Goal: Task Accomplishment & Management: Manage account settings

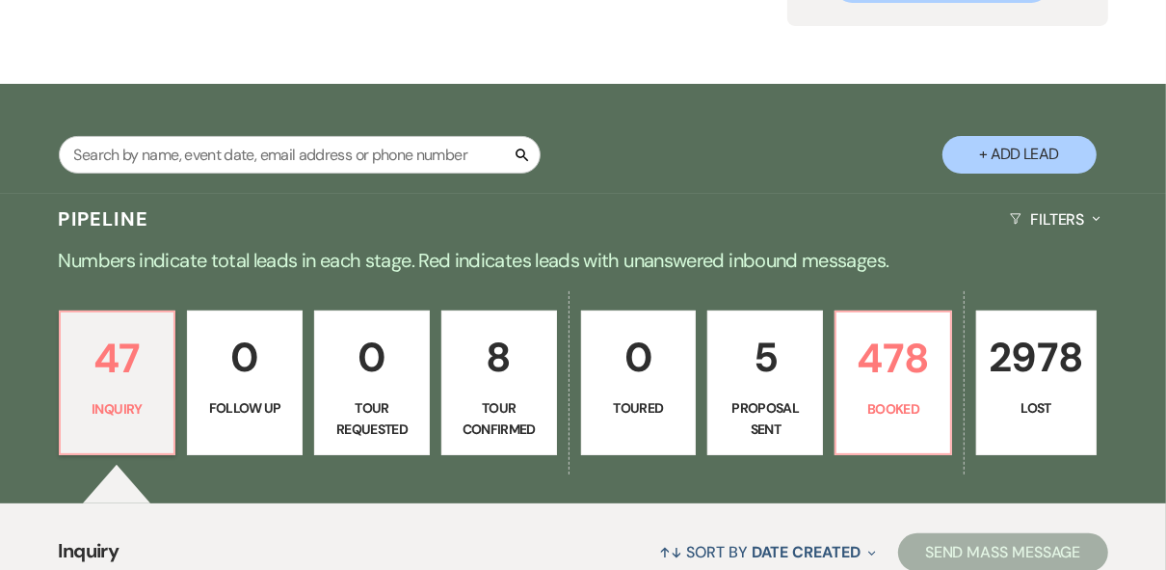
click at [785, 222] on div "Pipeline Filters Expand" at bounding box center [583, 219] width 1166 height 51
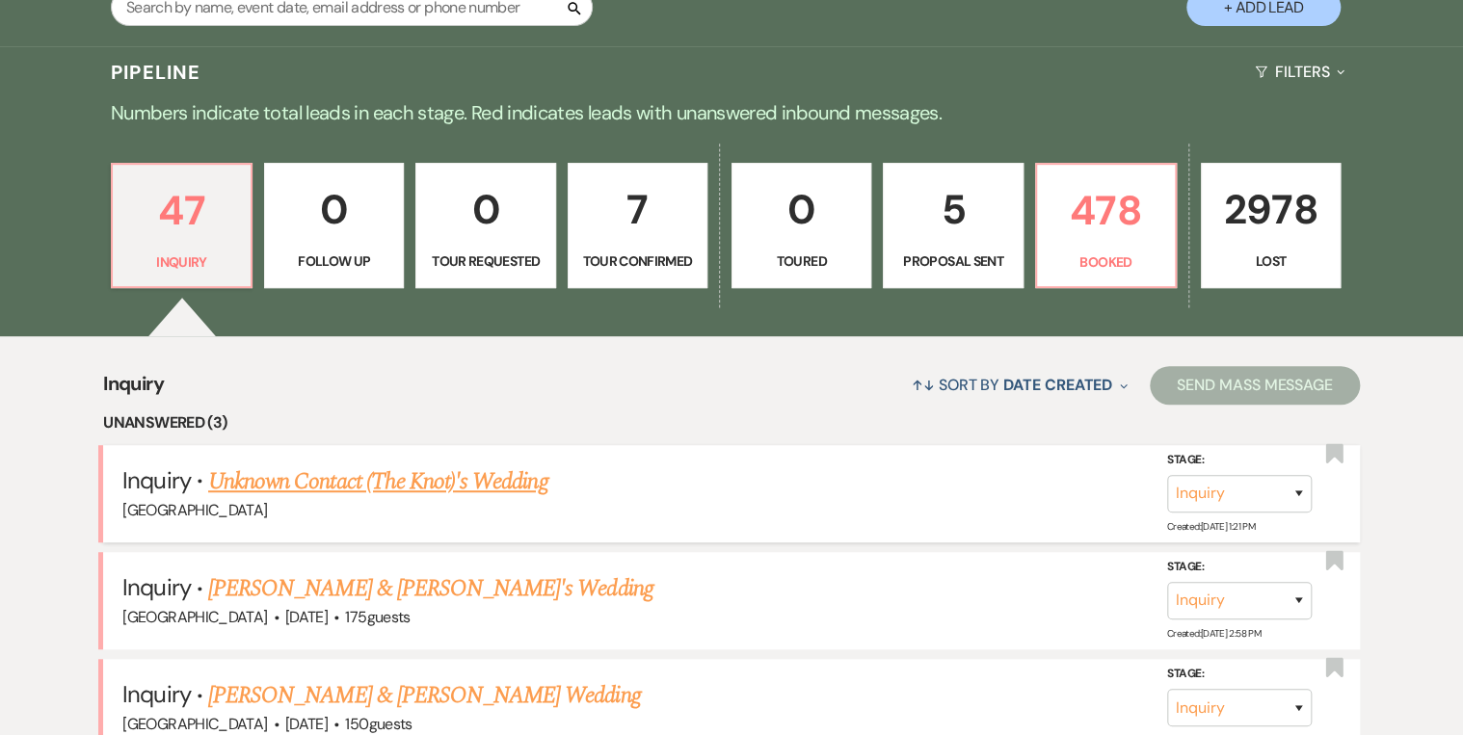
scroll to position [540, 0]
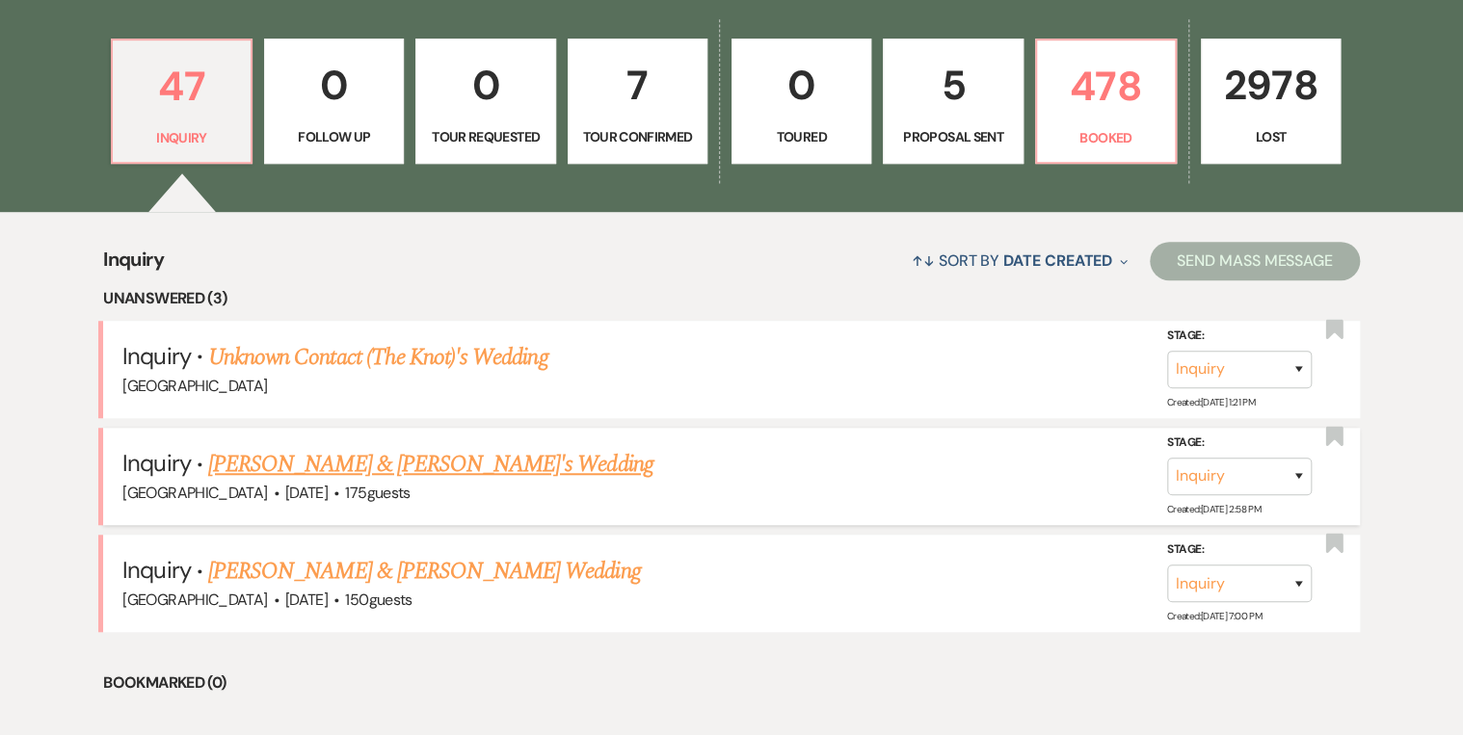
click at [465, 466] on link "Gabryel Duncan & Fiance's Wedding" at bounding box center [430, 464] width 445 height 35
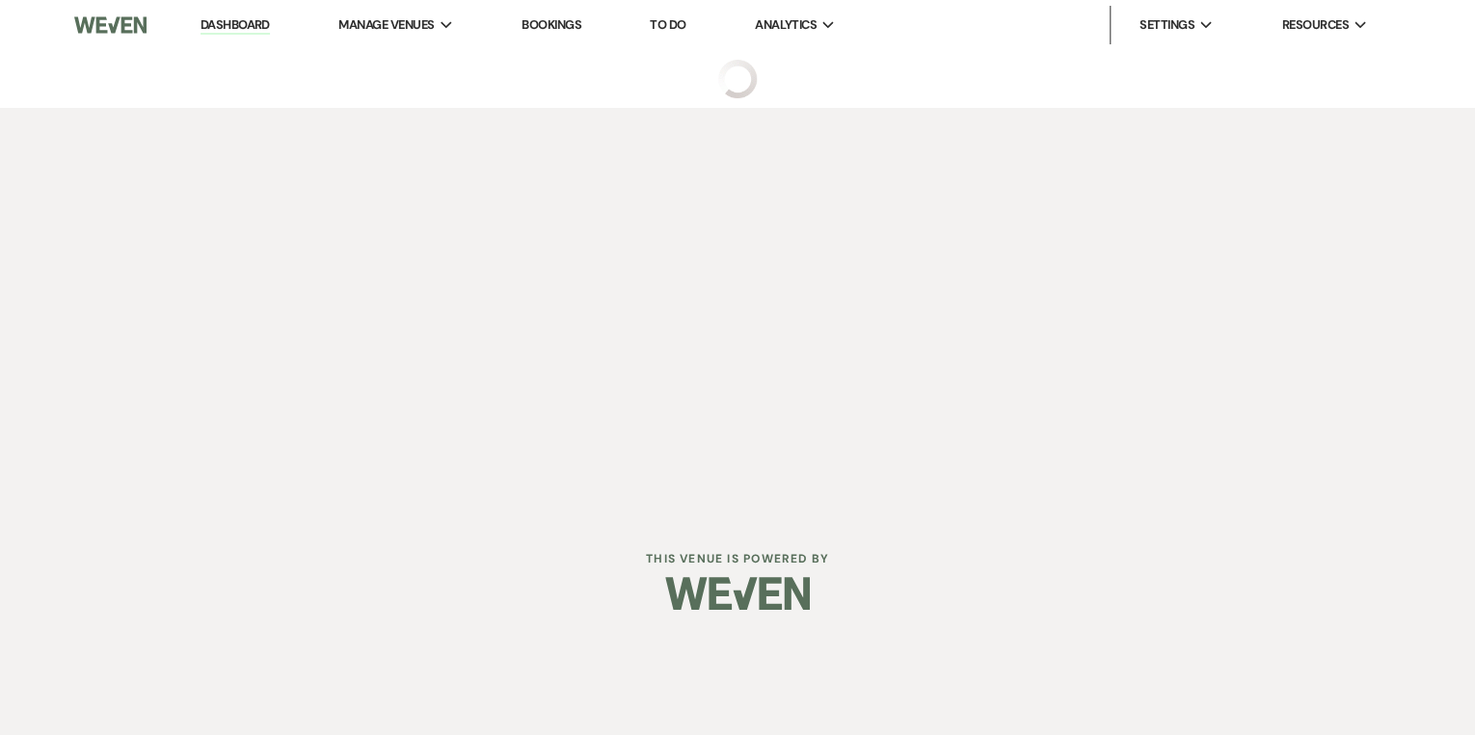
select select "3"
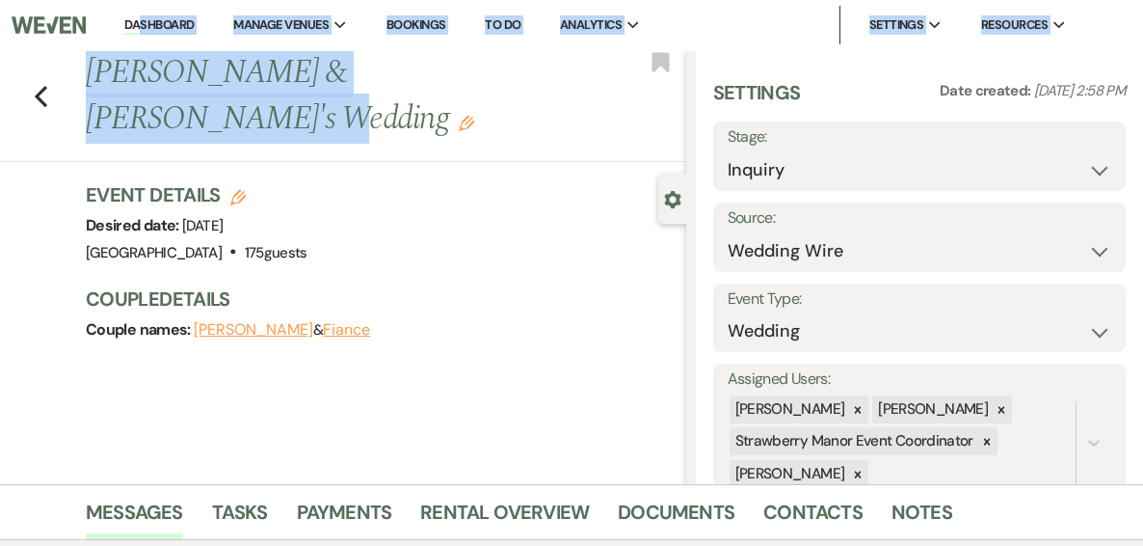
drag, startPoint x: 539, startPoint y: 73, endPoint x: 141, endPoint y: 49, distance: 398.8
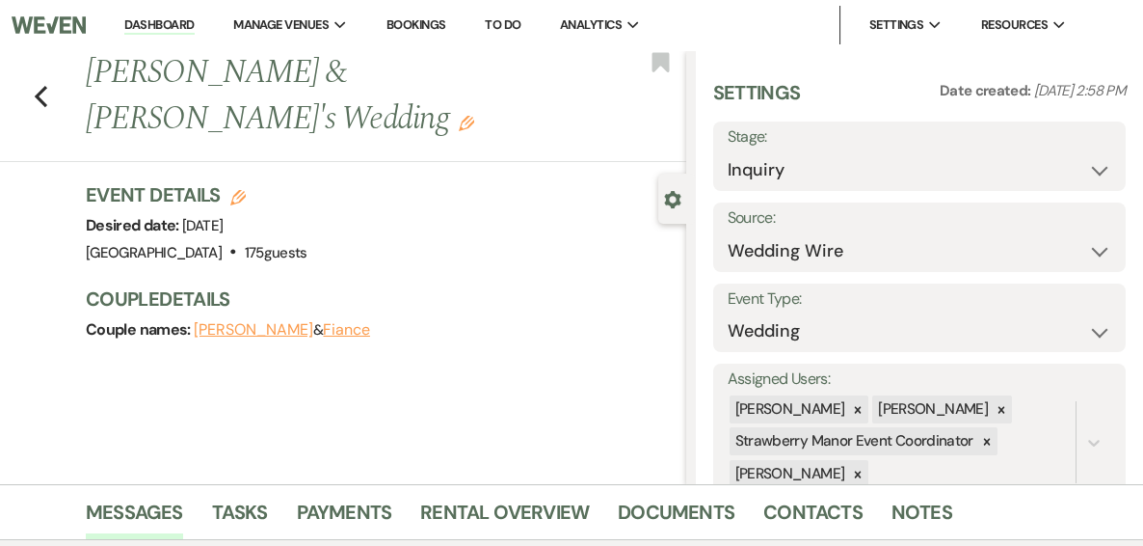
click at [455, 201] on div "Event Details Edit Desired date: Monday, March 1st, 2027 Venue: Strawberry Mano…" at bounding box center [376, 223] width 581 height 85
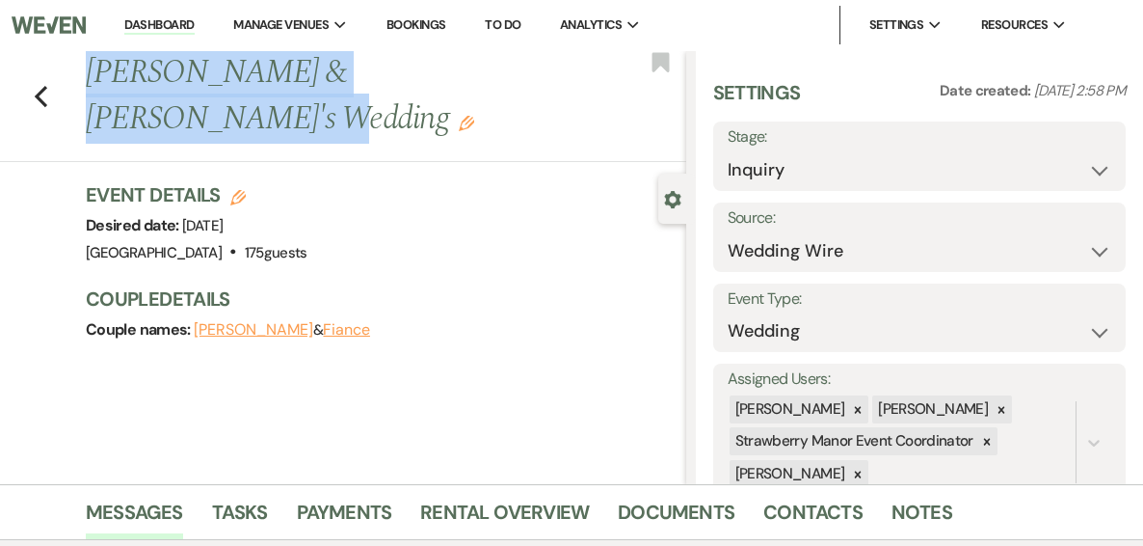
drag, startPoint x: 536, startPoint y: 71, endPoint x: 95, endPoint y: 88, distance: 440.8
click at [95, 88] on h1 "Gabryel Duncan & Fiance's Wedding Edit" at bounding box center [322, 96] width 472 height 92
copy h1 "Gabryel Duncan & Fiance's Wedding"
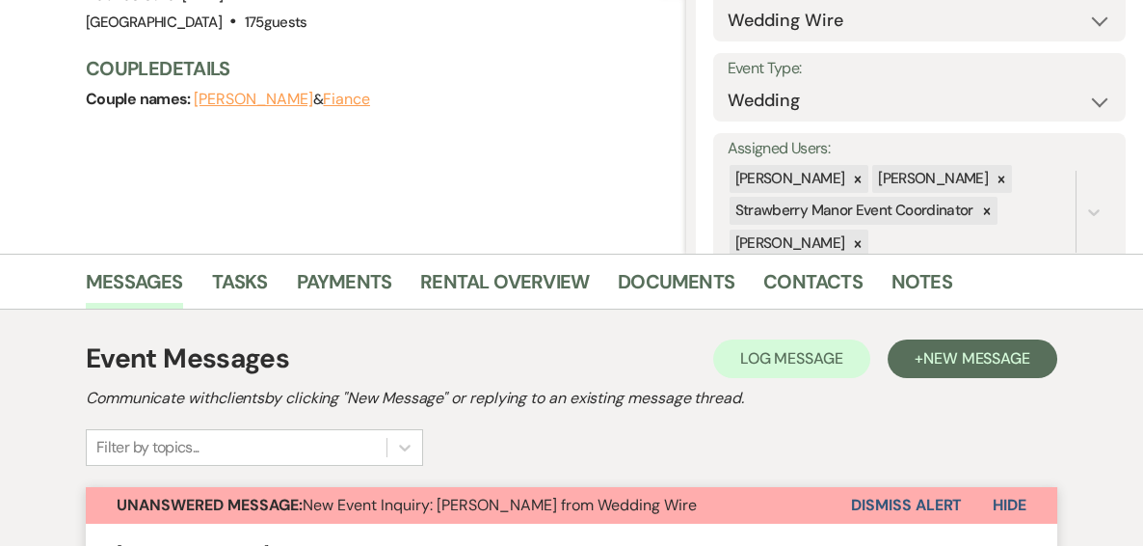
scroll to position [154, 0]
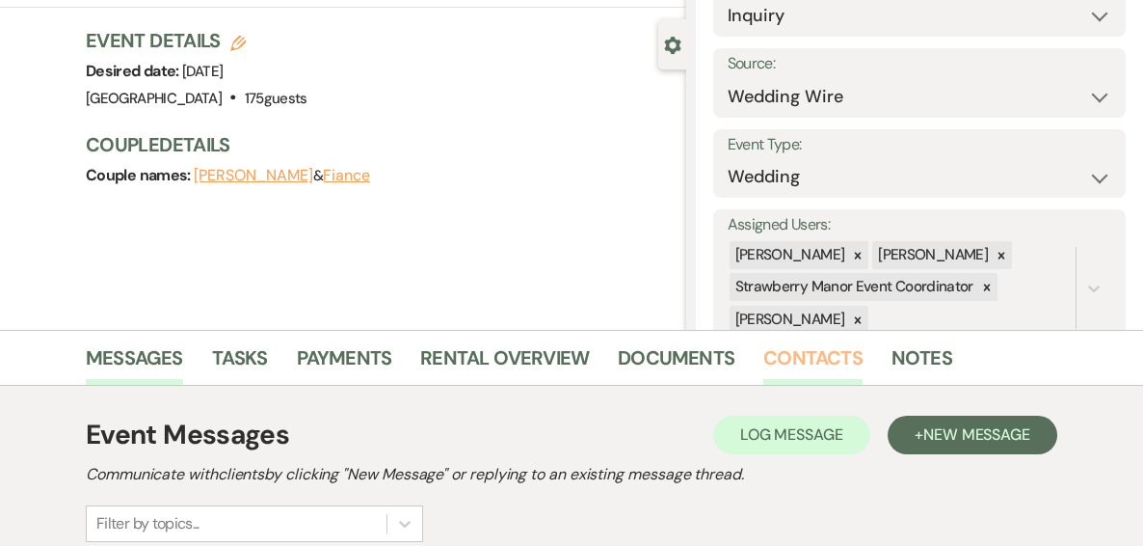
click at [802, 364] on link "Contacts" at bounding box center [812, 363] width 99 height 42
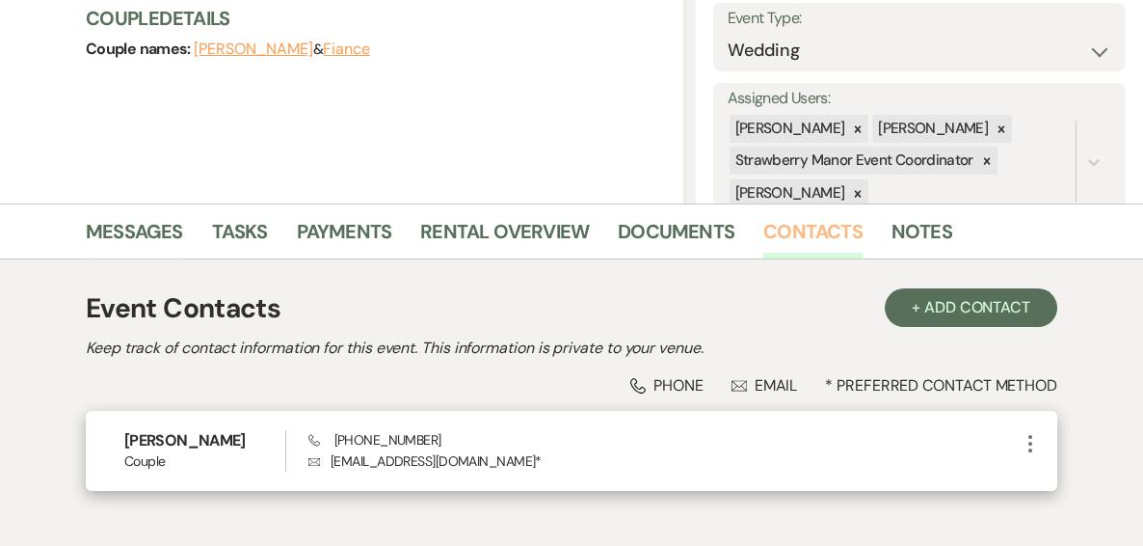
scroll to position [395, 0]
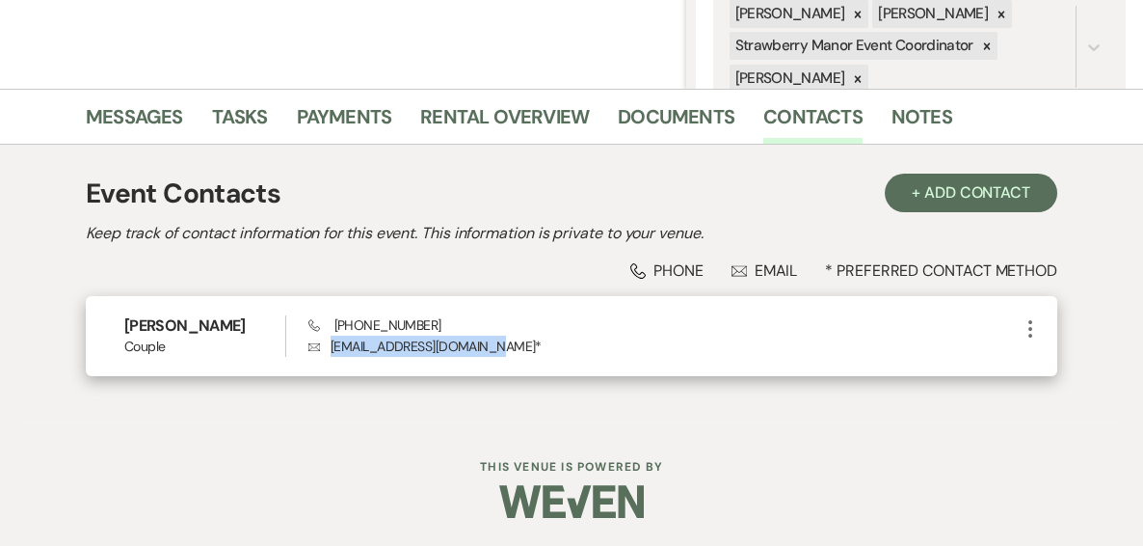
drag, startPoint x: 494, startPoint y: 351, endPoint x: 330, endPoint y: 349, distance: 163.9
click at [328, 349] on p "Envelope gabbyduncan117@gmail.com *" at bounding box center [663, 345] width 710 height 21
drag, startPoint x: 330, startPoint y: 349, endPoint x: 349, endPoint y: 350, distance: 19.3
copy p "gabbyduncan117@gmail.com"
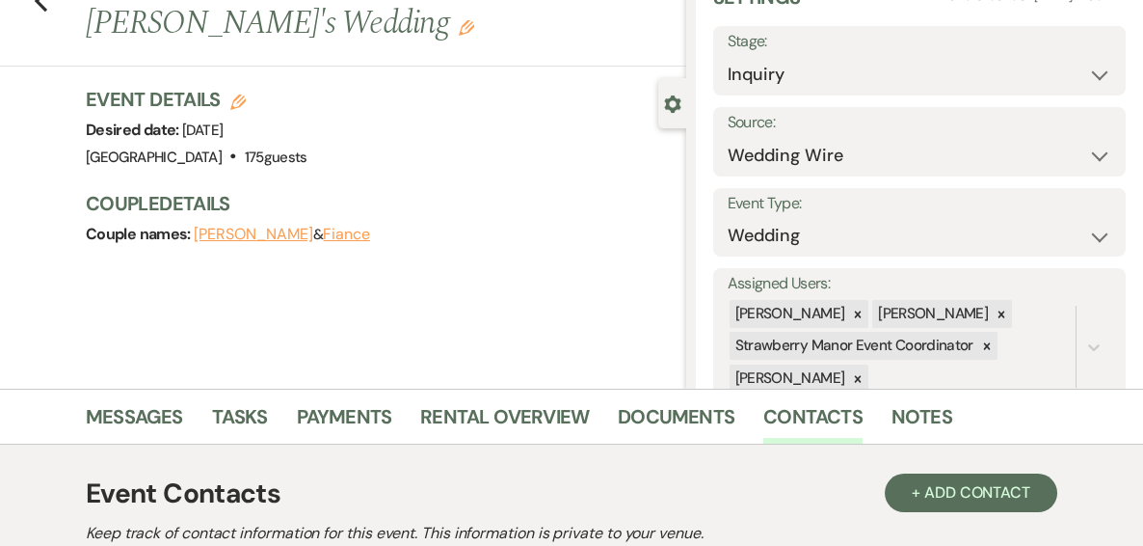
scroll to position [0, 0]
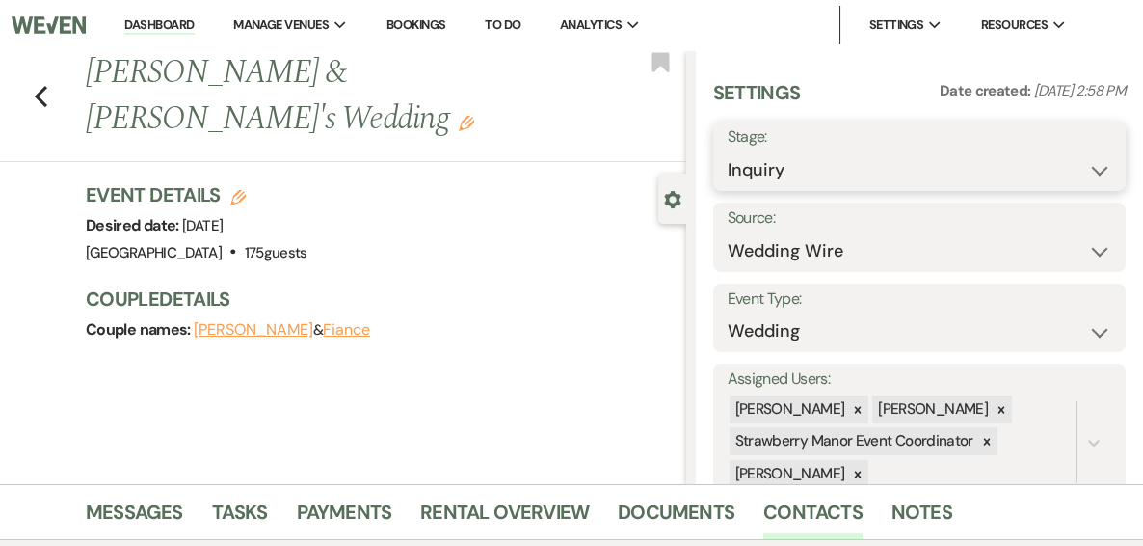
click at [1076, 175] on select "Inquiry Follow Up Tour Requested Tour Confirmed Toured Proposal Sent Booked Lost" at bounding box center [920, 170] width 384 height 38
select select "4"
click at [728, 151] on select "Inquiry Follow Up Tour Requested Tour Confirmed Toured Proposal Sent Booked Lost" at bounding box center [920, 170] width 384 height 38
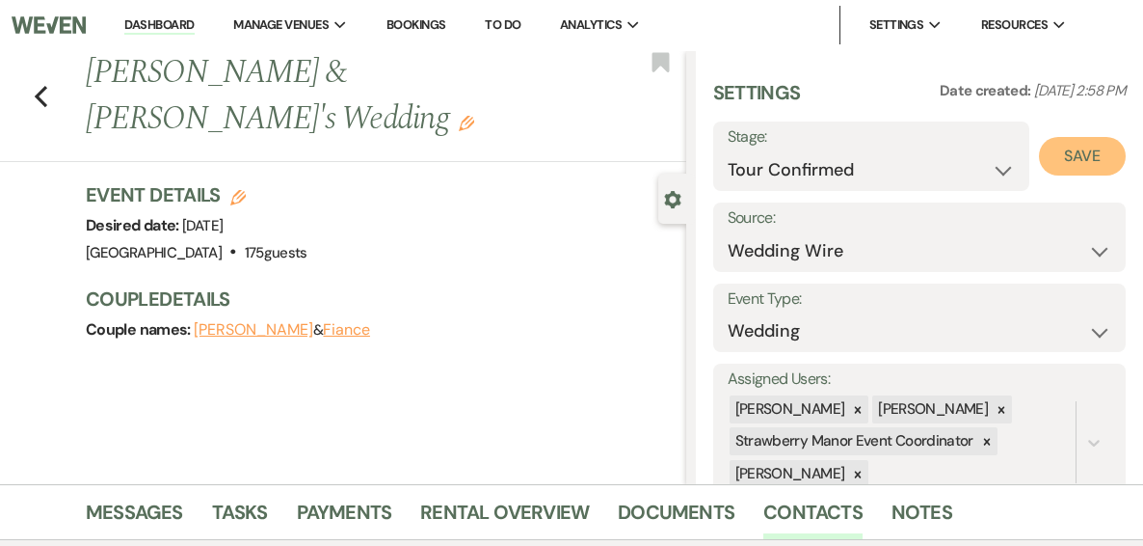
click at [1082, 162] on button "Save" at bounding box center [1082, 156] width 87 height 39
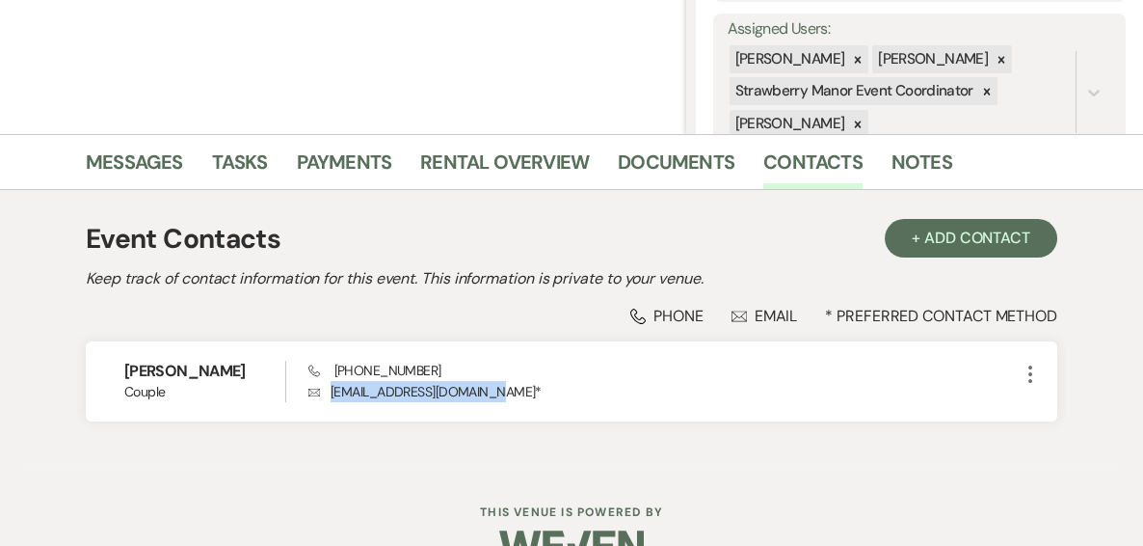
scroll to position [395, 0]
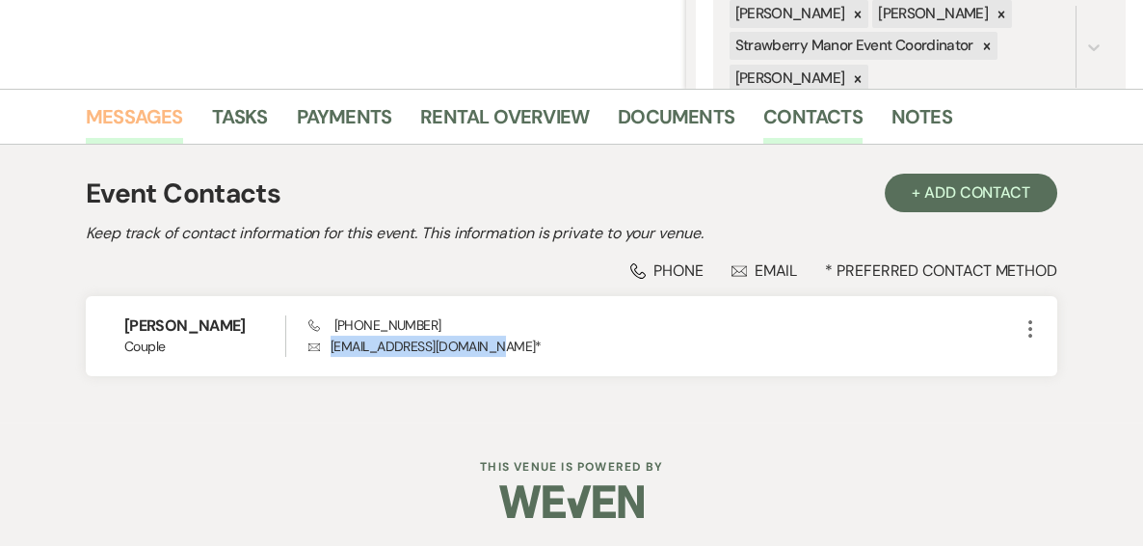
click at [117, 115] on link "Messages" at bounding box center [134, 122] width 97 height 42
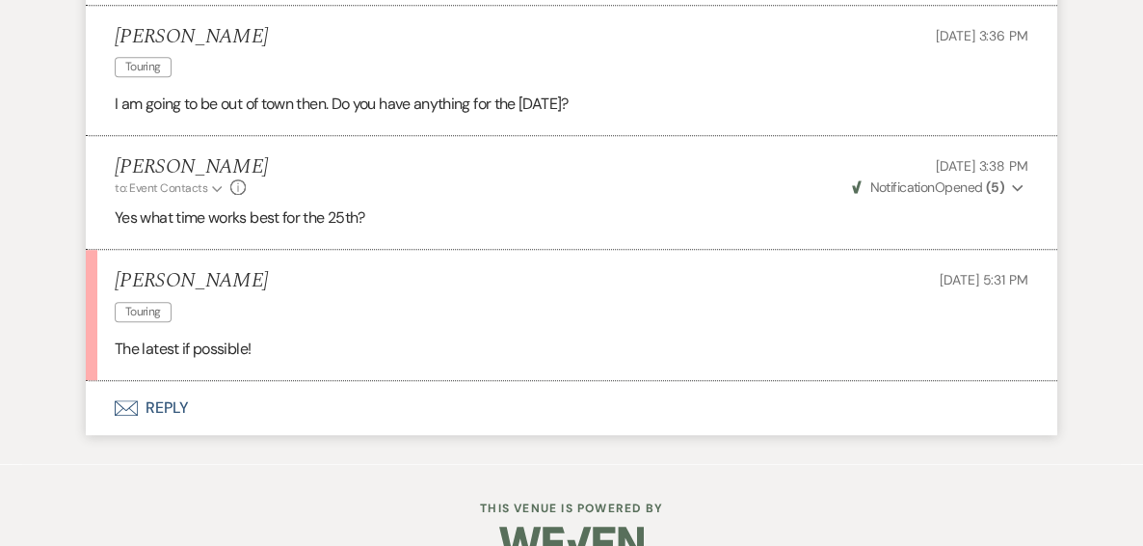
scroll to position [3289, 0]
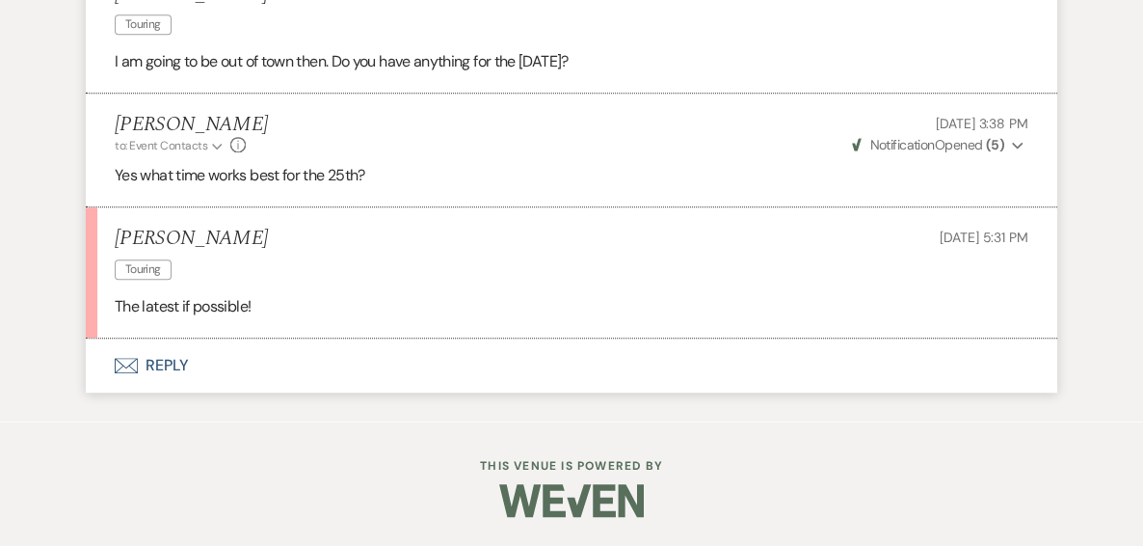
click at [174, 366] on button "Envelope Reply" at bounding box center [572, 365] width 972 height 54
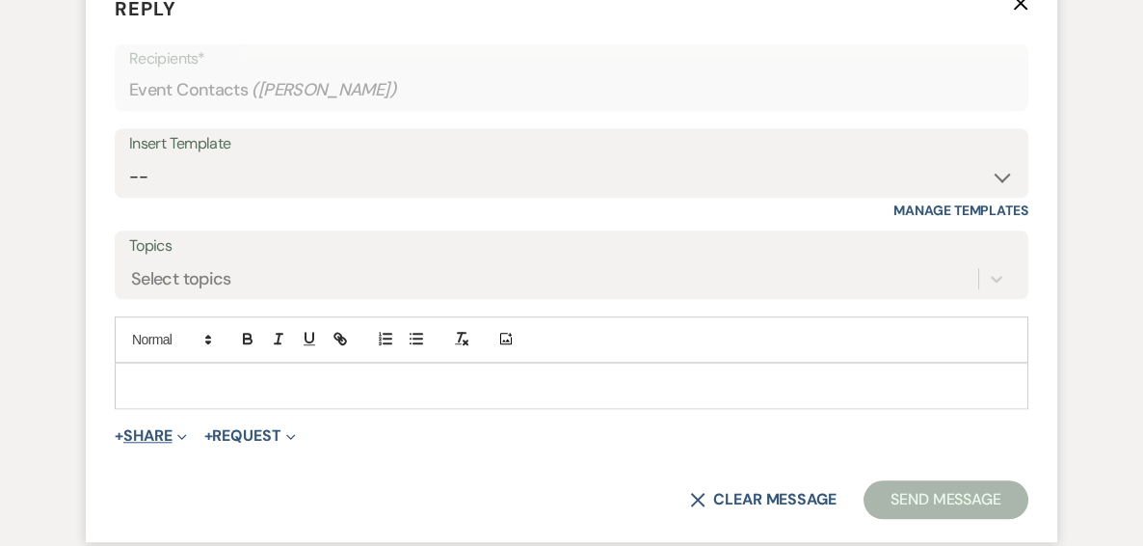
scroll to position [3640, 0]
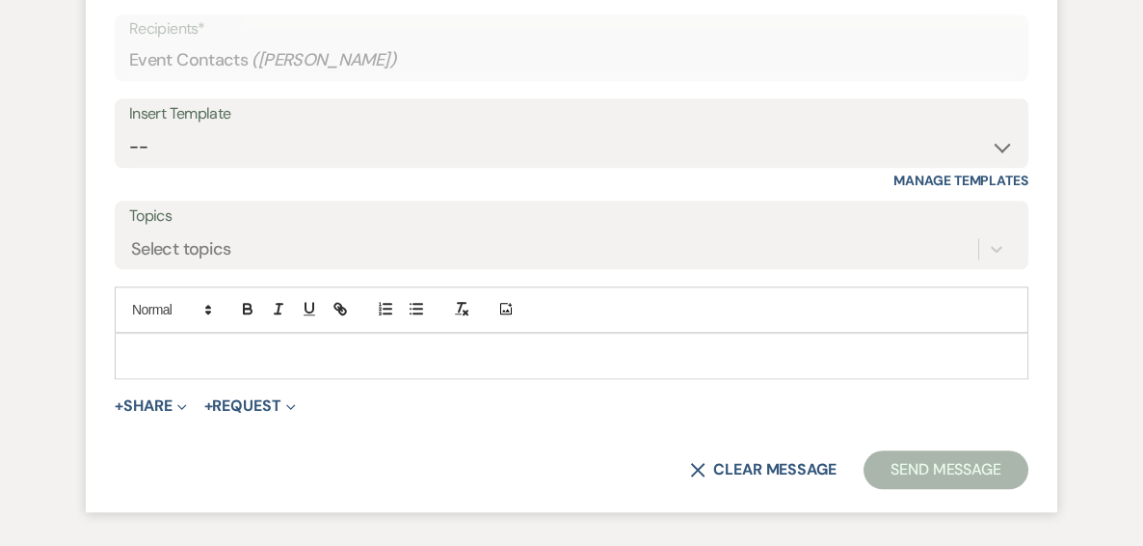
click at [197, 366] on p at bounding box center [571, 355] width 883 height 21
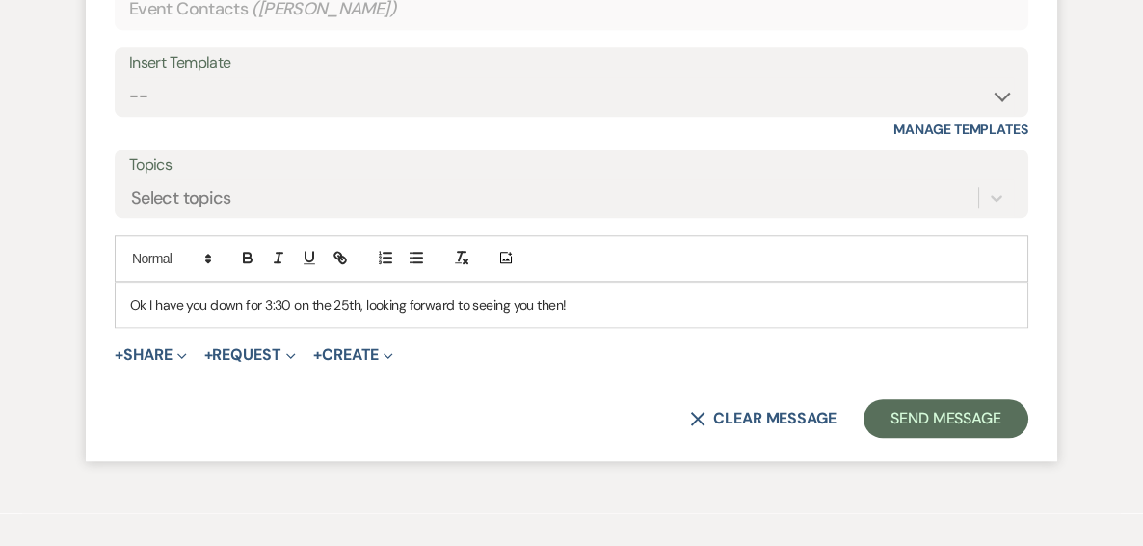
scroll to position [3717, 0]
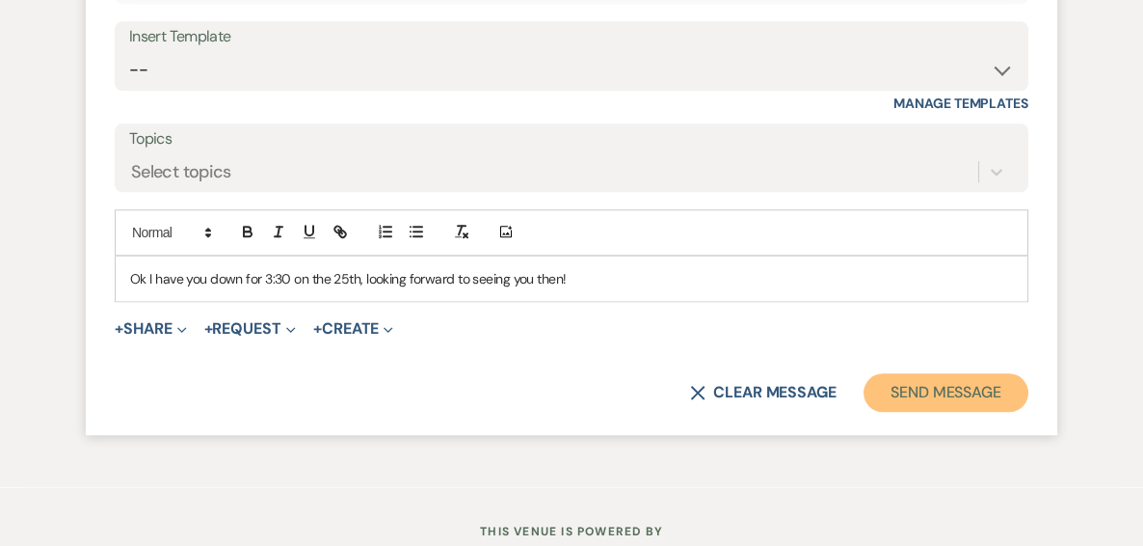
click at [926, 412] on button "Send Message" at bounding box center [946, 392] width 165 height 39
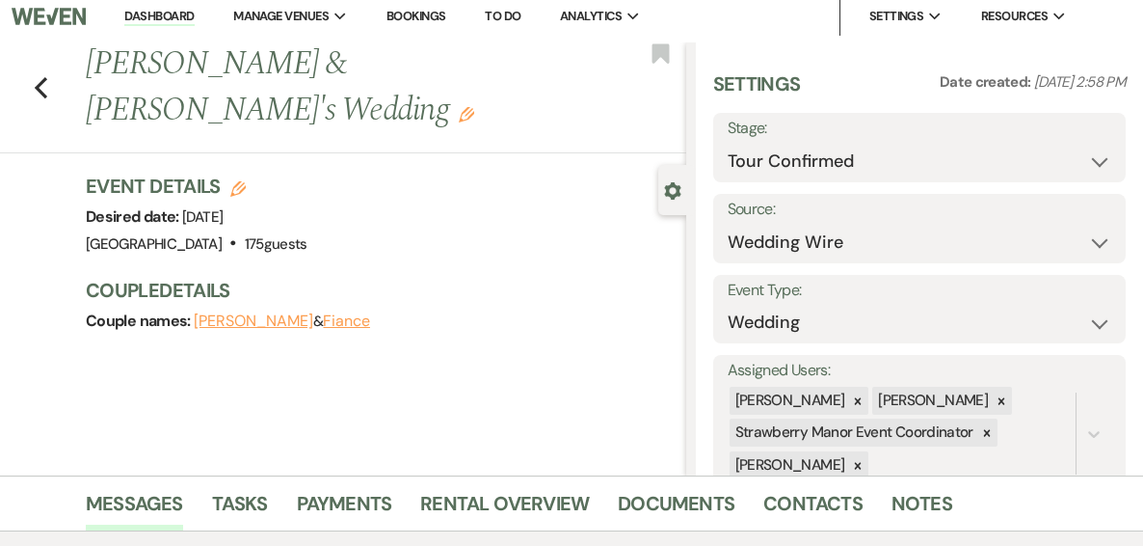
scroll to position [0, 0]
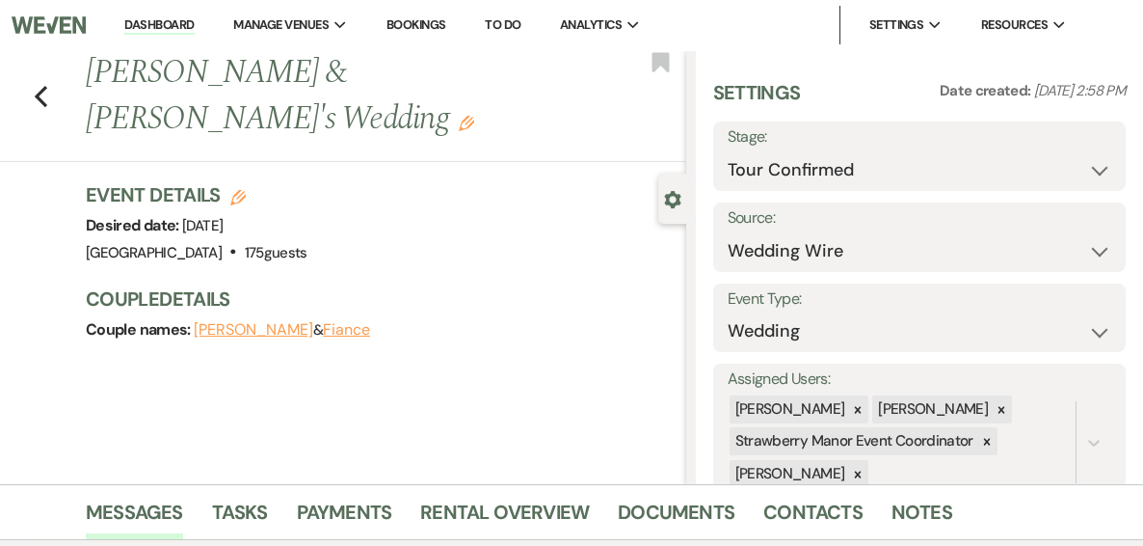
drag, startPoint x: 159, startPoint y: 22, endPoint x: 183, endPoint y: 31, distance: 25.6
click at [159, 23] on link "Dashboard" at bounding box center [158, 25] width 69 height 18
select select "4"
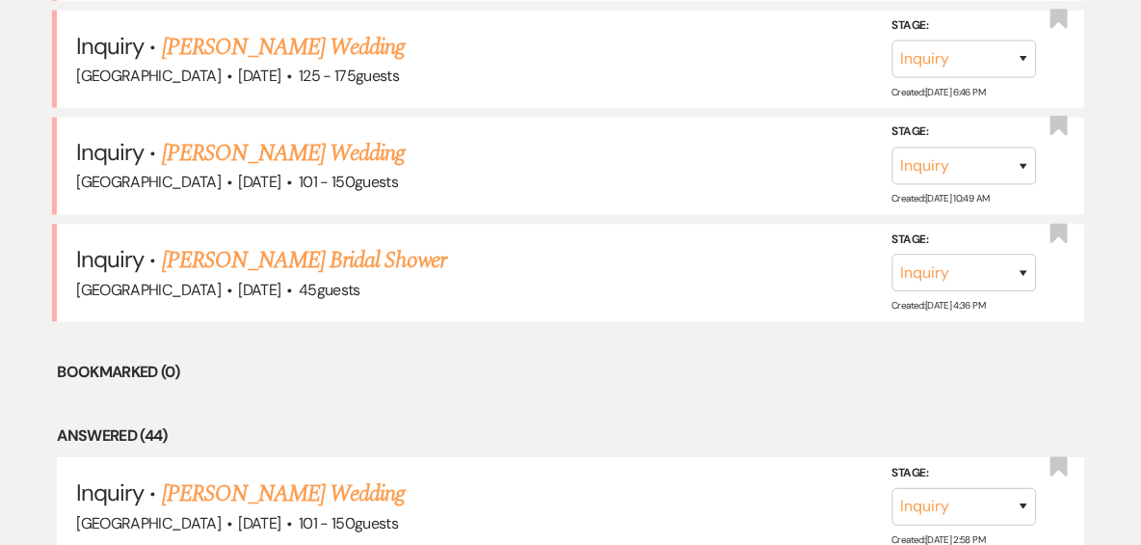
scroll to position [1311, 0]
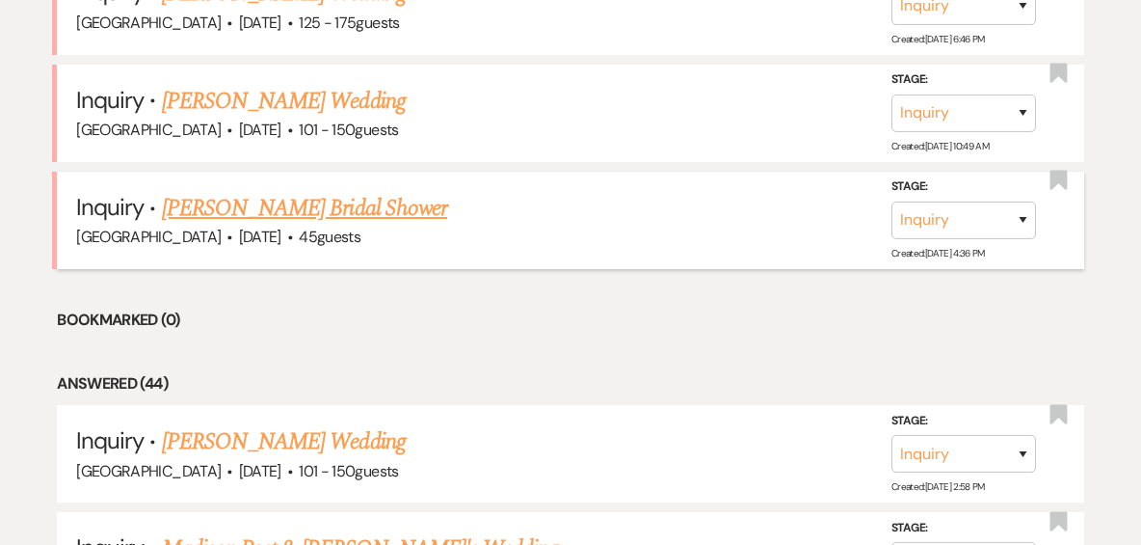
click at [343, 196] on link "[PERSON_NAME] Bridal Shower" at bounding box center [304, 208] width 285 height 35
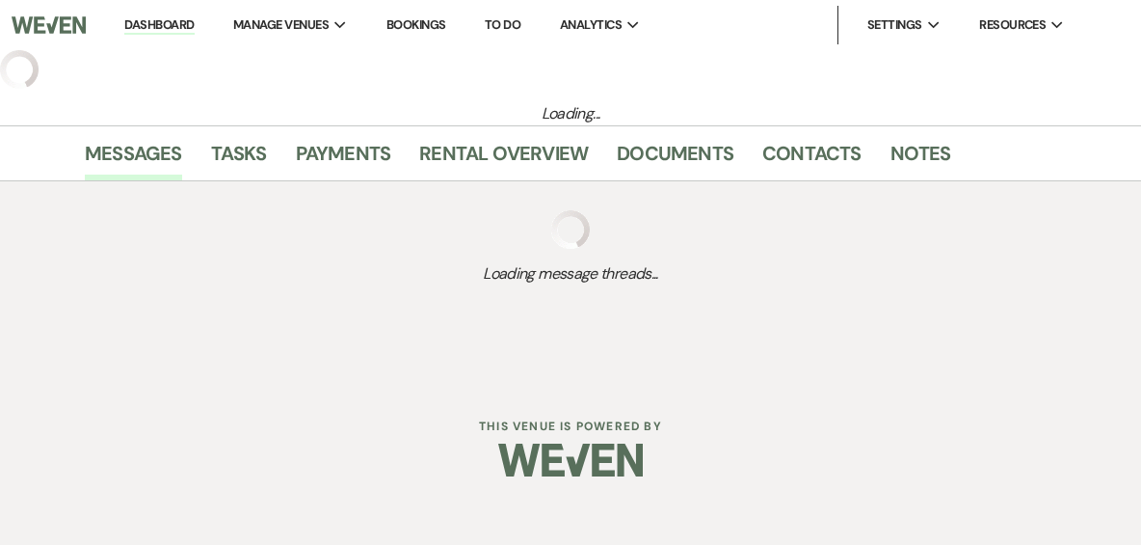
select select "5"
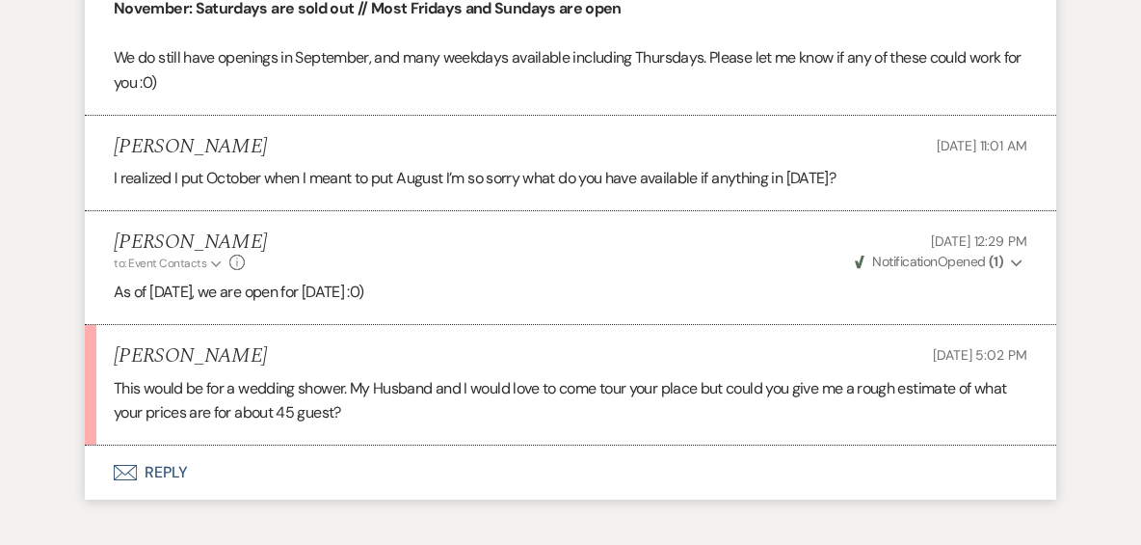
scroll to position [1644, 0]
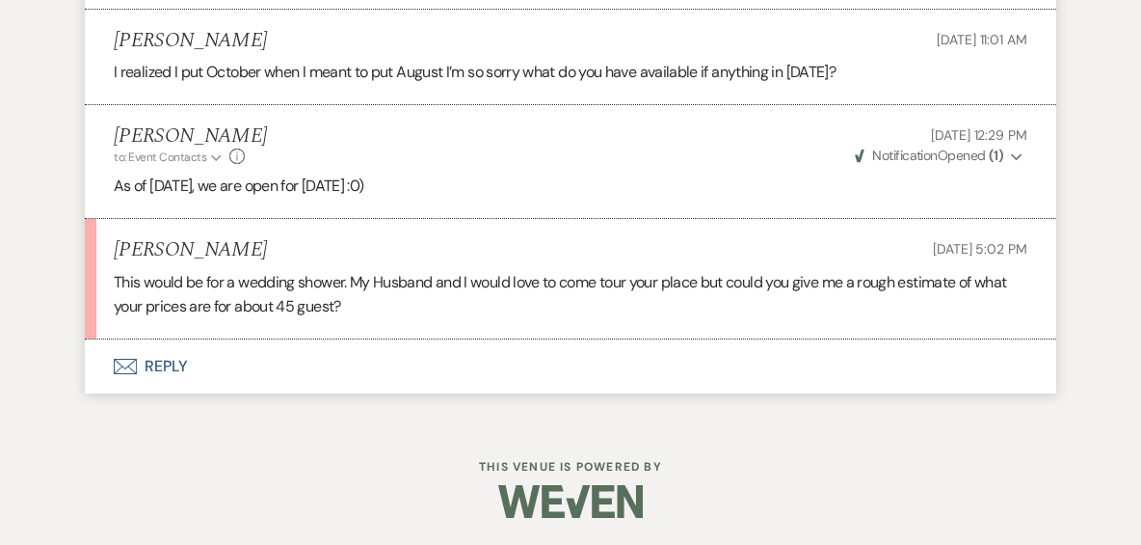
click at [172, 362] on button "Envelope Reply" at bounding box center [571, 366] width 972 height 54
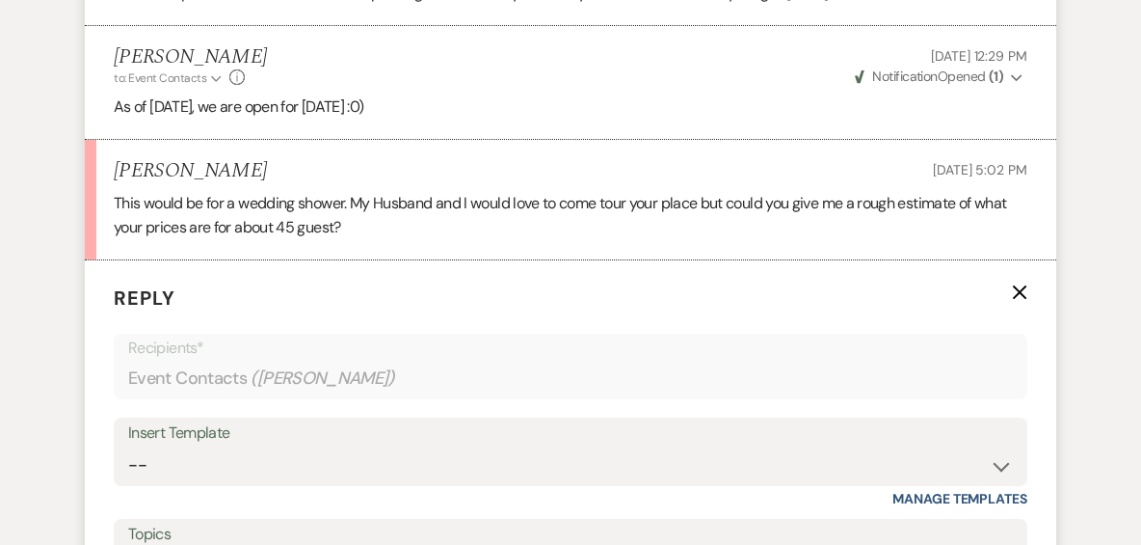
scroll to position [1994, 0]
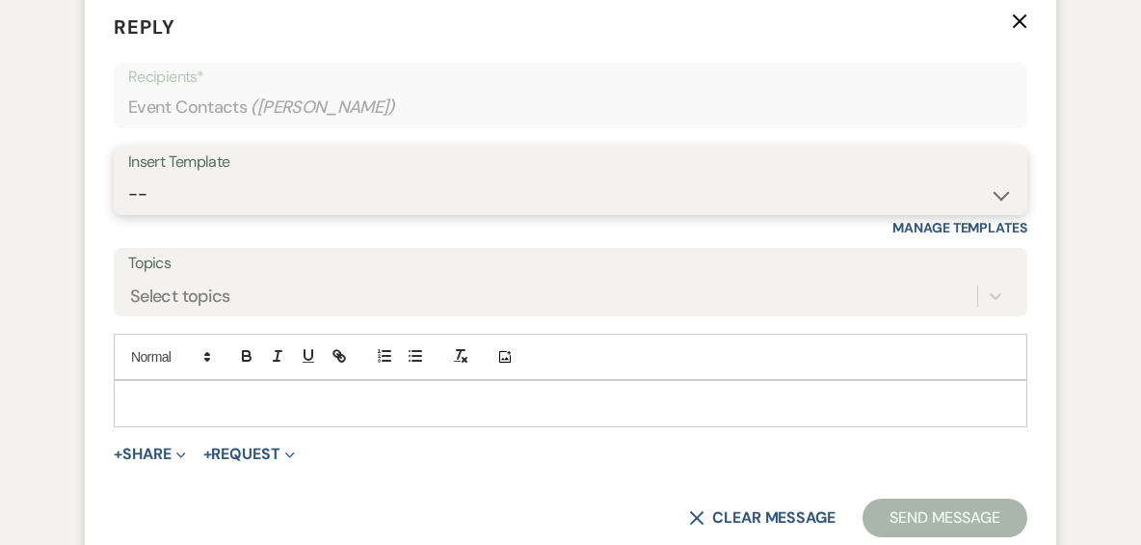
click at [185, 190] on select "-- Weven Planning Portal Introduction (Booked Events) Private Party Inquiry Res…" at bounding box center [570, 194] width 885 height 38
select select "773"
click at [128, 175] on select "-- Weven Planning Portal Introduction (Booked Events) Private Party Inquiry Res…" at bounding box center [570, 194] width 885 height 38
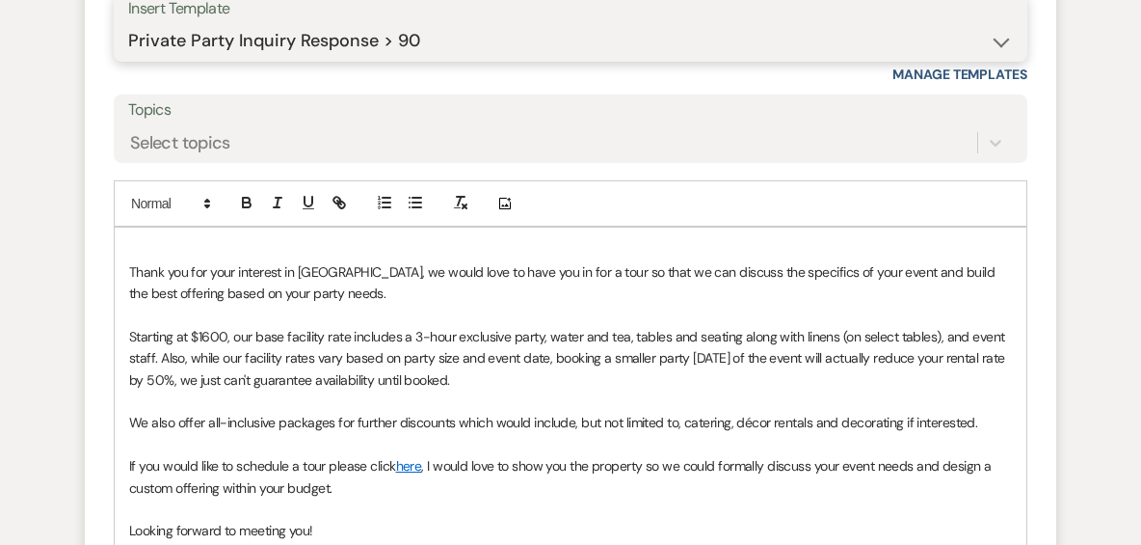
scroll to position [2149, 0]
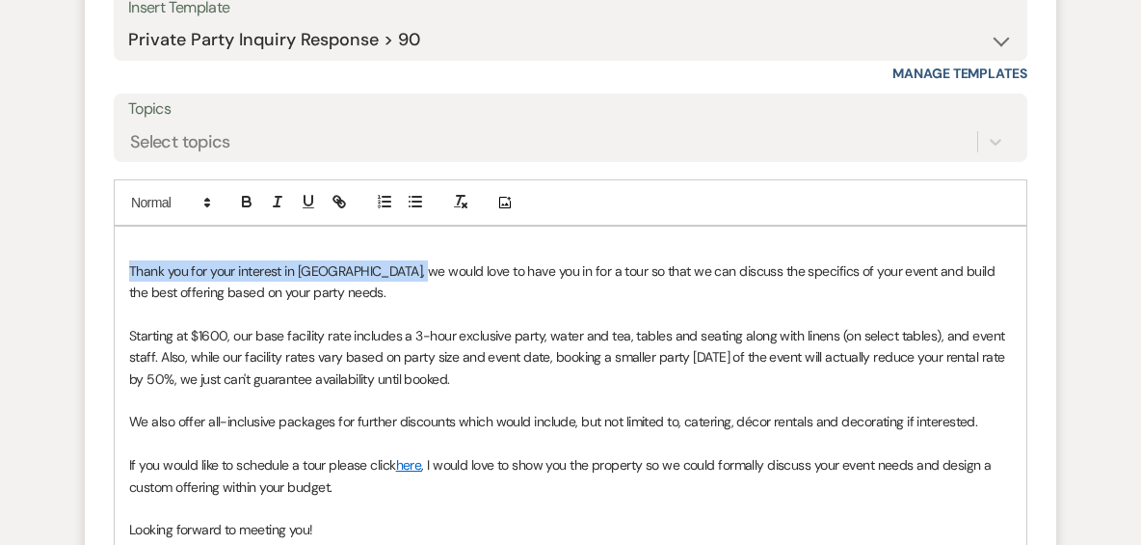
drag, startPoint x: 378, startPoint y: 270, endPoint x: 108, endPoint y: 277, distance: 270.0
click at [108, 277] on form "Reply X Draft Recipients* Event Contacts ( Michelle Baye ) Insert Template -- W…" at bounding box center [571, 293] width 972 height 916
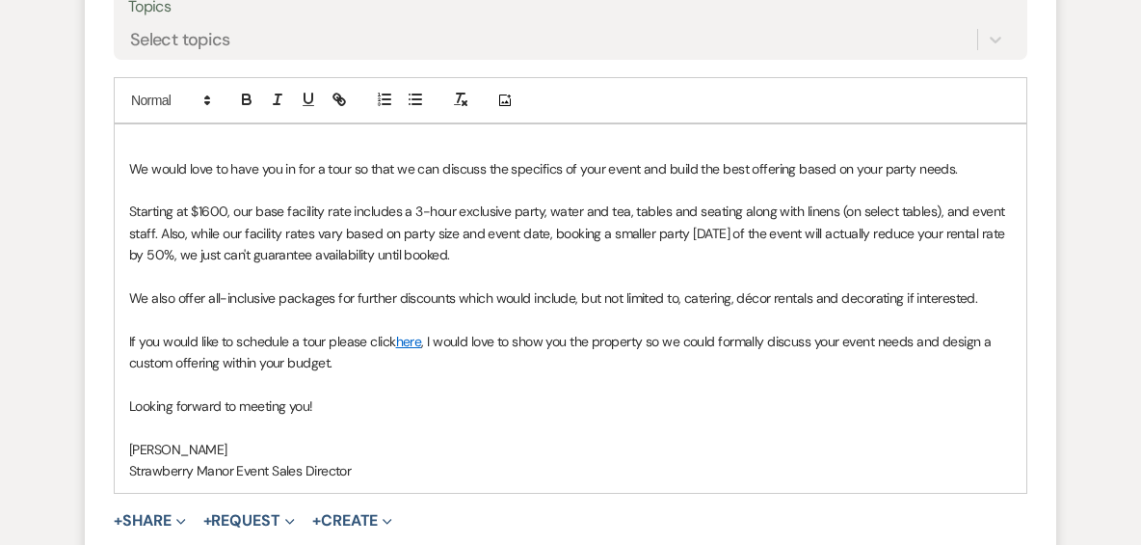
scroll to position [2457, 0]
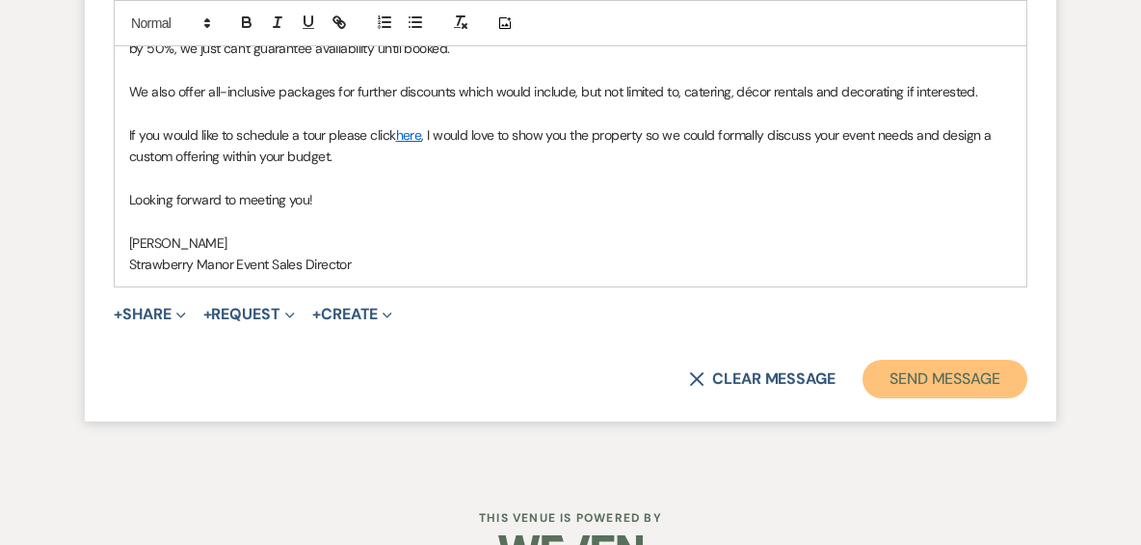
click at [909, 375] on button "Send Message" at bounding box center [945, 379] width 165 height 39
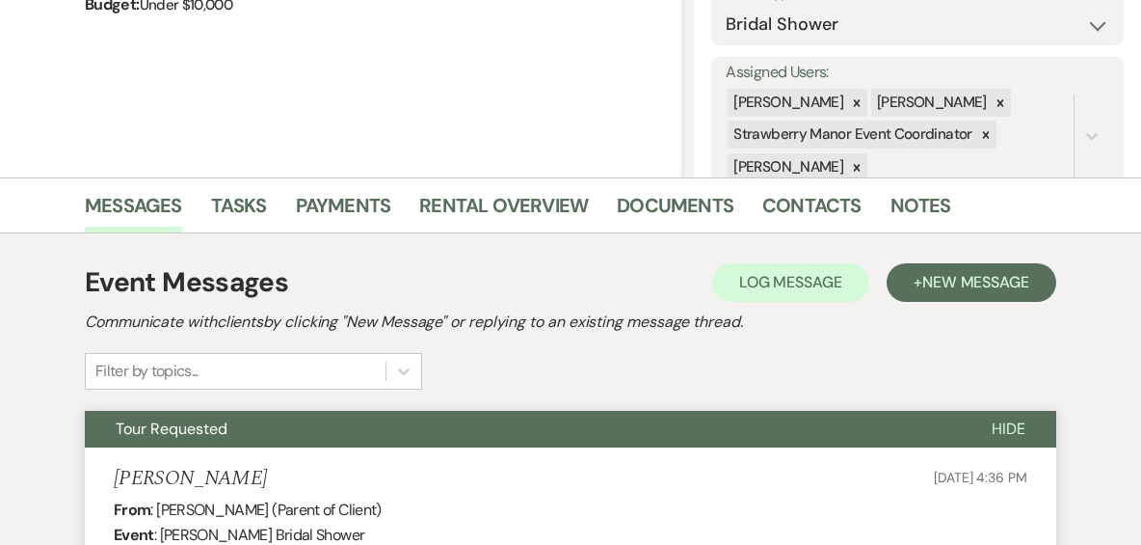
scroll to position [0, 0]
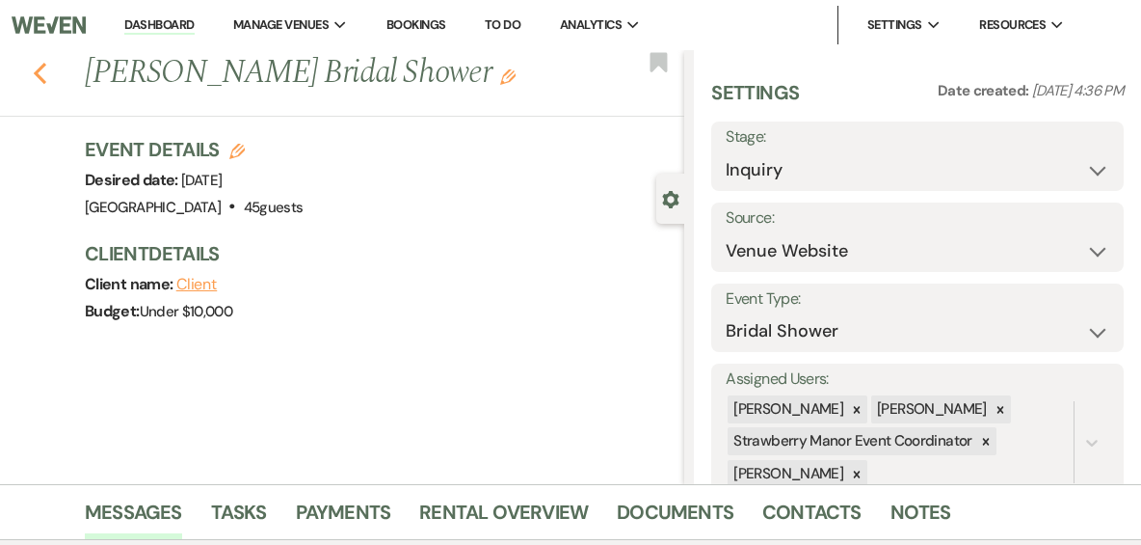
click at [43, 80] on icon "Previous" at bounding box center [40, 73] width 14 height 23
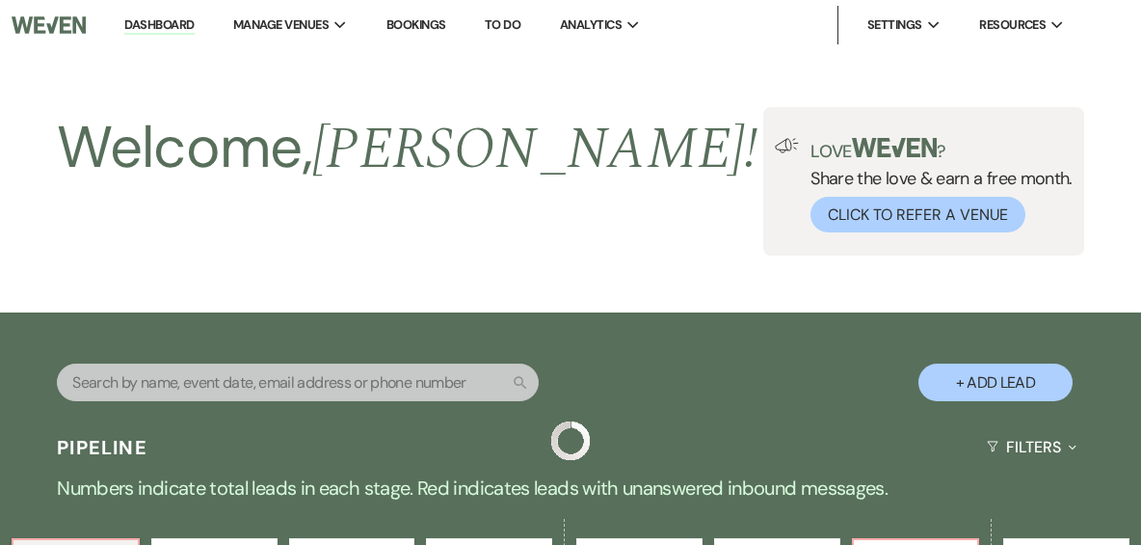
scroll to position [1311, 0]
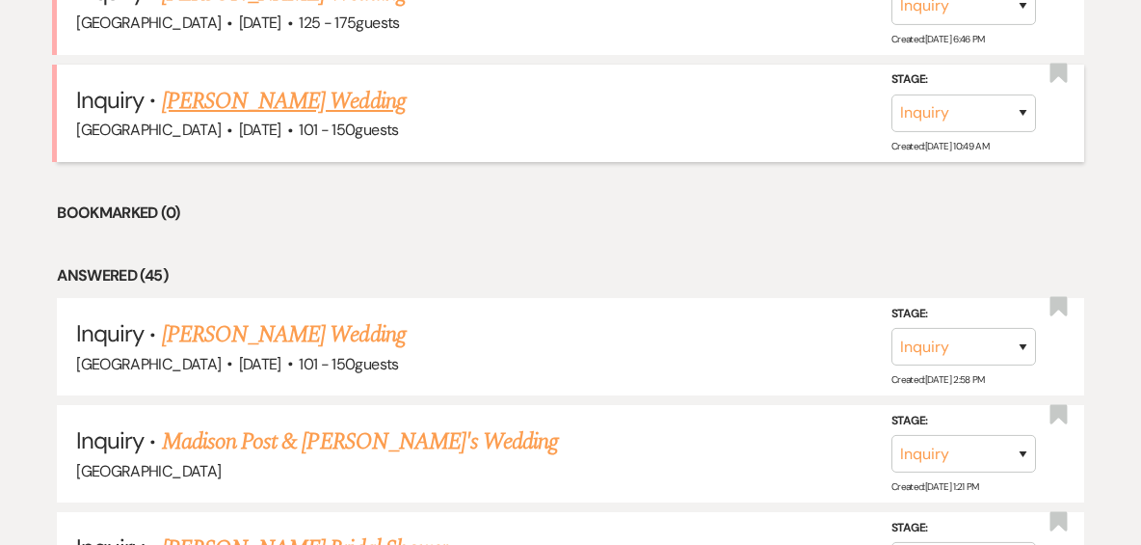
click at [249, 95] on link "[PERSON_NAME] Wedding" at bounding box center [284, 101] width 244 height 35
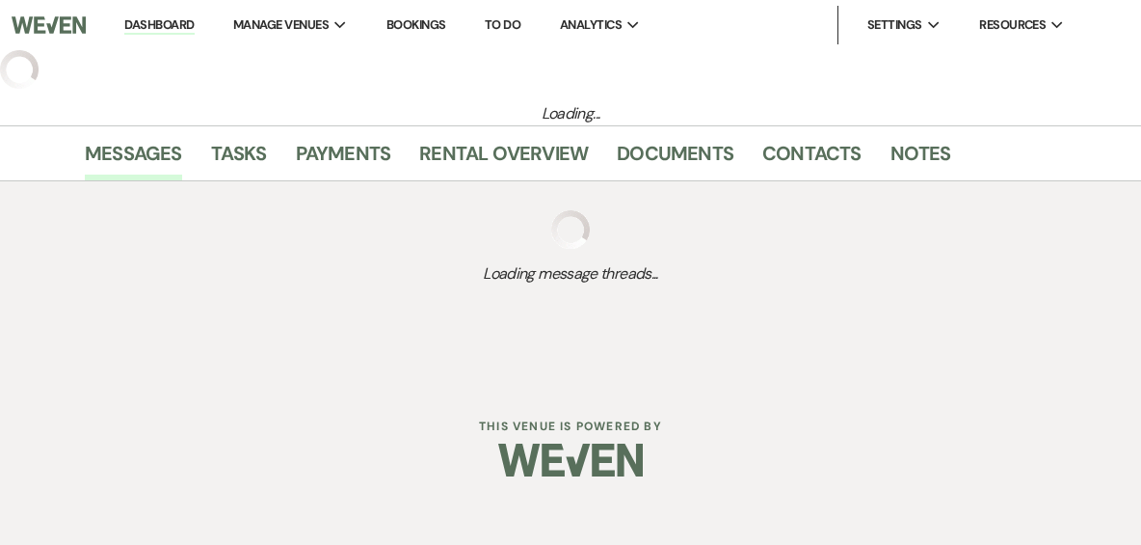
select select "2"
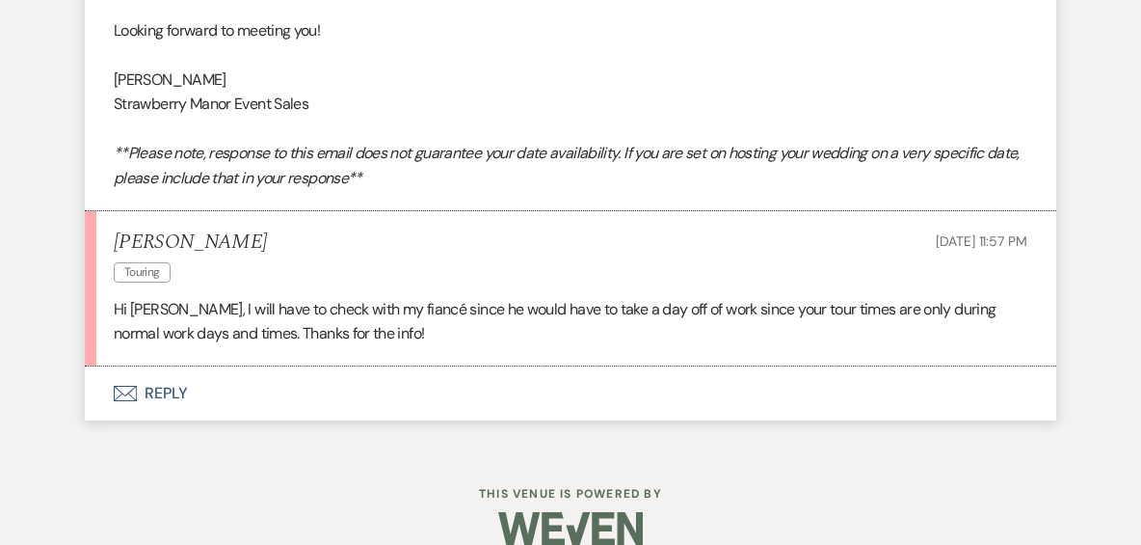
scroll to position [2605, 0]
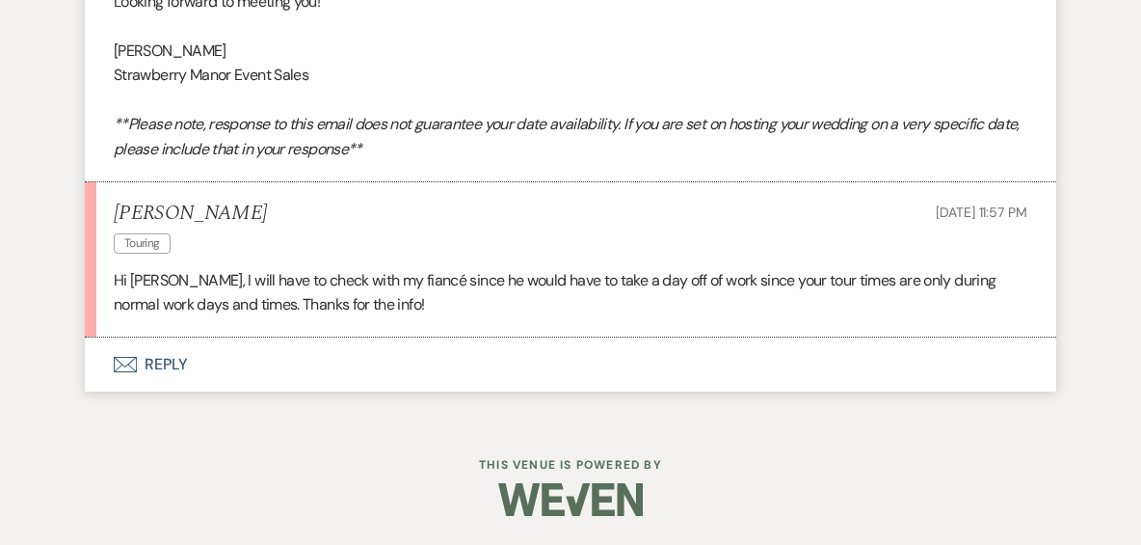
click at [161, 357] on button "Envelope Reply" at bounding box center [571, 364] width 972 height 54
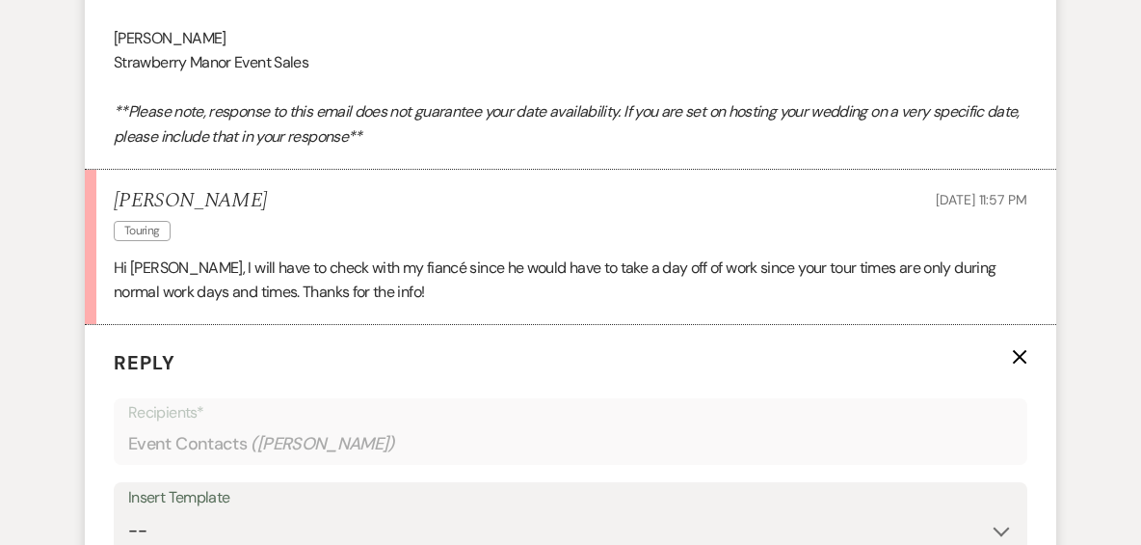
scroll to position [3032, 0]
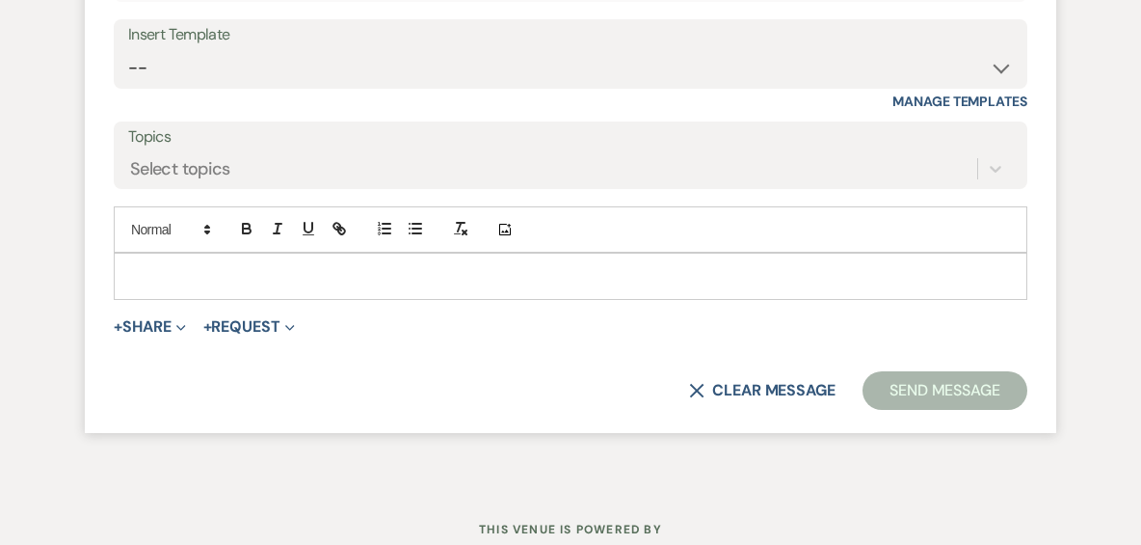
click at [164, 286] on p at bounding box center [570, 275] width 883 height 21
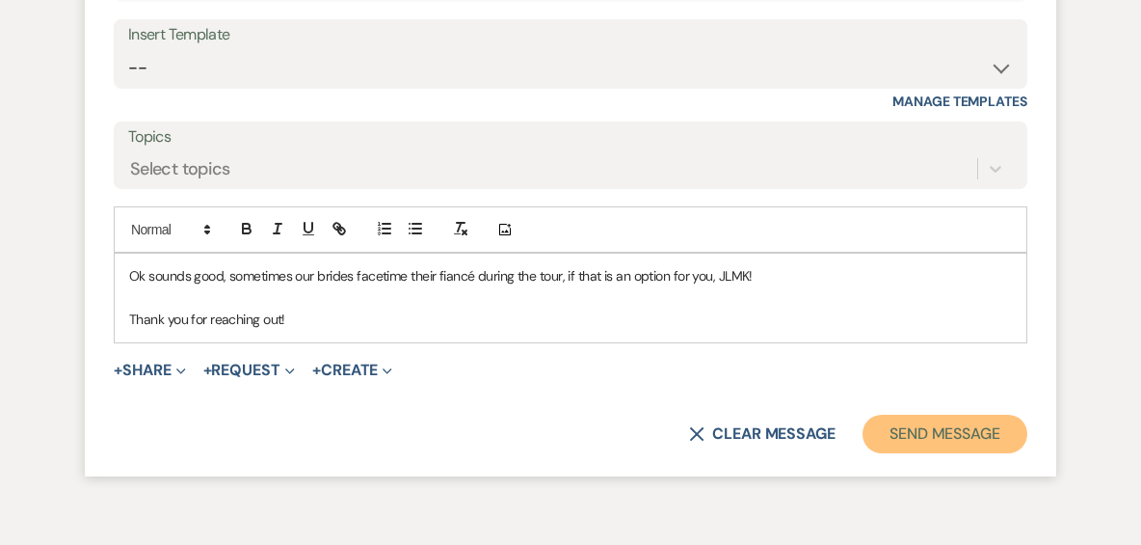
click at [919, 453] on button "Send Message" at bounding box center [945, 433] width 165 height 39
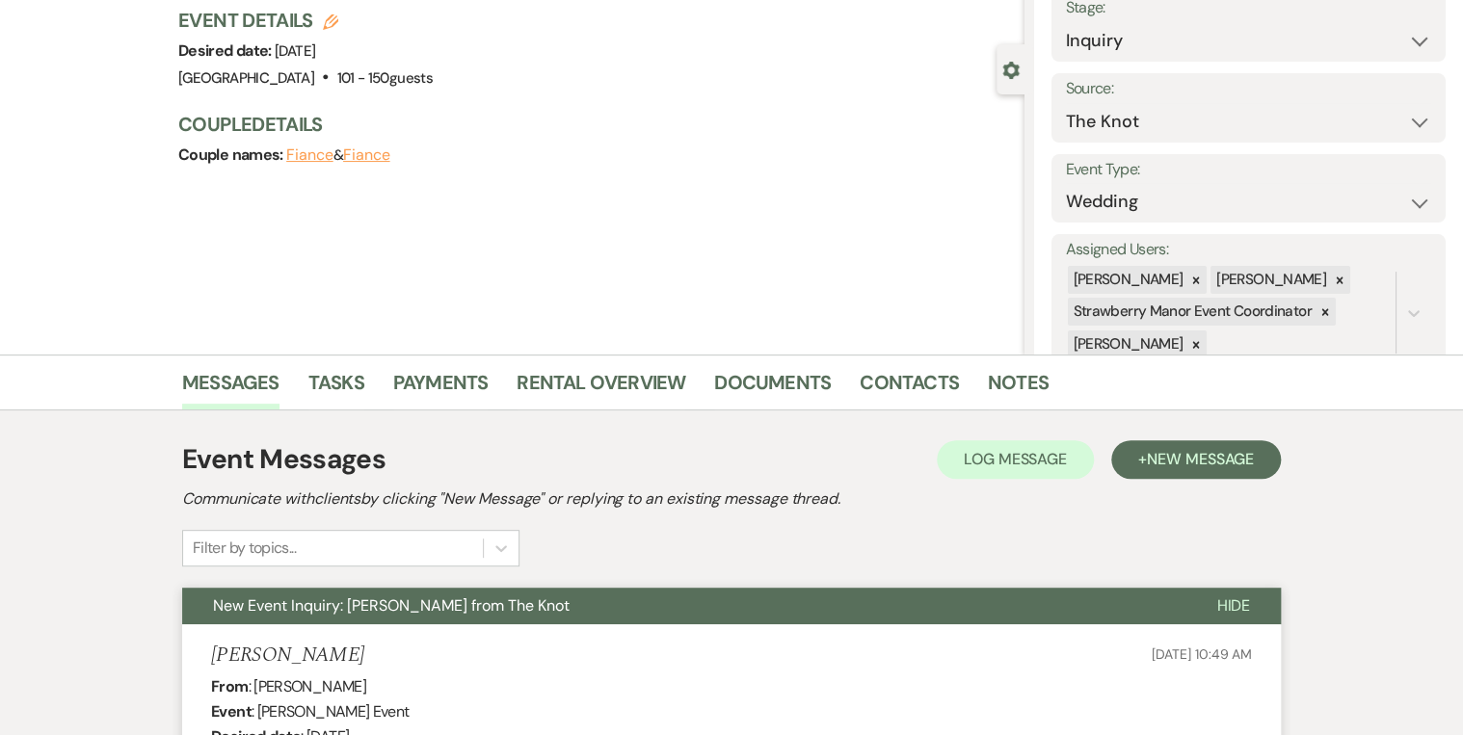
scroll to position [0, 0]
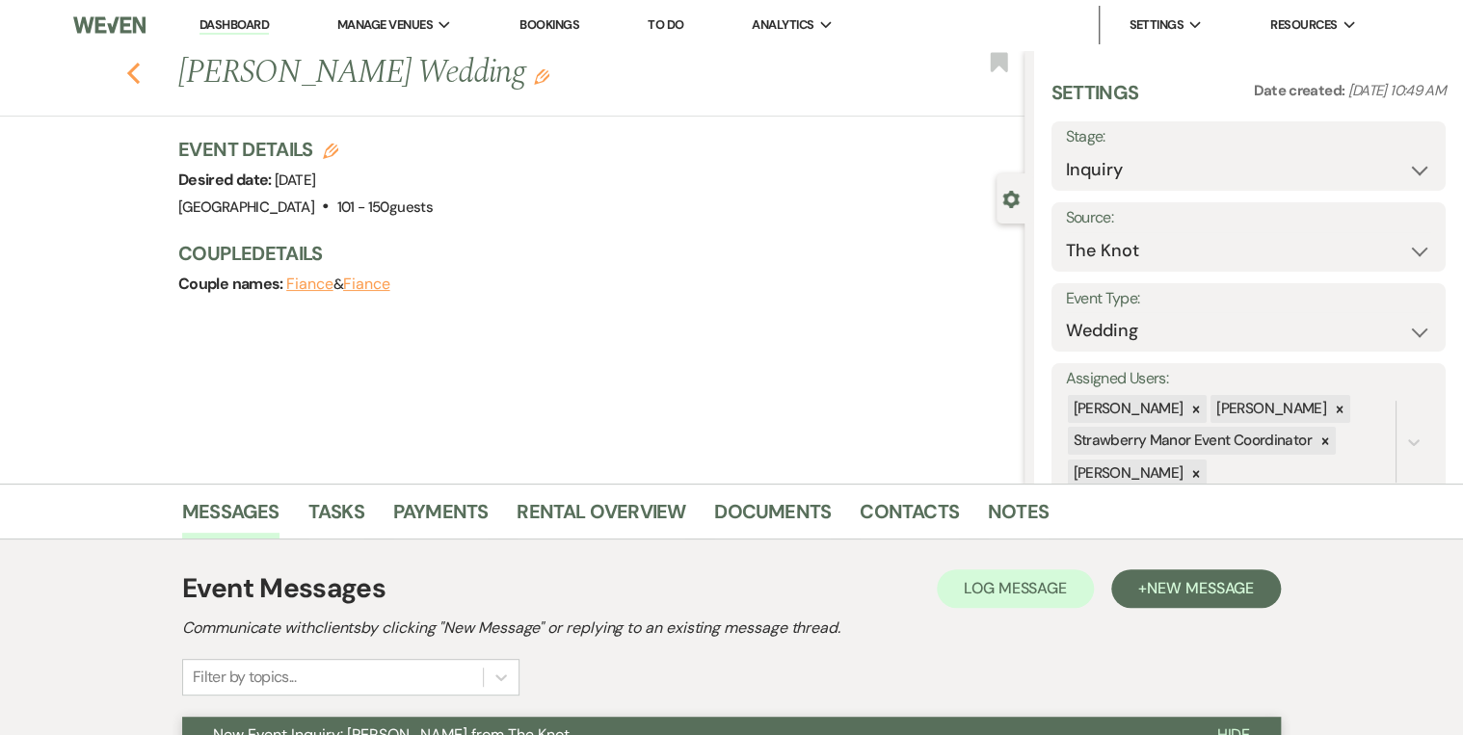
click at [136, 69] on use "button" at bounding box center [133, 73] width 13 height 21
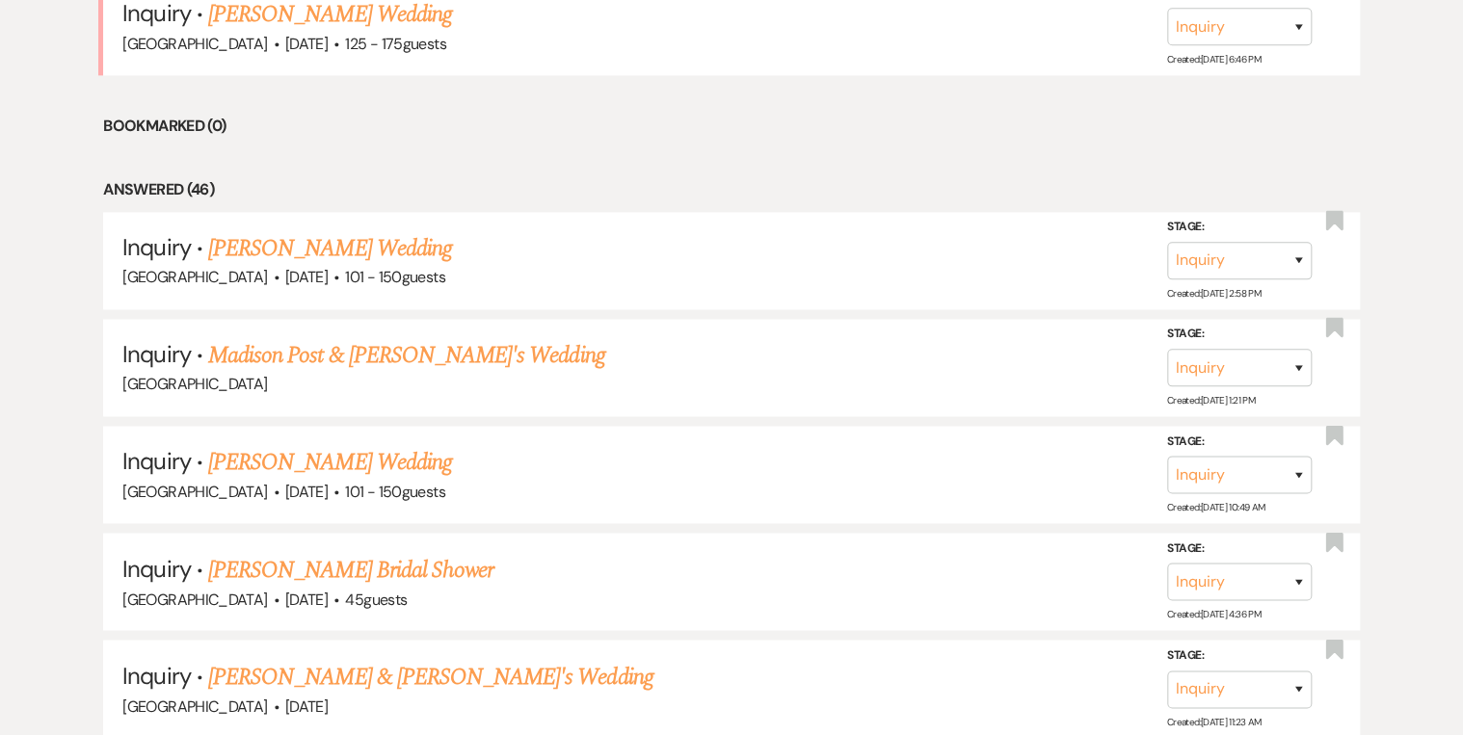
scroll to position [1080, 0]
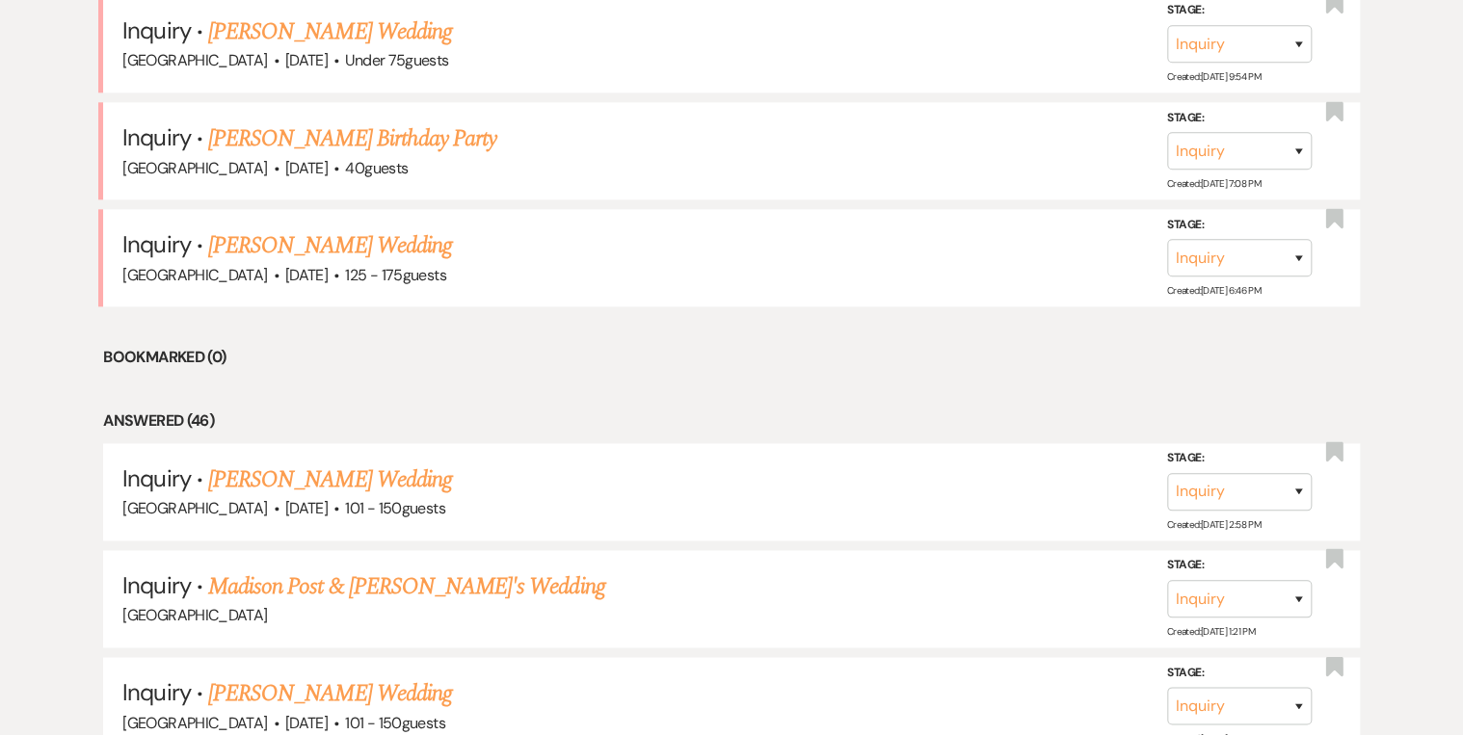
click at [397, 242] on link "[PERSON_NAME] Wedding" at bounding box center [330, 245] width 244 height 35
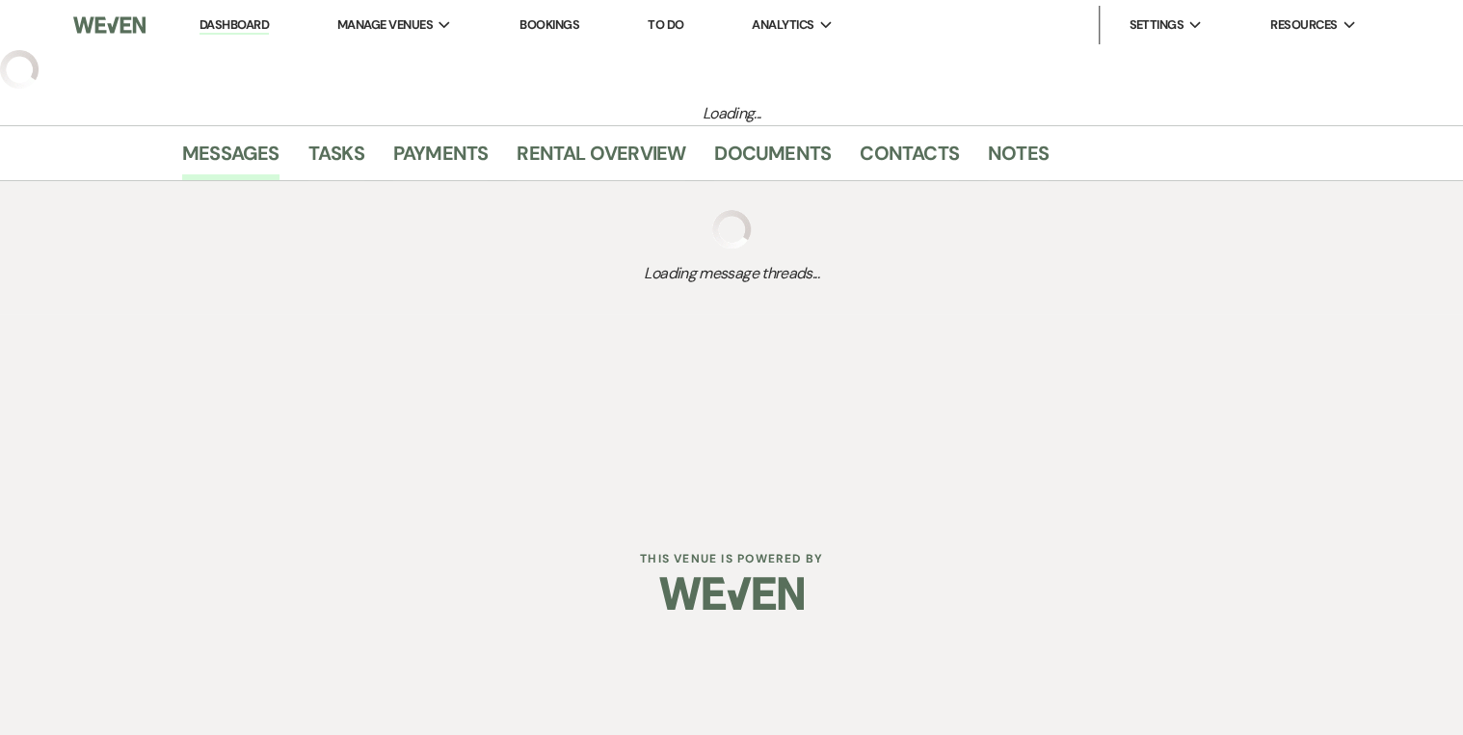
select select "3"
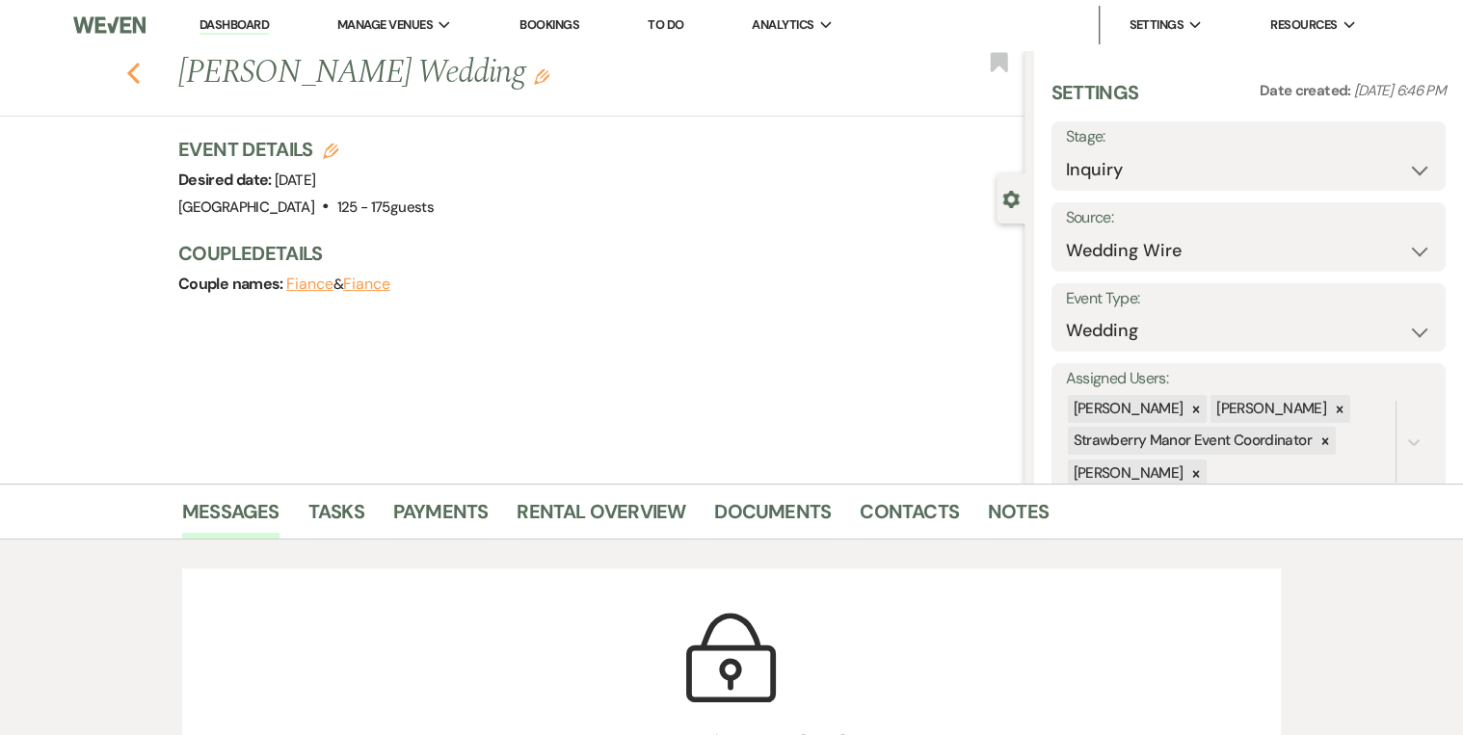
click at [136, 80] on icon "Previous" at bounding box center [133, 73] width 14 height 23
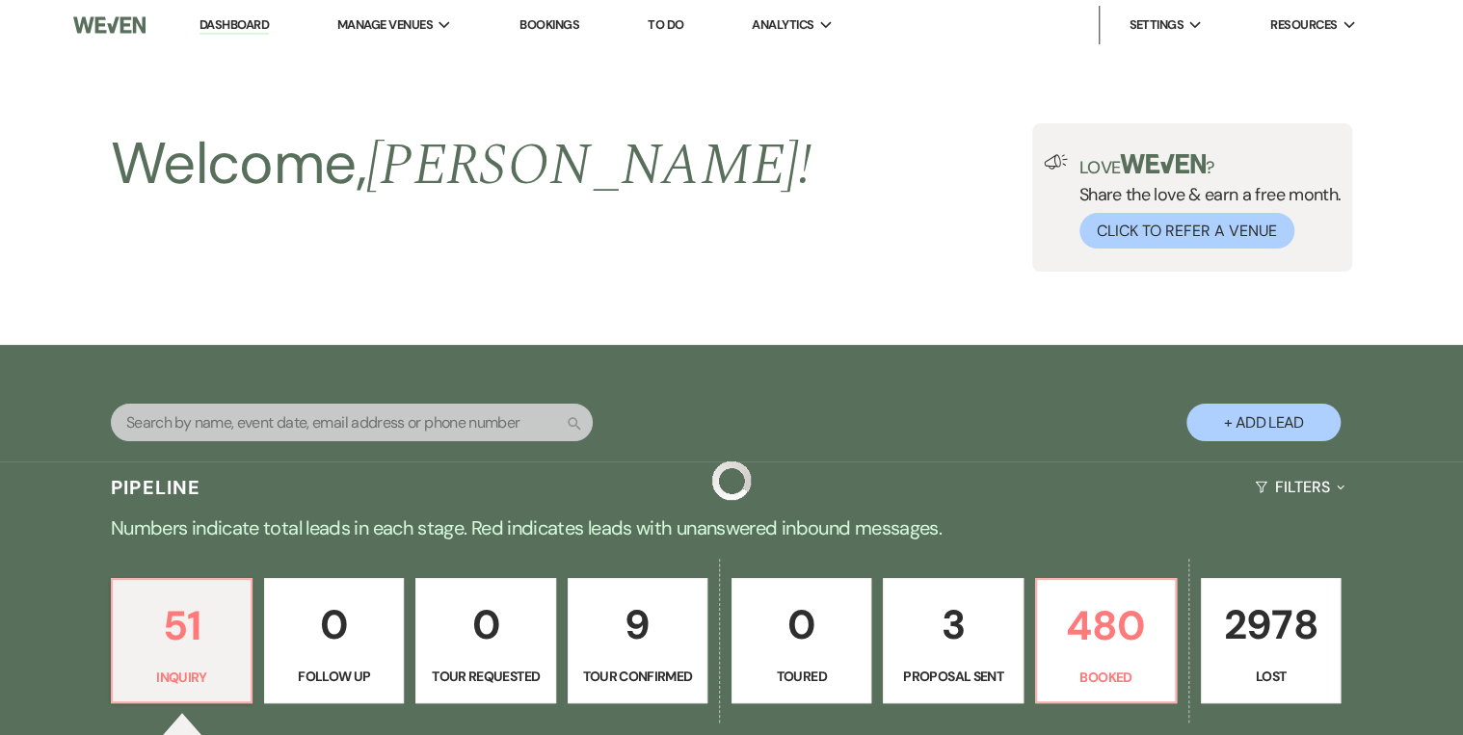
scroll to position [1080, 0]
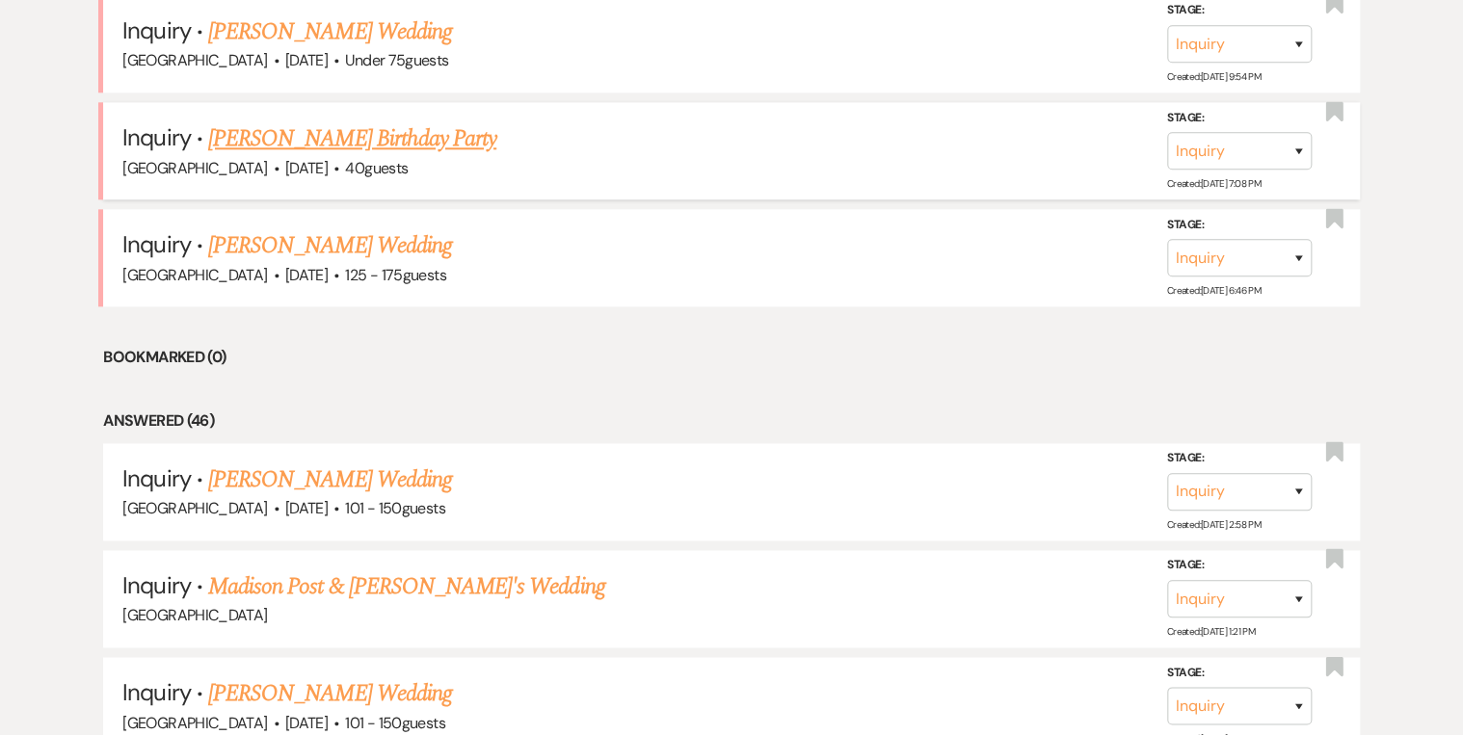
click at [314, 142] on link "Liam Davis's Birthday Party" at bounding box center [352, 138] width 288 height 35
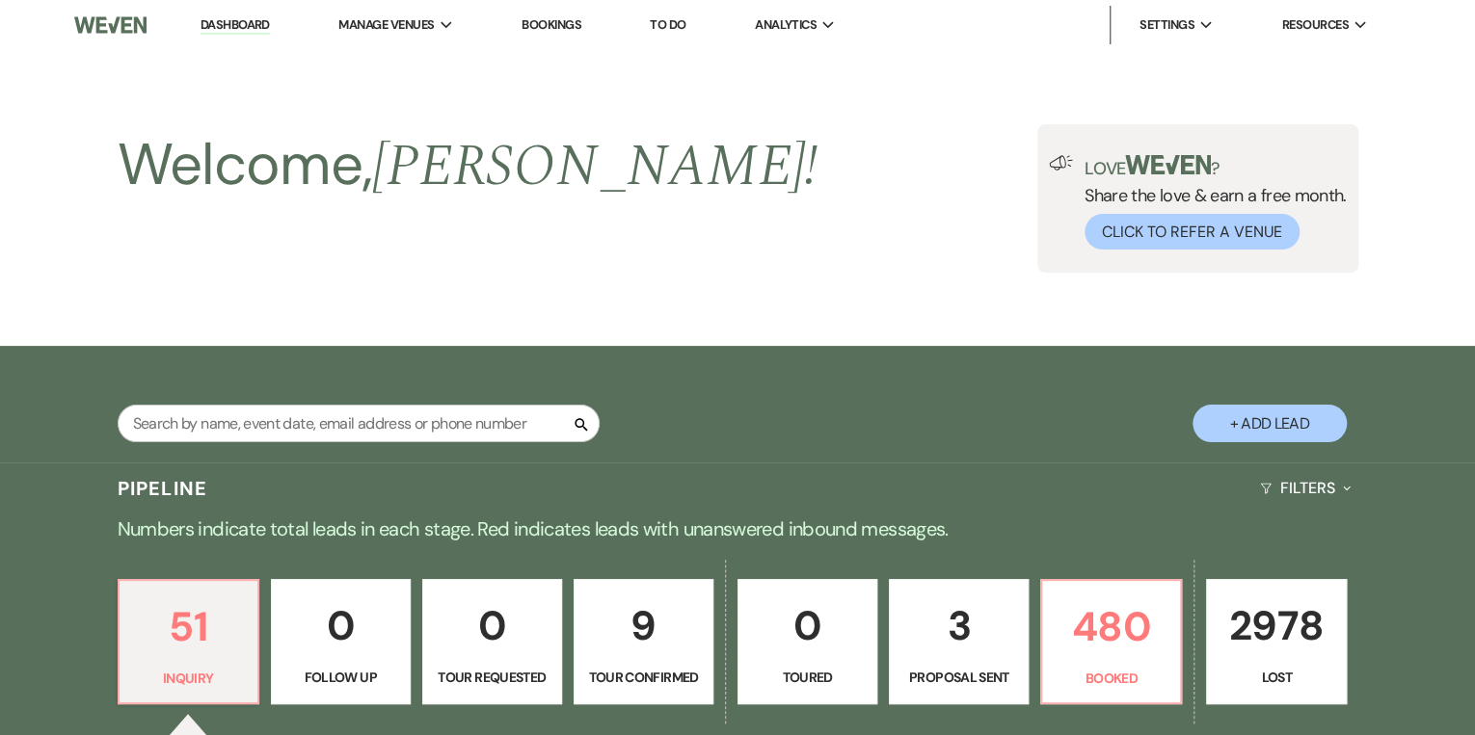
select select "5"
select select "4"
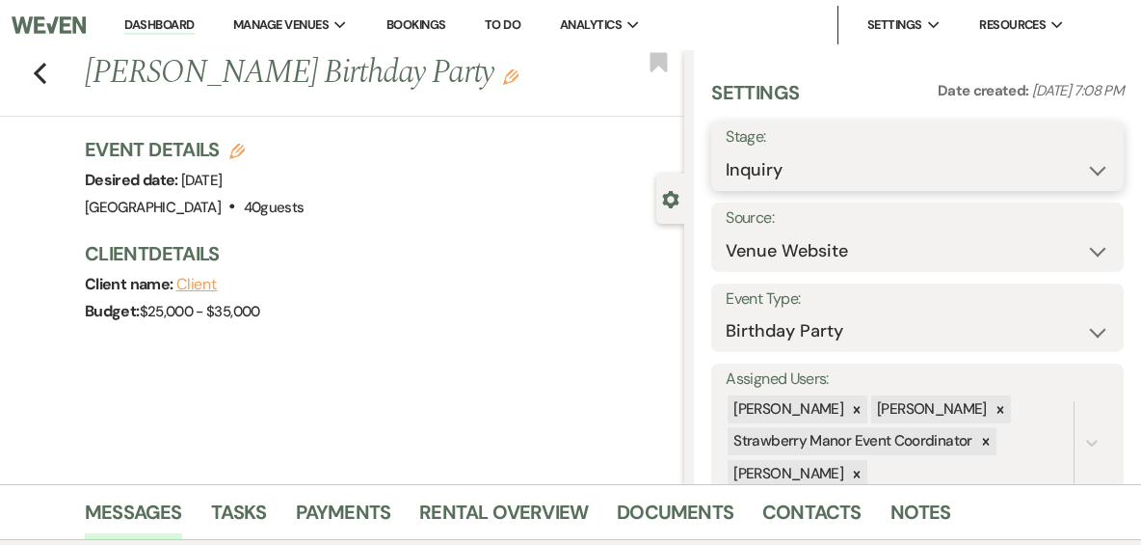
click at [1088, 165] on select "Inquiry Follow Up Tour Requested Tour Confirmed Toured Proposal Sent Booked Lost" at bounding box center [918, 170] width 384 height 38
select select "8"
click at [726, 151] on select "Inquiry Follow Up Tour Requested Tour Confirmed Toured Proposal Sent Booked Lost" at bounding box center [918, 170] width 384 height 38
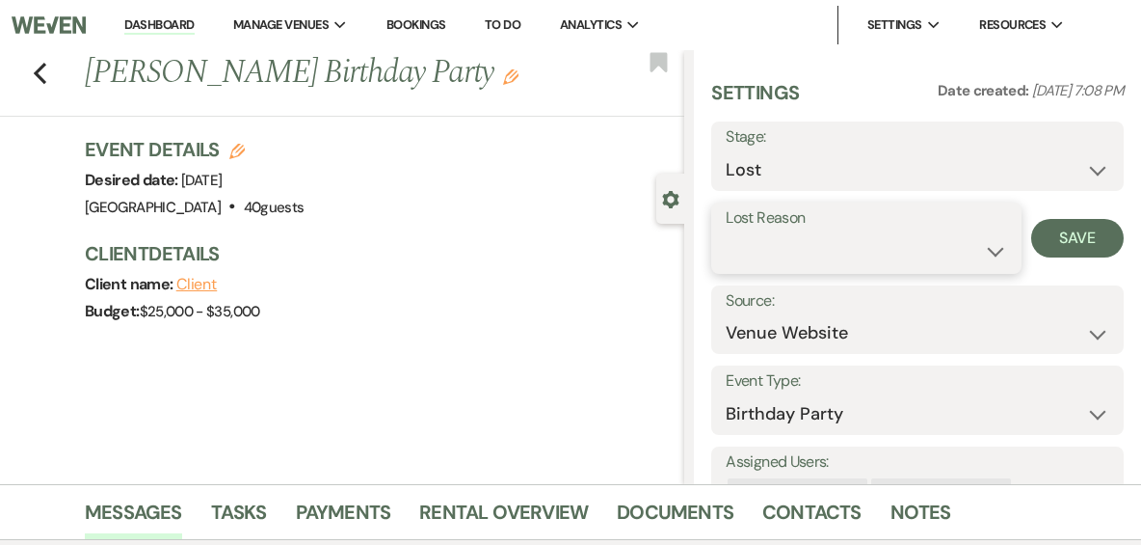
click at [887, 239] on select "Booked Elsewhere Budget Date Unavailable No Response Not a Good Match Capacity …" at bounding box center [866, 251] width 280 height 38
select select "3"
click at [726, 232] on select "Booked Elsewhere Budget Date Unavailable No Response Not a Good Match Capacity …" at bounding box center [866, 251] width 280 height 38
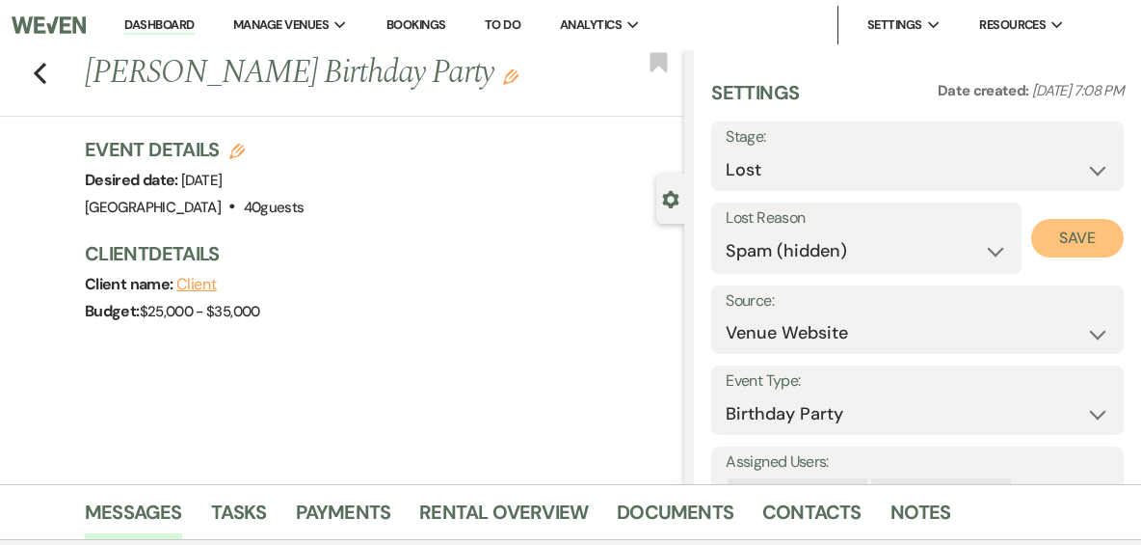
click at [1053, 227] on button "Save" at bounding box center [1077, 238] width 93 height 39
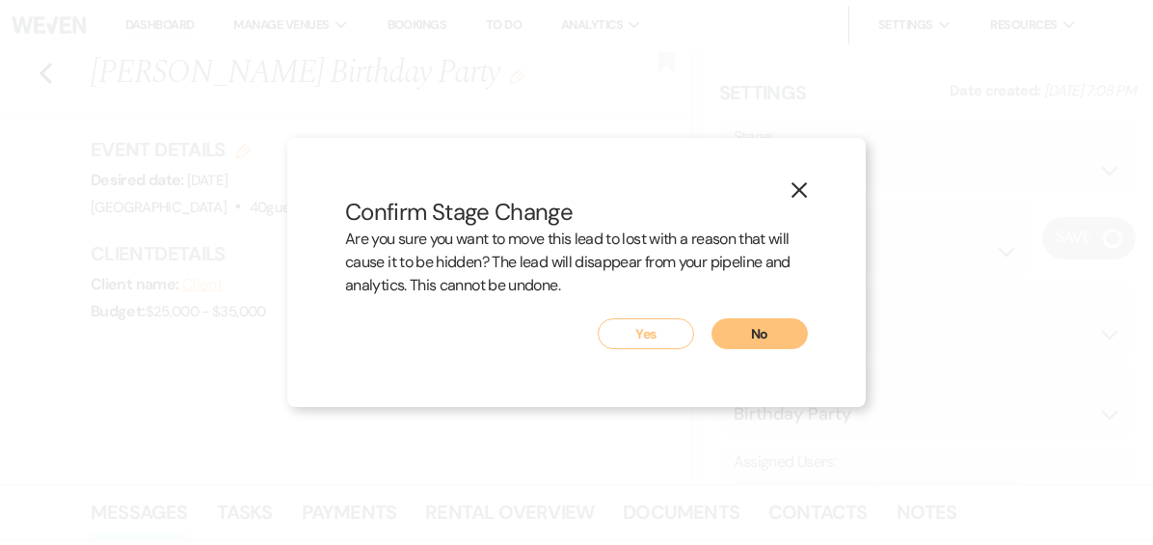
click at [641, 339] on button "Yes" at bounding box center [646, 333] width 96 height 31
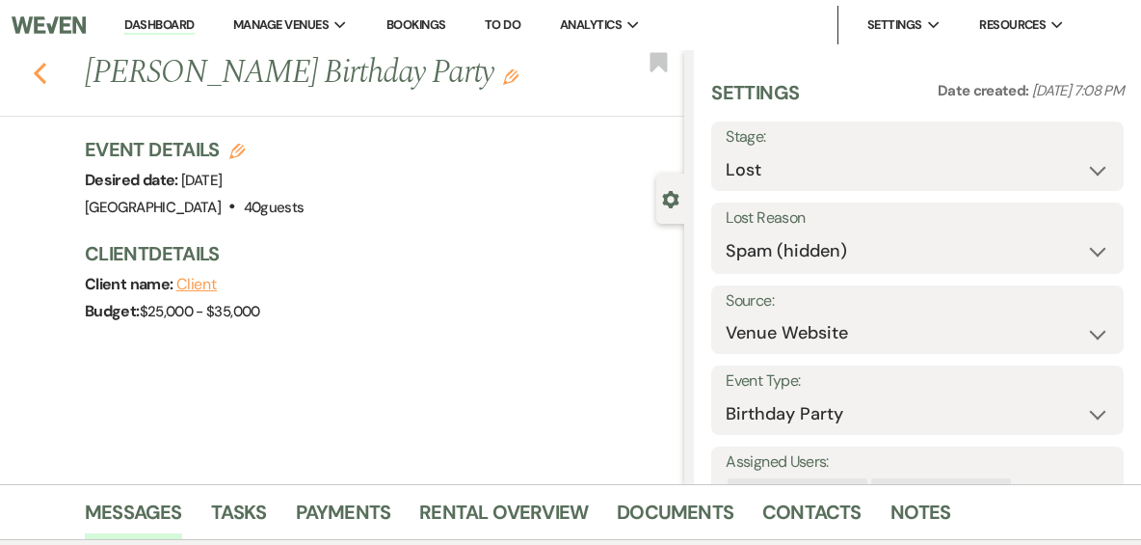
click at [40, 73] on use "button" at bounding box center [40, 73] width 13 height 21
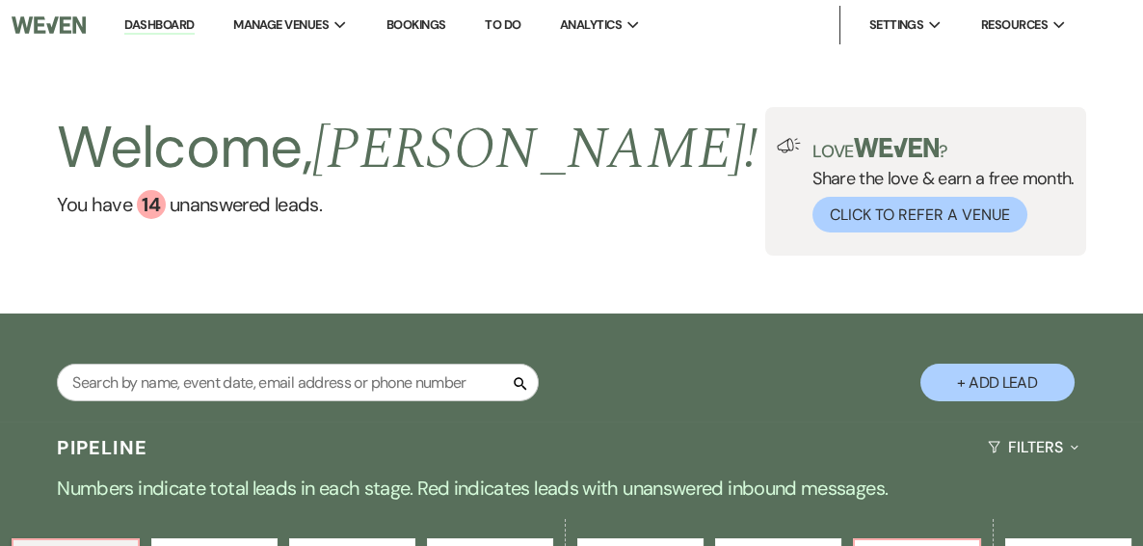
click at [984, 389] on button "+ Add Lead" at bounding box center [998, 382] width 154 height 38
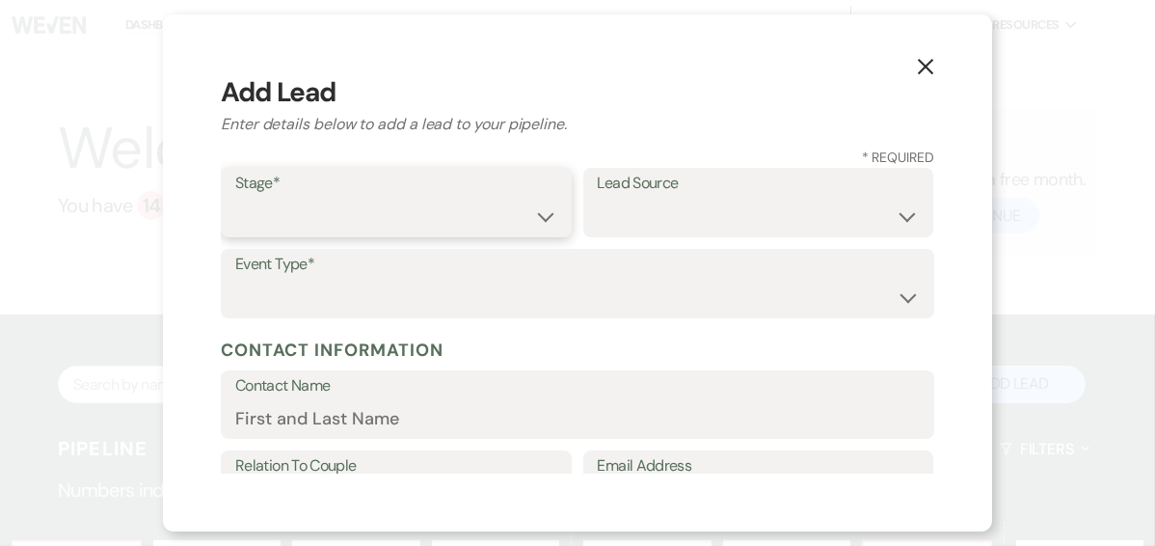
click at [464, 201] on select "Inquiry Follow Up Tour Requested Tour Confirmed Toured Proposal Sent Booked Lost" at bounding box center [396, 217] width 322 height 38
select select "1"
click at [235, 198] on select "Inquiry Follow Up Tour Requested Tour Confirmed Toured Proposal Sent Booked Lost" at bounding box center [396, 217] width 322 height 38
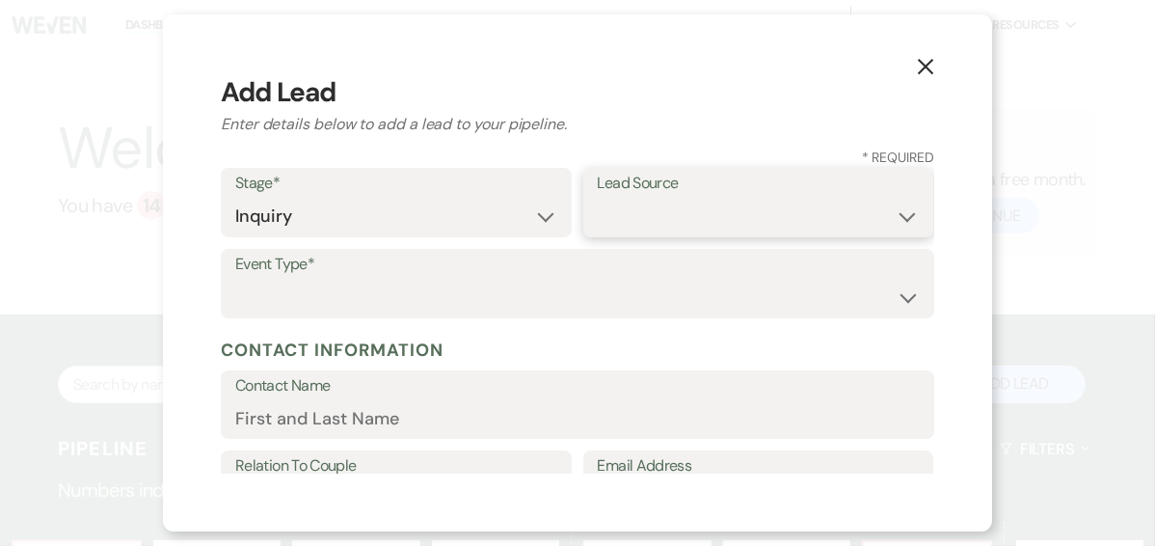
click at [663, 200] on select "Weven Venue Website Instagram Facebook Pinterest Google The Knot Wedding Wire H…" at bounding box center [759, 217] width 322 height 38
select select "12"
click at [598, 198] on select "Weven Venue Website Instagram Facebook Pinterest Google The Knot Wedding Wire H…" at bounding box center [759, 217] width 322 height 38
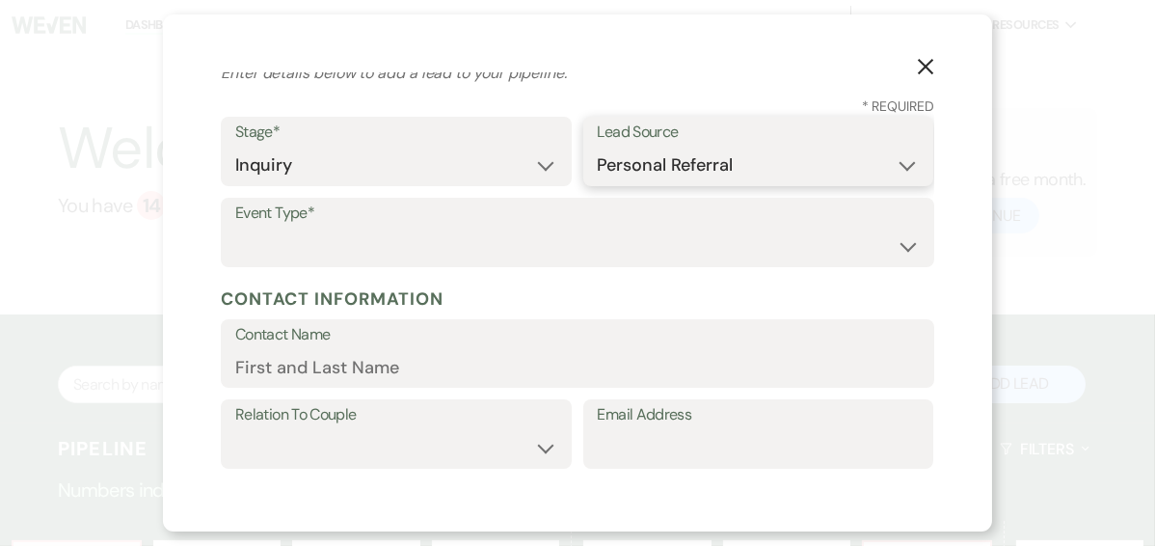
scroll to position [77, 0]
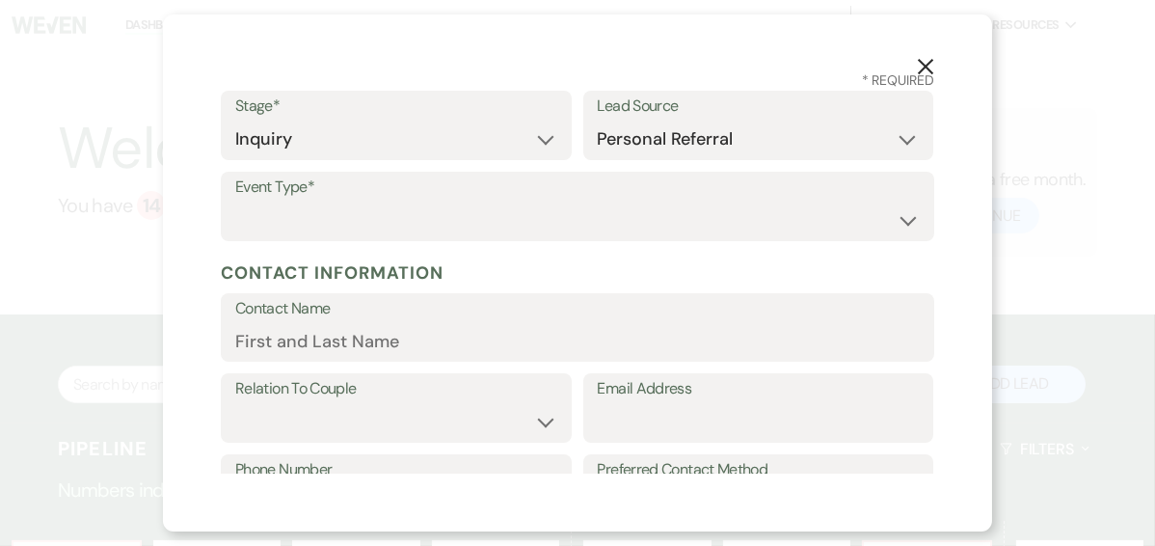
click at [553, 193] on label "Event Type*" at bounding box center [577, 187] width 684 height 28
click at [550, 198] on label "Event Type*" at bounding box center [577, 187] width 684 height 28
click at [545, 203] on select "Wedding Anniversary Party Baby Shower Bachelorette / Bachelor Party Birthday Pa…" at bounding box center [577, 220] width 684 height 38
select select "3"
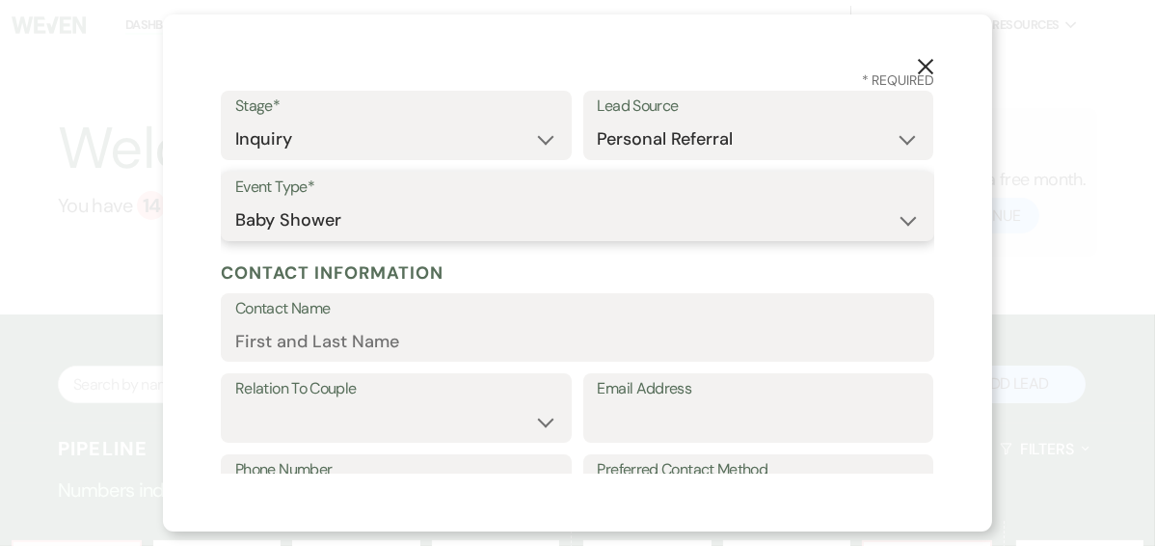
click at [235, 201] on select "Wedding Anniversary Party Baby Shower Bachelorette / Bachelor Party Birthday Pa…" at bounding box center [577, 220] width 684 height 38
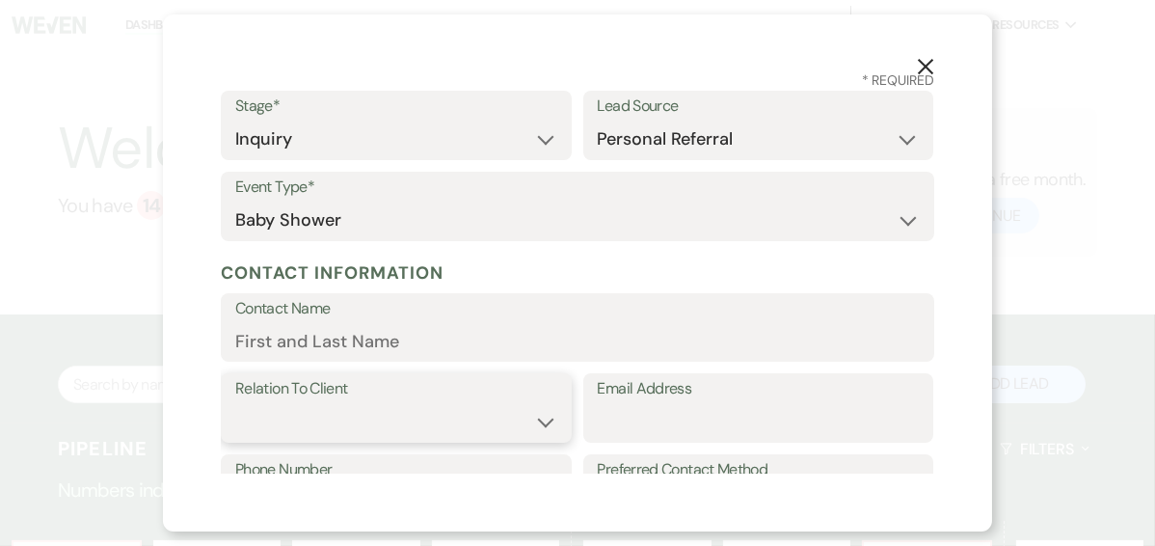
click at [444, 426] on select "Client Event Planner Parent of Client Family Member Friend Other" at bounding box center [396, 422] width 322 height 38
select select "2"
click at [235, 403] on select "Client Event Planner Parent of Client Family Member Friend Other" at bounding box center [396, 422] width 322 height 38
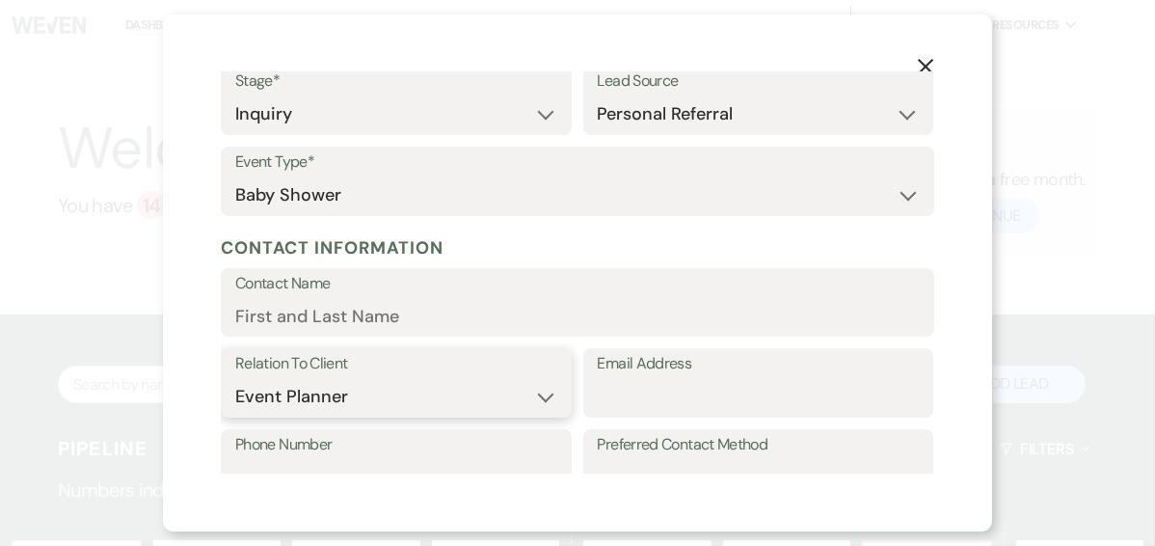
scroll to position [231, 0]
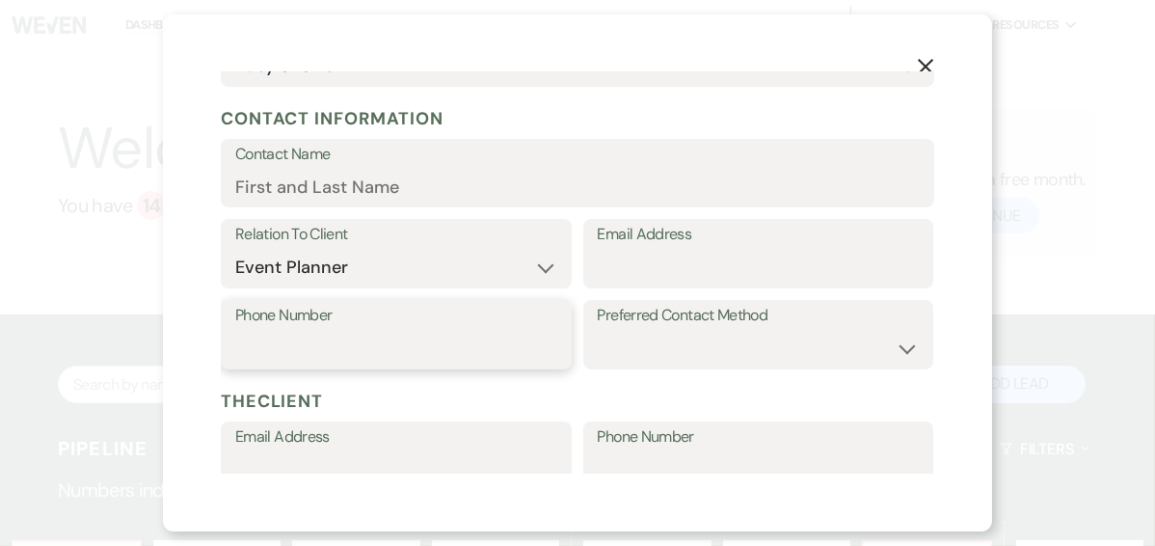
click at [417, 340] on input "Phone Number" at bounding box center [396, 349] width 322 height 38
type input "9859691161"
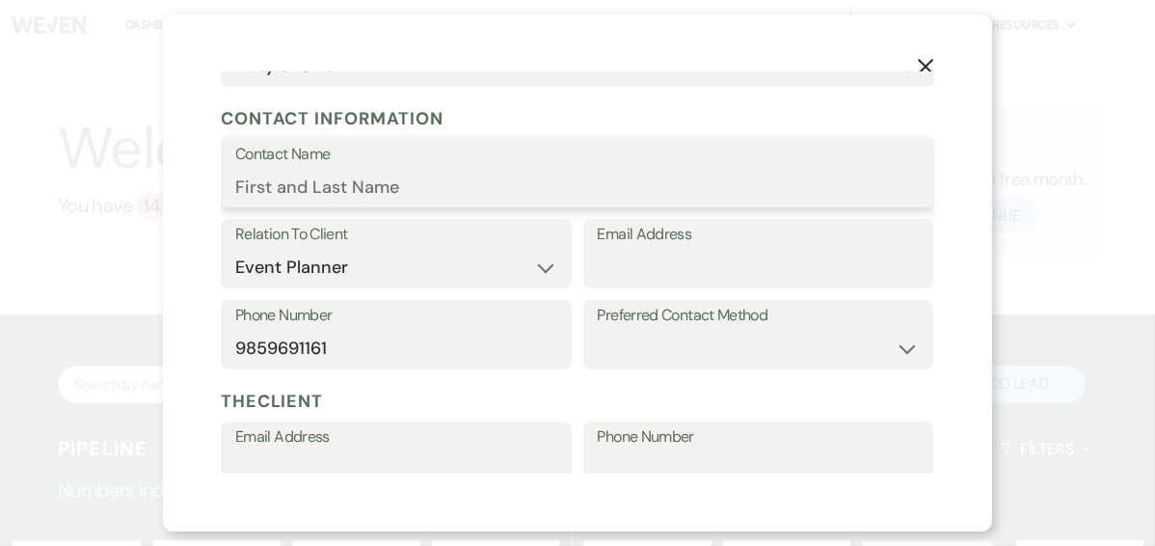
click at [380, 184] on input "Contact Name" at bounding box center [577, 187] width 684 height 38
type input "Krista Neal"
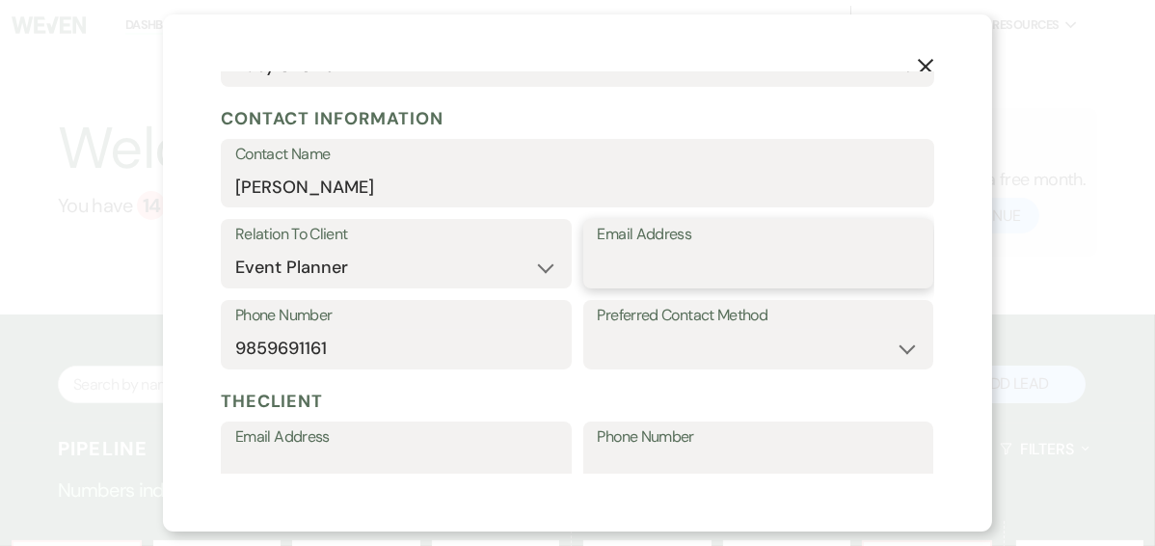
click at [674, 258] on input "Email Address" at bounding box center [759, 268] width 322 height 38
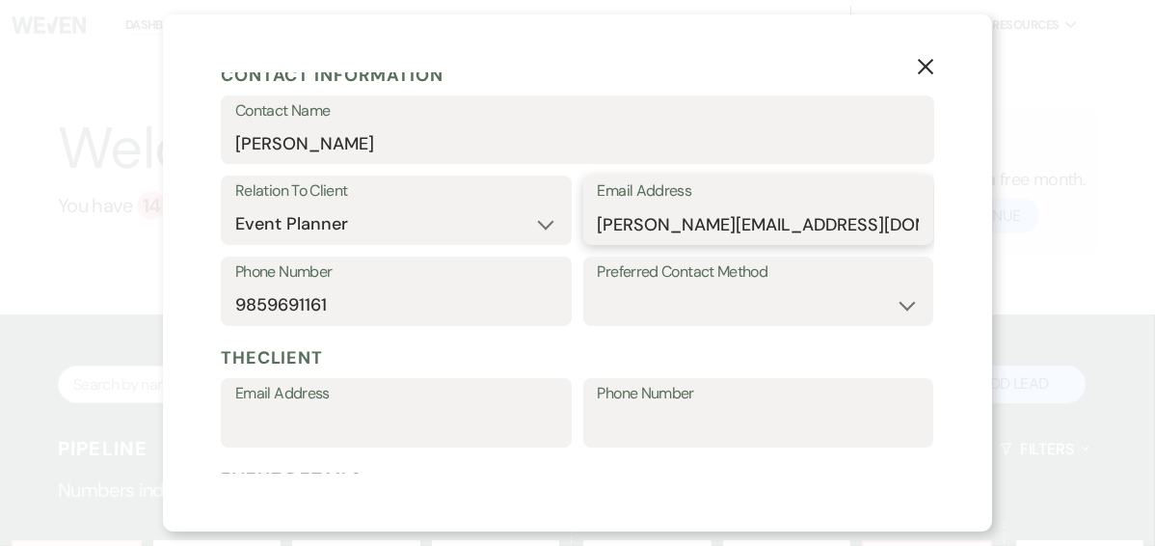
scroll to position [308, 0]
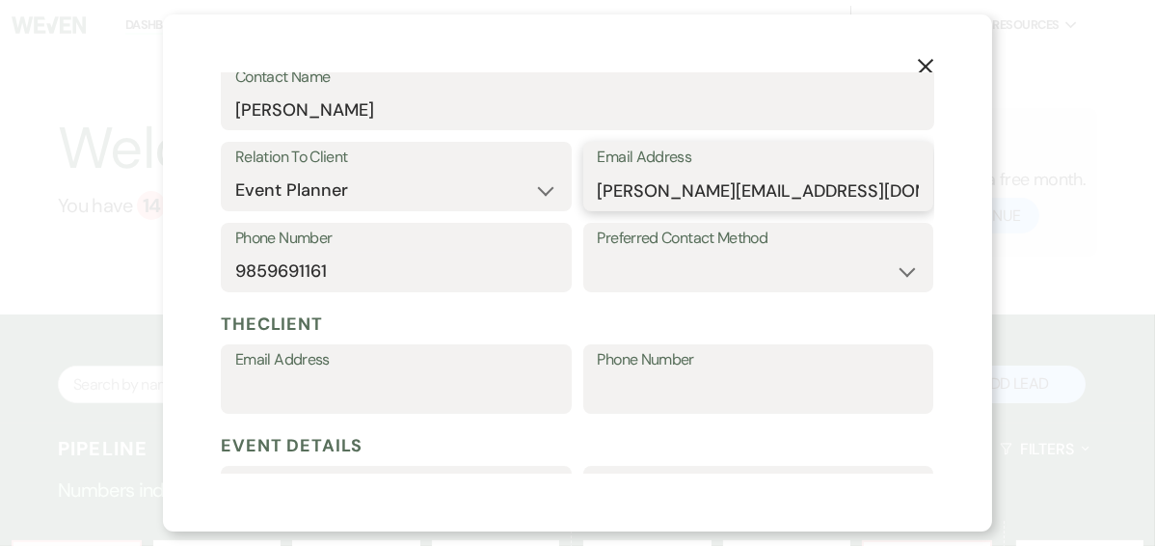
type input "krista.neal20@gmail.com"
click at [770, 266] on select "Email Phone Text" at bounding box center [759, 272] width 322 height 38
select select "email"
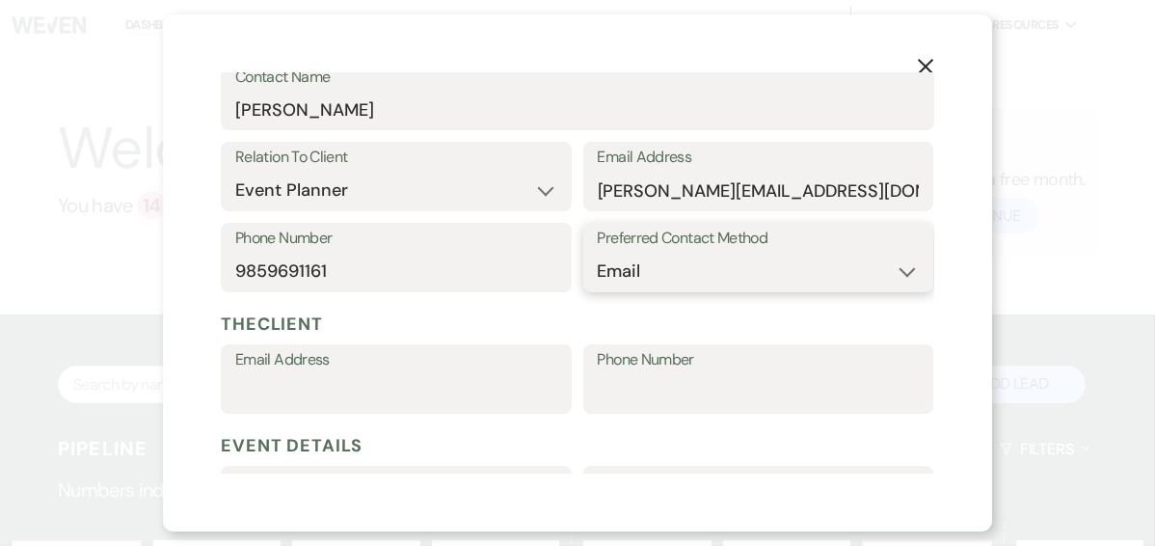
click at [598, 253] on select "Email Phone Text" at bounding box center [759, 272] width 322 height 38
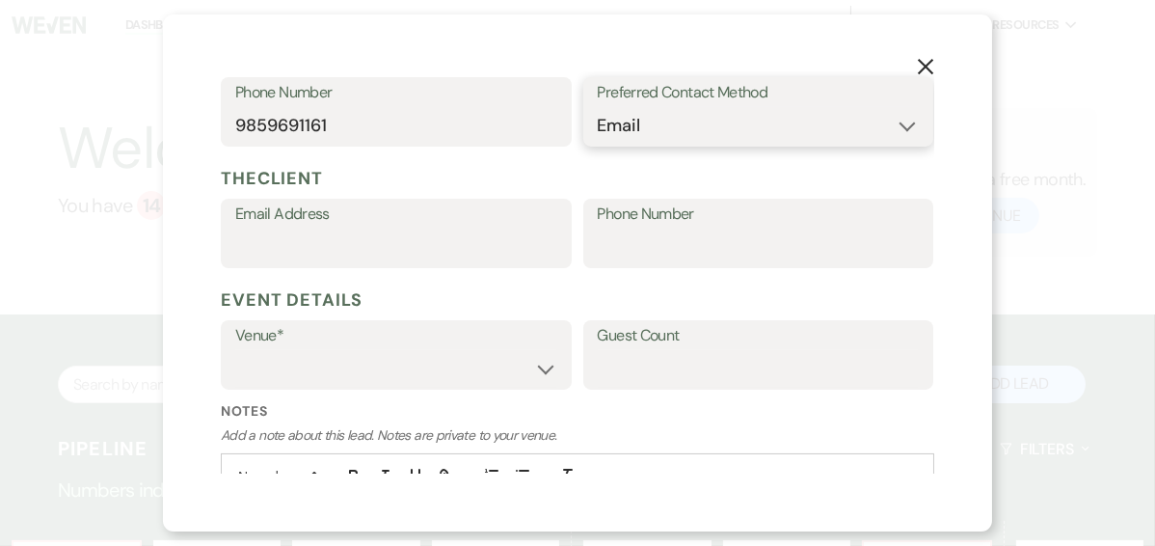
scroll to position [540, 0]
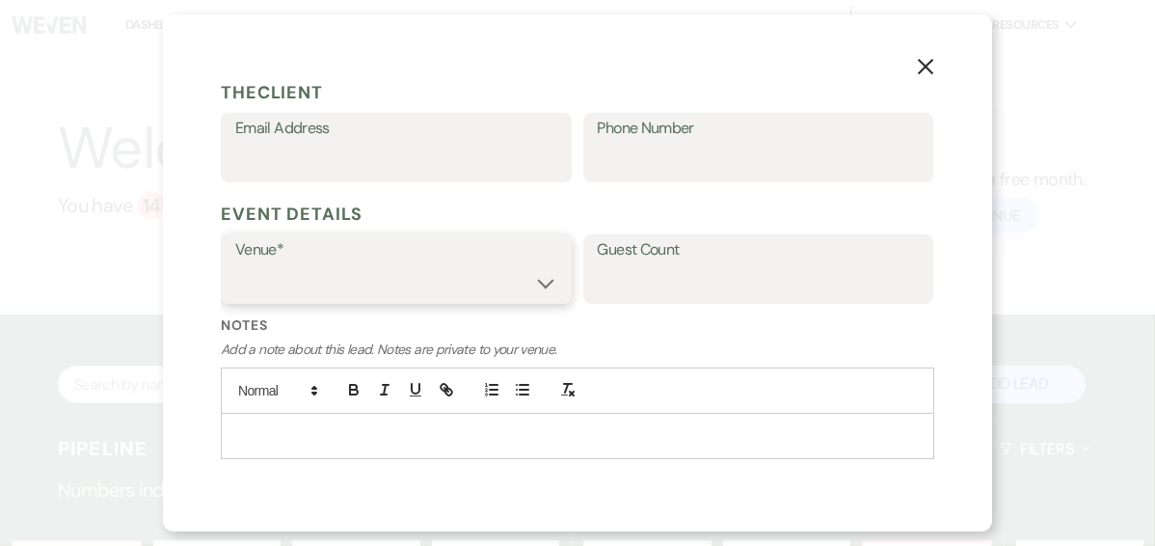
click at [415, 268] on select "Strawberry Manor Strawberry Manor Events" at bounding box center [396, 283] width 322 height 38
select select "597"
click at [235, 264] on select "Strawberry Manor Strawberry Manor Events" at bounding box center [396, 283] width 322 height 38
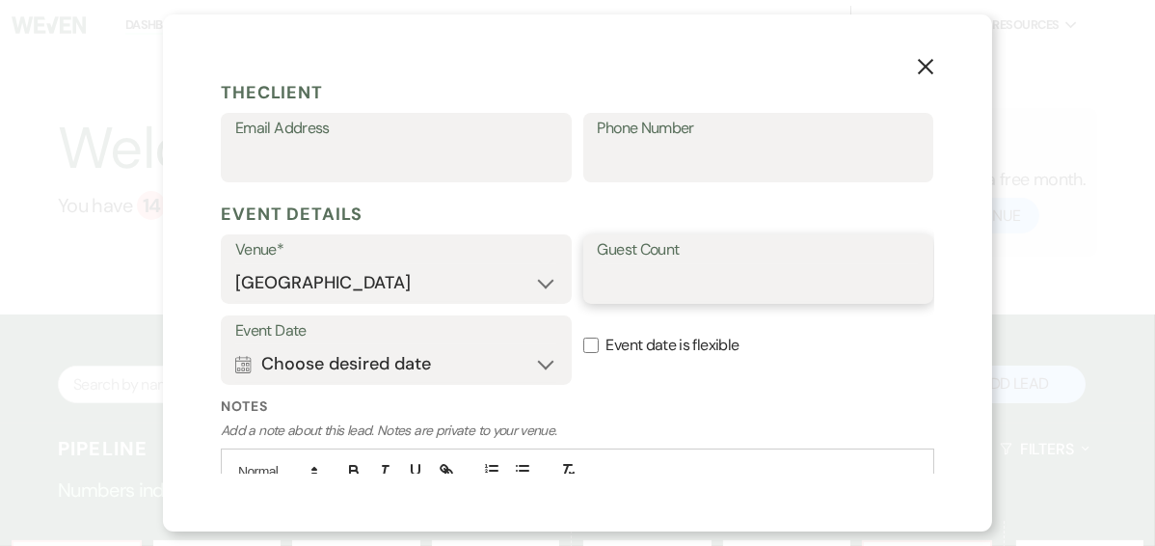
click at [631, 275] on input "Guest Count" at bounding box center [759, 283] width 322 height 38
type input "50"
click at [535, 358] on button "Calendar Choose desired date Expand" at bounding box center [396, 363] width 322 height 39
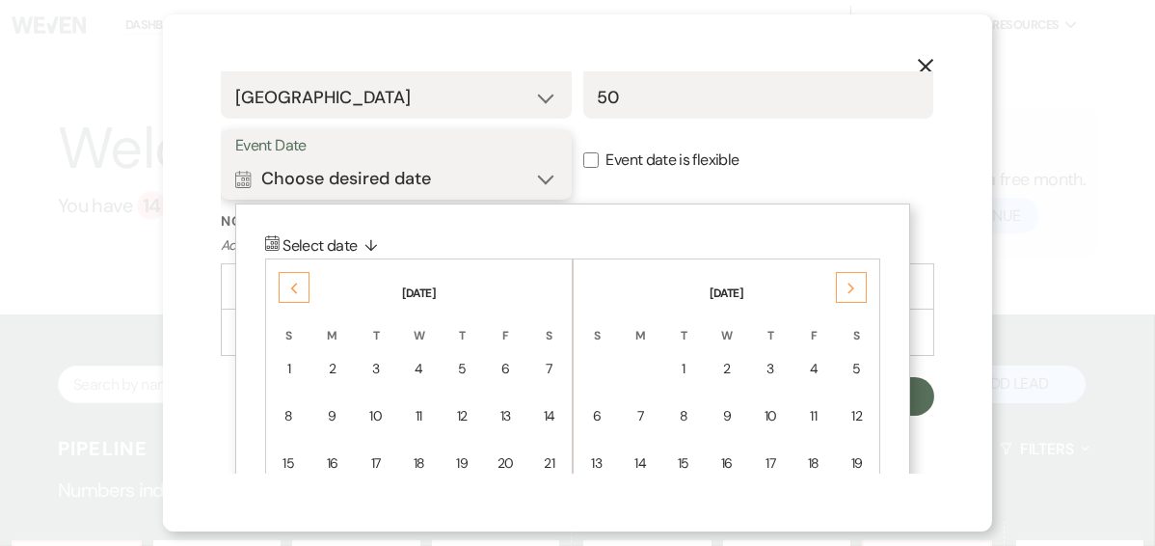
scroll to position [819, 0]
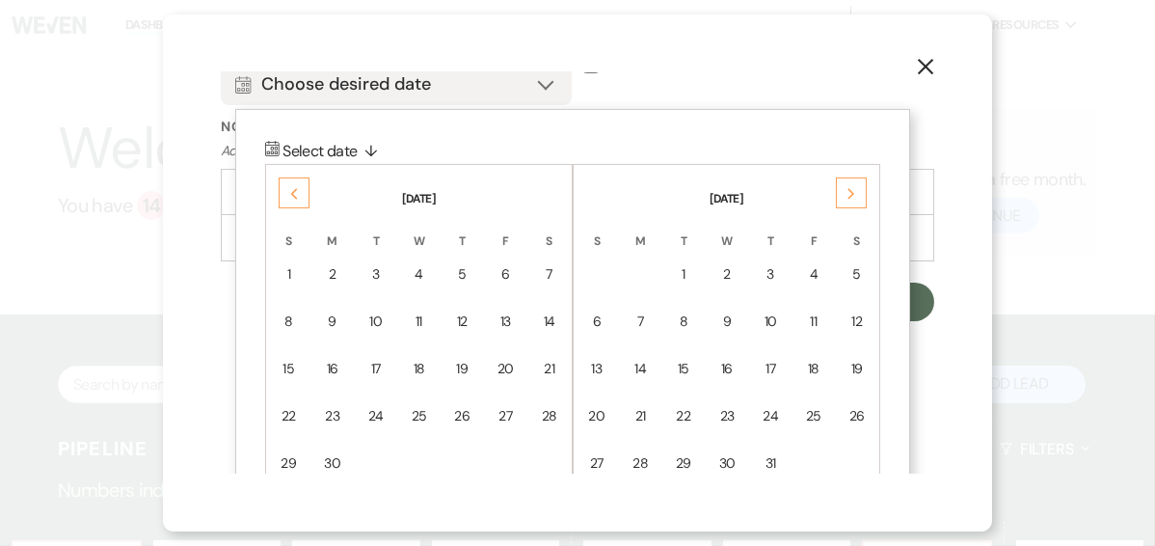
click at [287, 193] on div "Previous" at bounding box center [294, 192] width 31 height 31
click at [287, 192] on div "Previous" at bounding box center [294, 192] width 31 height 31
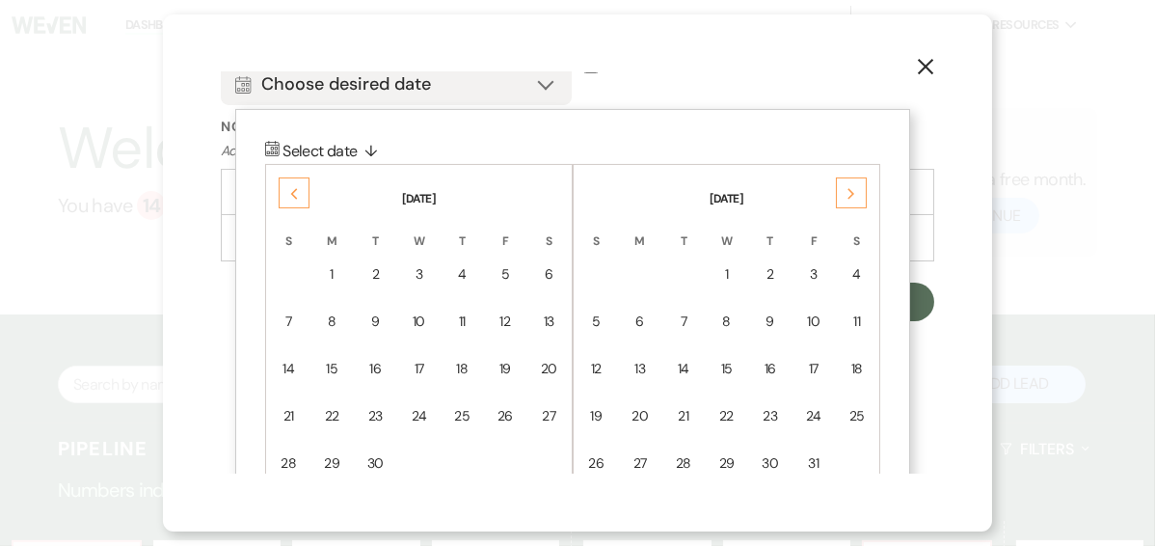
click at [287, 192] on div "Previous" at bounding box center [294, 192] width 31 height 31
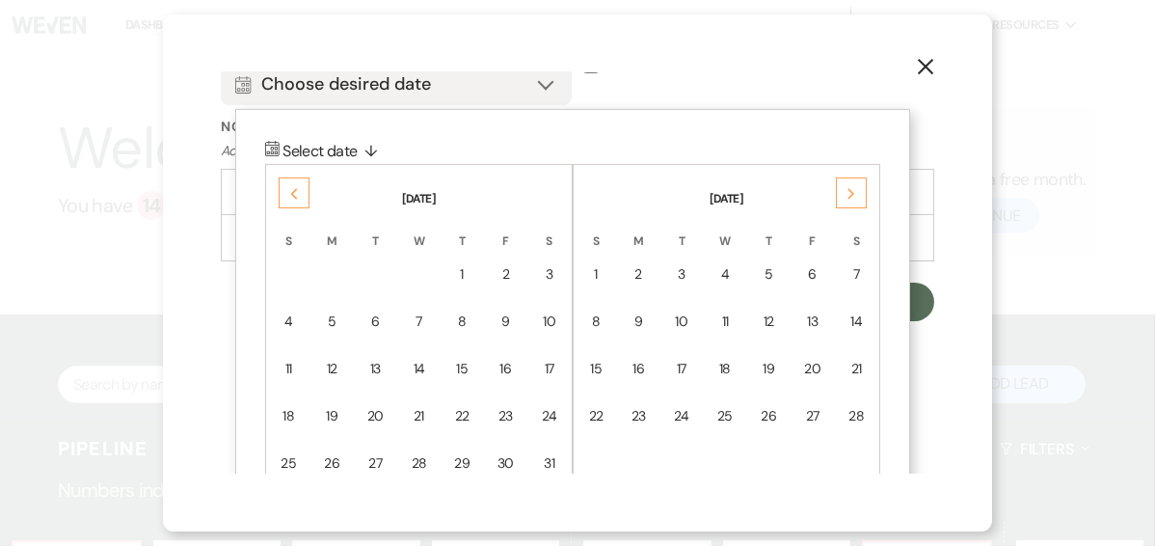
click at [287, 192] on div "Previous" at bounding box center [294, 192] width 31 height 31
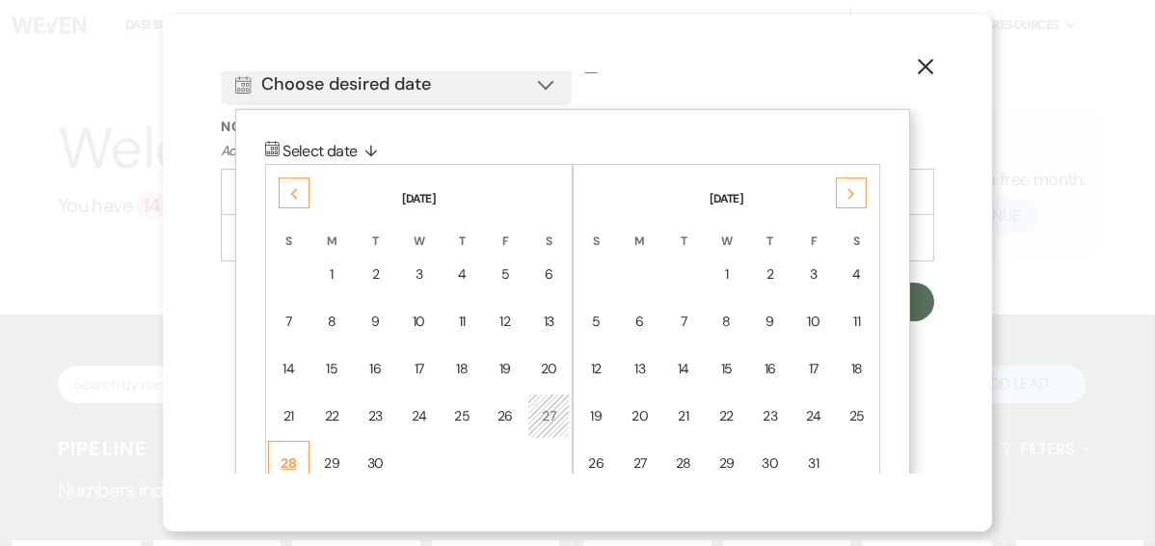
click at [287, 460] on div "28" at bounding box center [288, 463] width 16 height 20
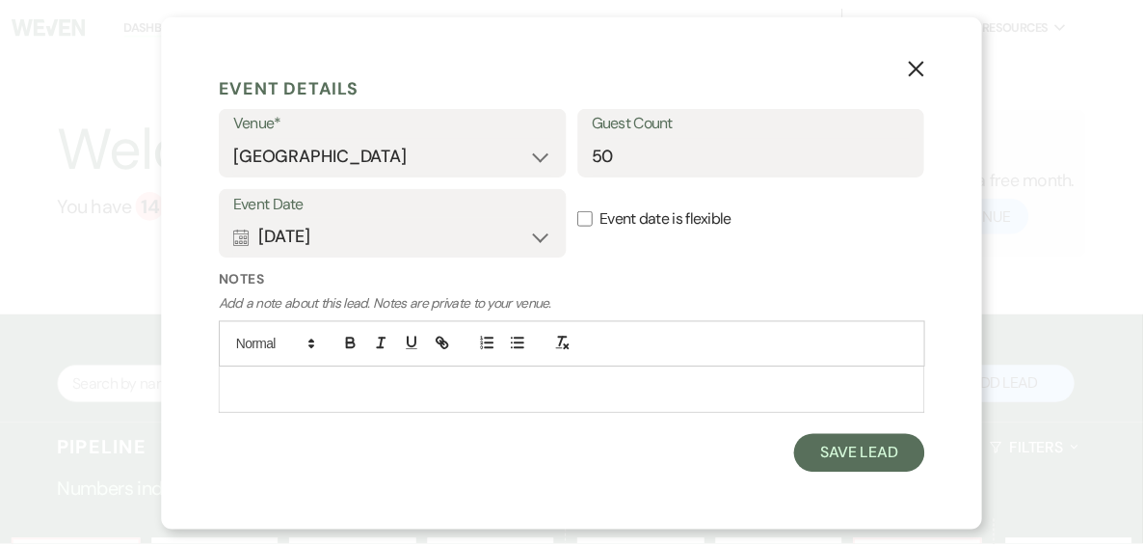
scroll to position [665, 0]
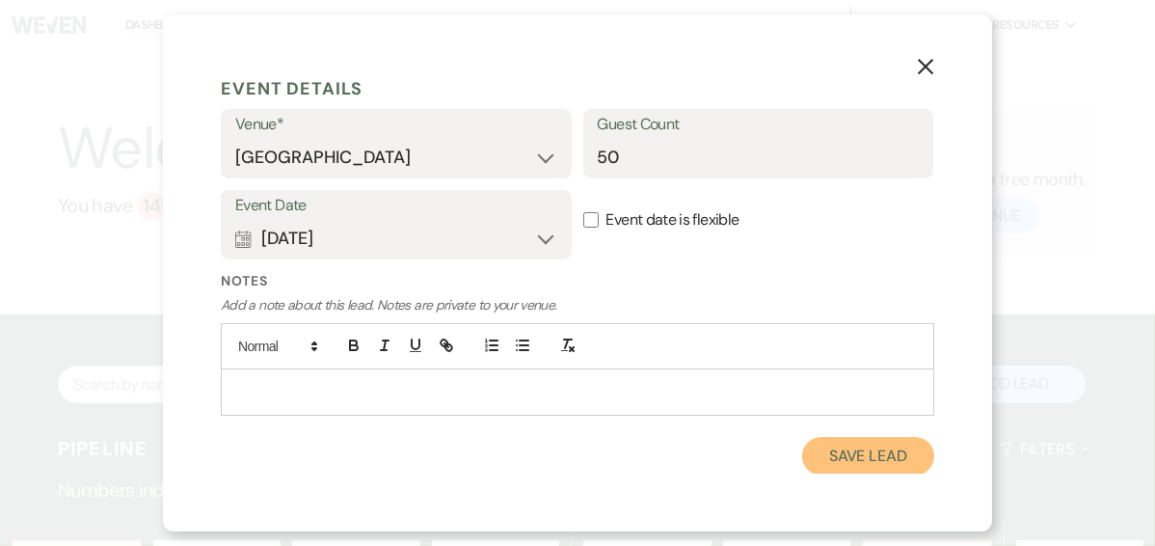
click at [842, 460] on button "Save Lead" at bounding box center [868, 456] width 132 height 39
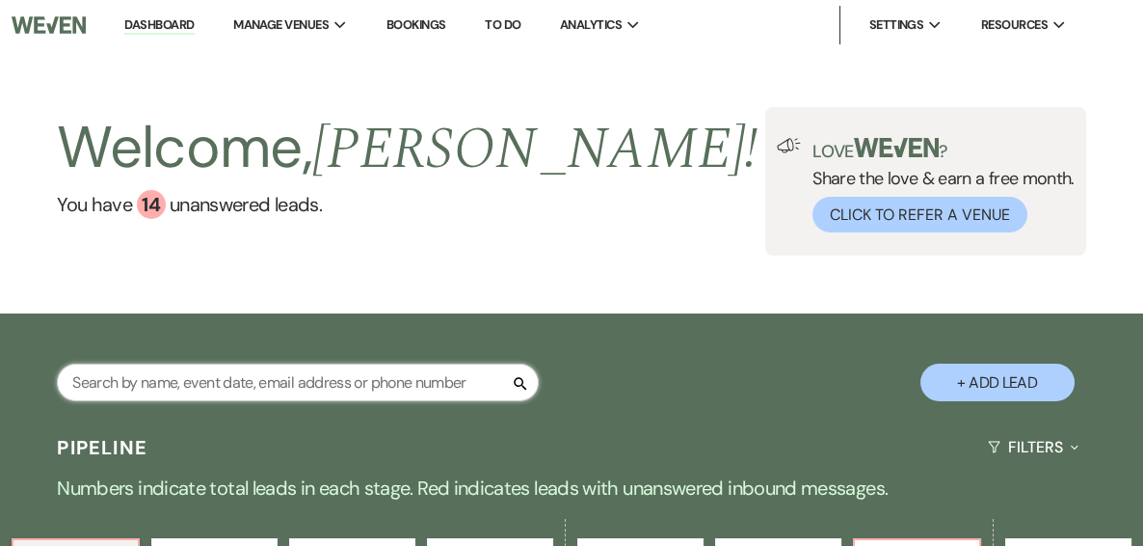
click at [161, 387] on input "text" at bounding box center [298, 382] width 482 height 38
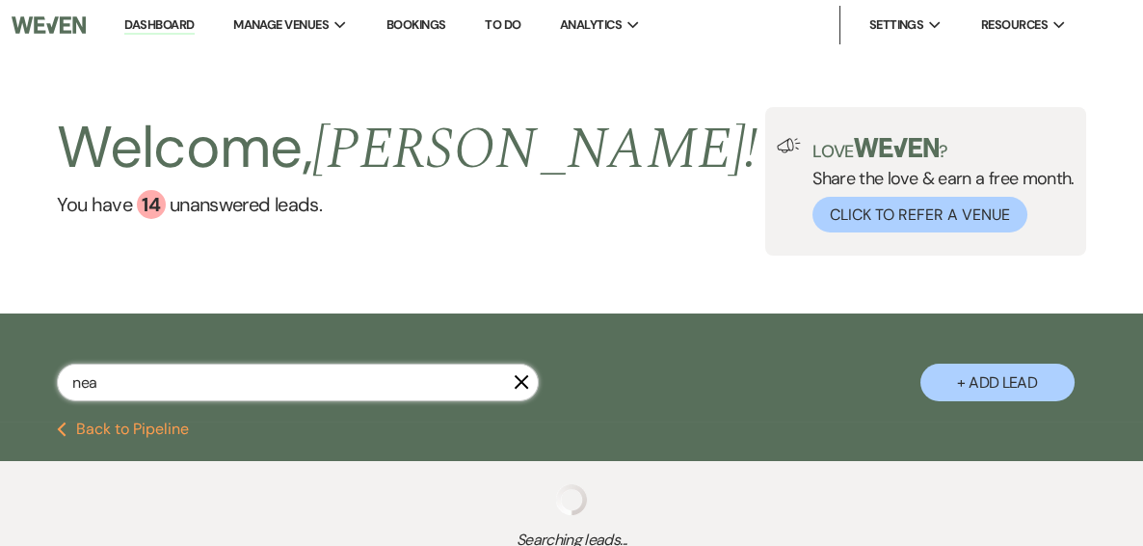
type input "neal"
select select "8"
select select "5"
select select "8"
select select "5"
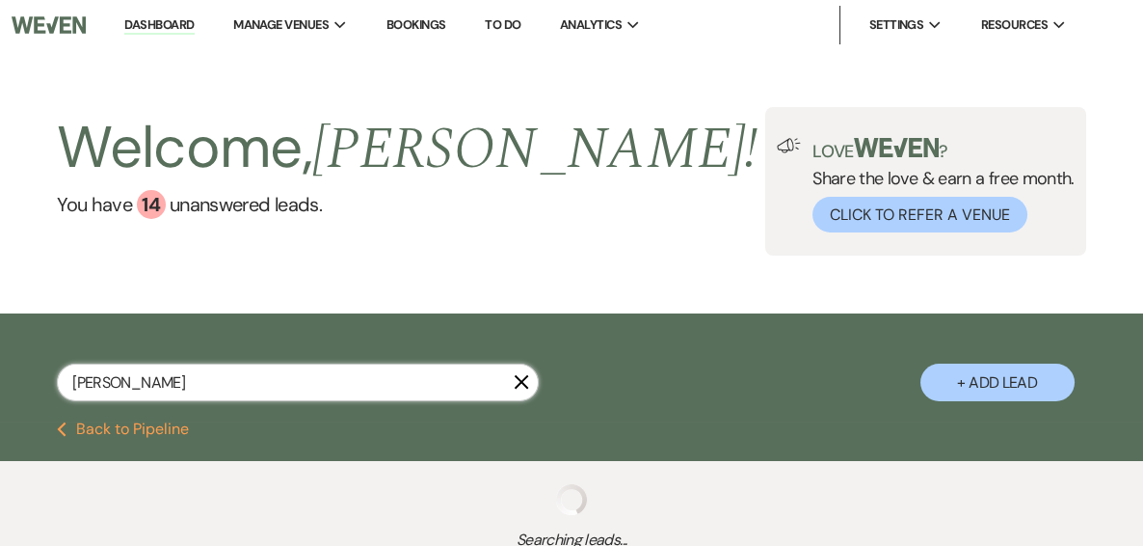
select select "8"
select select "5"
select select "8"
select select "5"
select select "8"
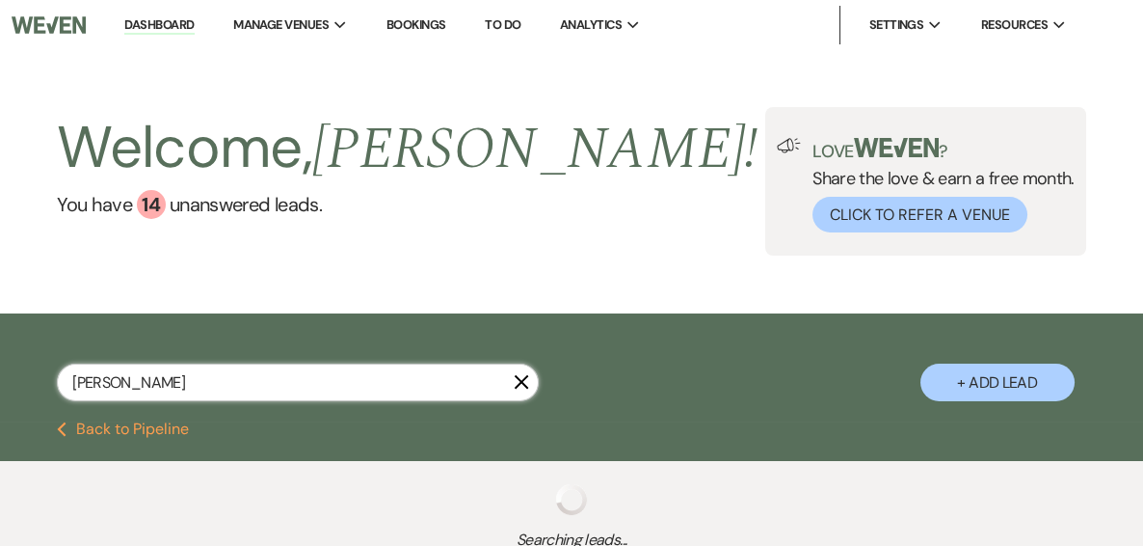
select select "5"
select select "8"
select select "5"
select select "8"
select select "5"
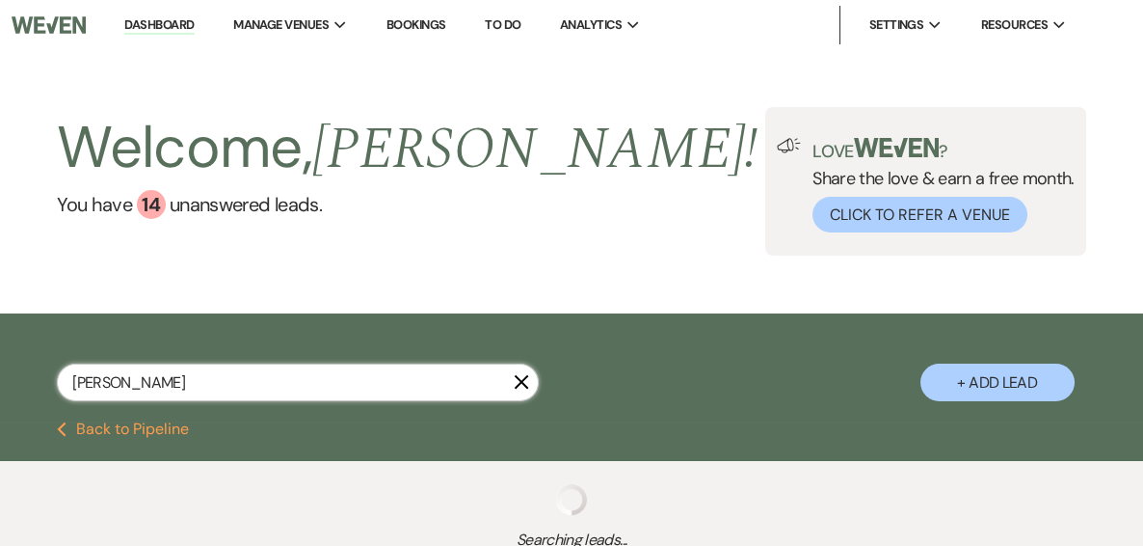
select select "8"
select select "11"
select select "8"
select select "5"
select select "8"
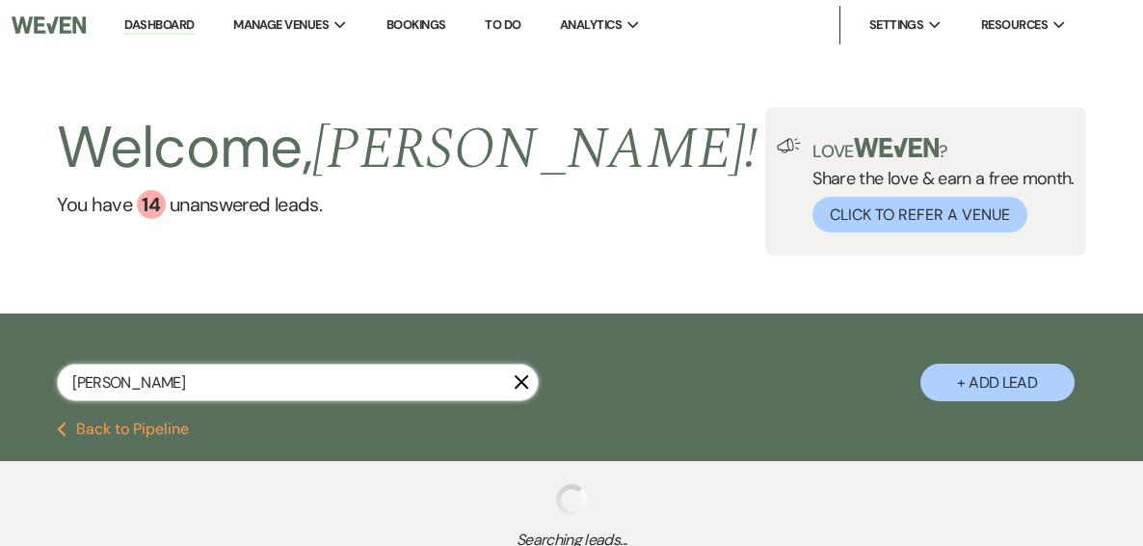
select select "5"
select select "8"
select select "5"
select select "8"
select select "5"
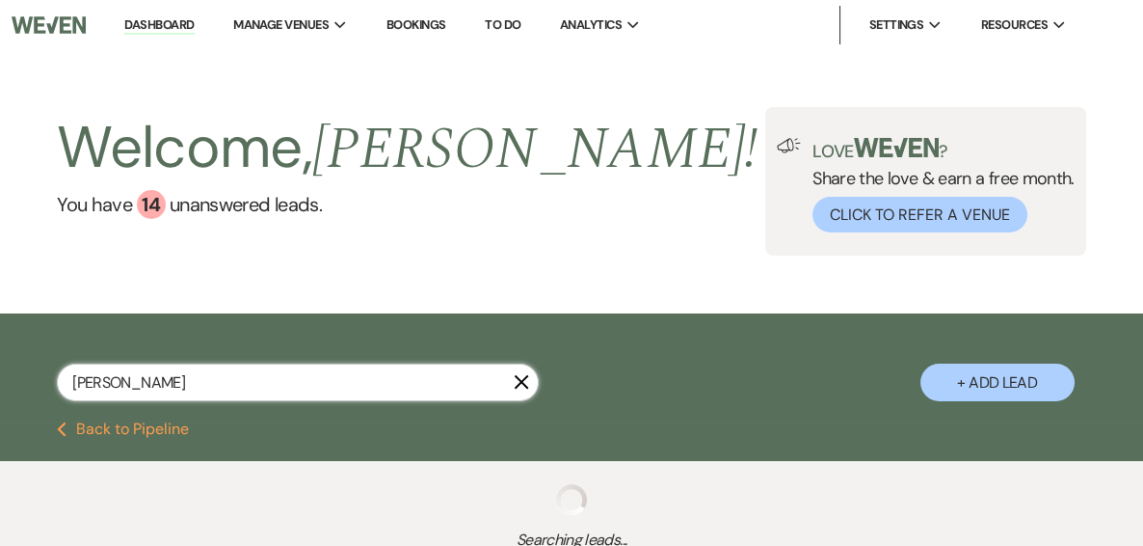
select select "8"
select select "5"
select select "8"
select select "5"
select select "8"
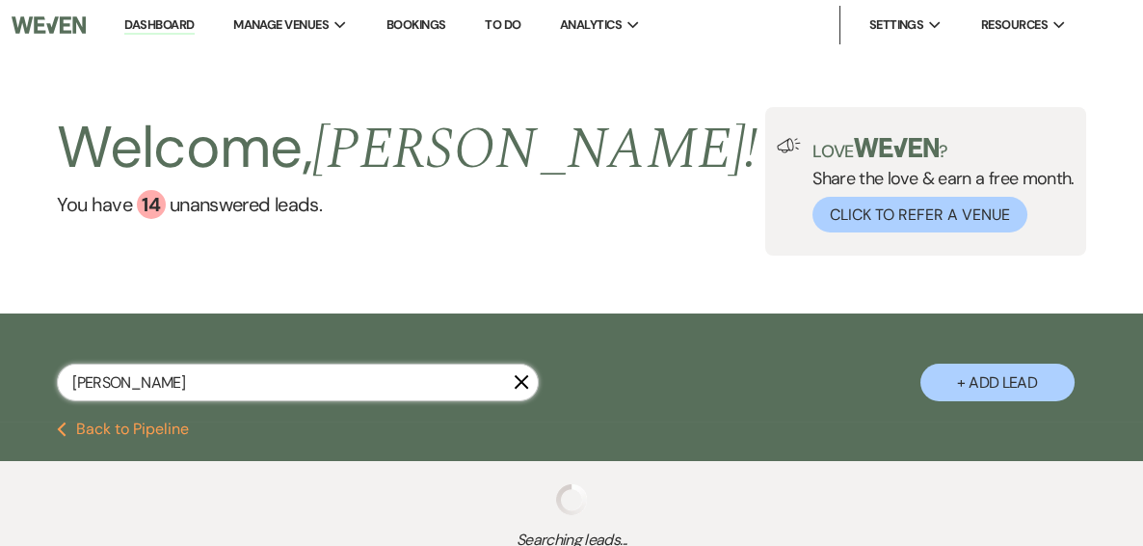
select select "5"
select select "8"
select select "5"
select select "8"
select select "6"
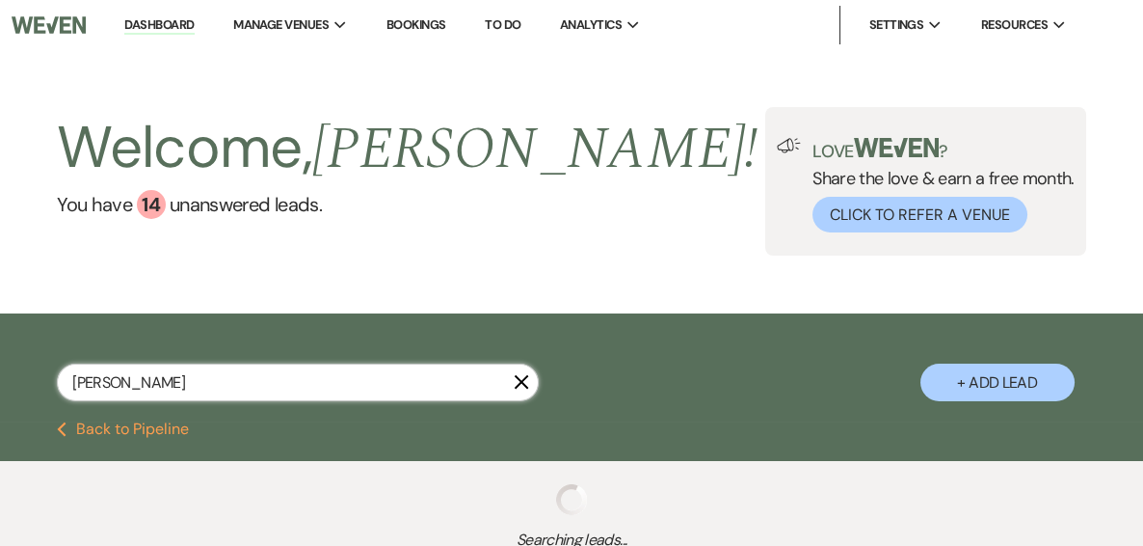
select select "8"
select select "4"
select select "8"
select select "5"
select select "8"
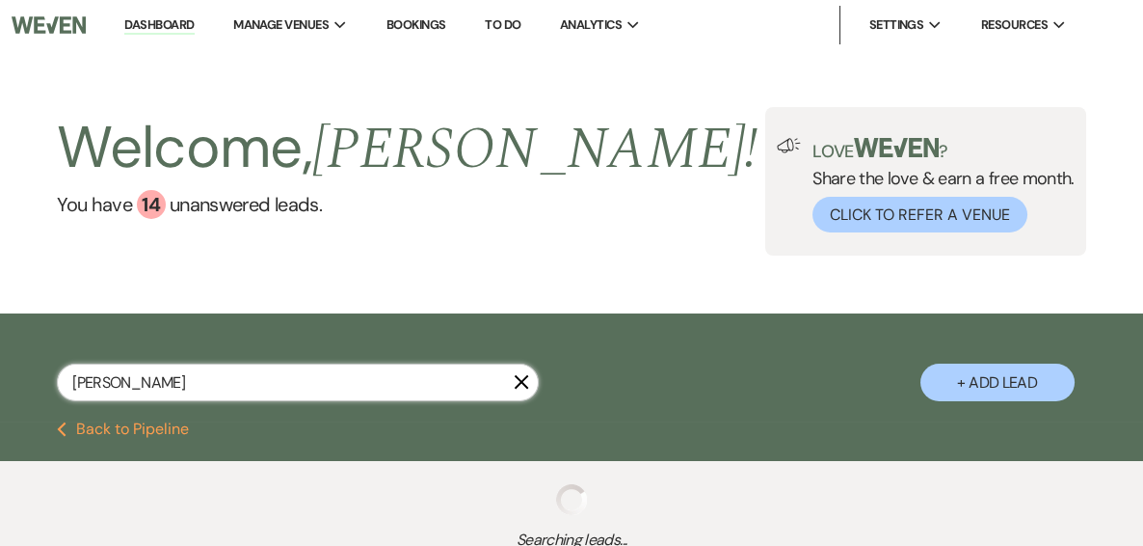
select select "5"
select select "8"
select select "5"
select select "8"
select select "5"
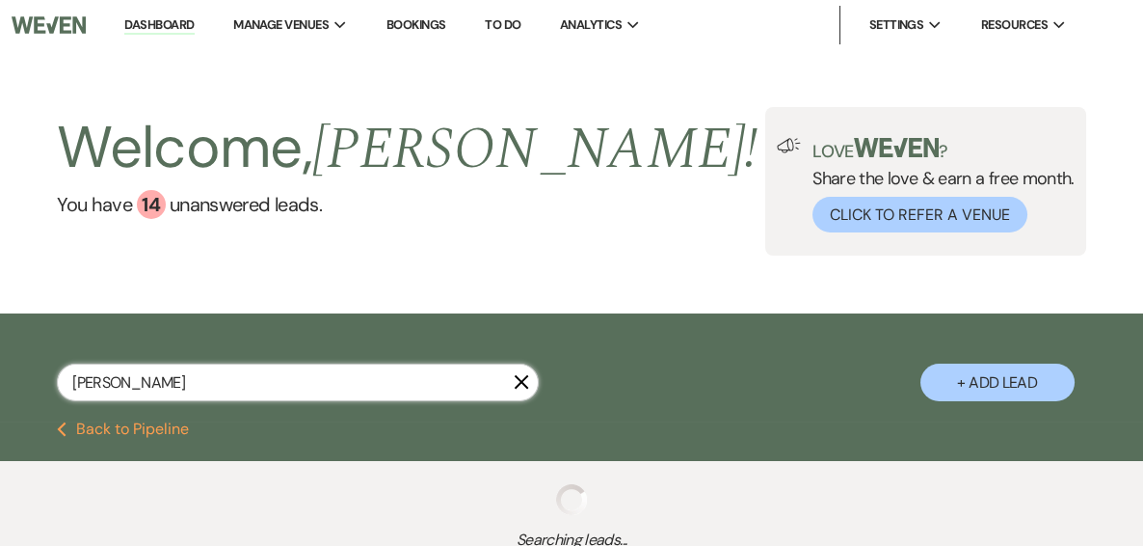
select select "8"
select select "5"
select select "8"
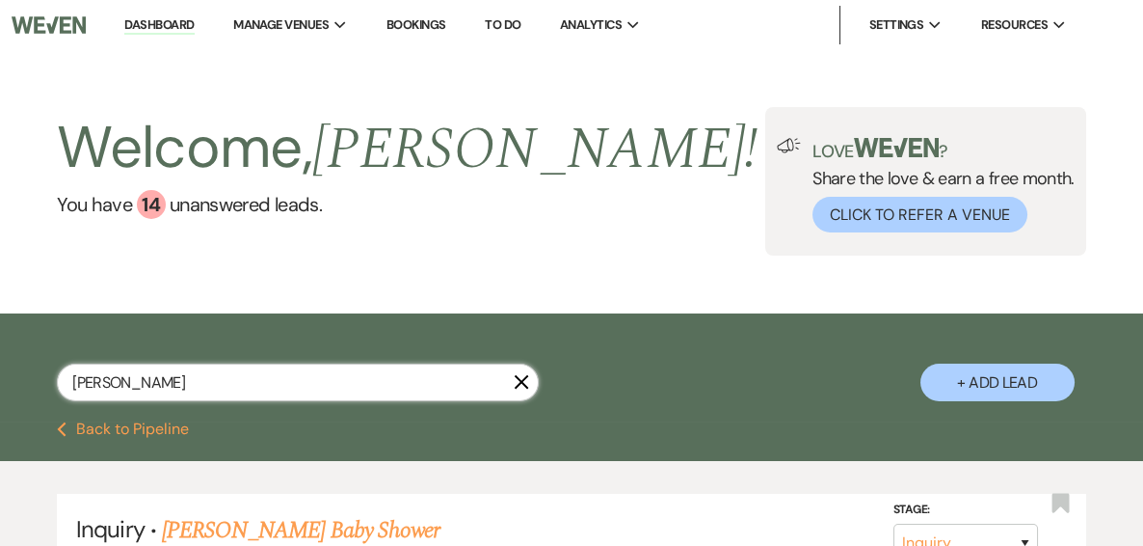
select select "8"
select select "6"
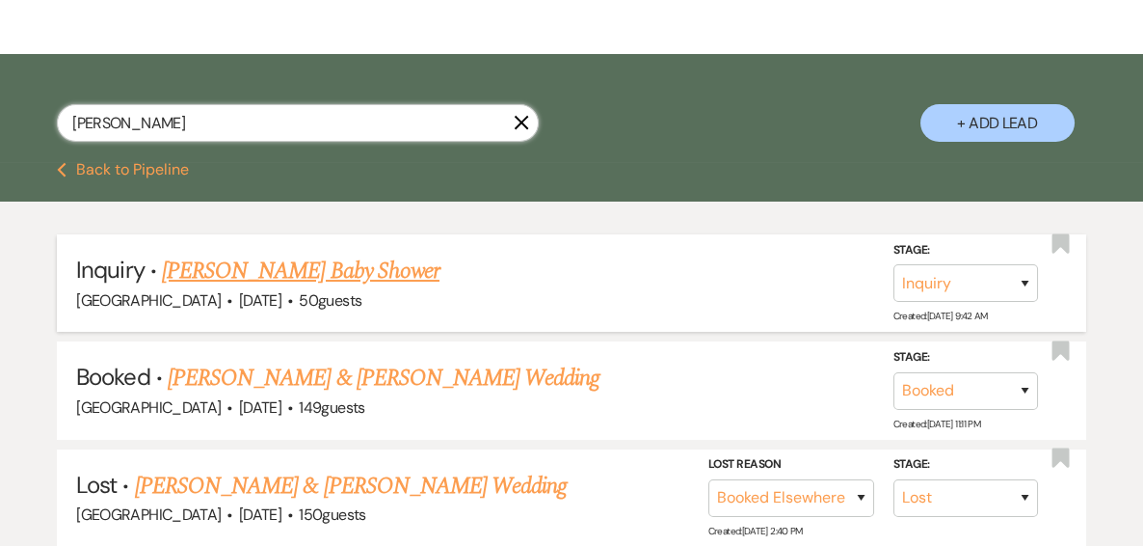
scroll to position [386, 0]
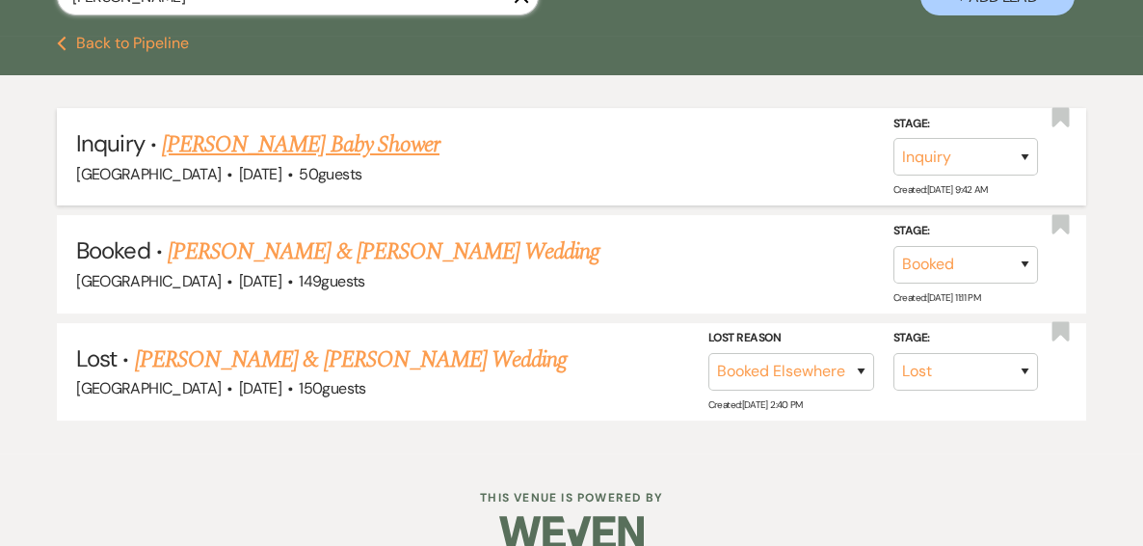
type input "neal"
click at [334, 147] on link "[PERSON_NAME] Baby Shower" at bounding box center [301, 144] width 278 height 35
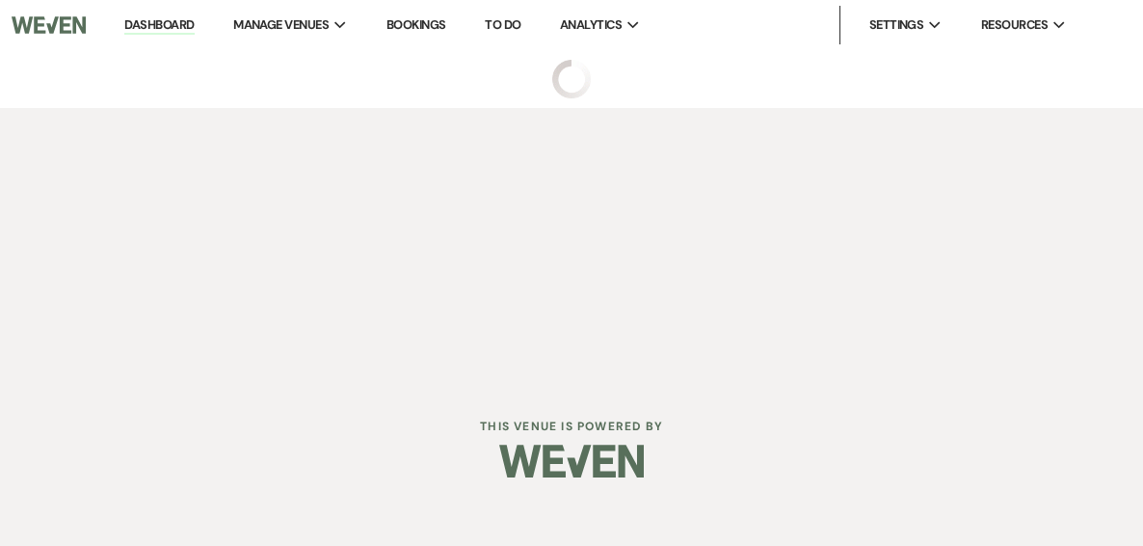
select select "12"
select select "3"
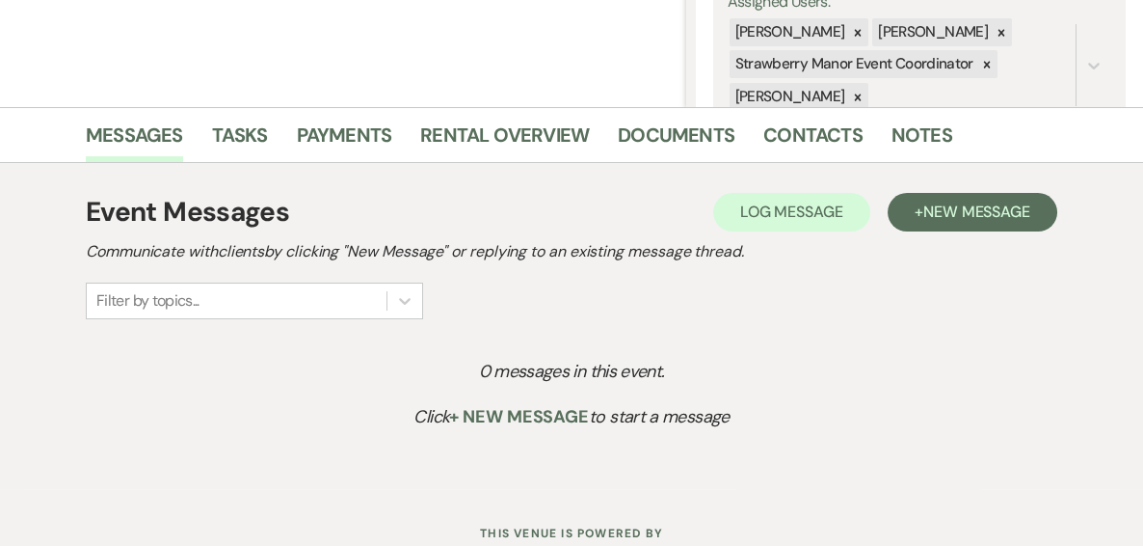
scroll to position [443, 0]
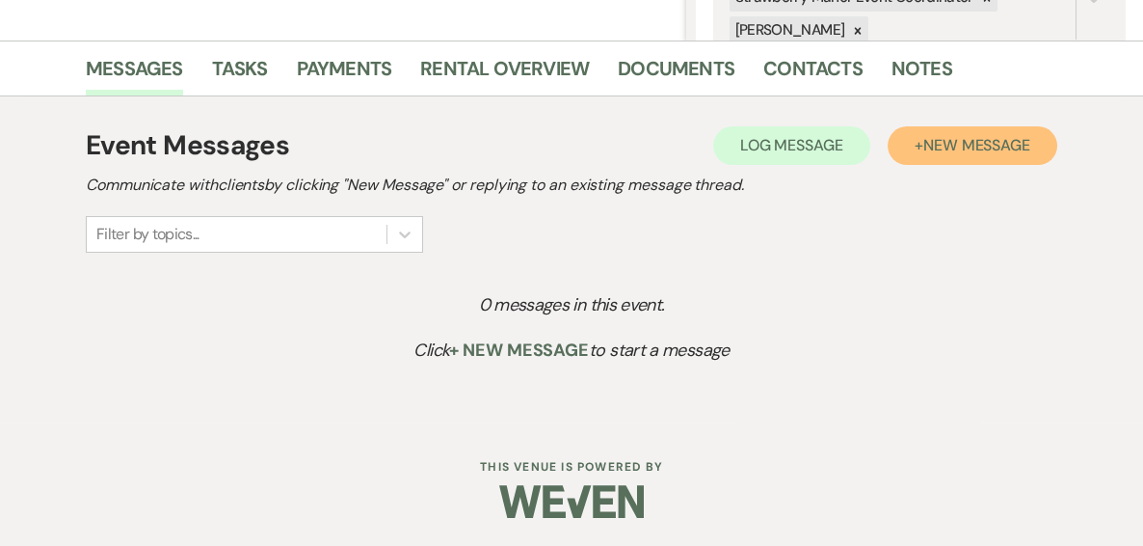
click at [915, 145] on button "+ New Message" at bounding box center [973, 145] width 170 height 39
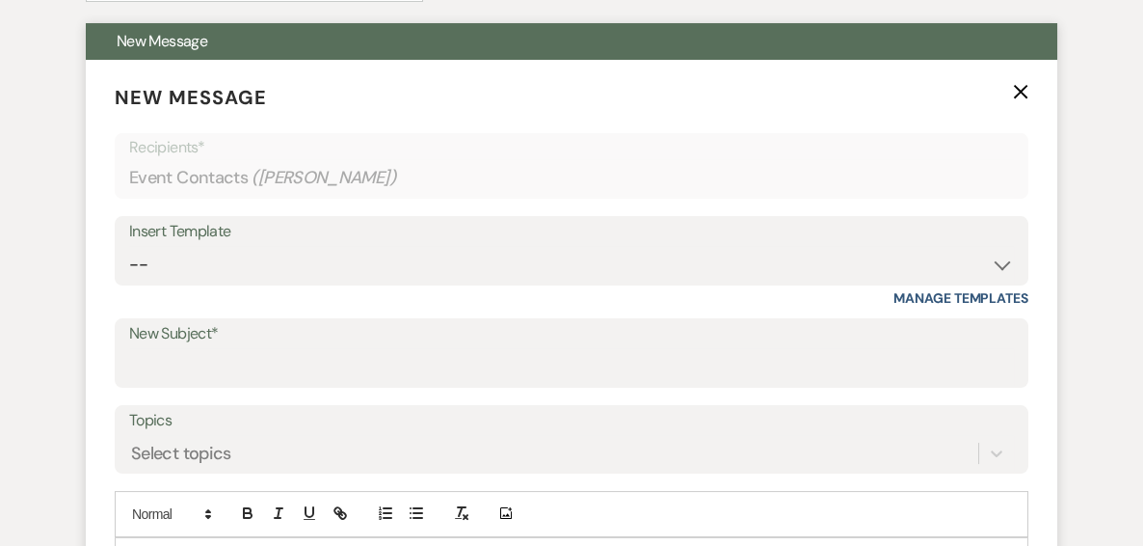
scroll to position [752, 0]
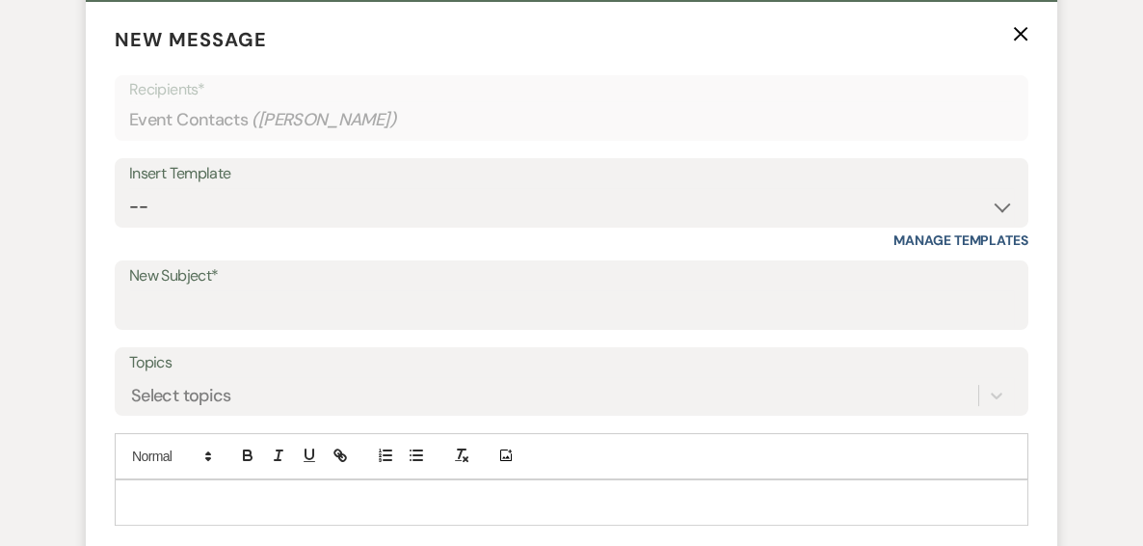
click at [170, 180] on div "Insert Template" at bounding box center [571, 174] width 885 height 28
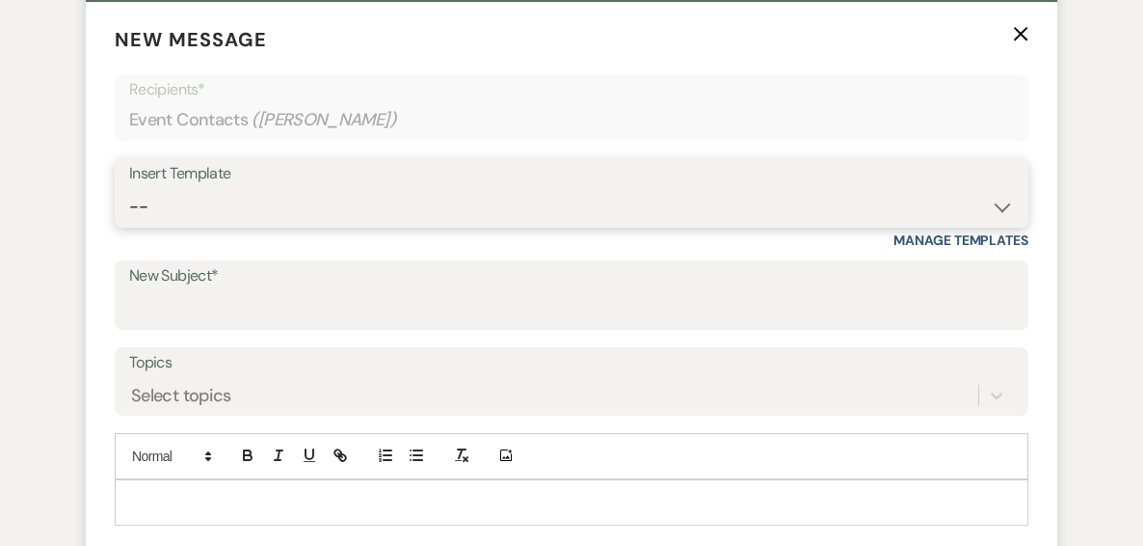
click at [177, 199] on select "-- Weven Planning Portal Introduction (Booked Events) Private Party Inquiry Res…" at bounding box center [571, 207] width 885 height 38
select select "781"
click at [129, 188] on select "-- Weven Planning Portal Introduction (Booked Events) Private Party Inquiry Res…" at bounding box center [571, 207] width 885 height 38
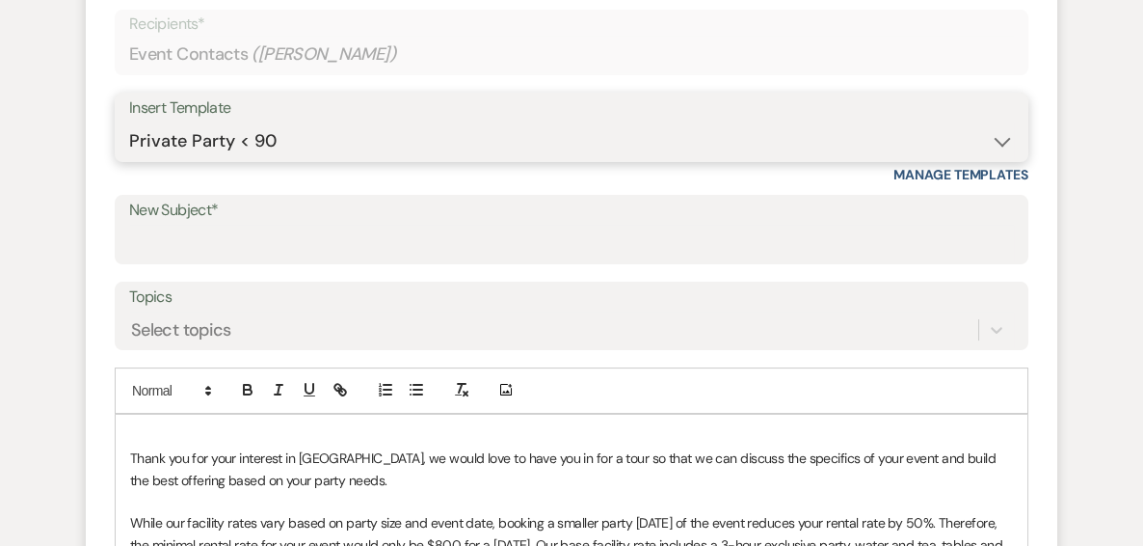
scroll to position [906, 0]
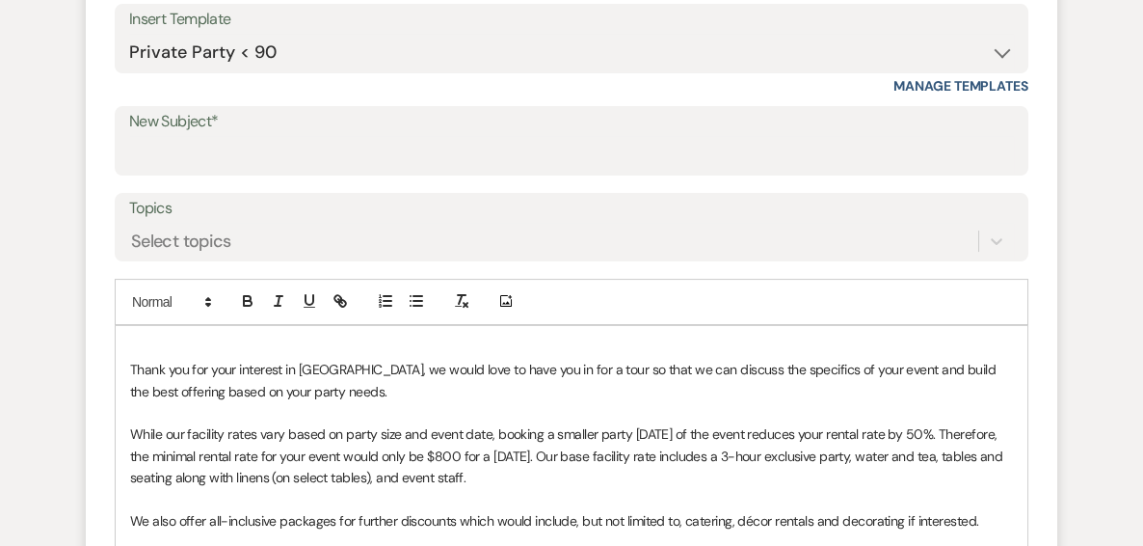
click at [174, 334] on div "Thank you for your interest in Strawberry Manor, we would love to have you in f…" at bounding box center [572, 542] width 912 height 433
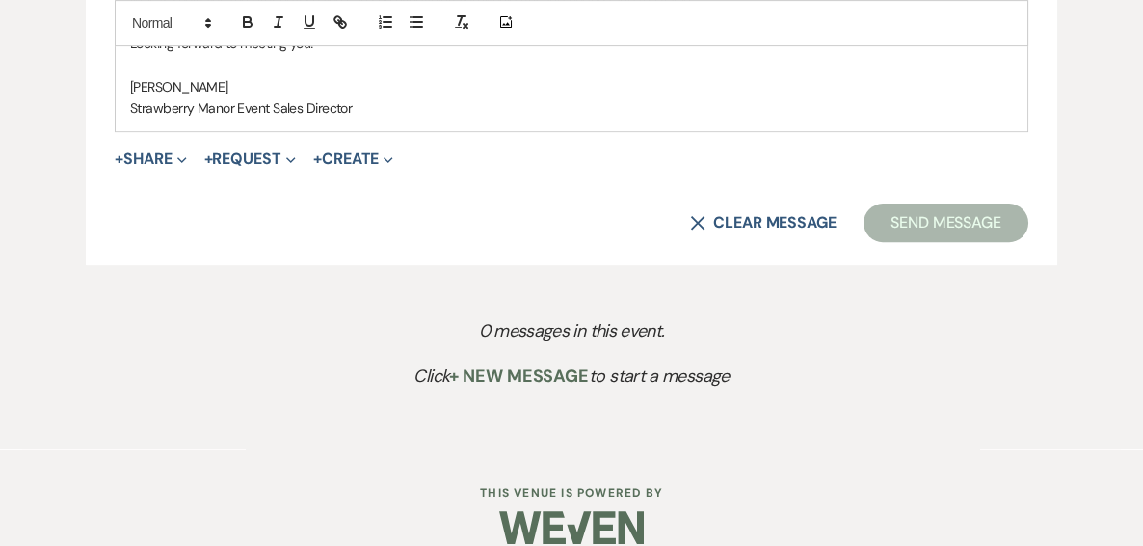
scroll to position [1581, 0]
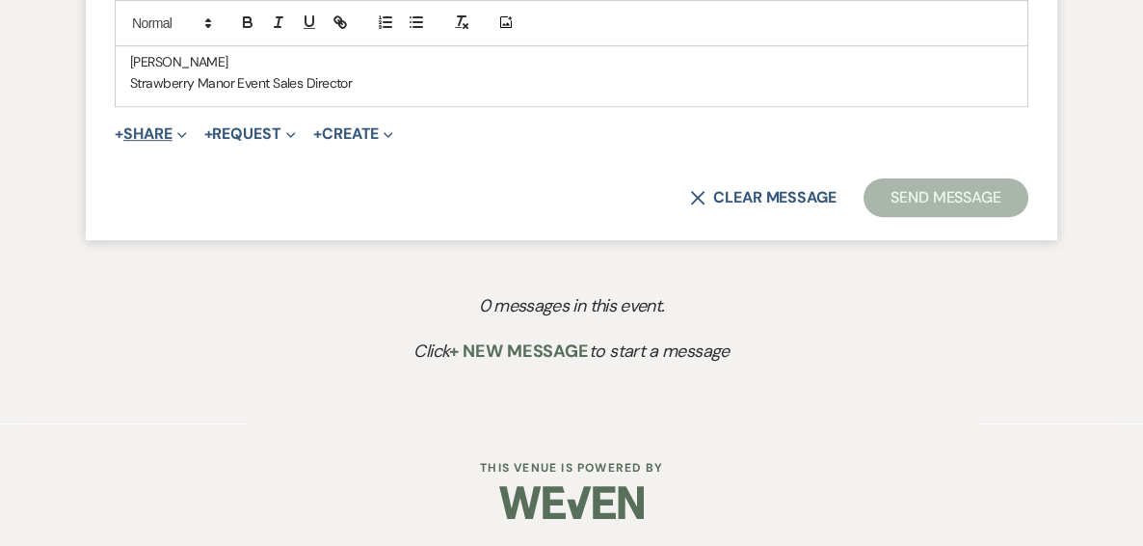
click at [152, 126] on button "+ Share Expand" at bounding box center [151, 133] width 72 height 15
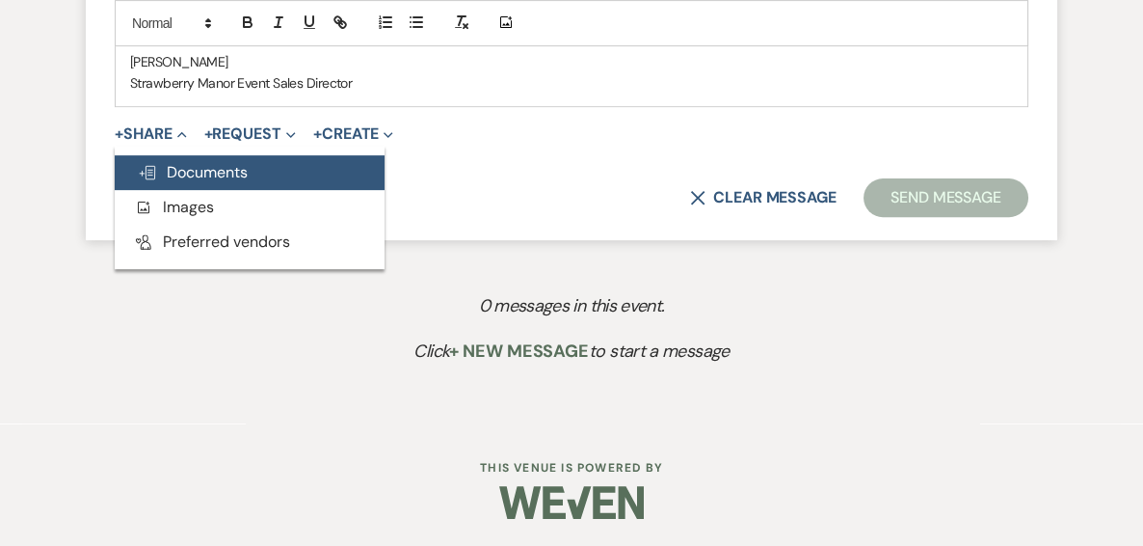
click at [201, 164] on span "Doc Upload Documents" at bounding box center [193, 172] width 110 height 20
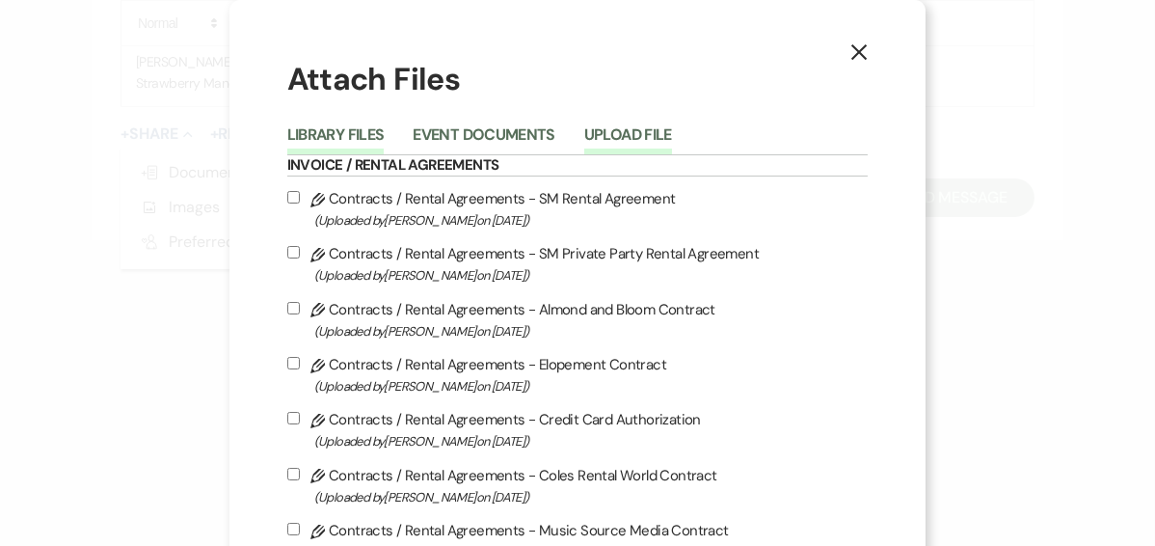
click at [651, 136] on button "Upload File" at bounding box center [628, 140] width 88 height 27
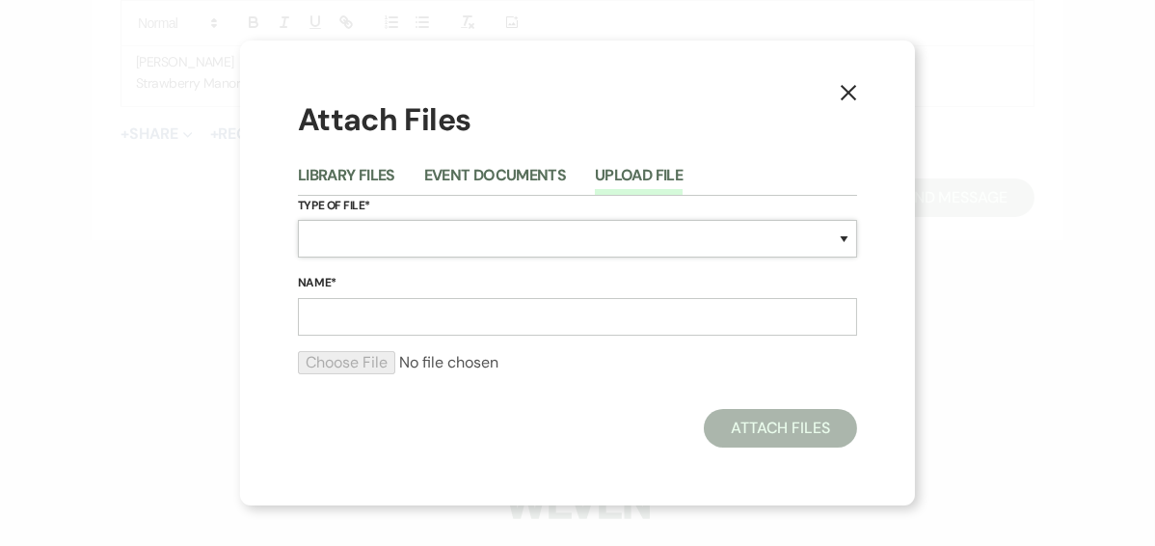
click at [371, 241] on select "Special Event Insurance Vendor Certificate of Insurance Contracts / Rental Agre…" at bounding box center [577, 239] width 559 height 38
select select "43"
click at [298, 220] on select "Special Event Insurance Vendor Certificate of Insurance Contracts / Rental Agre…" at bounding box center [577, 239] width 559 height 38
click at [350, 307] on input "Name*" at bounding box center [577, 317] width 559 height 38
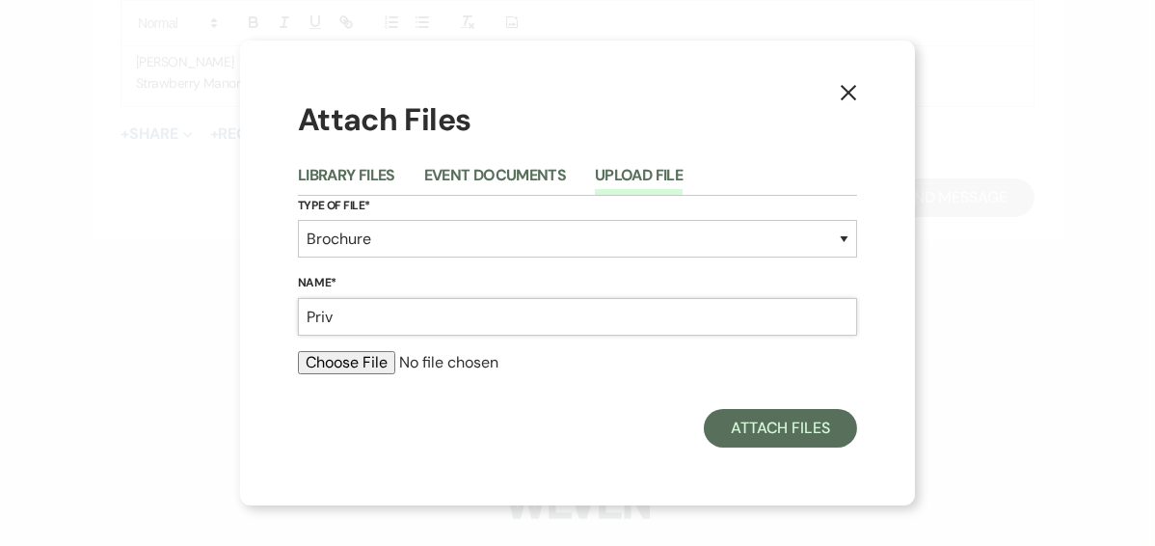
type input "Private Party Packet"
type input "C:\fakepath\Private Party Packet.pdf"
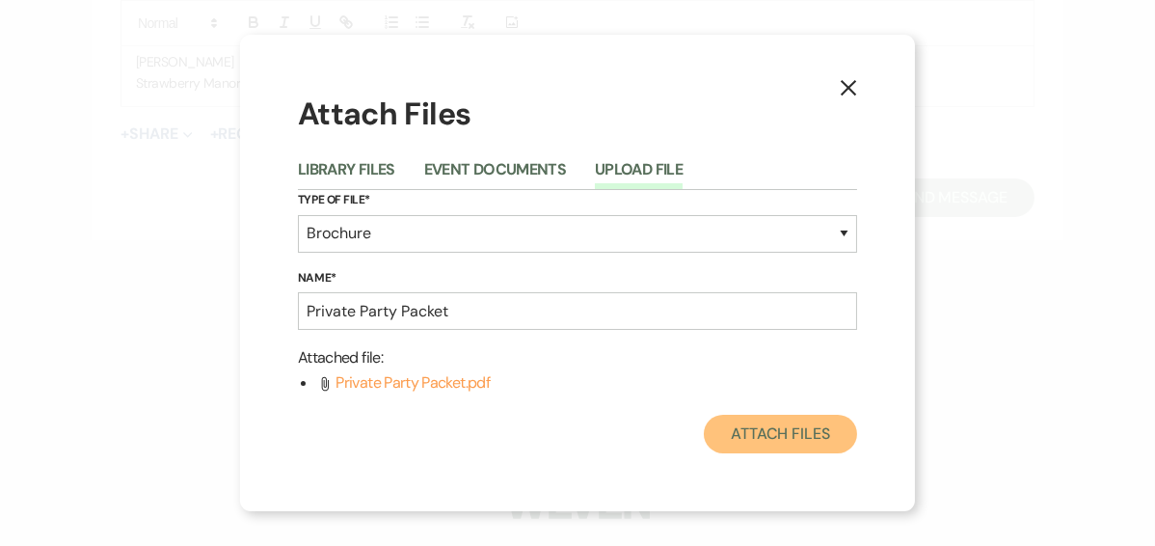
click at [741, 440] on button "Attach Files" at bounding box center [780, 433] width 153 height 39
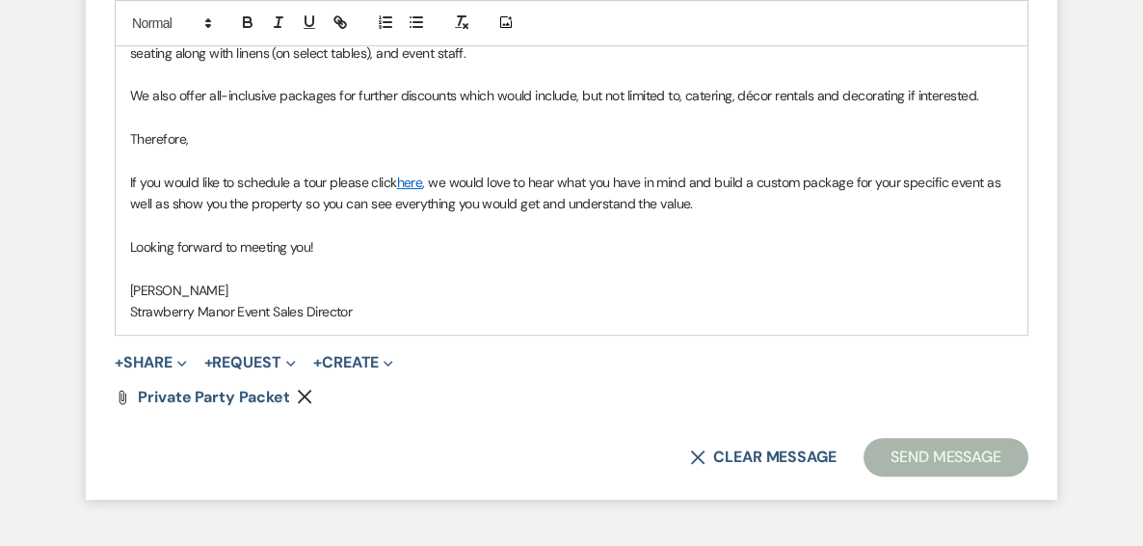
scroll to position [1349, 0]
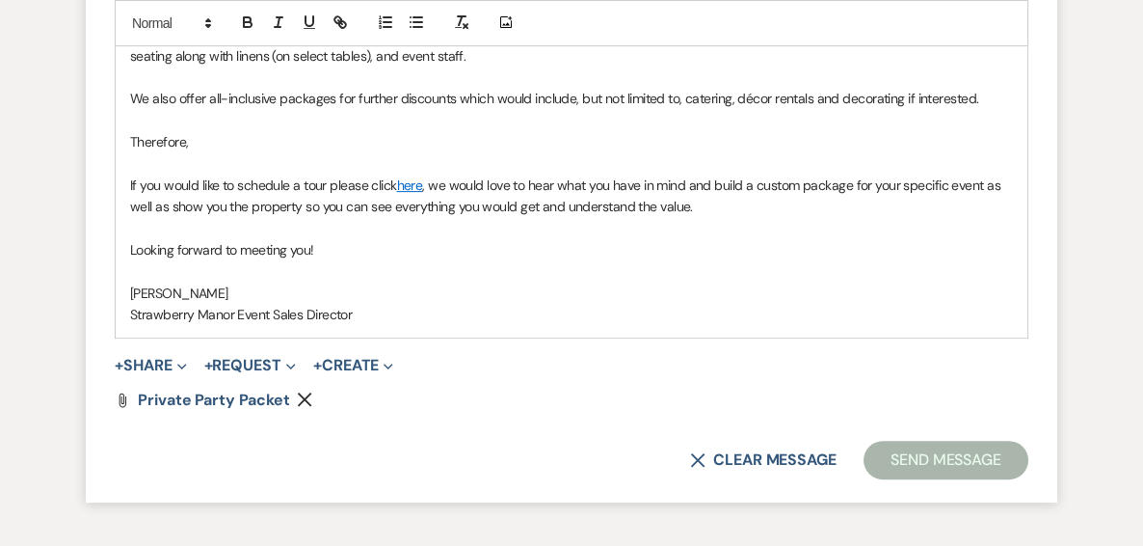
click at [454, 305] on p "Strawberry Manor Event Sales Director" at bounding box center [571, 314] width 883 height 21
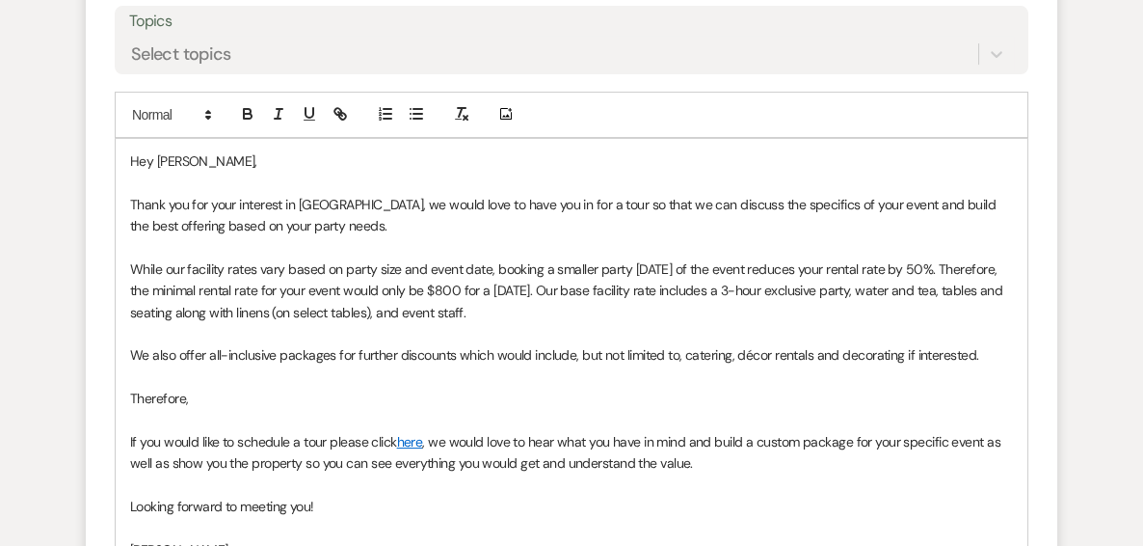
scroll to position [810, 0]
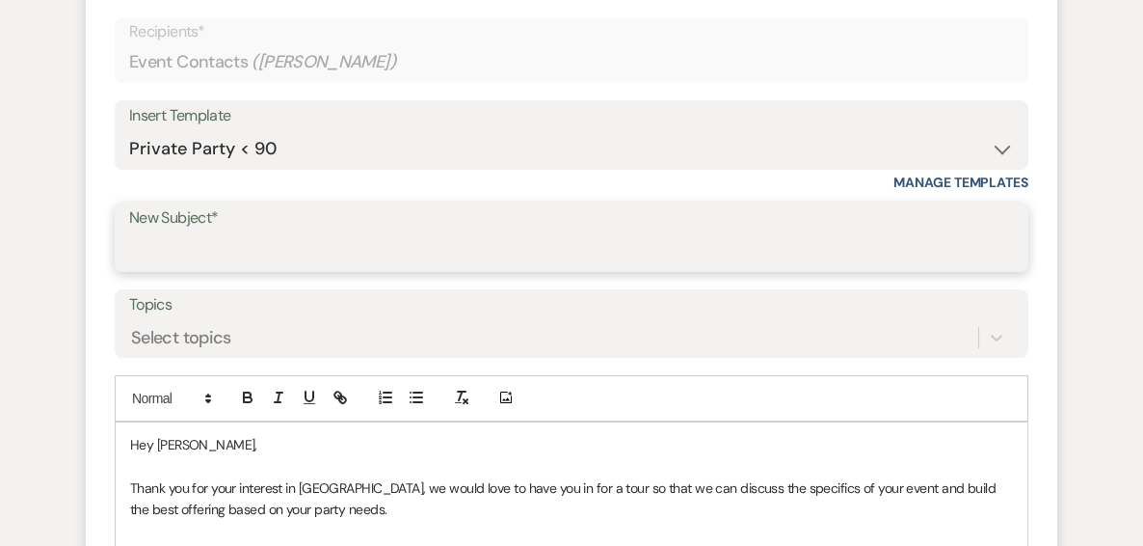
click at [249, 232] on input "New Subject*" at bounding box center [571, 251] width 885 height 38
type input "Private Party"
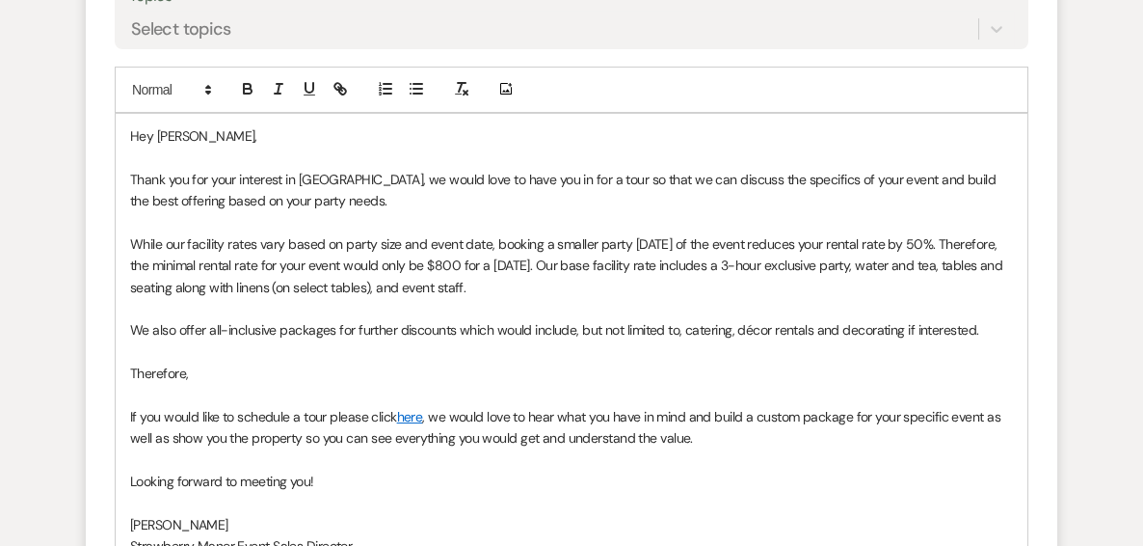
scroll to position [1427, 0]
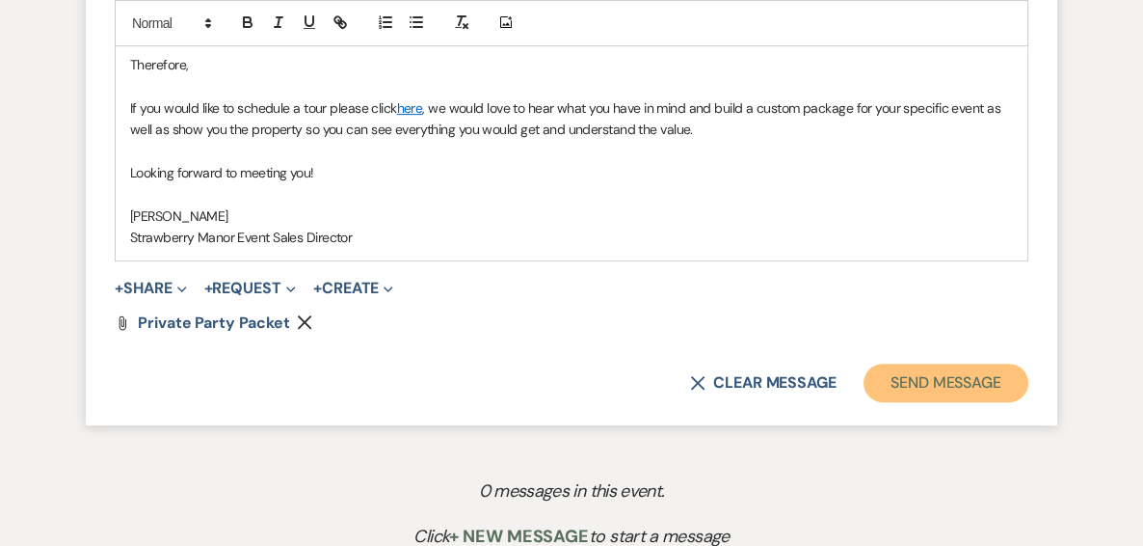
click at [912, 376] on button "Send Message" at bounding box center [946, 382] width 165 height 39
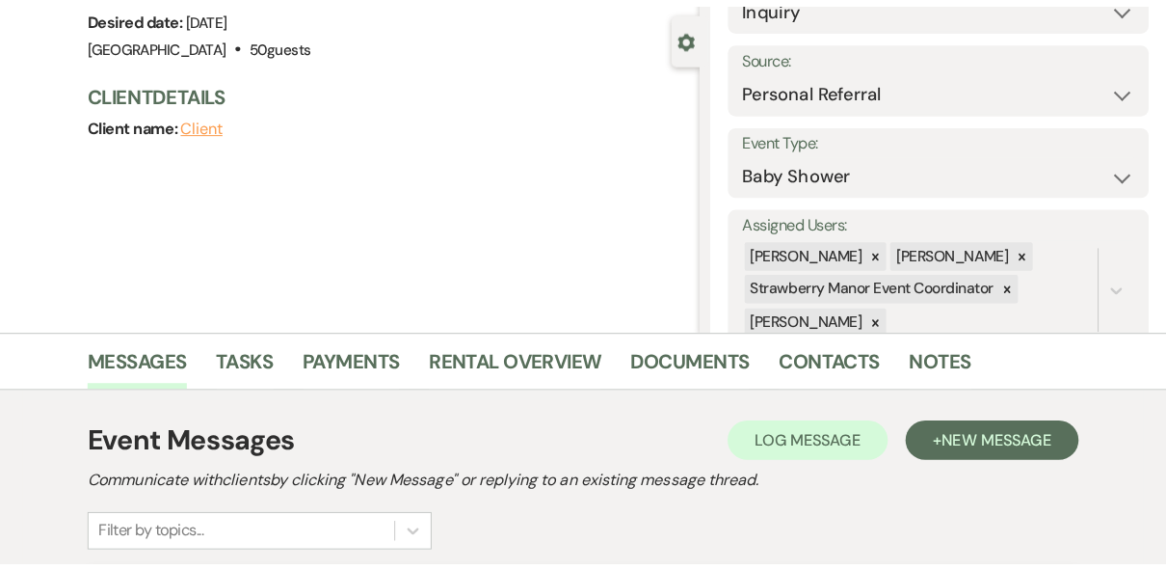
scroll to position [0, 0]
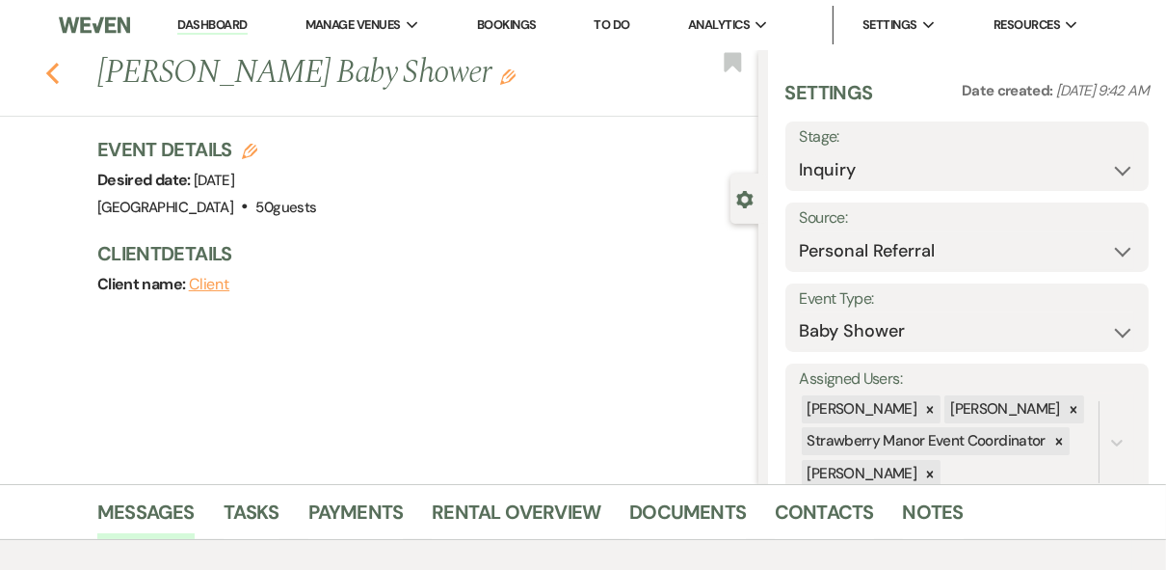
click at [60, 72] on icon "Previous" at bounding box center [52, 73] width 14 height 23
select select "8"
select select "6"
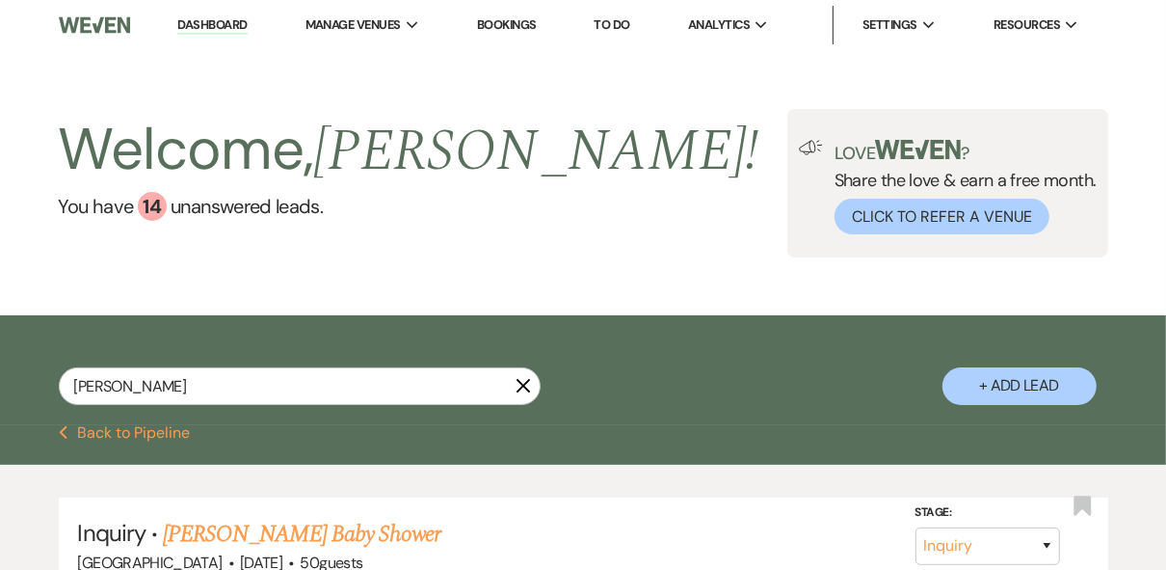
click at [221, 24] on link "Dashboard" at bounding box center [211, 25] width 69 height 18
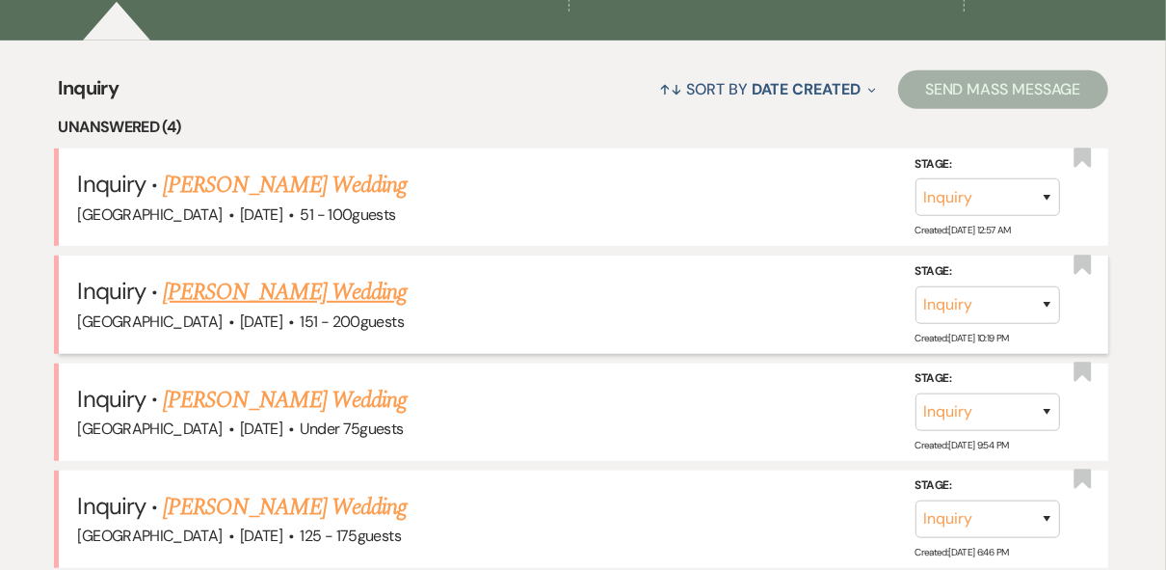
scroll to position [1002, 0]
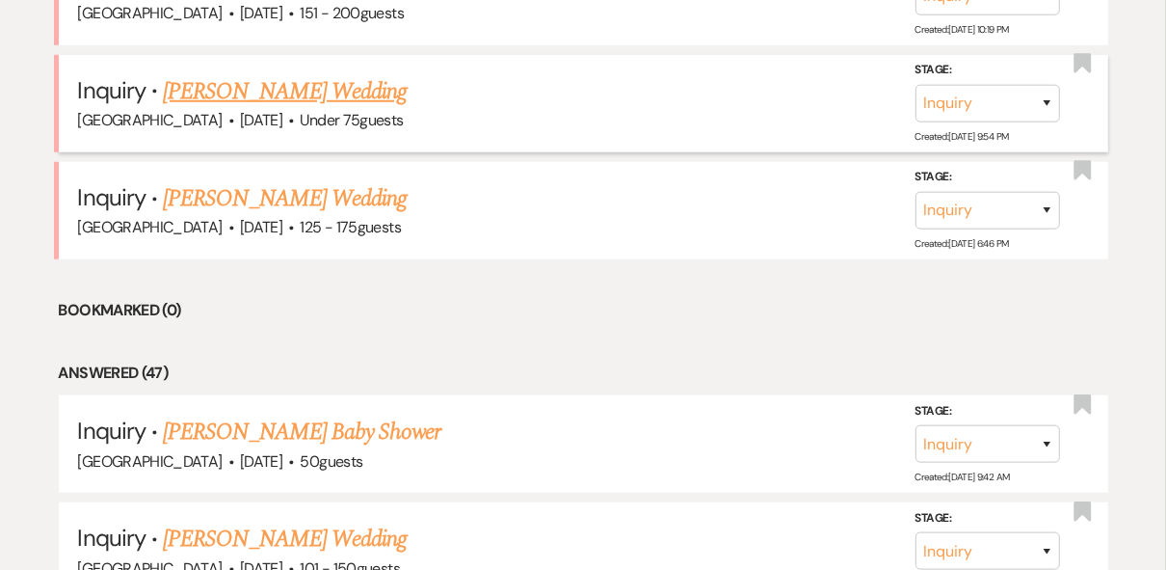
click at [242, 81] on link "Kelly's Wedding" at bounding box center [285, 91] width 244 height 35
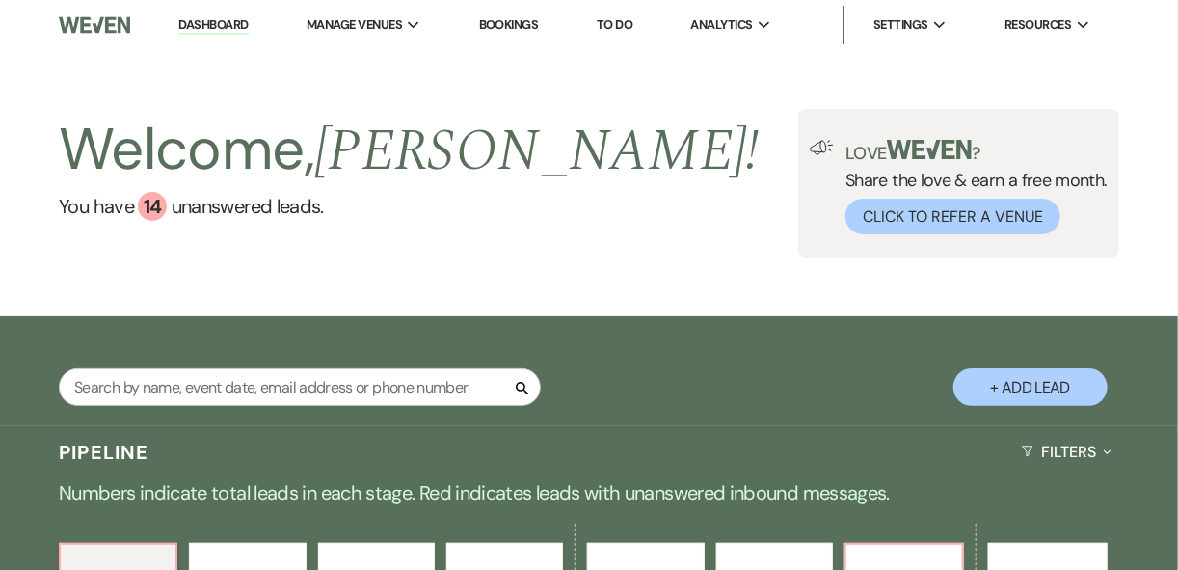
select select "3"
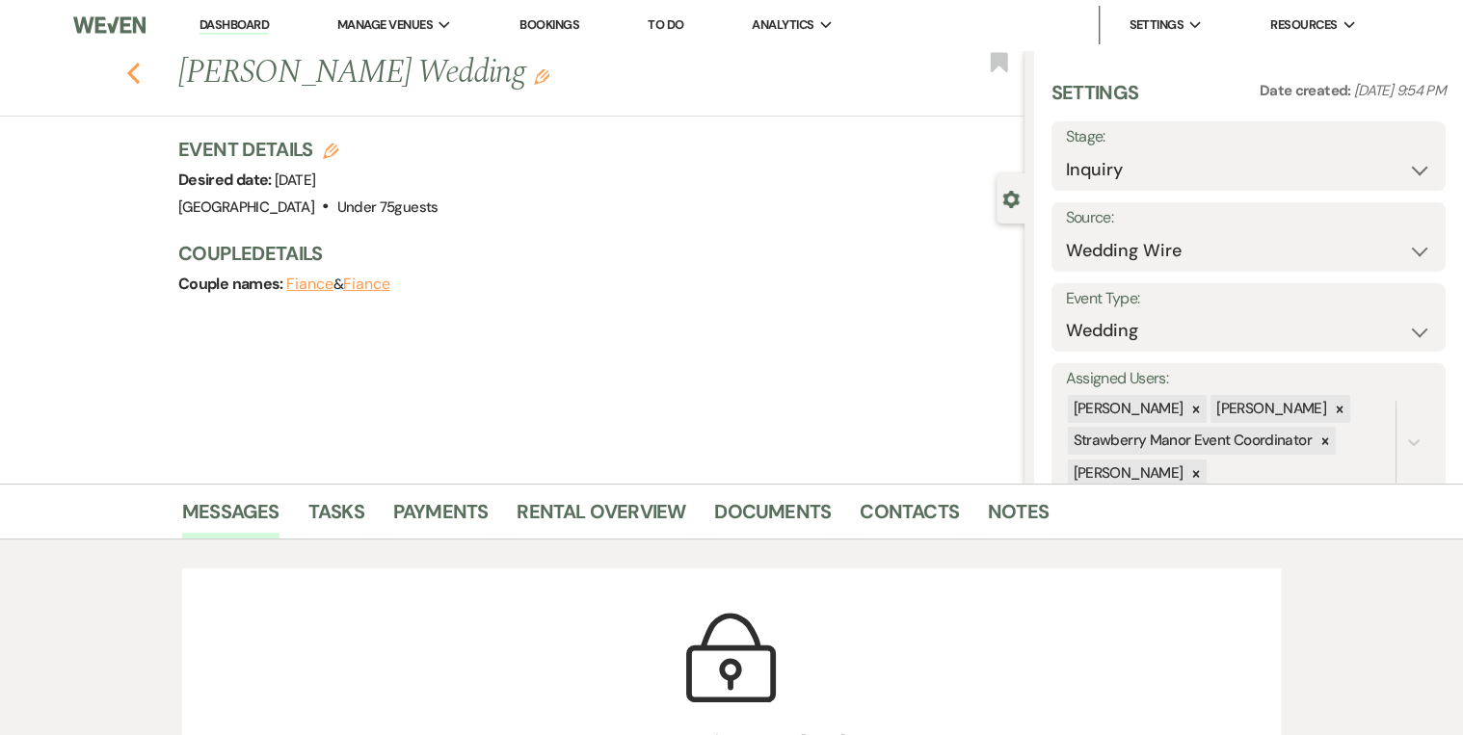
click at [137, 73] on icon "Previous" at bounding box center [133, 73] width 14 height 23
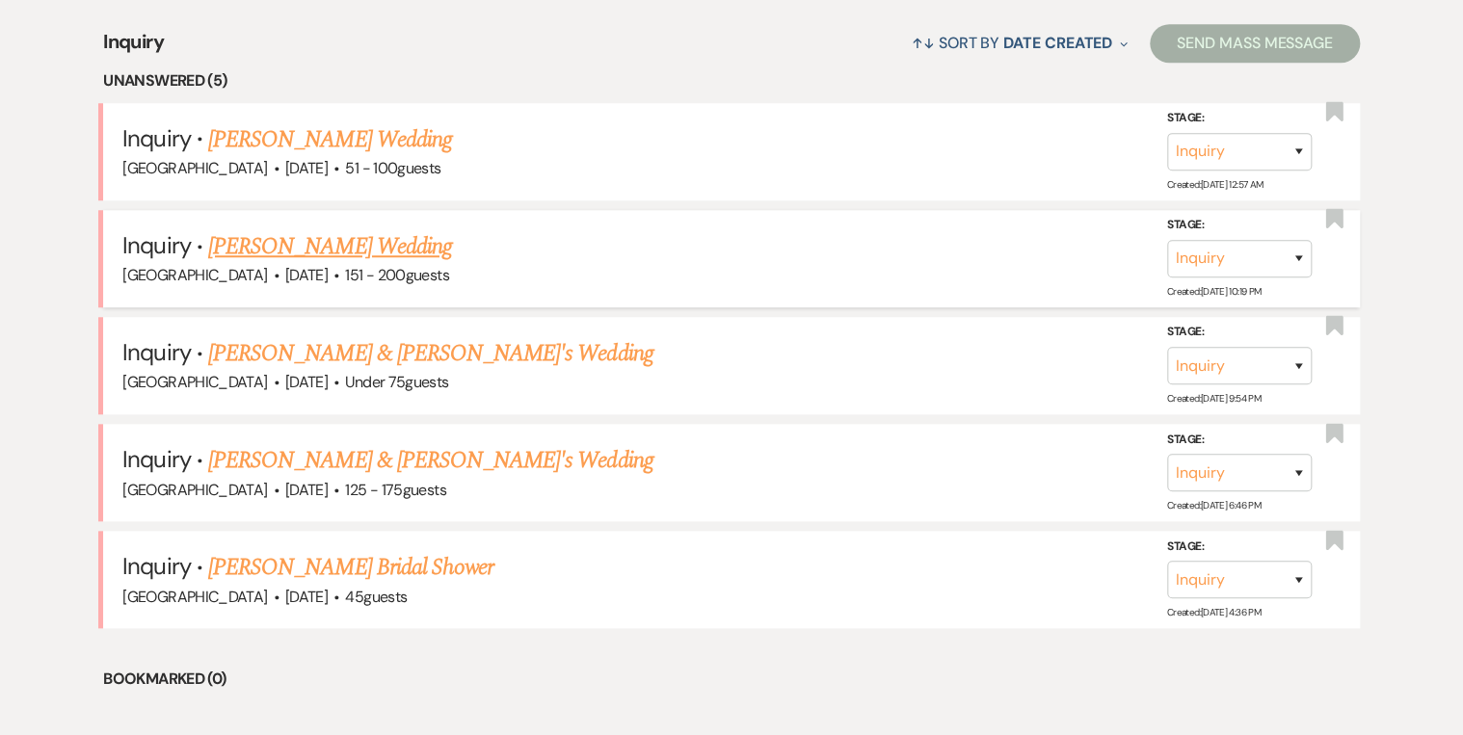
scroll to position [636, 0]
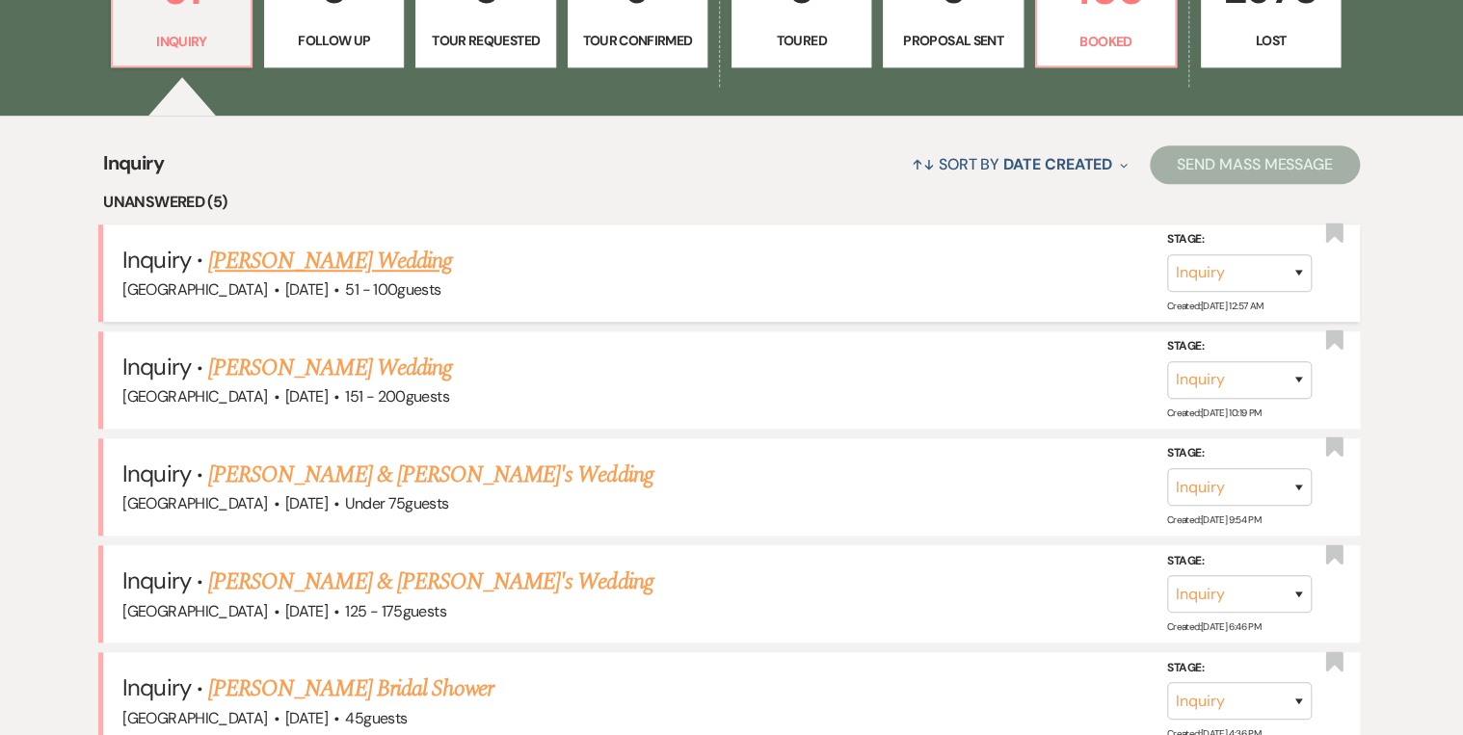
click at [335, 257] on link "[PERSON_NAME] Wedding" at bounding box center [330, 261] width 244 height 35
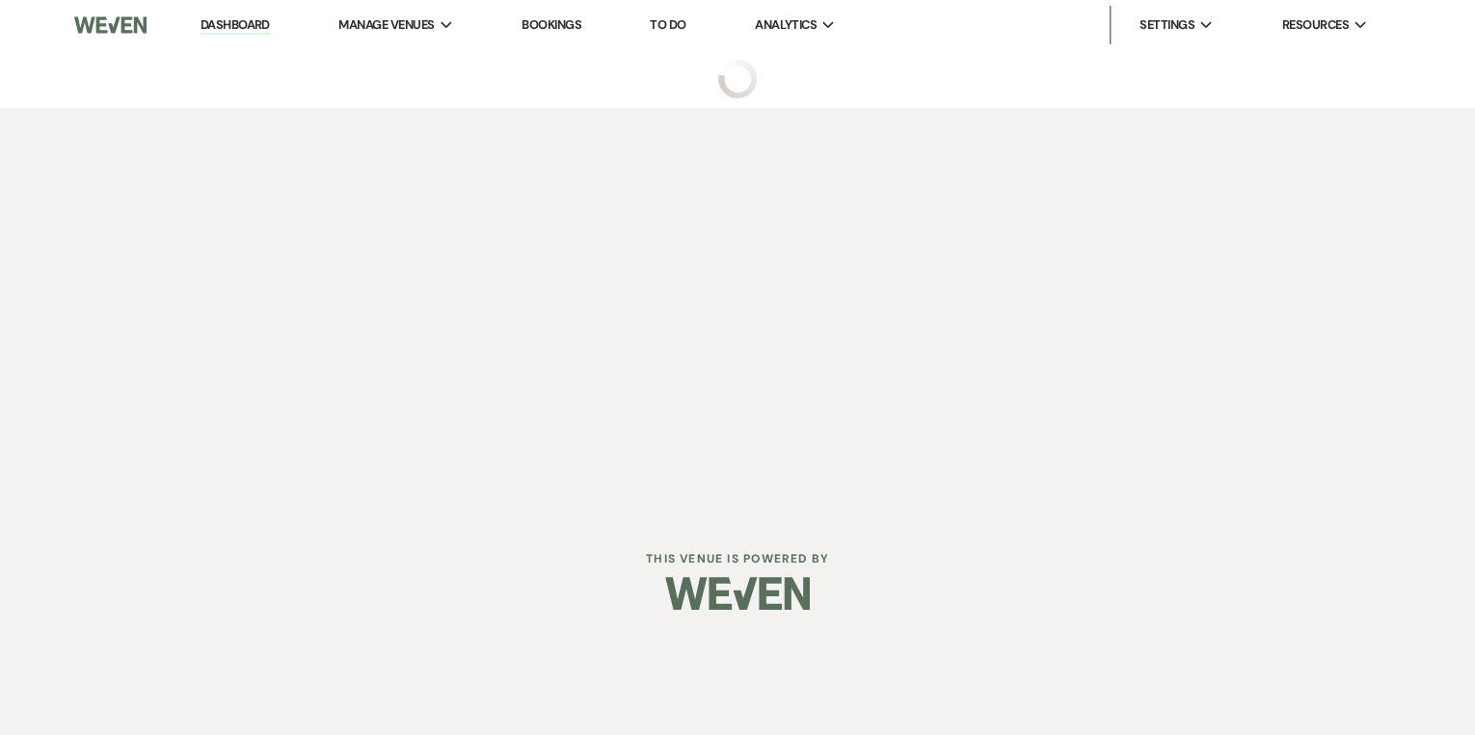
select select "2"
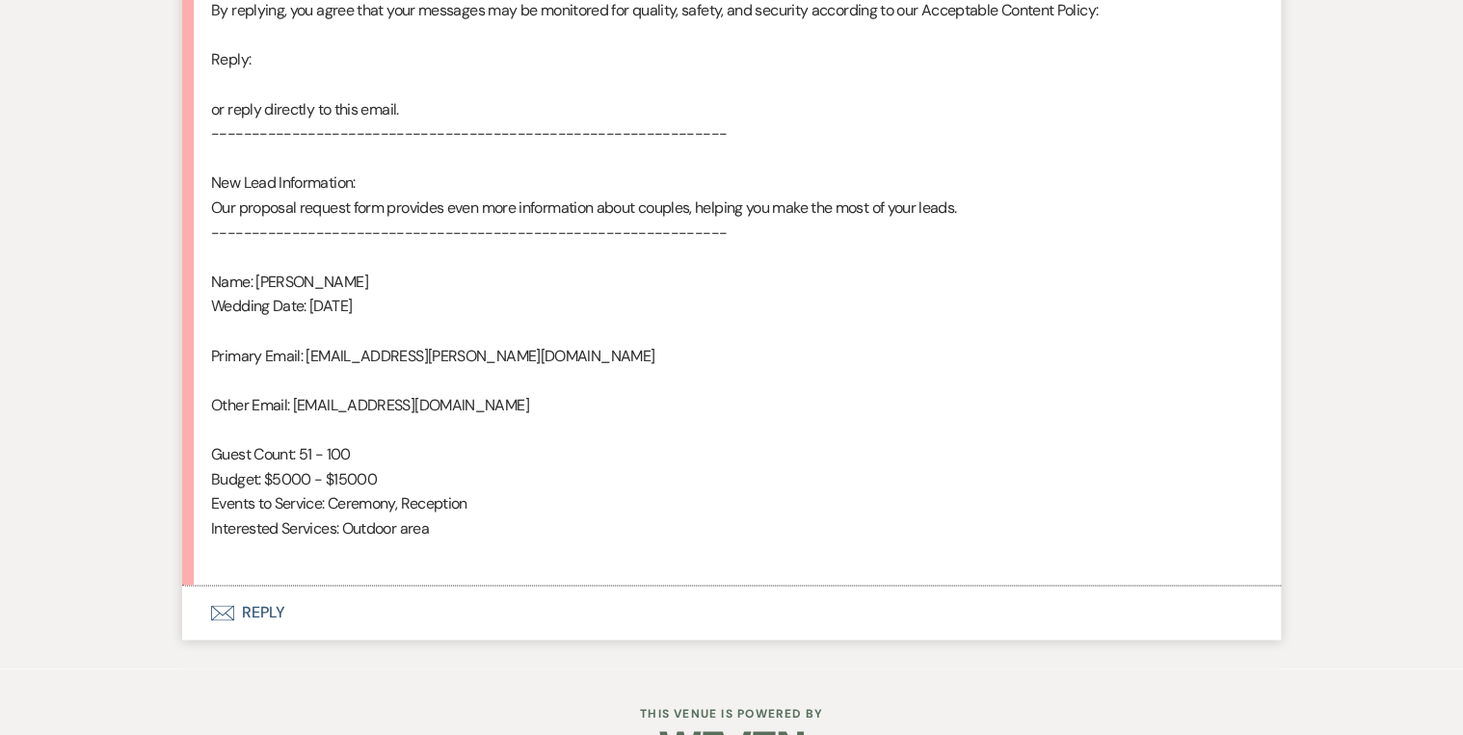
scroll to position [1232, 0]
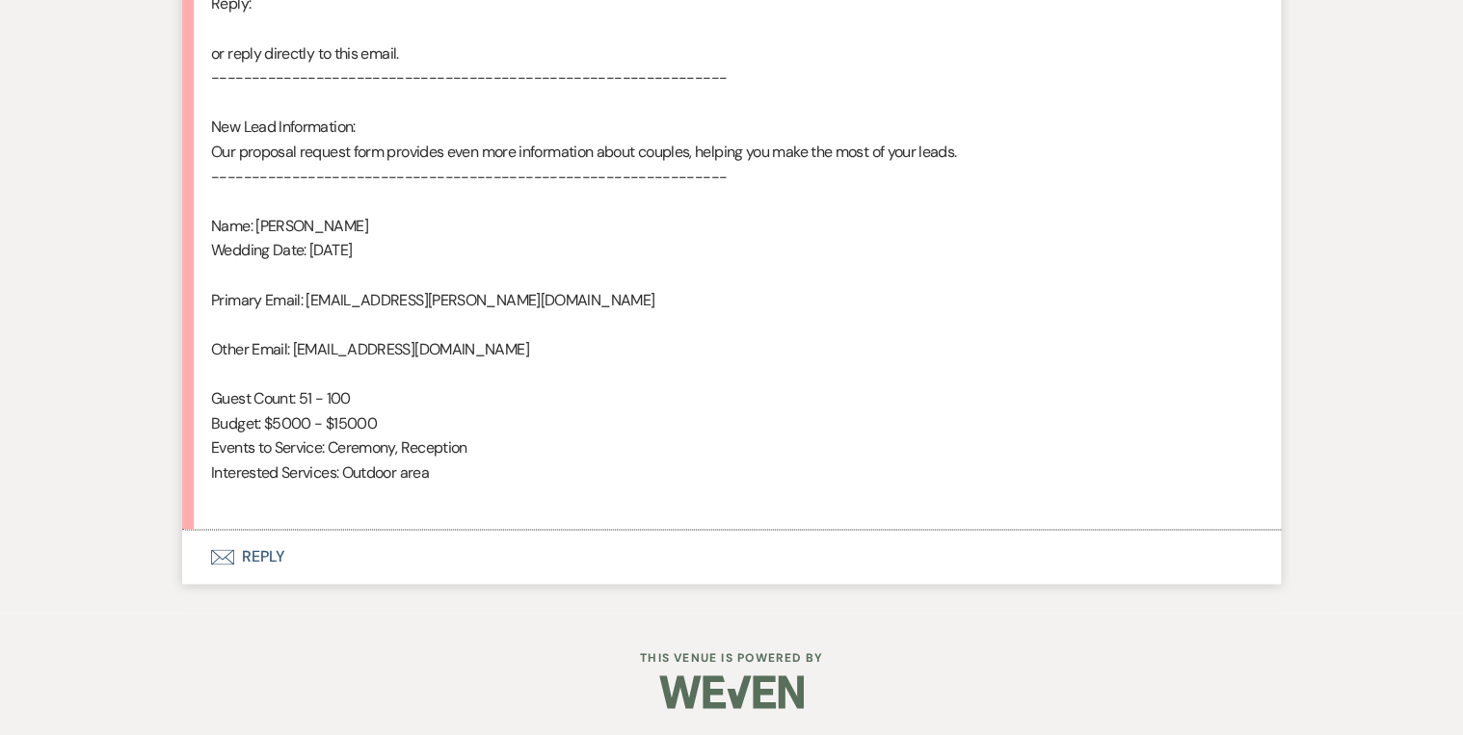
click at [279, 552] on button "Envelope Reply" at bounding box center [731, 557] width 1099 height 54
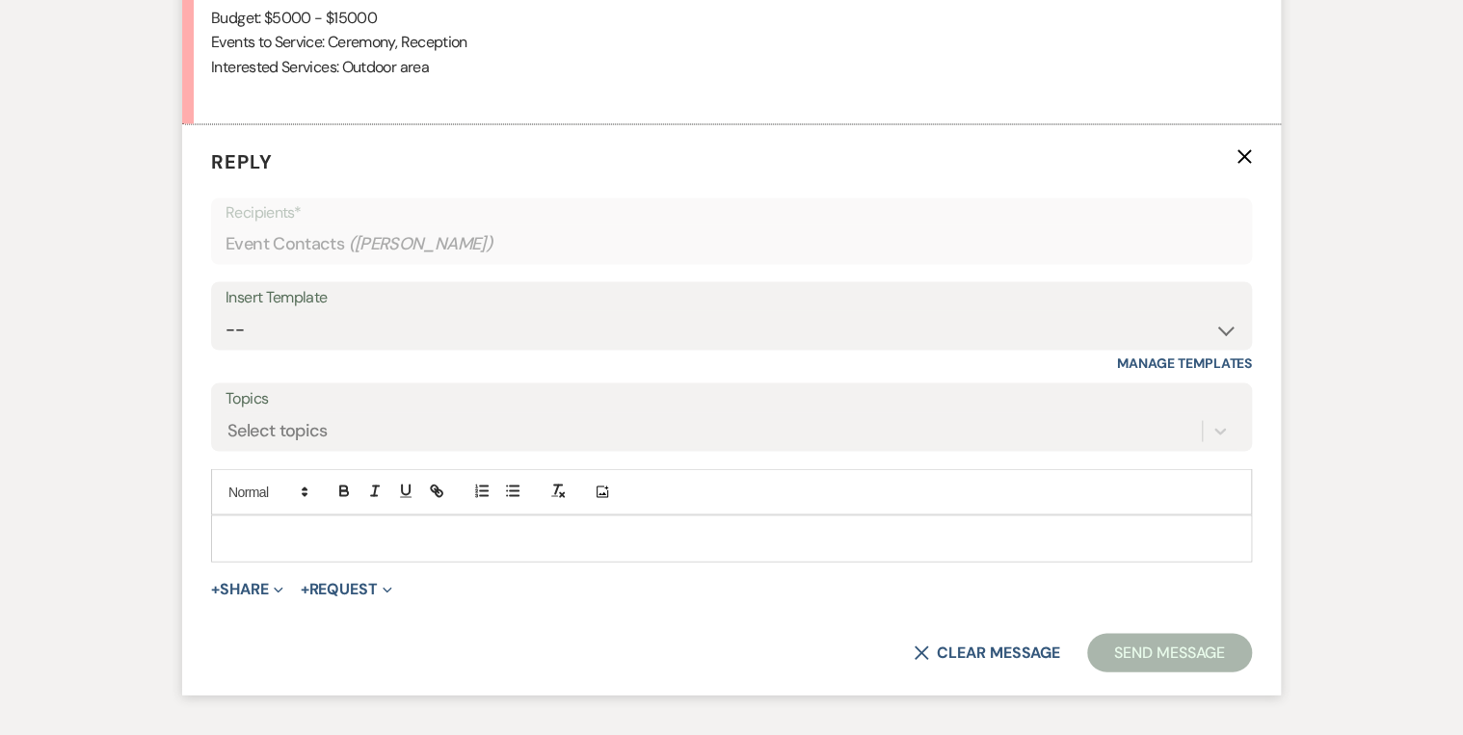
scroll to position [1677, 0]
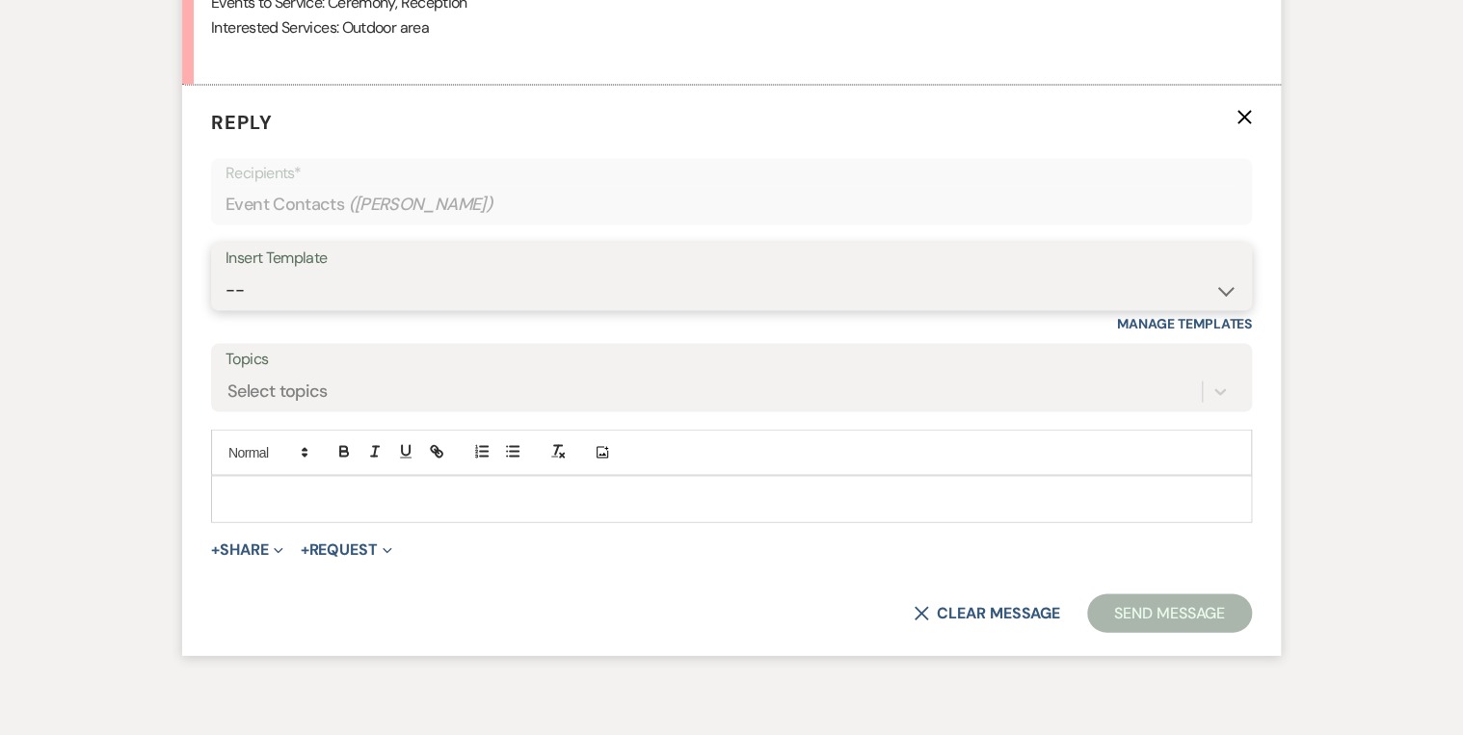
click at [326, 301] on select "-- Weven Planning Portal Introduction (Booked Events) Private Party Inquiry Res…" at bounding box center [732, 290] width 1012 height 38
select select "5376"
click at [226, 271] on select "-- Weven Planning Portal Introduction (Booked Events) Private Party Inquiry Res…" at bounding box center [732, 290] width 1012 height 38
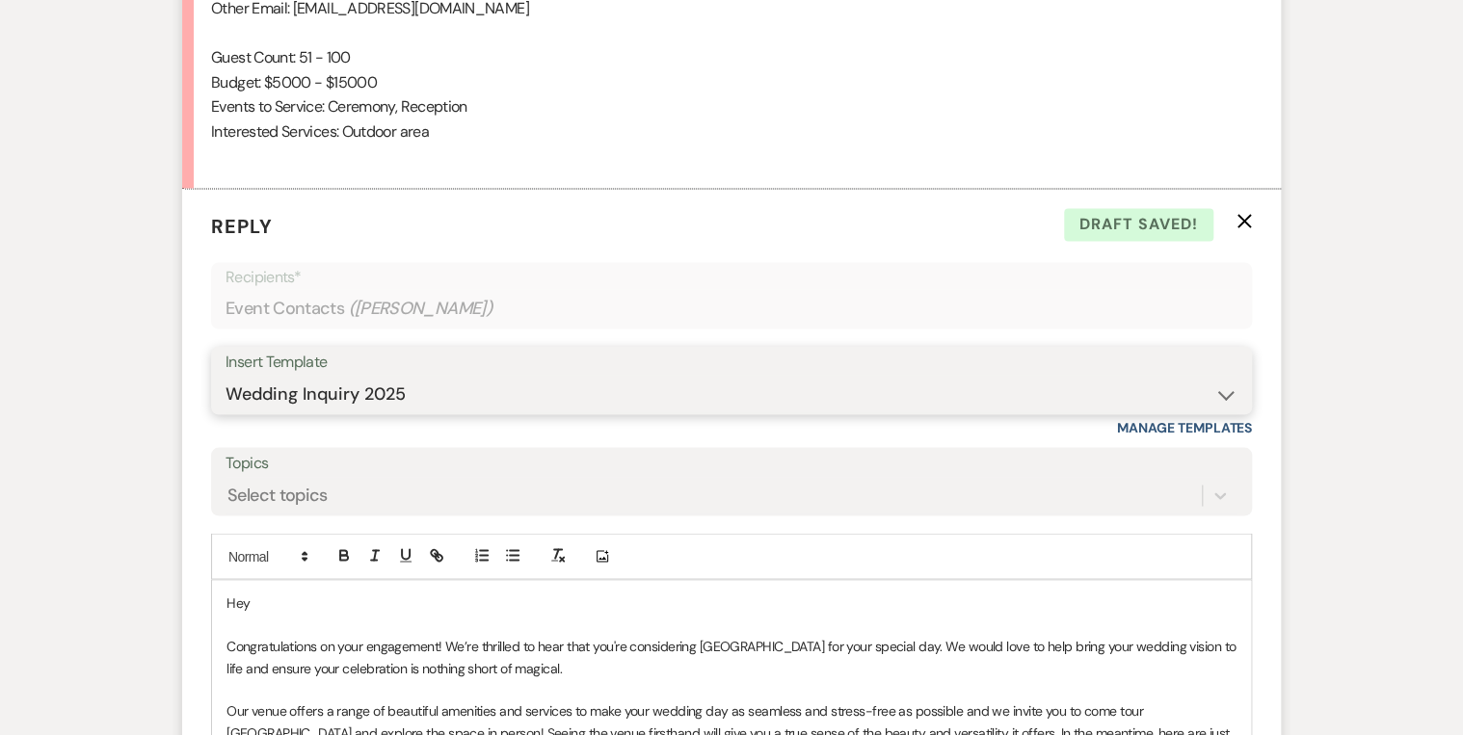
scroll to position [1908, 0]
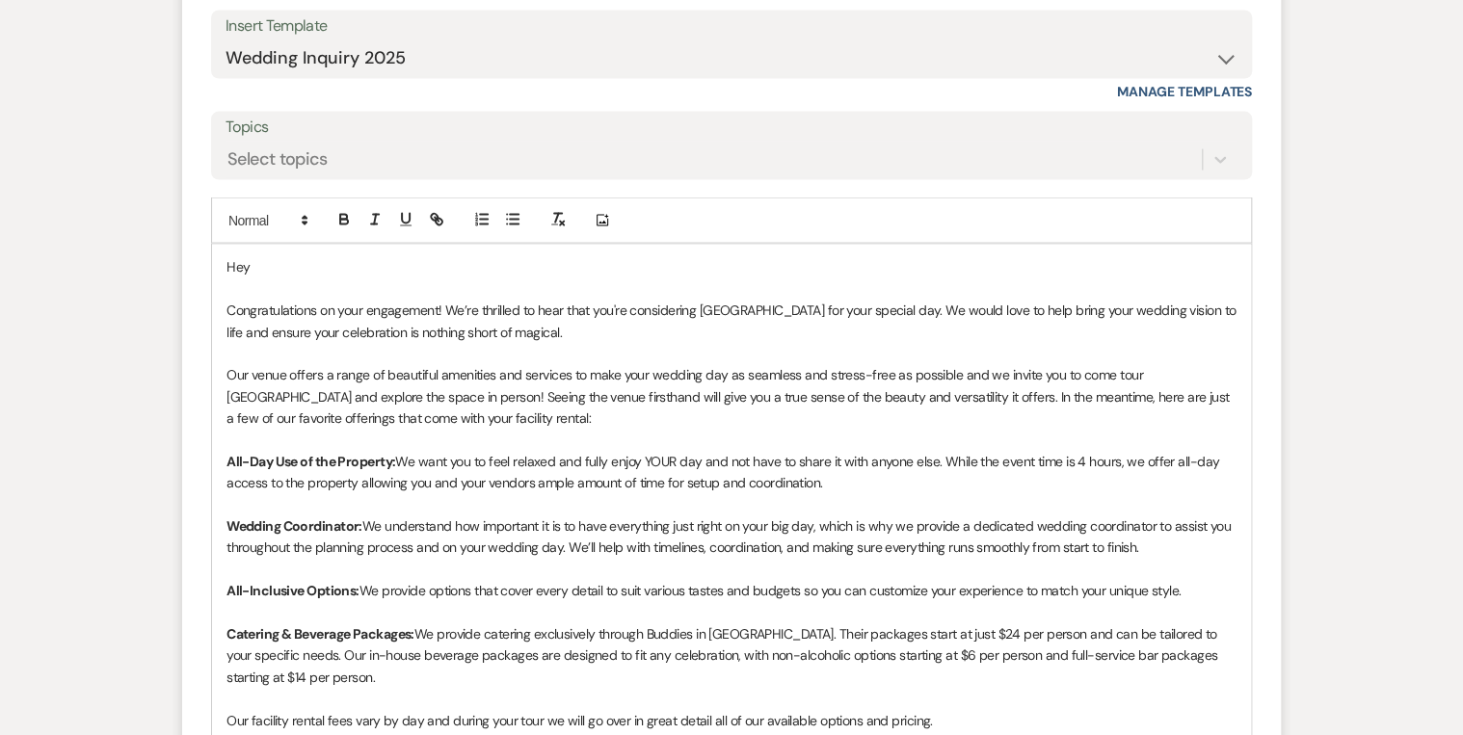
click at [289, 279] on p at bounding box center [732, 289] width 1010 height 21
click at [278, 265] on p "Hey" at bounding box center [732, 266] width 1010 height 21
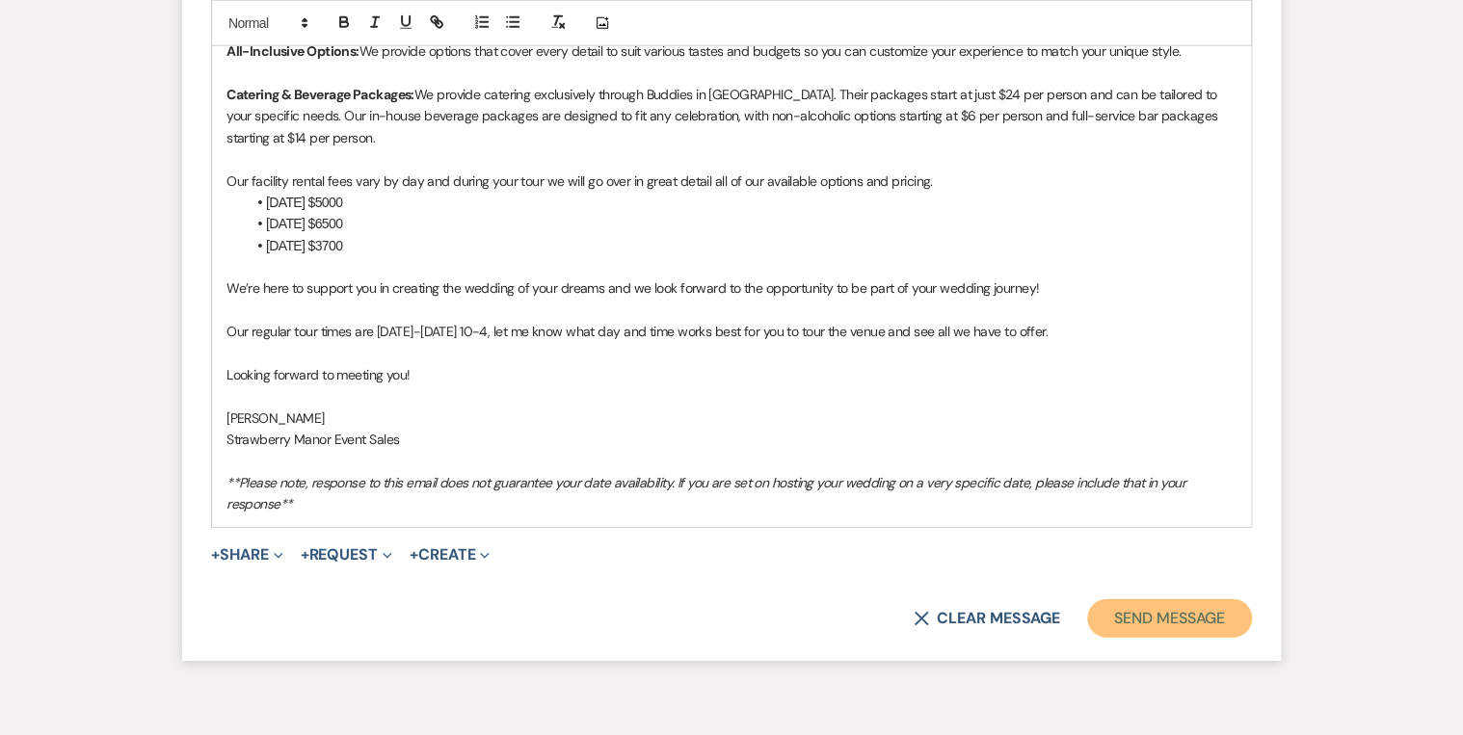
click at [1132, 569] on button "Send Message" at bounding box center [1169, 619] width 165 height 39
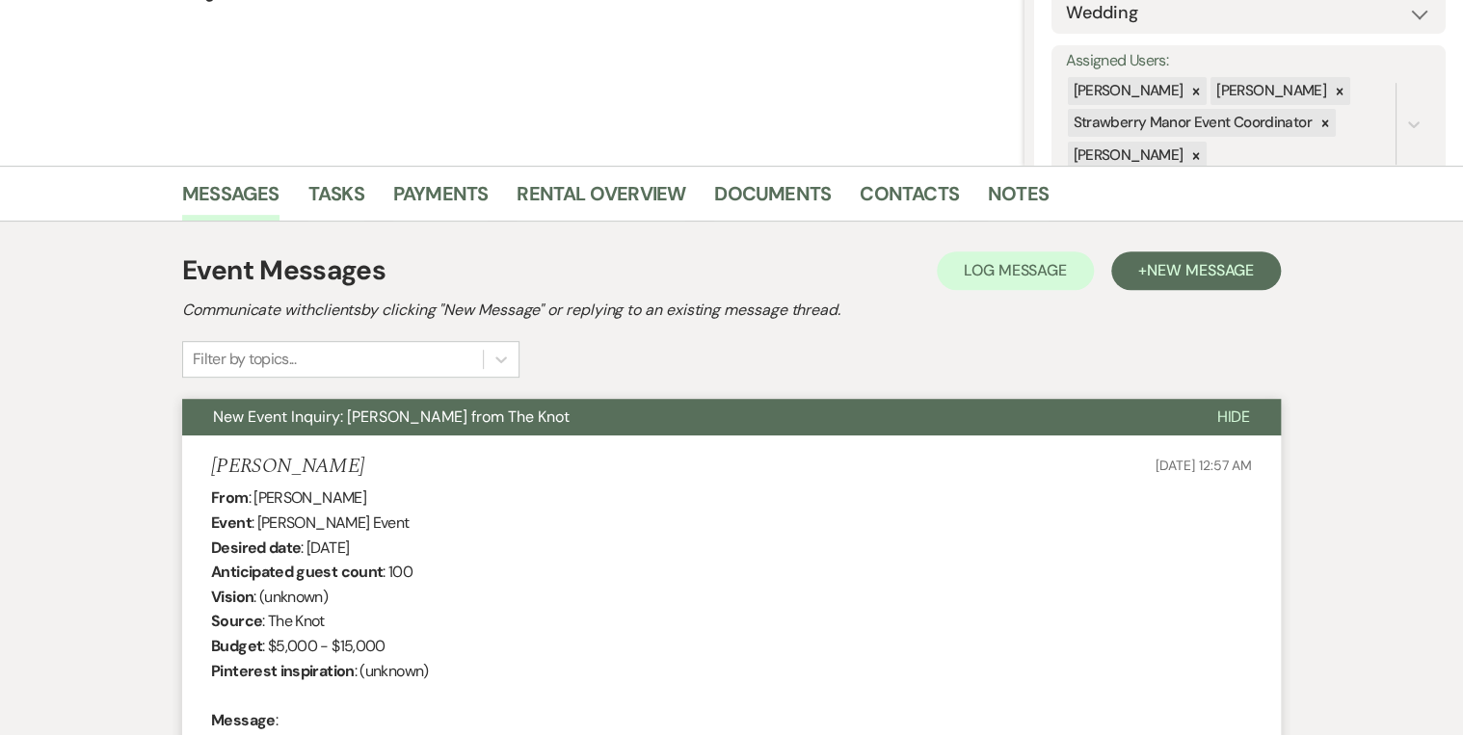
scroll to position [0, 0]
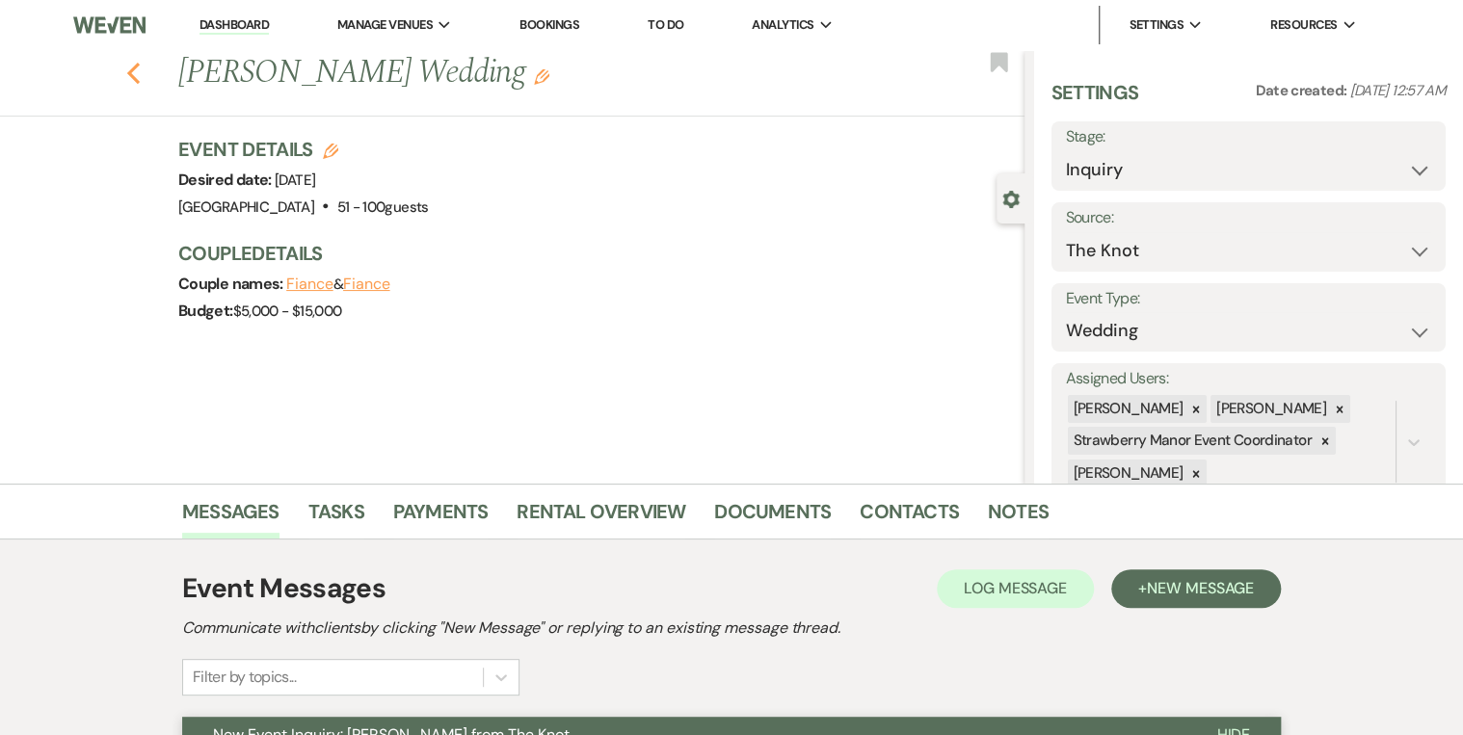
click at [140, 73] on icon "Previous" at bounding box center [133, 73] width 14 height 23
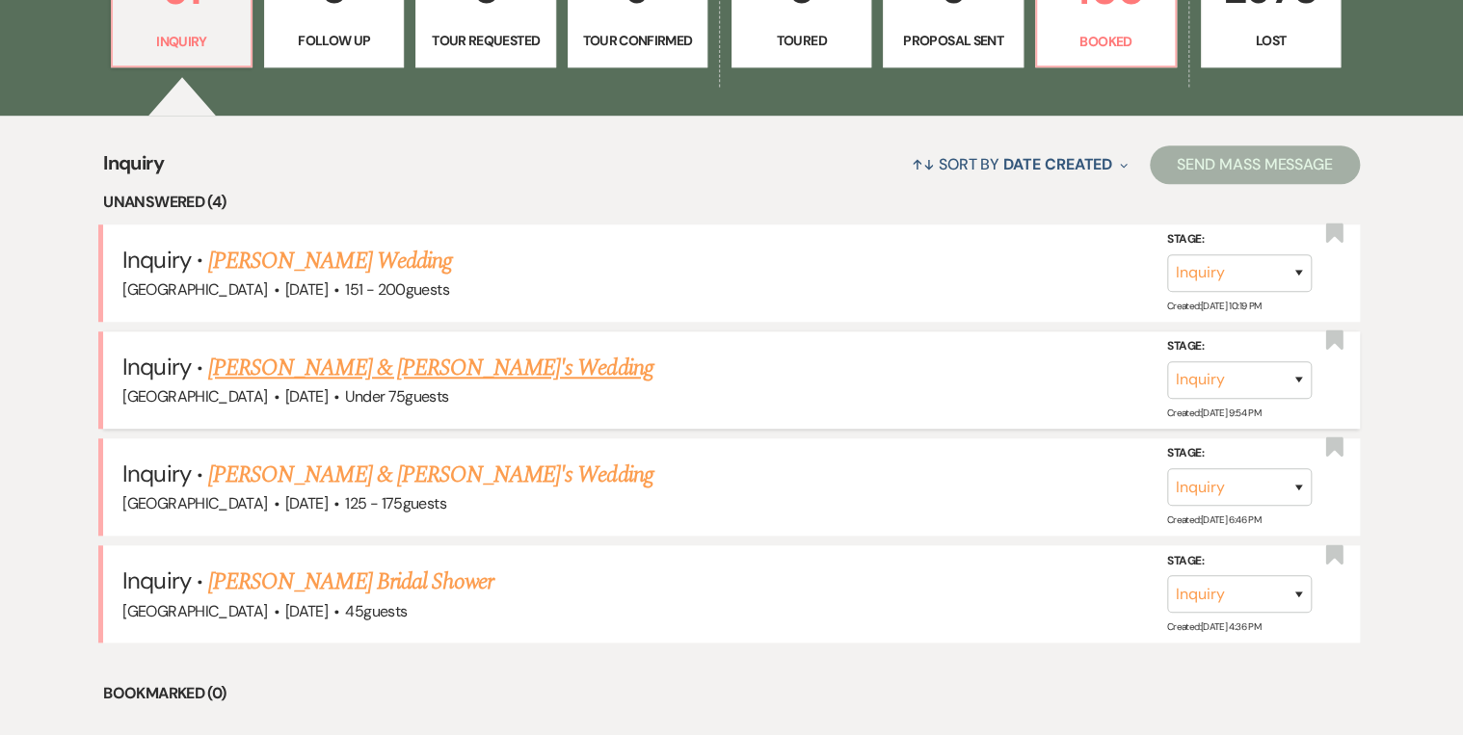
click at [368, 360] on link "[PERSON_NAME] & [PERSON_NAME]'s Wedding" at bounding box center [430, 368] width 445 height 35
select select "3"
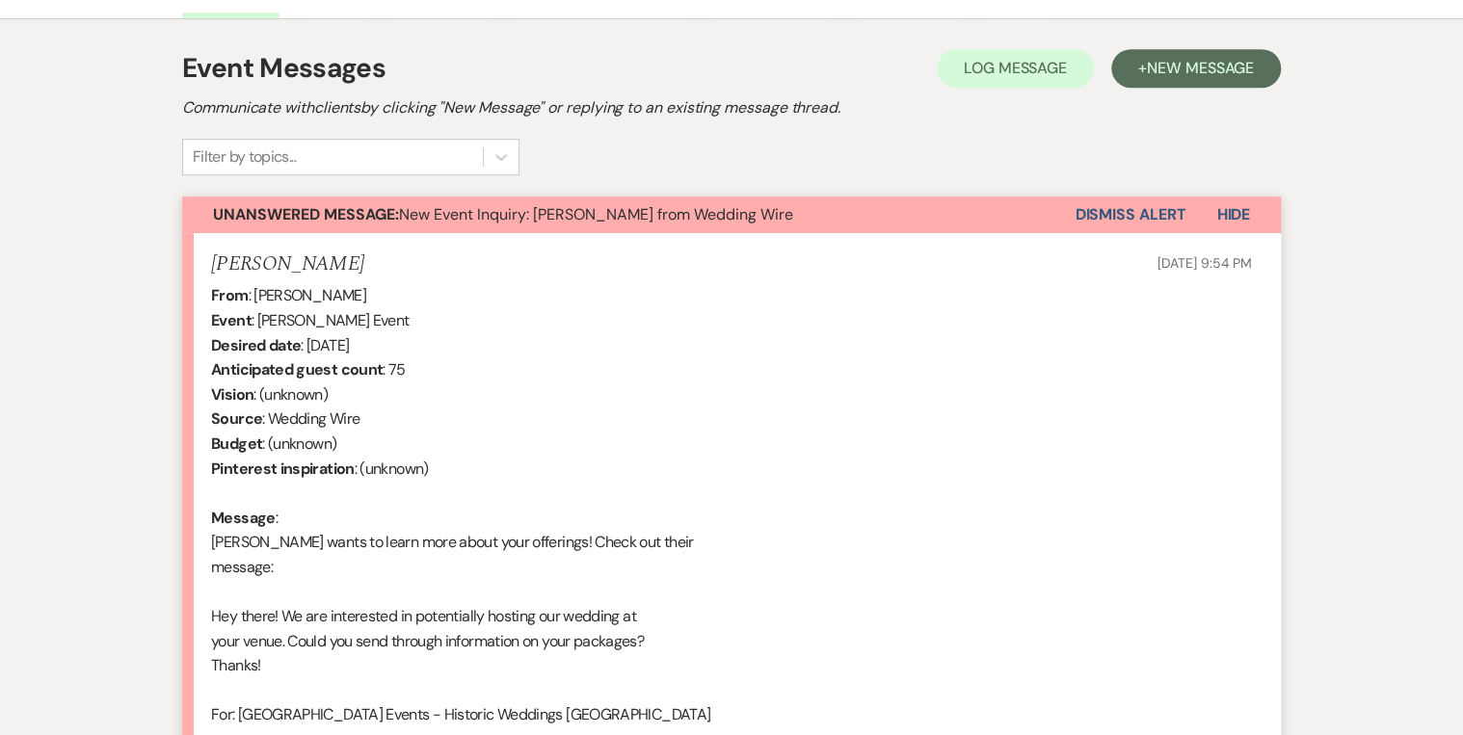
scroll to position [540, 0]
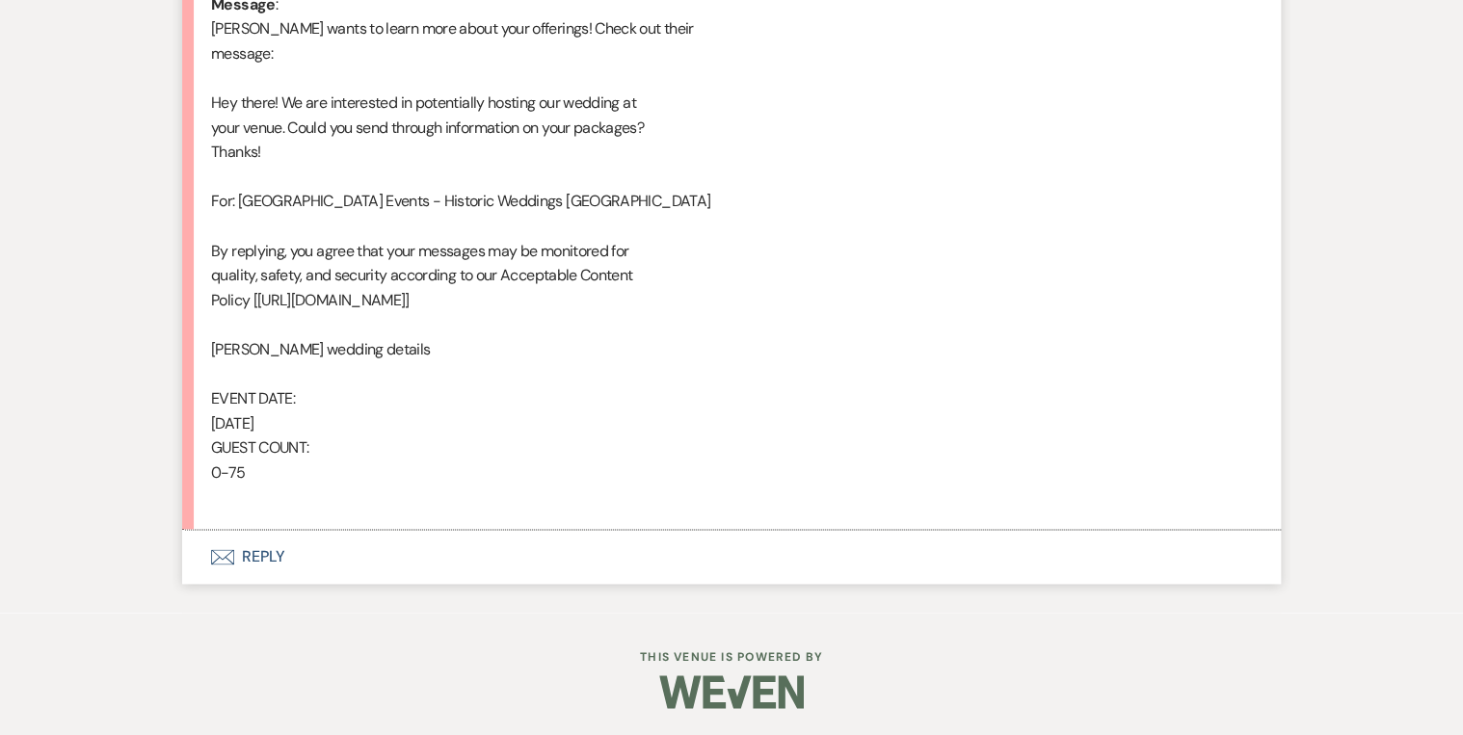
click at [270, 555] on button "Envelope Reply" at bounding box center [731, 557] width 1099 height 54
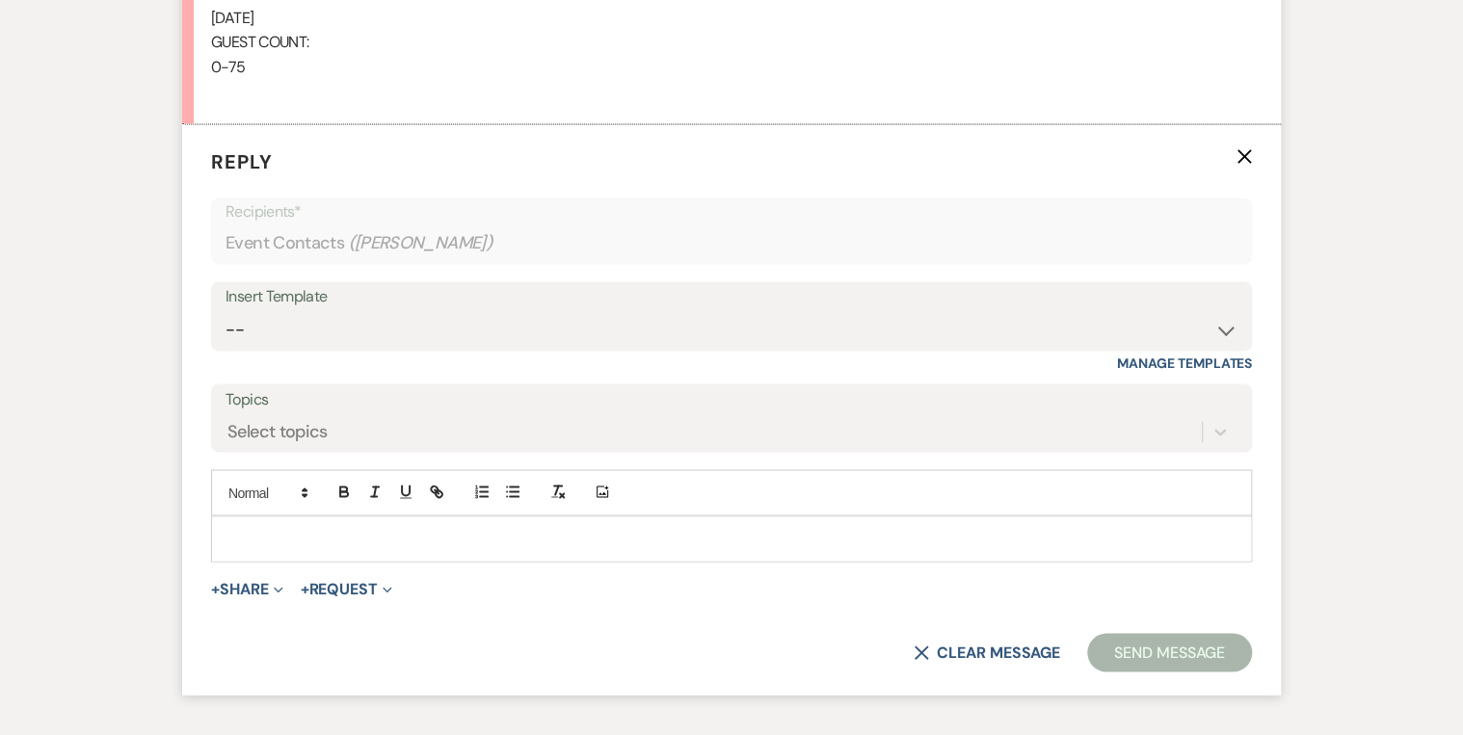
scroll to position [1481, 0]
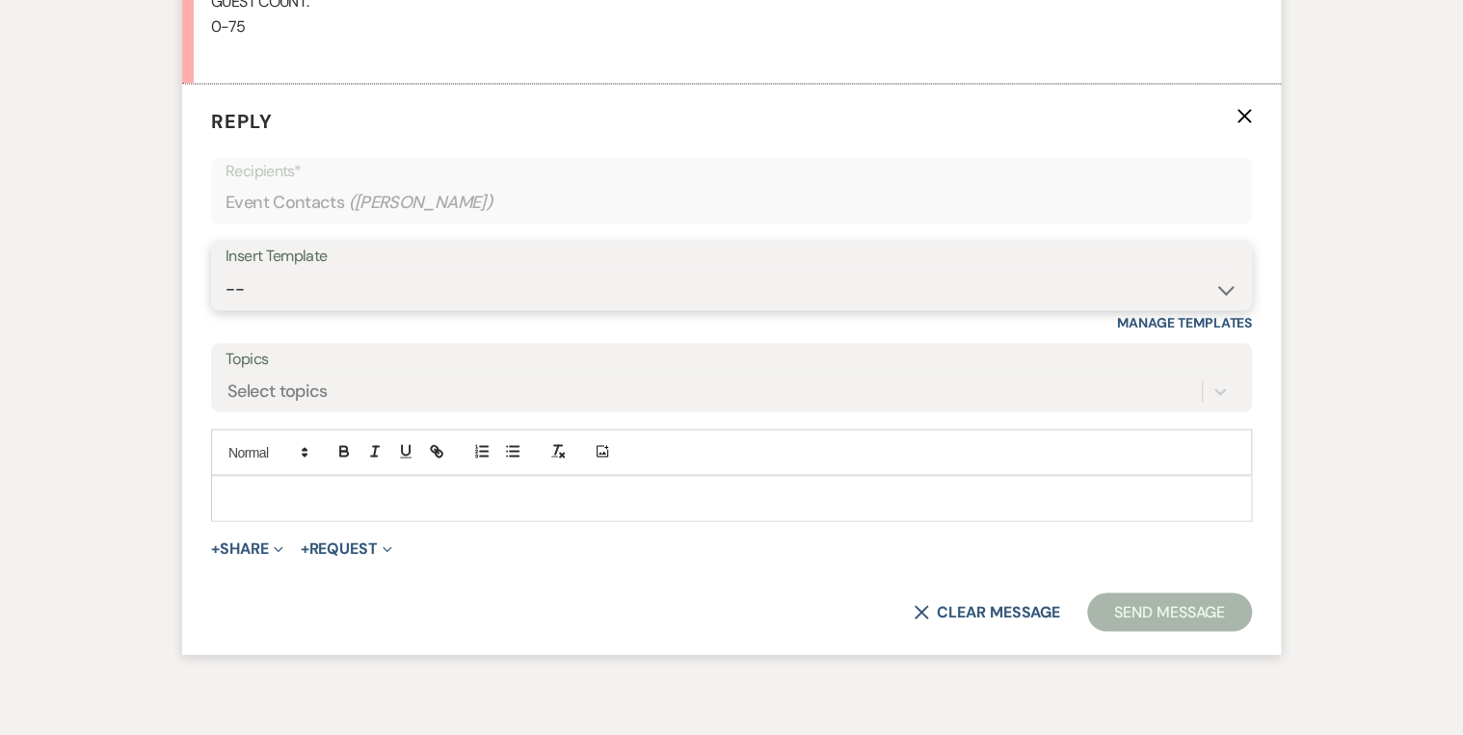
click at [289, 278] on select "-- Weven Planning Portal Introduction (Booked Events) Private Party Inquiry Res…" at bounding box center [732, 290] width 1012 height 38
select select "5376"
click at [226, 271] on select "-- Weven Planning Portal Introduction (Booked Events) Private Party Inquiry Res…" at bounding box center [732, 290] width 1012 height 38
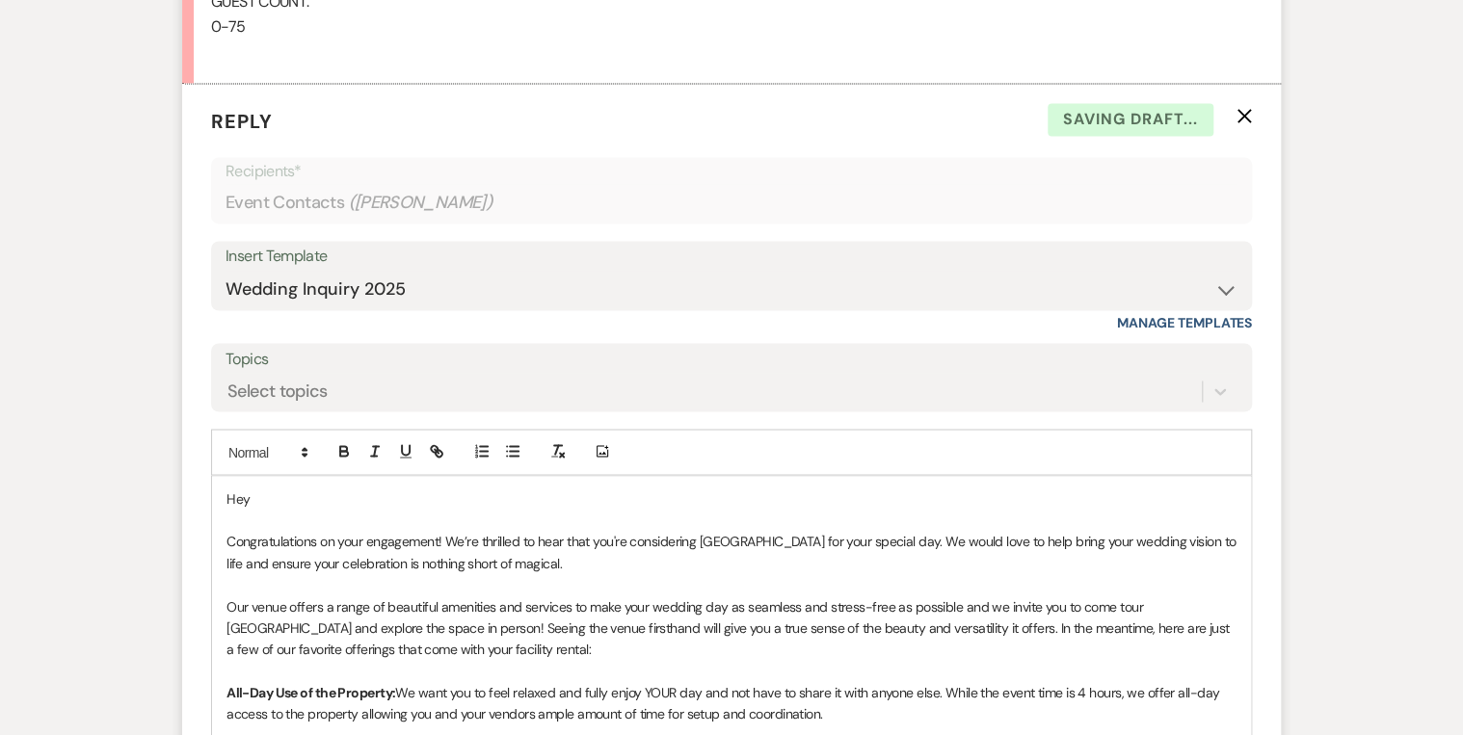
click at [274, 498] on p "Hey" at bounding box center [732, 498] width 1010 height 21
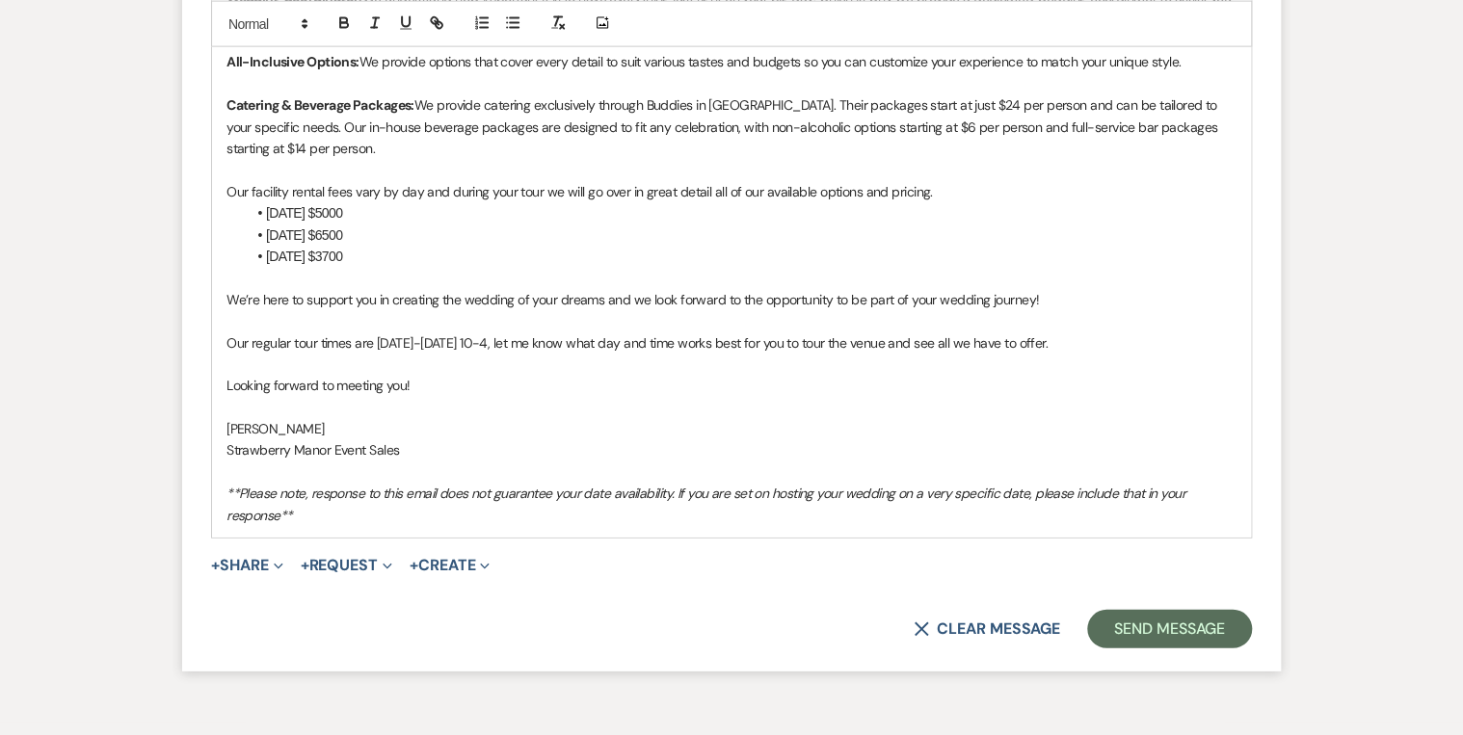
scroll to position [2350, 0]
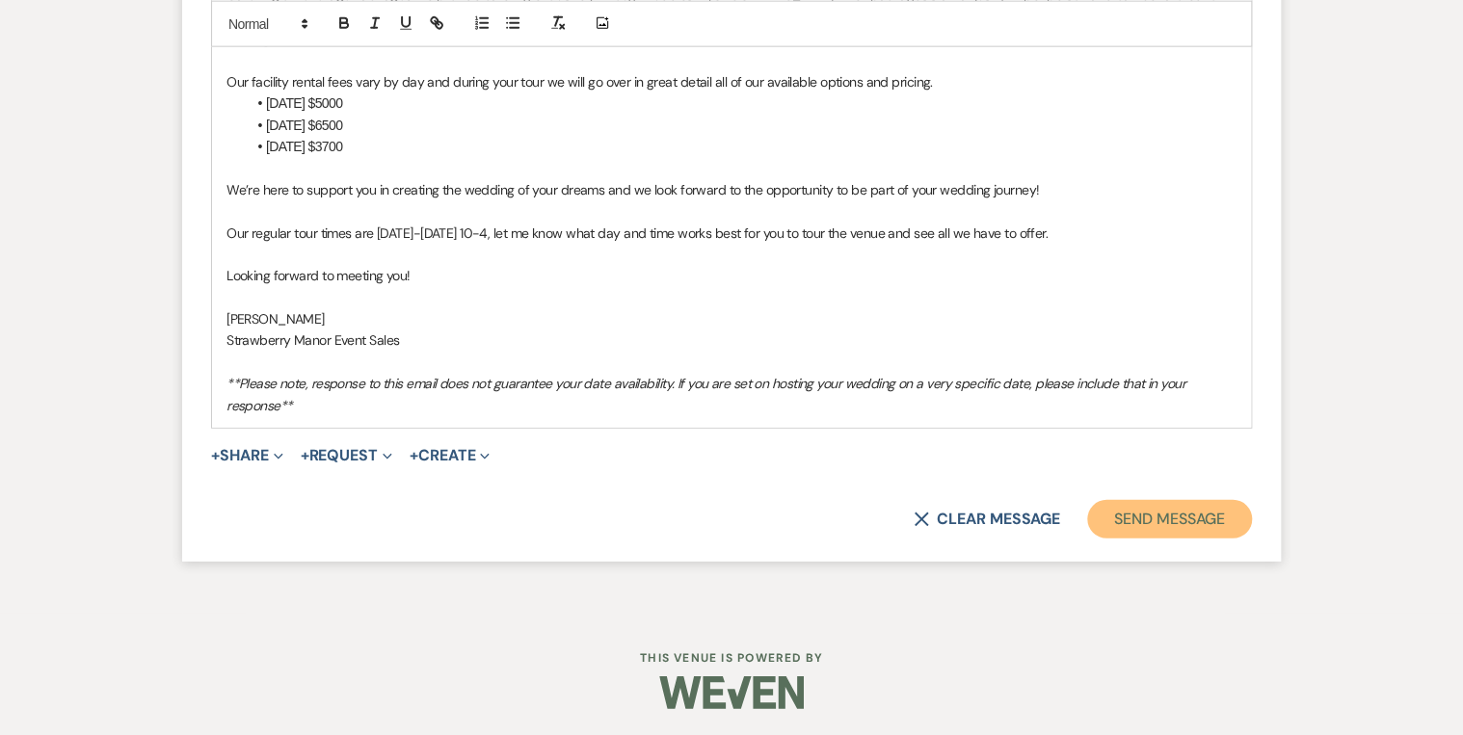
click at [1134, 507] on button "Send Message" at bounding box center [1169, 519] width 165 height 39
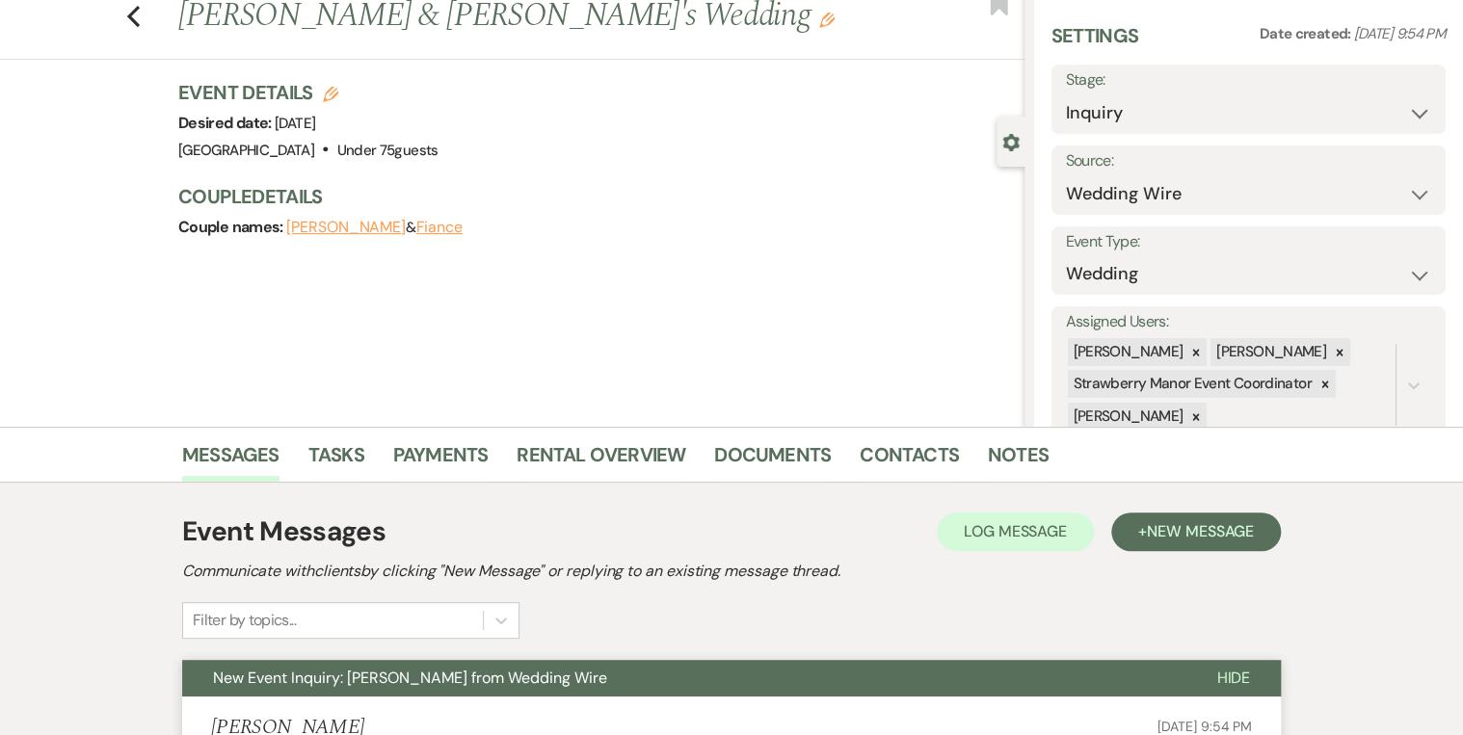
scroll to position [0, 0]
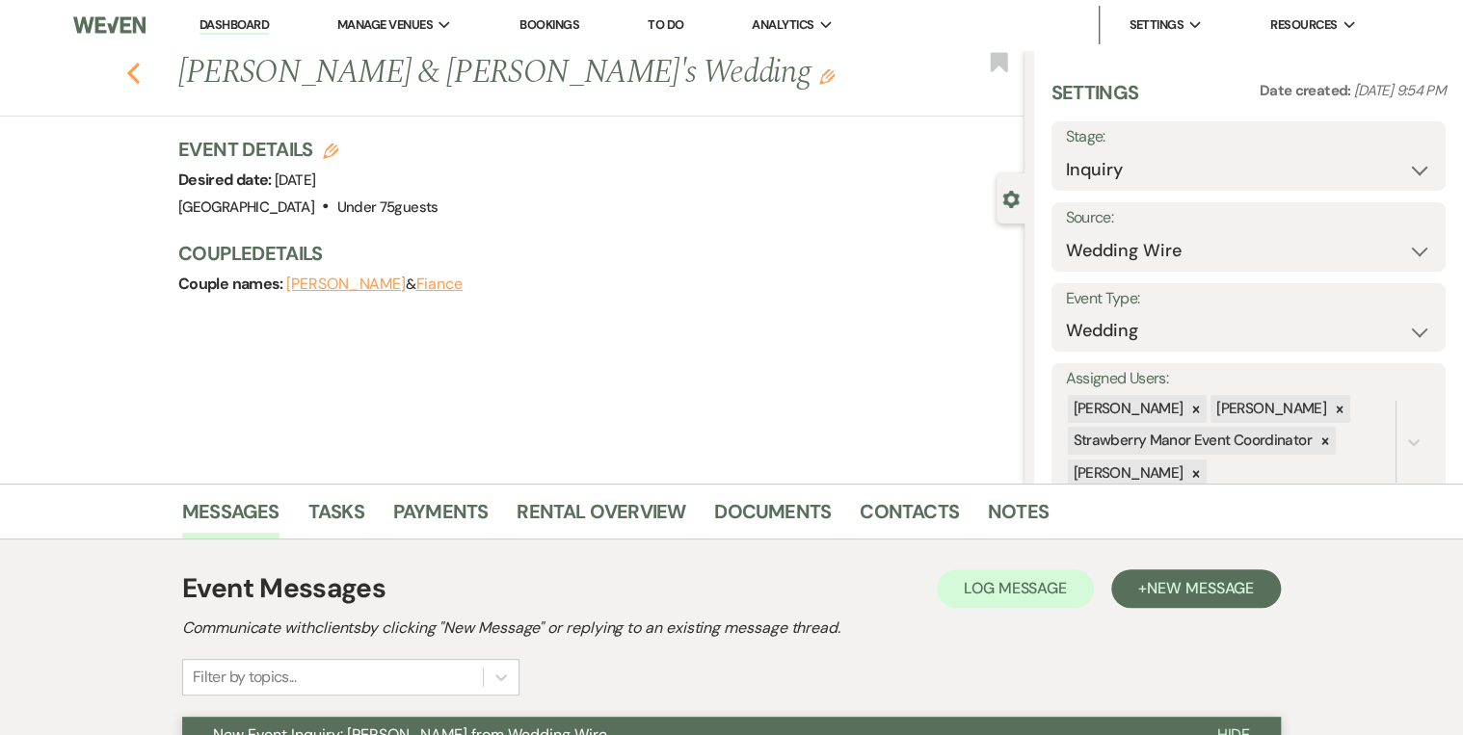
click at [137, 67] on icon "Previous" at bounding box center [133, 73] width 14 height 23
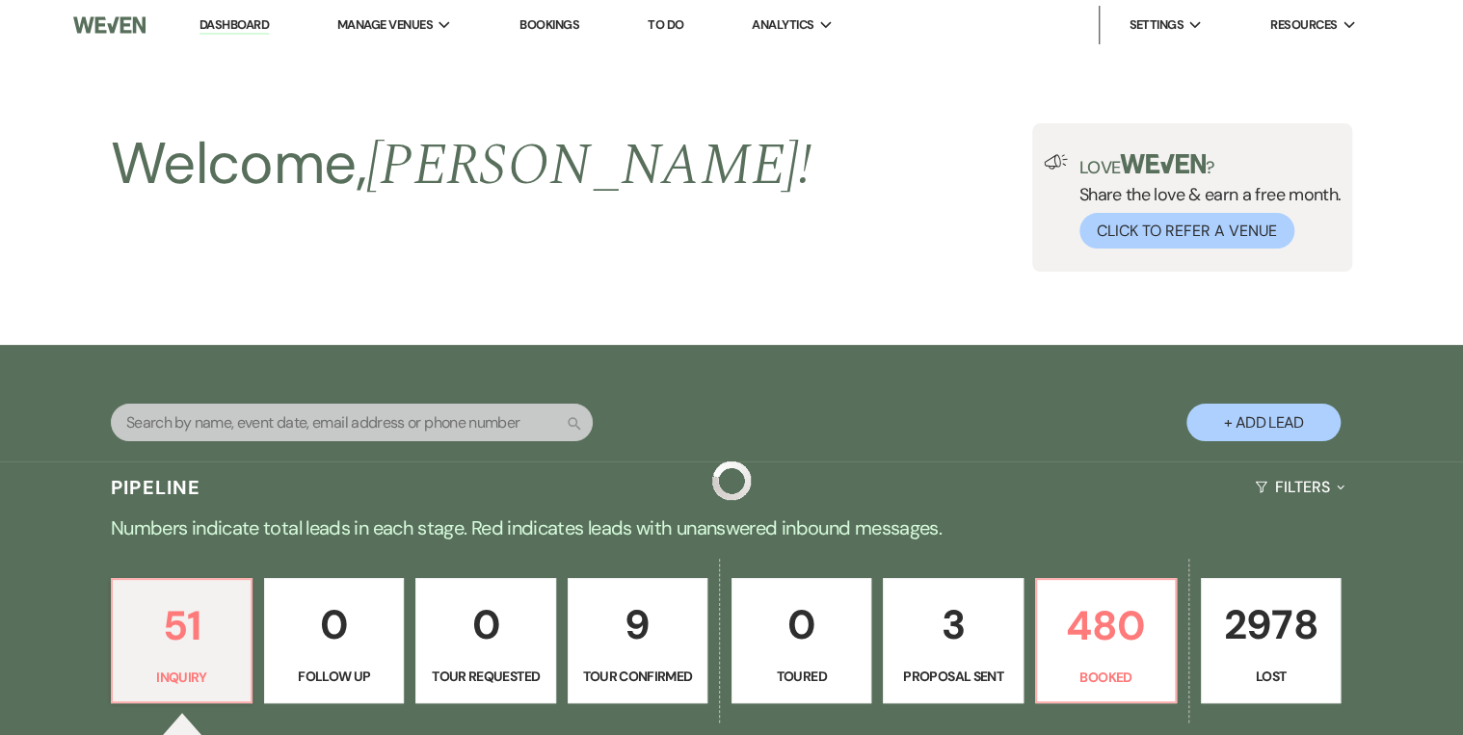
scroll to position [636, 0]
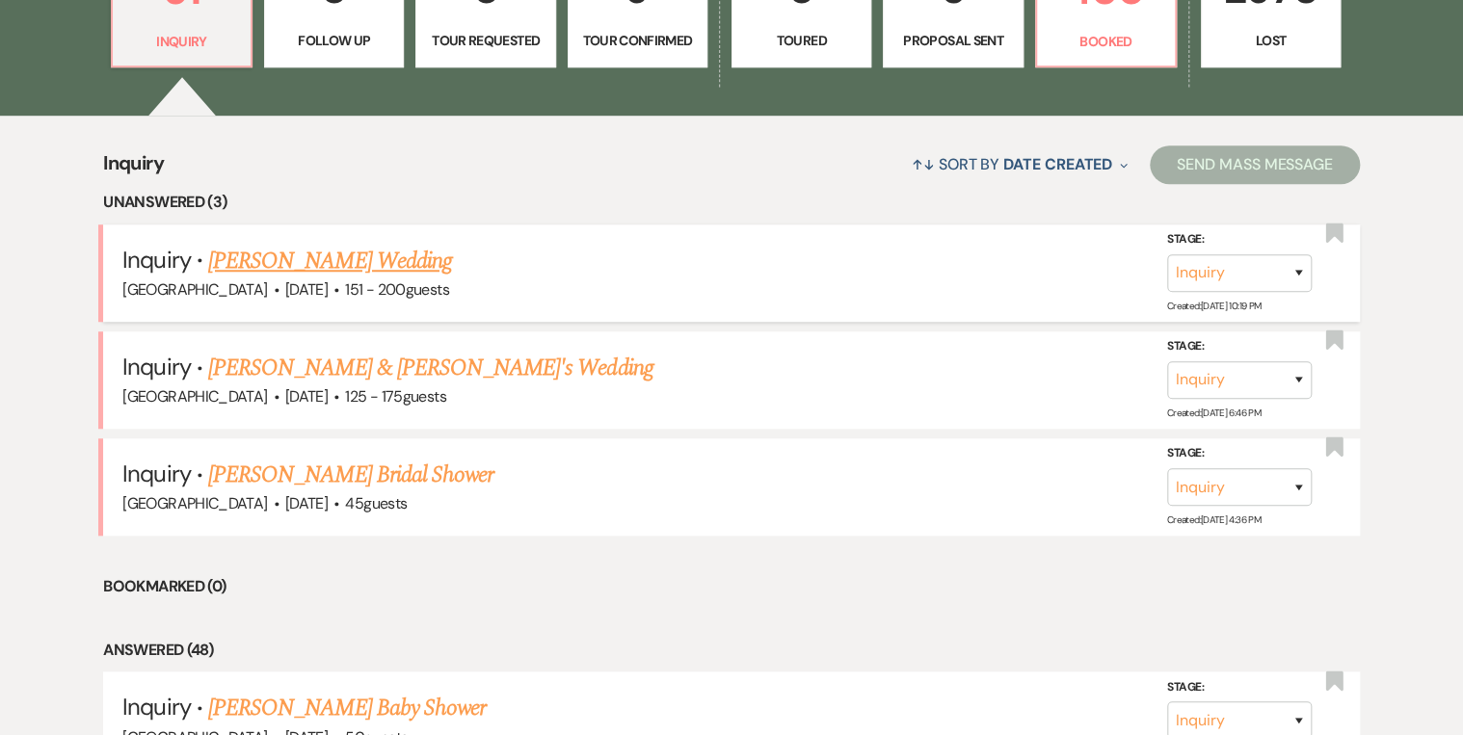
click at [346, 259] on link "[PERSON_NAME] Wedding" at bounding box center [330, 261] width 244 height 35
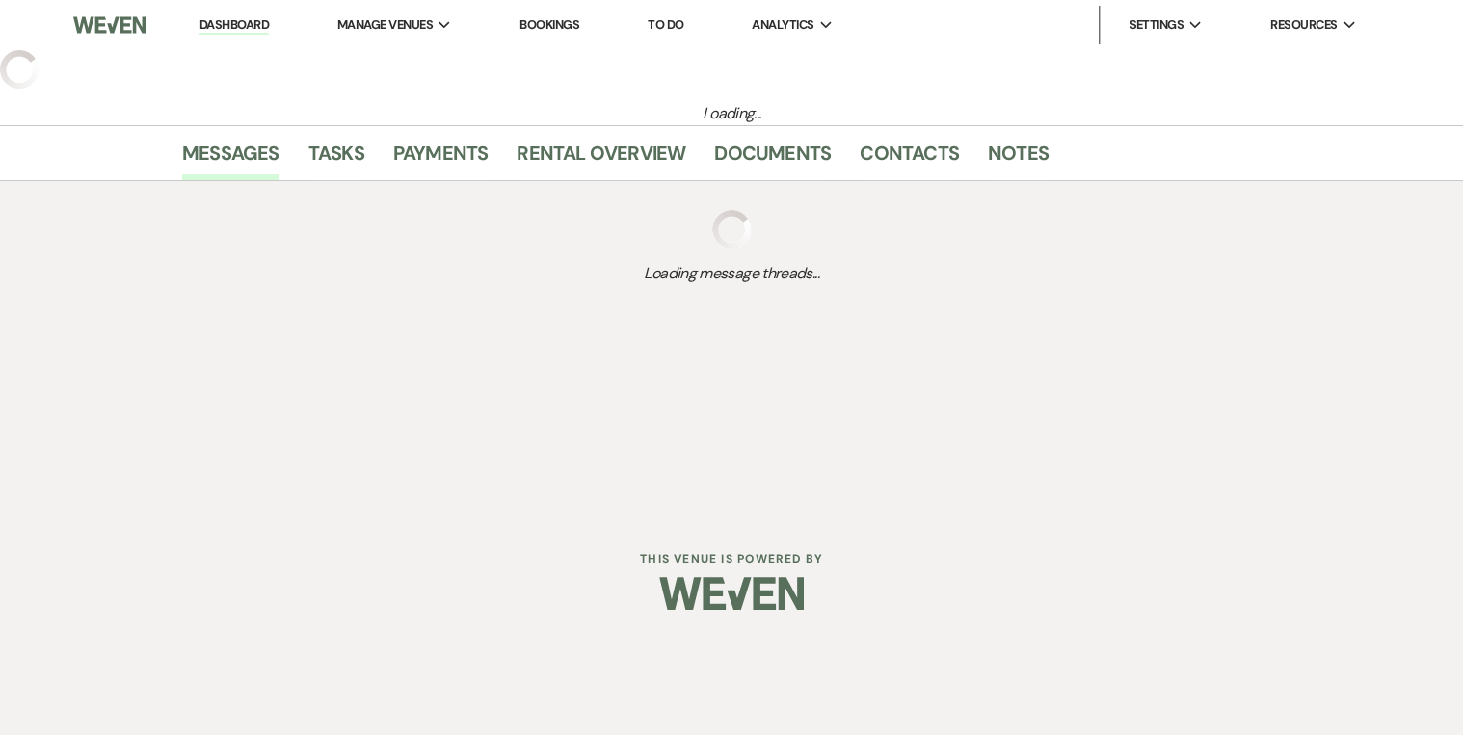
select select "2"
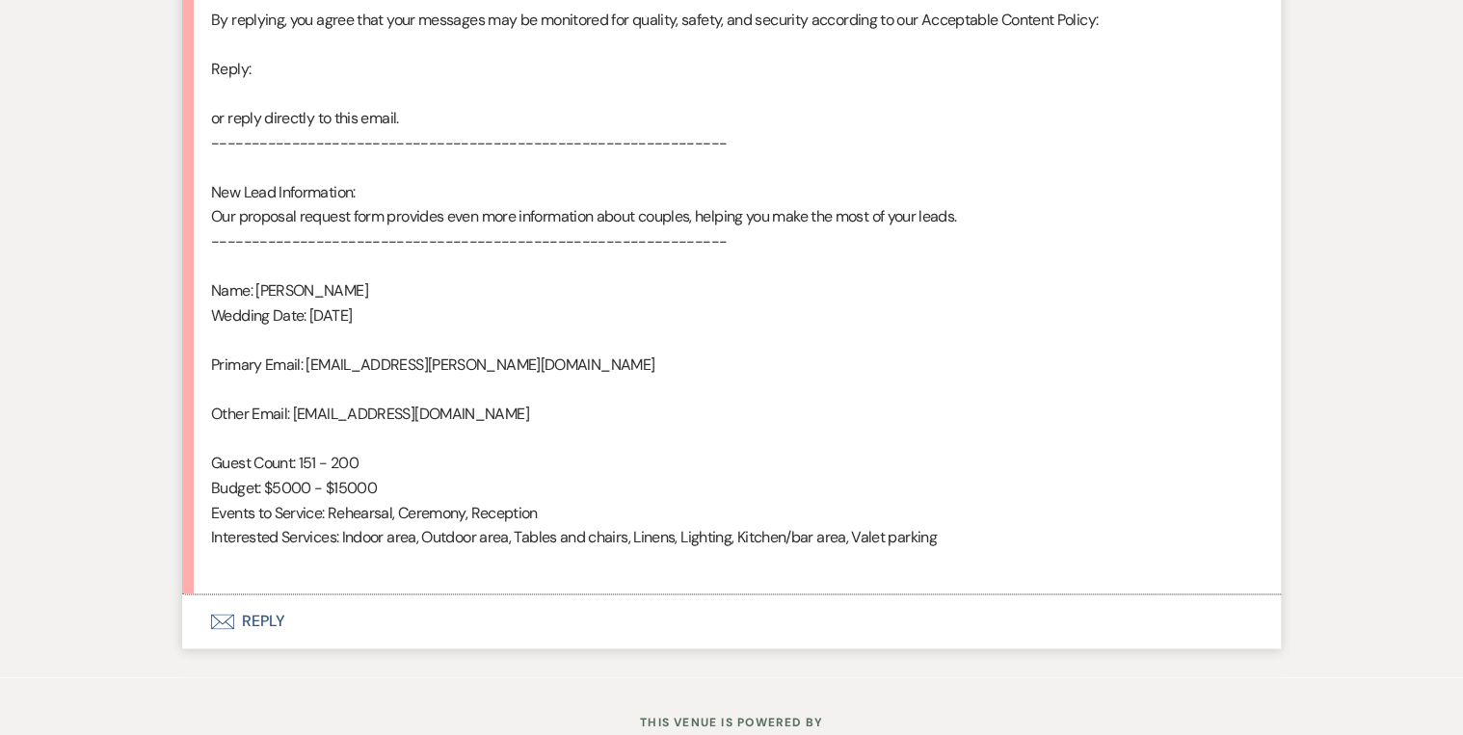
scroll to position [1207, 0]
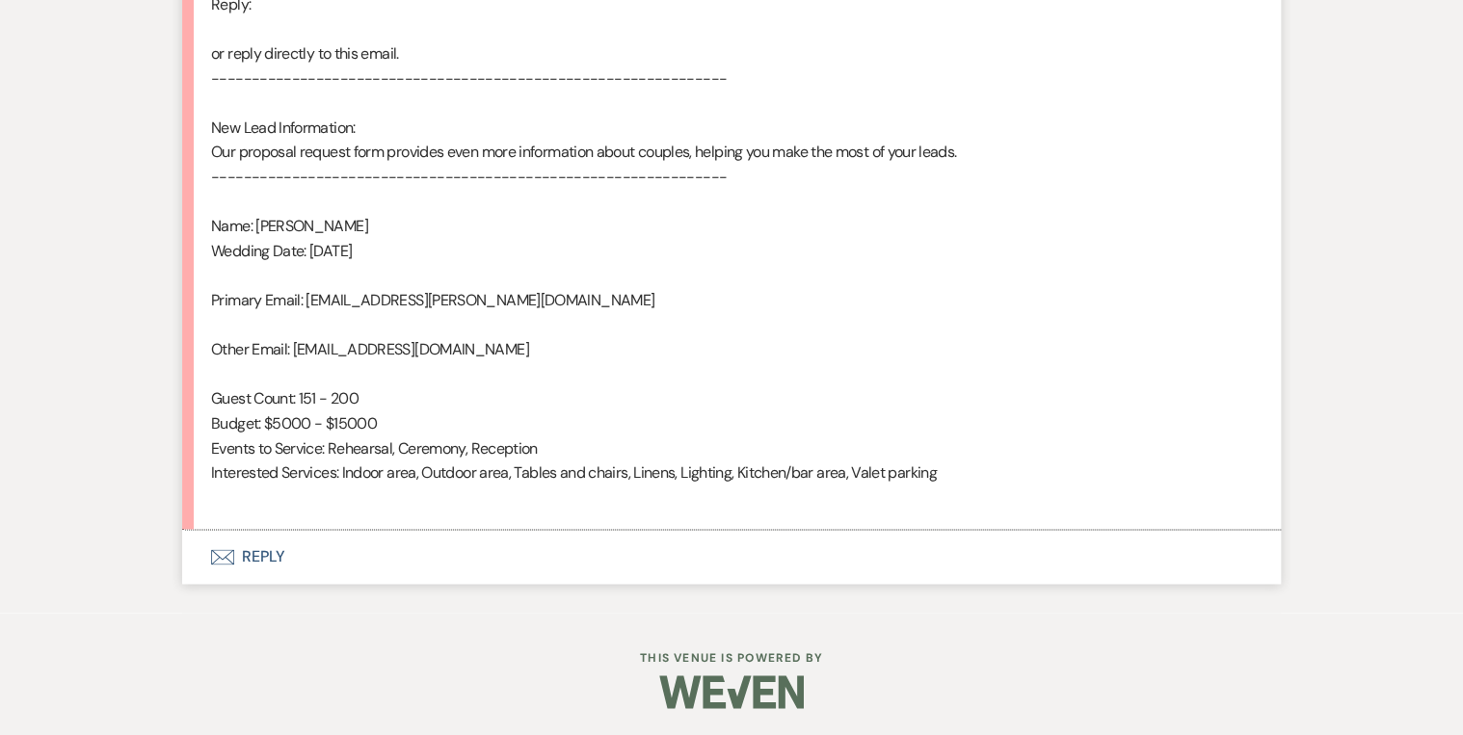
click at [274, 554] on button "Envelope Reply" at bounding box center [731, 557] width 1099 height 54
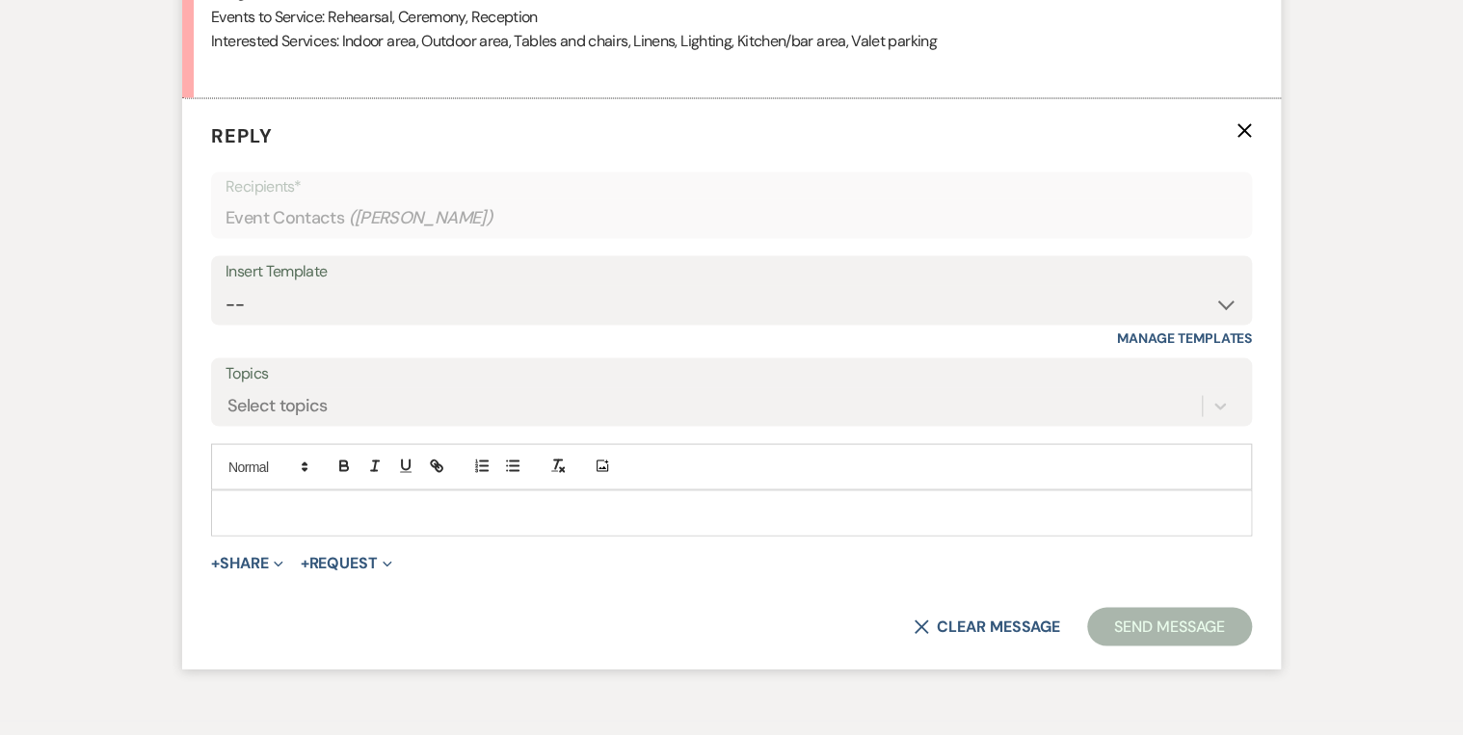
scroll to position [1653, 0]
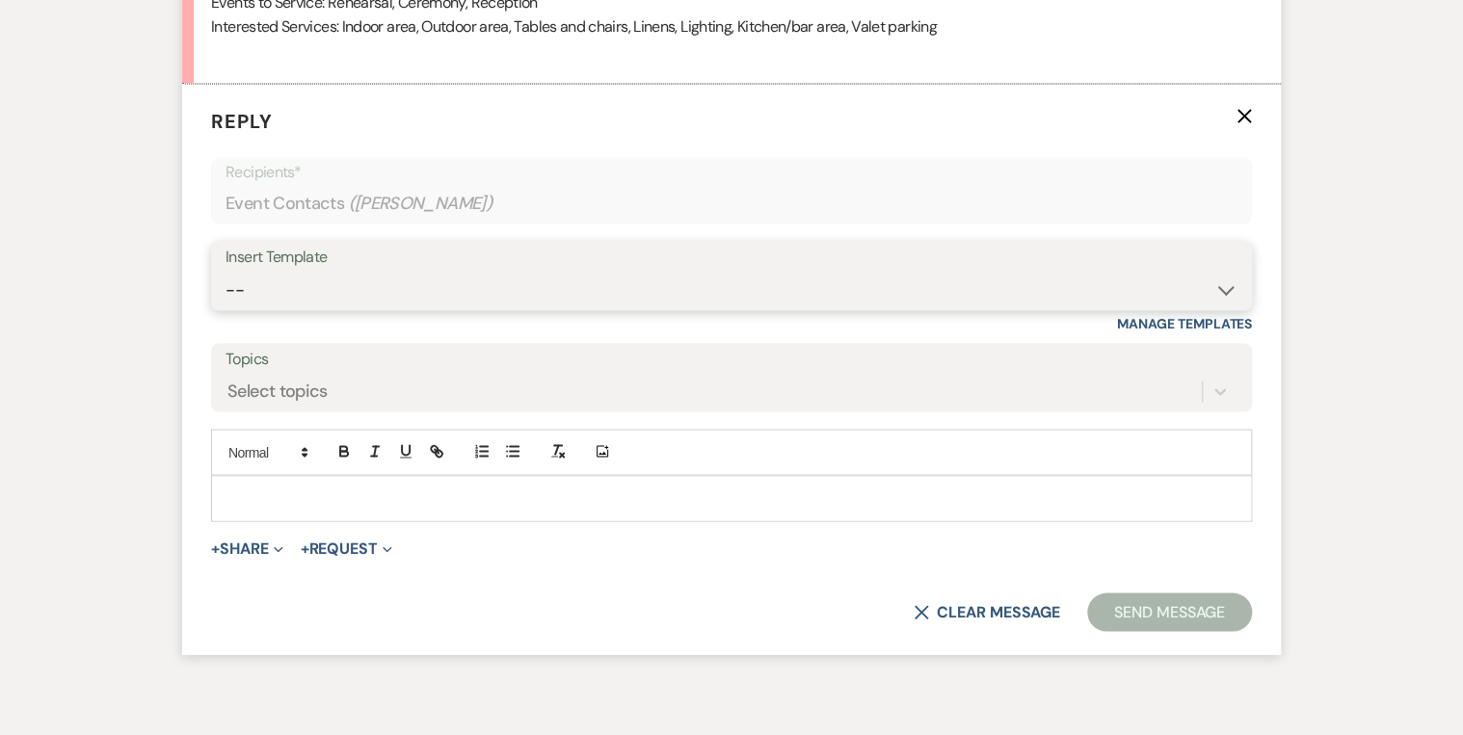
click at [382, 289] on select "-- Weven Planning Portal Introduction (Booked Events) Private Party Inquiry Res…" at bounding box center [732, 290] width 1012 height 38
select select "5376"
click at [226, 271] on select "-- Weven Planning Portal Introduction (Booked Events) Private Party Inquiry Res…" at bounding box center [732, 290] width 1012 height 38
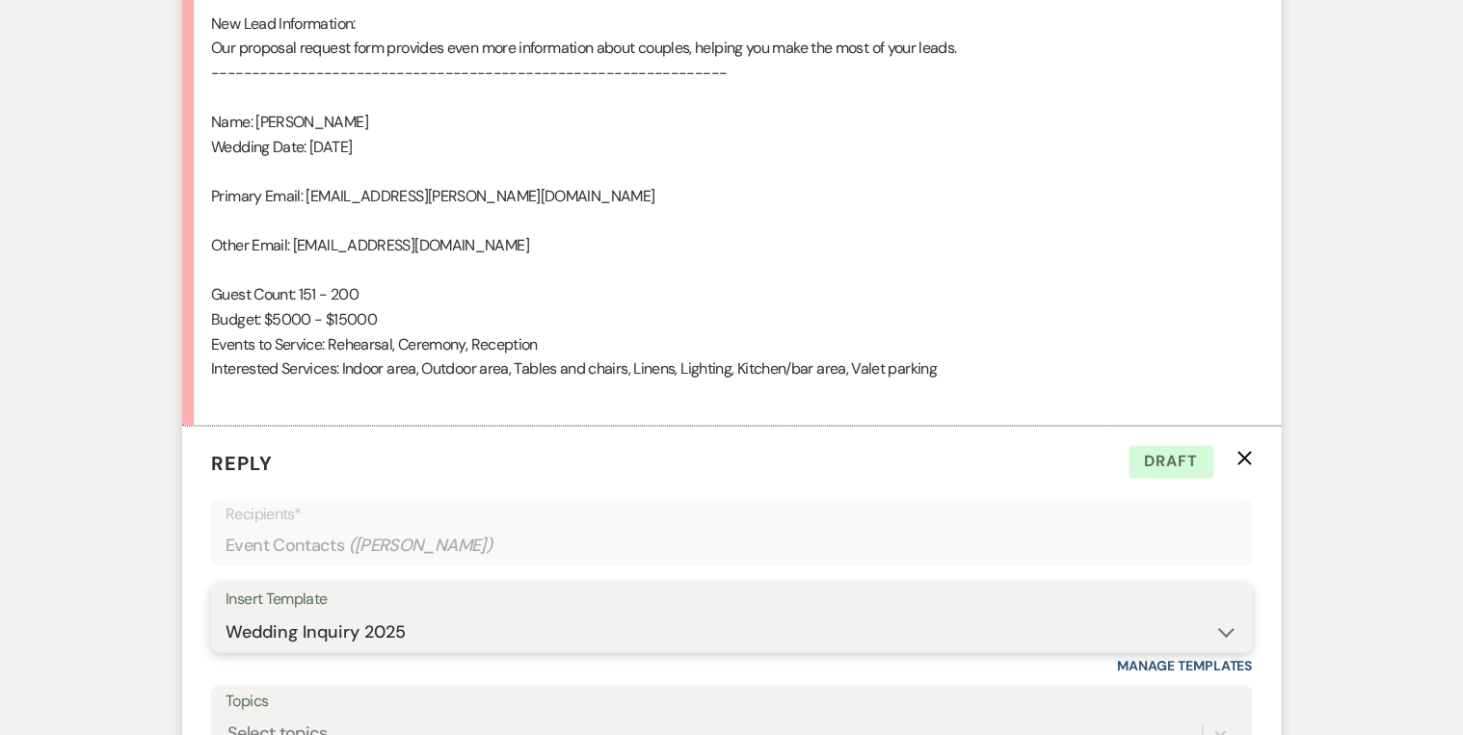
scroll to position [1619, 0]
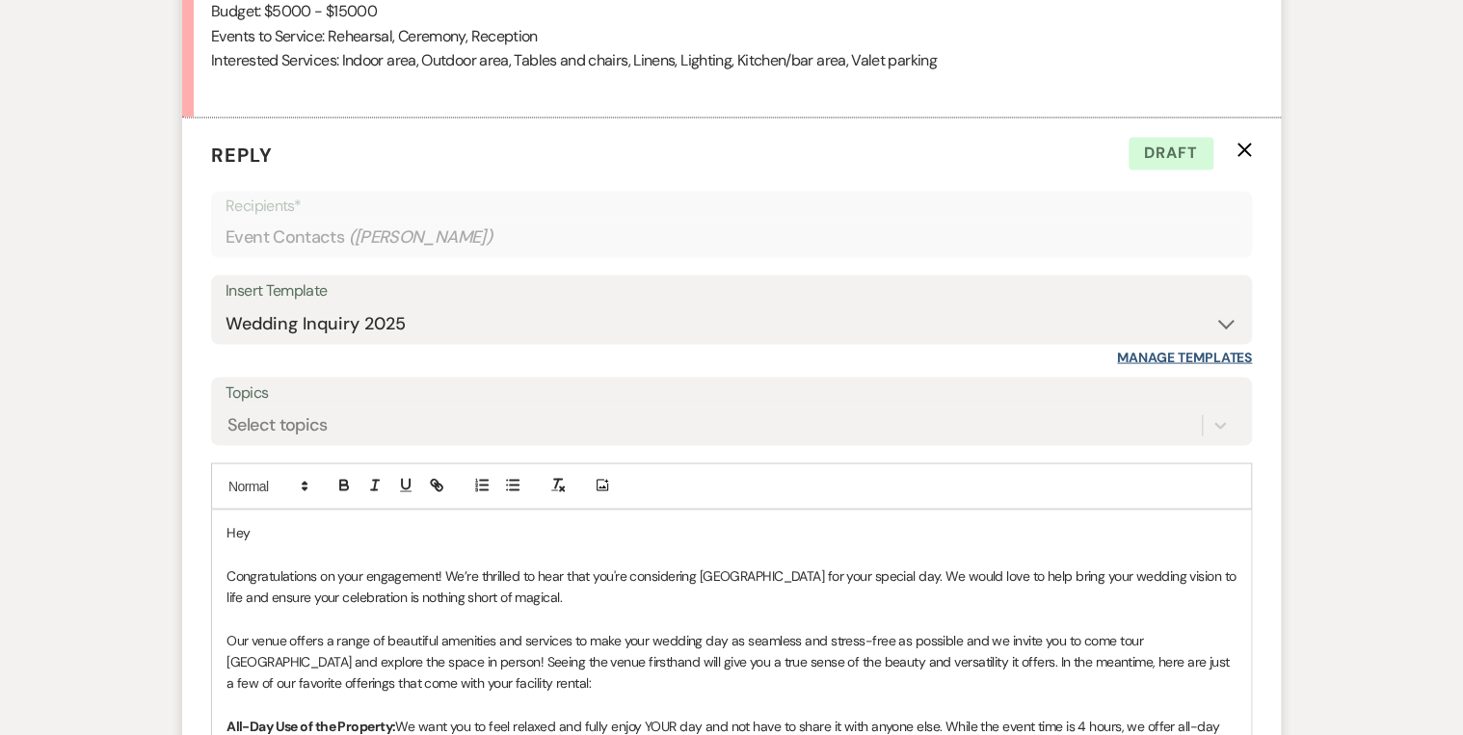
click at [1135, 351] on link "Manage Templates" at bounding box center [1184, 356] width 135 height 17
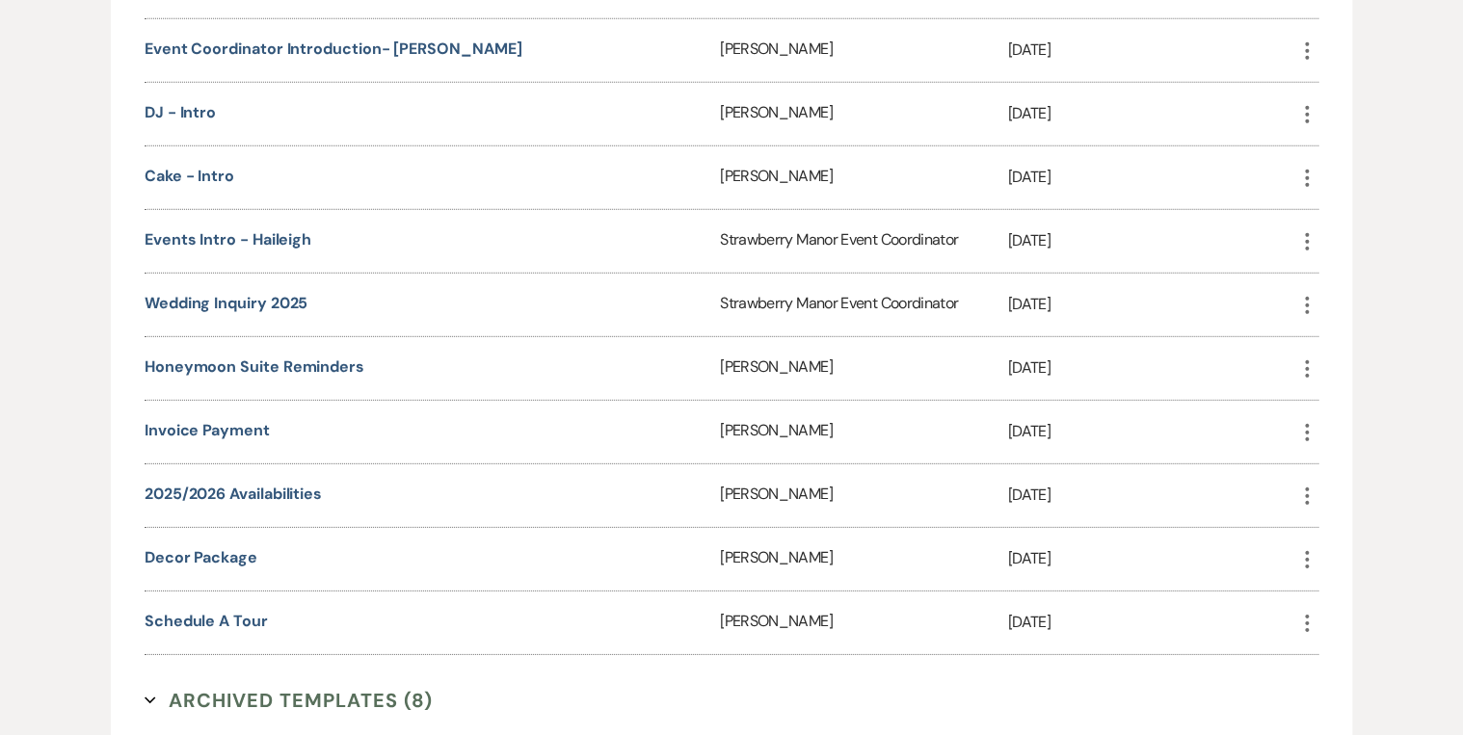
scroll to position [2776, 0]
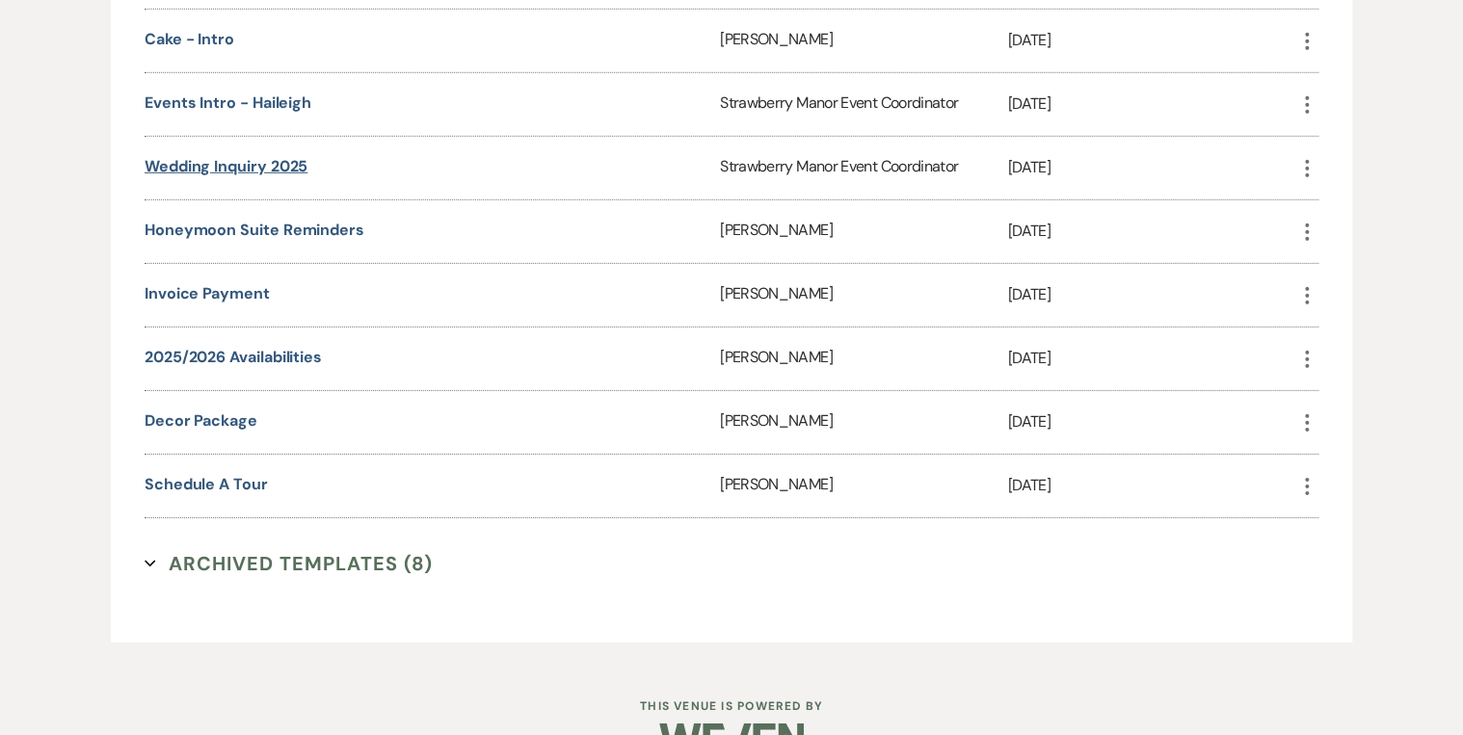
click at [285, 156] on link "Wedding Inquiry 2025" at bounding box center [226, 166] width 163 height 20
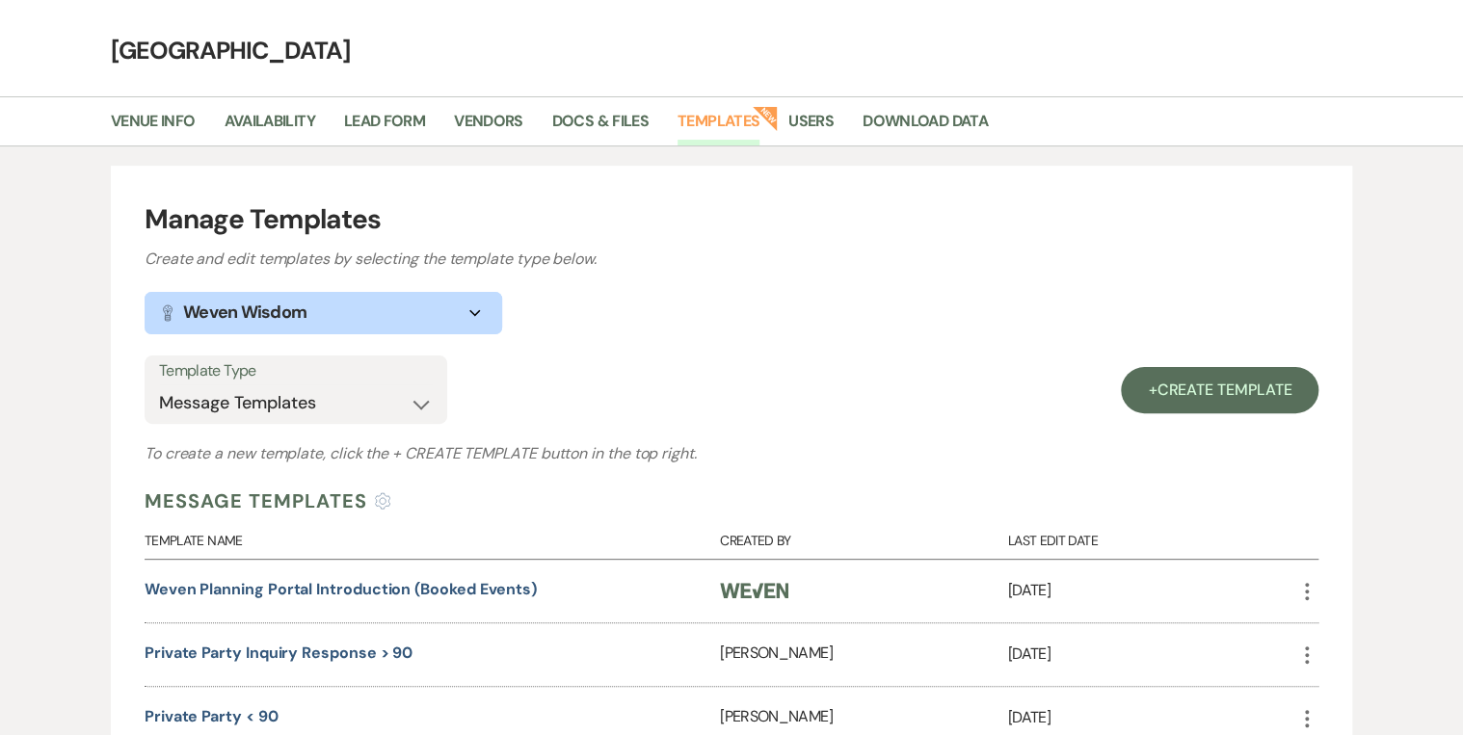
scroll to position [0, 0]
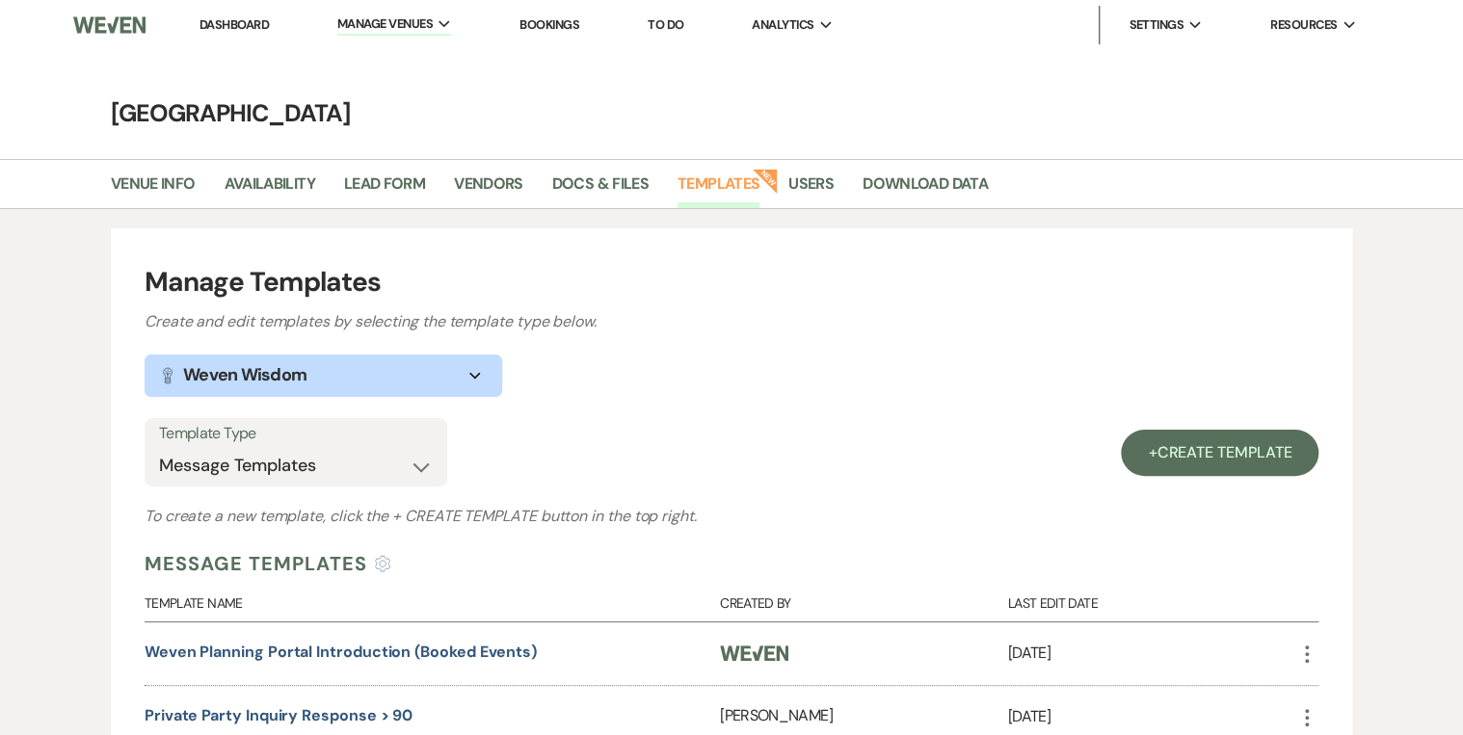
click at [204, 24] on link "Dashboard" at bounding box center [234, 24] width 69 height 16
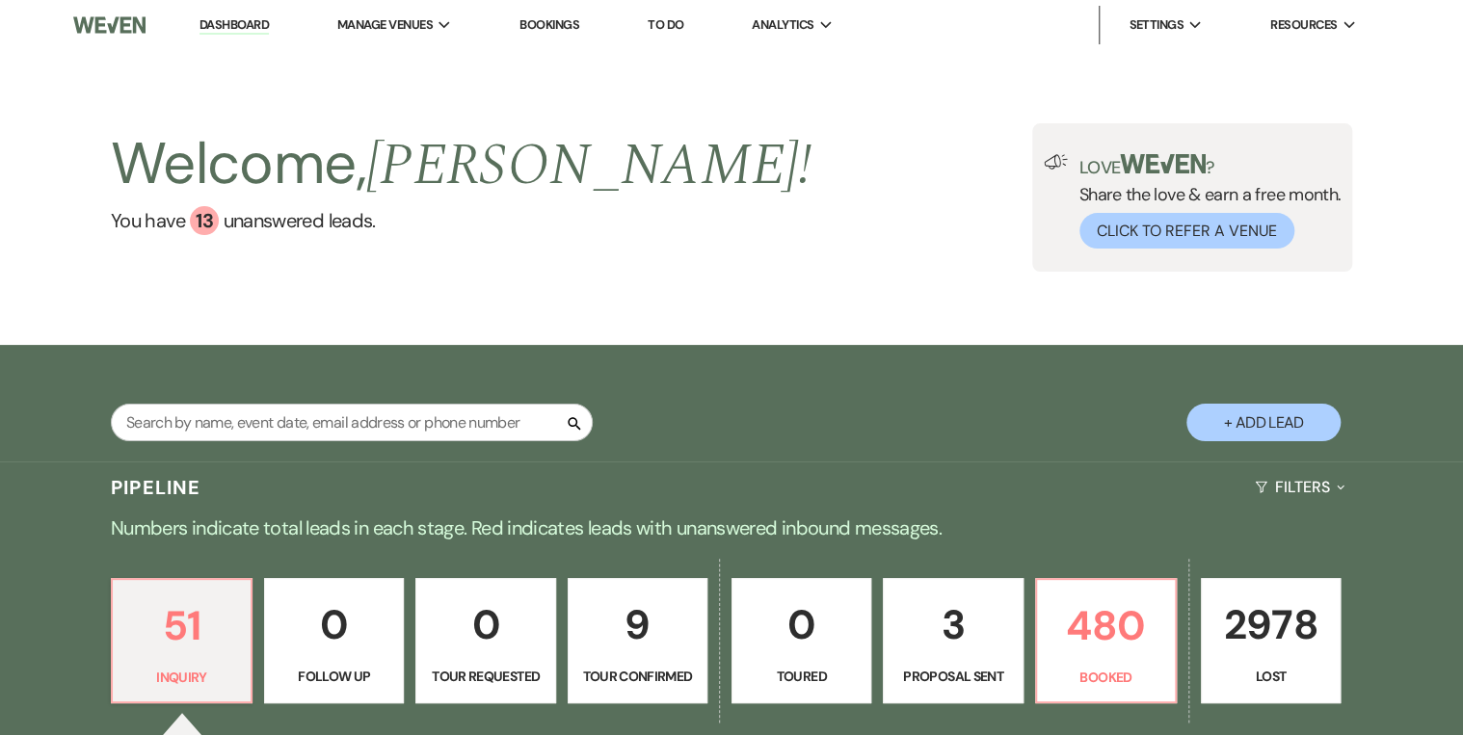
scroll to position [771, 0]
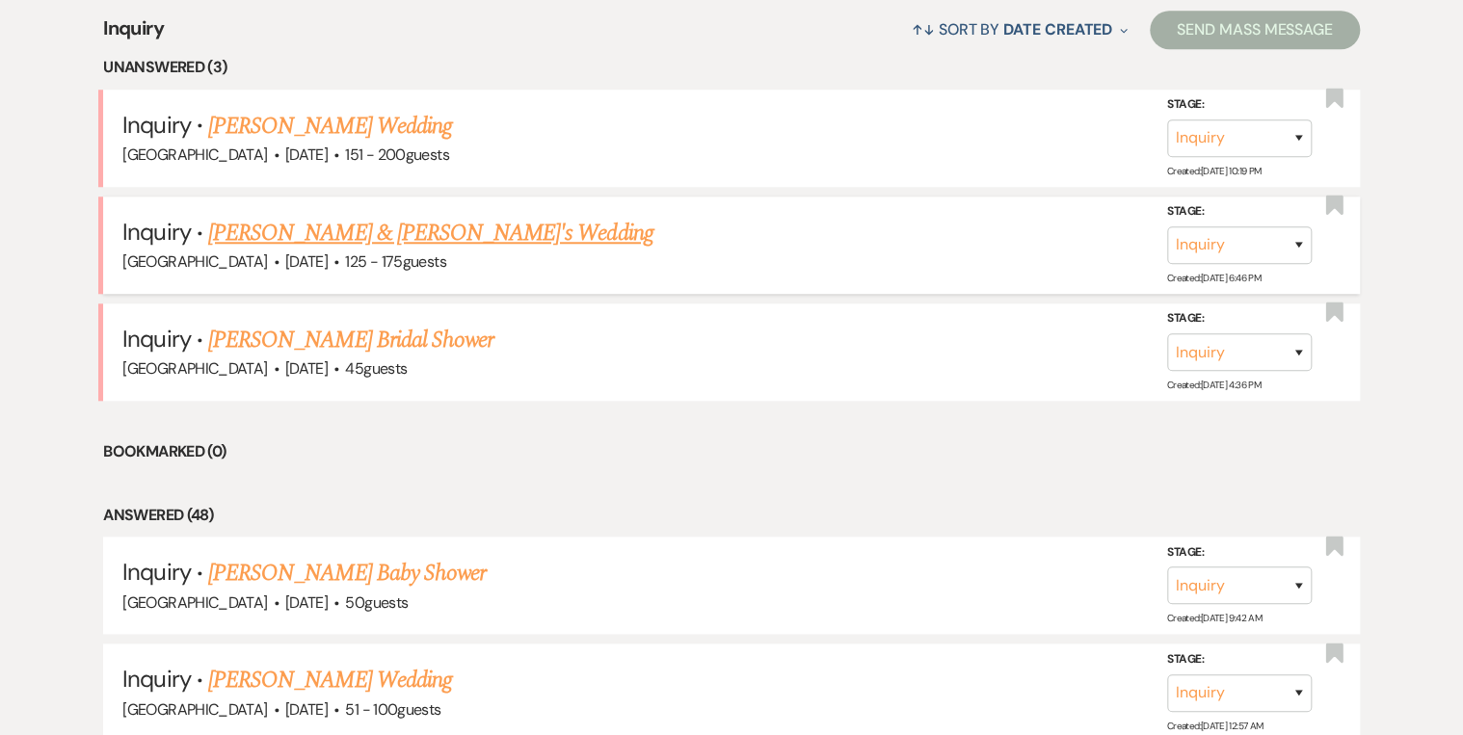
click at [388, 233] on link "[PERSON_NAME] & [PERSON_NAME]'s Wedding" at bounding box center [430, 233] width 445 height 35
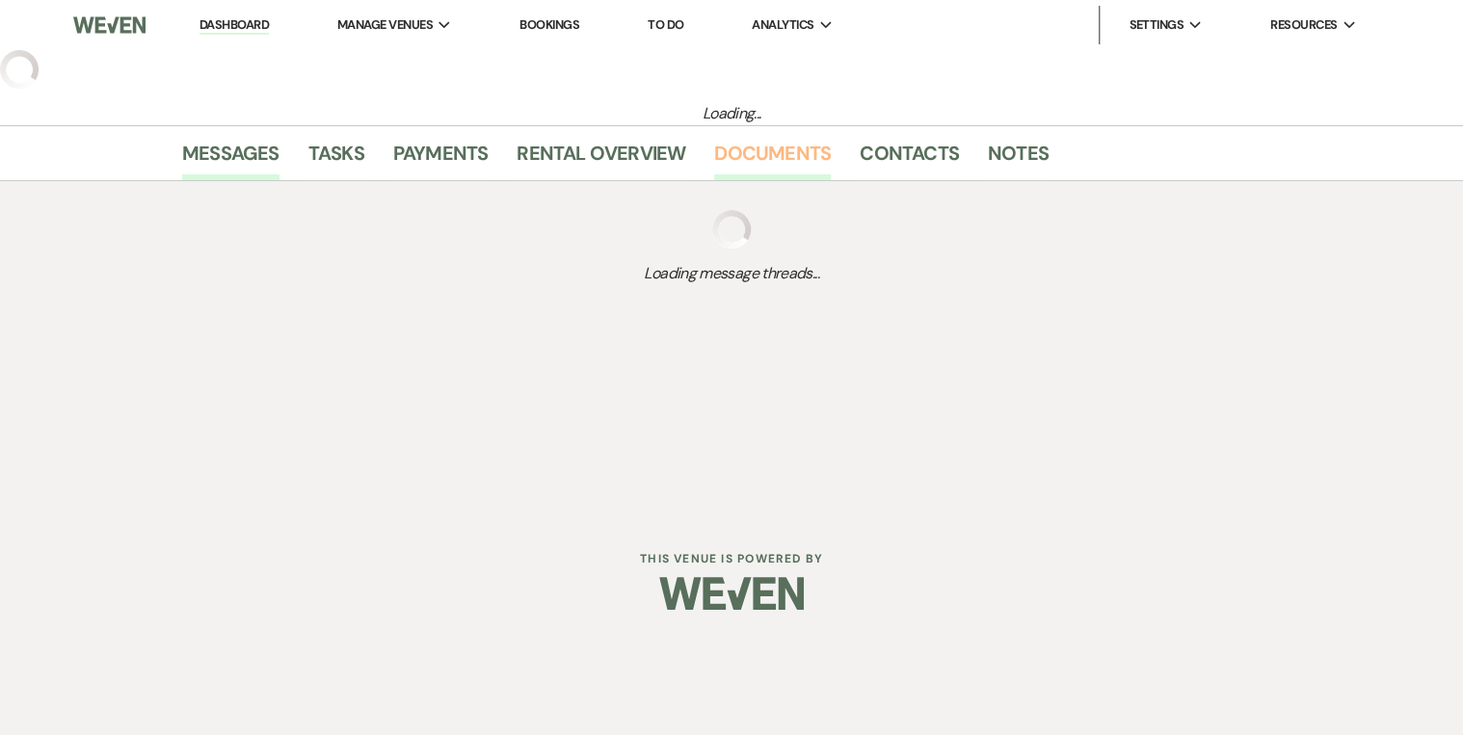
select select "3"
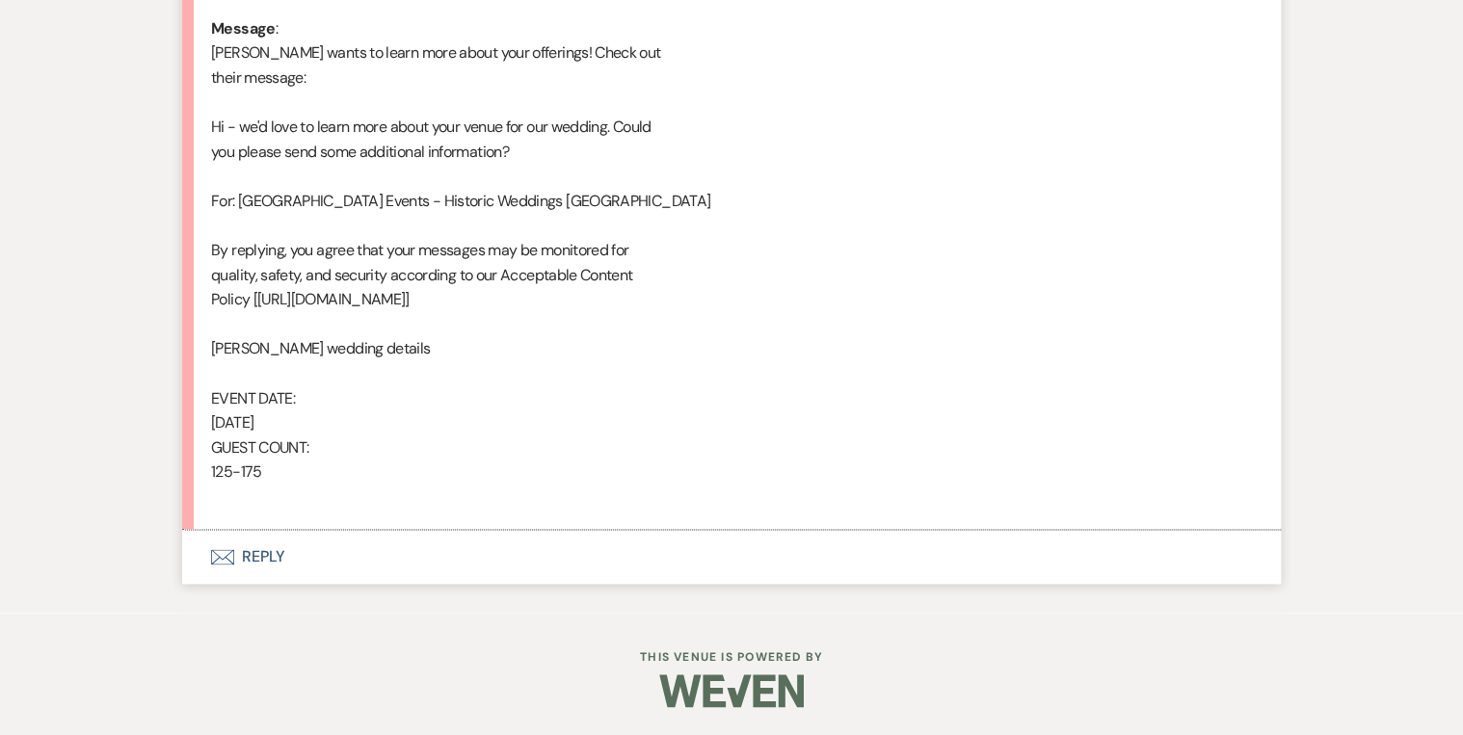
click at [254, 556] on button "Envelope Reply" at bounding box center [731, 557] width 1099 height 54
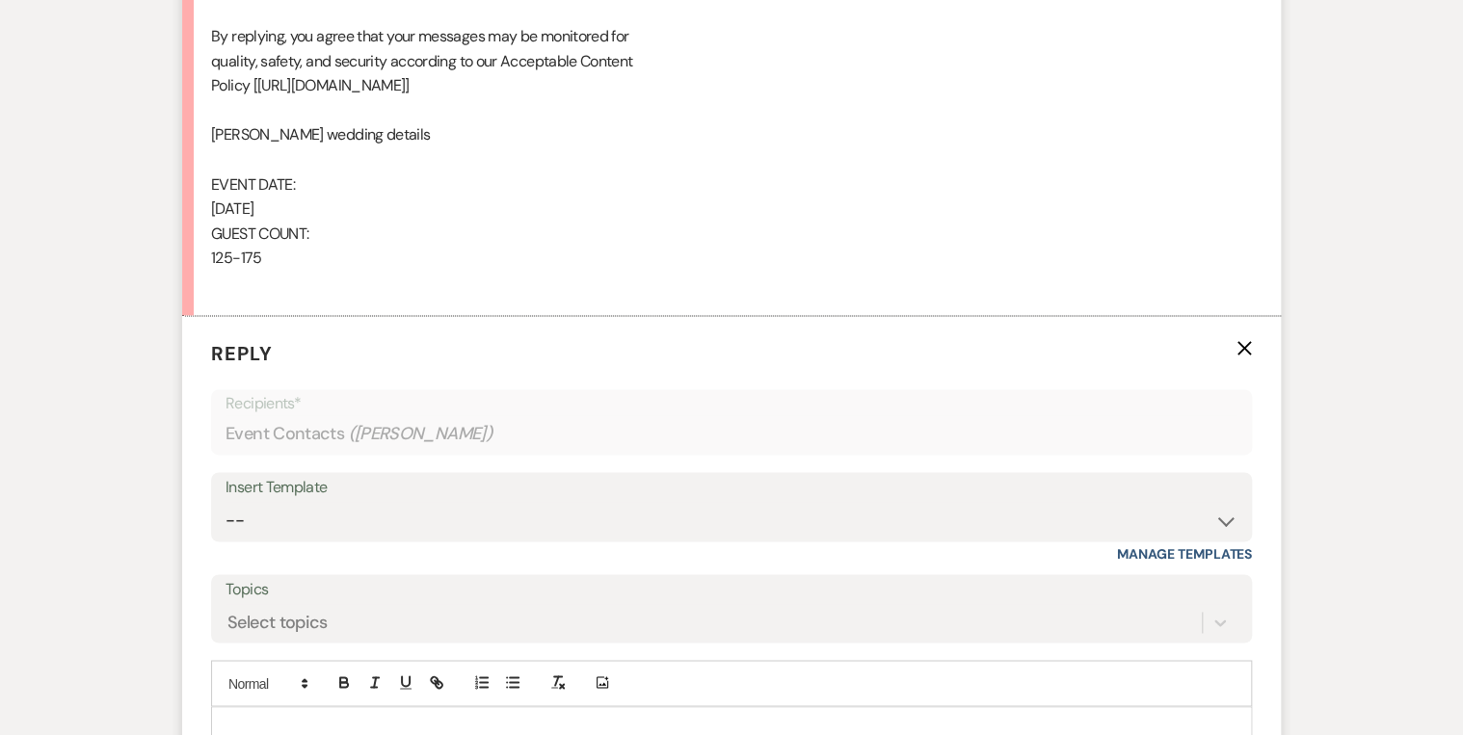
scroll to position [1371, 0]
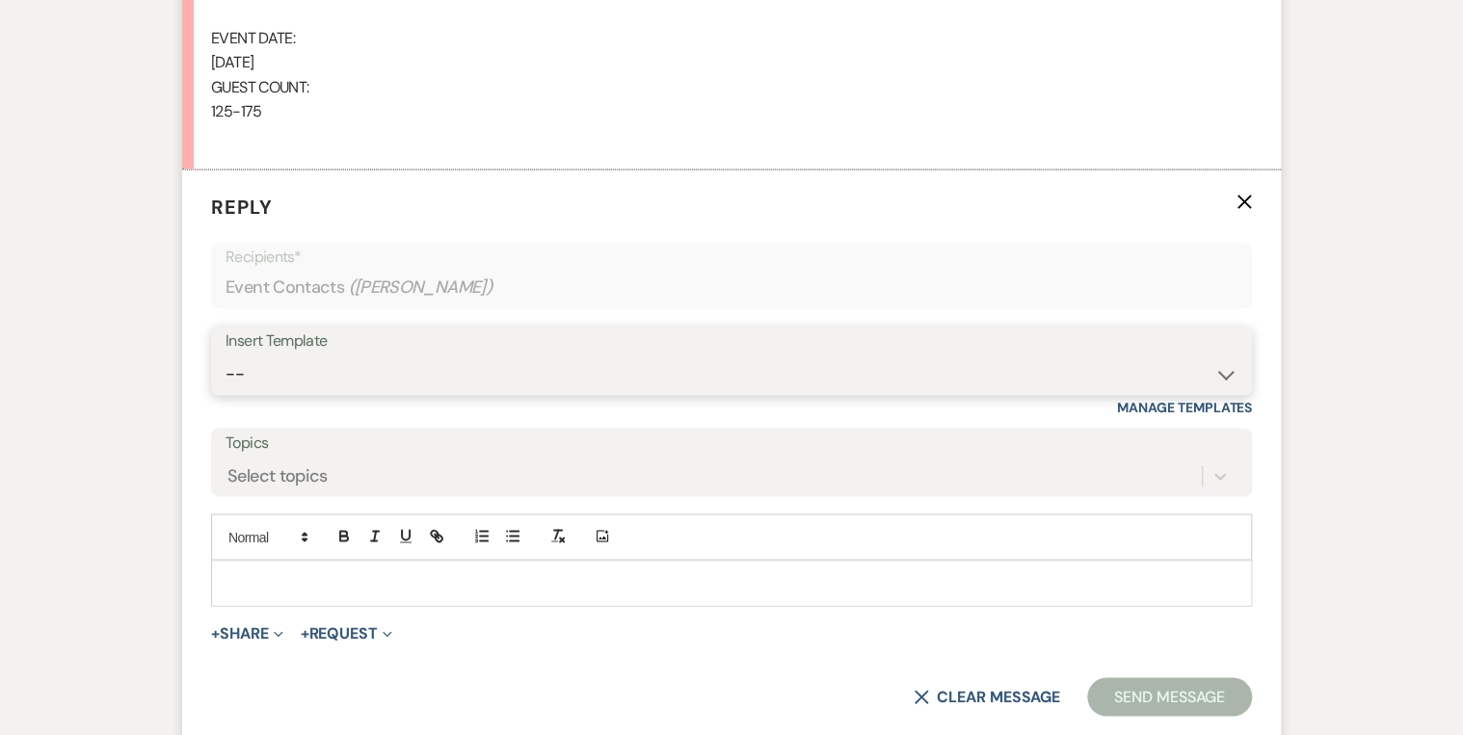
click at [321, 356] on select "-- Weven Planning Portal Introduction (Booked Events) Private Party Inquiry Res…" at bounding box center [732, 375] width 1012 height 38
select select "5376"
click at [226, 356] on select "-- Weven Planning Portal Introduction (Booked Events) Private Party Inquiry Res…" at bounding box center [732, 375] width 1012 height 38
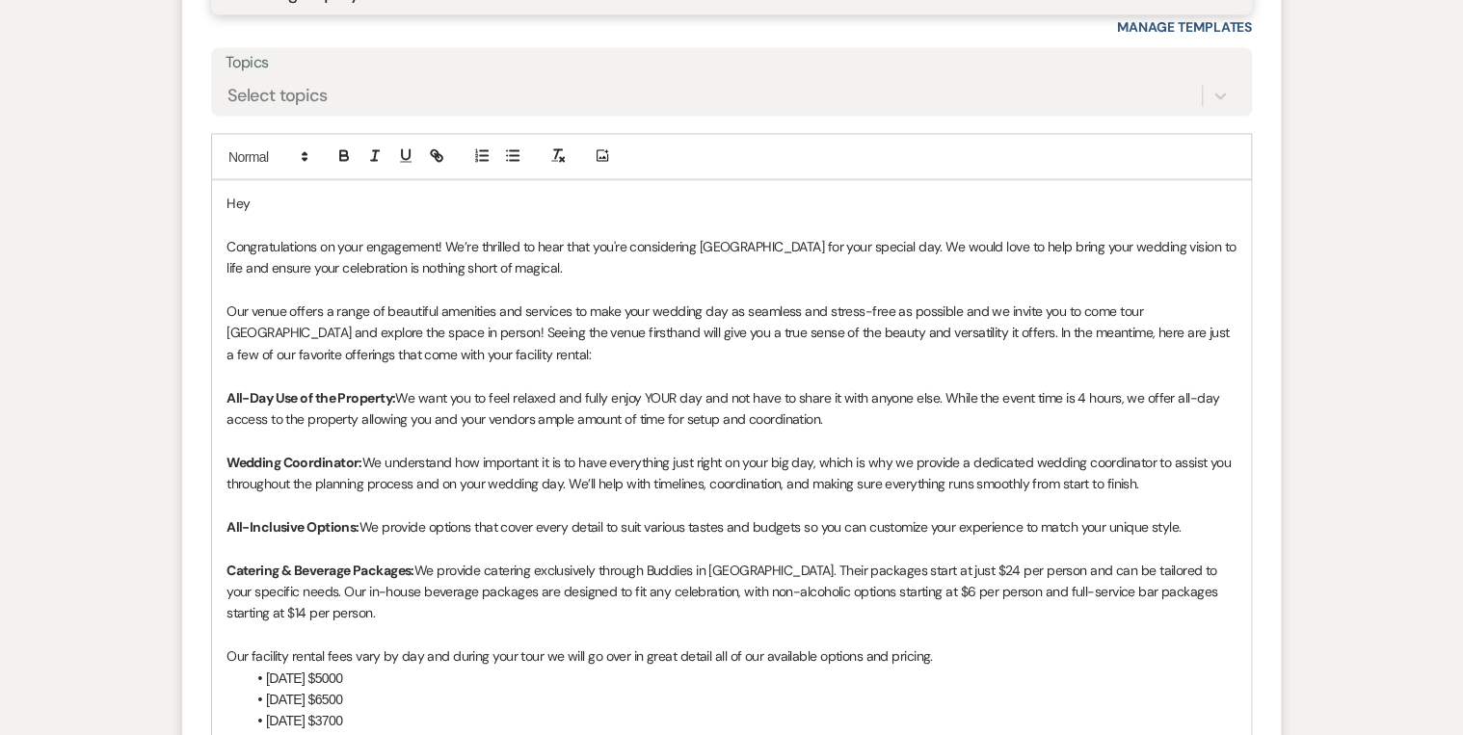
scroll to position [1756, 0]
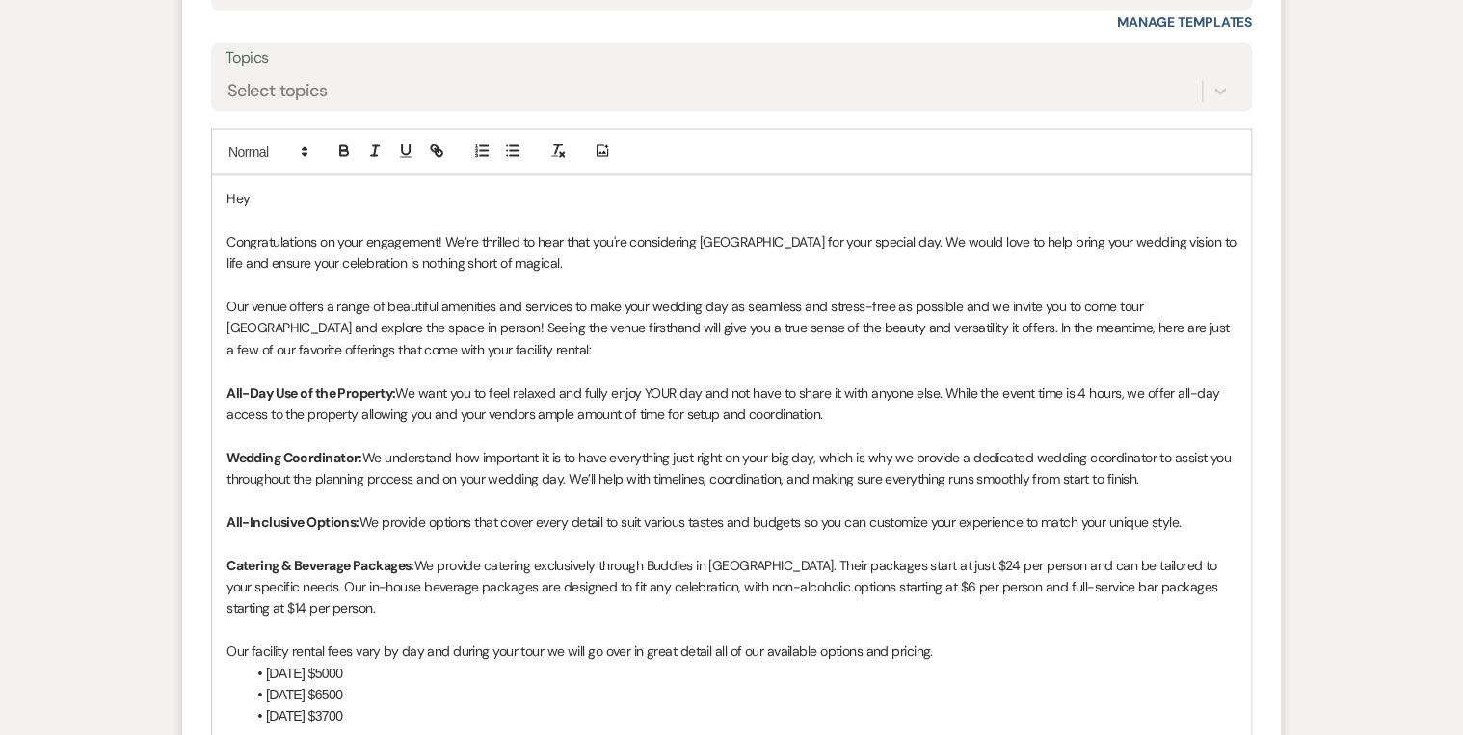
click at [293, 194] on p "Hey" at bounding box center [732, 197] width 1010 height 21
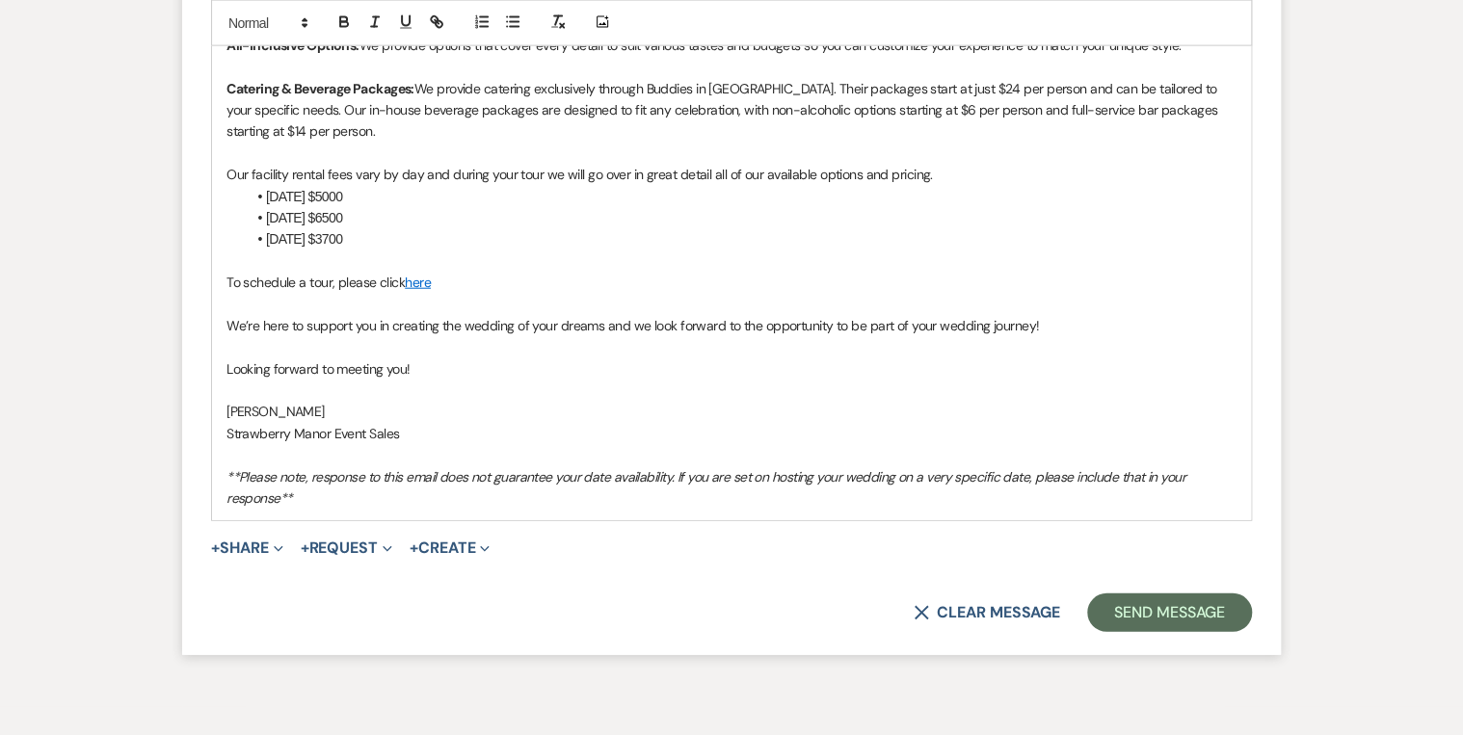
scroll to position [2325, 0]
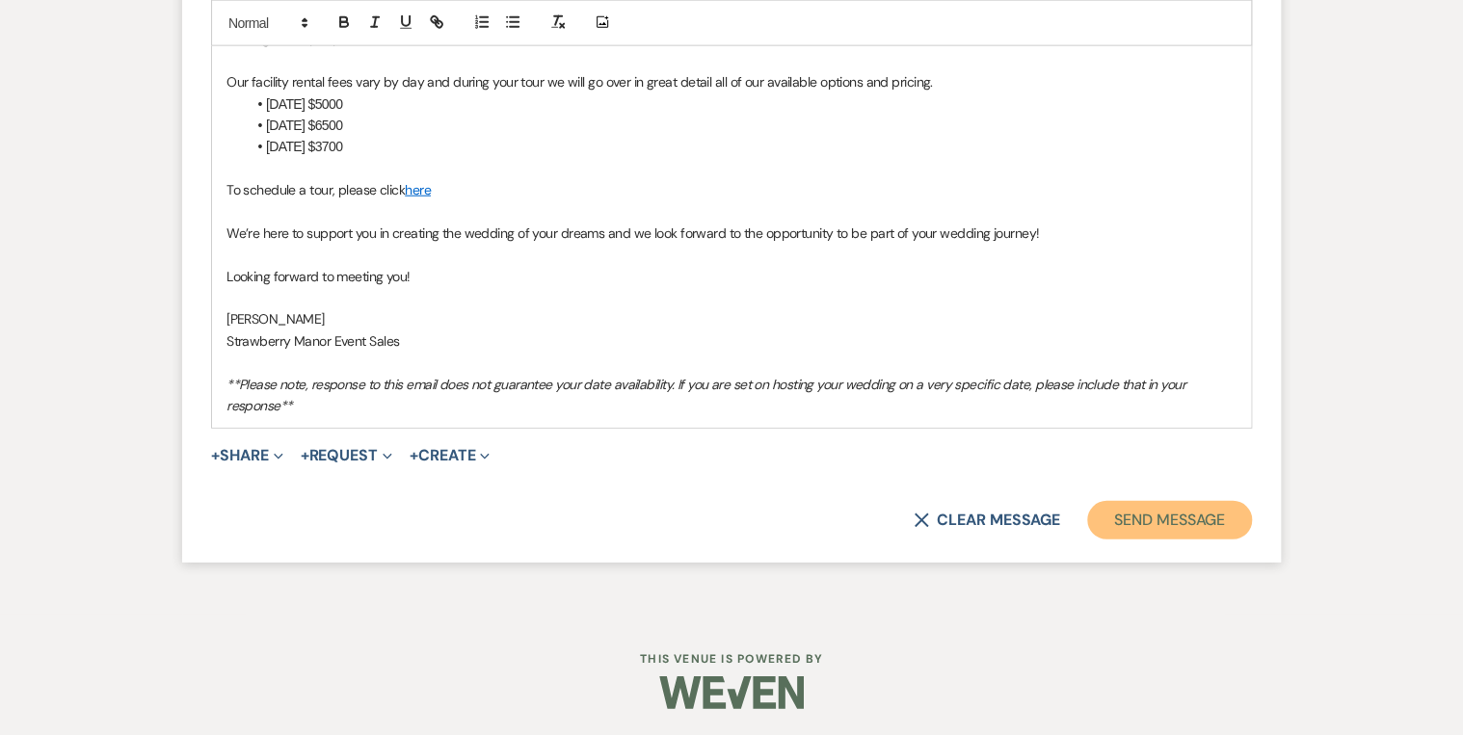
click at [1186, 510] on button "Send Message" at bounding box center [1169, 520] width 165 height 39
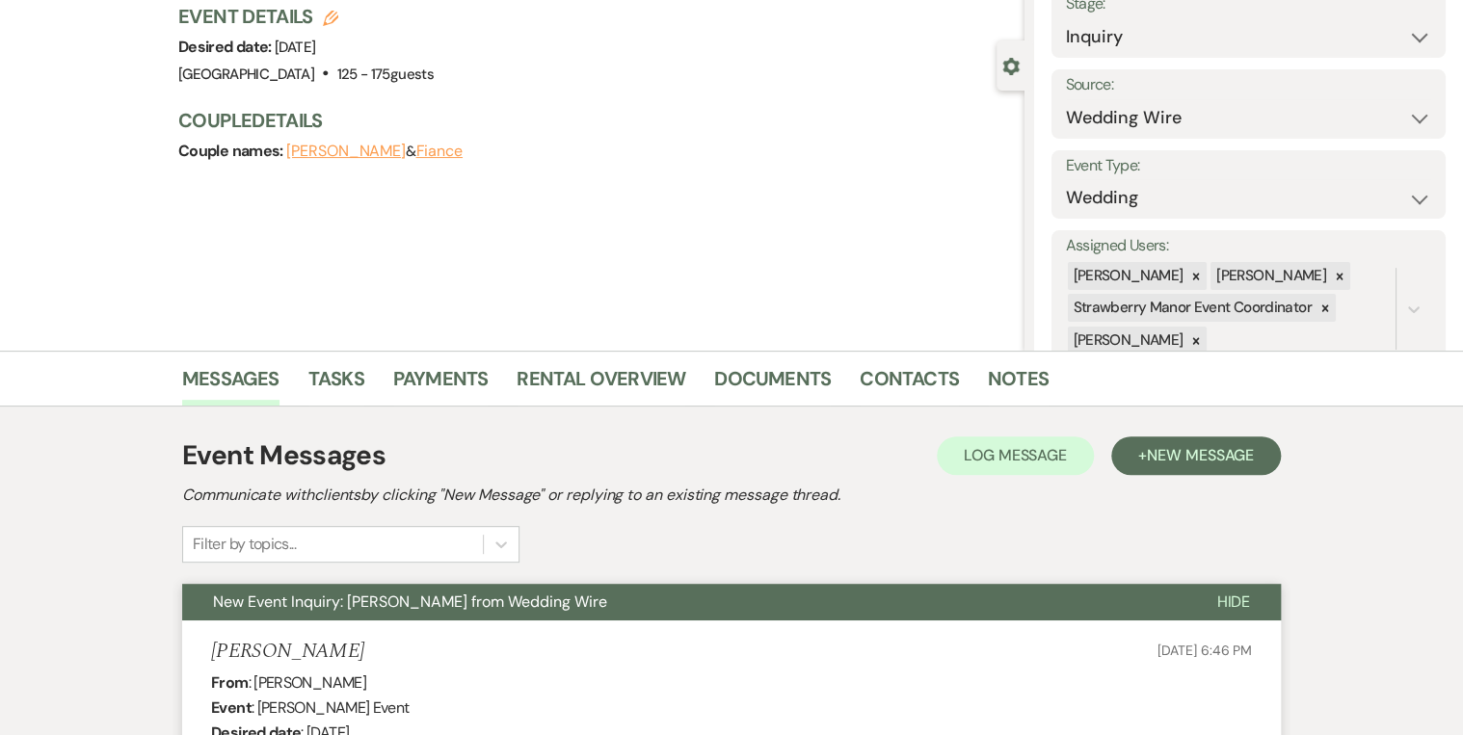
scroll to position [0, 0]
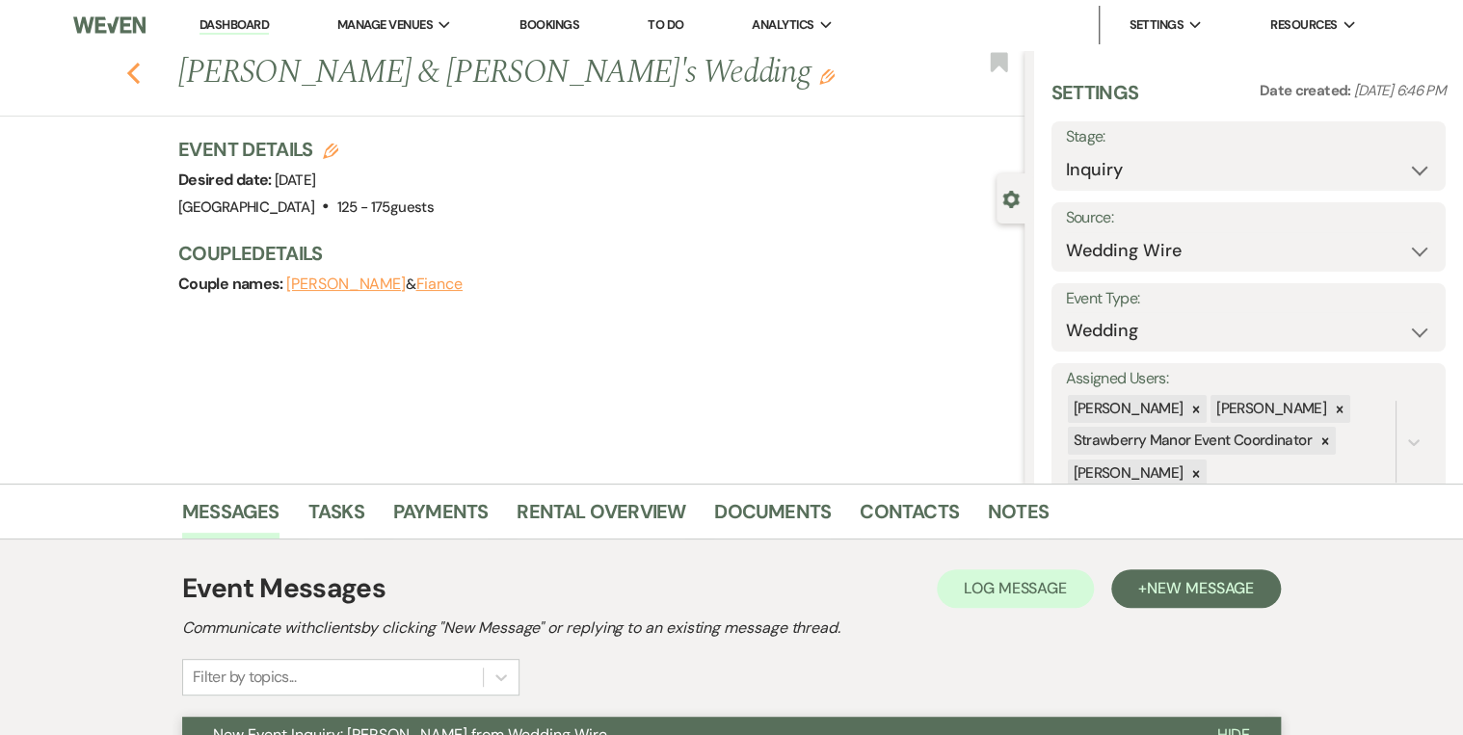
click at [138, 72] on icon "Previous" at bounding box center [133, 73] width 14 height 23
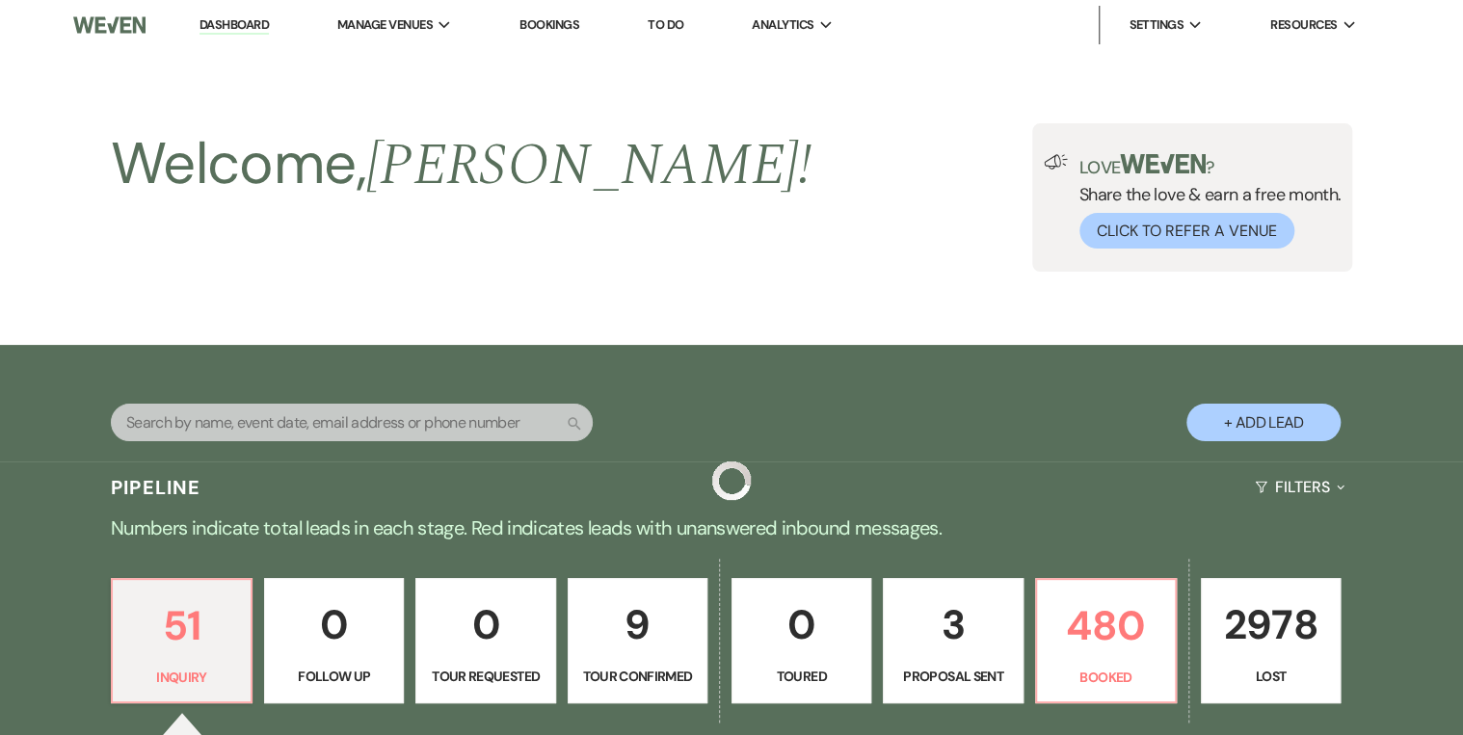
scroll to position [771, 0]
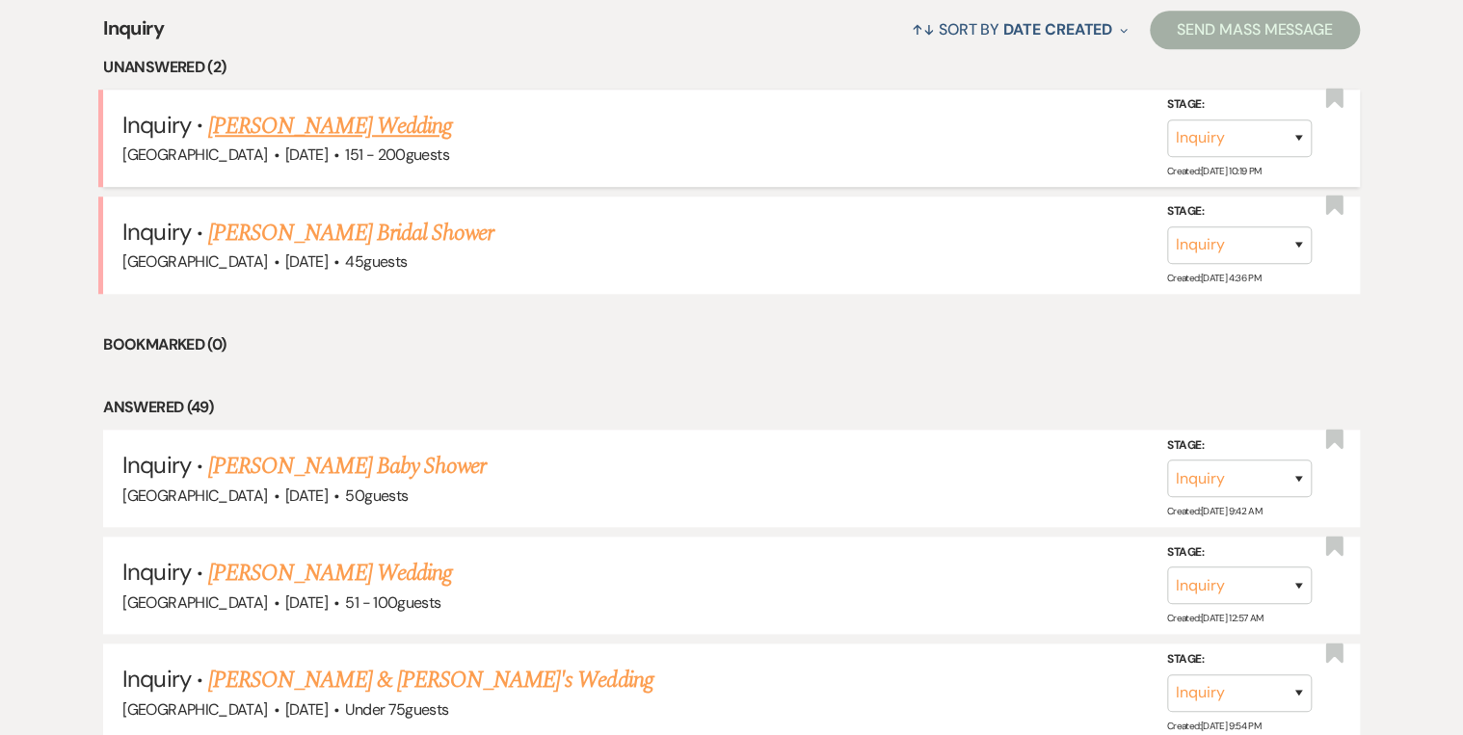
click at [304, 126] on link "[PERSON_NAME] Wedding" at bounding box center [330, 126] width 244 height 35
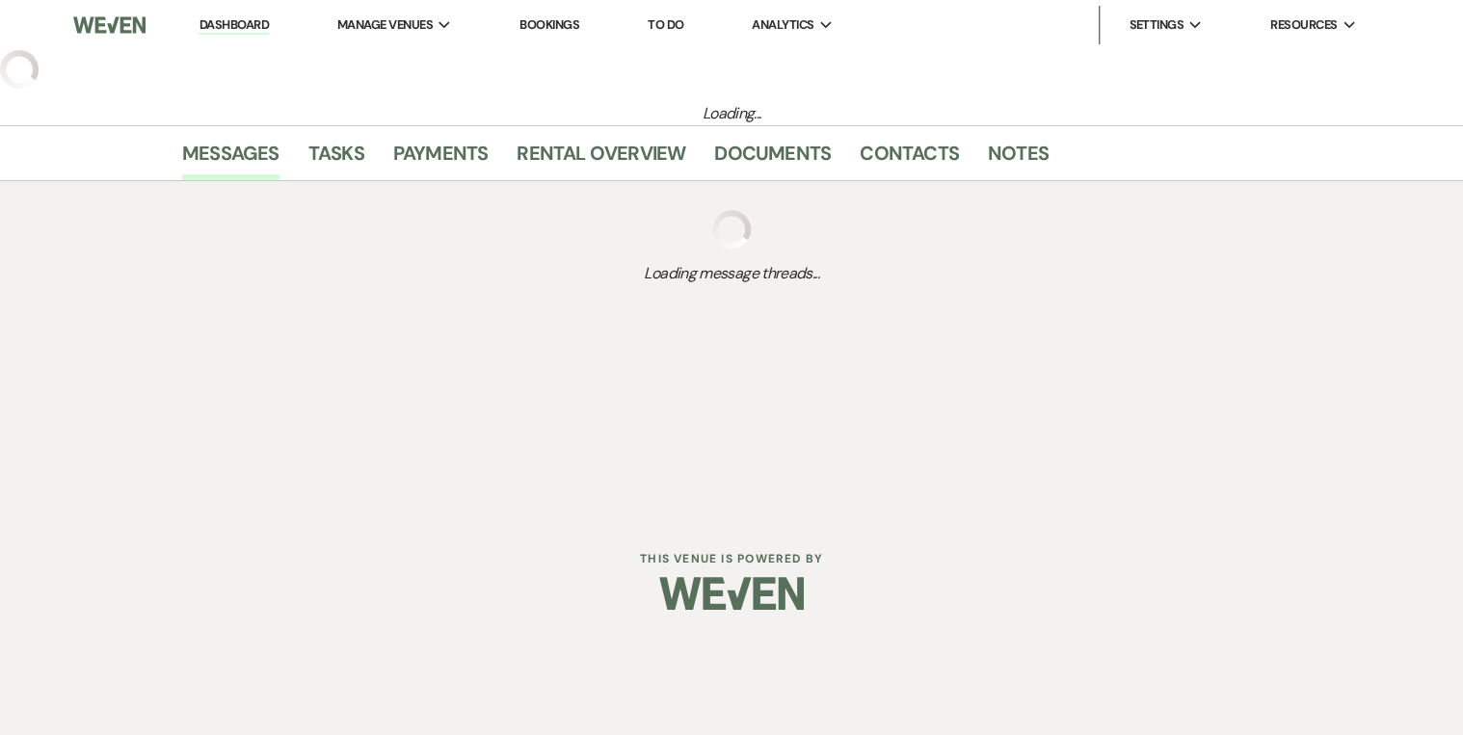
select select "2"
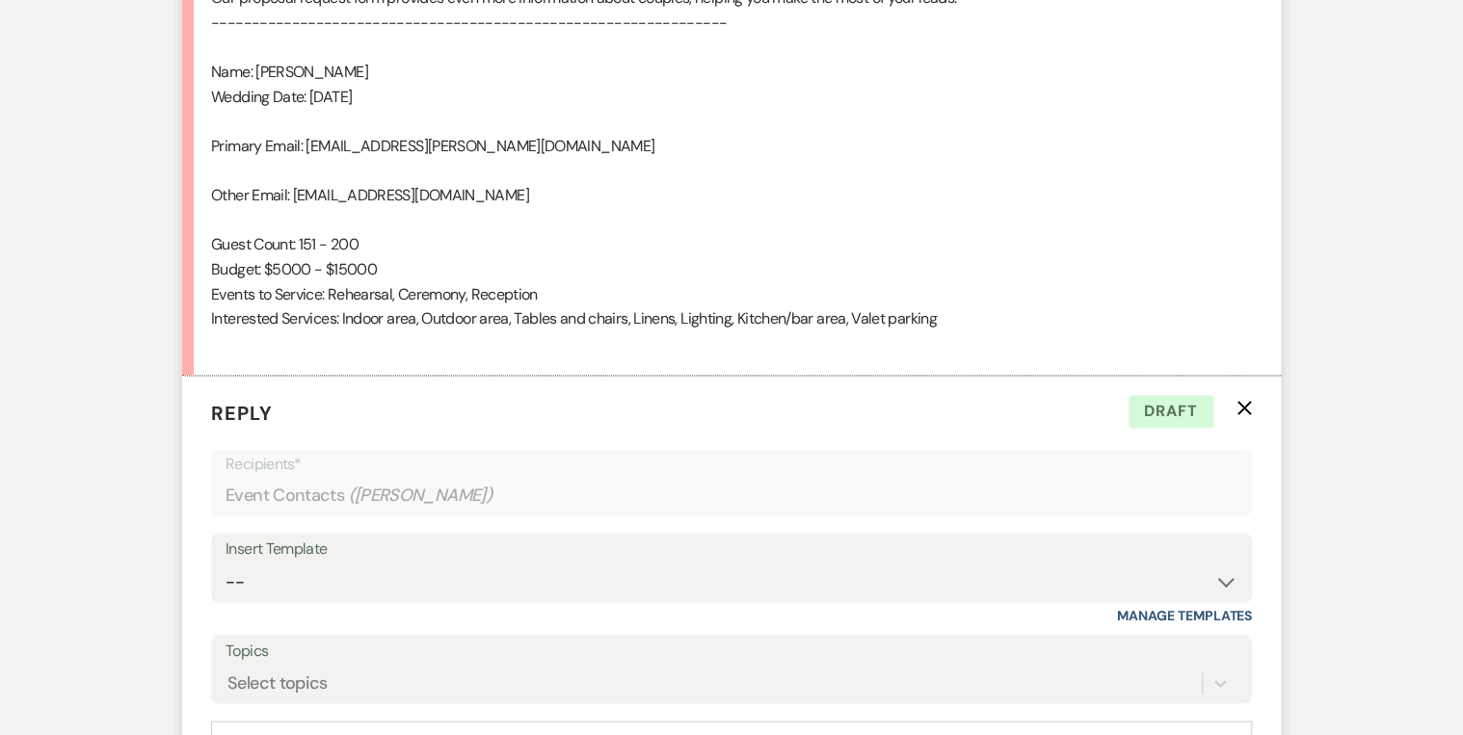
scroll to position [1348, 0]
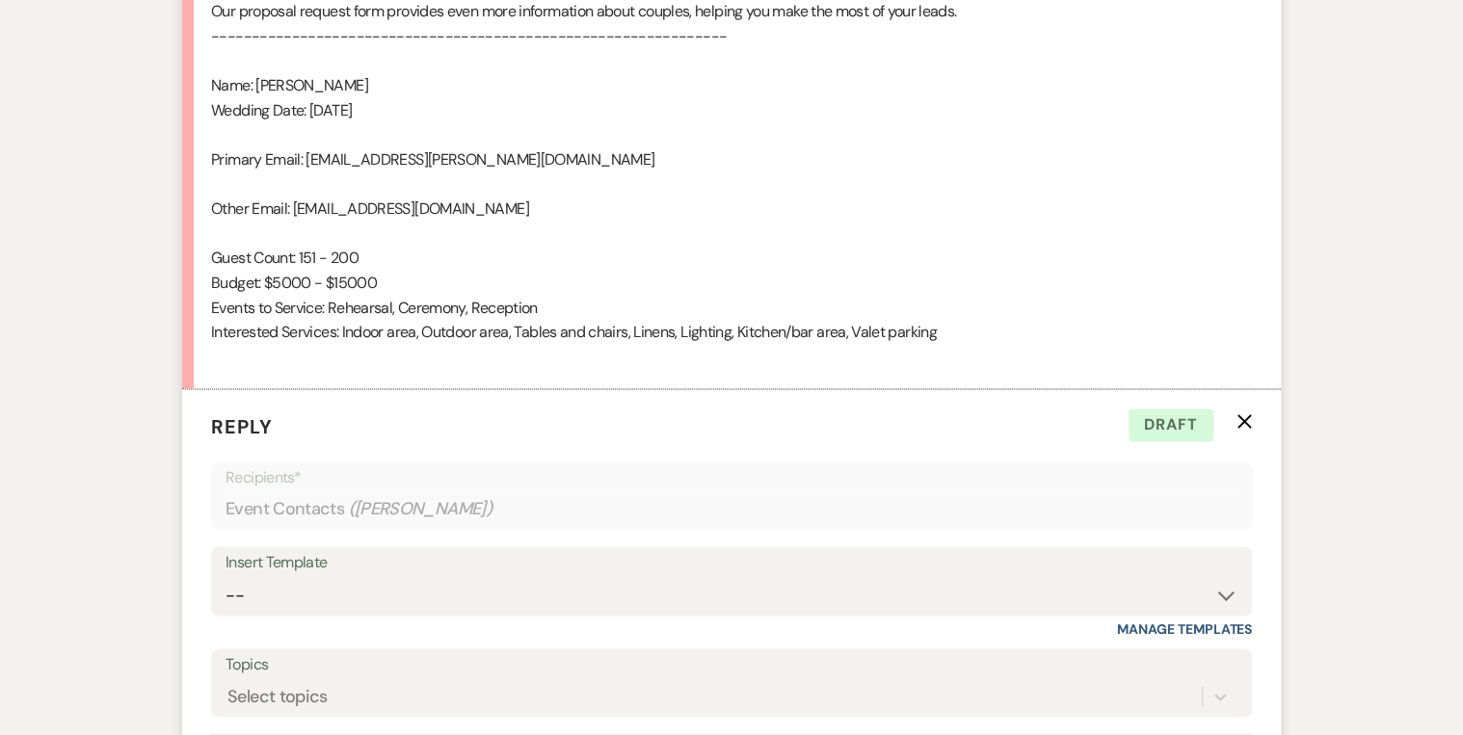
drag, startPoint x: 1251, startPoint y: 417, endPoint x: 1233, endPoint y: 419, distance: 18.4
click at [1233, 419] on p "Reply X Draft" at bounding box center [731, 427] width 1041 height 29
click at [1241, 416] on use "button" at bounding box center [1245, 421] width 14 height 14
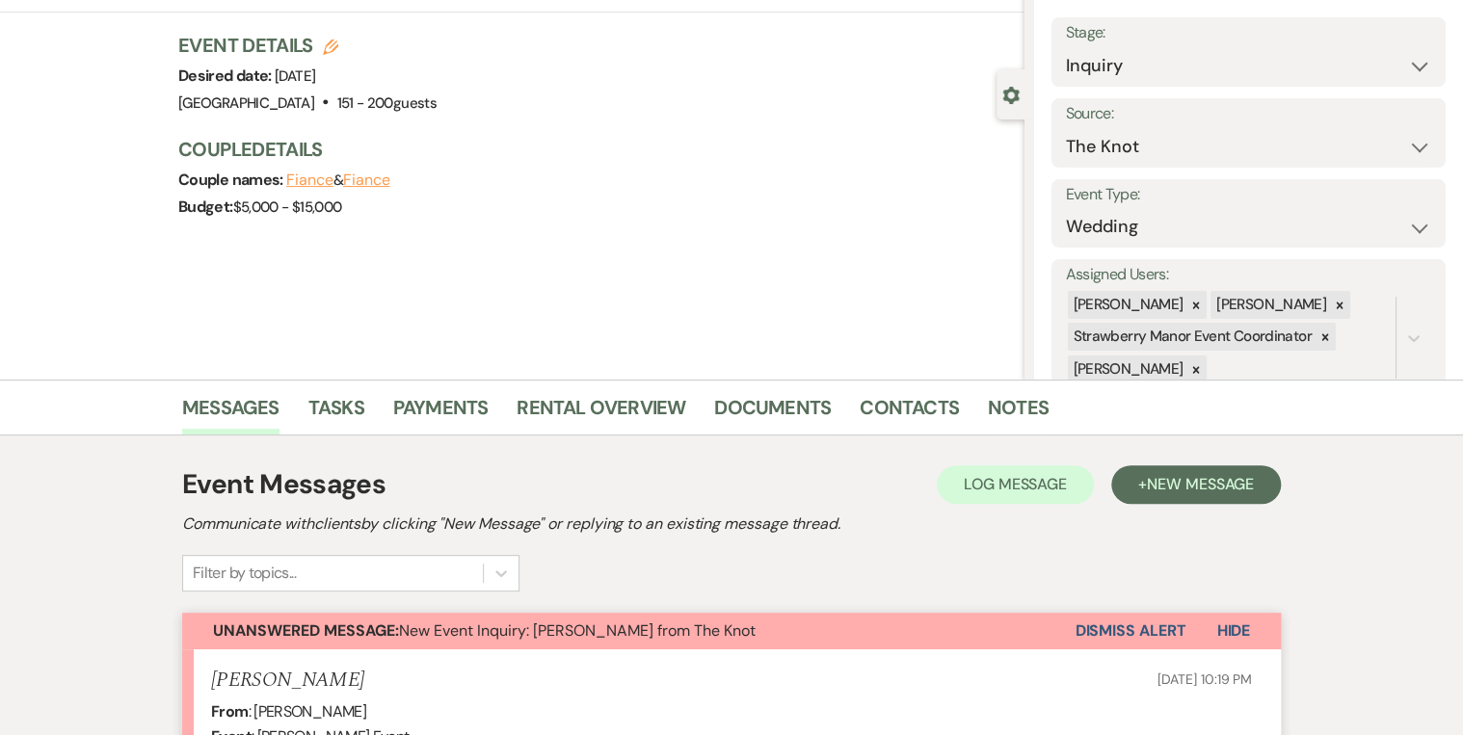
scroll to position [0, 0]
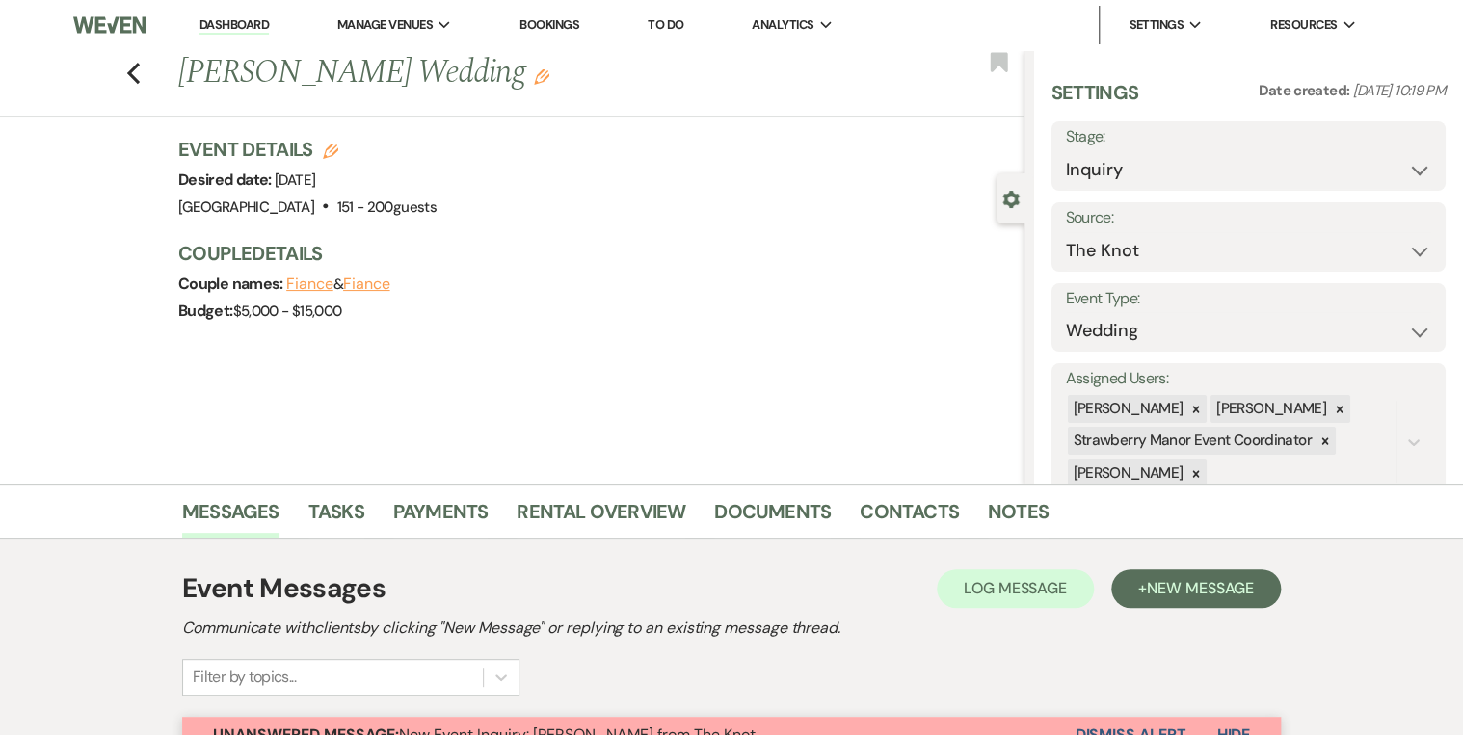
click at [235, 26] on link "Dashboard" at bounding box center [234, 25] width 69 height 18
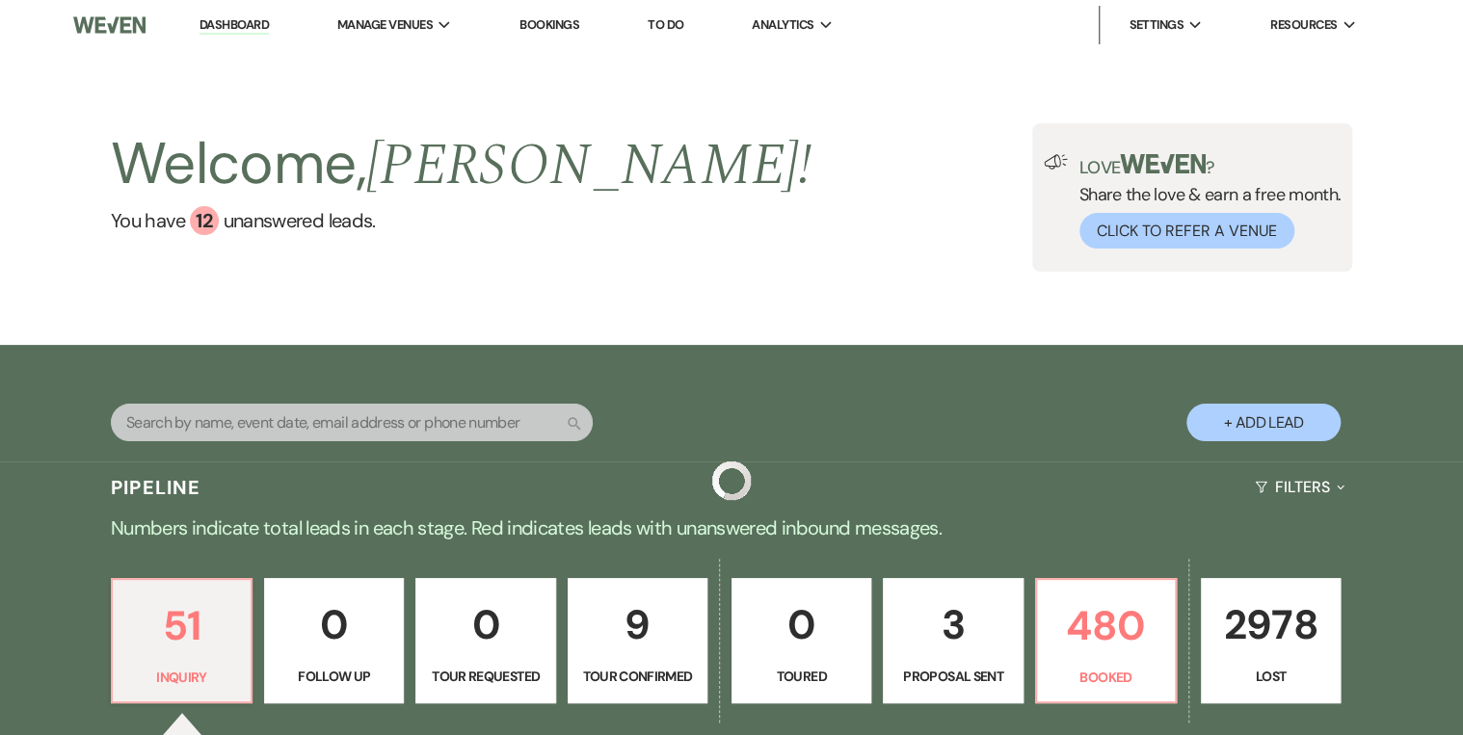
click at [628, 165] on div "Welcome, Robin ! You have 12 unanswered lead s . Love ? Share the love & earn a…" at bounding box center [732, 197] width 1388 height 148
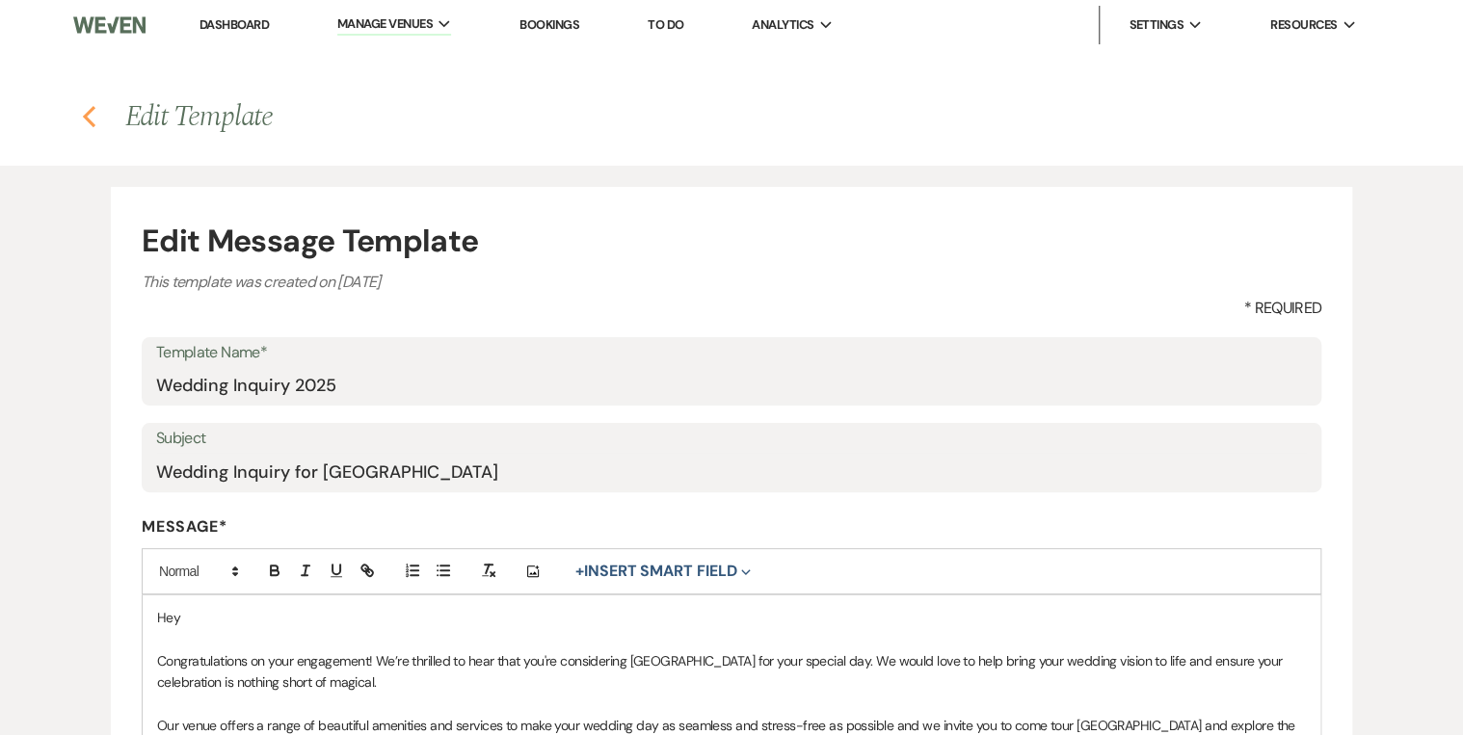
click at [87, 111] on icon "Previous" at bounding box center [89, 116] width 14 height 23
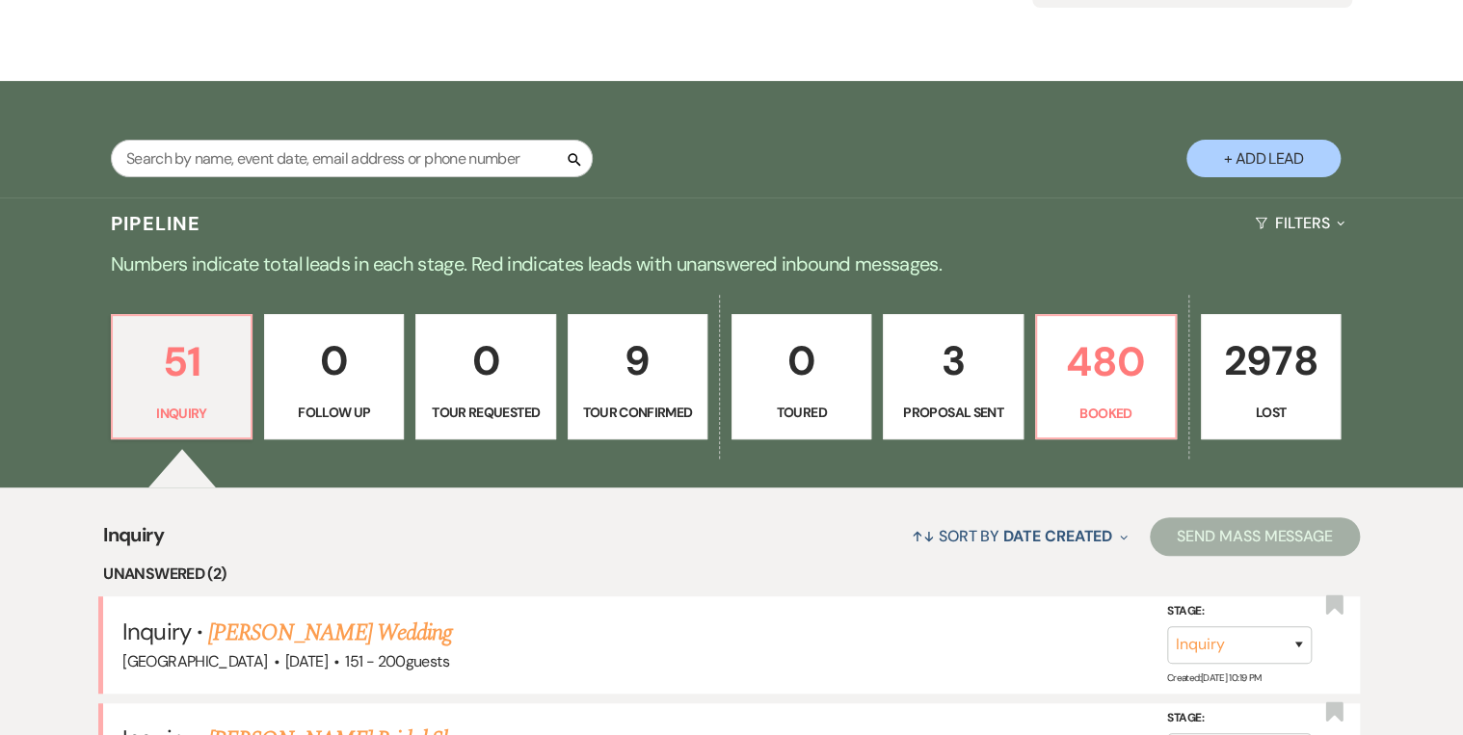
scroll to position [386, 0]
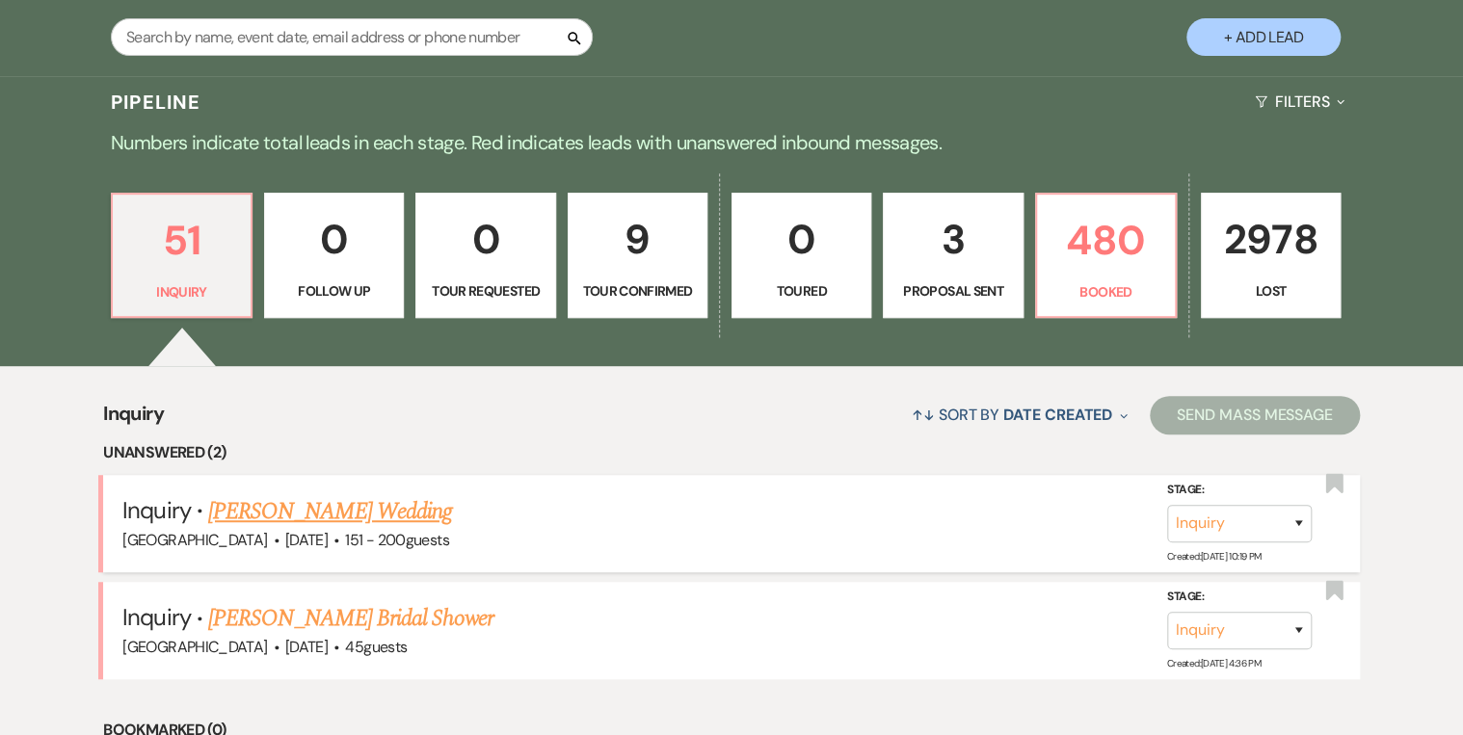
click at [338, 509] on link "[PERSON_NAME] Wedding" at bounding box center [330, 511] width 244 height 35
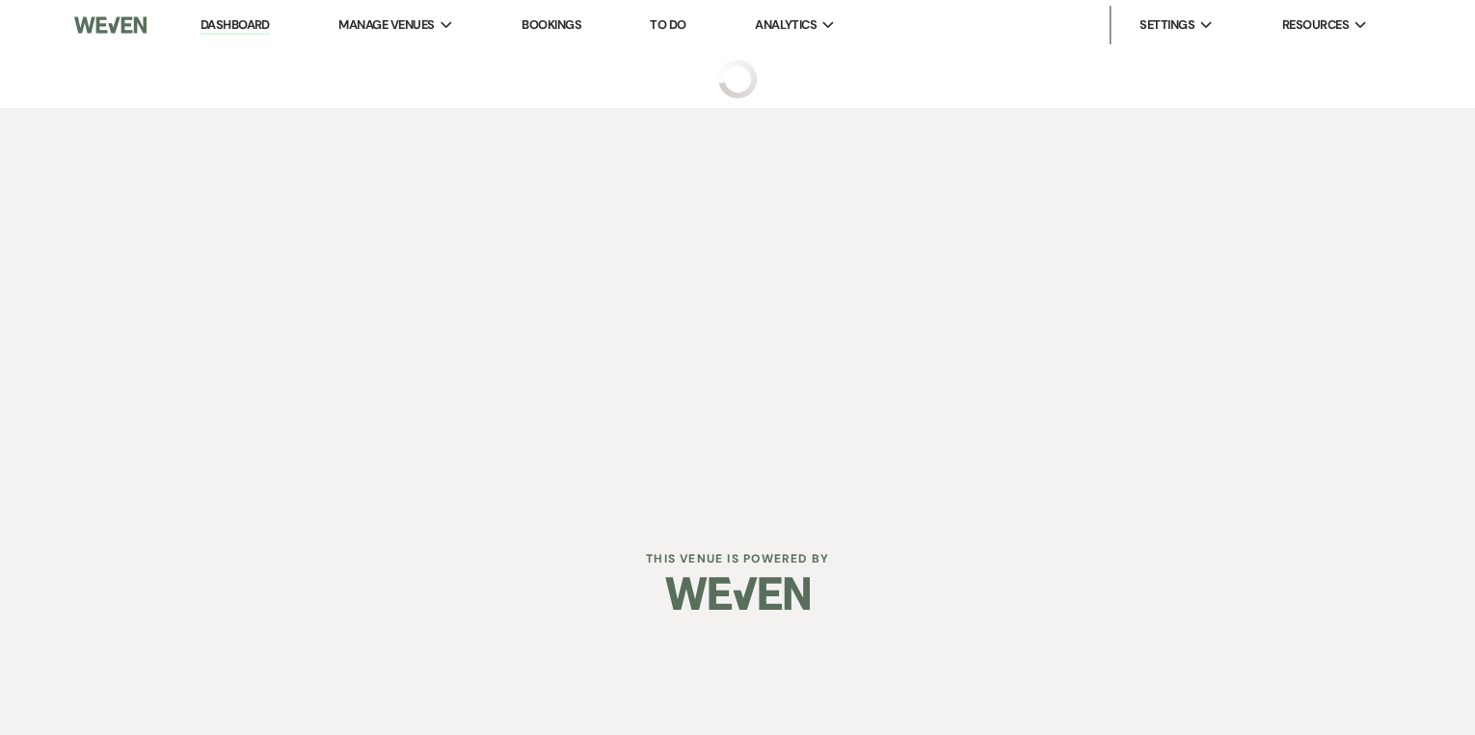
select select "2"
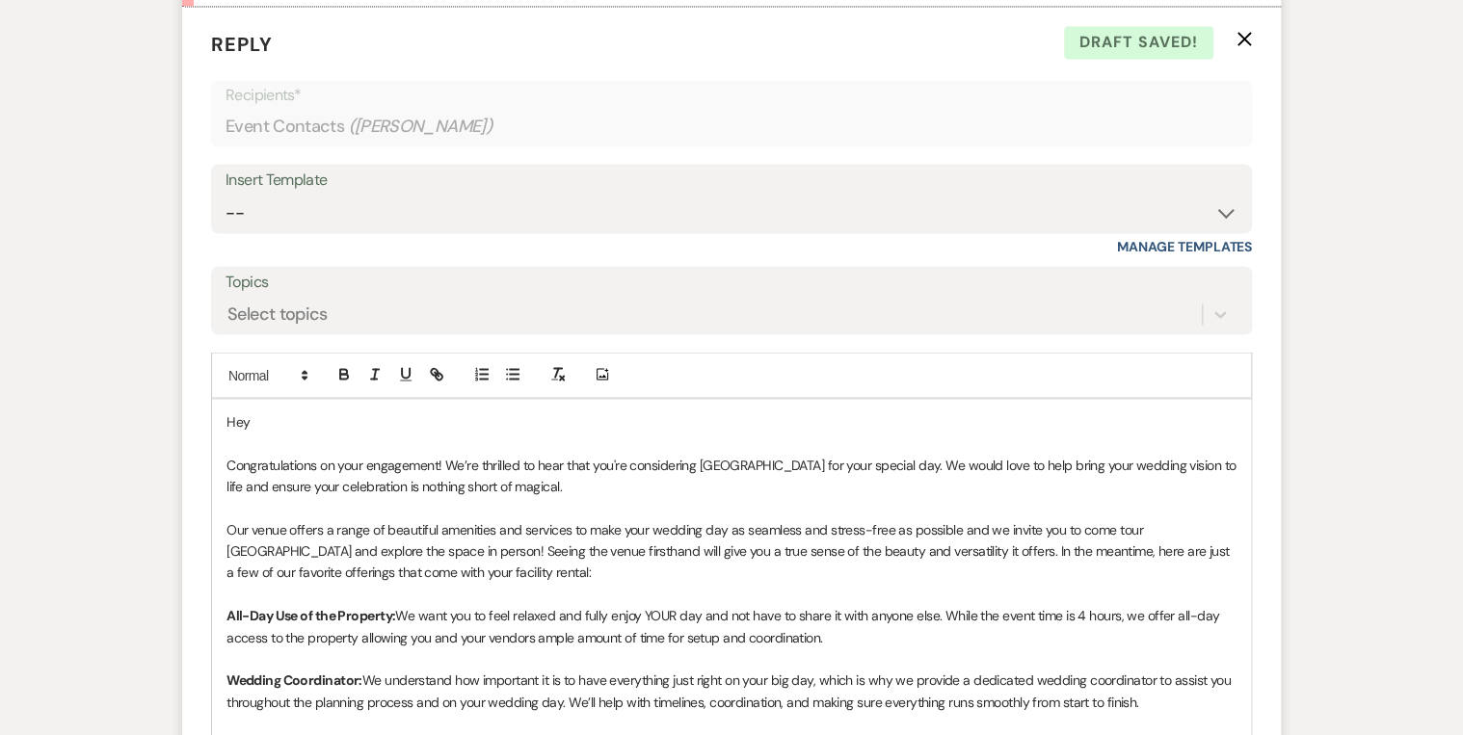
scroll to position [1522, 0]
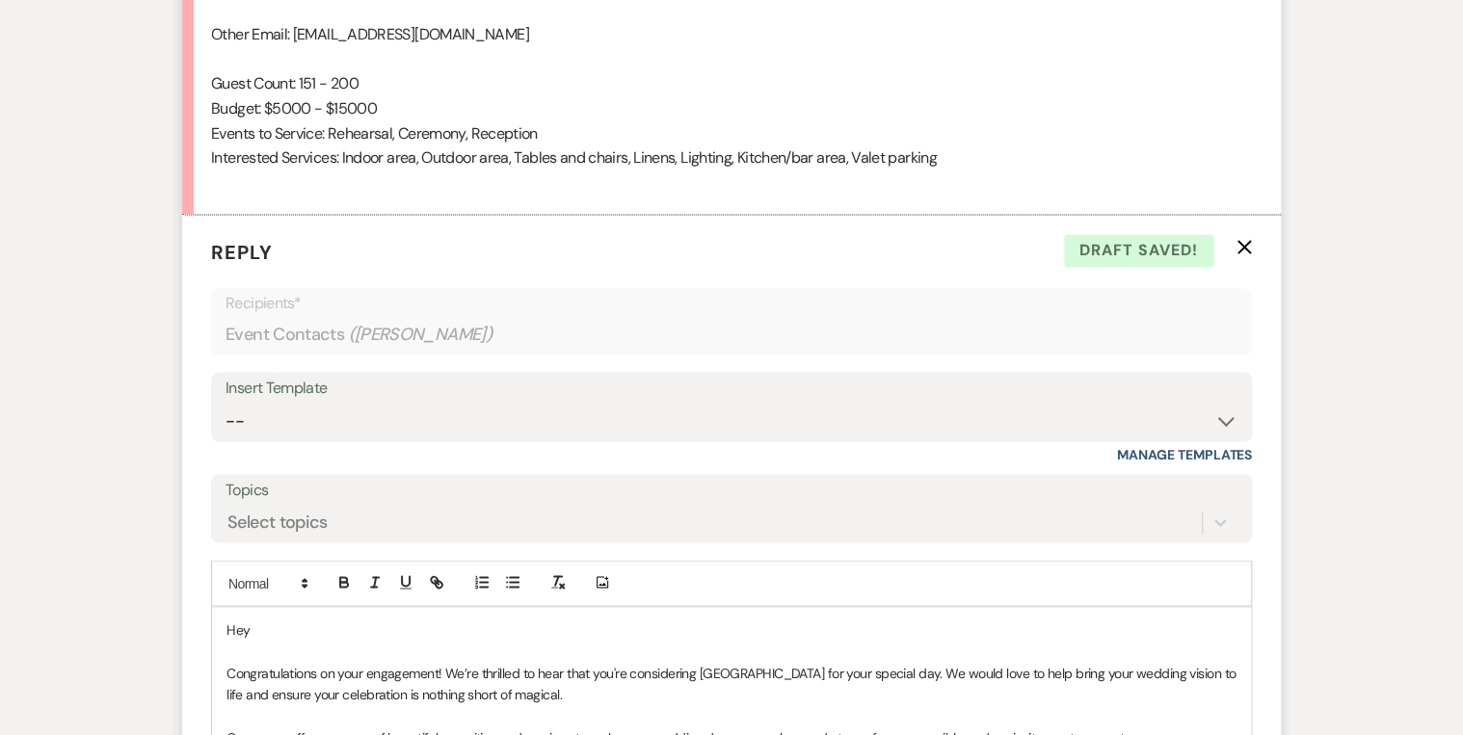
click at [1245, 242] on icon "X" at bounding box center [1244, 246] width 15 height 15
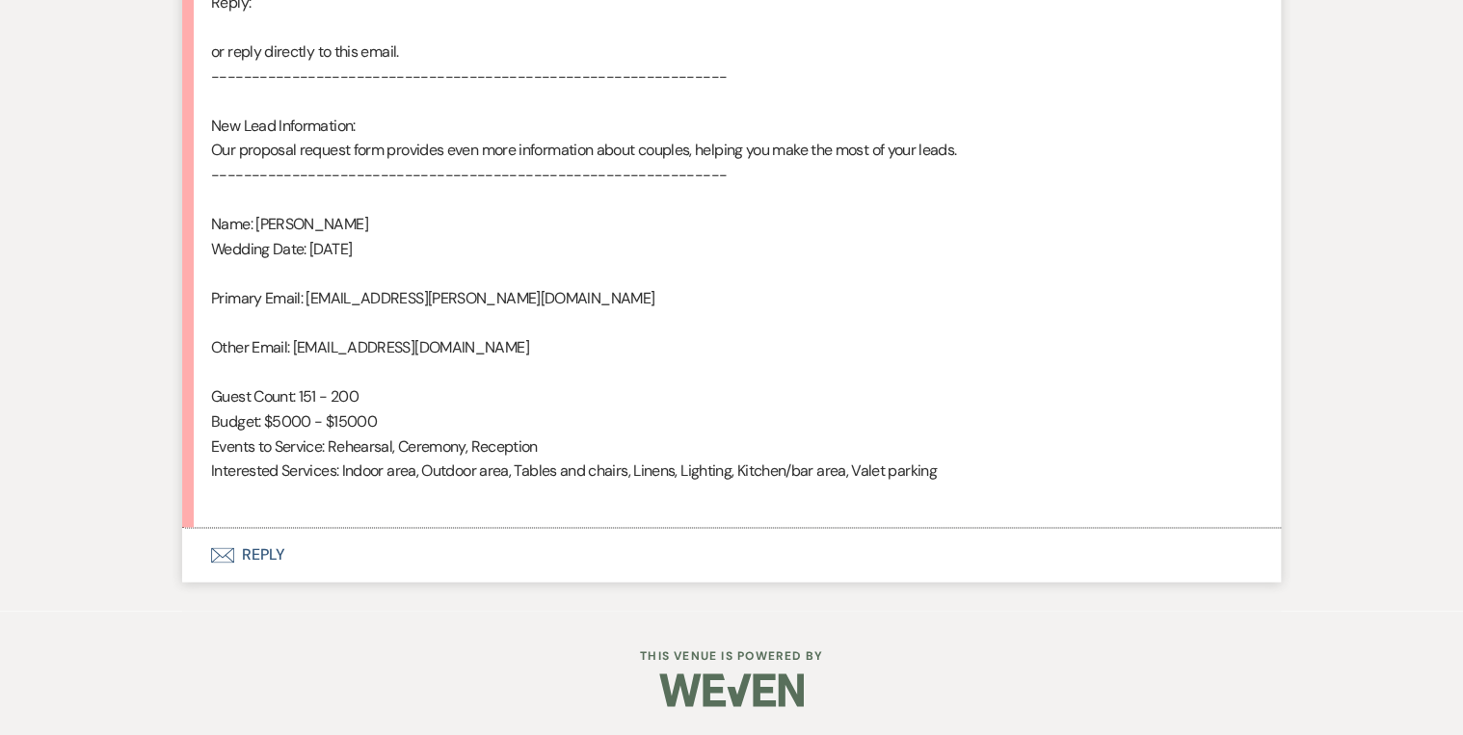
scroll to position [1207, 0]
click at [262, 558] on button "Envelope Reply" at bounding box center [731, 557] width 1099 height 54
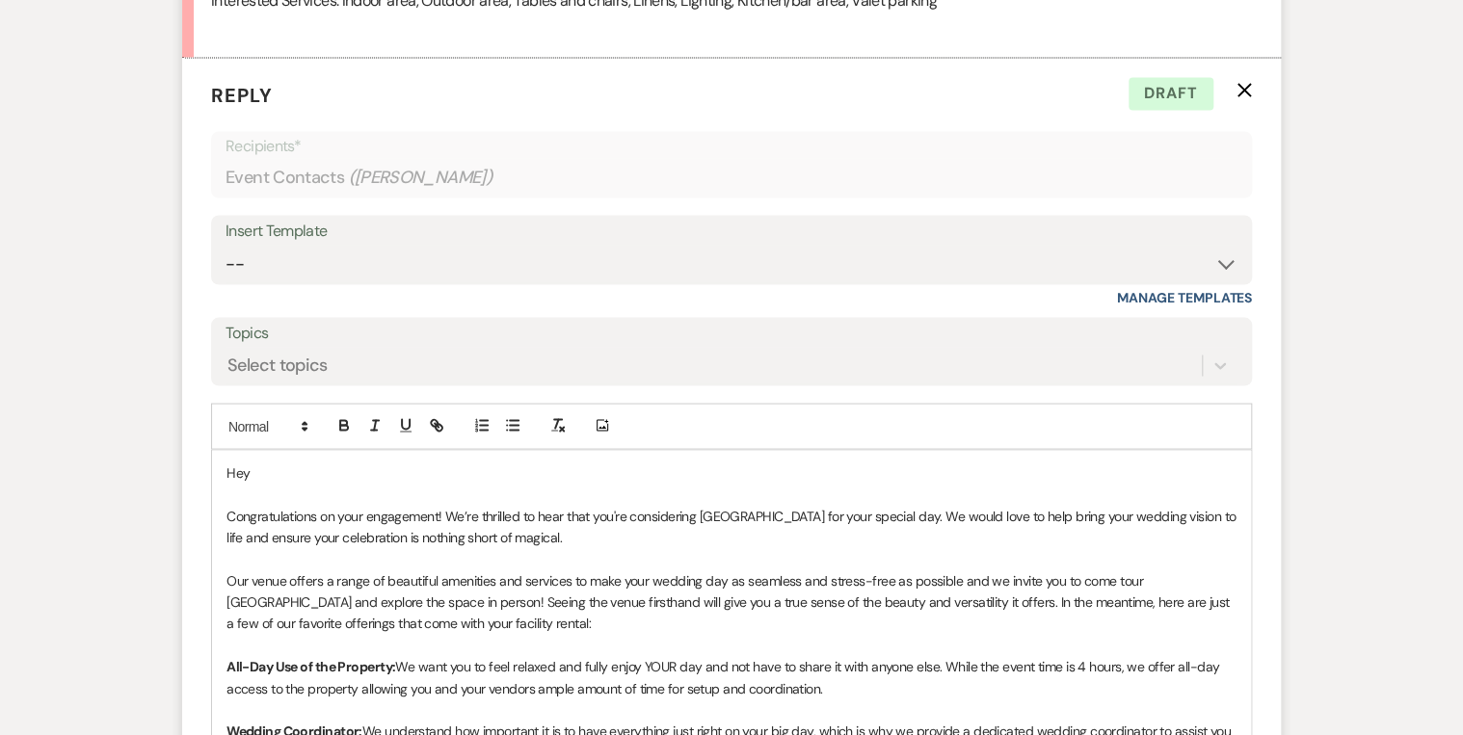
scroll to position [1656, 0]
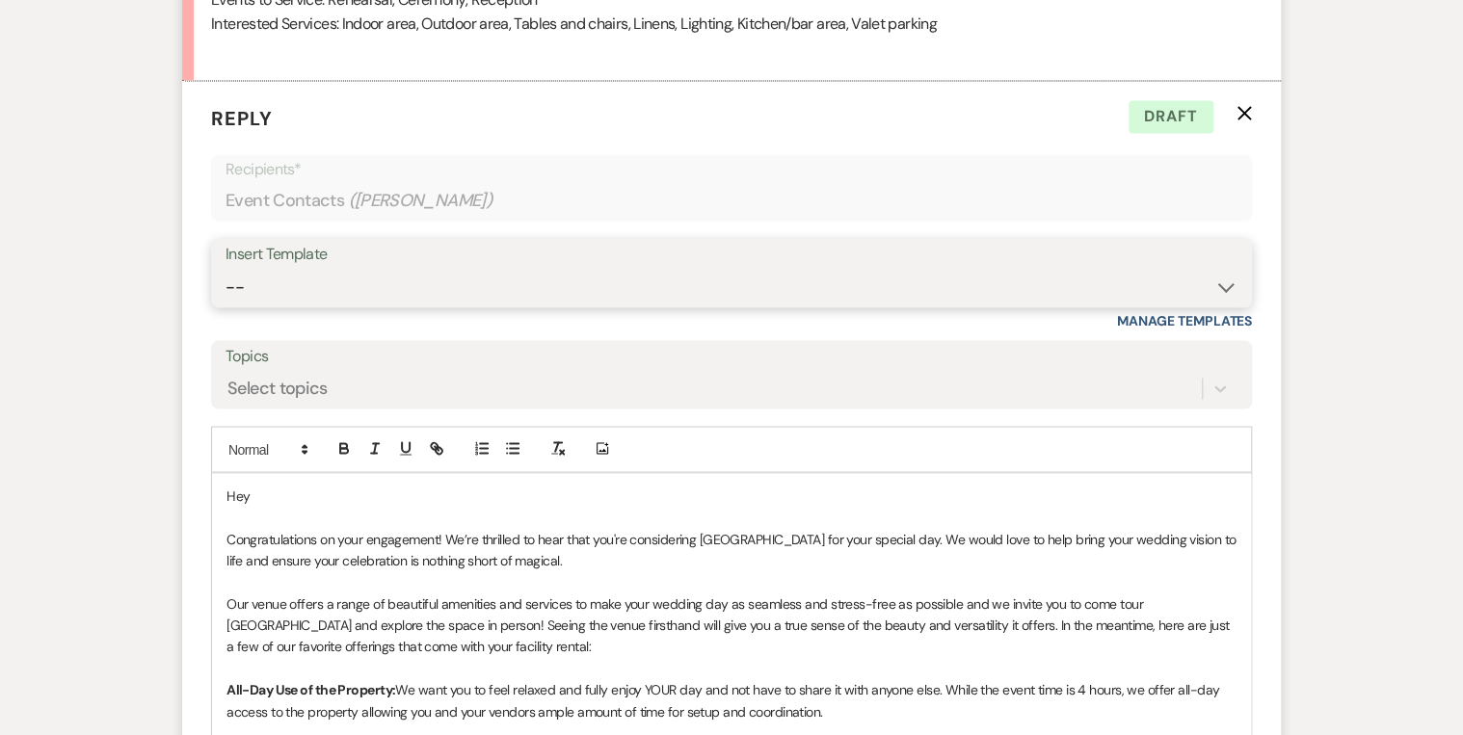
click at [402, 276] on select "-- Weven Planning Portal Introduction (Booked Events) Private Party Inquiry Res…" at bounding box center [732, 287] width 1012 height 38
select select "5376"
click at [226, 268] on select "-- Weven Planning Portal Introduction (Booked Events) Private Party Inquiry Res…" at bounding box center [732, 287] width 1012 height 38
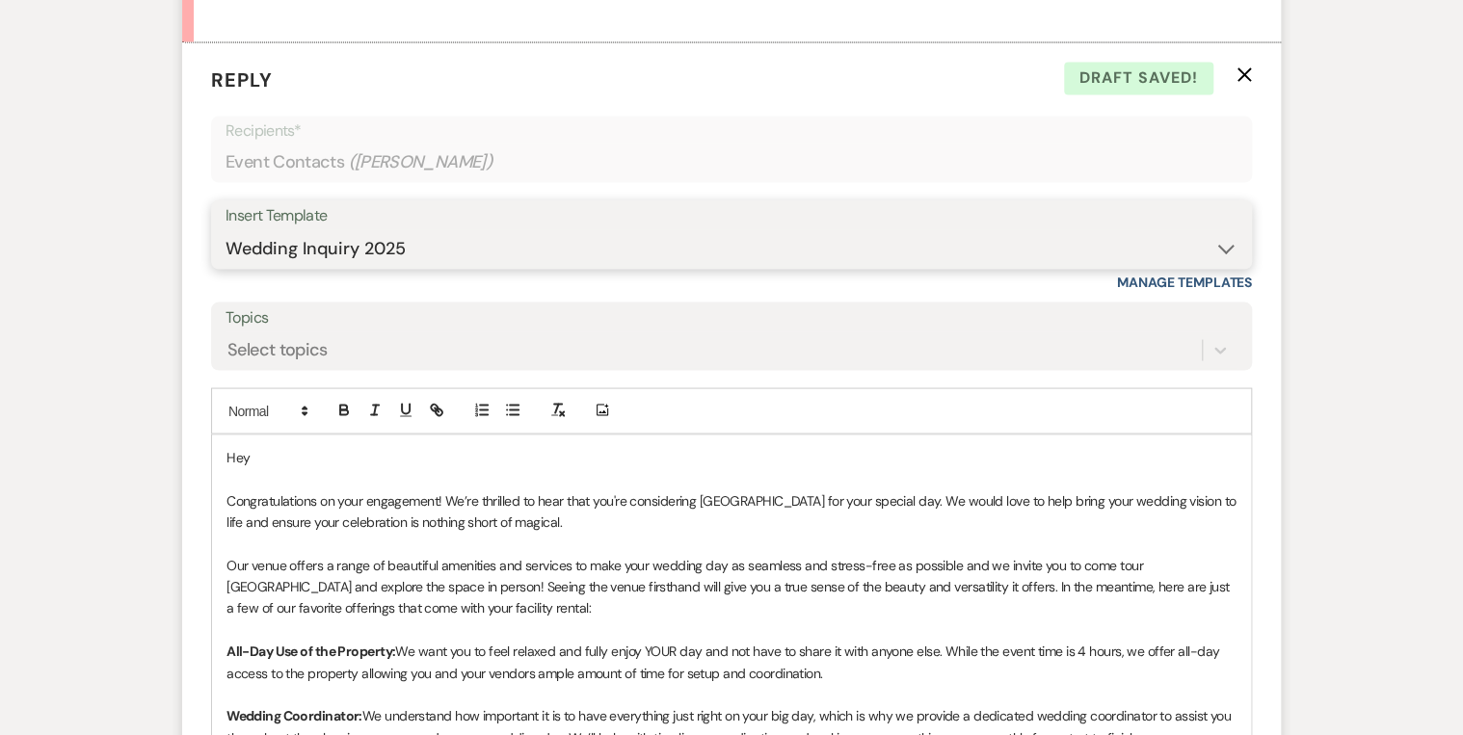
scroll to position [1733, 0]
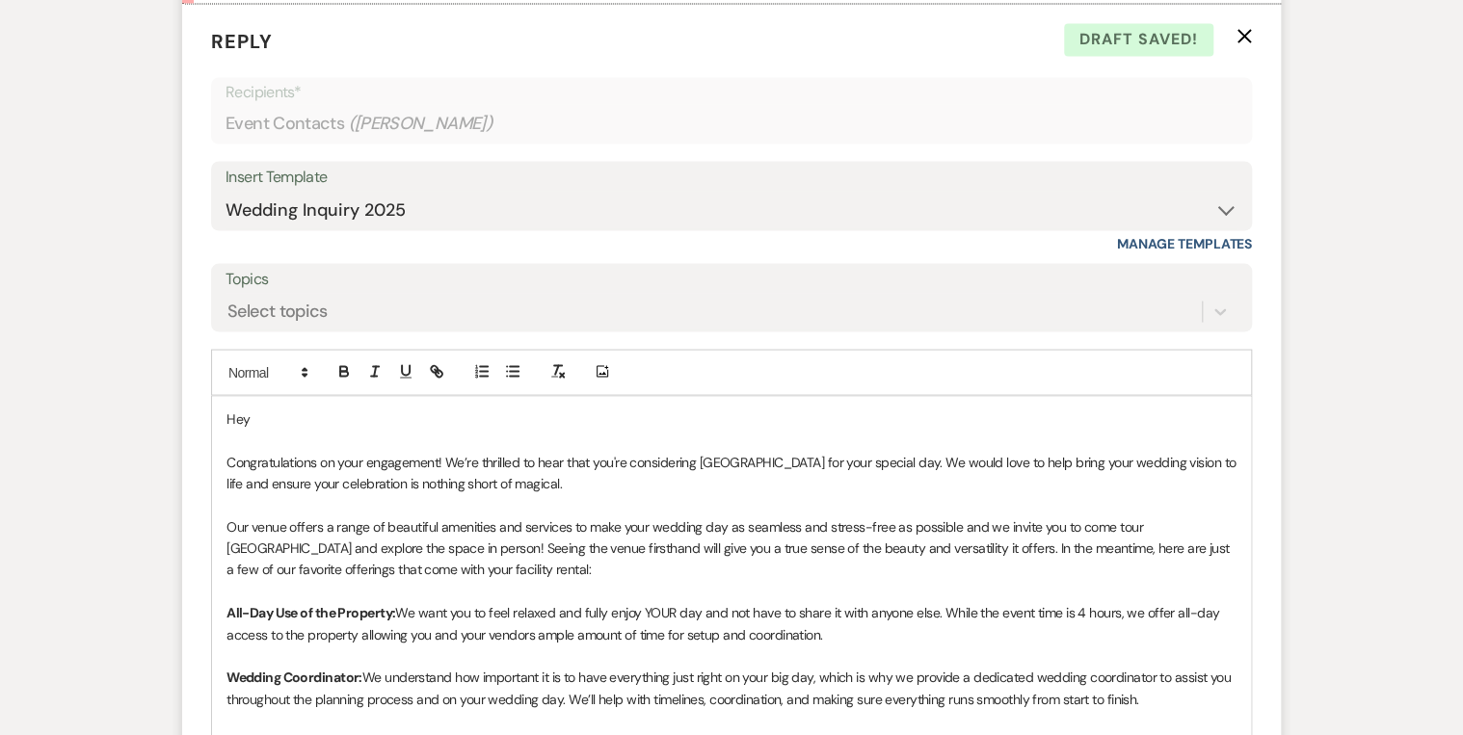
click at [289, 420] on p "Hey" at bounding box center [732, 418] width 1010 height 21
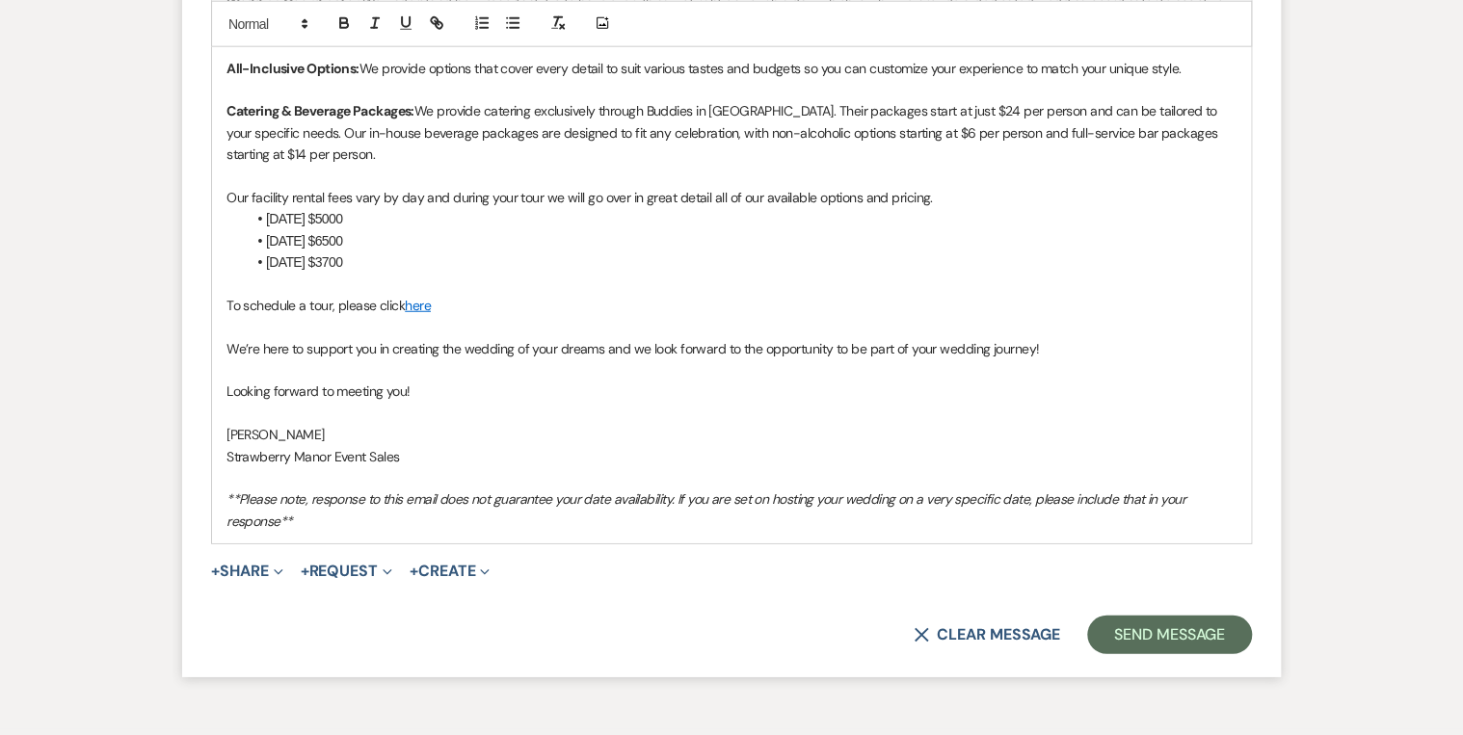
scroll to position [2522, 0]
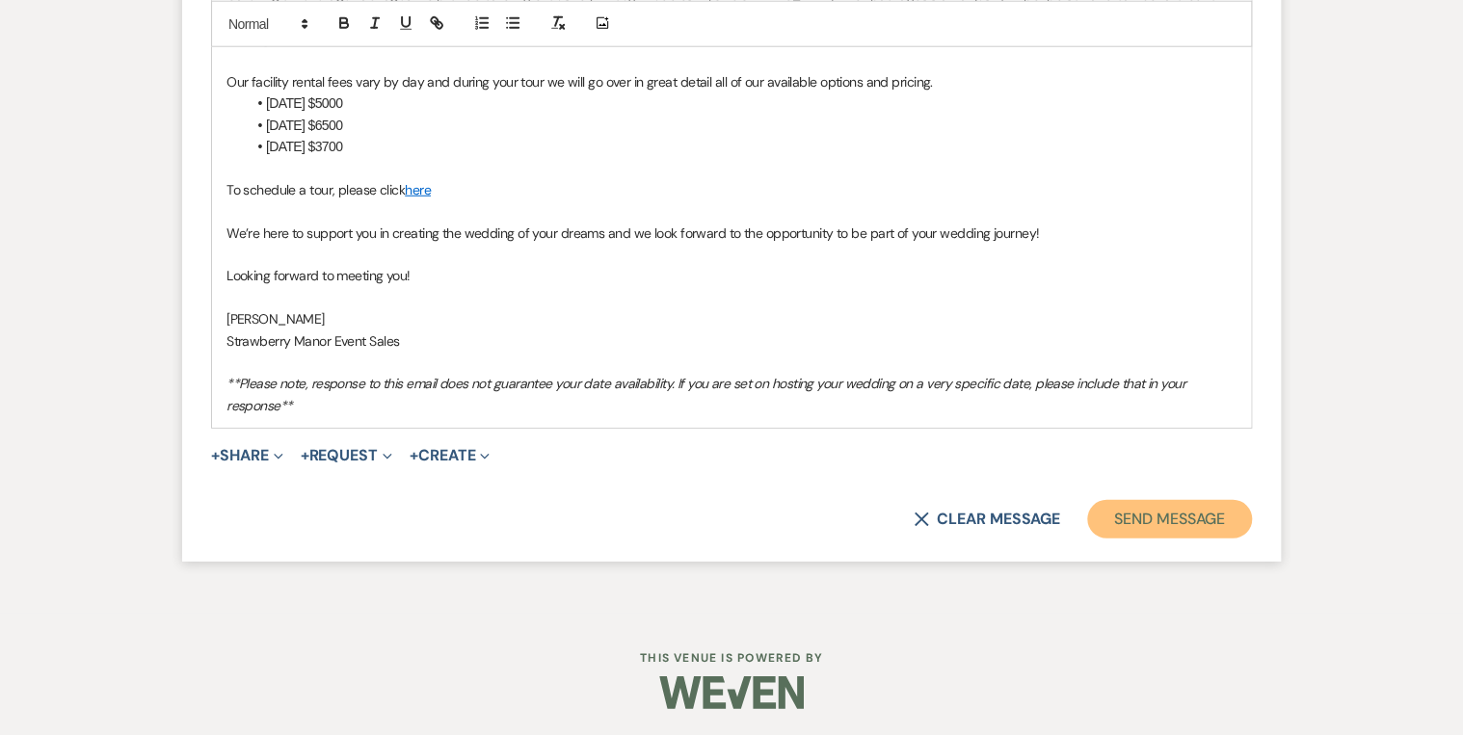
click at [1164, 520] on button "Send Message" at bounding box center [1169, 519] width 165 height 39
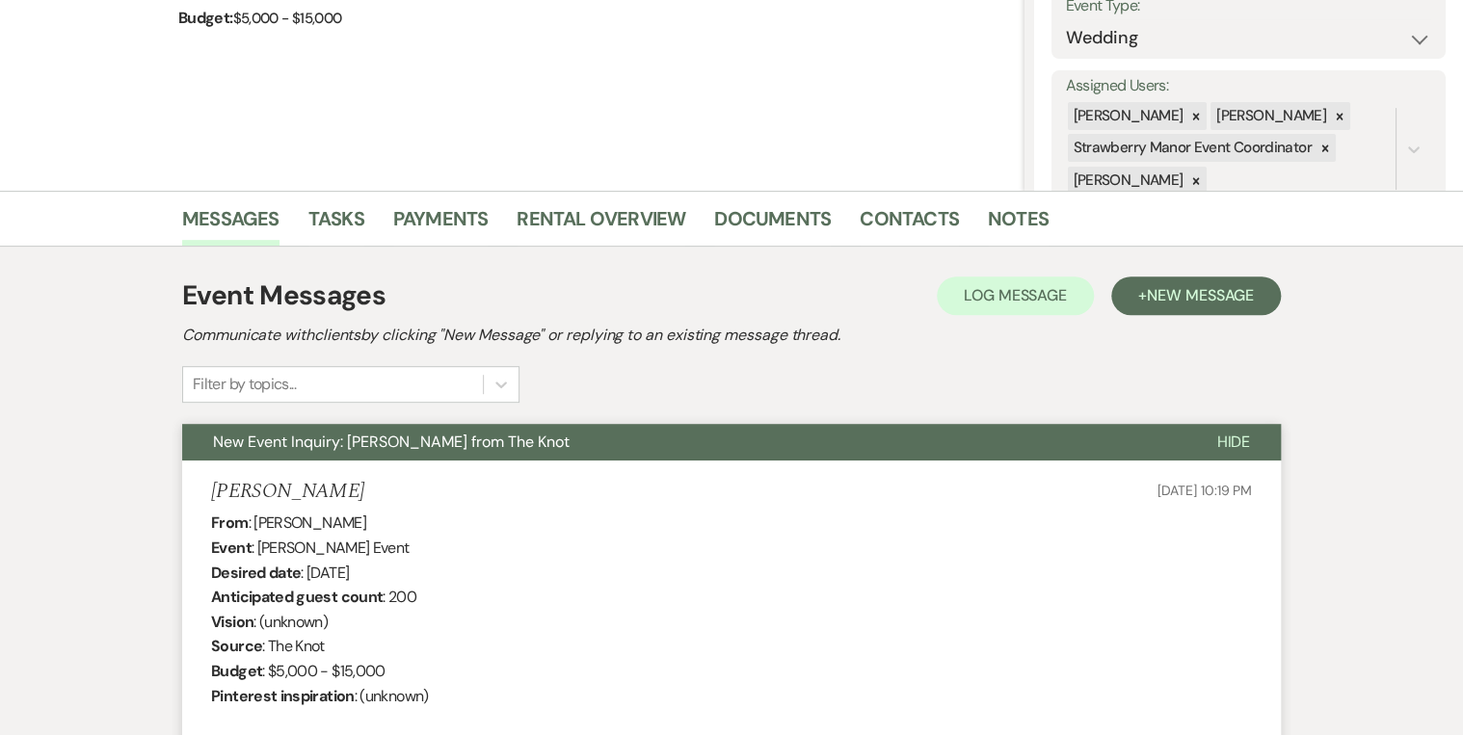
scroll to position [0, 0]
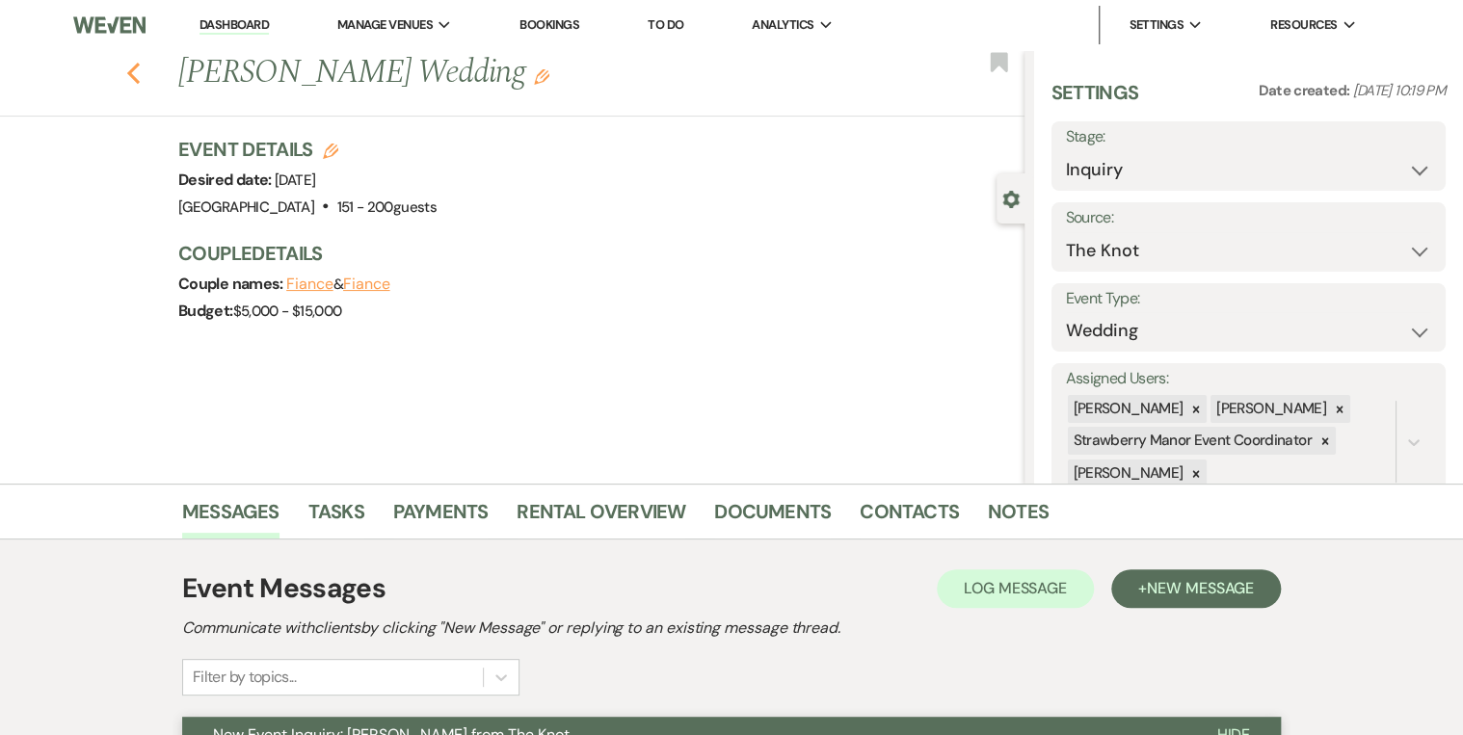
click at [141, 74] on icon "Previous" at bounding box center [133, 73] width 14 height 23
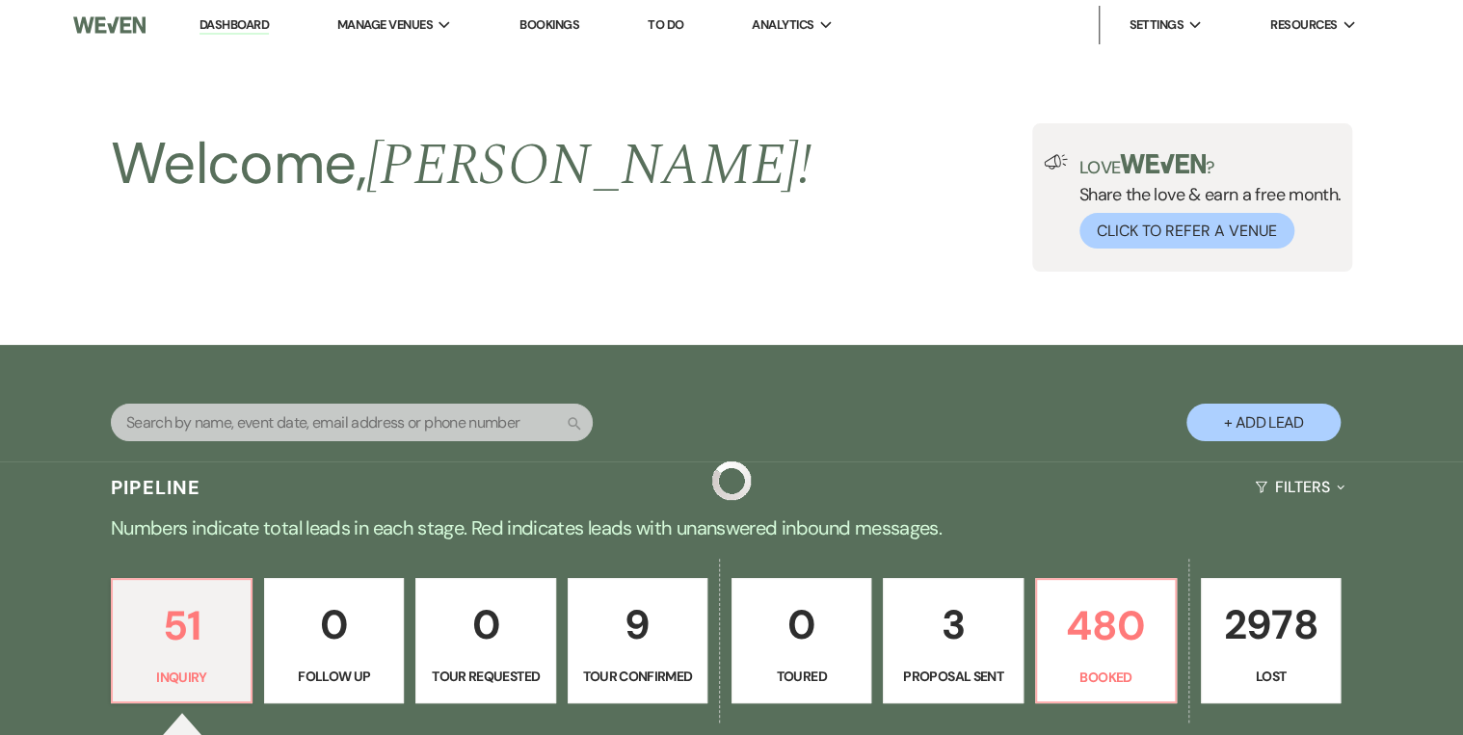
scroll to position [386, 0]
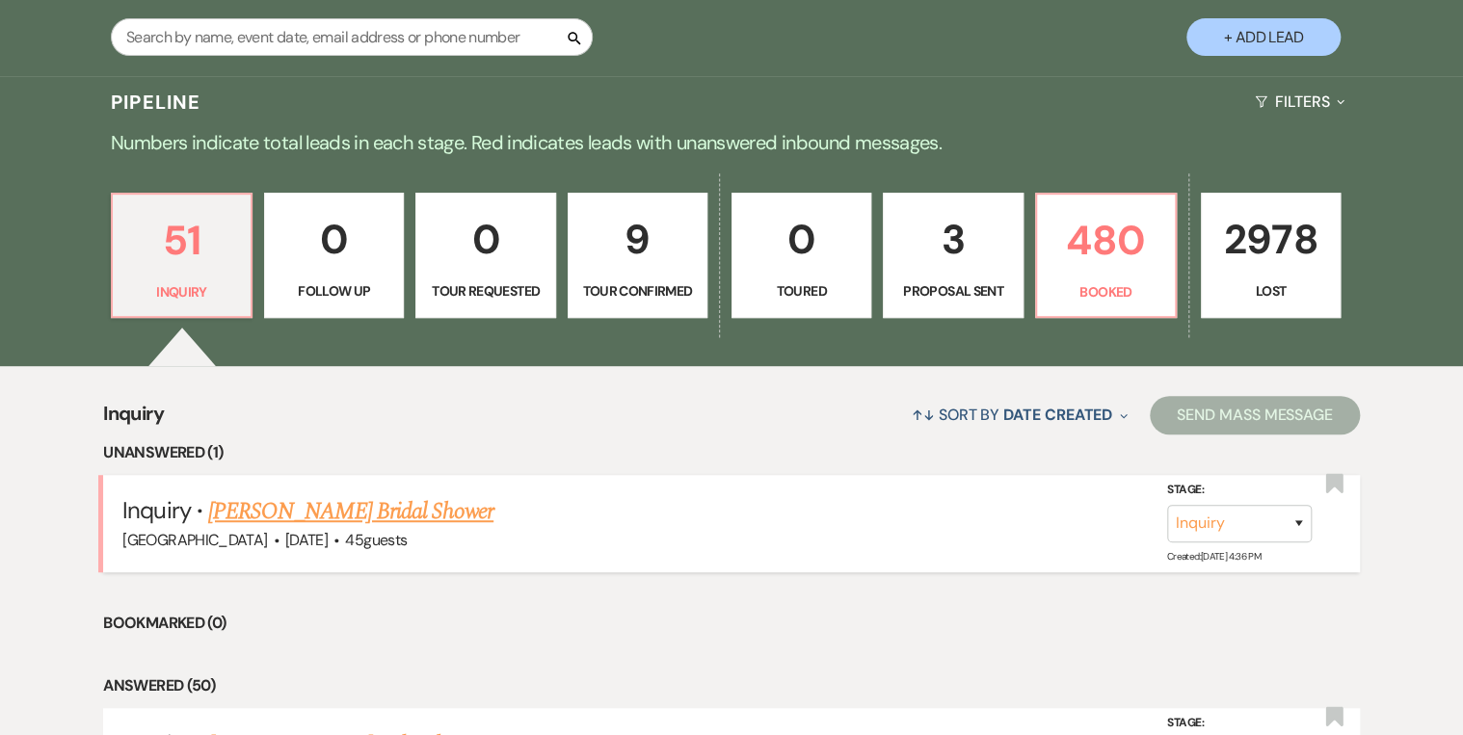
click at [411, 510] on link "[PERSON_NAME] Bridal Shower" at bounding box center [350, 511] width 285 height 35
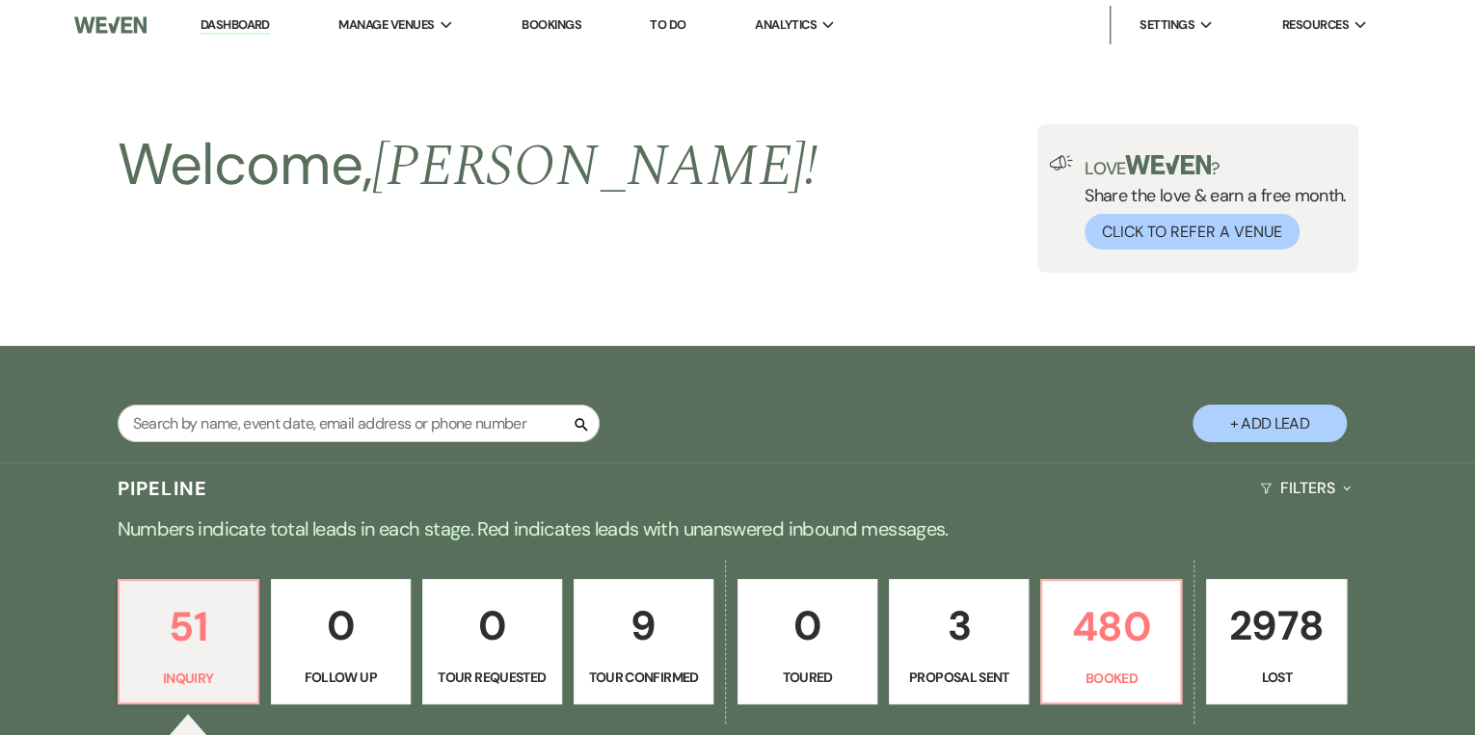
select select "5"
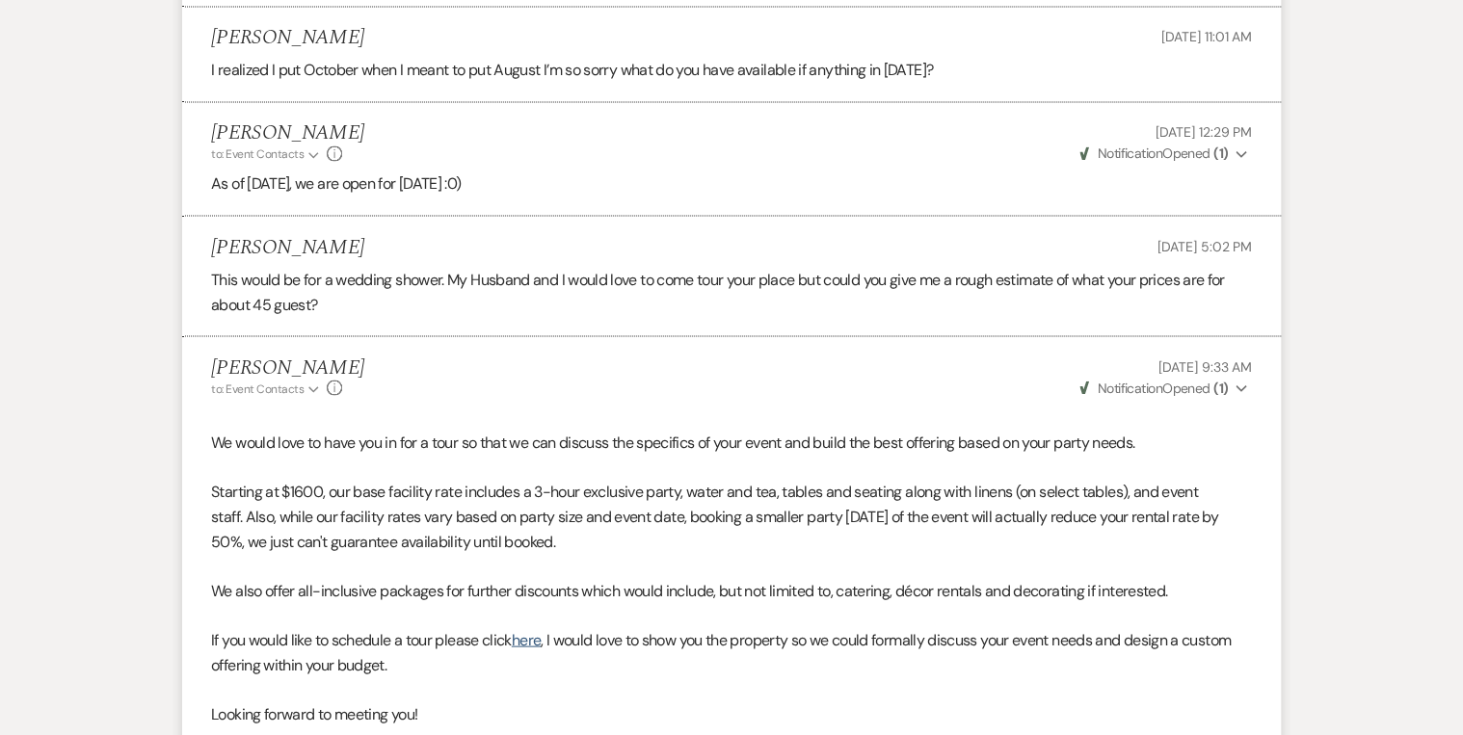
scroll to position [2008, 0]
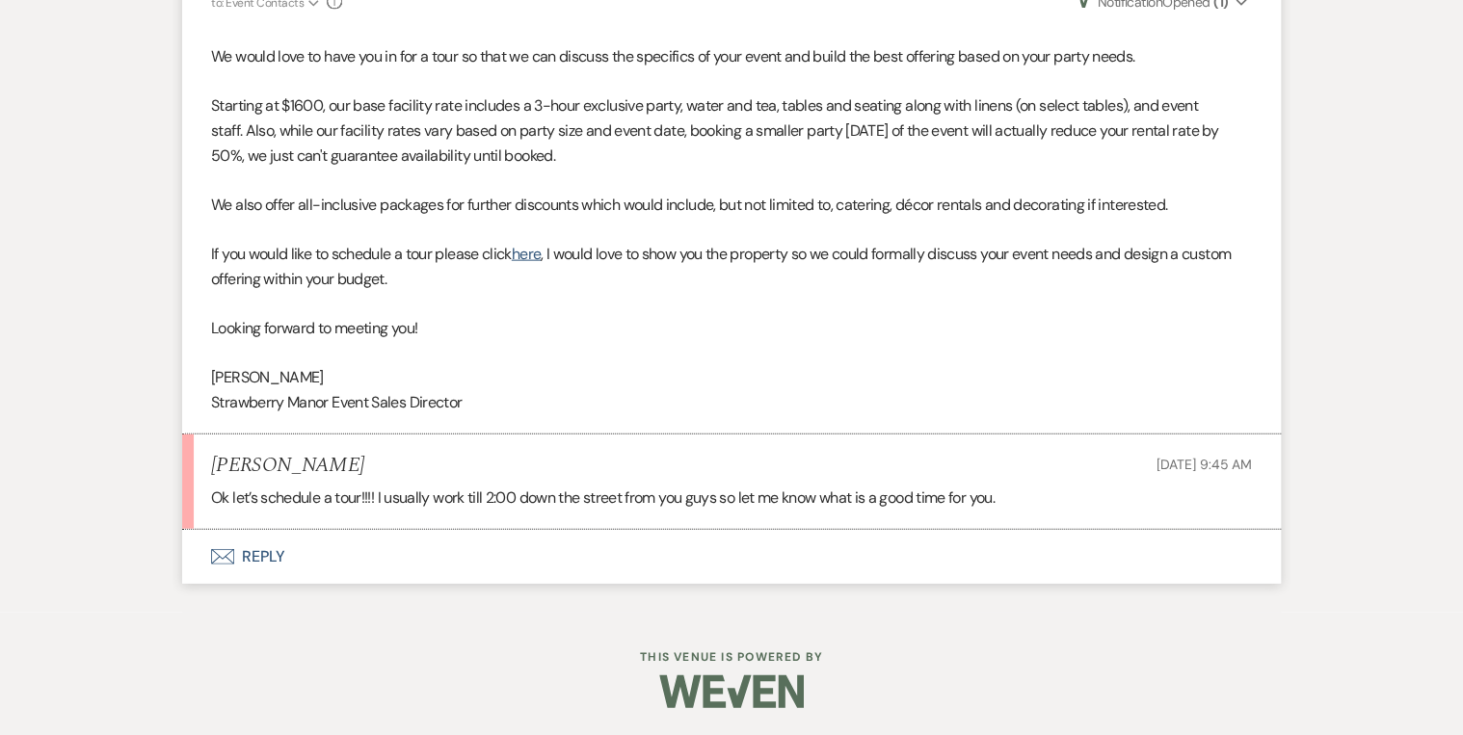
click at [259, 565] on button "Envelope Reply" at bounding box center [731, 557] width 1099 height 54
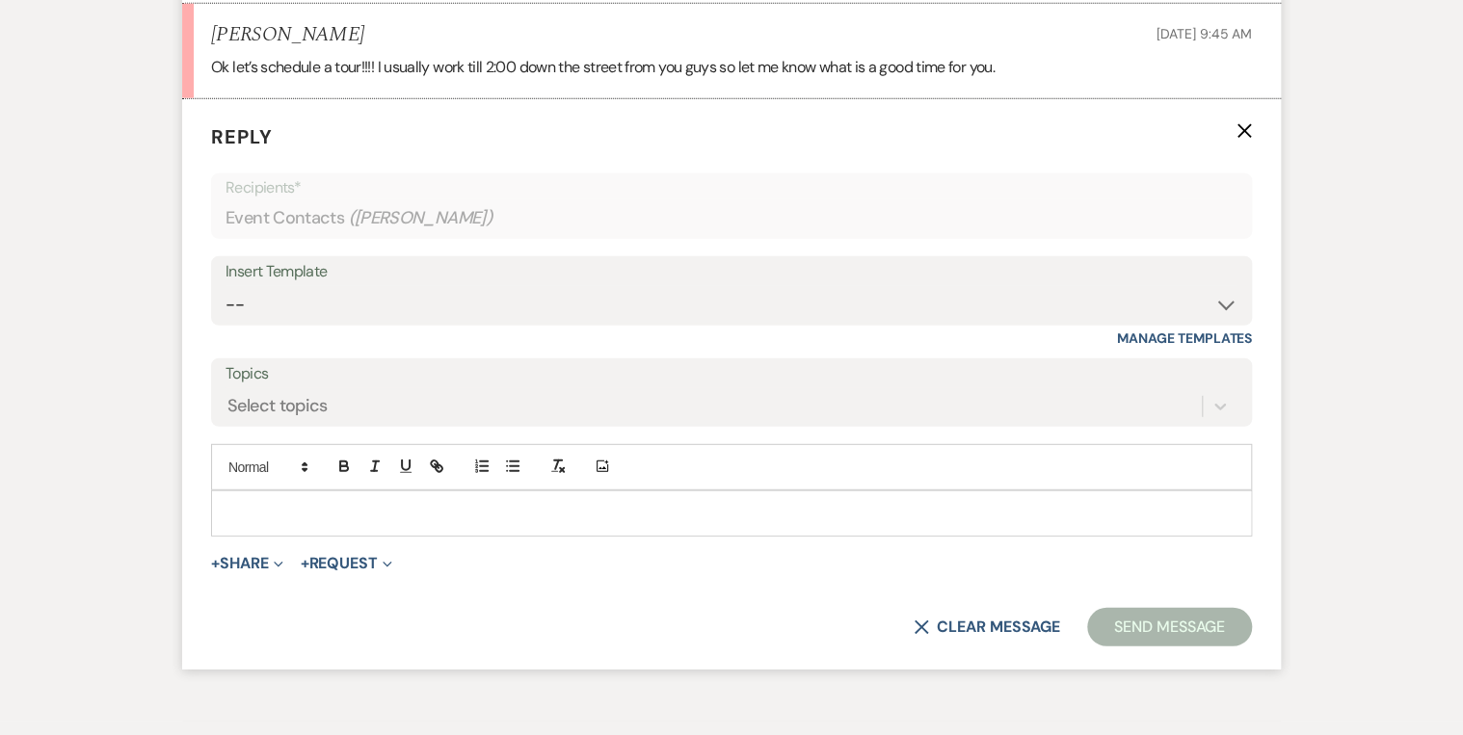
scroll to position [2453, 0]
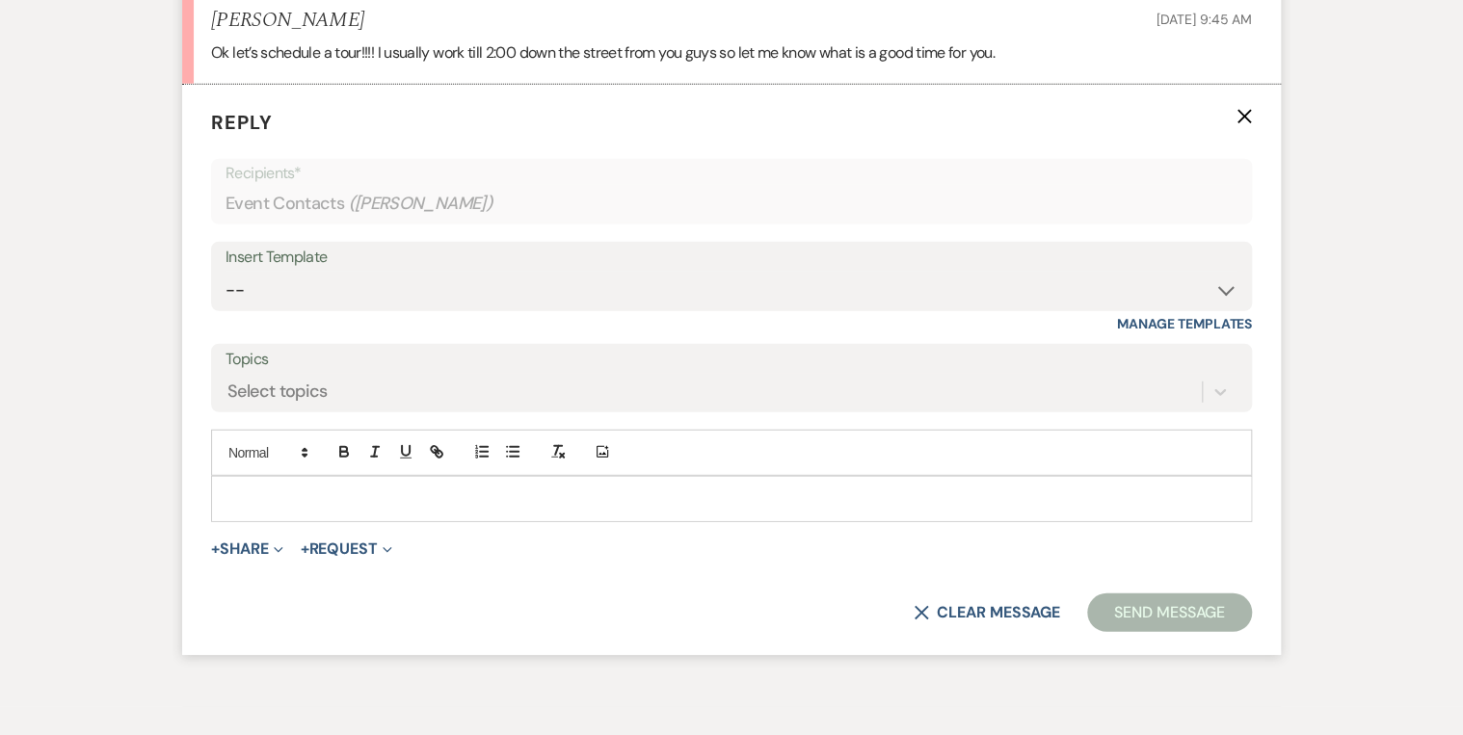
click at [296, 496] on p at bounding box center [732, 499] width 1010 height 21
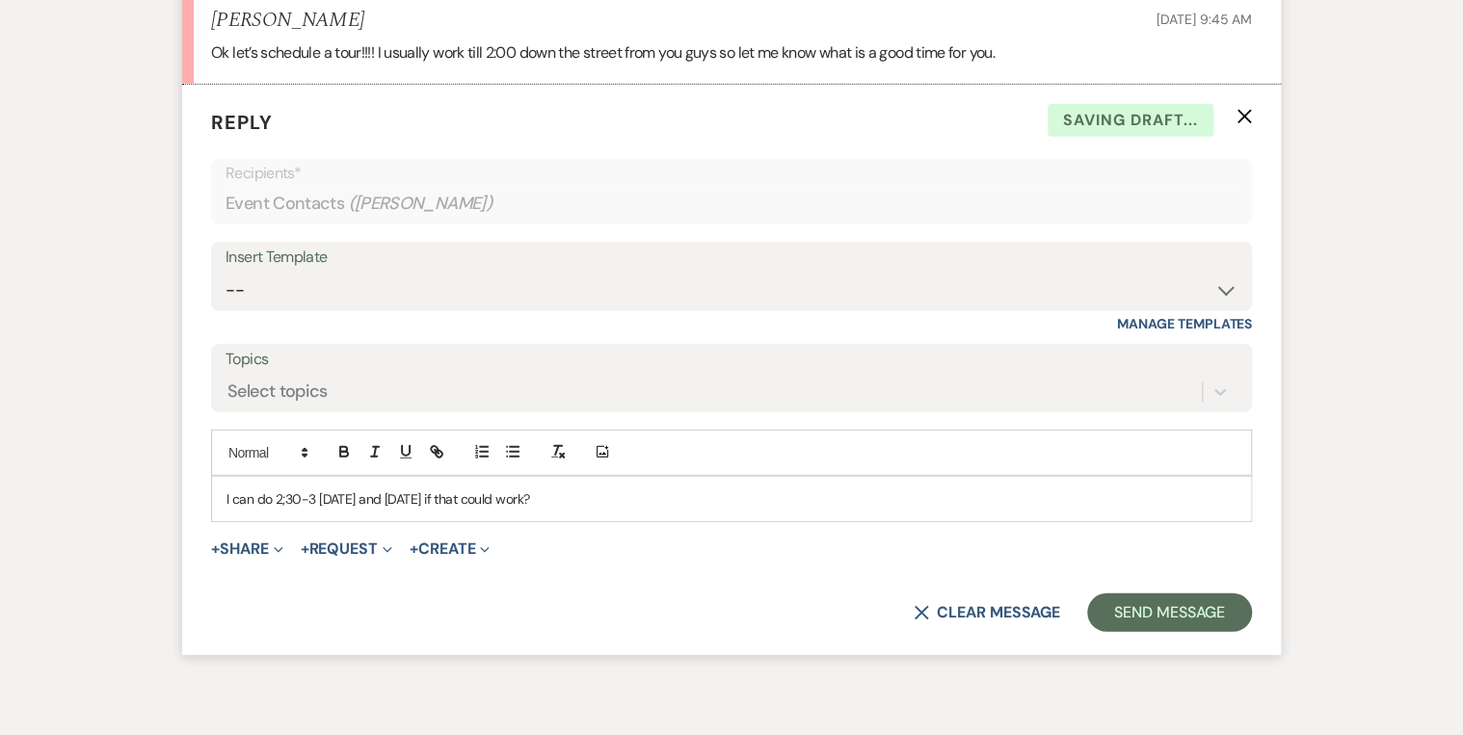
click at [407, 495] on p "I can do 2;30-3 tomorrow and thursday if that could work?" at bounding box center [732, 499] width 1010 height 21
click at [285, 492] on p "I can do 2;30-3 tomorrow and Thursday if that could work?" at bounding box center [732, 499] width 1010 height 21
click at [612, 489] on p "I can do 2:30-3 [DATE] and [DATE] if that could work?" at bounding box center [732, 499] width 1010 height 21
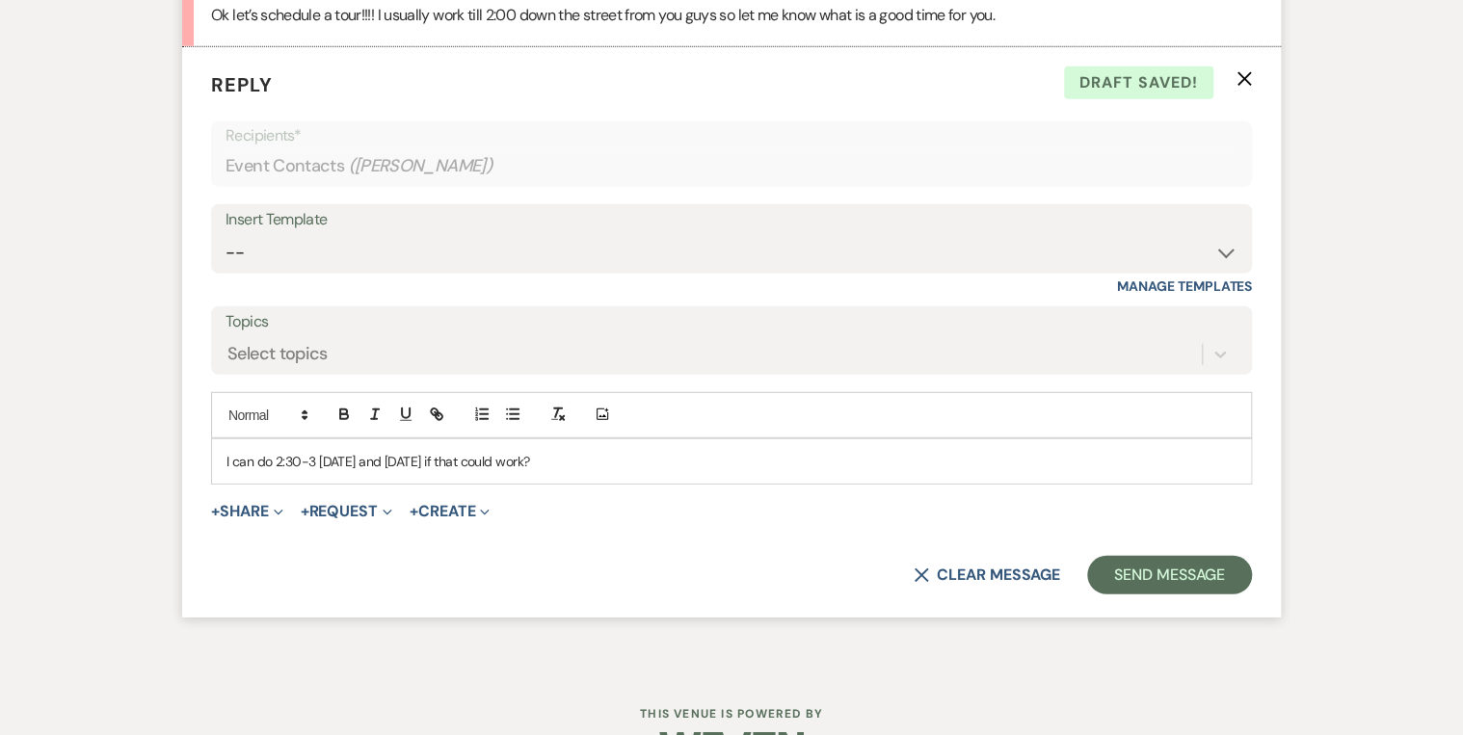
scroll to position [2546, 0]
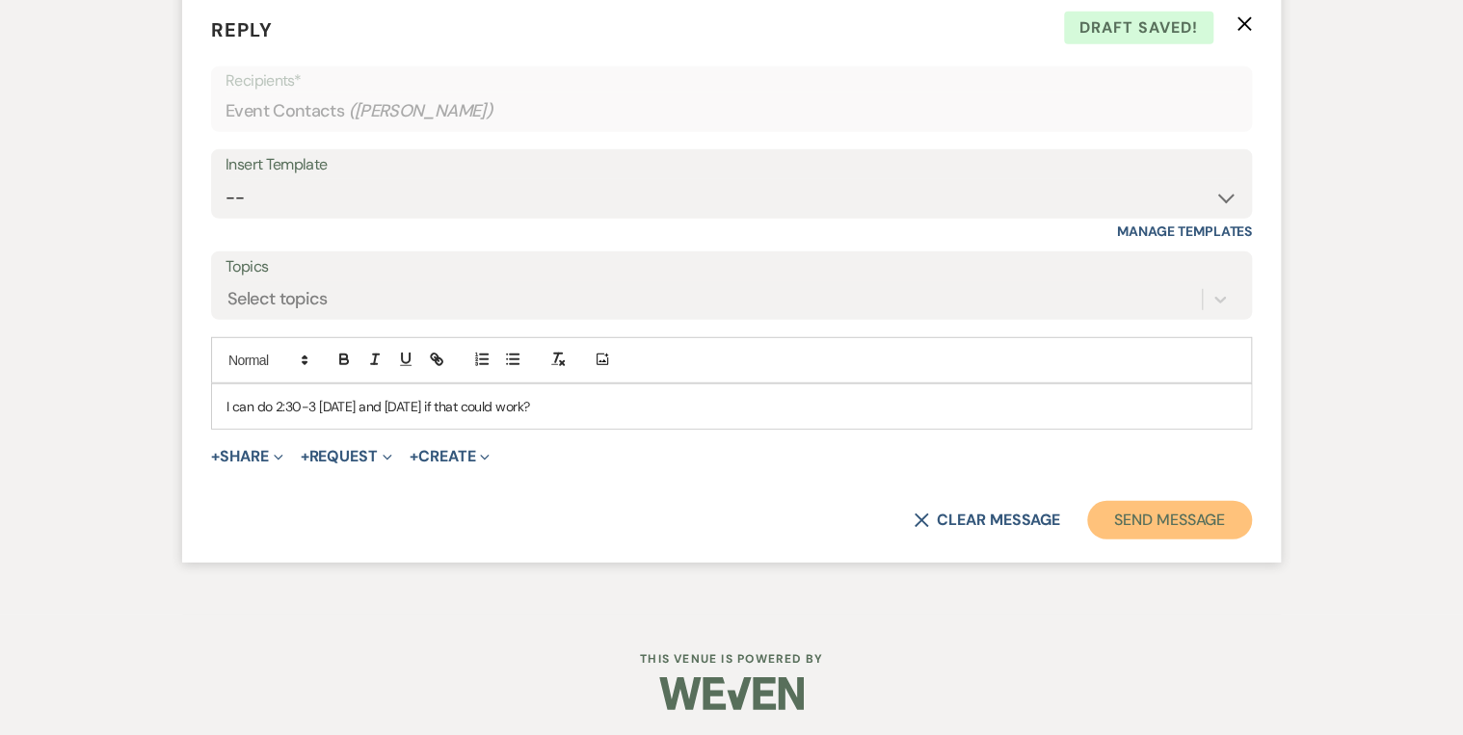
click at [1196, 528] on button "Send Message" at bounding box center [1169, 520] width 165 height 39
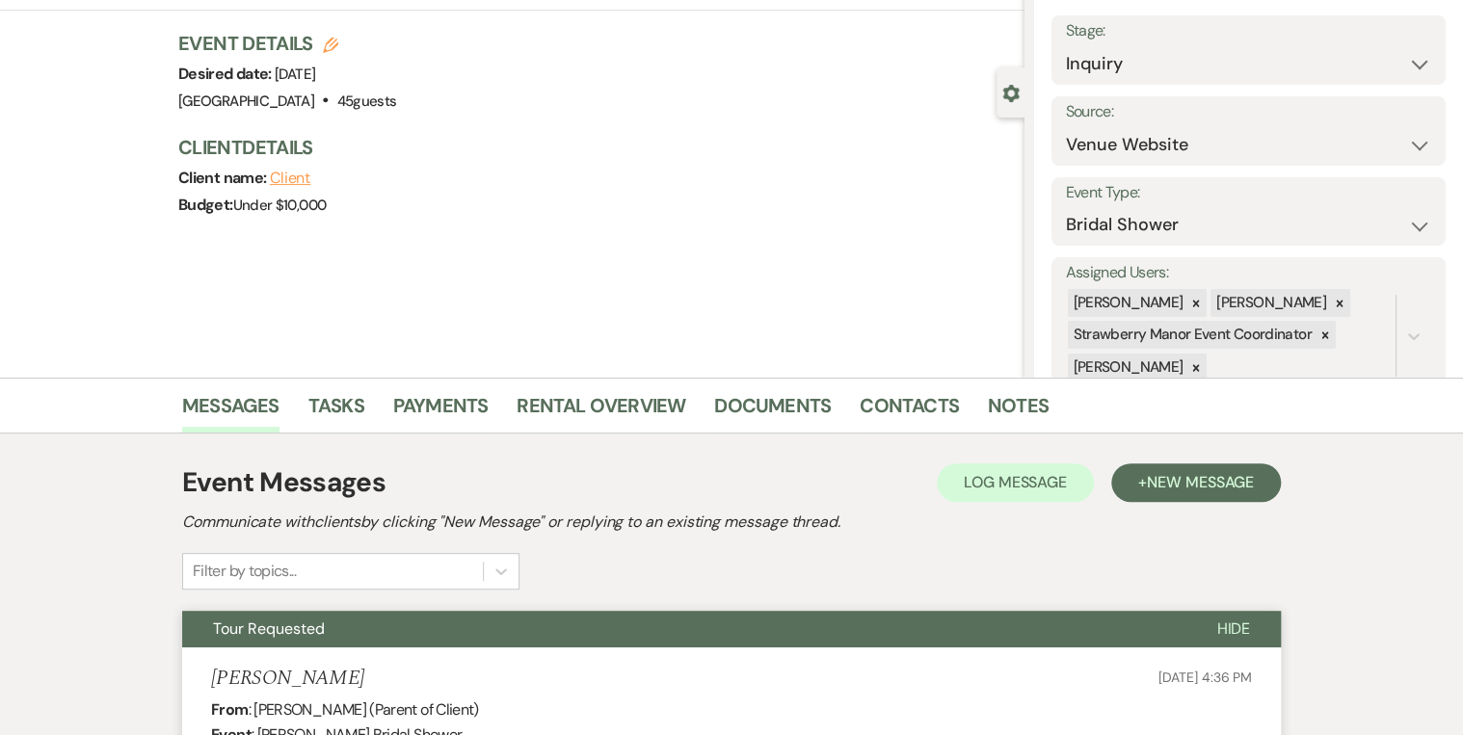
scroll to position [0, 0]
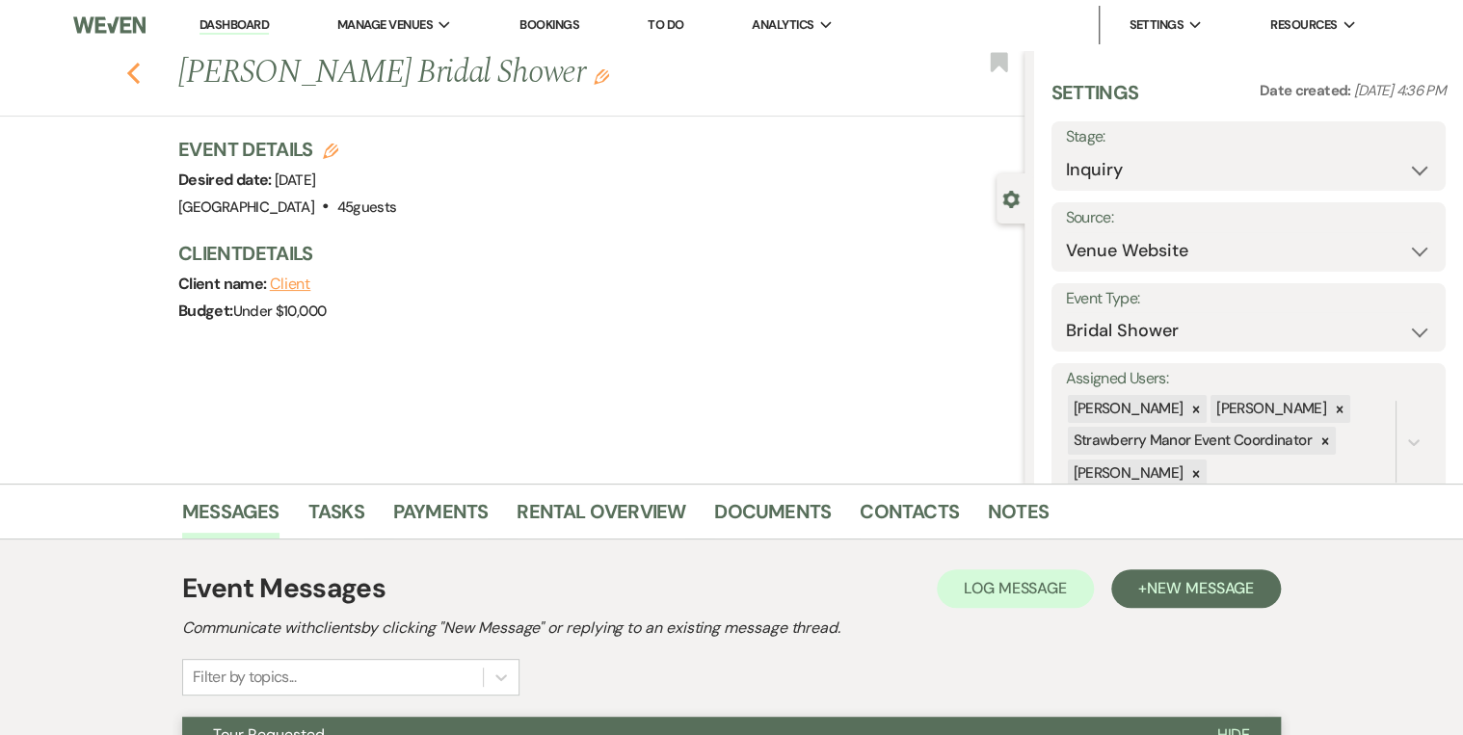
click at [137, 79] on icon "Previous" at bounding box center [133, 73] width 14 height 23
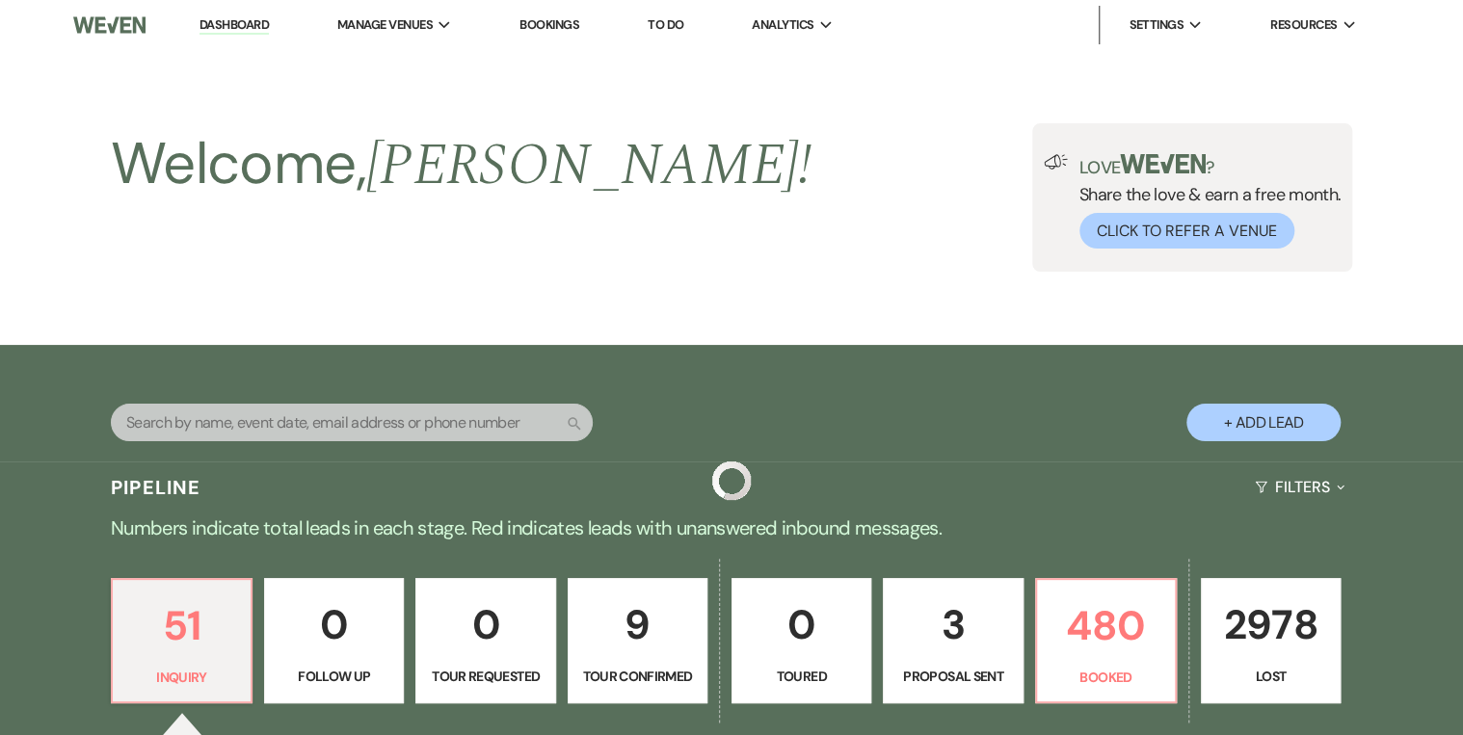
scroll to position [386, 0]
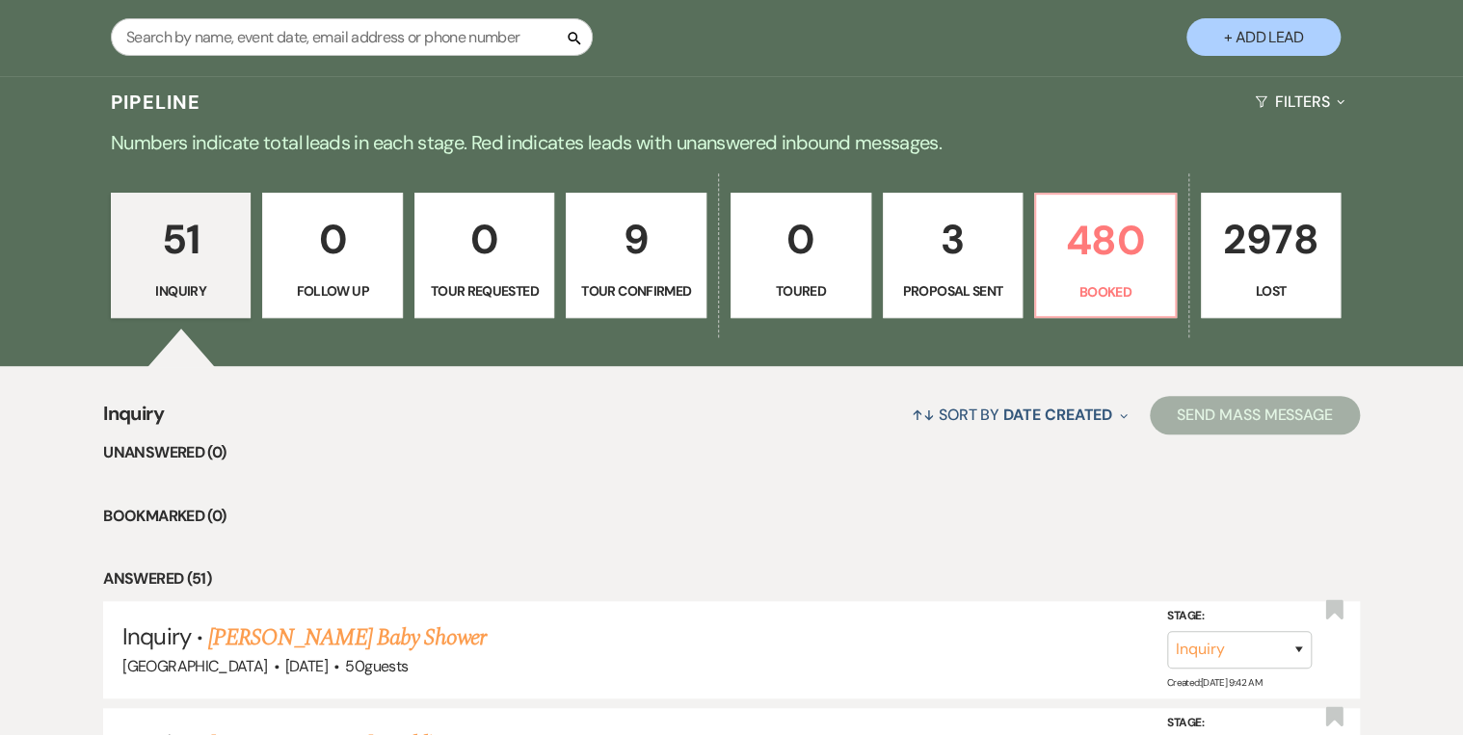
click at [957, 251] on p "3" at bounding box center [953, 239] width 116 height 65
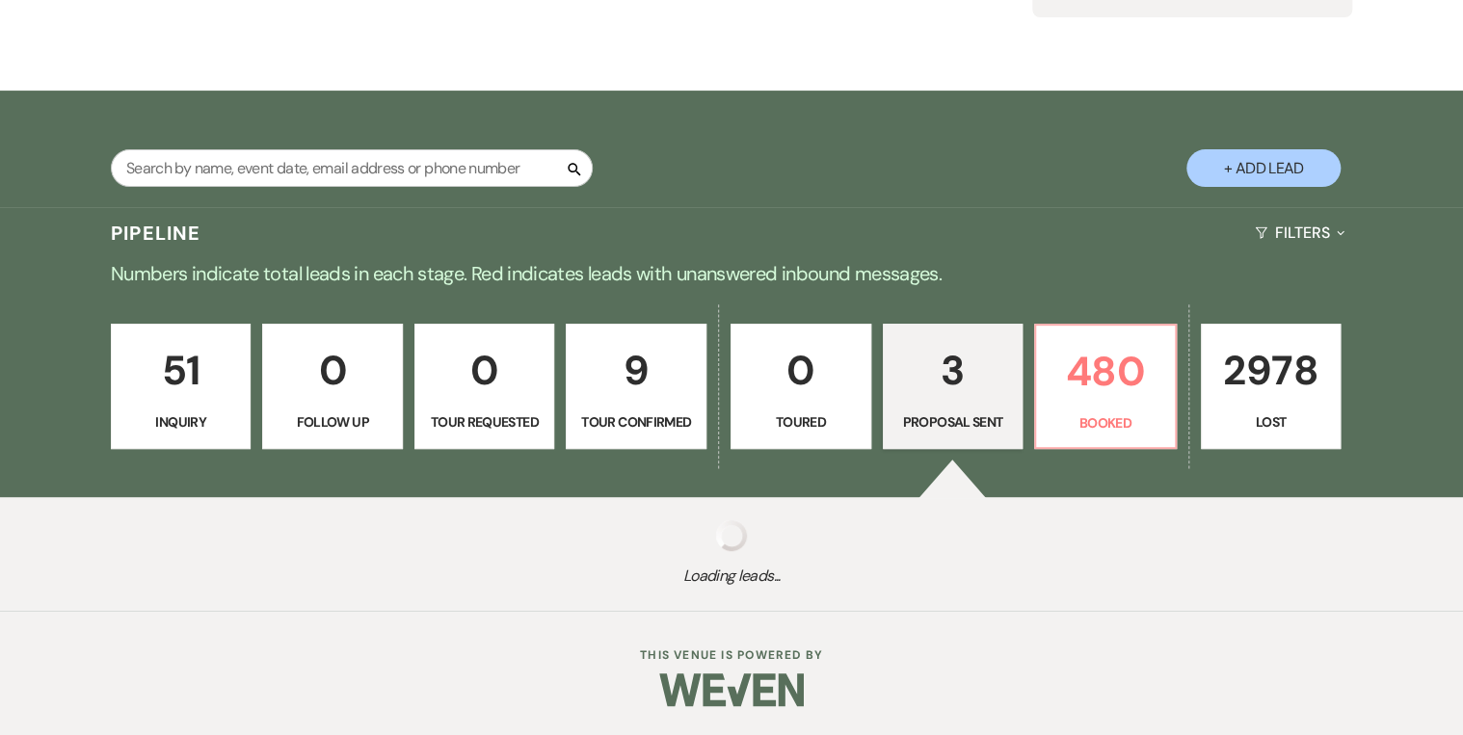
select select "6"
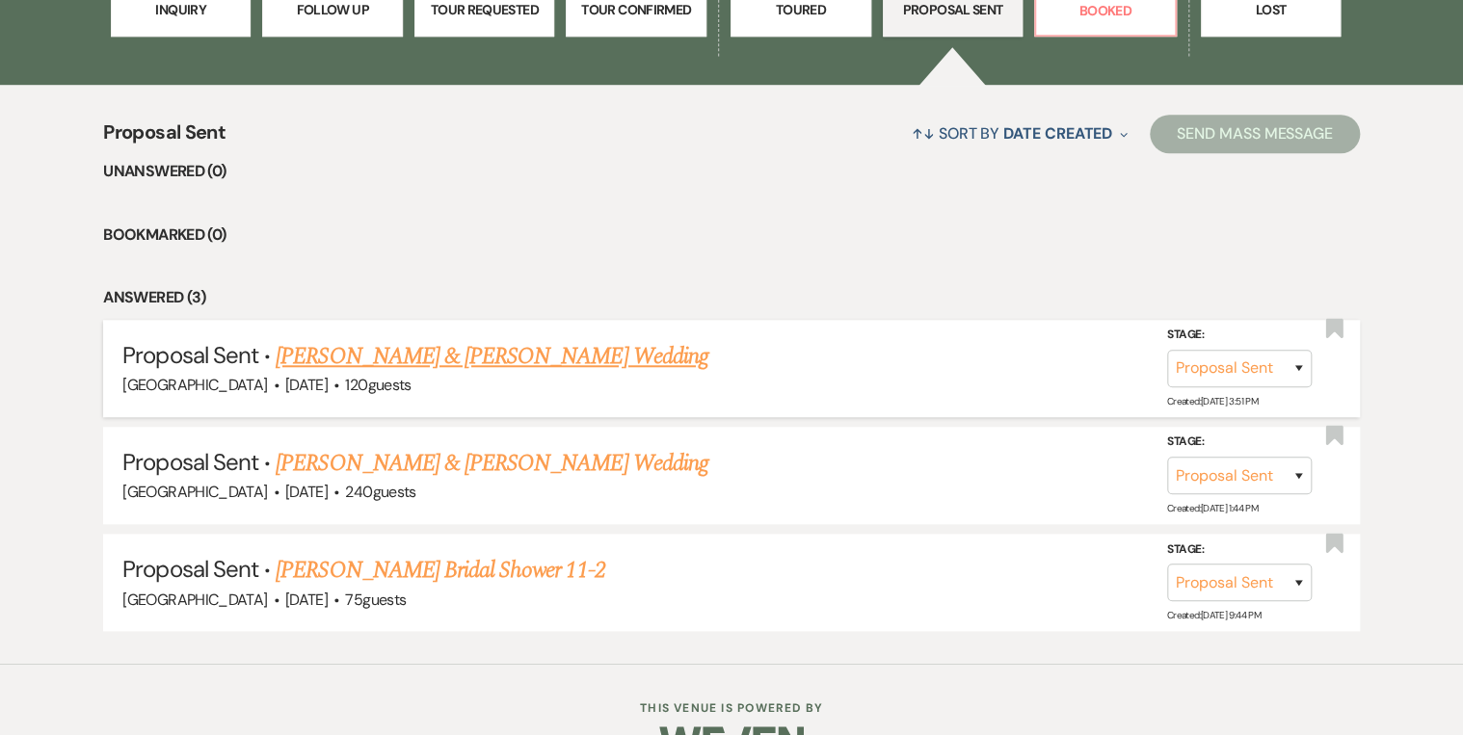
scroll to position [694, 0]
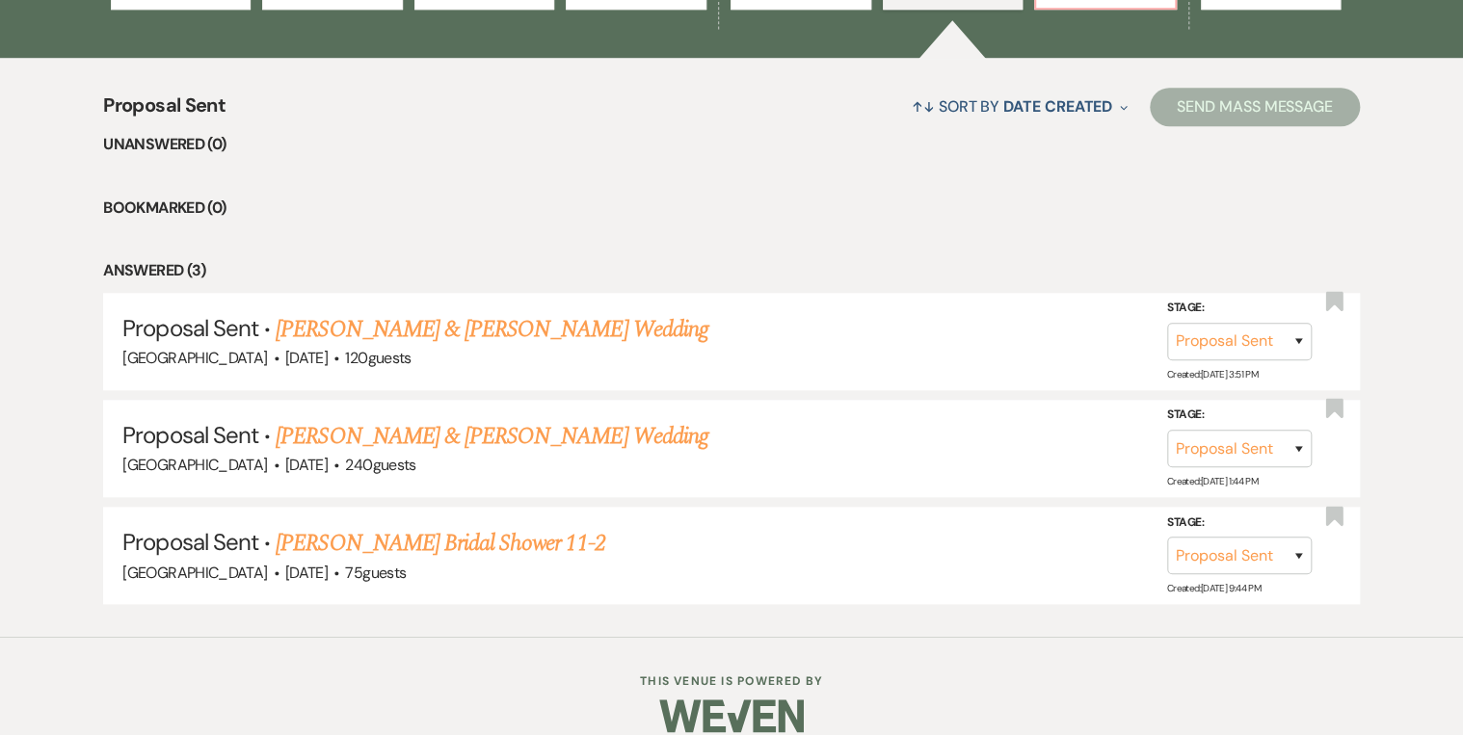
click at [513, 432] on link "[PERSON_NAME] & [PERSON_NAME] Wedding" at bounding box center [492, 436] width 432 height 35
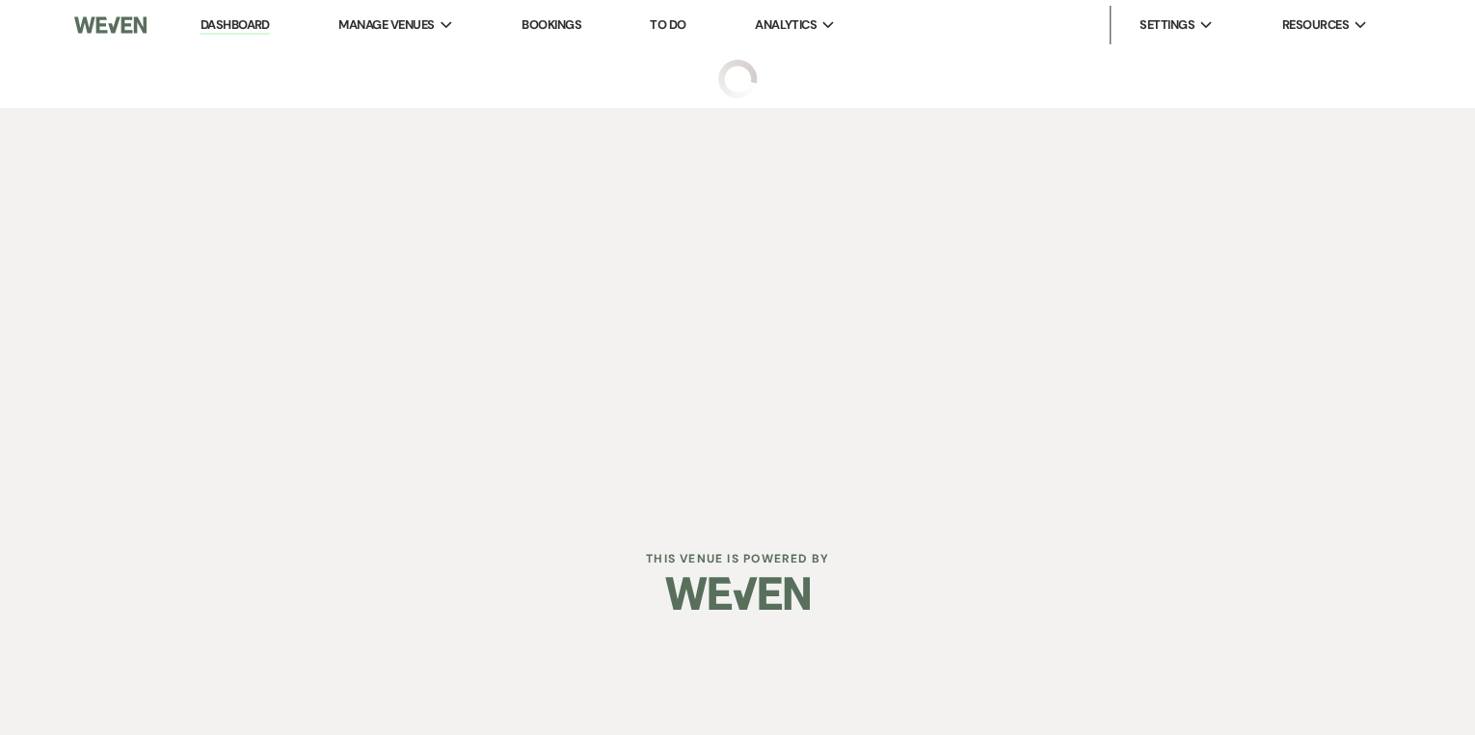
select select "6"
select select "5"
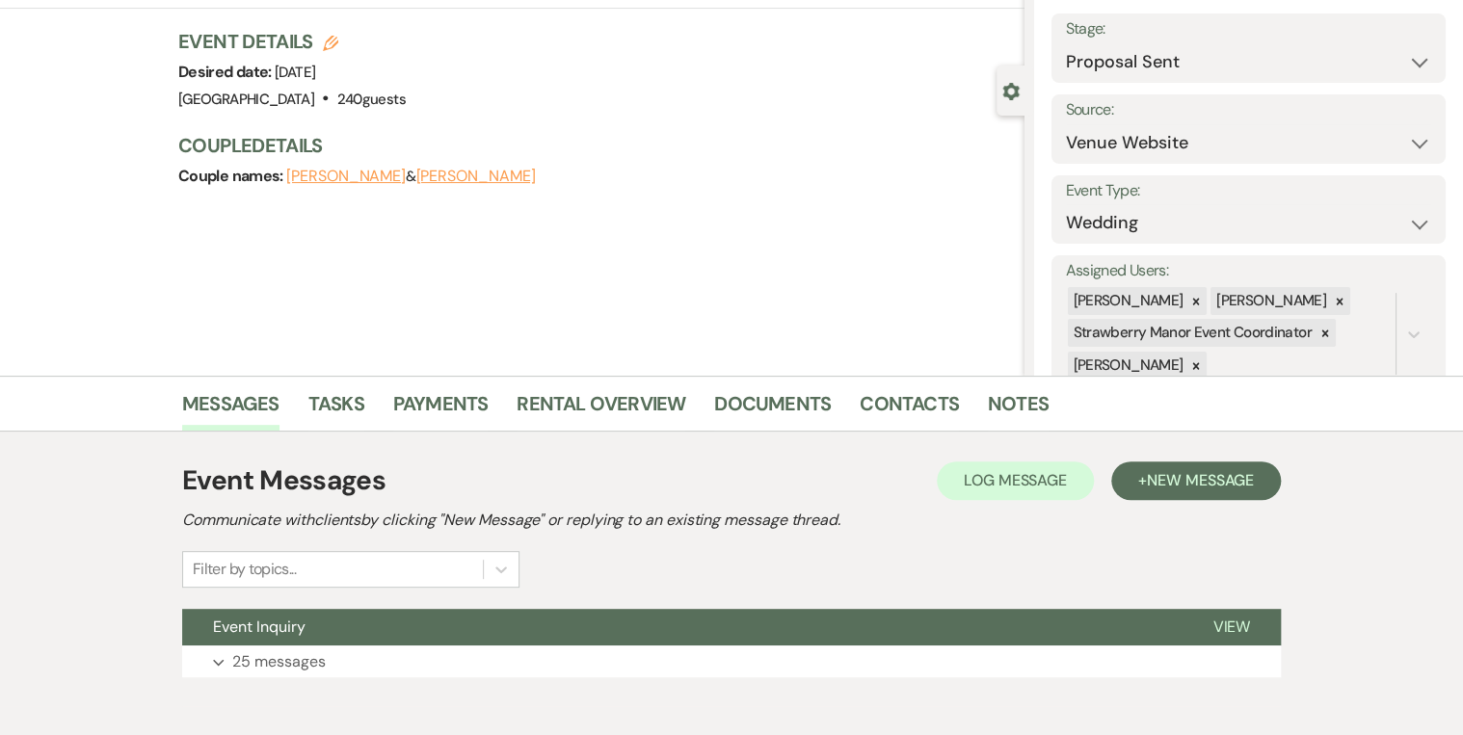
scroll to position [202, 0]
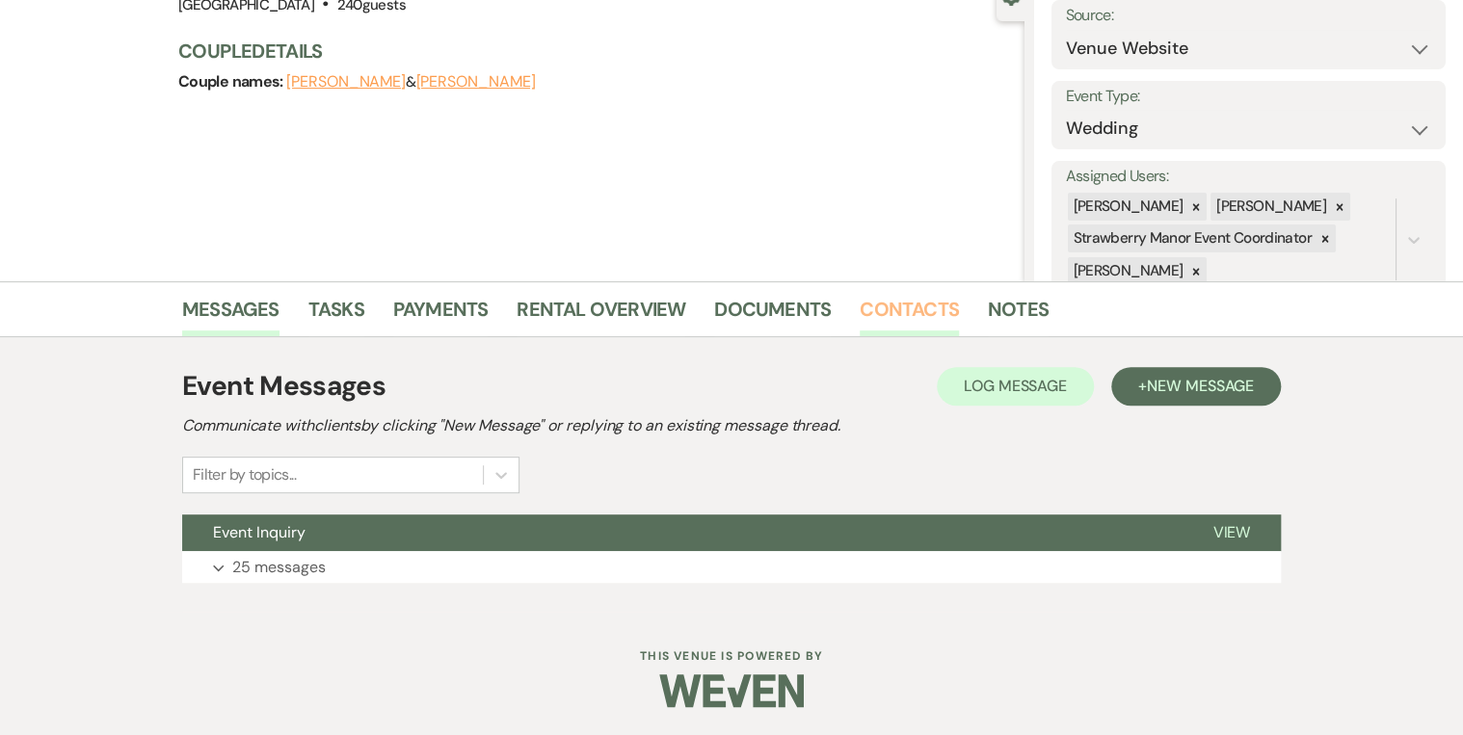
click at [886, 313] on link "Contacts" at bounding box center [909, 315] width 99 height 42
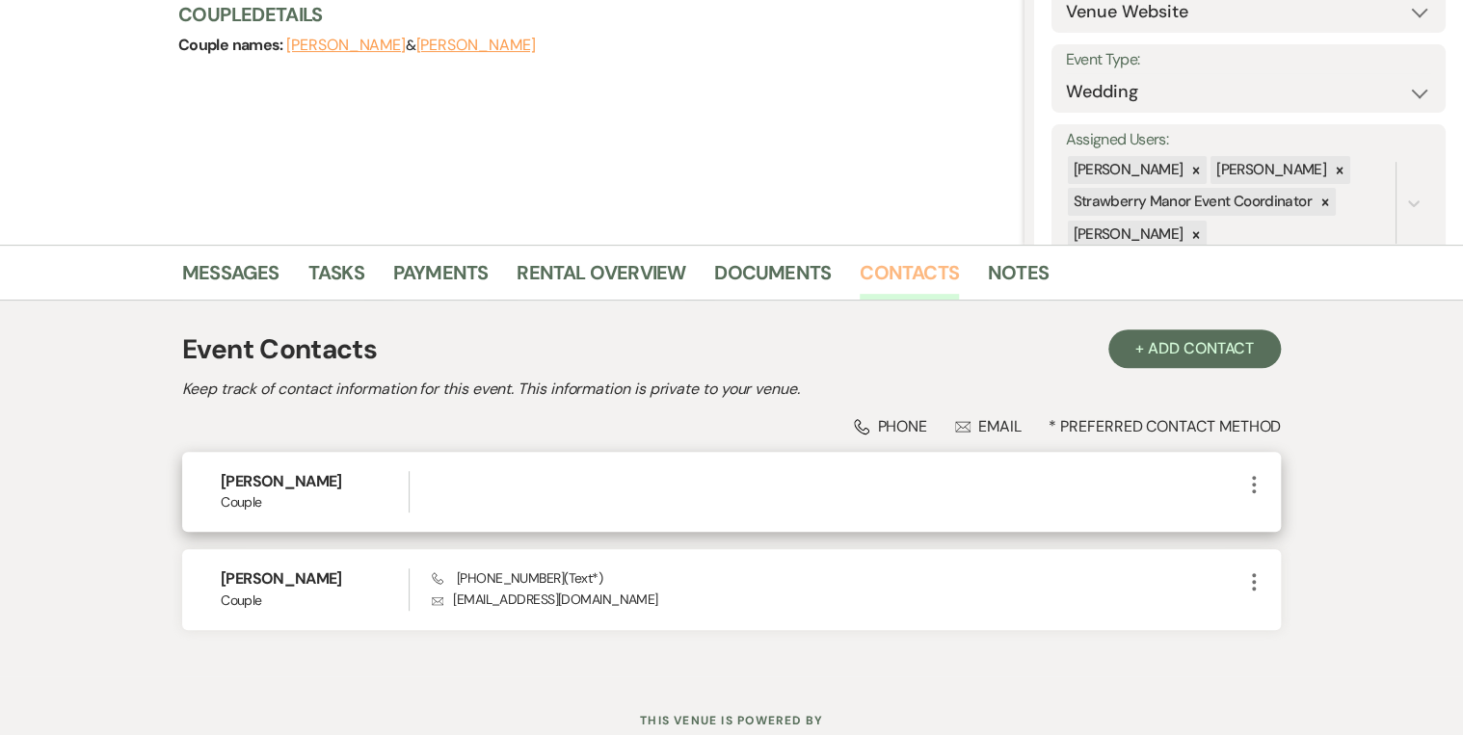
scroll to position [303, 0]
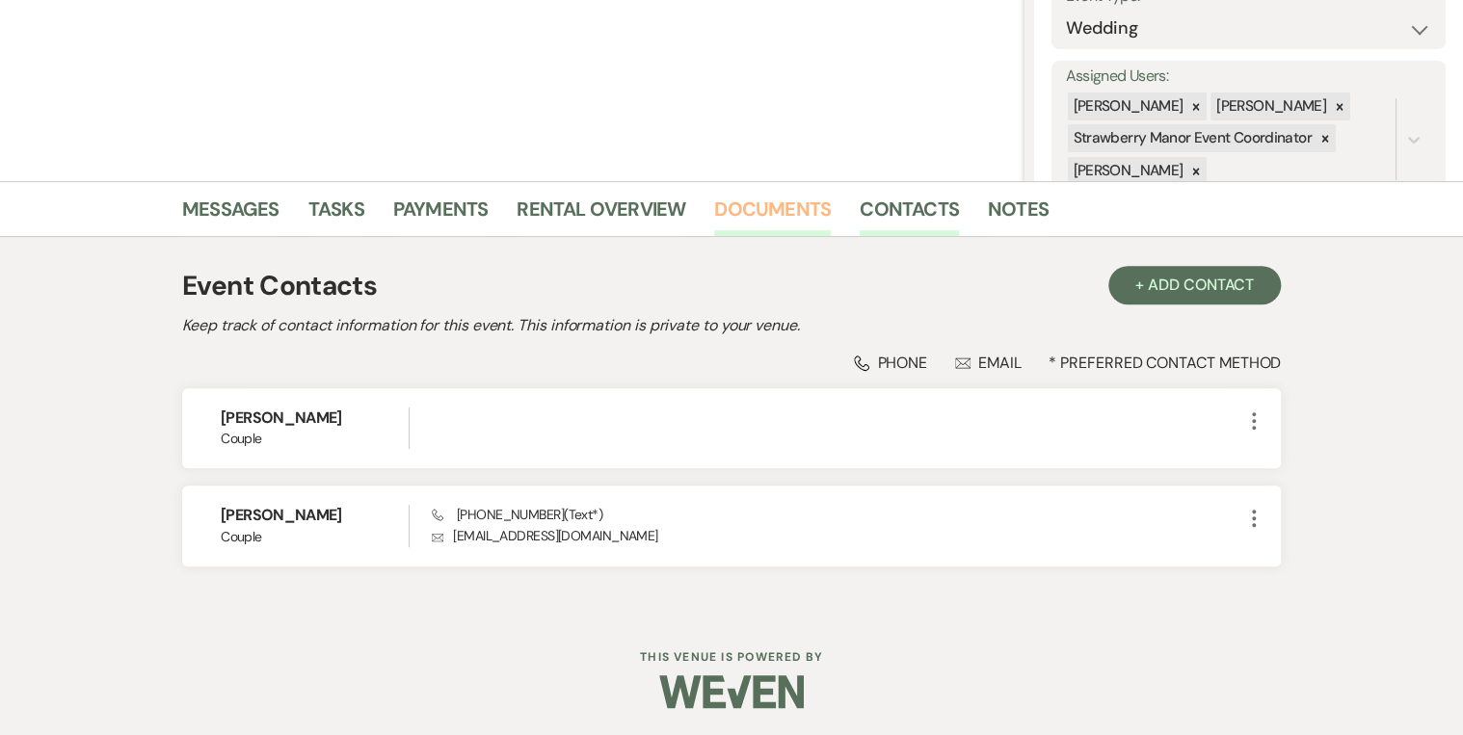
click at [714, 204] on link "Documents" at bounding box center [772, 215] width 117 height 42
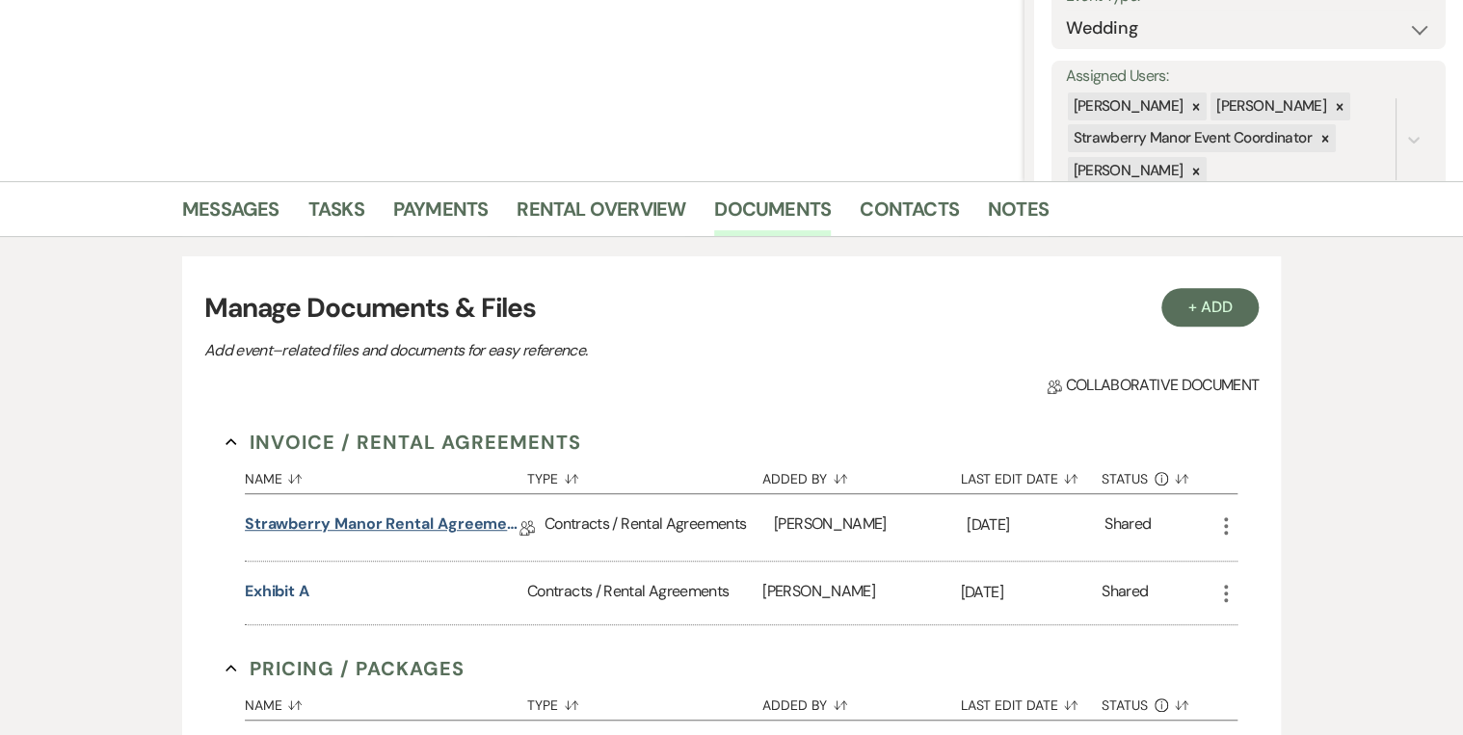
click at [454, 523] on link "Strawberry Manor Rental Agreement - Wedding" at bounding box center [382, 528] width 275 height 30
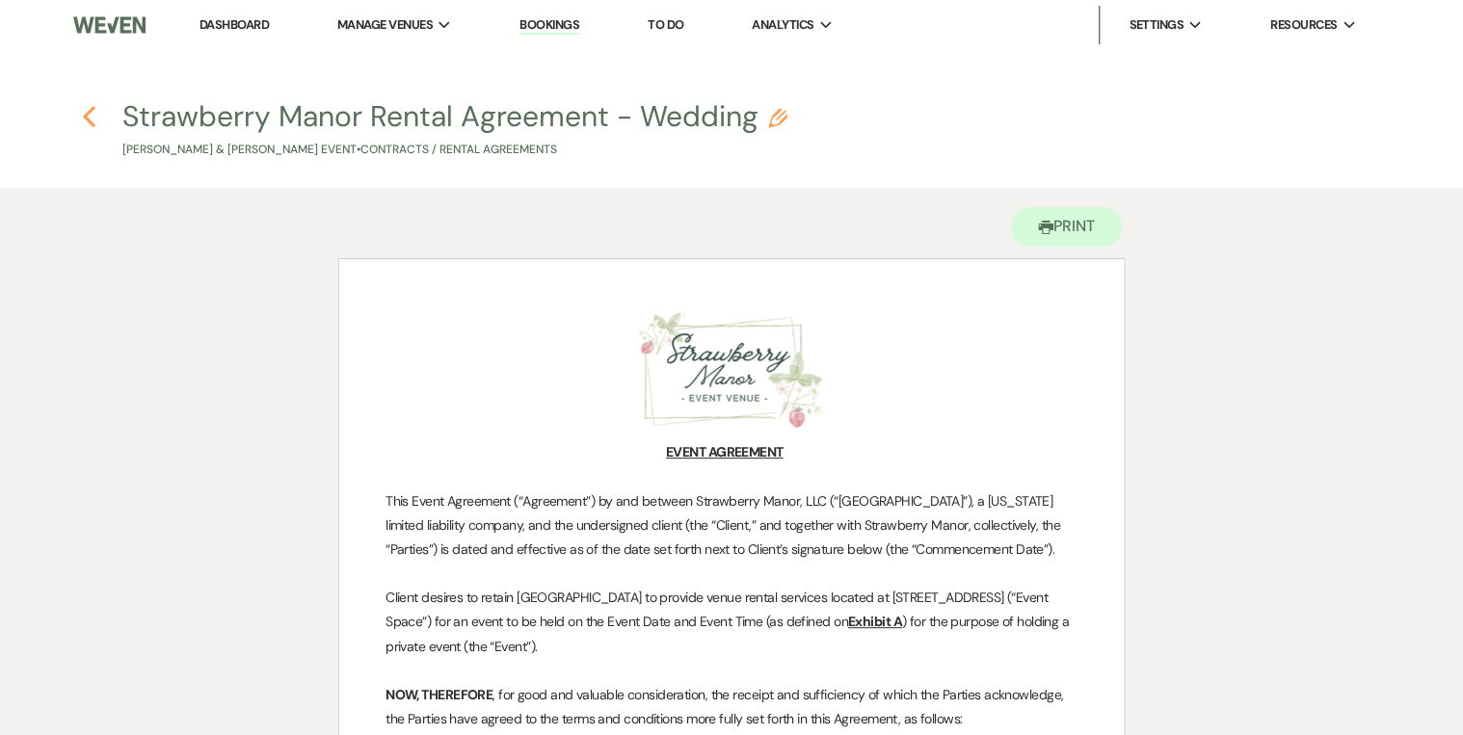
click at [85, 120] on icon "Previous" at bounding box center [89, 116] width 14 height 23
select select "6"
select select "5"
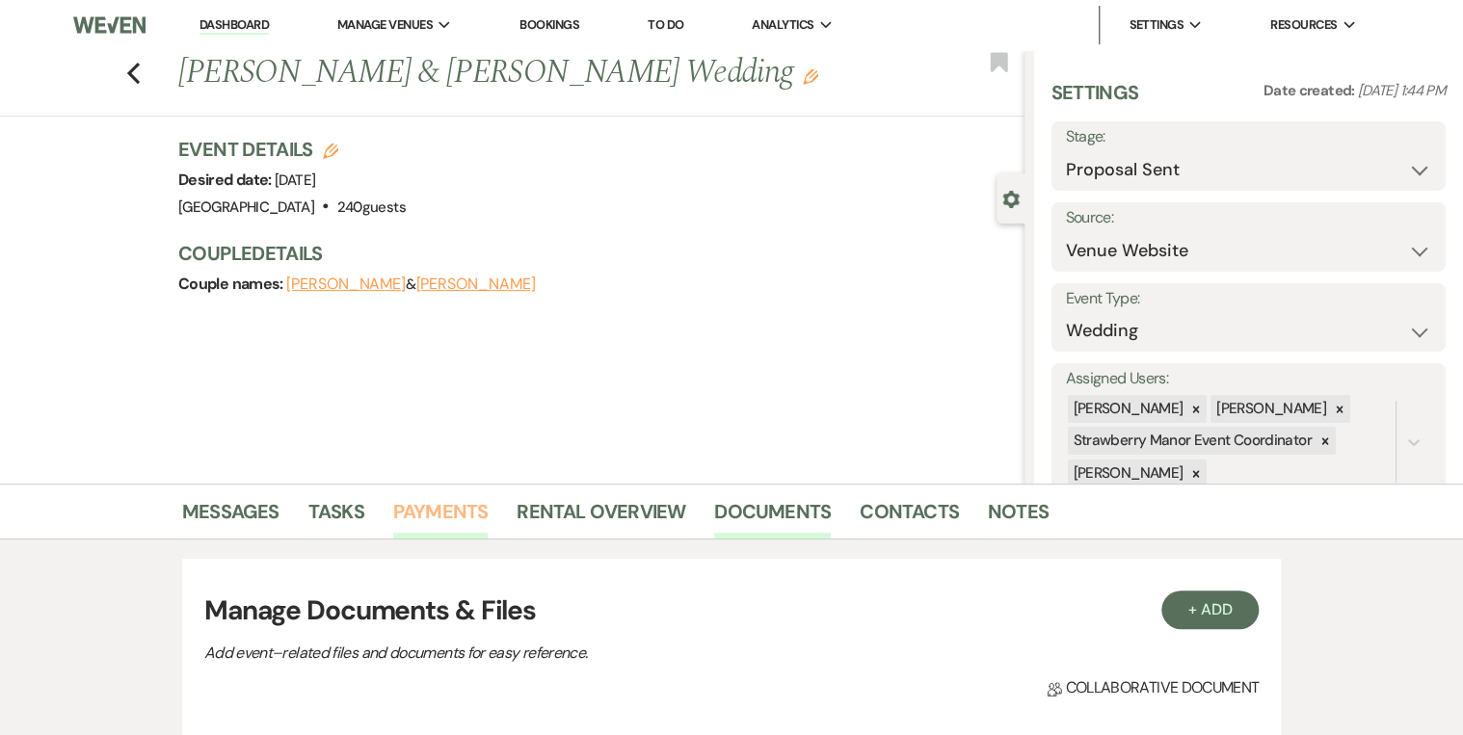
scroll to position [303, 0]
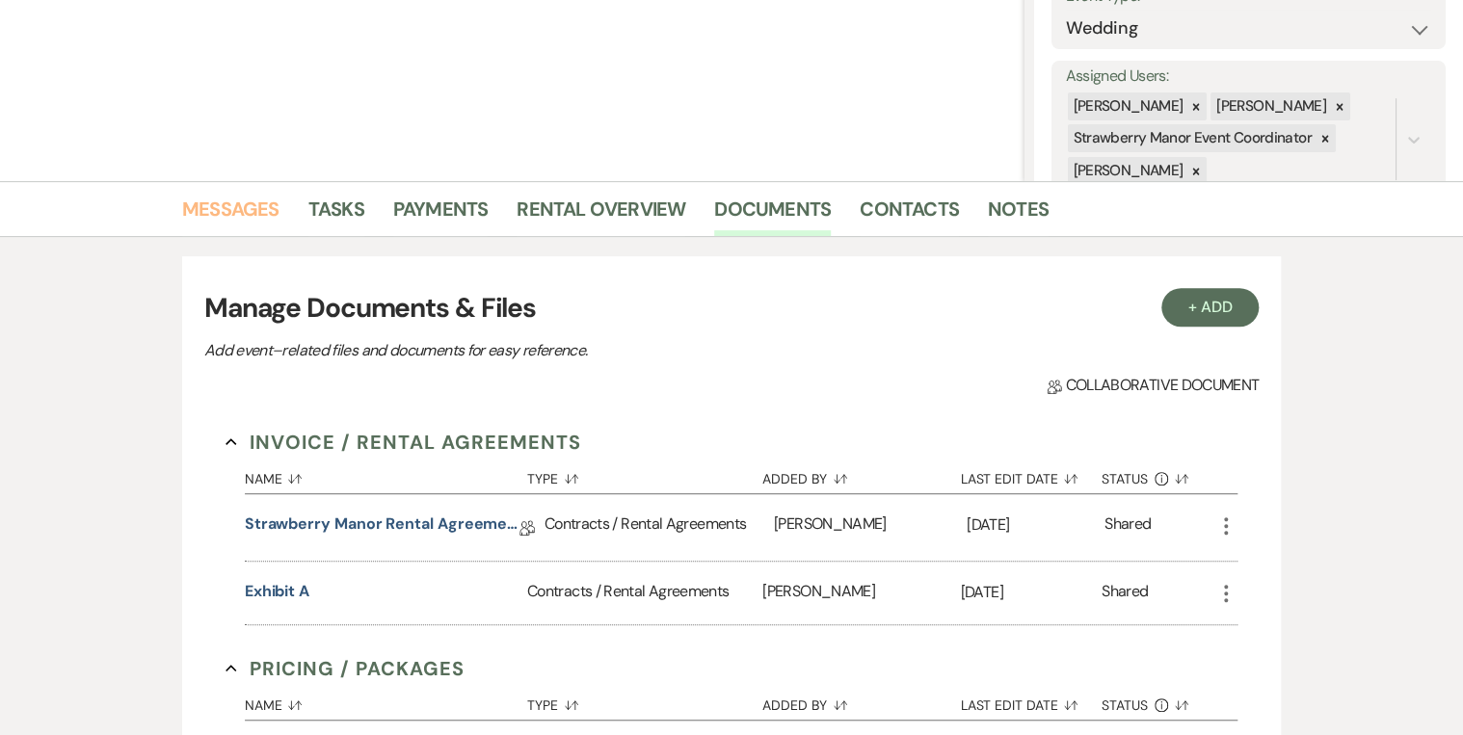
click at [239, 203] on link "Messages" at bounding box center [230, 215] width 97 height 42
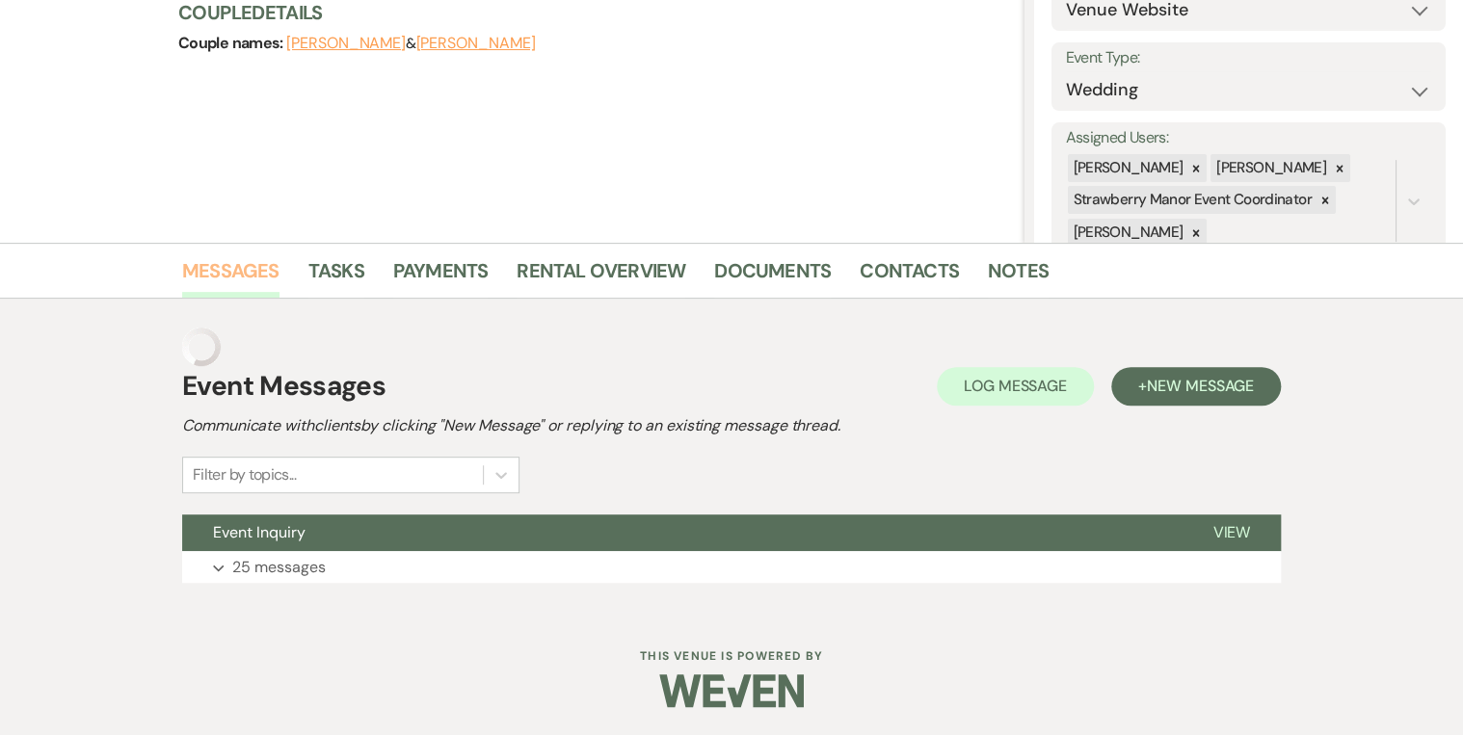
scroll to position [202, 0]
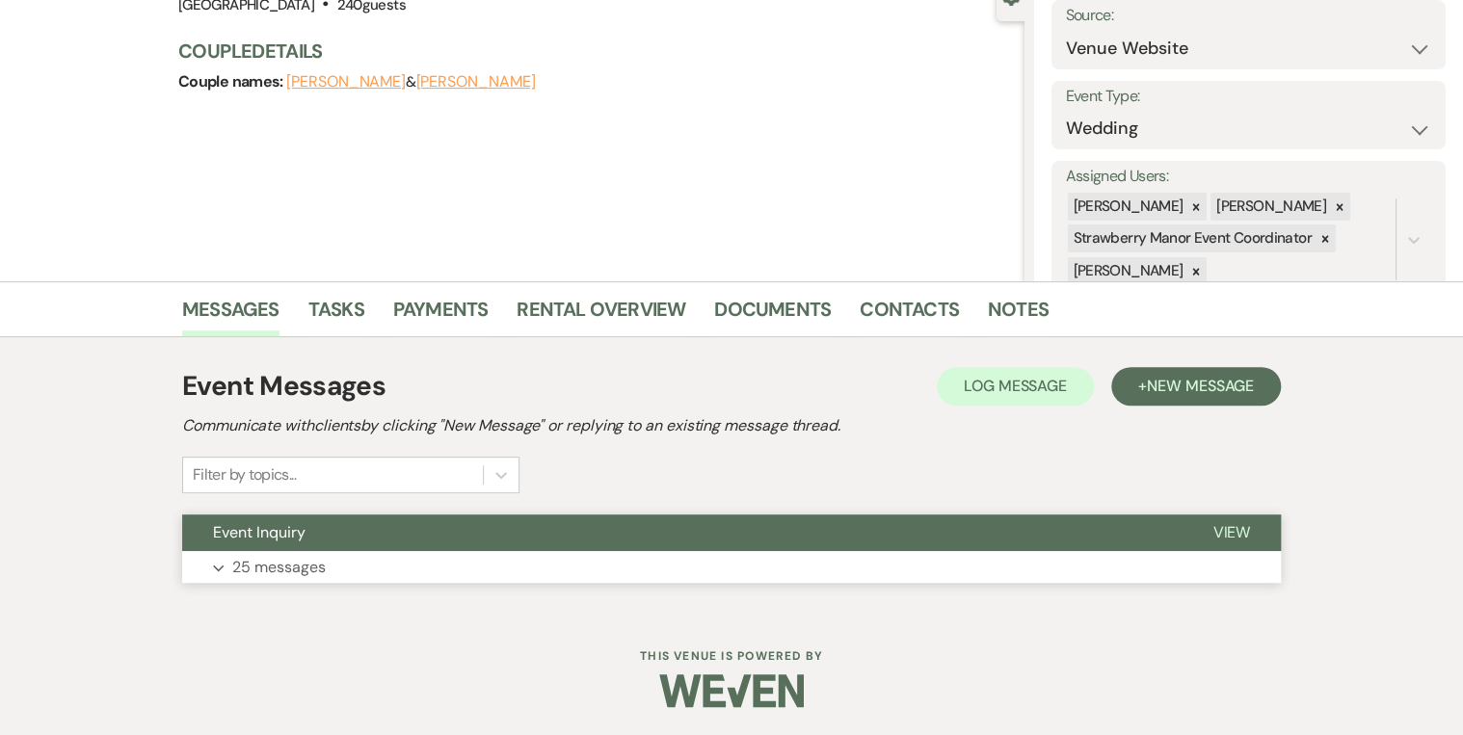
click at [1238, 527] on span "View" at bounding box center [1232, 532] width 38 height 20
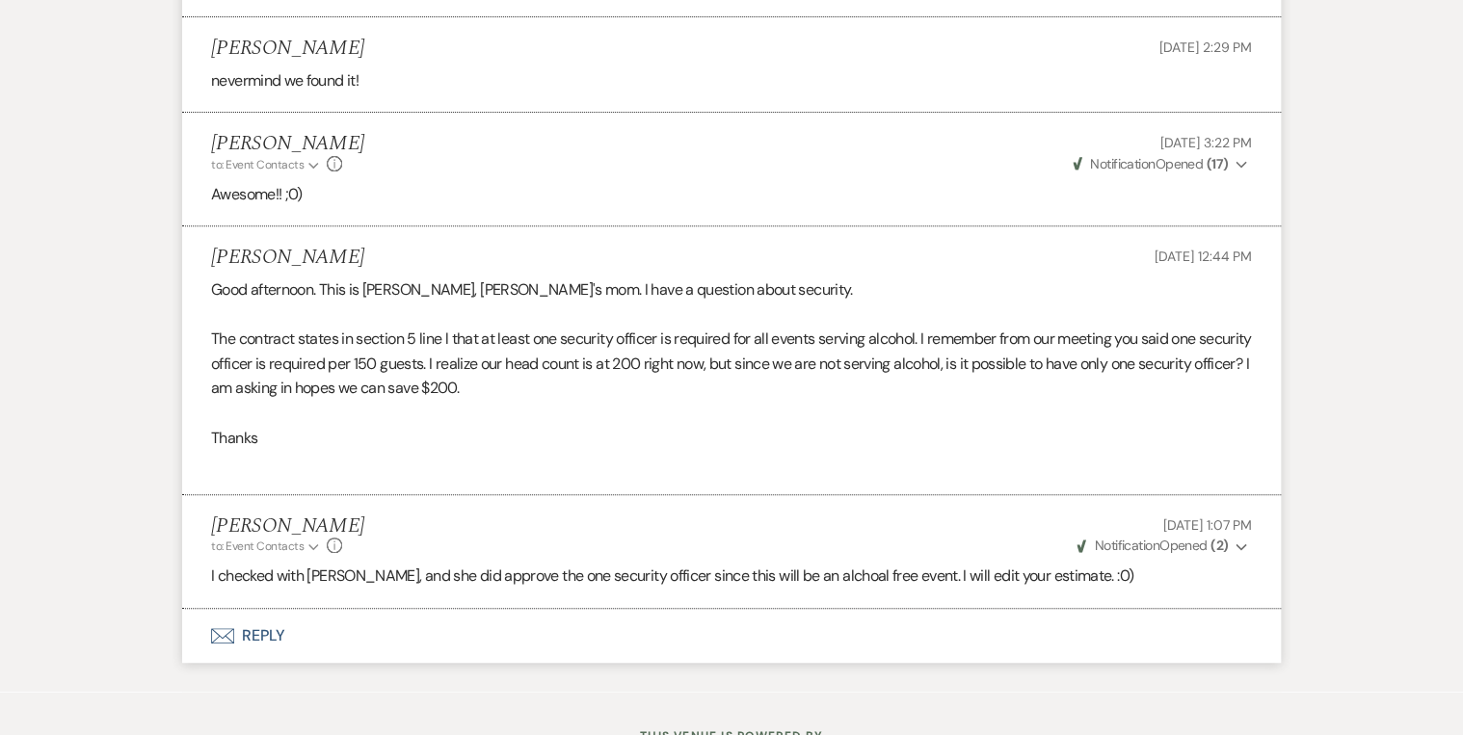
scroll to position [7647, 0]
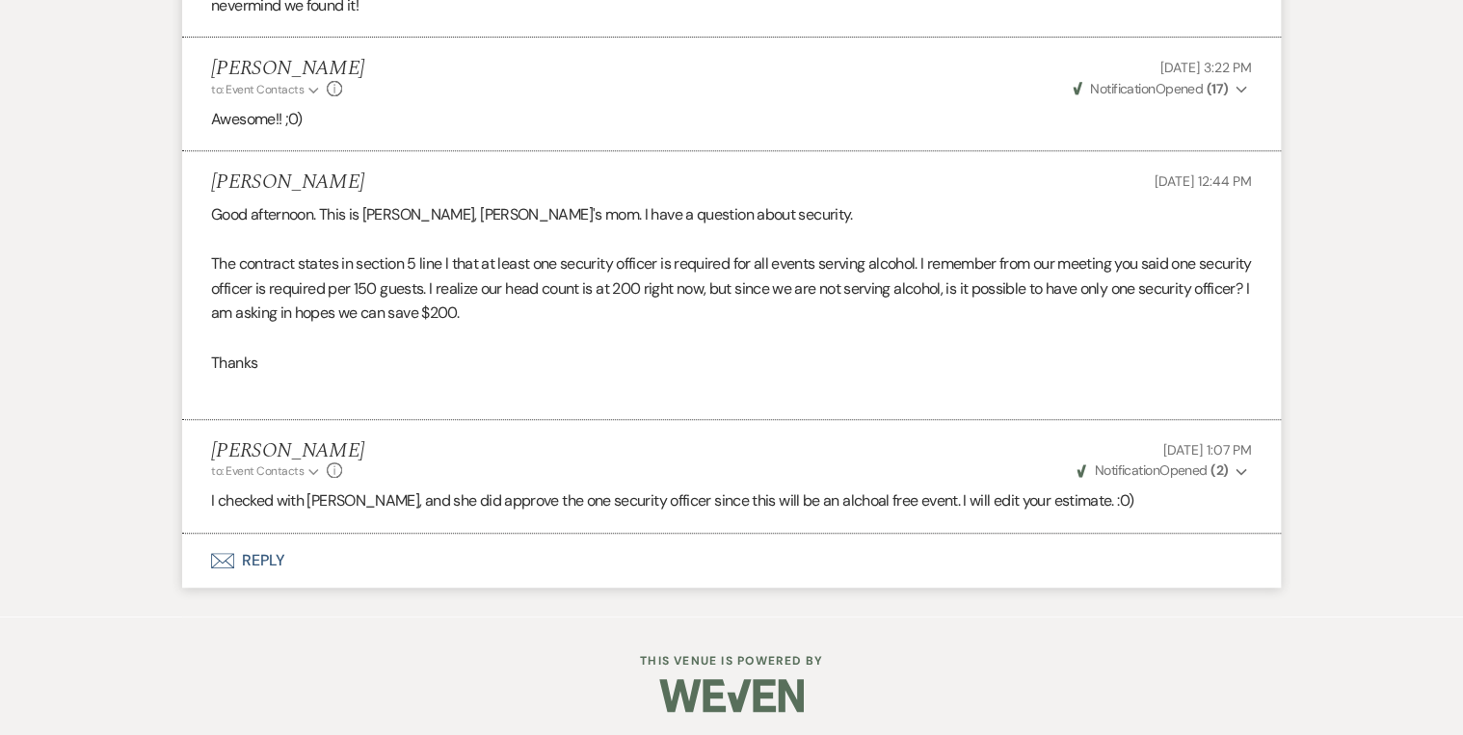
click at [254, 558] on button "Envelope Reply" at bounding box center [731, 561] width 1099 height 54
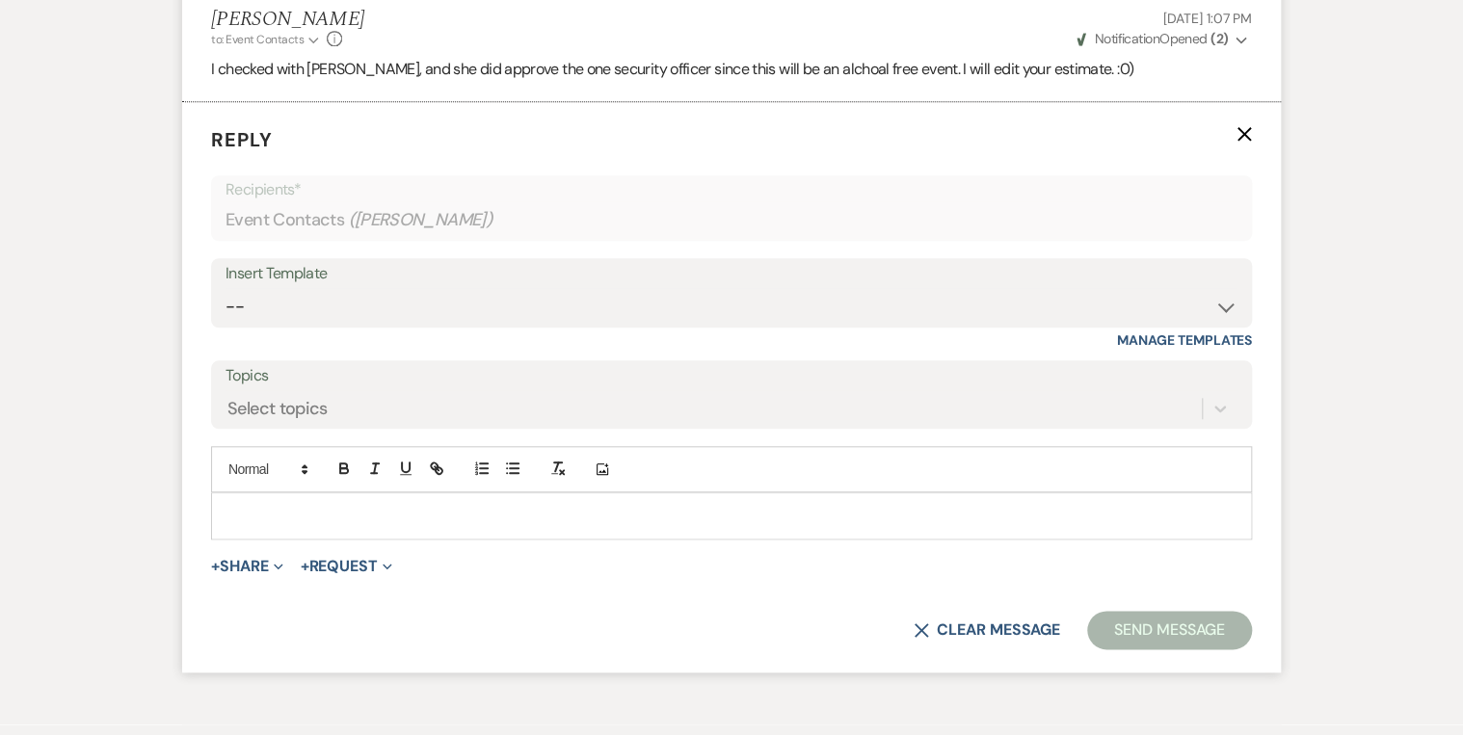
scroll to position [8093, 0]
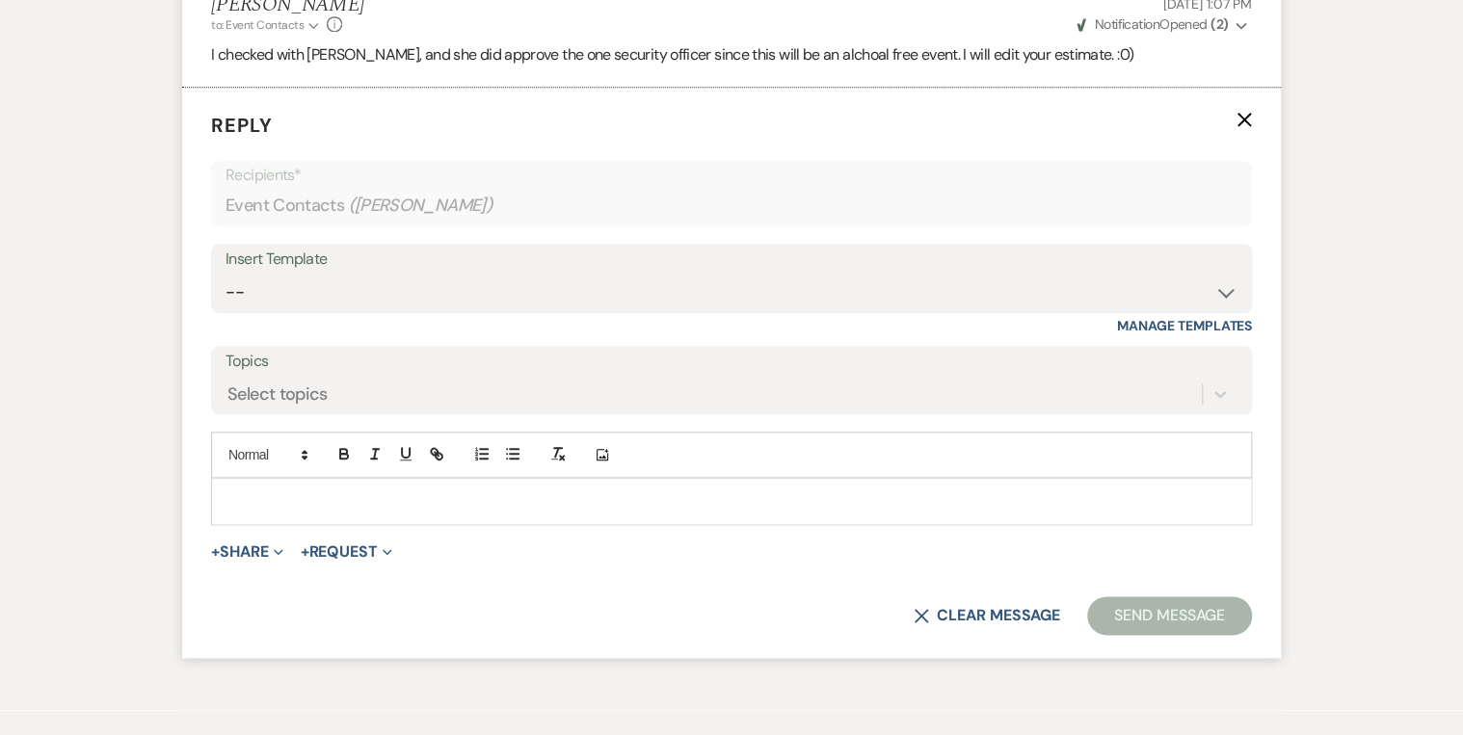
click at [285, 503] on p at bounding box center [732, 501] width 1010 height 21
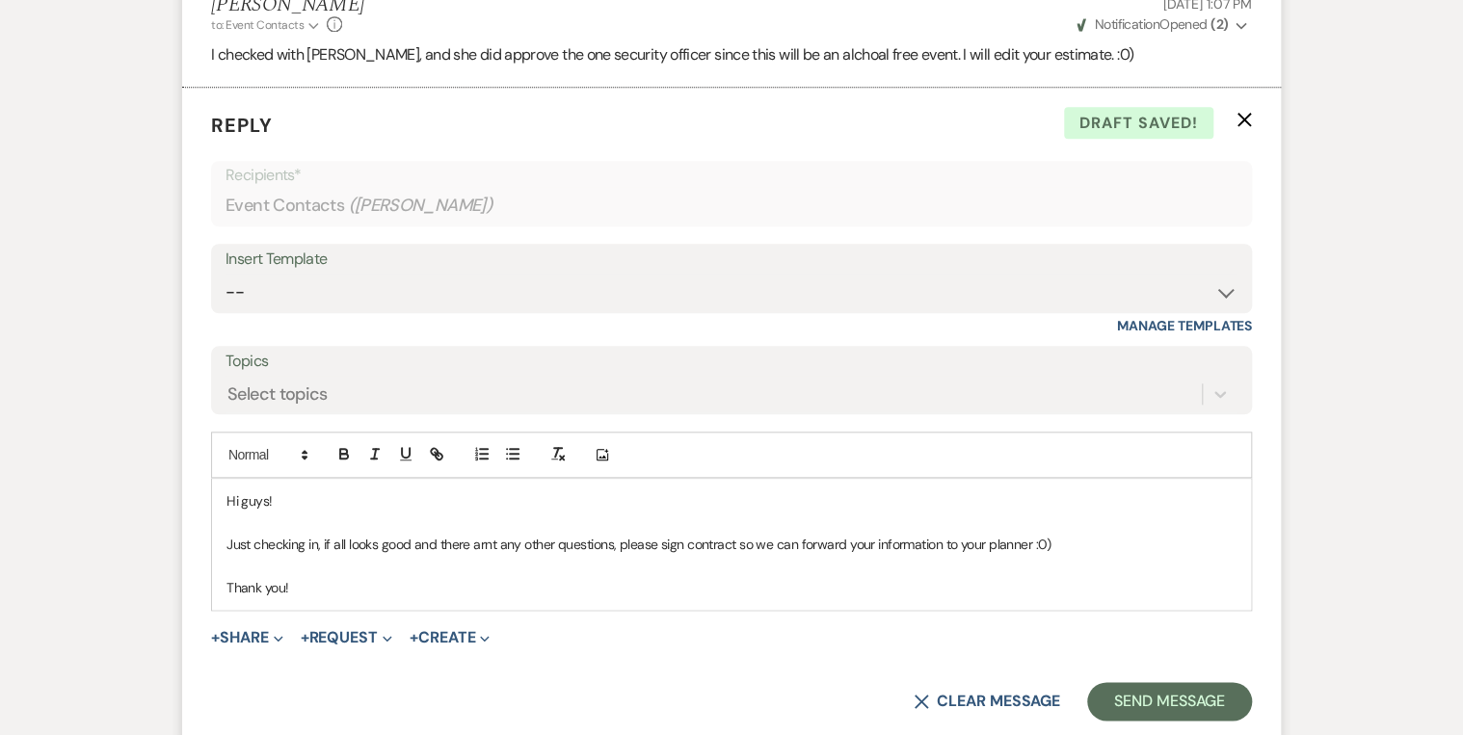
drag, startPoint x: 485, startPoint y: 539, endPoint x: 695, endPoint y: 597, distance: 217.9
click at [696, 597] on div "Hi guys! Just checking in, if all looks good and there arnt any other questions…" at bounding box center [731, 544] width 1039 height 131
drag, startPoint x: 492, startPoint y: 537, endPoint x: 474, endPoint y: 537, distance: 17.3
click at [474, 537] on p "Just checking in, if all looks good and there arnt any other questions, please …" at bounding box center [732, 544] width 1010 height 21
click at [516, 559] on p at bounding box center [732, 565] width 1010 height 21
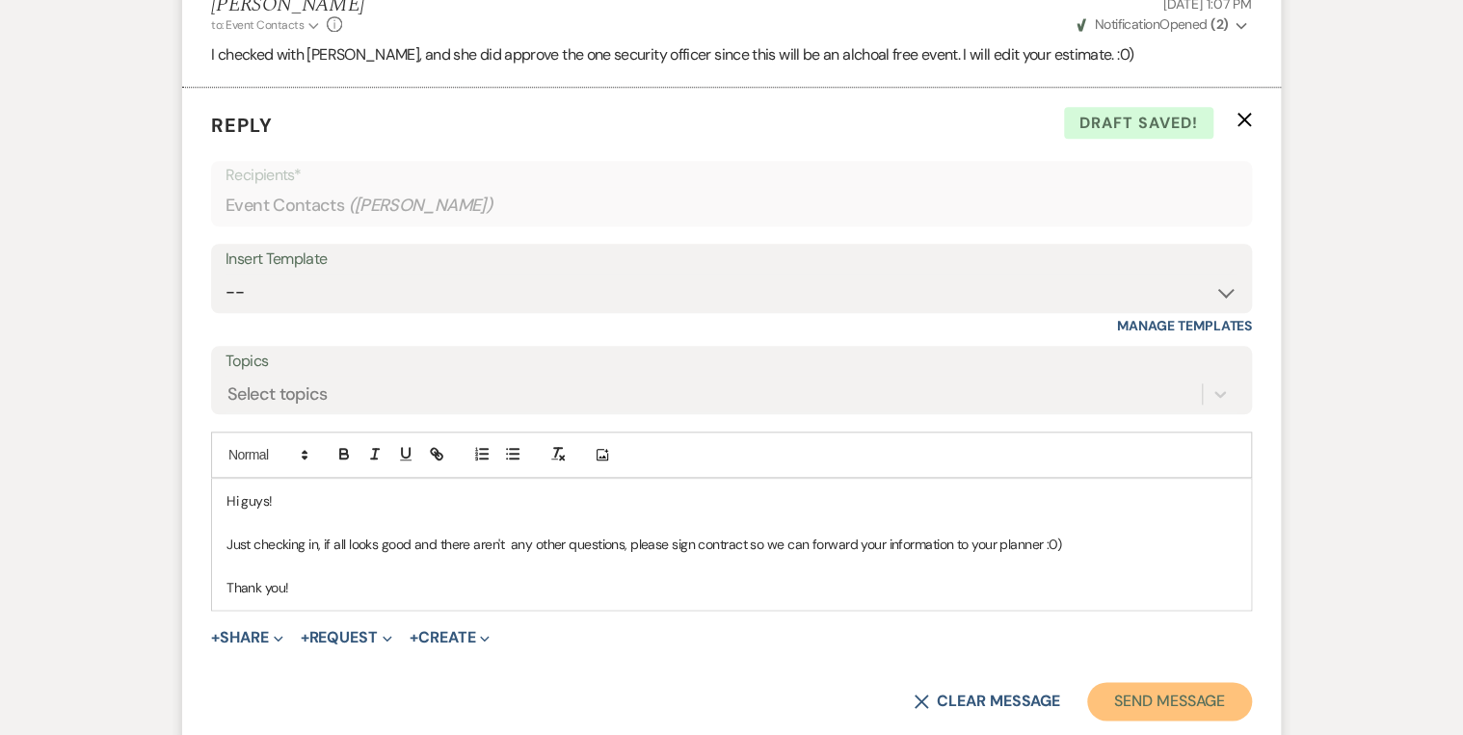
click at [1202, 693] on button "Send Message" at bounding box center [1169, 701] width 165 height 39
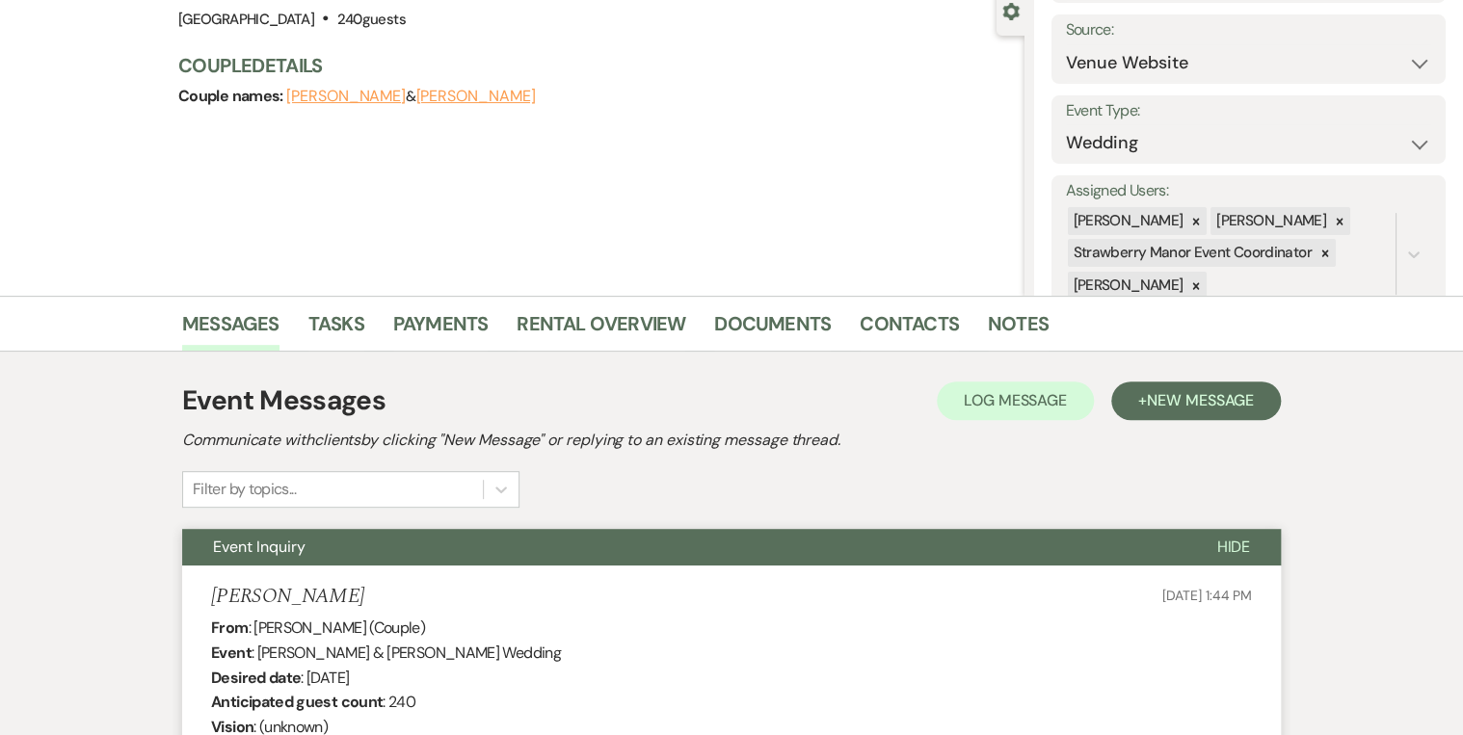
scroll to position [0, 0]
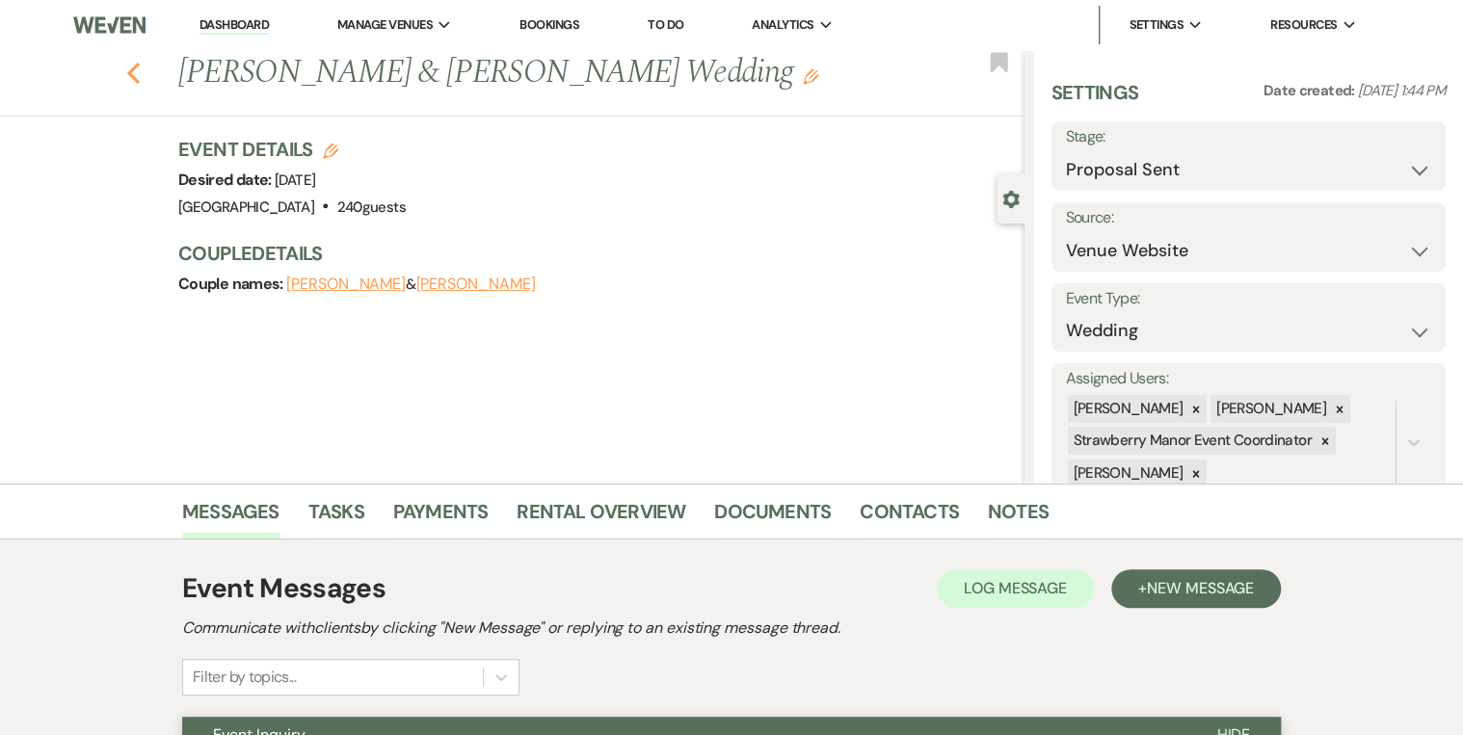
click at [133, 71] on icon "Previous" at bounding box center [133, 73] width 14 height 23
select select "6"
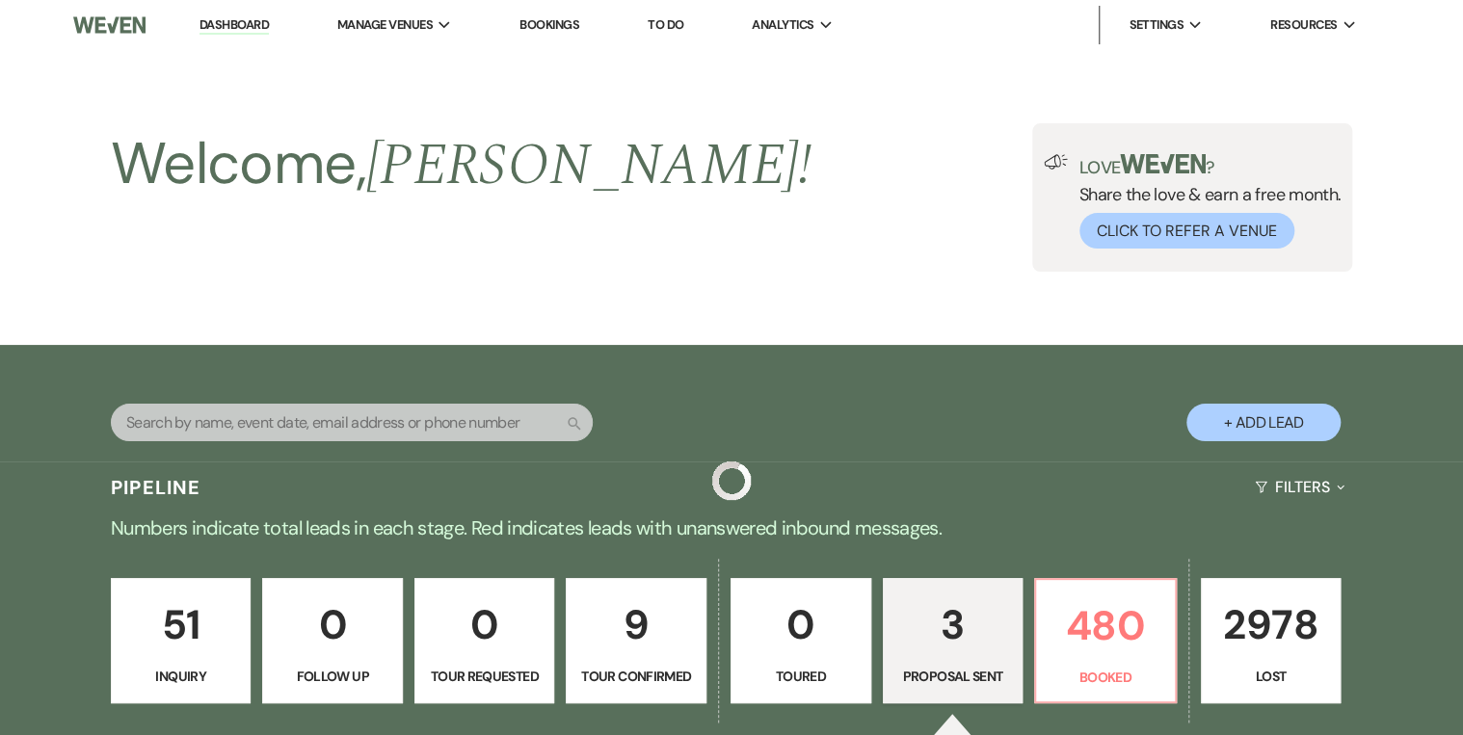
scroll to position [694, 0]
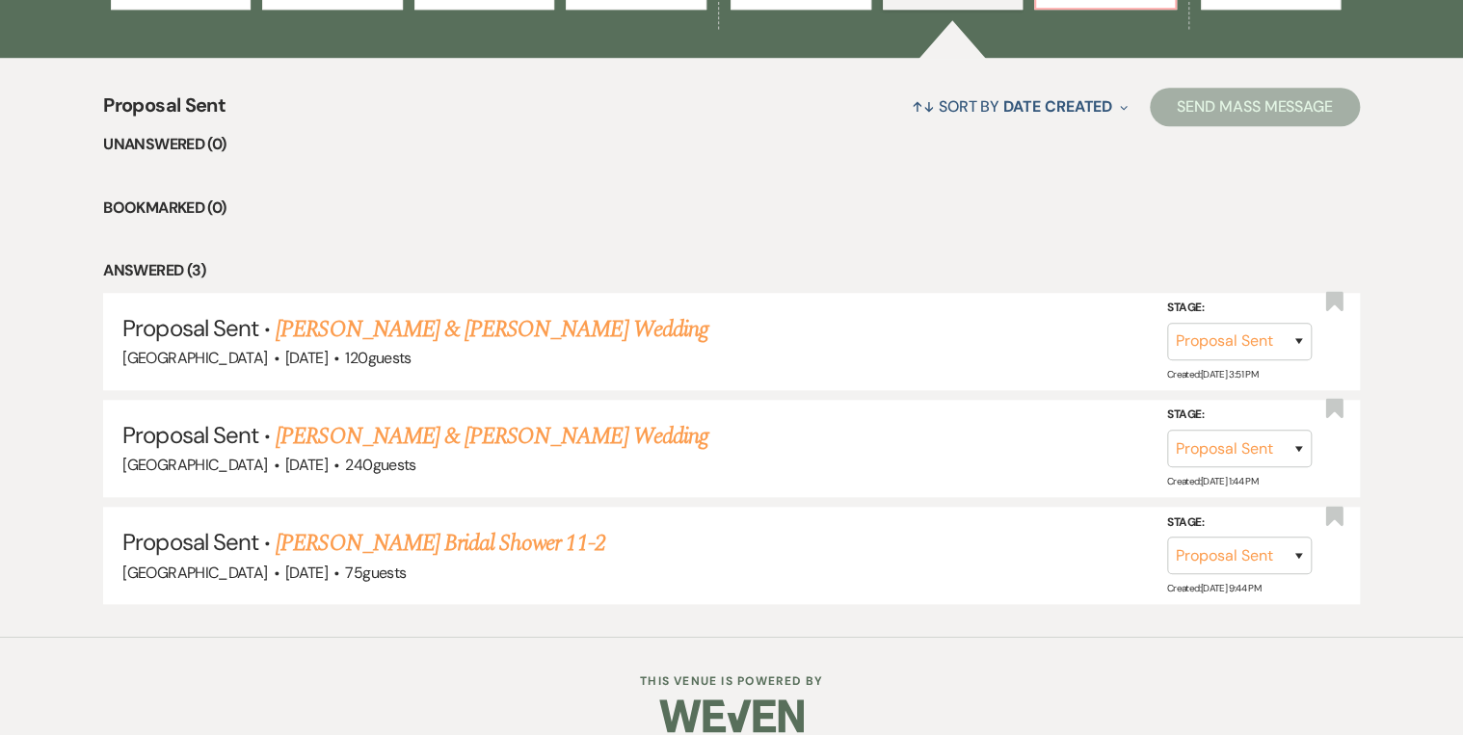
drag, startPoint x: 415, startPoint y: 545, endPoint x: 443, endPoint y: 546, distance: 28.0
click at [416, 545] on link "[PERSON_NAME] Bridal Shower 11-2" at bounding box center [440, 543] width 329 height 35
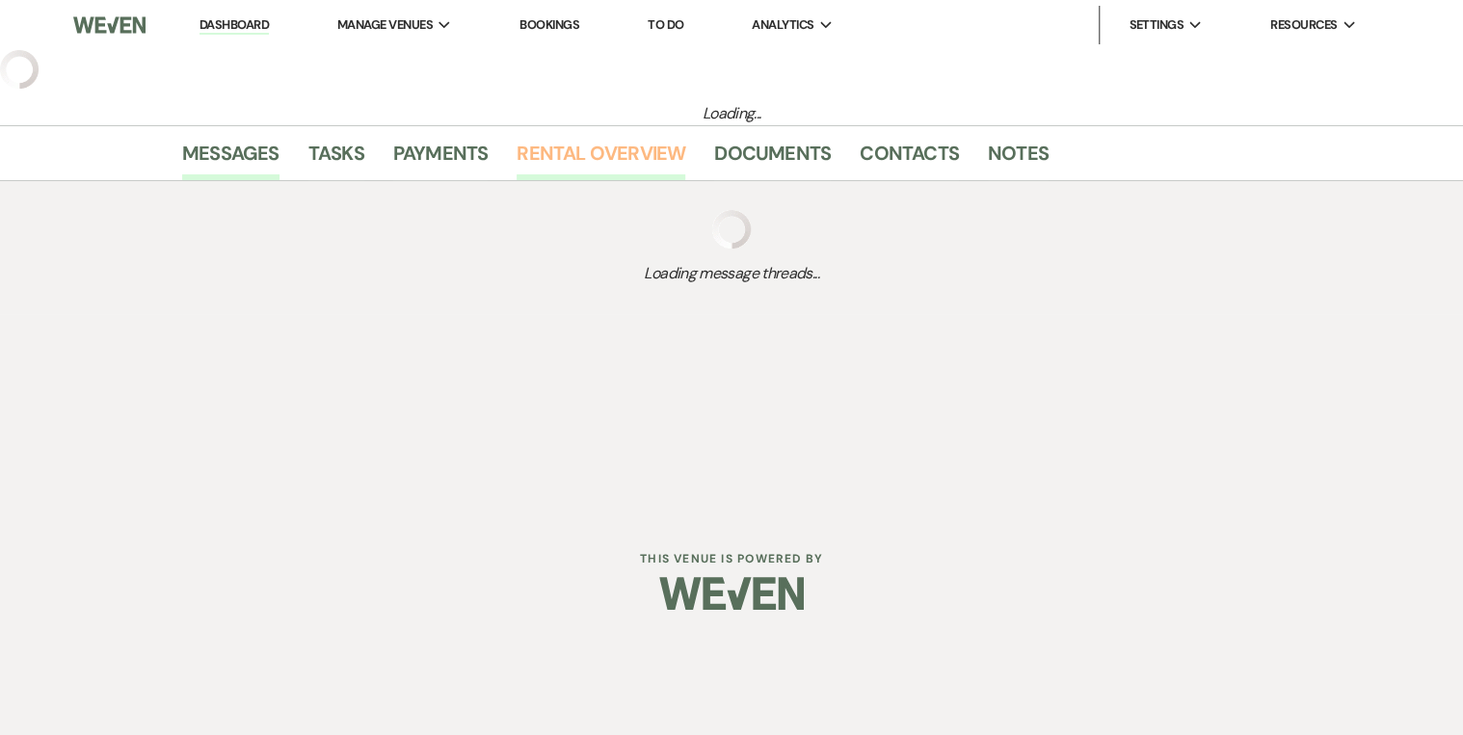
select select "6"
select select "5"
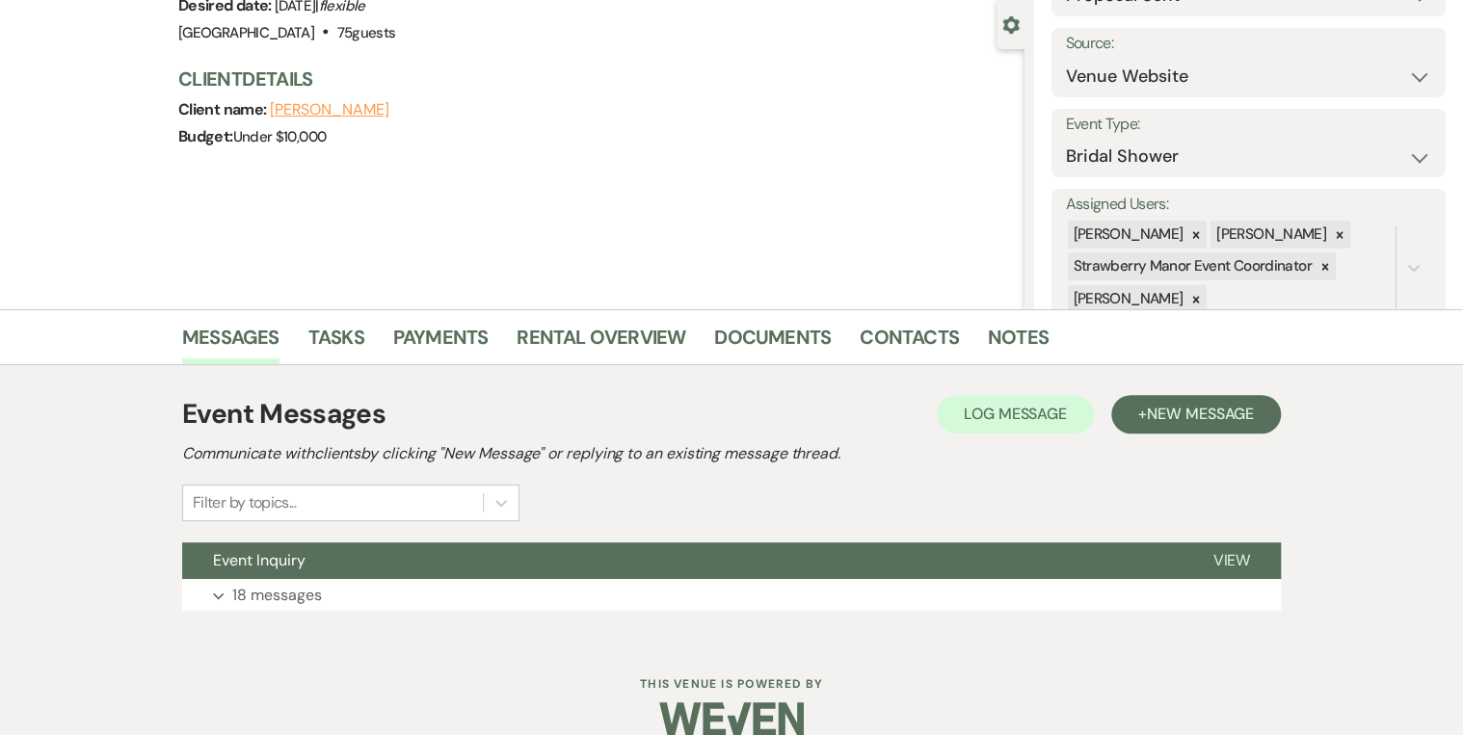
scroll to position [202, 0]
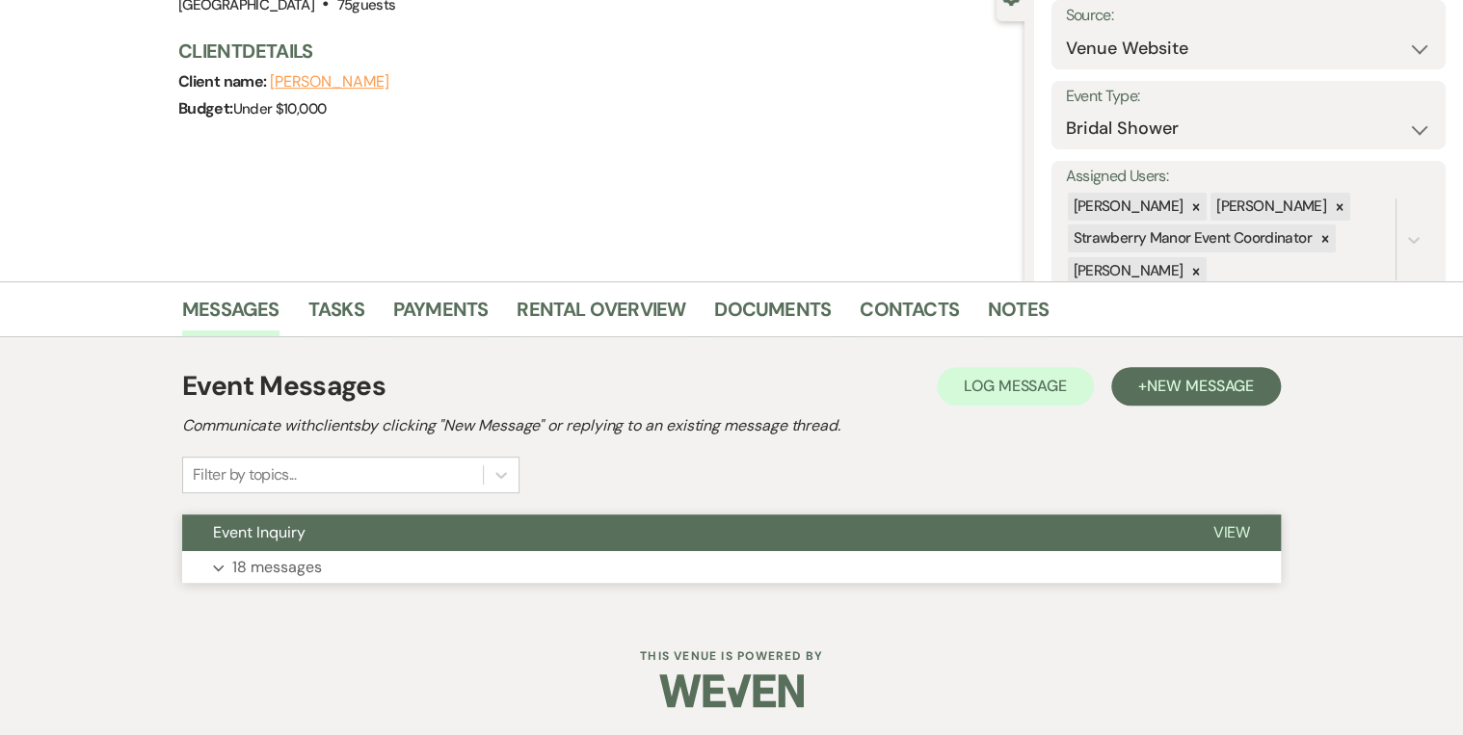
click at [1249, 528] on span "View" at bounding box center [1232, 532] width 38 height 20
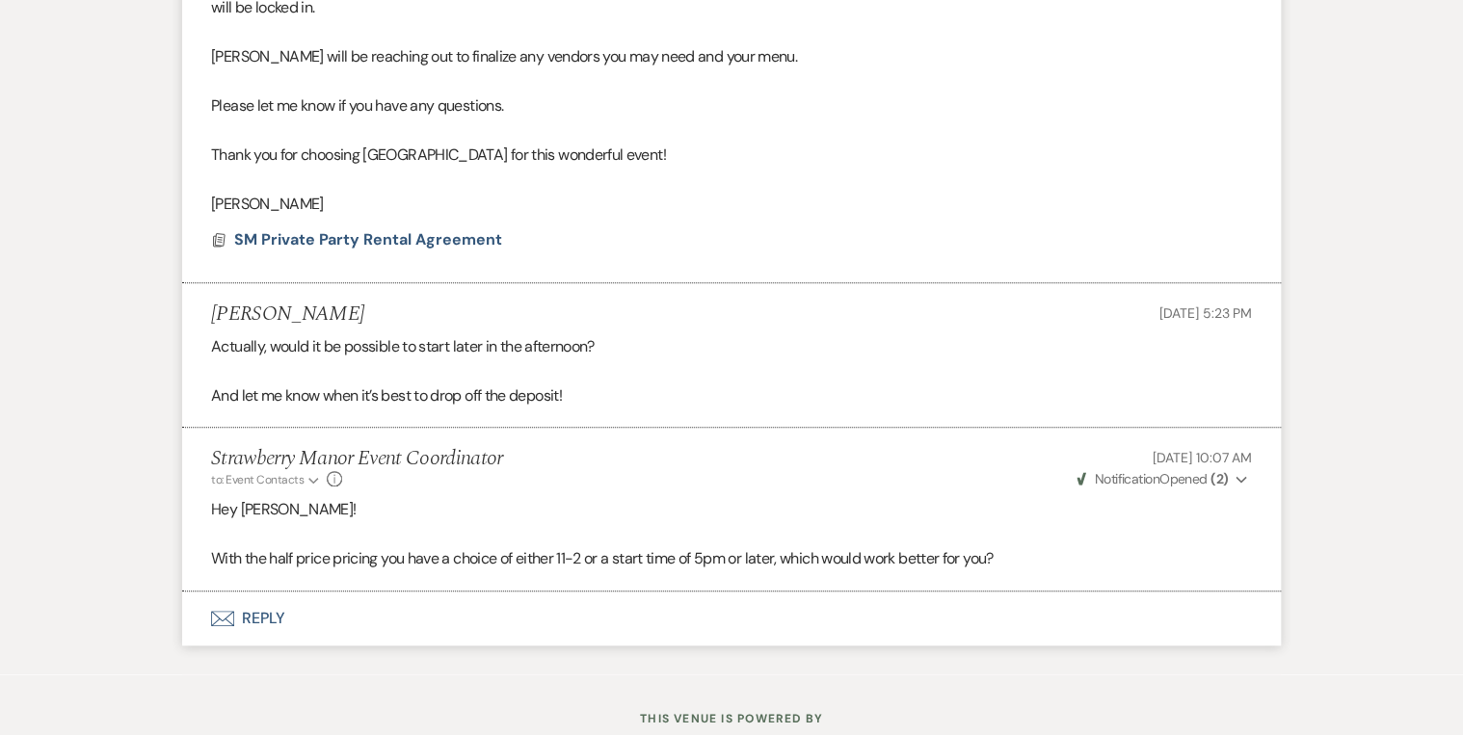
scroll to position [4369, 0]
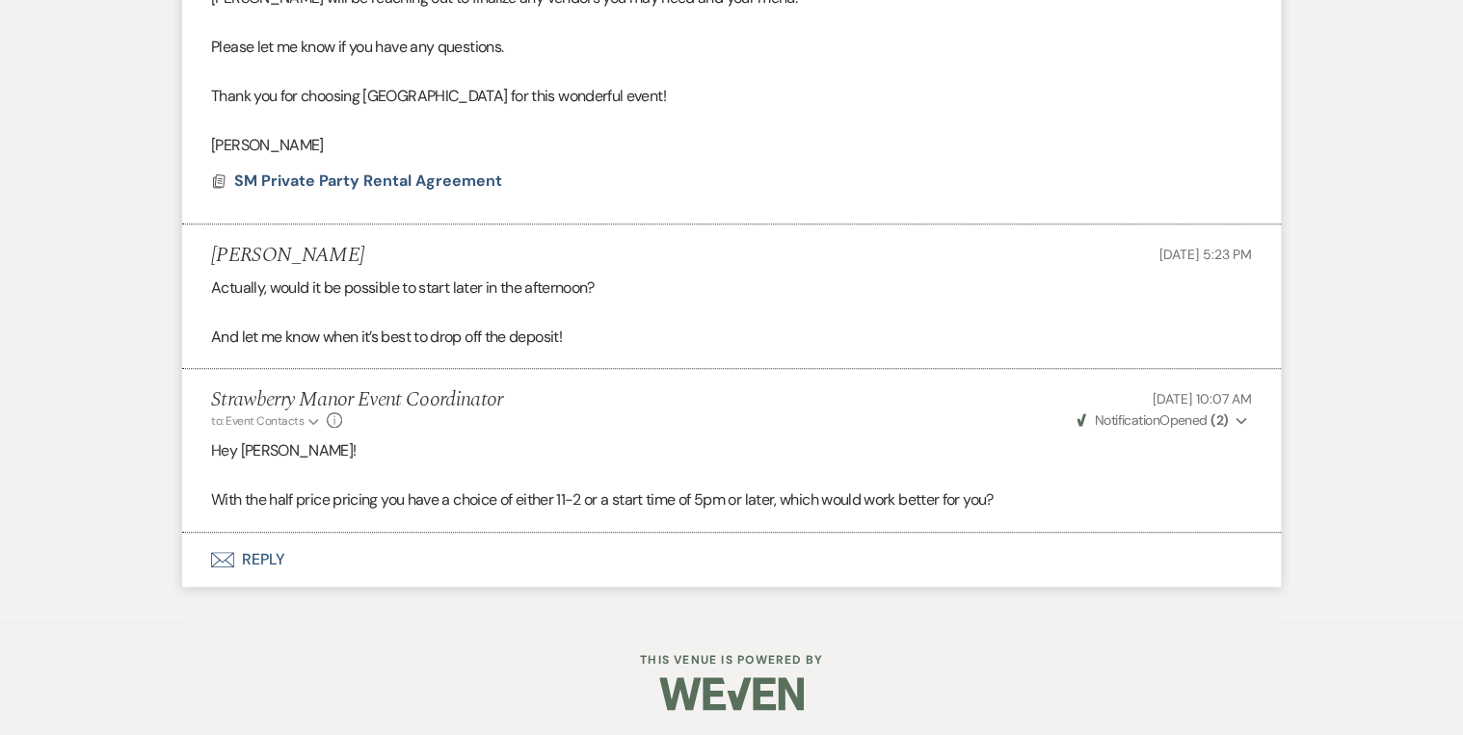
click at [260, 555] on button "Envelope Reply" at bounding box center [731, 560] width 1099 height 54
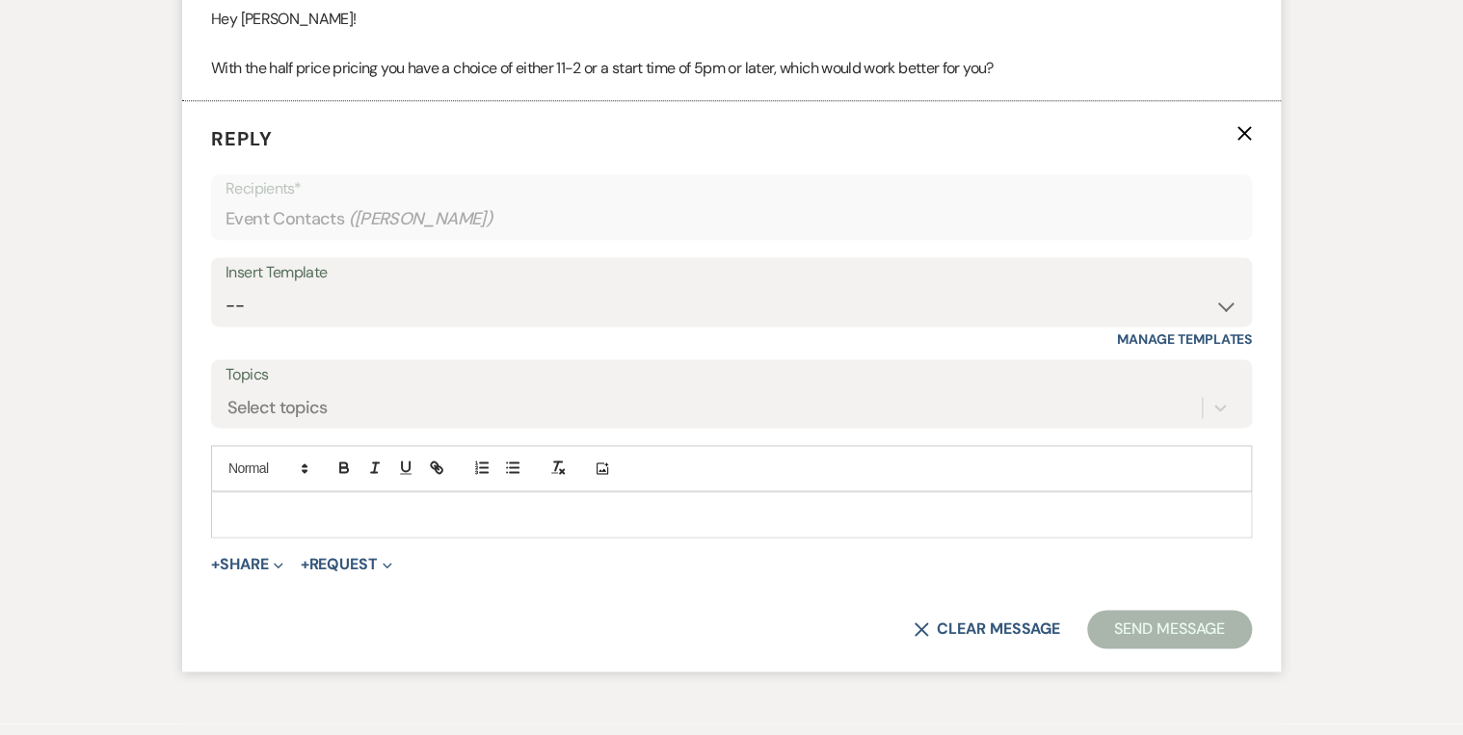
scroll to position [4816, 0]
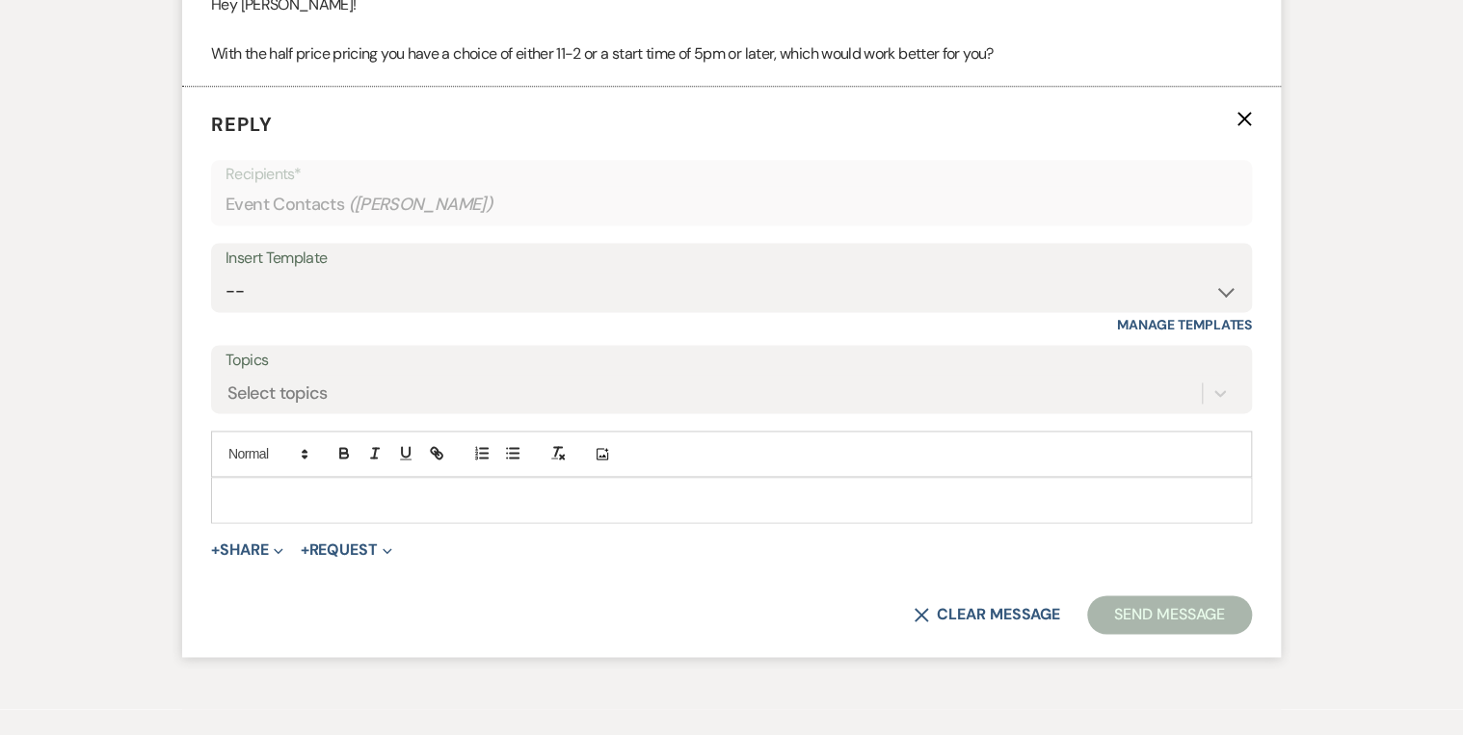
click at [280, 504] on p at bounding box center [732, 500] width 1010 height 21
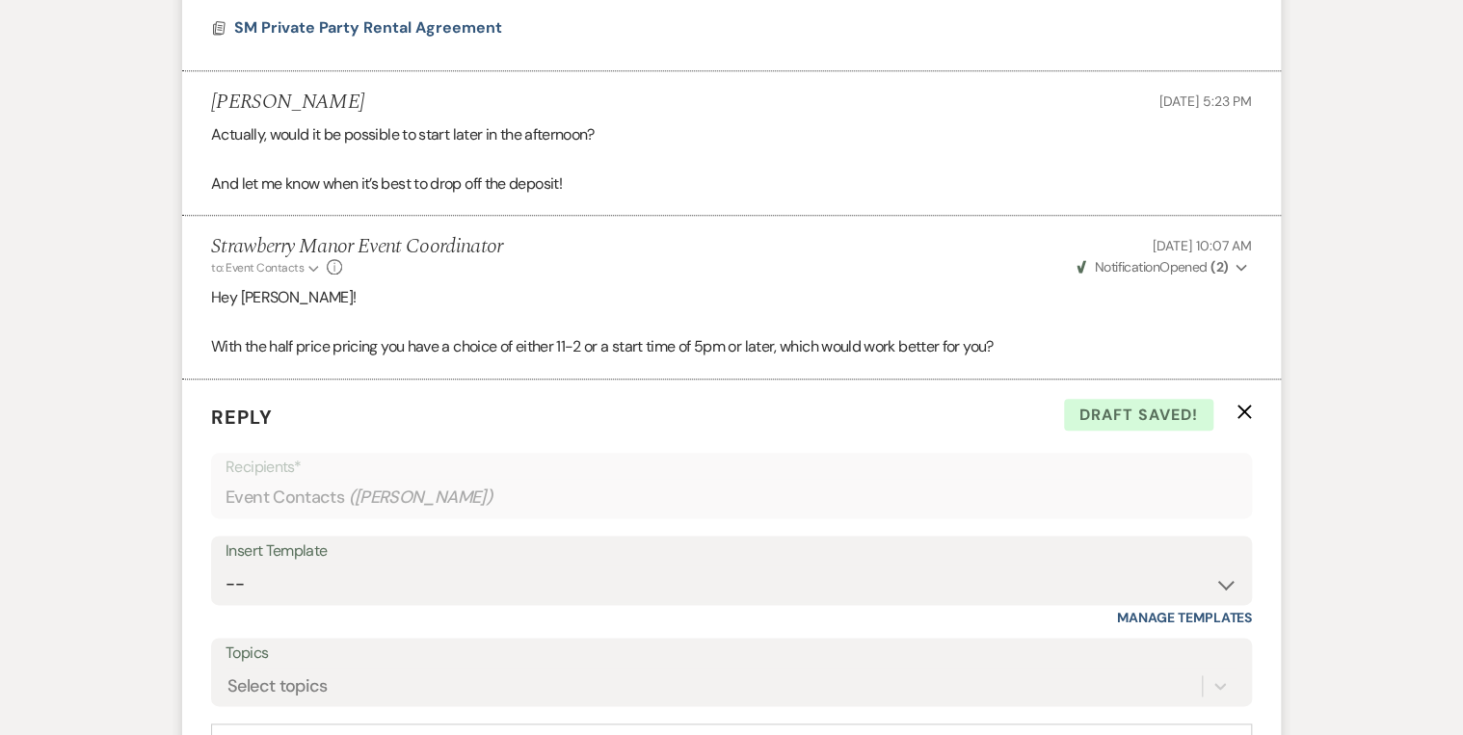
scroll to position [4908, 0]
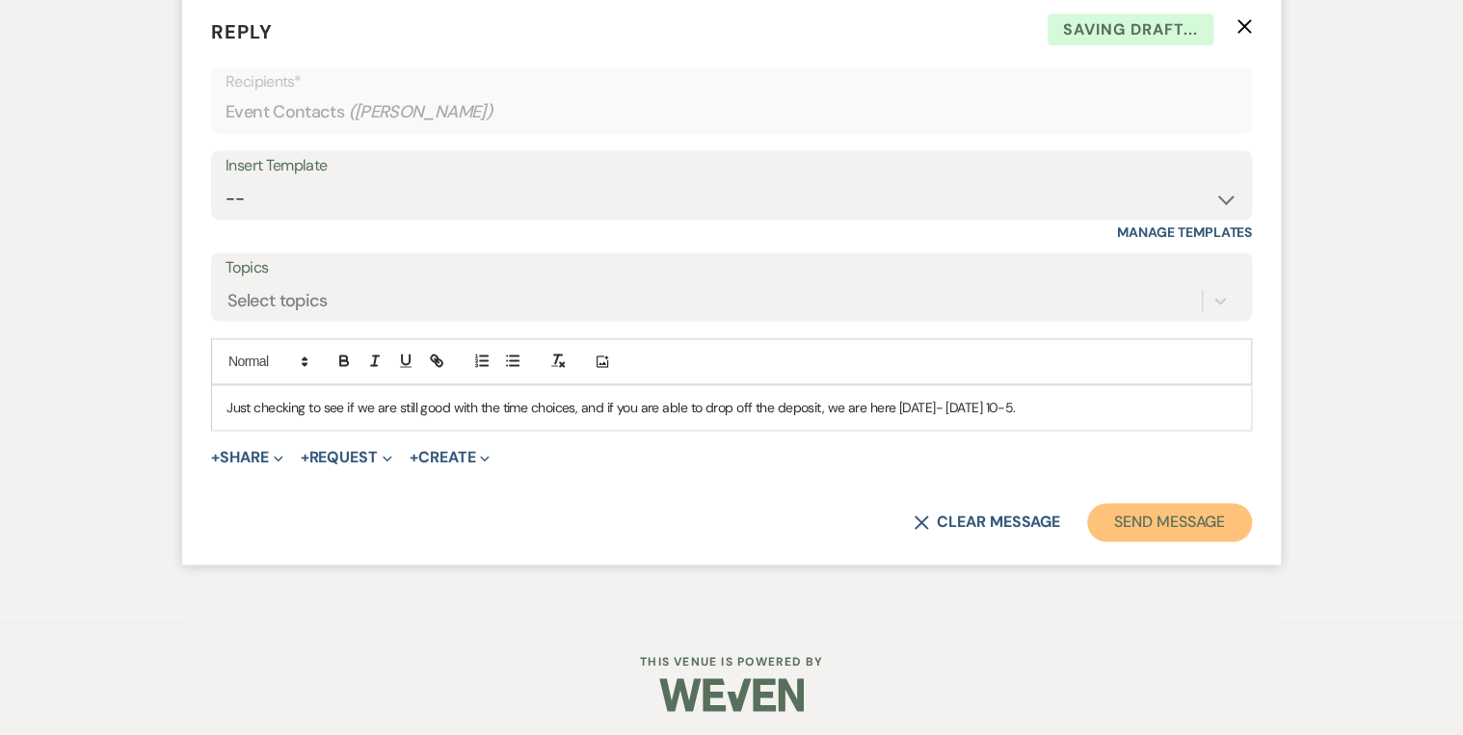
click at [1133, 516] on button "Send Message" at bounding box center [1169, 522] width 165 height 39
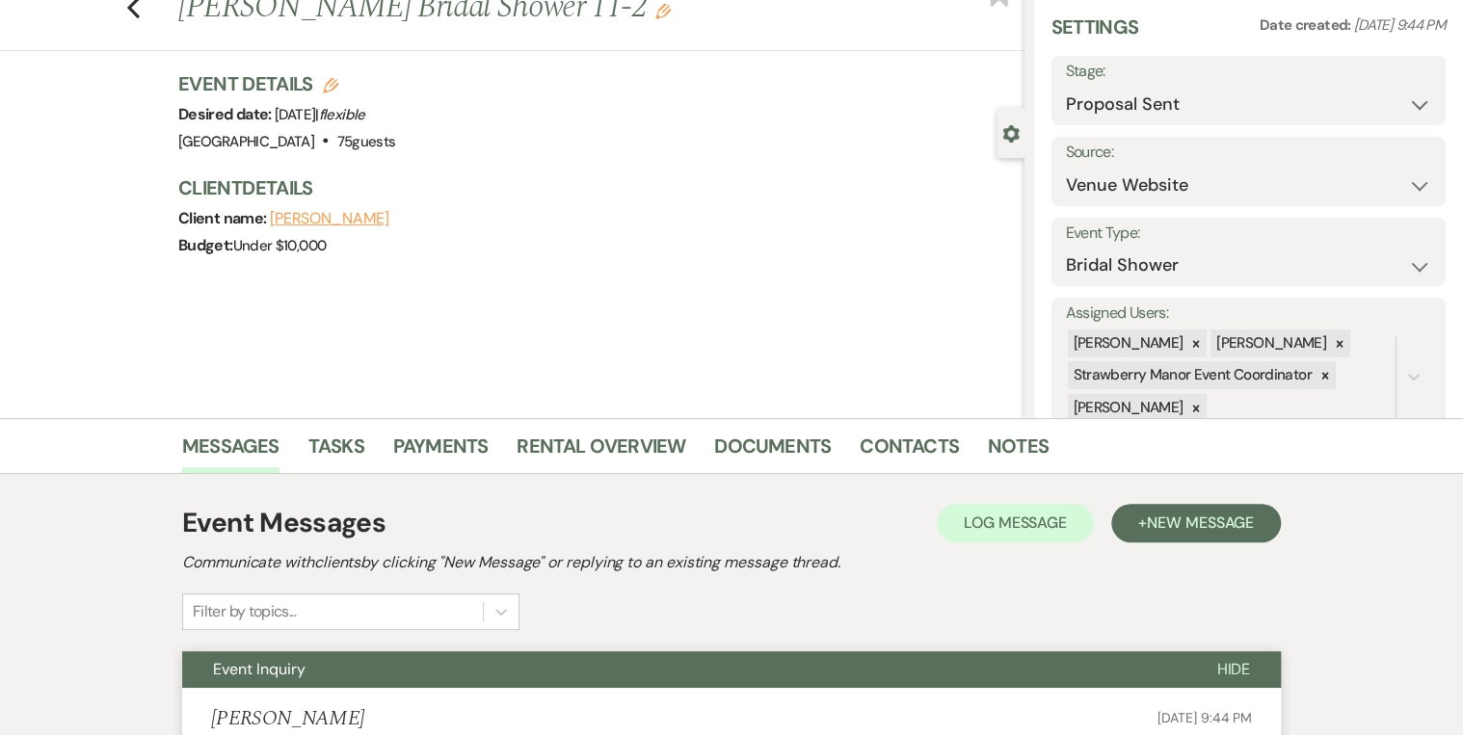
scroll to position [0, 0]
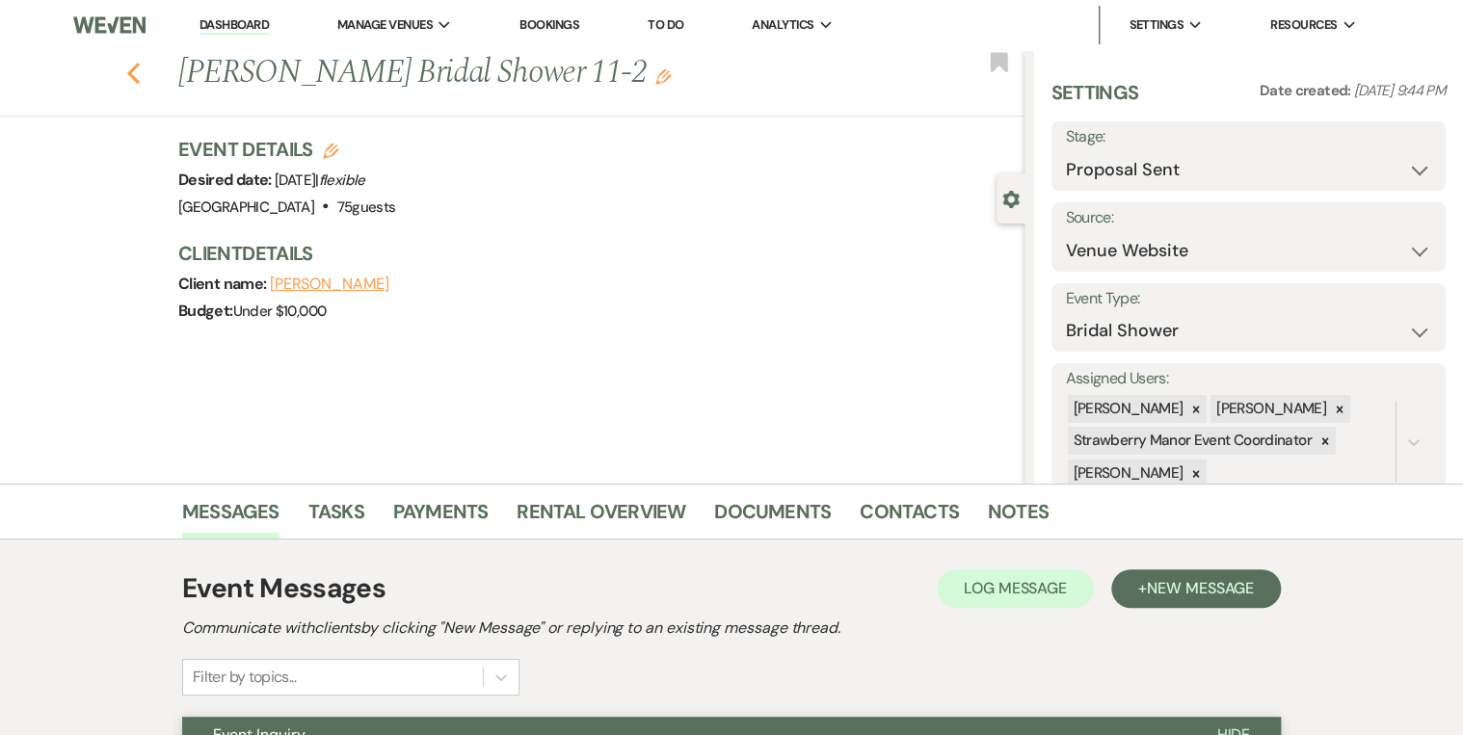
click at [141, 79] on icon "Previous" at bounding box center [133, 73] width 14 height 23
select select "6"
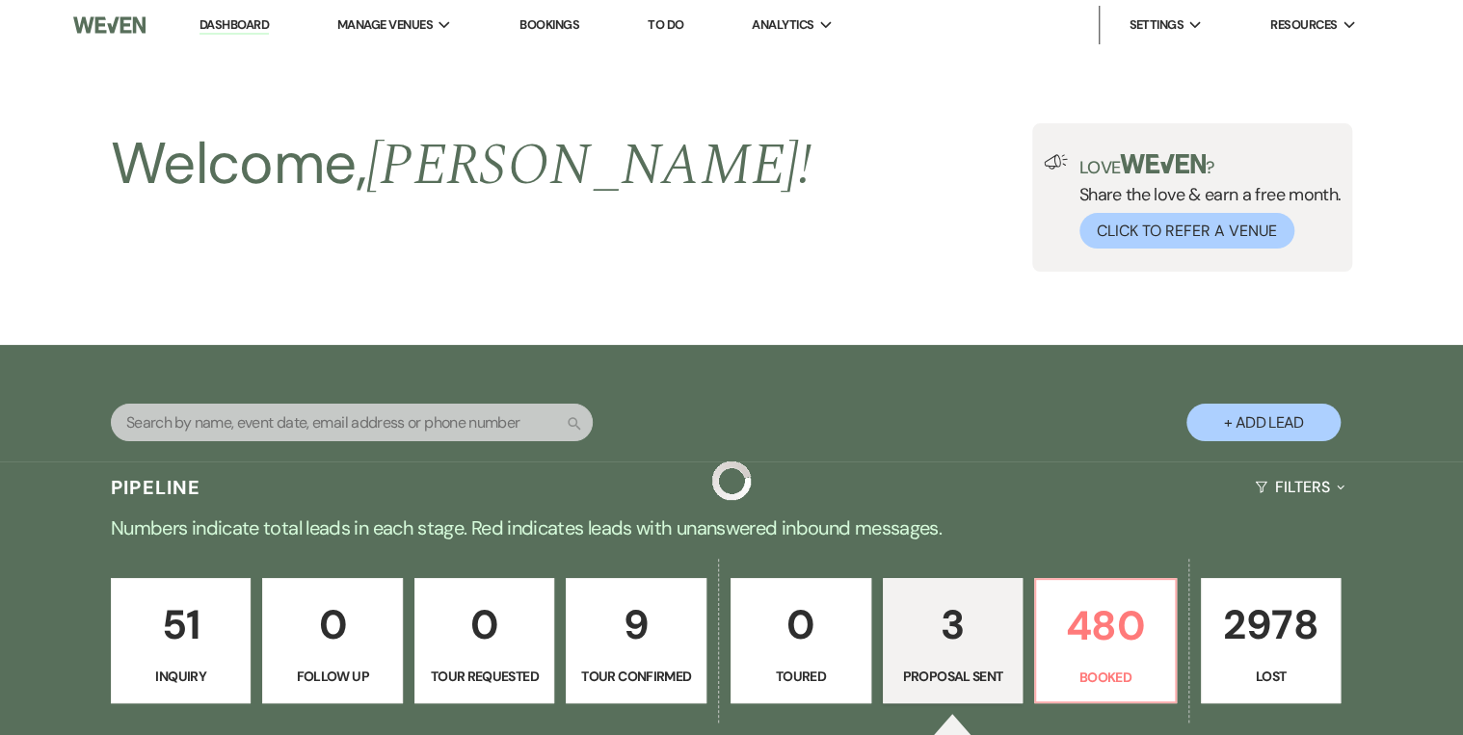
scroll to position [694, 0]
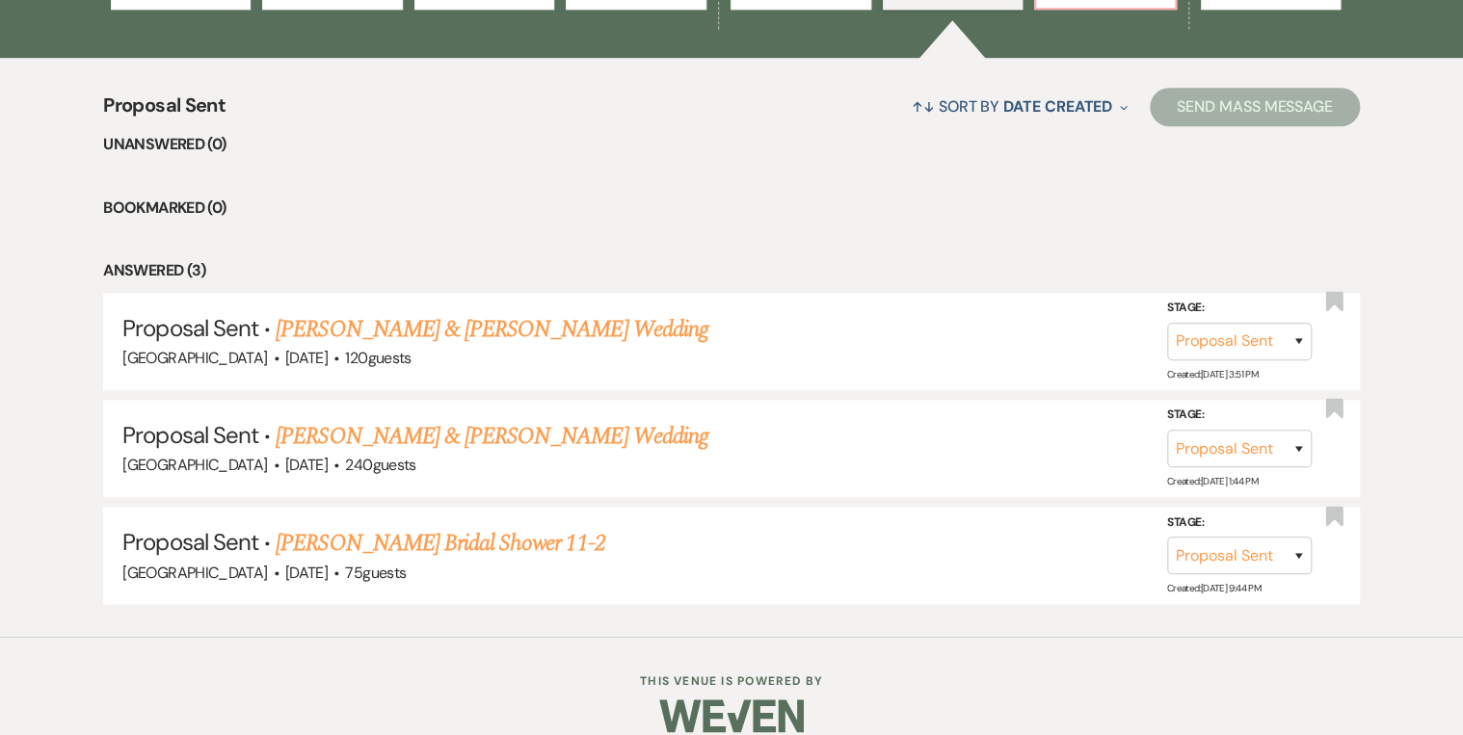
click at [553, 173] on ul "Unanswered (0) Bookmarked (0) Answered (3) Proposal Sent · Daniel Vaccaro & Sar…" at bounding box center [731, 368] width 1256 height 472
click at [520, 321] on link "[PERSON_NAME] & [PERSON_NAME] Wedding" at bounding box center [492, 329] width 432 height 35
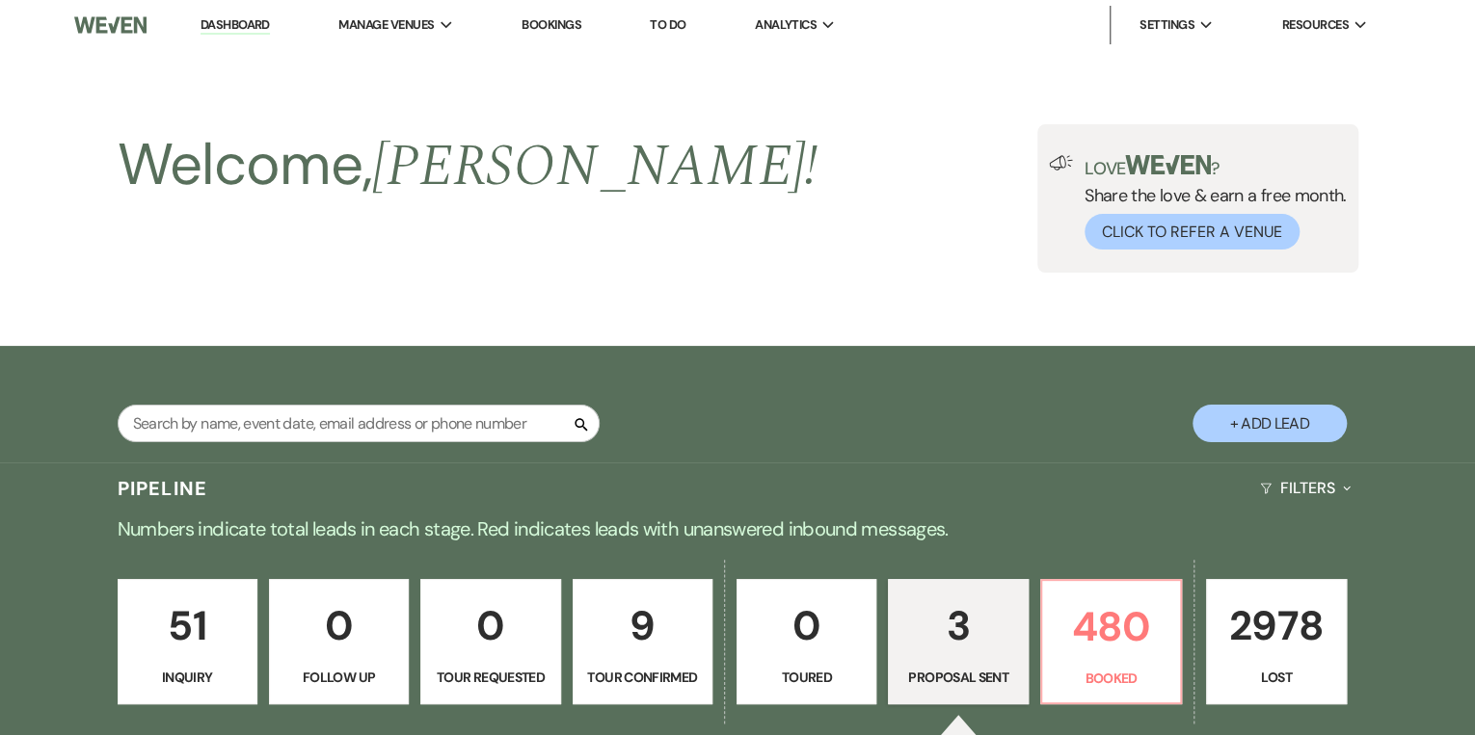
select select "6"
select select "5"
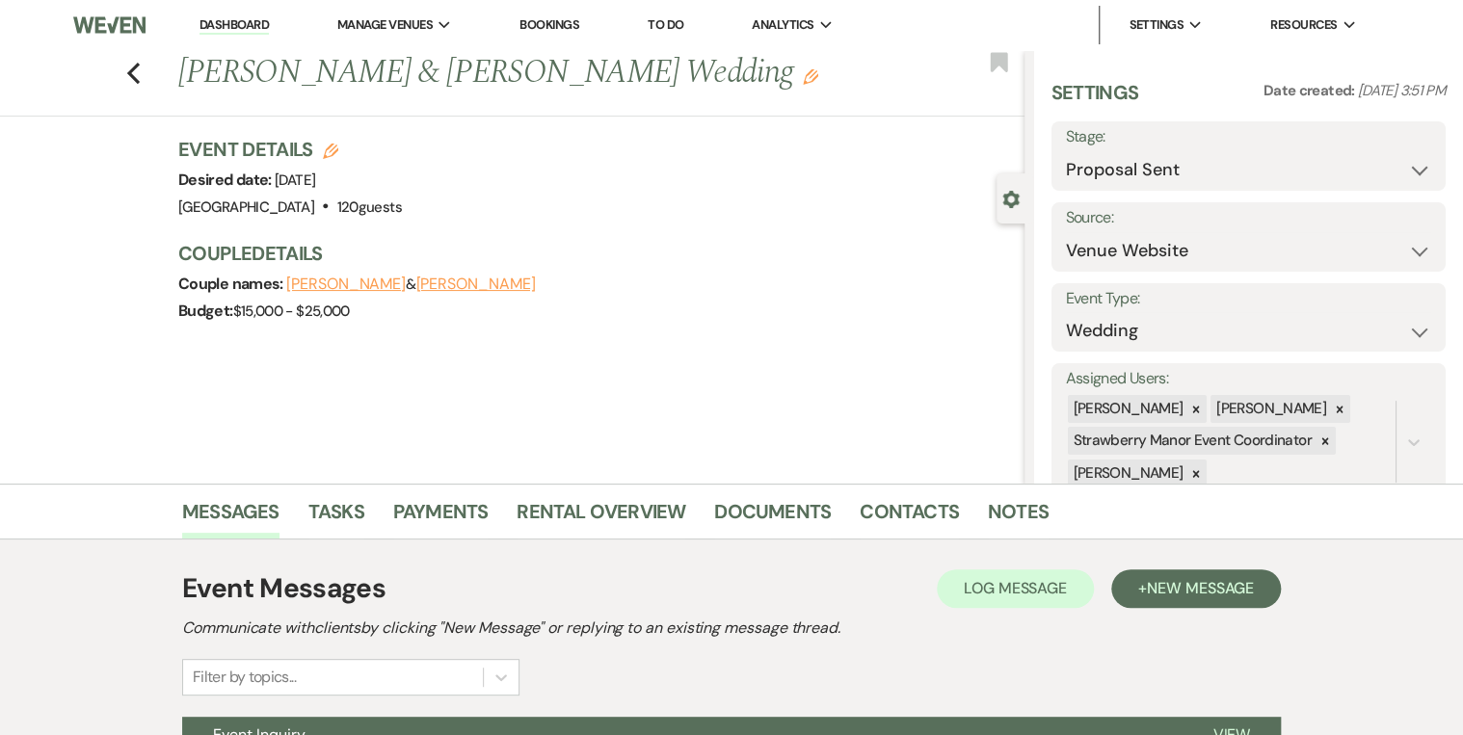
scroll to position [202, 0]
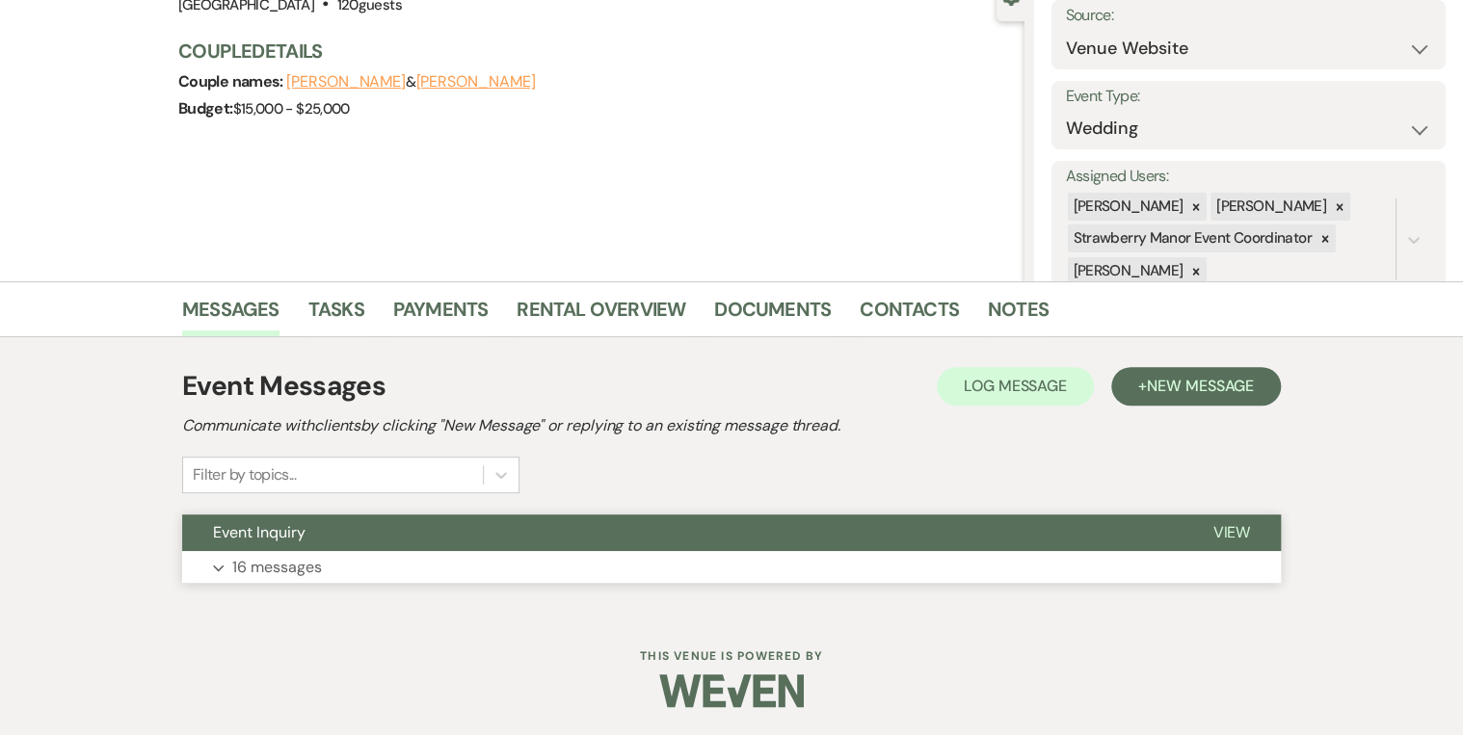
click at [1233, 532] on span "View" at bounding box center [1232, 532] width 38 height 20
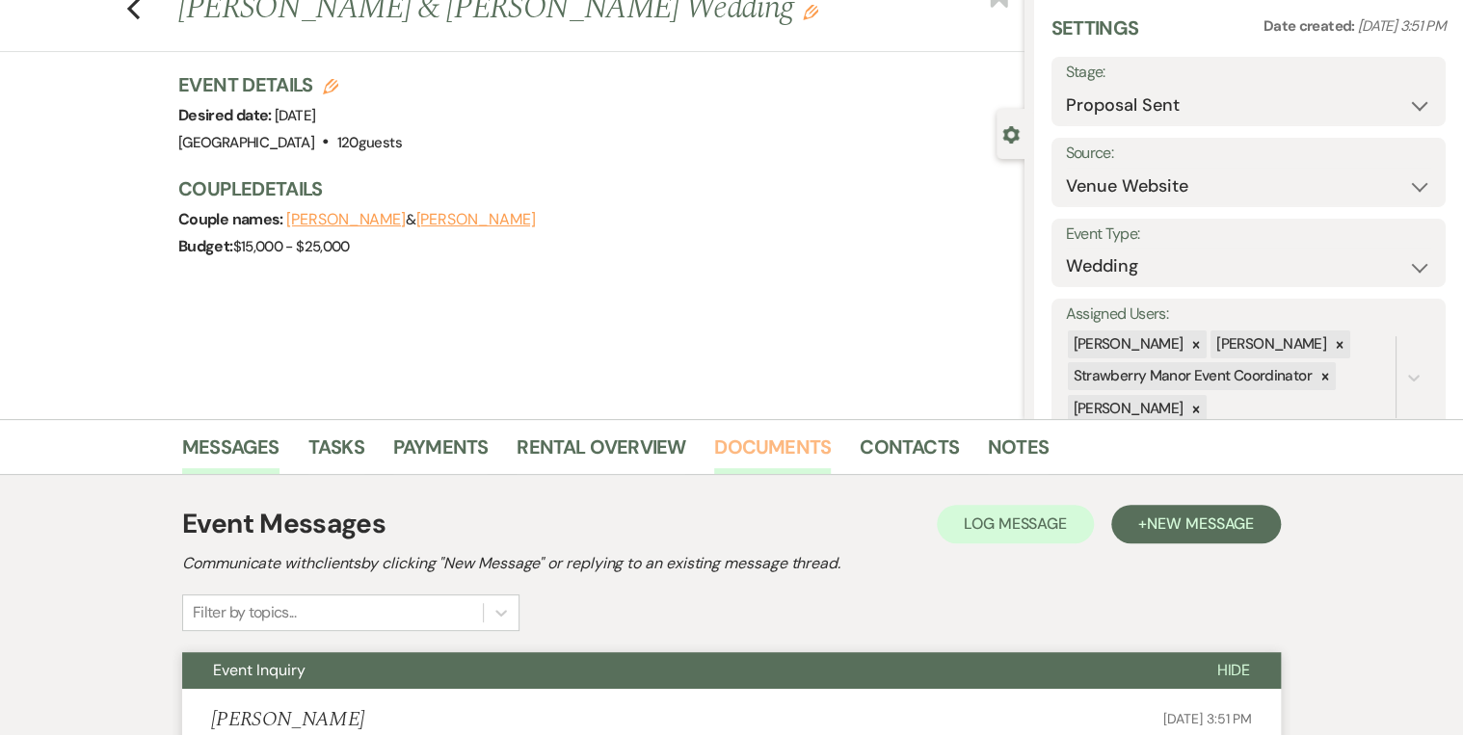
scroll to position [0, 0]
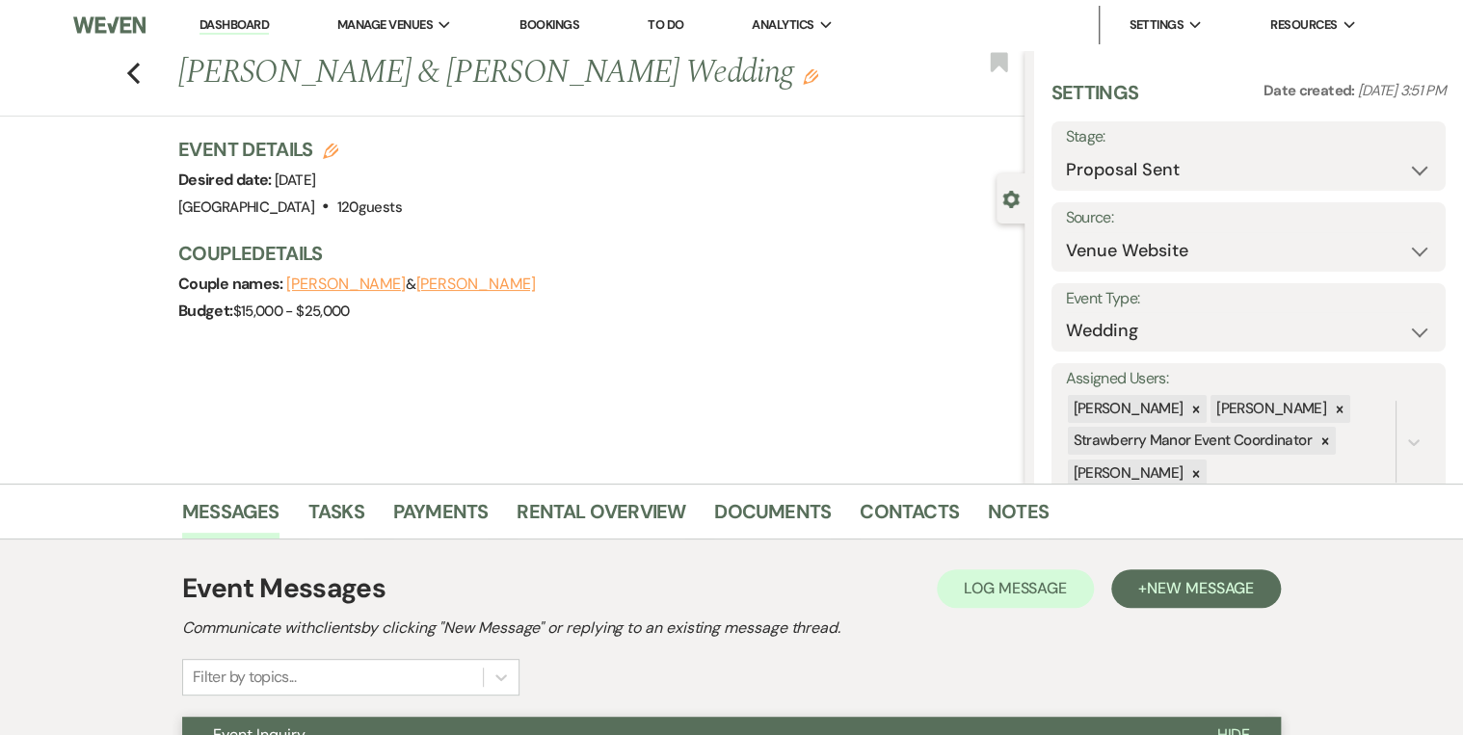
click at [220, 20] on link "Dashboard" at bounding box center [234, 25] width 69 height 18
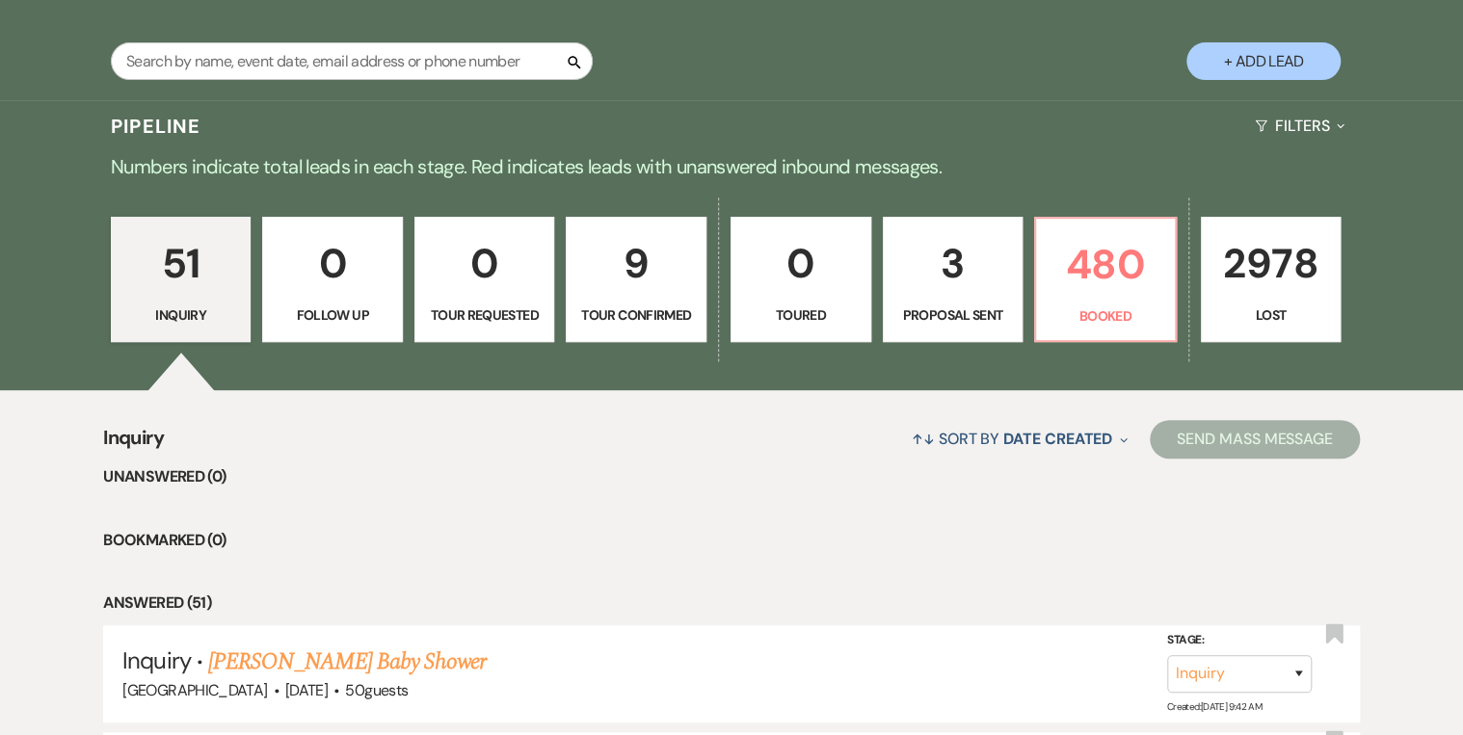
scroll to position [77, 0]
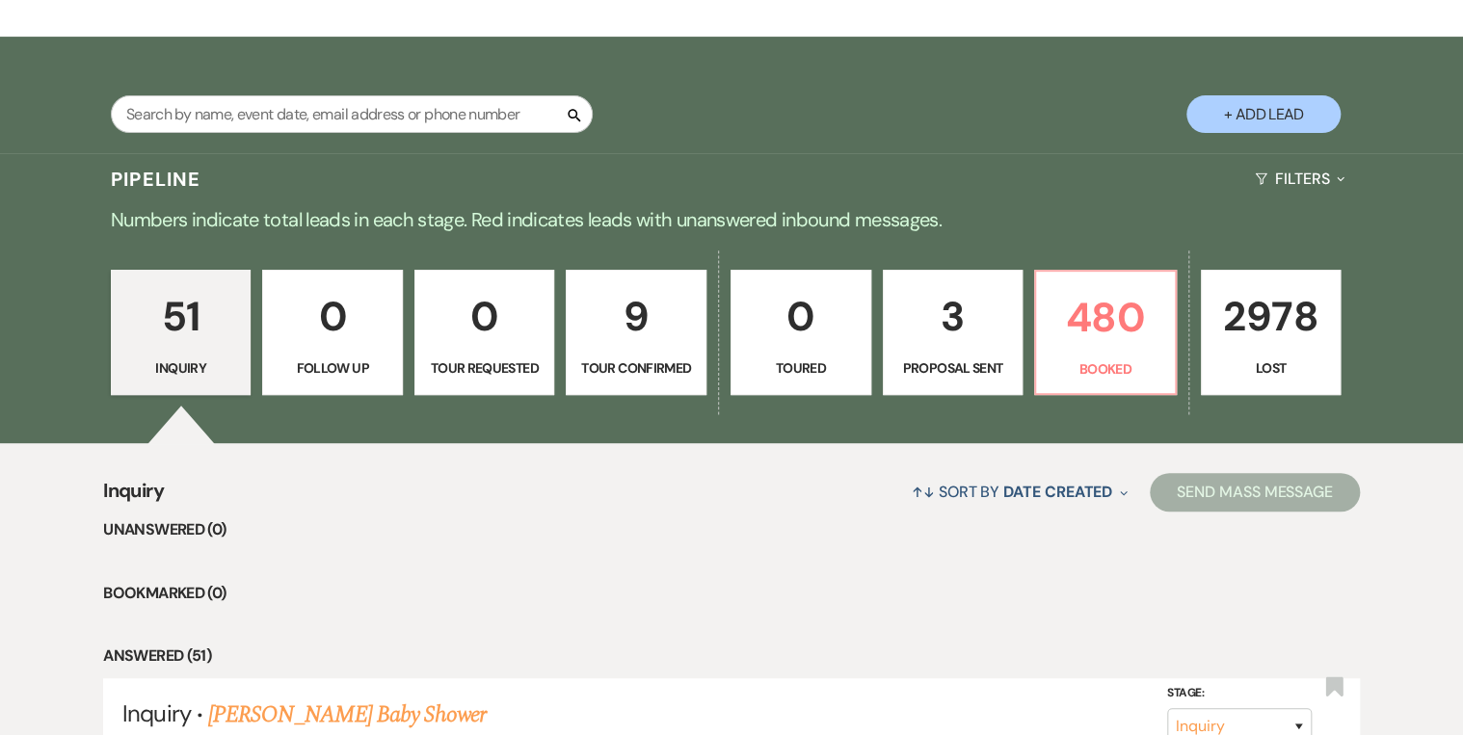
click at [627, 324] on p "9" at bounding box center [636, 316] width 116 height 65
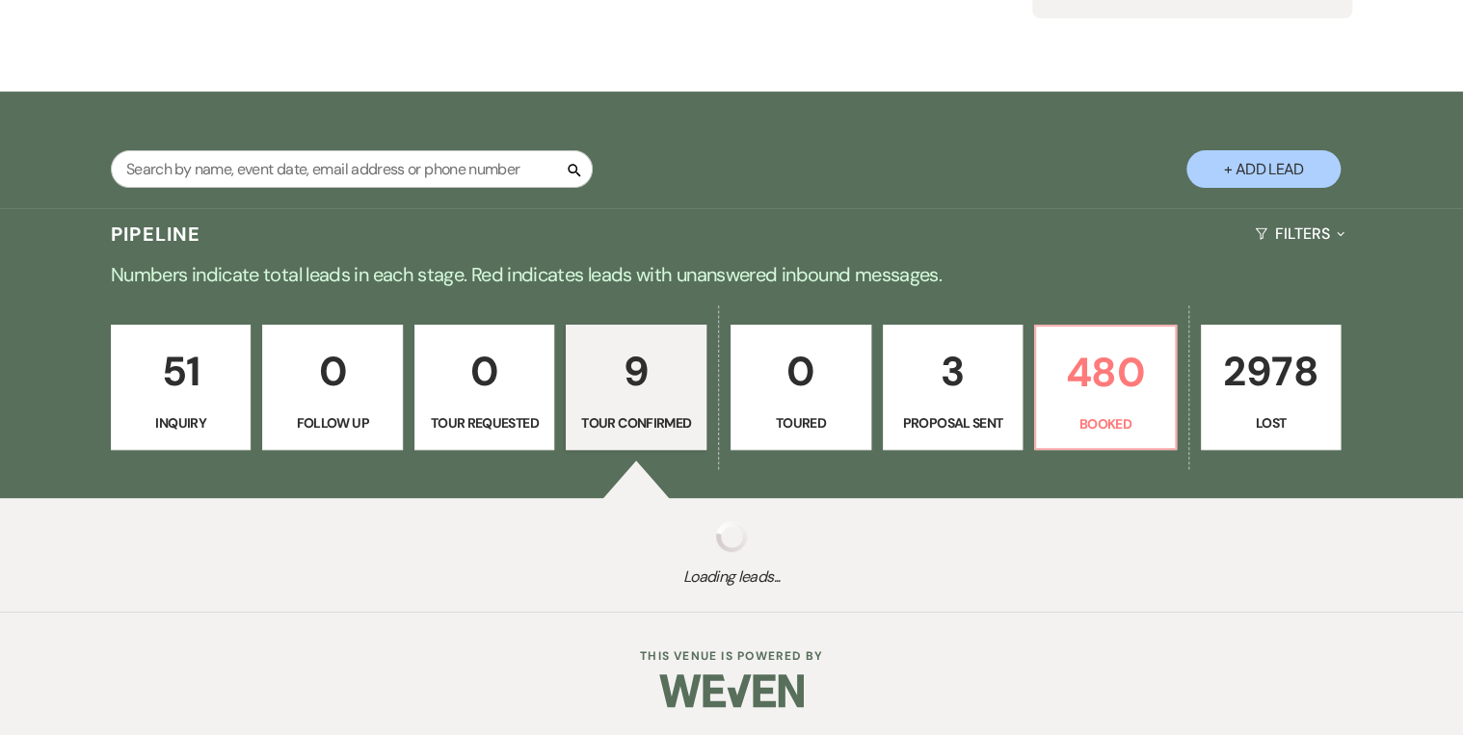
select select "4"
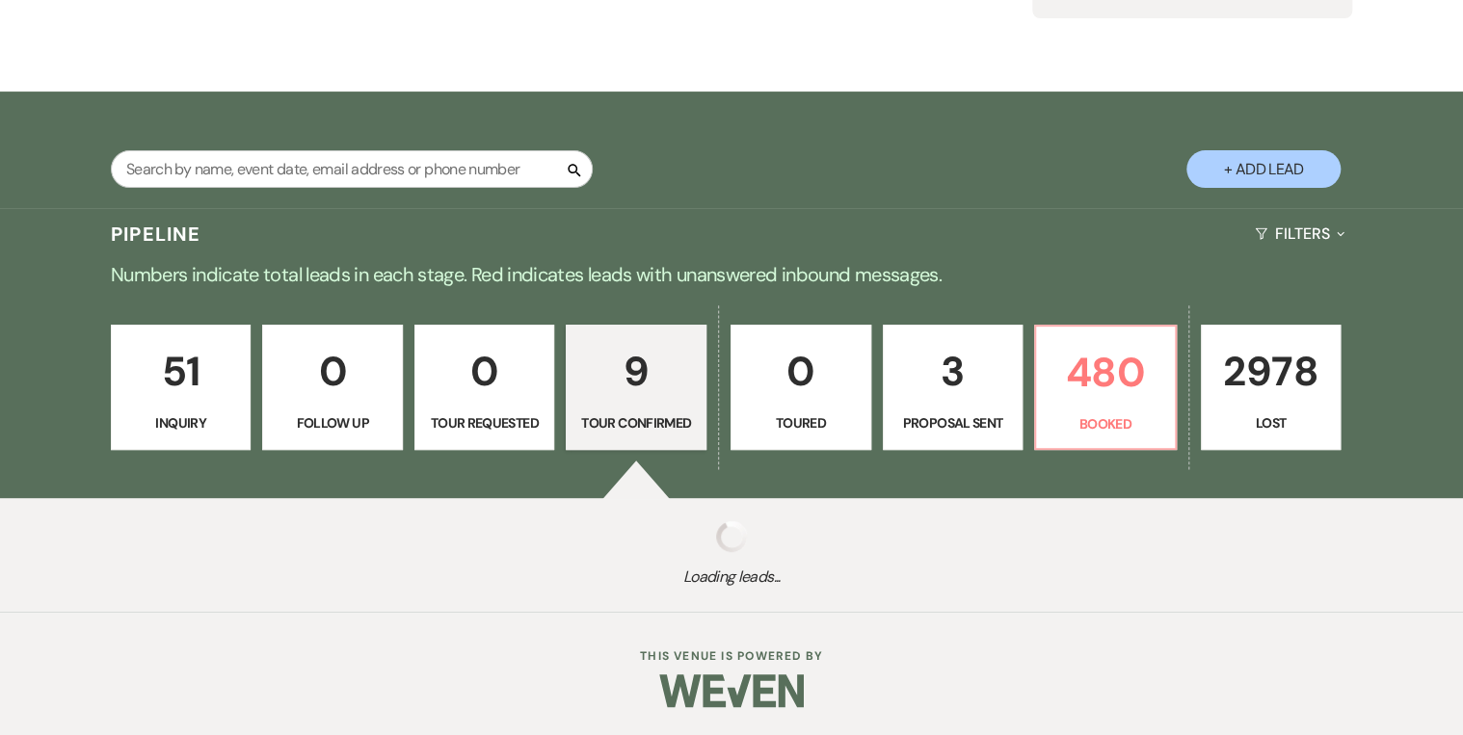
select select "4"
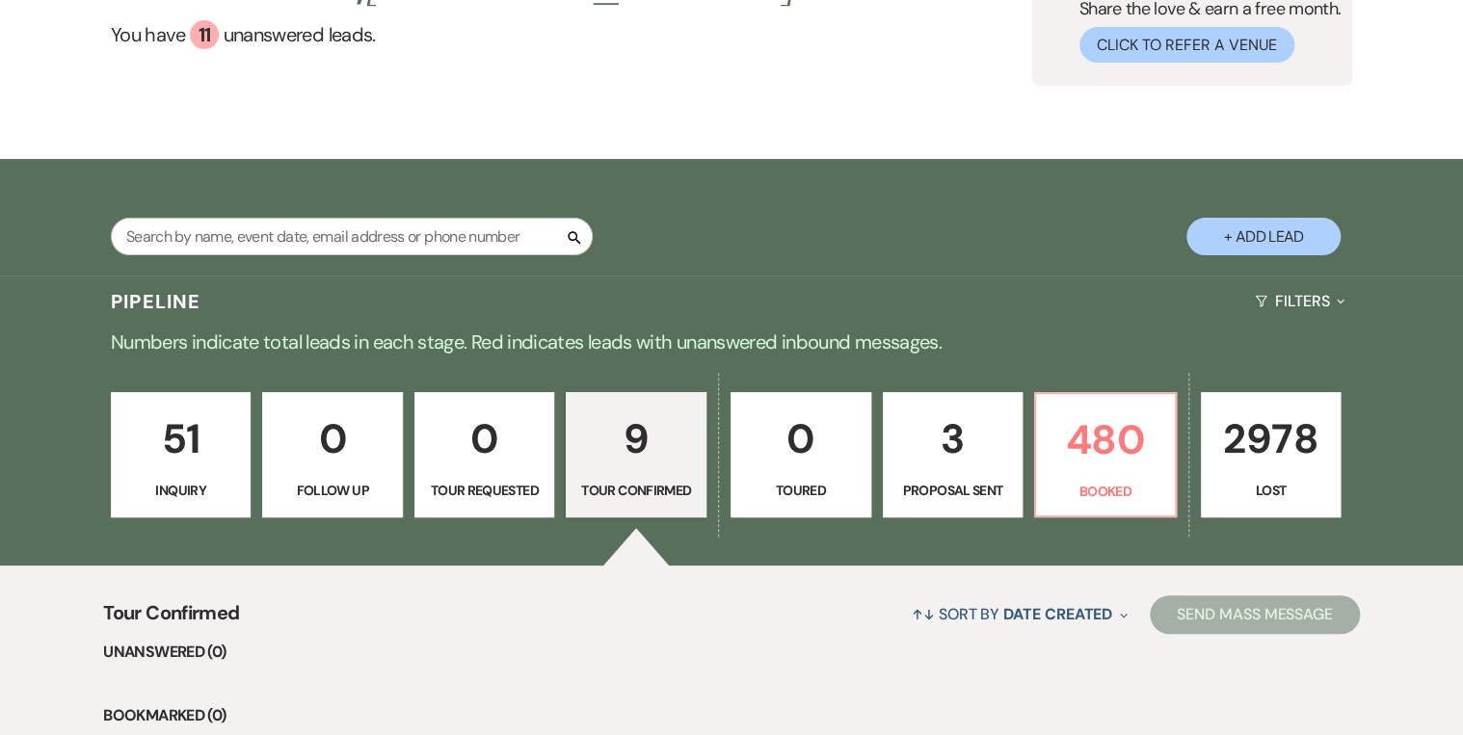
scroll to position [41, 0]
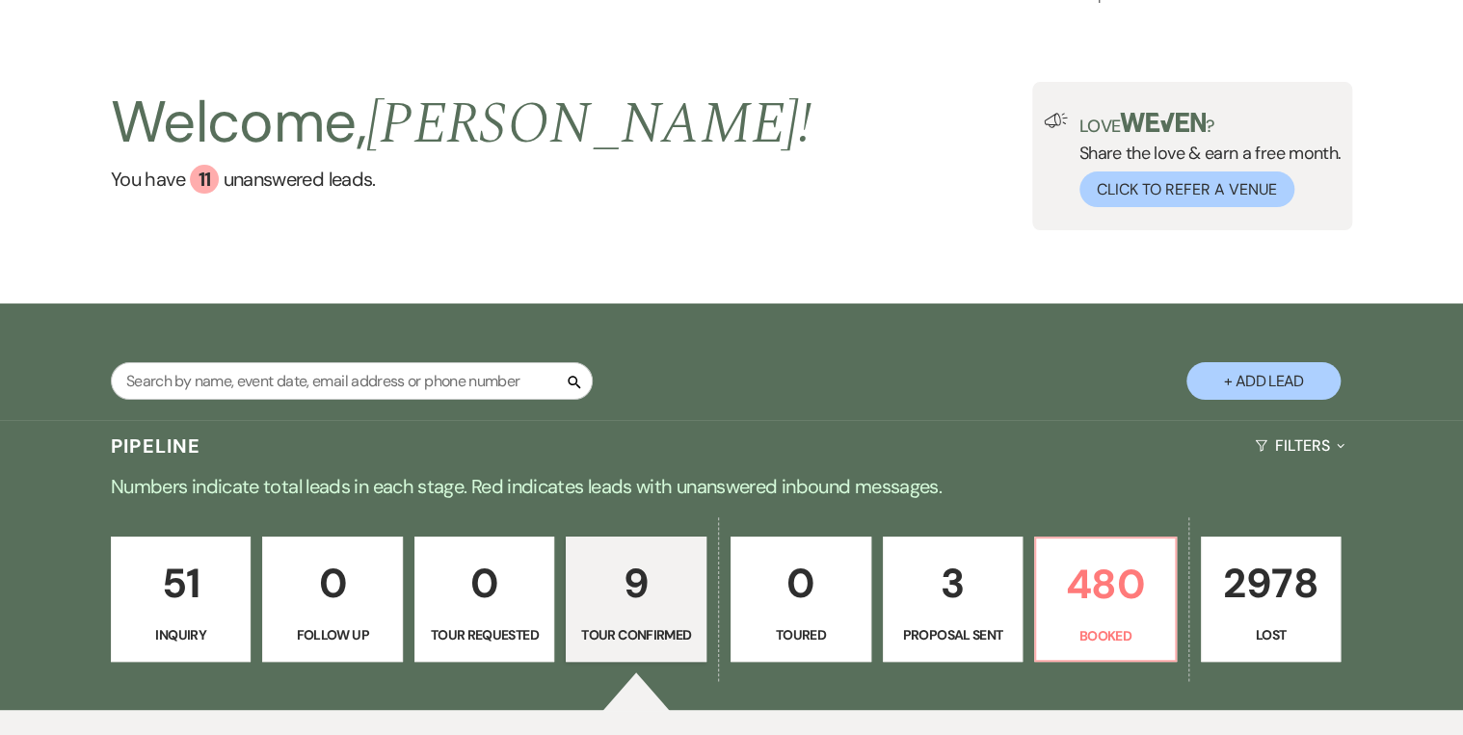
click at [224, 592] on p "51" at bounding box center [181, 583] width 116 height 65
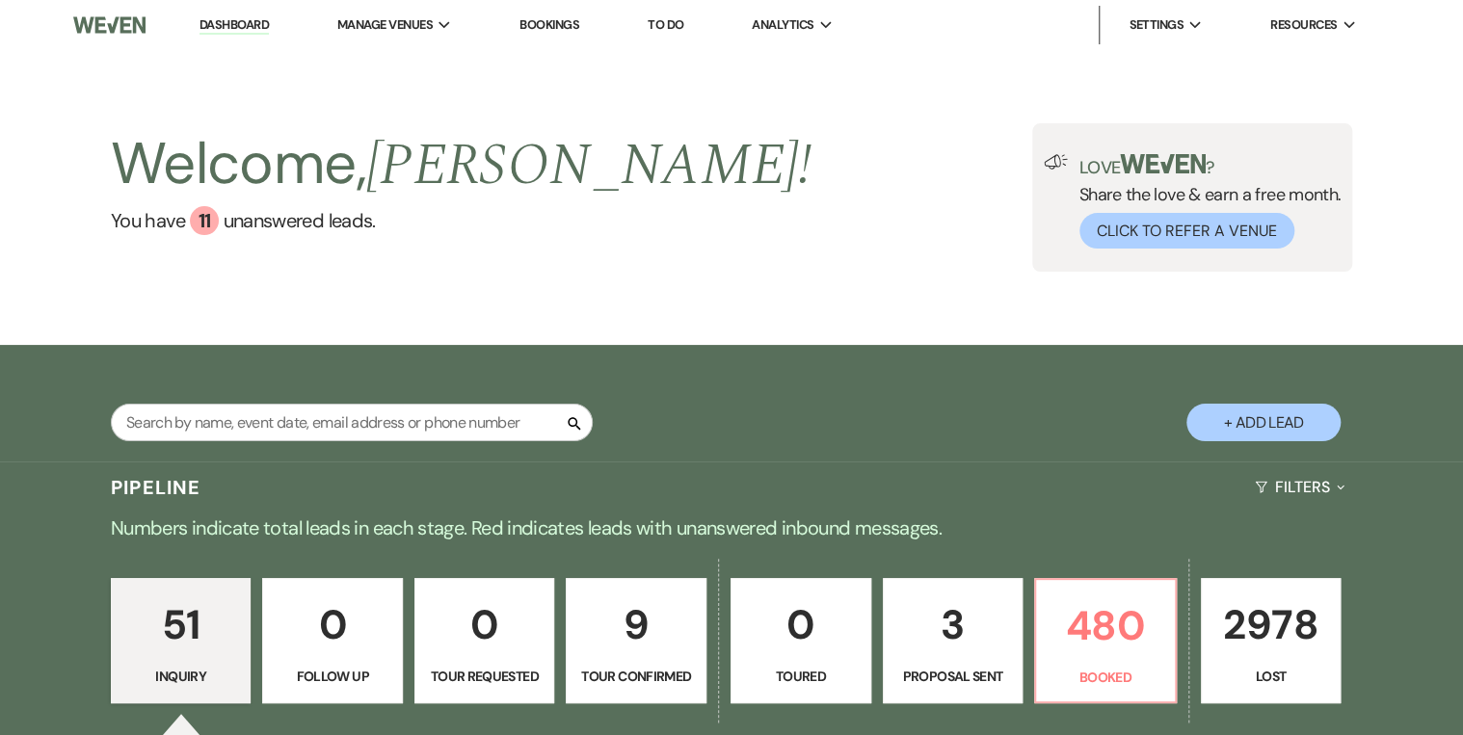
click at [243, 20] on link "Dashboard" at bounding box center [234, 25] width 69 height 18
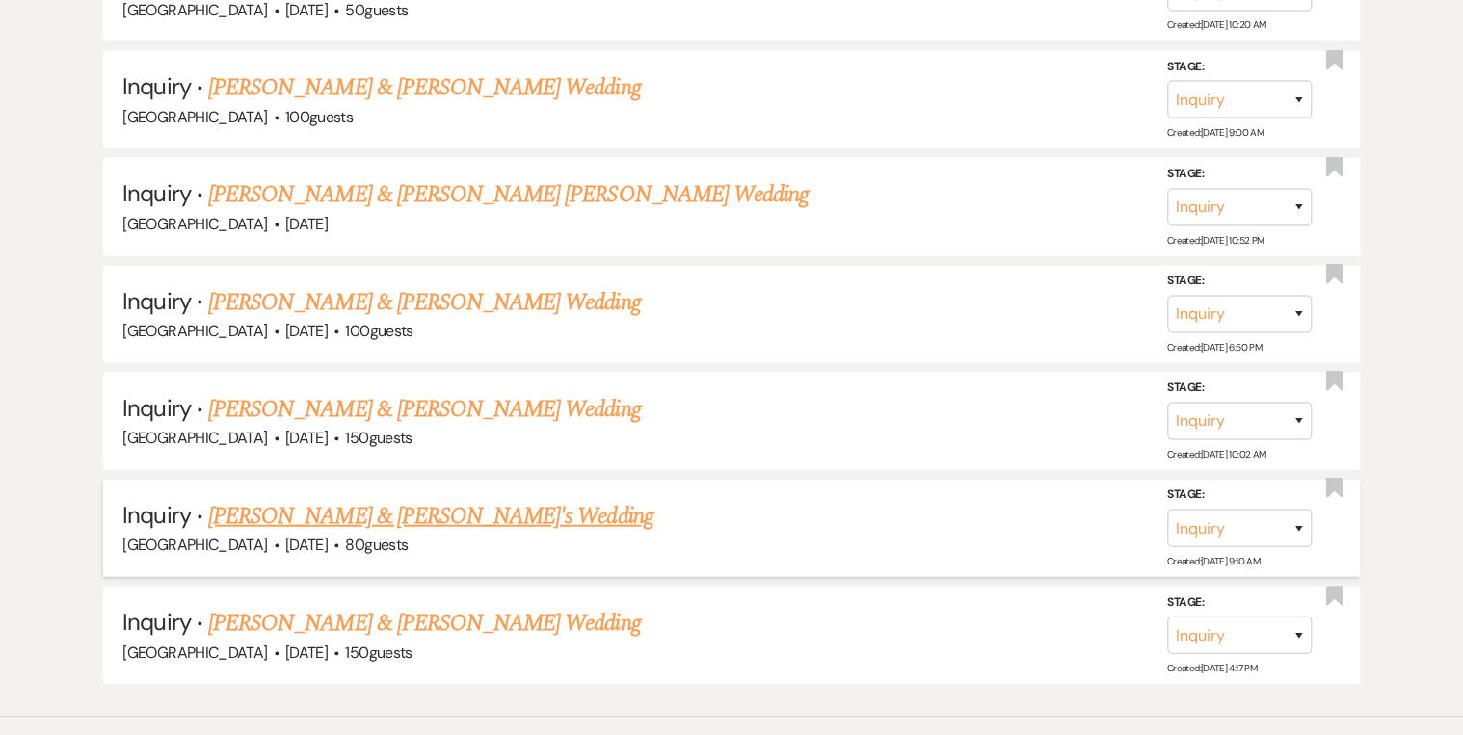
scroll to position [5805, 0]
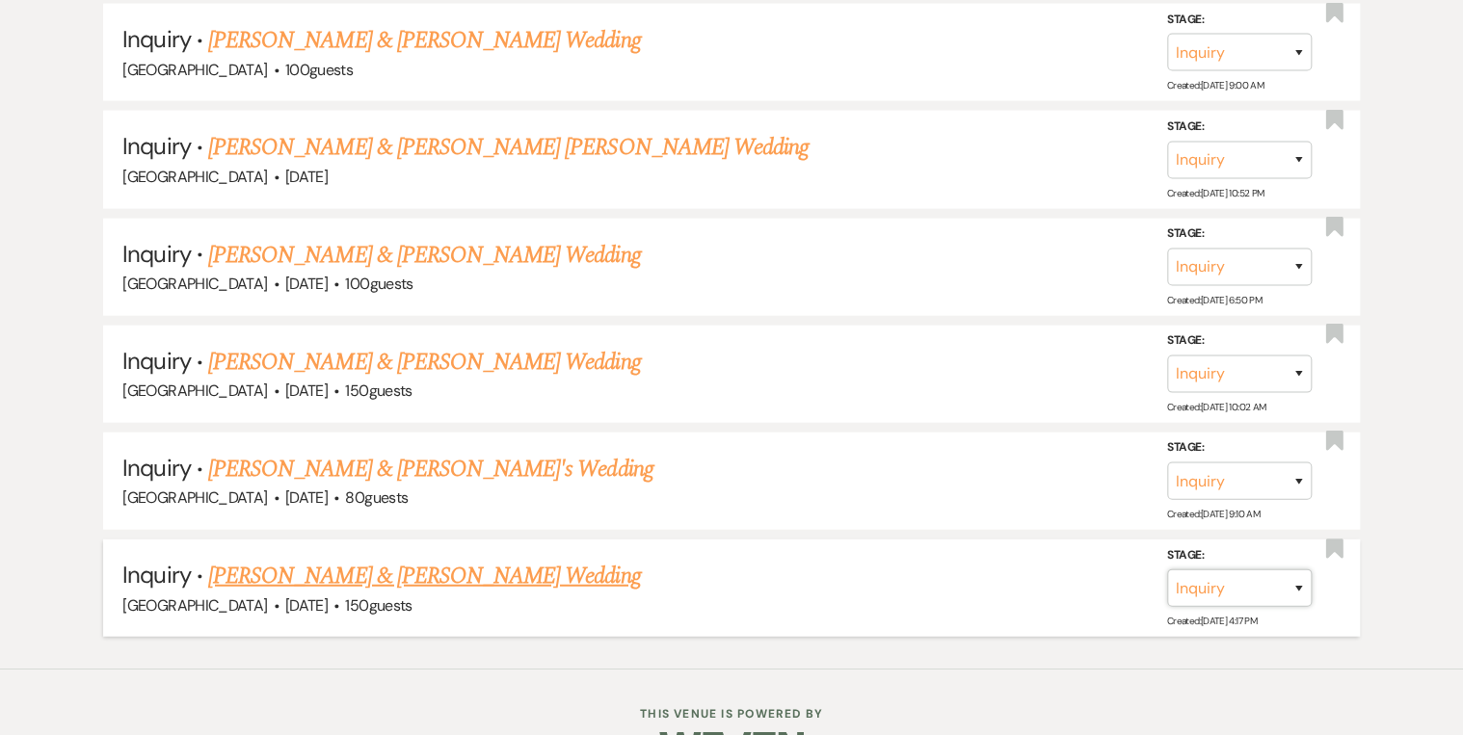
click at [1297, 570] on select "Inquiry Follow Up Tour Requested Tour Confirmed Toured Proposal Sent Booked Lost" at bounding box center [1239, 589] width 145 height 38
select select "8"
click at [1167, 570] on select "Inquiry Follow Up Tour Requested Tour Confirmed Toured Proposal Sent Booked Lost" at bounding box center [1239, 589] width 145 height 38
click at [1040, 570] on select "Booked Elsewhere Budget Date Unavailable No Response Not a Good Match Capacity …" at bounding box center [969, 589] width 166 height 38
select select "5"
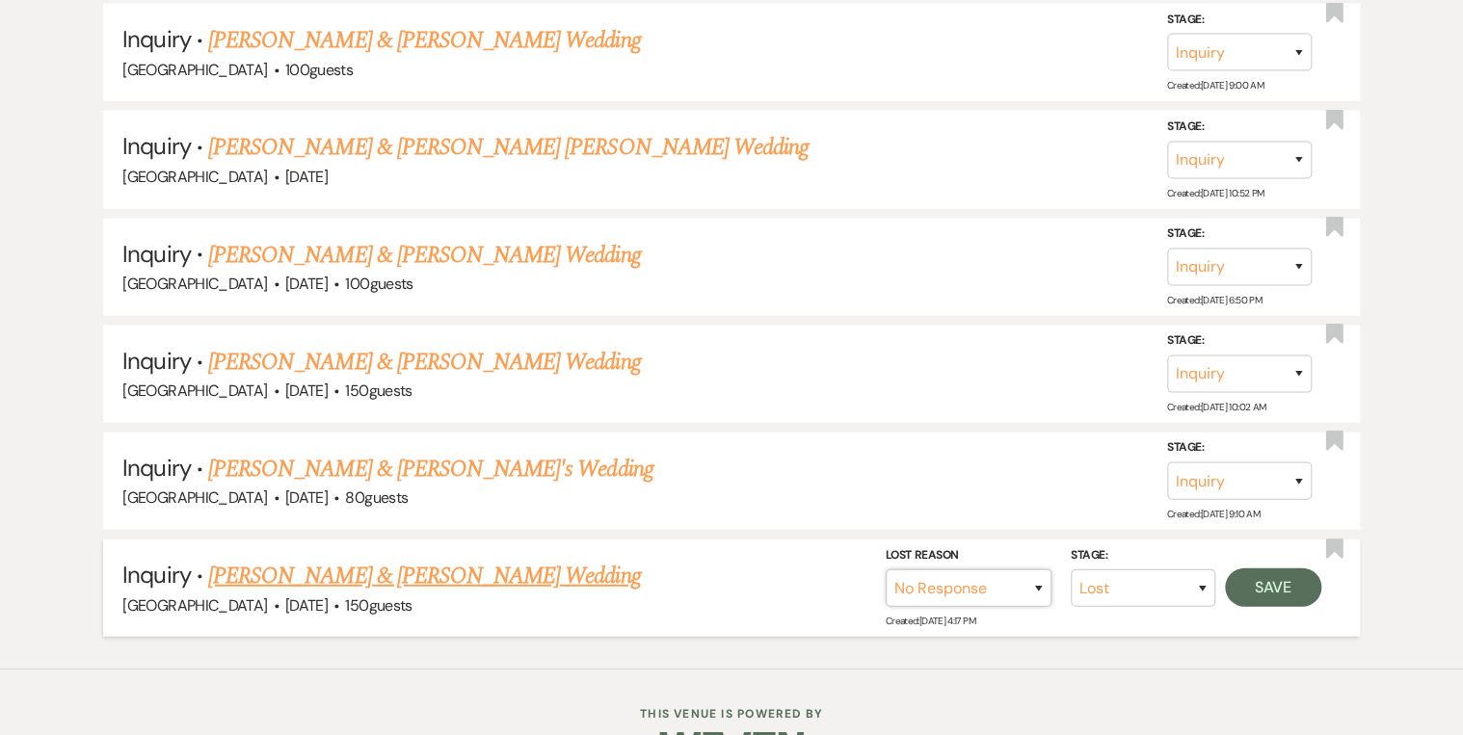
click at [886, 570] on select "Booked Elsewhere Budget Date Unavailable No Response Not a Good Match Capacity …" at bounding box center [969, 589] width 166 height 38
click at [1274, 569] on button "Save" at bounding box center [1273, 588] width 96 height 39
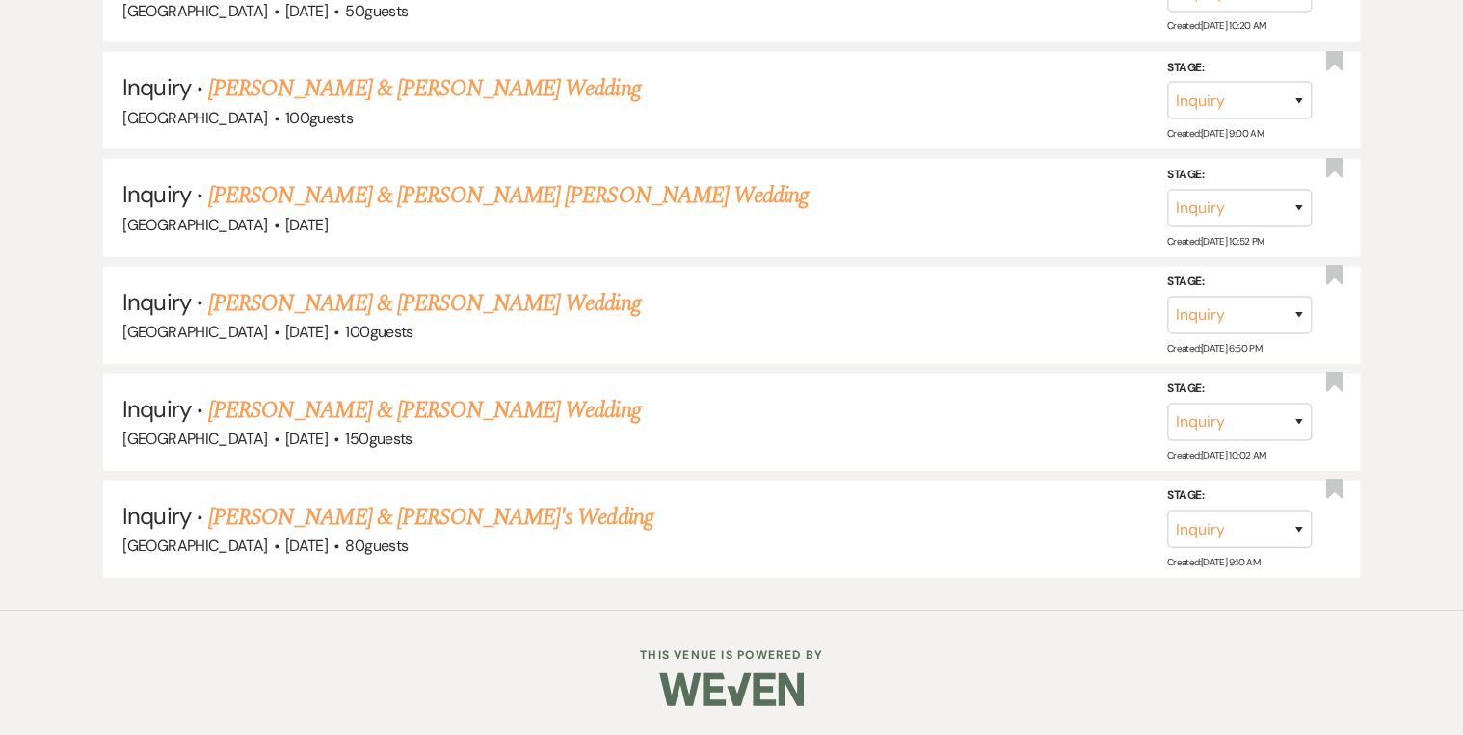
scroll to position [5698, 0]
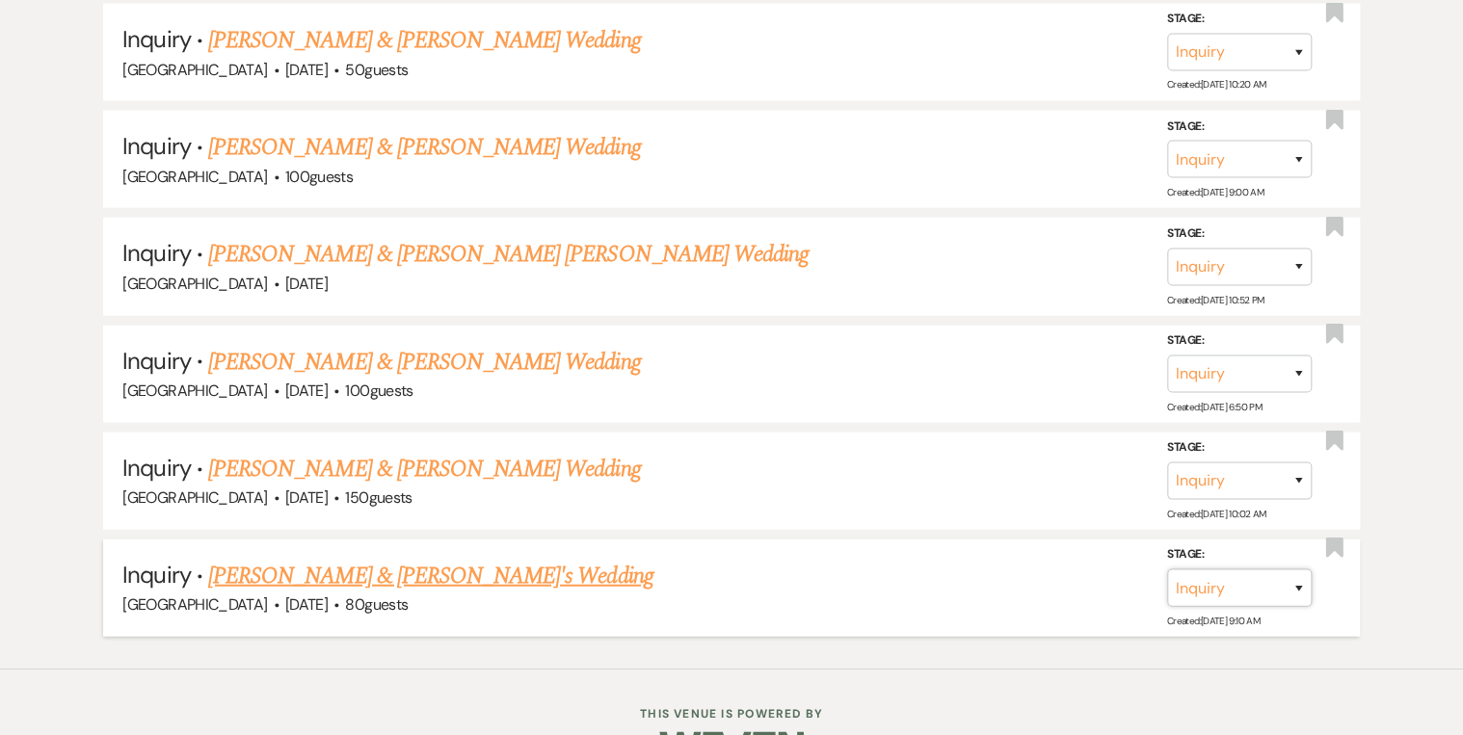
click at [1298, 570] on select "Inquiry Follow Up Tour Requested Tour Confirmed Toured Proposal Sent Booked Lost" at bounding box center [1239, 589] width 145 height 38
select select "8"
click at [1167, 570] on select "Inquiry Follow Up Tour Requested Tour Confirmed Toured Proposal Sent Booked Lost" at bounding box center [1239, 589] width 145 height 38
click at [1039, 570] on select "Booked Elsewhere Budget Date Unavailable No Response Not a Good Match Capacity …" at bounding box center [969, 589] width 166 height 38
select select "5"
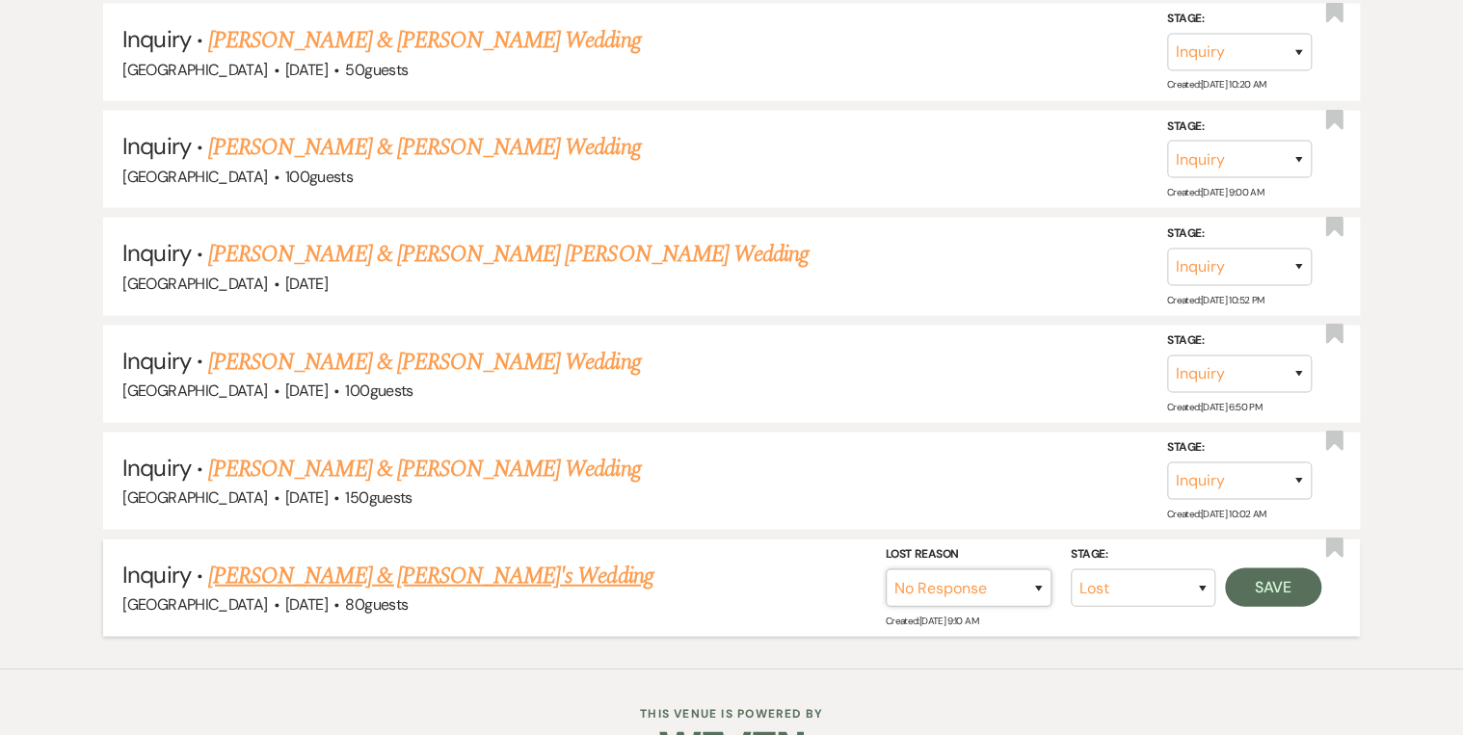
click at [886, 570] on select "Booked Elsewhere Budget Date Unavailable No Response Not a Good Match Capacity …" at bounding box center [969, 589] width 166 height 38
click at [1272, 569] on button "Save" at bounding box center [1273, 588] width 96 height 39
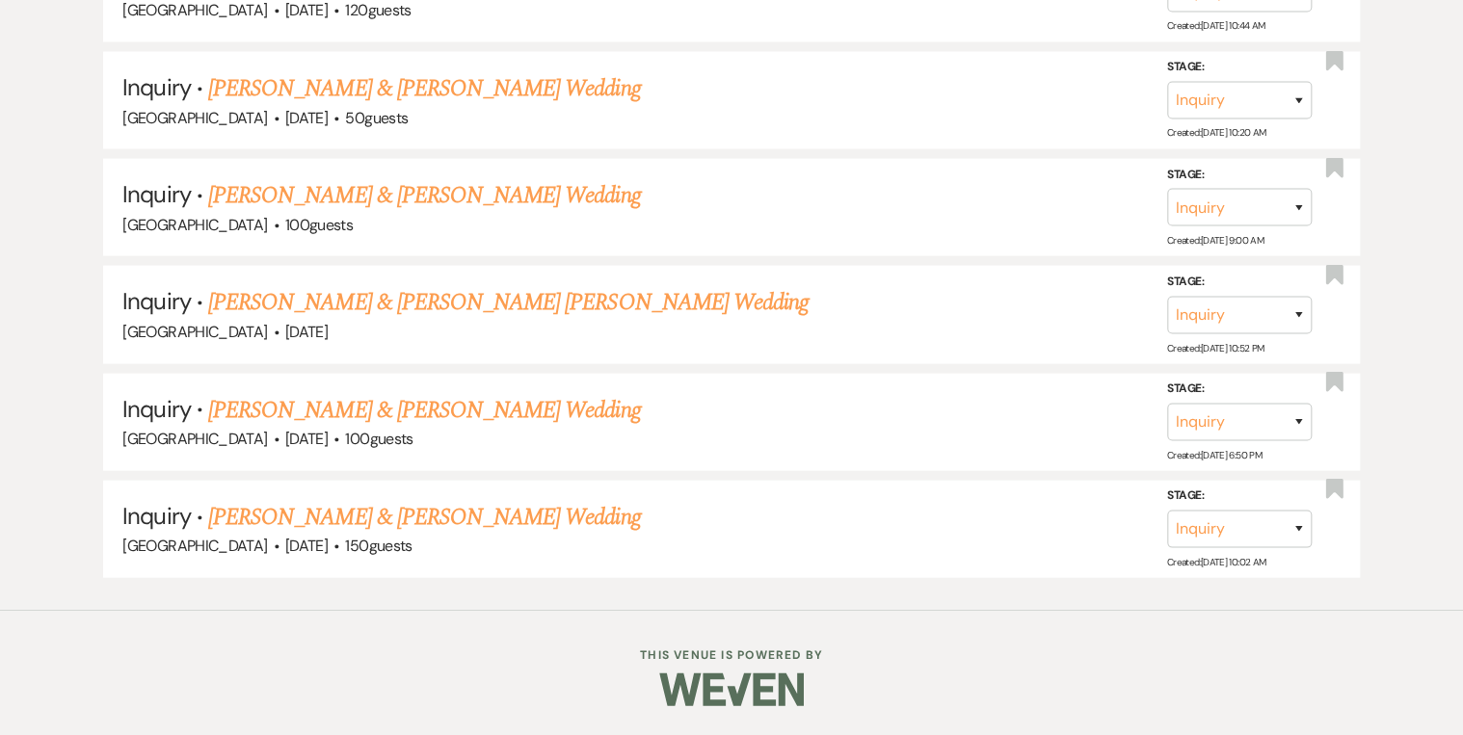
scroll to position [5593, 0]
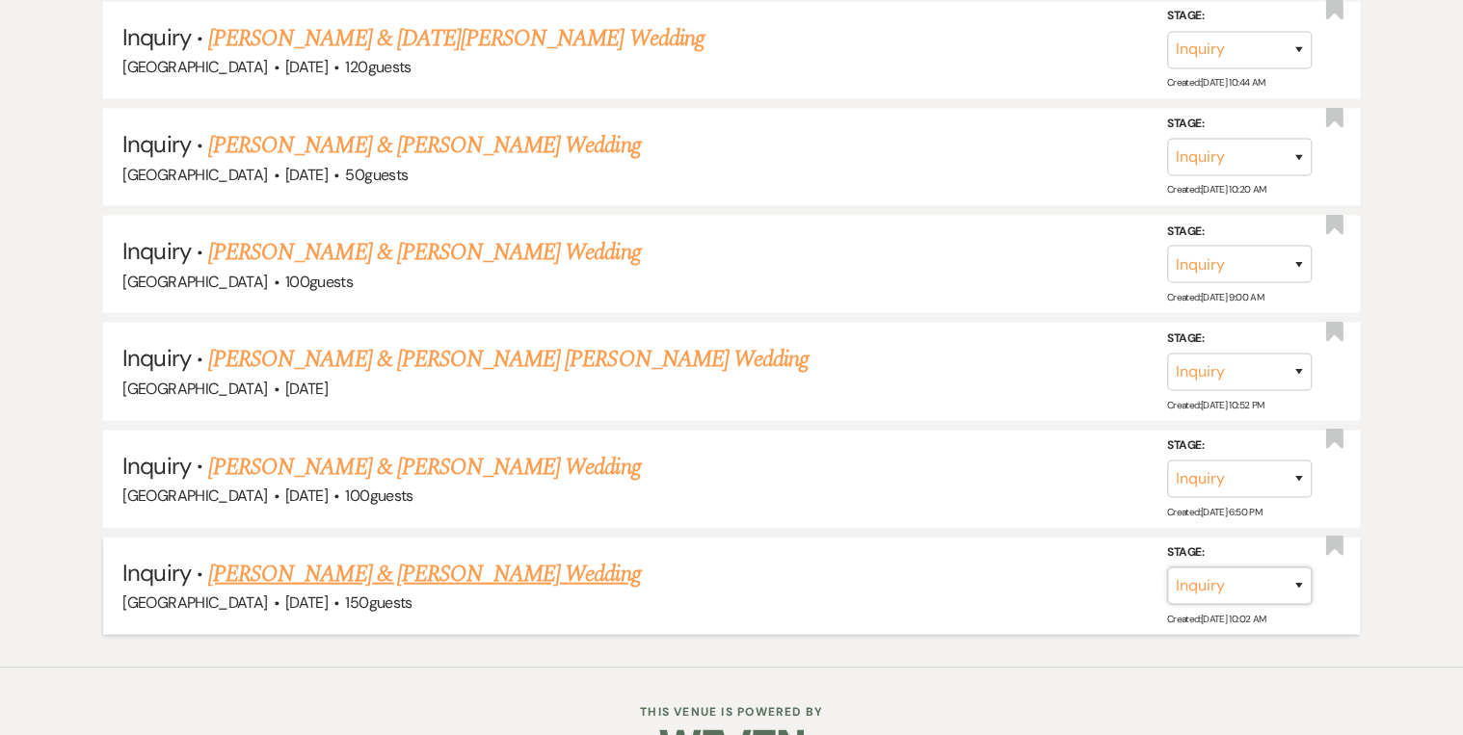
click at [1295, 568] on select "Inquiry Follow Up Tour Requested Tour Confirmed Toured Proposal Sent Booked Lost" at bounding box center [1239, 587] width 145 height 38
select select "8"
click at [1167, 568] on select "Inquiry Follow Up Tour Requested Tour Confirmed Toured Proposal Sent Booked Lost" at bounding box center [1239, 587] width 145 height 38
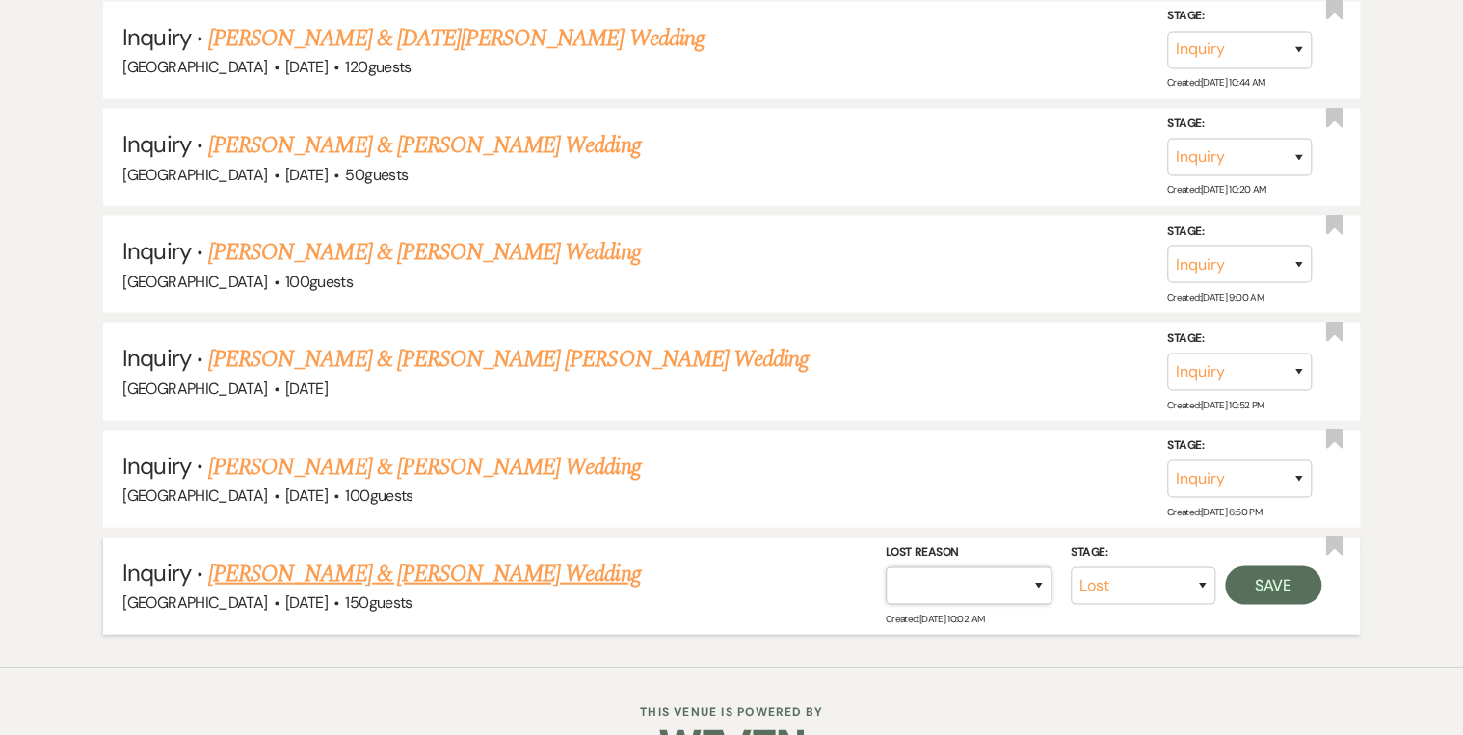
click at [1031, 568] on select "Booked Elsewhere Budget Date Unavailable No Response Not a Good Match Capacity …" at bounding box center [969, 587] width 166 height 38
select select "5"
click at [886, 568] on select "Booked Elsewhere Budget Date Unavailable No Response Not a Good Match Capacity …" at bounding box center [969, 587] width 166 height 38
click at [1256, 567] on button "Save" at bounding box center [1273, 586] width 96 height 39
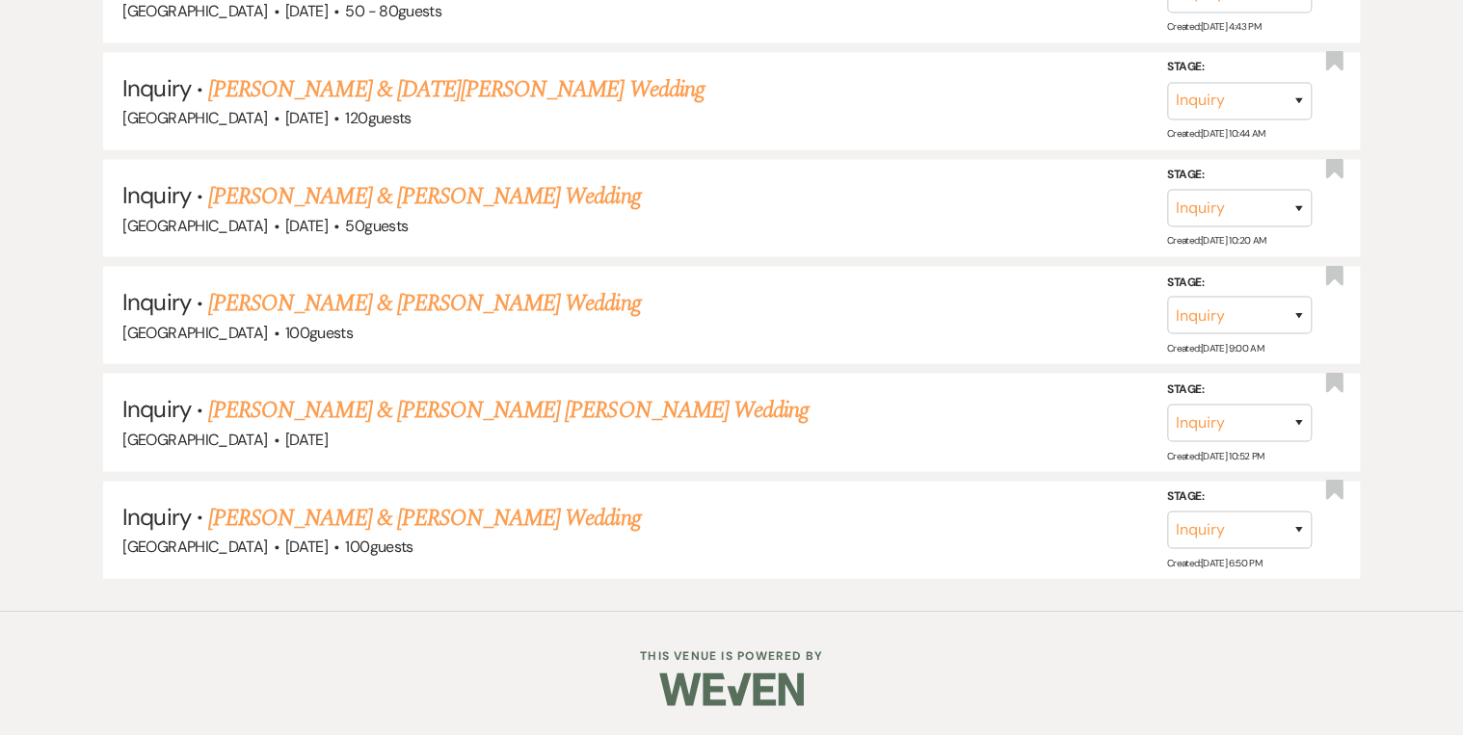
scroll to position [5486, 0]
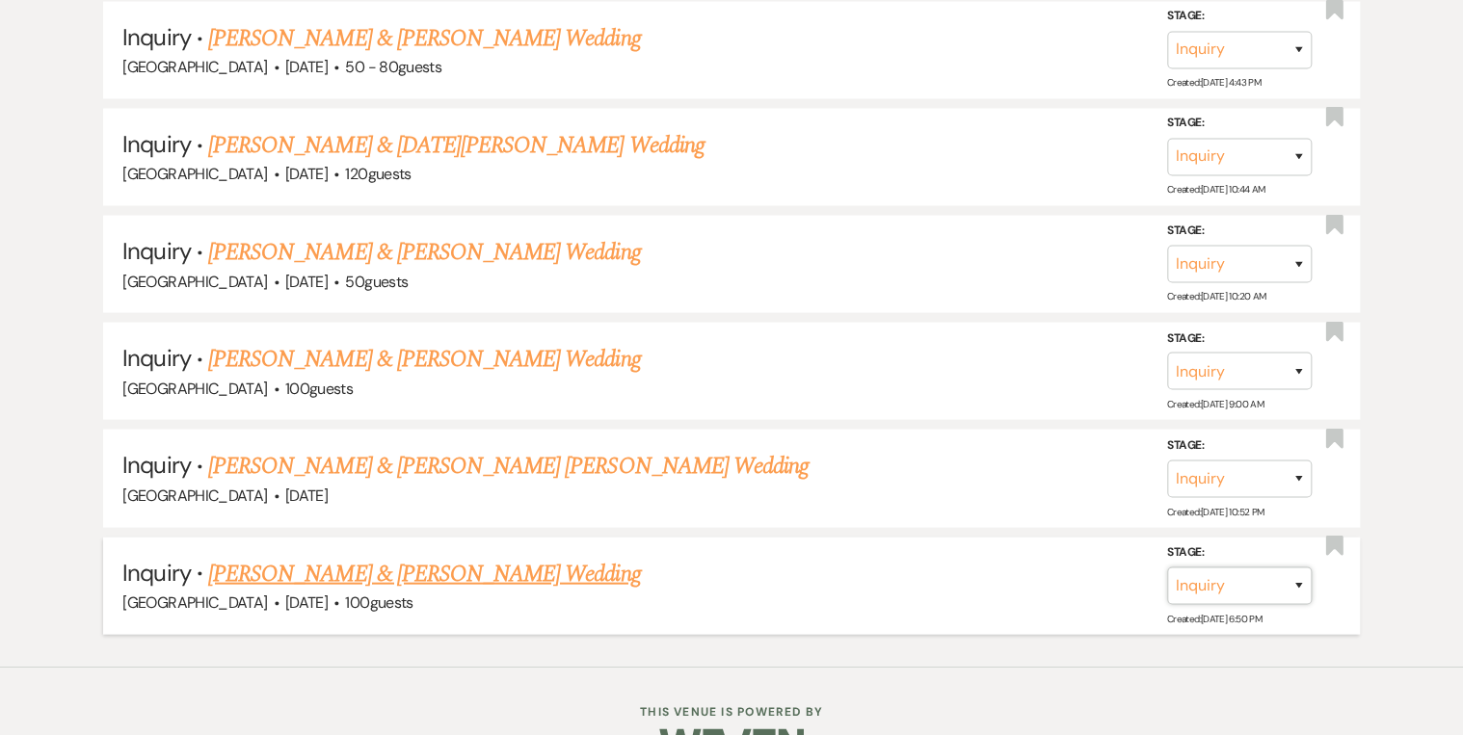
click at [1303, 568] on select "Inquiry Follow Up Tour Requested Tour Confirmed Toured Proposal Sent Booked Lost" at bounding box center [1239, 587] width 145 height 38
select select "8"
click at [1167, 568] on select "Inquiry Follow Up Tour Requested Tour Confirmed Toured Proposal Sent Booked Lost" at bounding box center [1239, 587] width 145 height 38
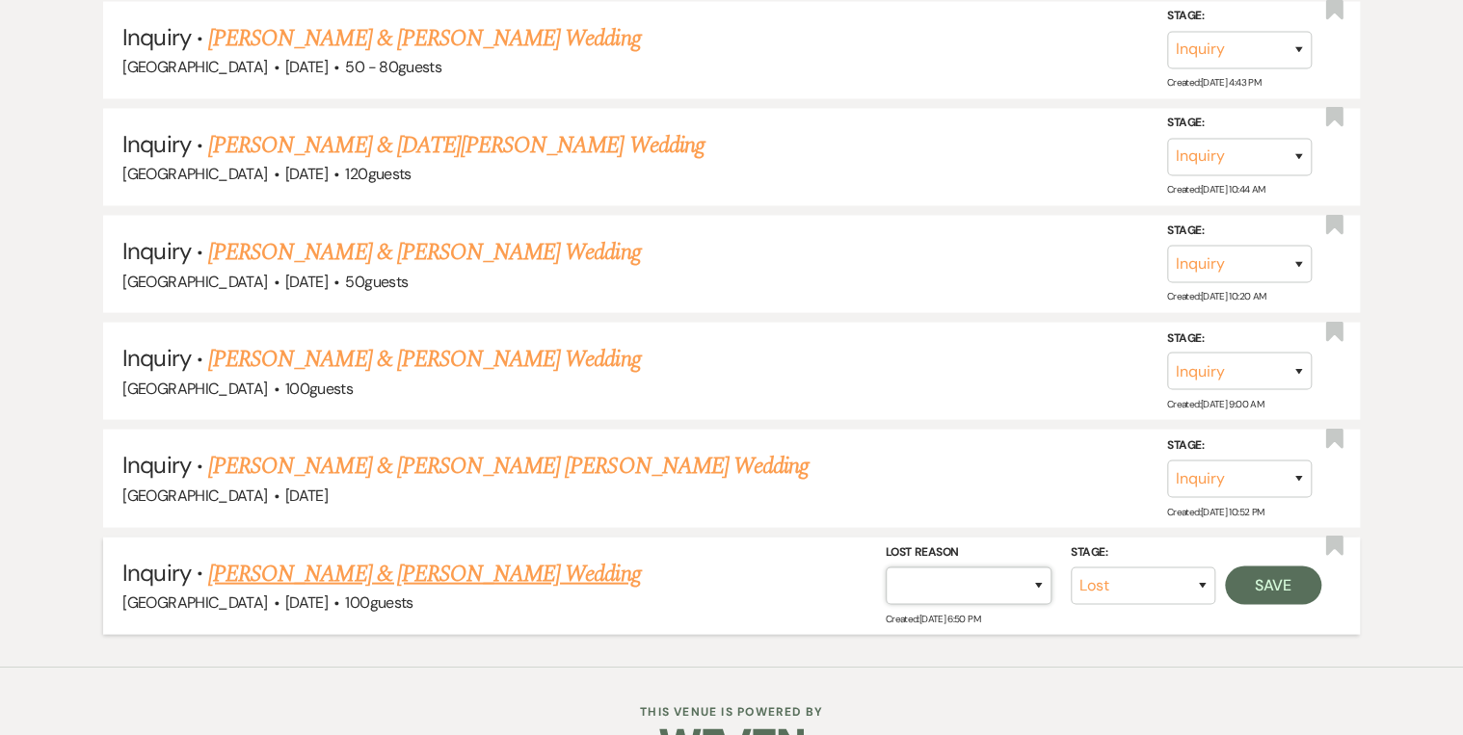
click at [1041, 568] on select "Booked Elsewhere Budget Date Unavailable No Response Not a Good Match Capacity …" at bounding box center [969, 587] width 166 height 38
select select "5"
click at [886, 568] on select "Booked Elsewhere Budget Date Unavailable No Response Not a Good Match Capacity …" at bounding box center [969, 587] width 166 height 38
click at [1301, 567] on button "Save" at bounding box center [1273, 586] width 96 height 39
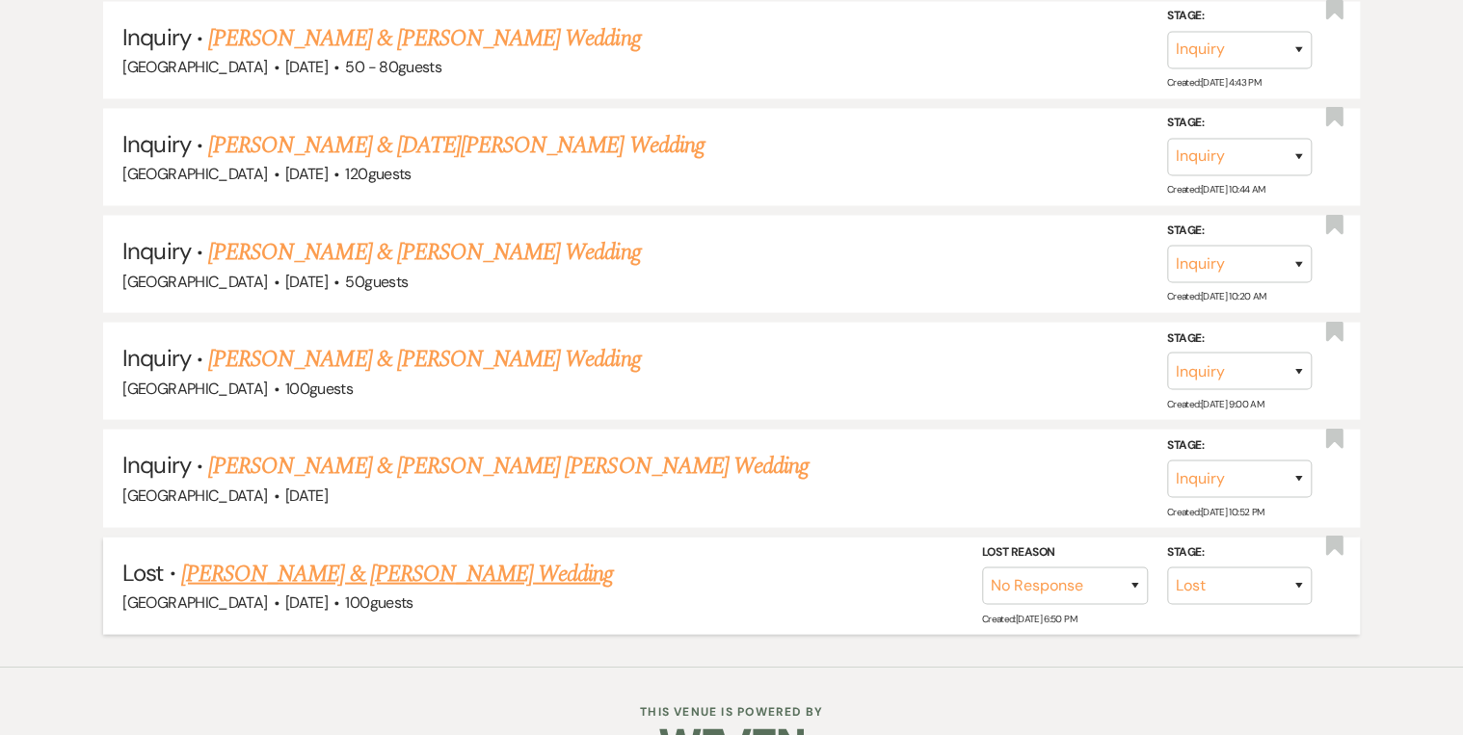
scroll to position [5381, 0]
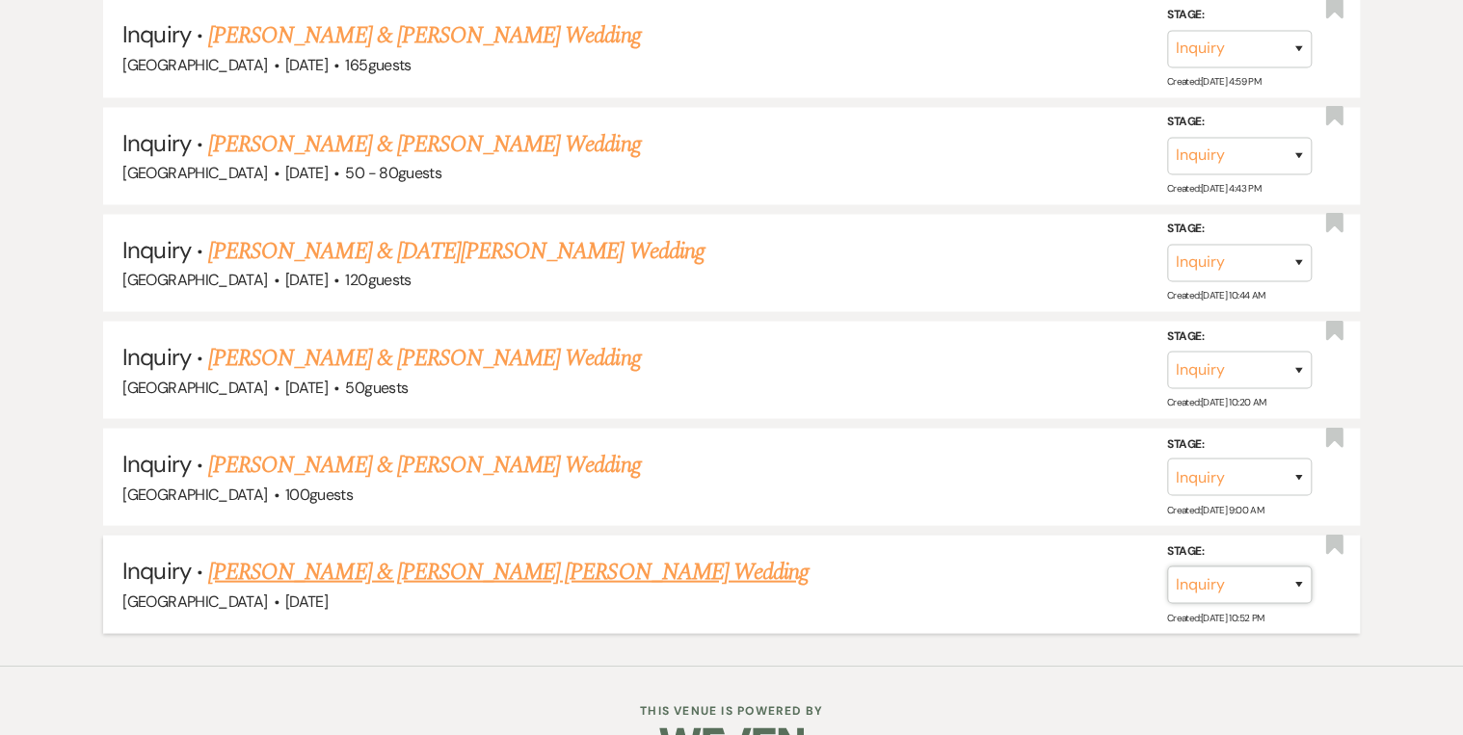
click at [1297, 565] on select "Inquiry Follow Up Tour Requested Tour Confirmed Toured Proposal Sent Booked Lost" at bounding box center [1239, 584] width 145 height 38
select select "8"
click at [1167, 565] on select "Inquiry Follow Up Tour Requested Tour Confirmed Toured Proposal Sent Booked Lost" at bounding box center [1239, 584] width 145 height 38
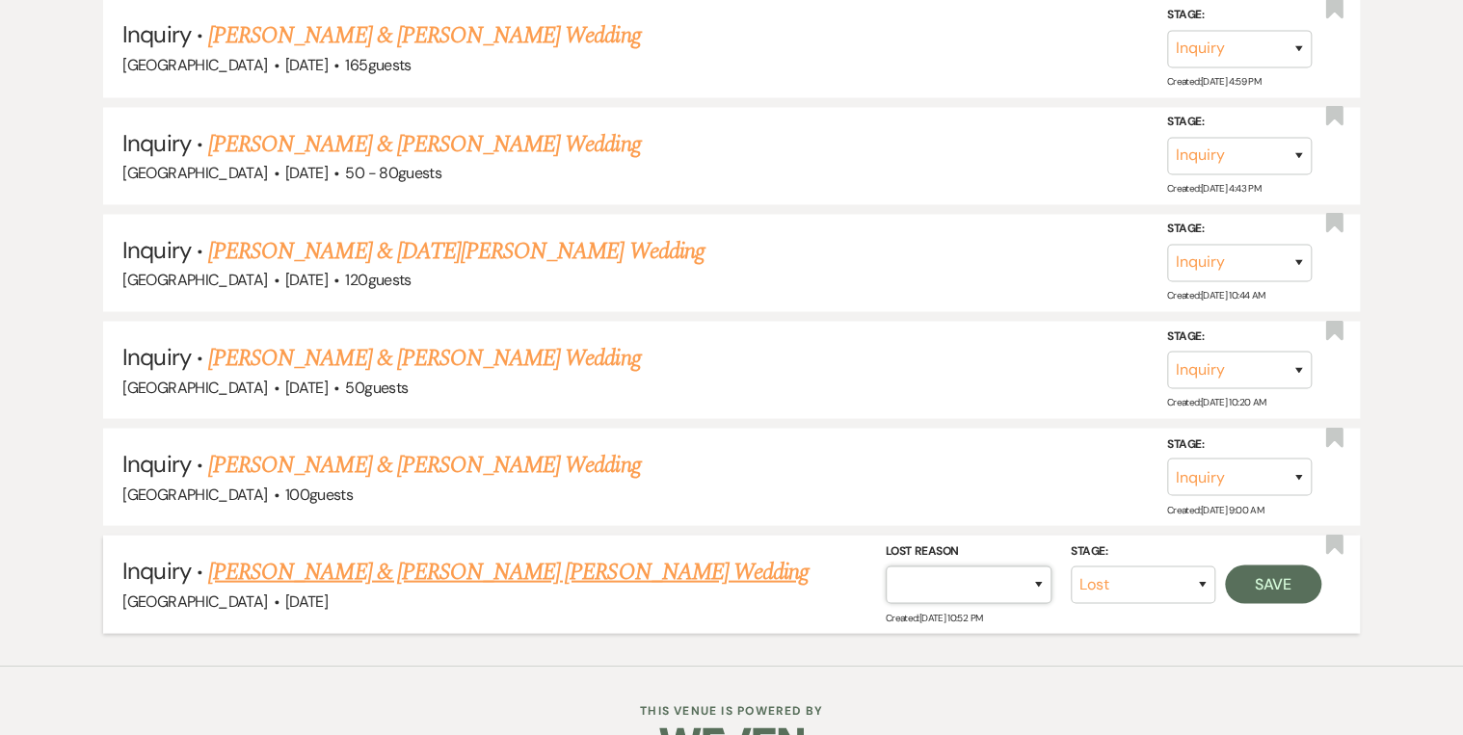
click at [1014, 565] on select "Booked Elsewhere Budget Date Unavailable No Response Not a Good Match Capacity …" at bounding box center [969, 584] width 166 height 38
select select "5"
click at [886, 565] on select "Booked Elsewhere Budget Date Unavailable No Response Not a Good Match Capacity …" at bounding box center [969, 584] width 166 height 38
click at [1272, 564] on button "Save" at bounding box center [1273, 583] width 96 height 39
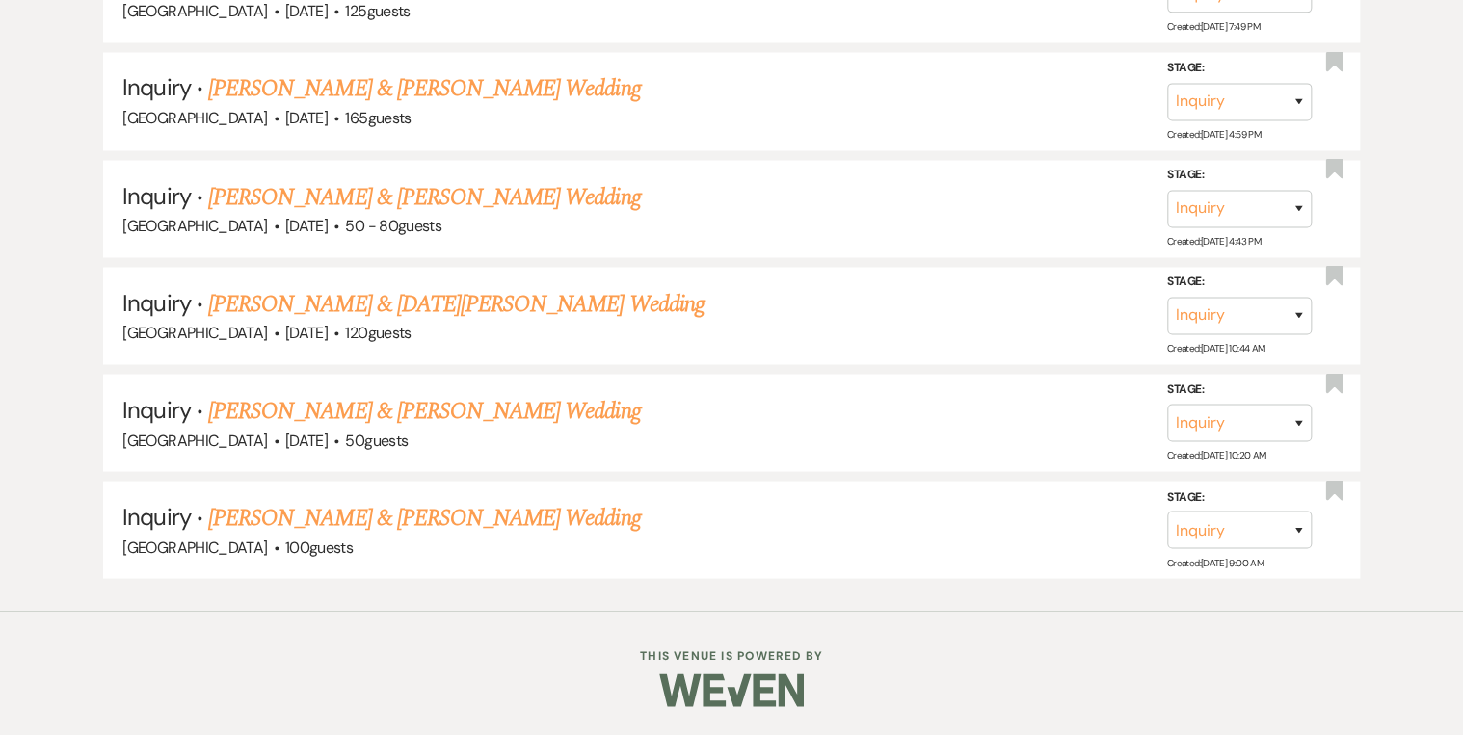
scroll to position [5274, 0]
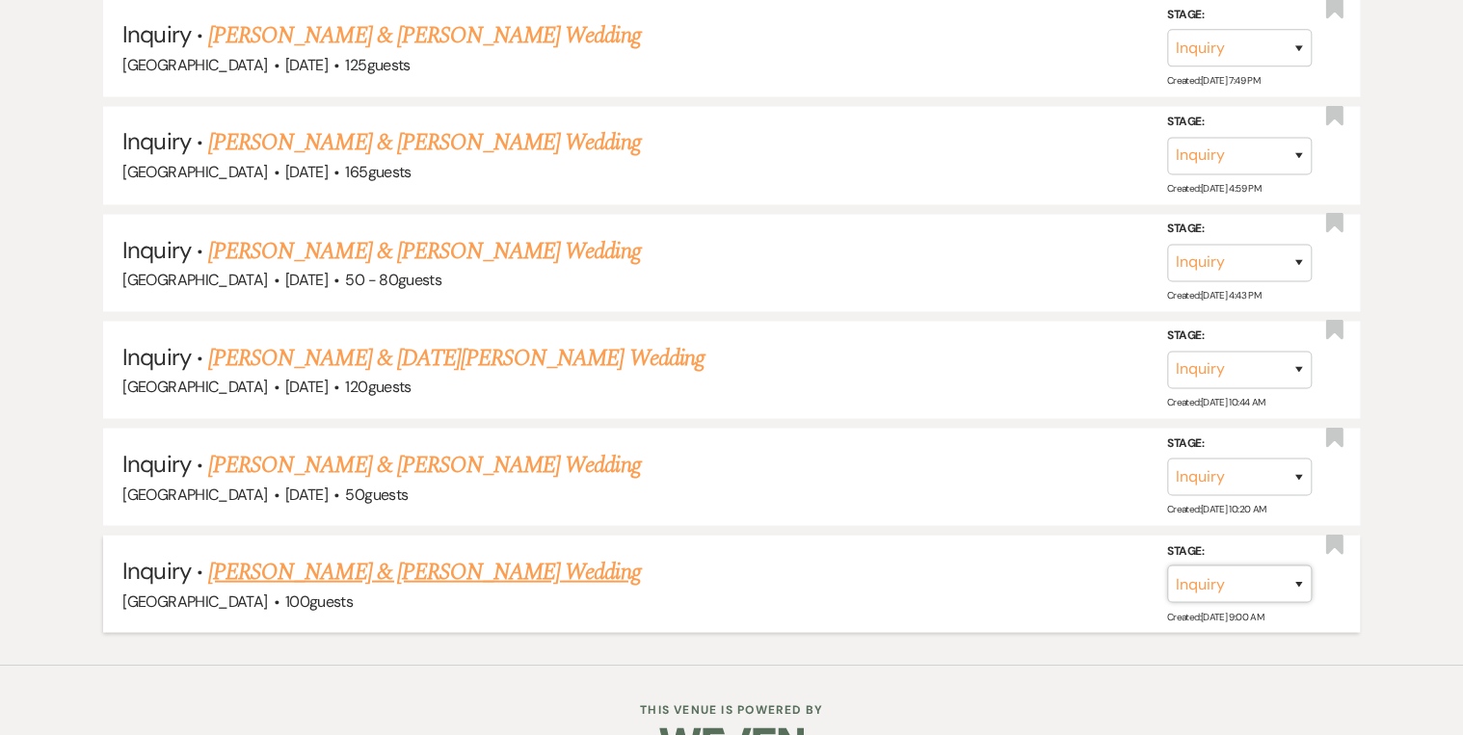
click at [1300, 565] on select "Inquiry Follow Up Tour Requested Tour Confirmed Toured Proposal Sent Booked Lost" at bounding box center [1239, 584] width 145 height 38
select select "8"
click at [1167, 565] on select "Inquiry Follow Up Tour Requested Tour Confirmed Toured Proposal Sent Booked Lost" at bounding box center [1239, 584] width 145 height 38
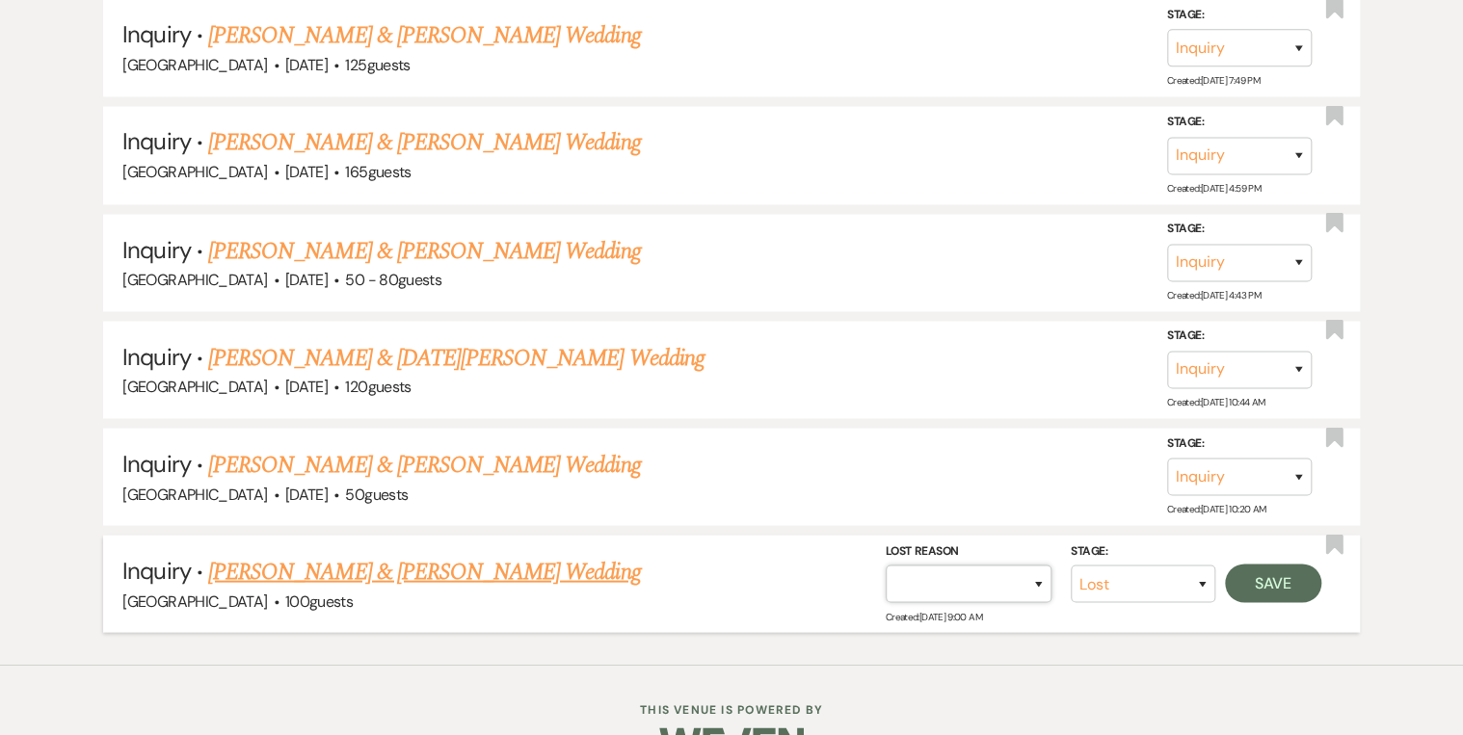
click at [1043, 565] on select "Booked Elsewhere Budget Date Unavailable No Response Not a Good Match Capacity …" at bounding box center [969, 584] width 166 height 38
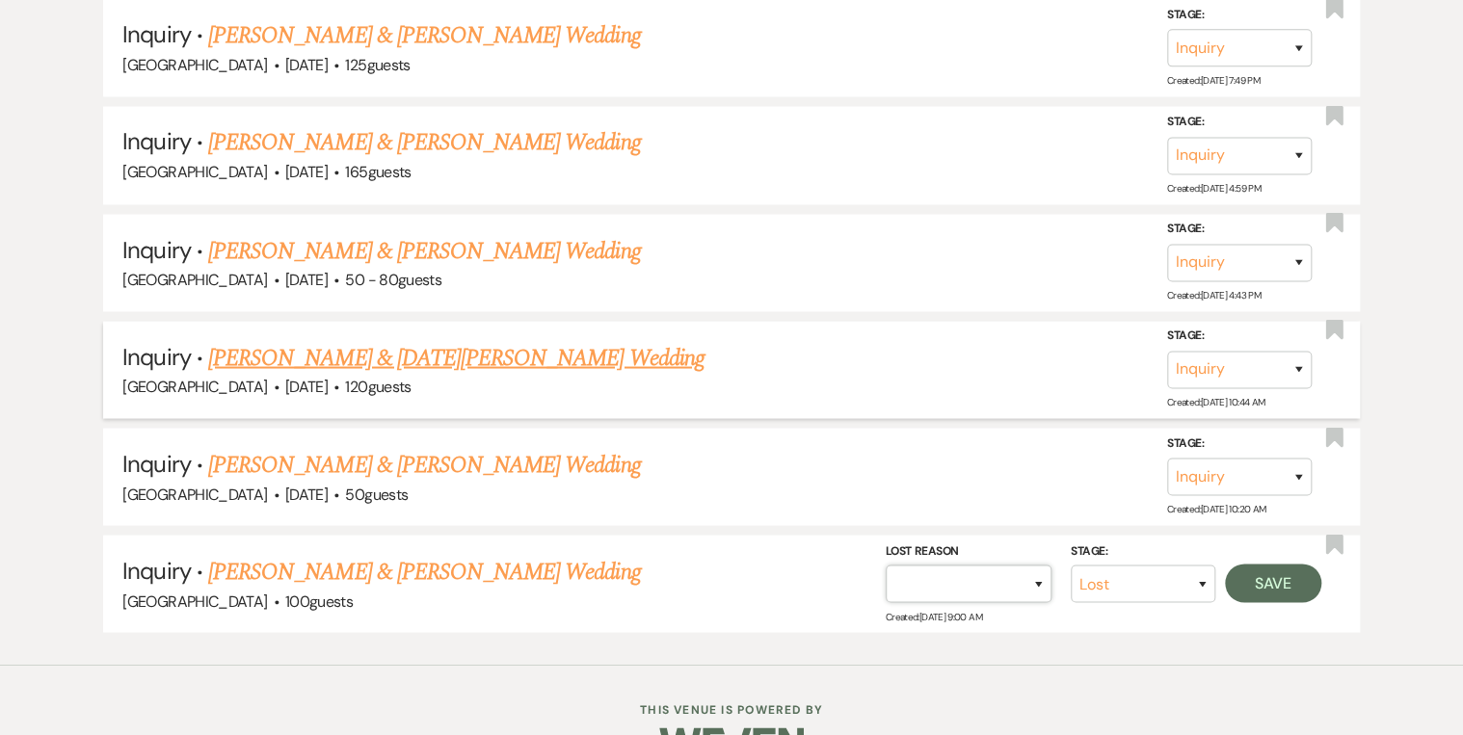
select select "5"
click at [886, 565] on select "Booked Elsewhere Budget Date Unavailable No Response Not a Good Match Capacity …" at bounding box center [969, 584] width 166 height 38
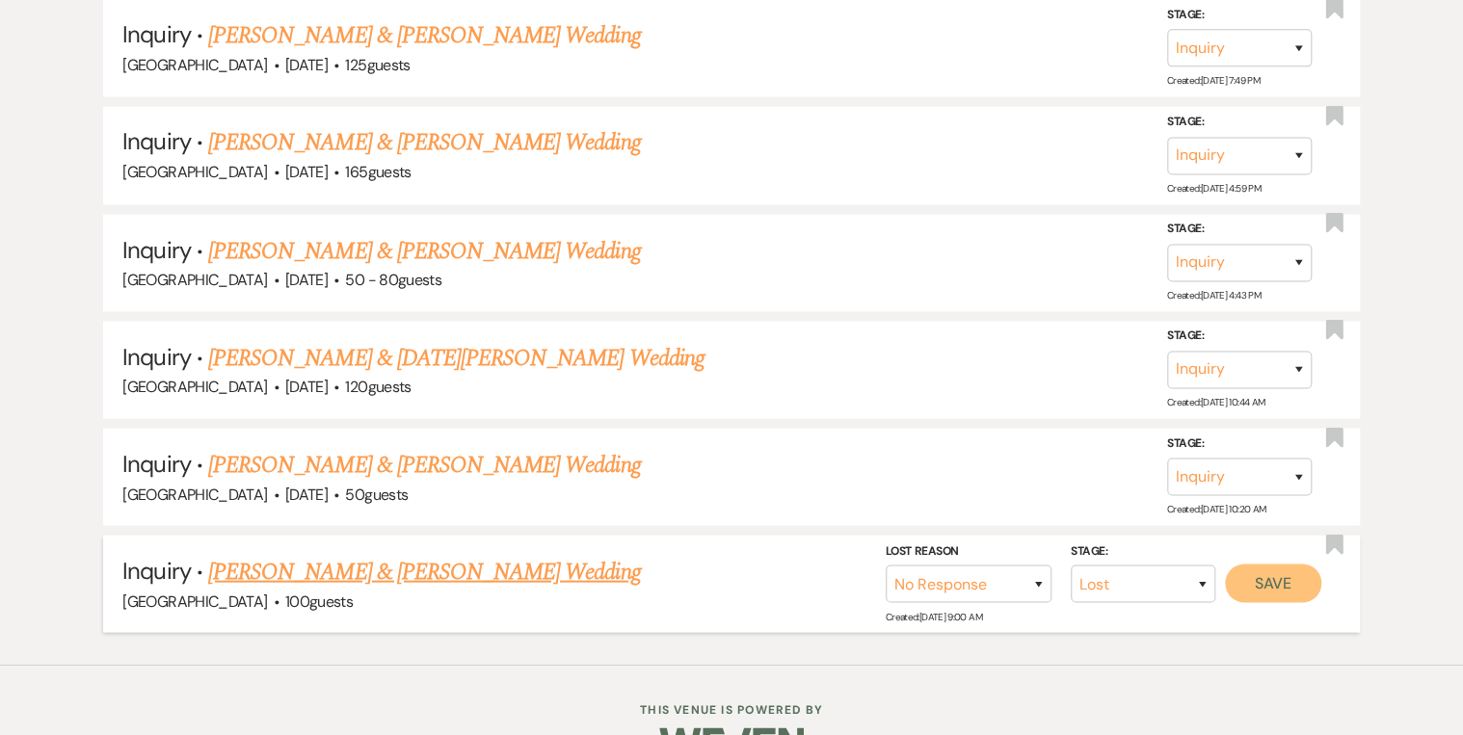
click at [1264, 564] on button "Save" at bounding box center [1273, 583] width 96 height 39
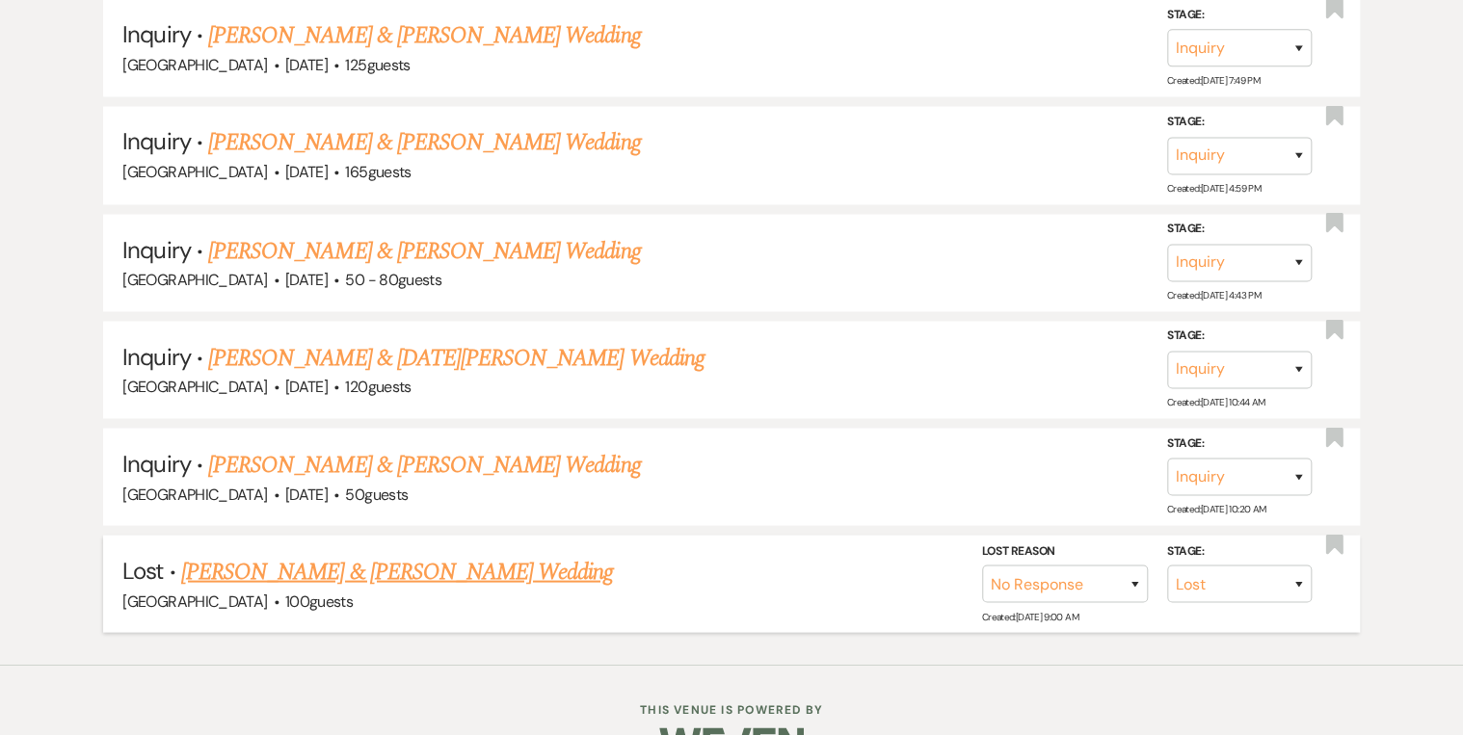
scroll to position [5169, 0]
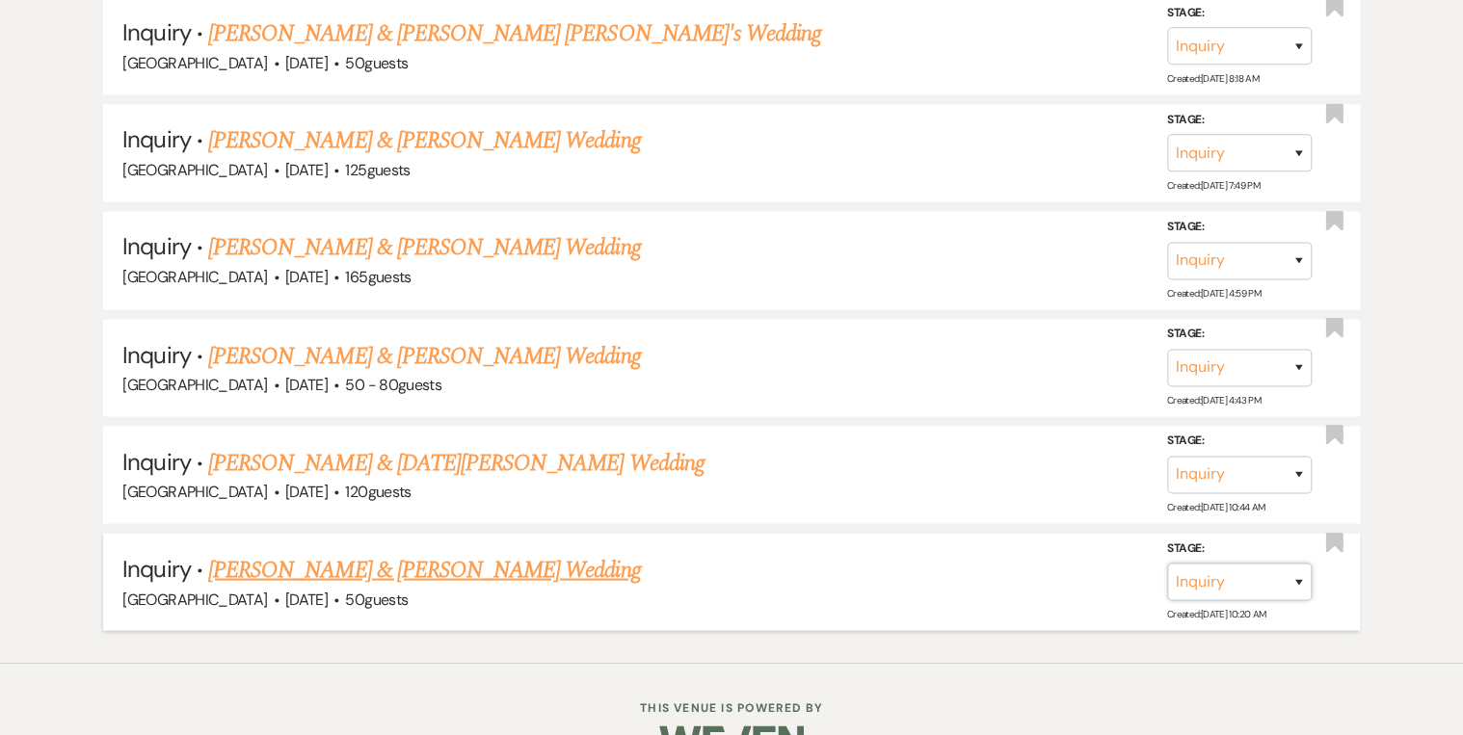
click at [1292, 563] on select "Inquiry Follow Up Tour Requested Tour Confirmed Toured Proposal Sent Booked Lost" at bounding box center [1239, 582] width 145 height 38
select select "8"
click at [1167, 563] on select "Inquiry Follow Up Tour Requested Tour Confirmed Toured Proposal Sent Booked Lost" at bounding box center [1239, 582] width 145 height 38
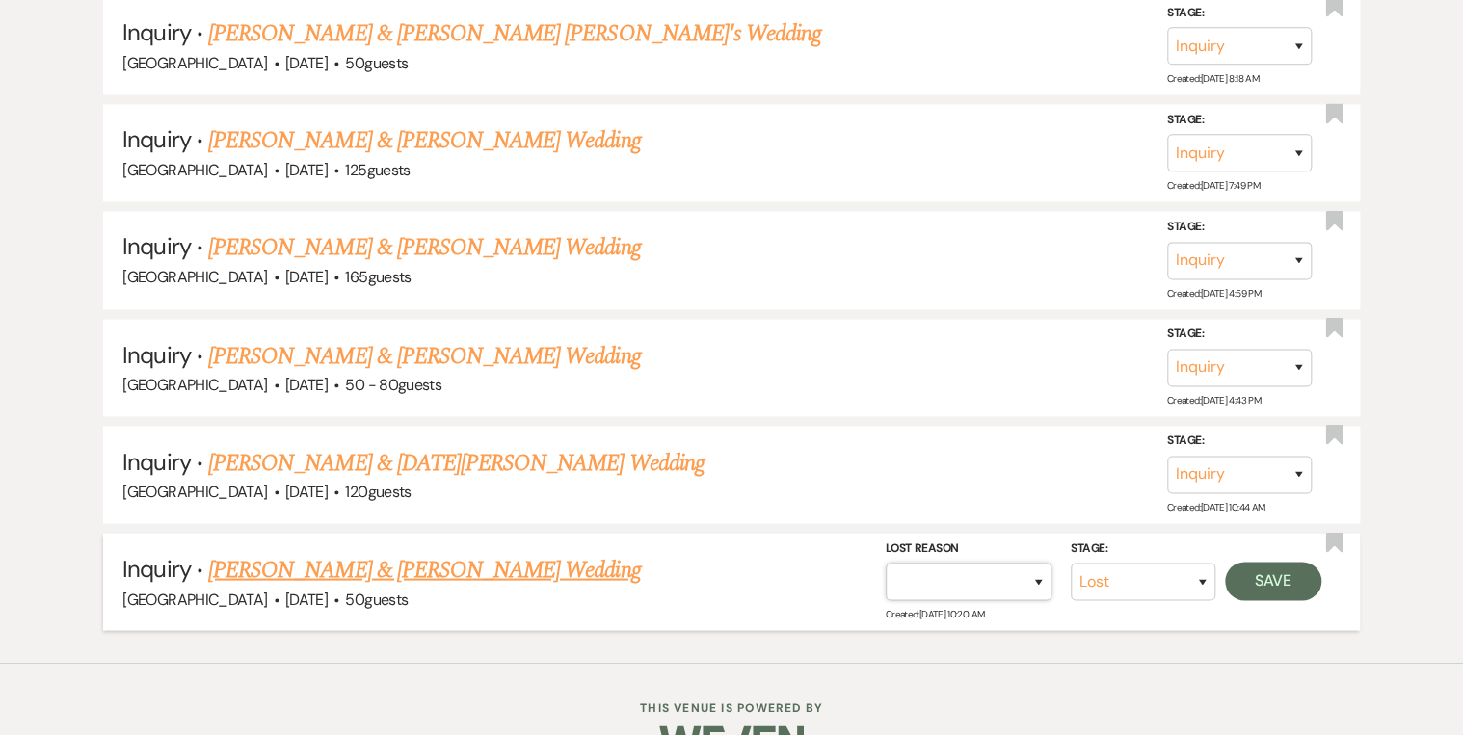
click at [1041, 563] on select "Booked Elsewhere Budget Date Unavailable No Response Not a Good Match Capacity …" at bounding box center [969, 582] width 166 height 38
select select "5"
click at [886, 563] on select "Booked Elsewhere Budget Date Unavailable No Response Not a Good Match Capacity …" at bounding box center [969, 582] width 166 height 38
click at [1285, 562] on button "Save" at bounding box center [1273, 581] width 96 height 39
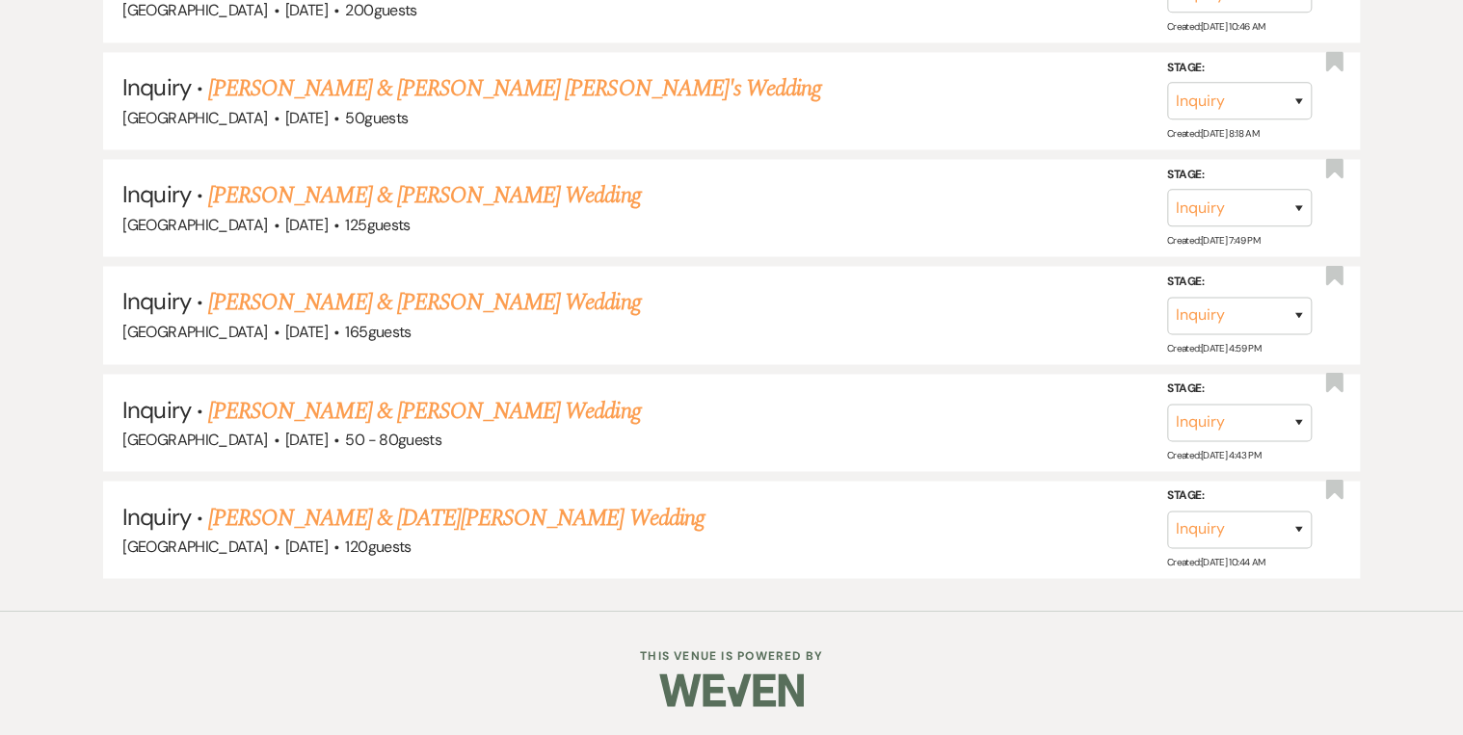
scroll to position [5062, 0]
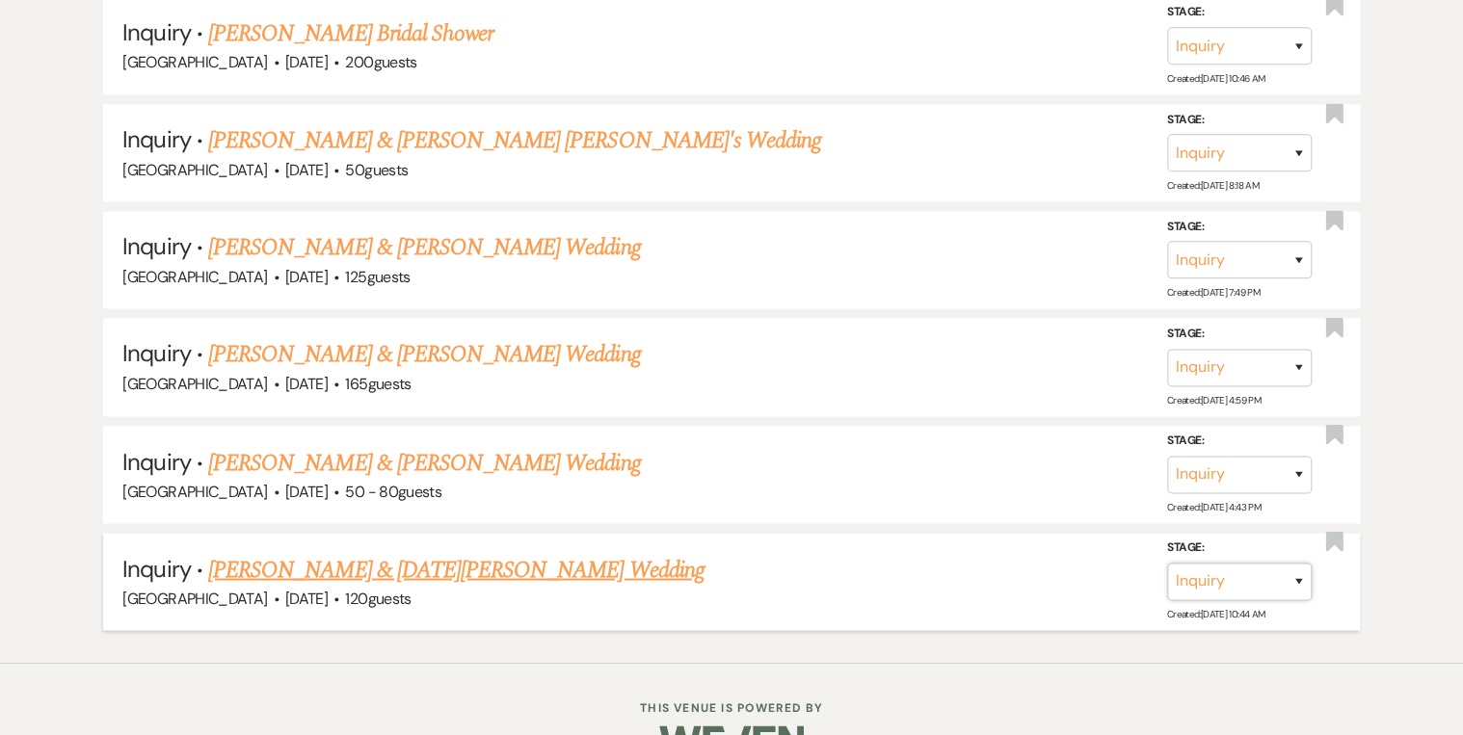
click at [1288, 563] on select "Inquiry Follow Up Tour Requested Tour Confirmed Toured Proposal Sent Booked Lost" at bounding box center [1239, 582] width 145 height 38
select select "8"
click at [1167, 563] on select "Inquiry Follow Up Tour Requested Tour Confirmed Toured Proposal Sent Booked Lost" at bounding box center [1239, 582] width 145 height 38
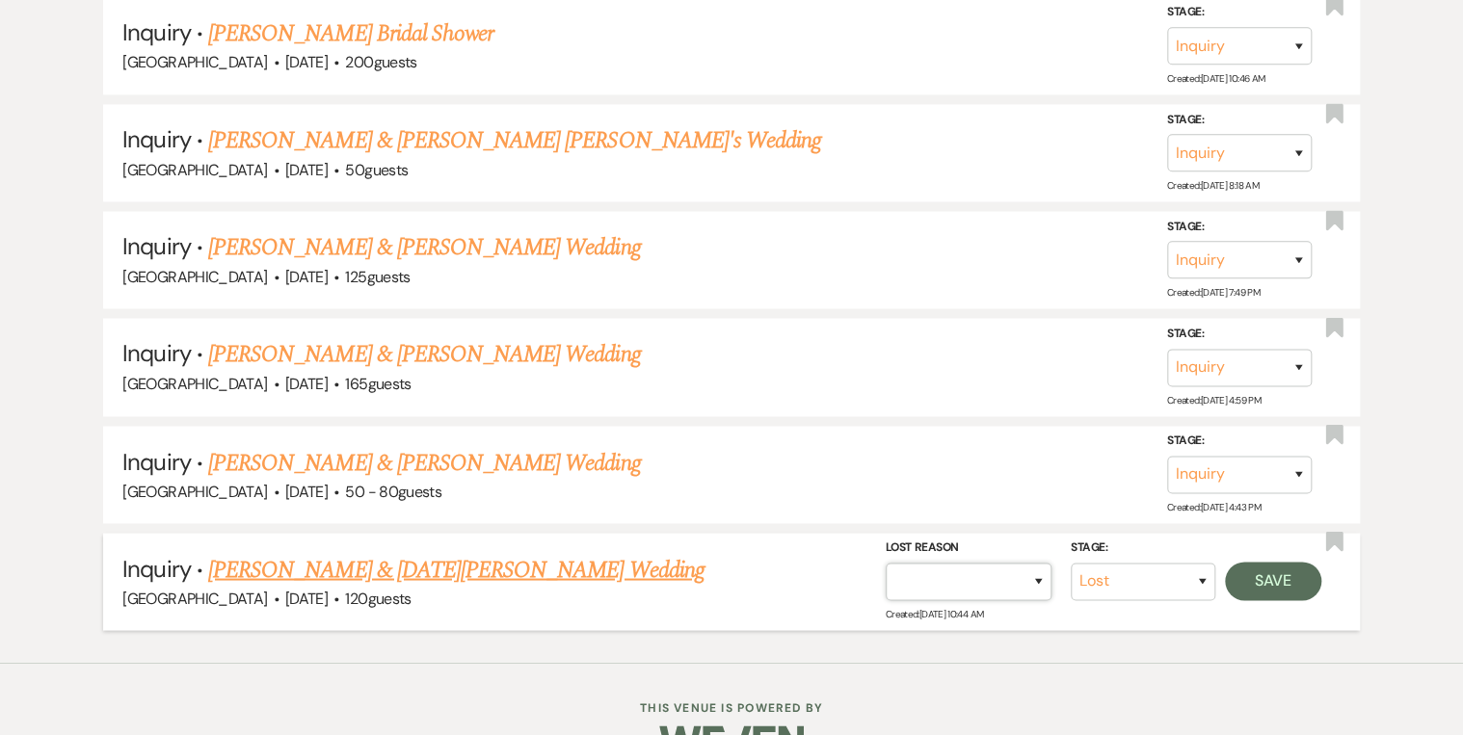
click at [1033, 563] on select "Booked Elsewhere Budget Date Unavailable No Response Not a Good Match Capacity …" at bounding box center [969, 582] width 166 height 38
select select "5"
click at [886, 563] on select "Booked Elsewhere Budget Date Unavailable No Response Not a Good Match Capacity …" at bounding box center [969, 582] width 166 height 38
click at [1271, 562] on button "Save" at bounding box center [1273, 581] width 96 height 39
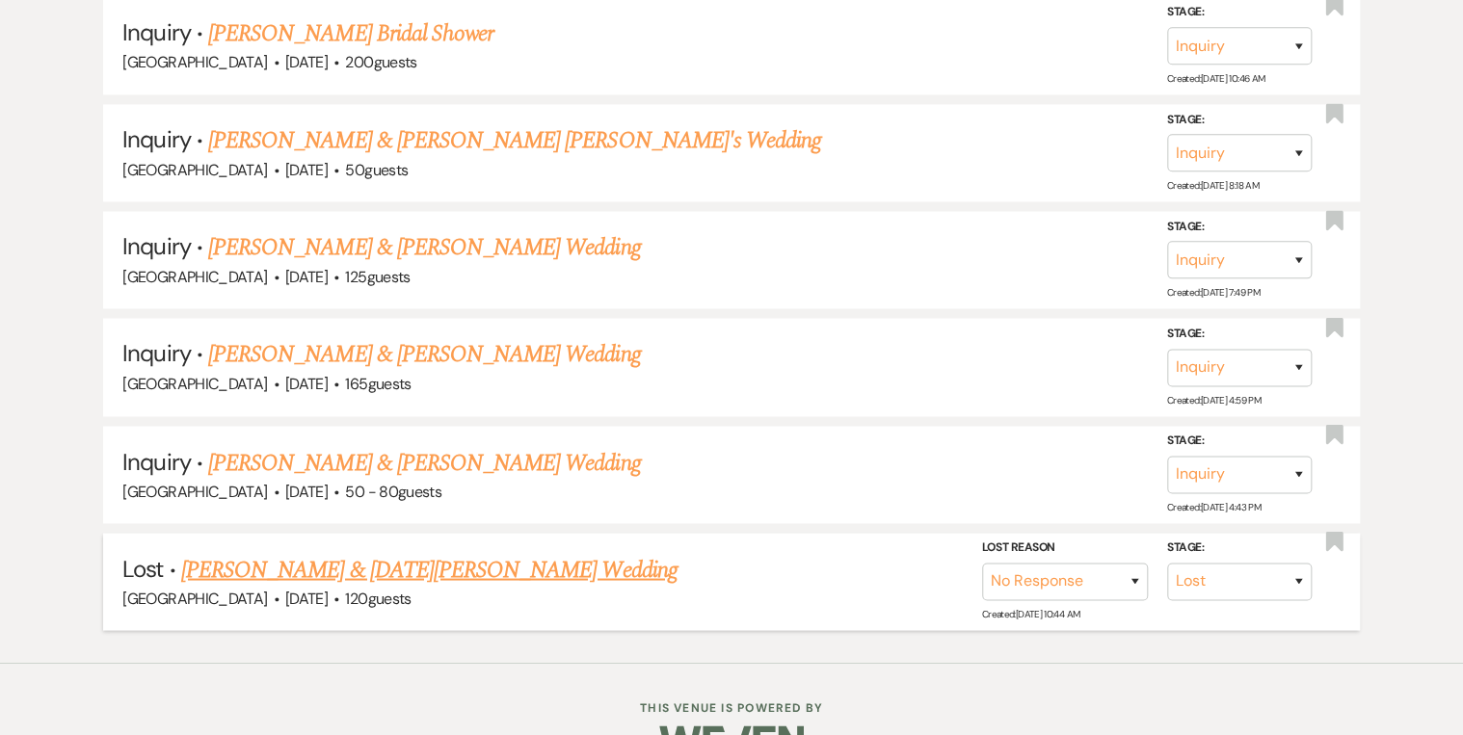
scroll to position [4957, 0]
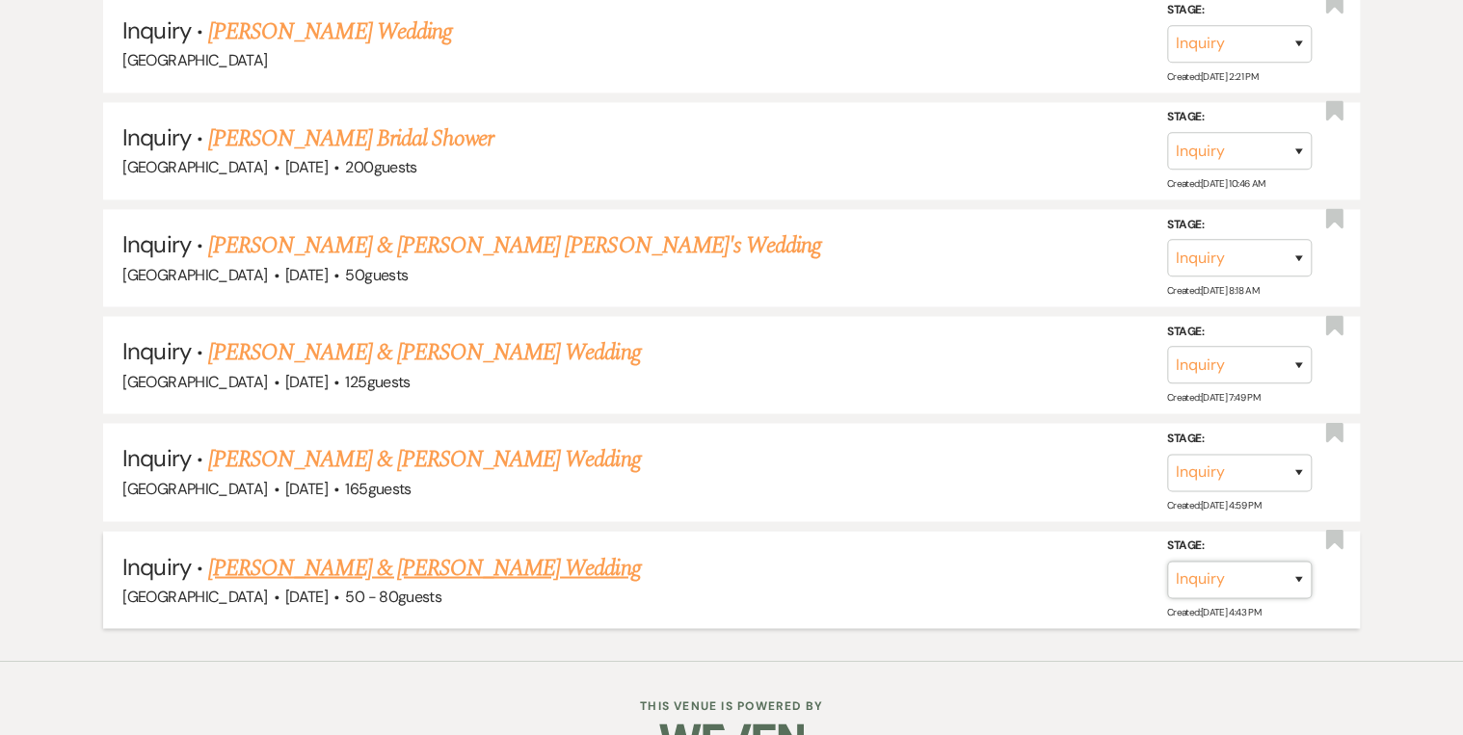
click at [1304, 561] on select "Inquiry Follow Up Tour Requested Tour Confirmed Toured Proposal Sent Booked Lost" at bounding box center [1239, 580] width 145 height 38
select select "8"
click at [1167, 561] on select "Inquiry Follow Up Tour Requested Tour Confirmed Toured Proposal Sent Booked Lost" at bounding box center [1239, 580] width 145 height 38
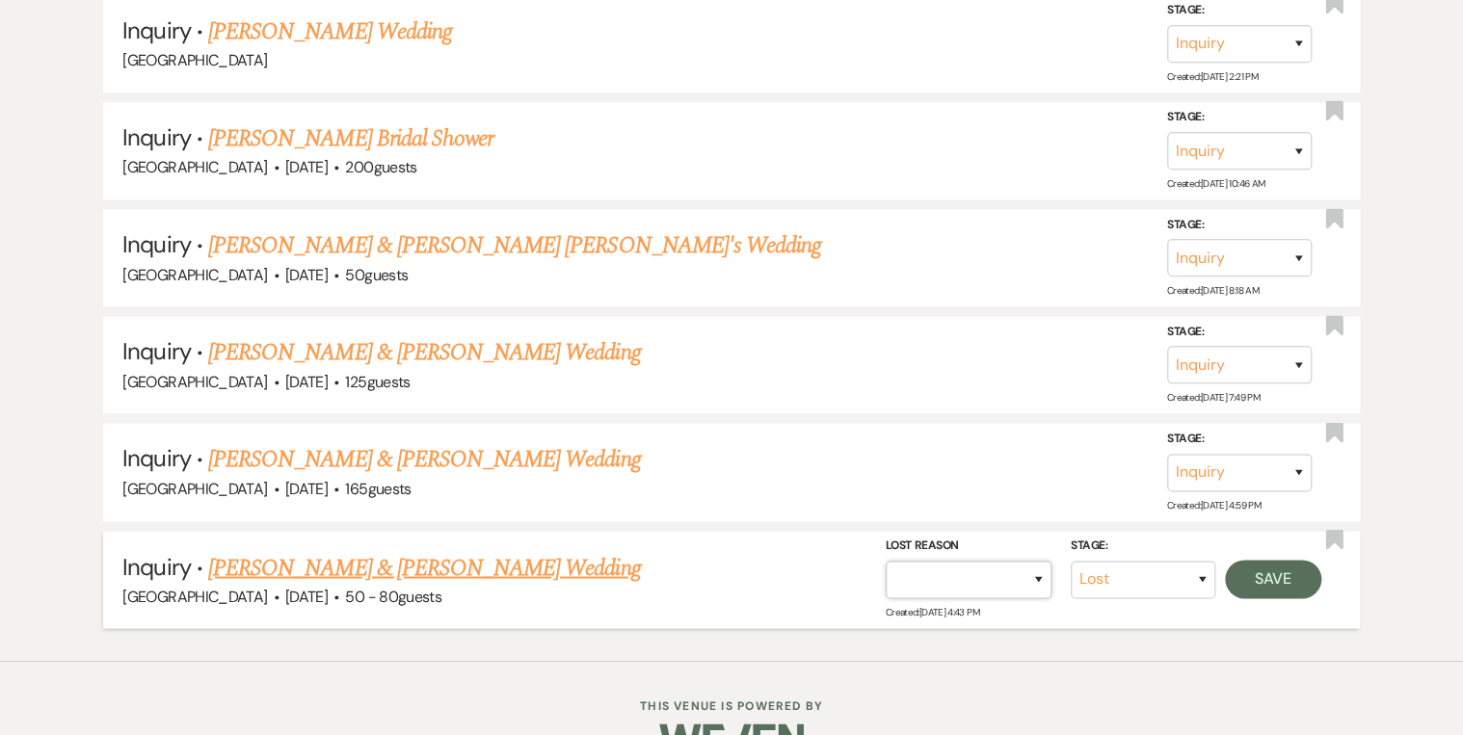
click at [1043, 561] on select "Booked Elsewhere Budget Date Unavailable No Response Not a Good Match Capacity …" at bounding box center [969, 580] width 166 height 38
select select "5"
click at [886, 561] on select "Booked Elsewhere Budget Date Unavailable No Response Not a Good Match Capacity …" at bounding box center [969, 580] width 166 height 38
click at [1241, 560] on button "Save" at bounding box center [1273, 579] width 96 height 39
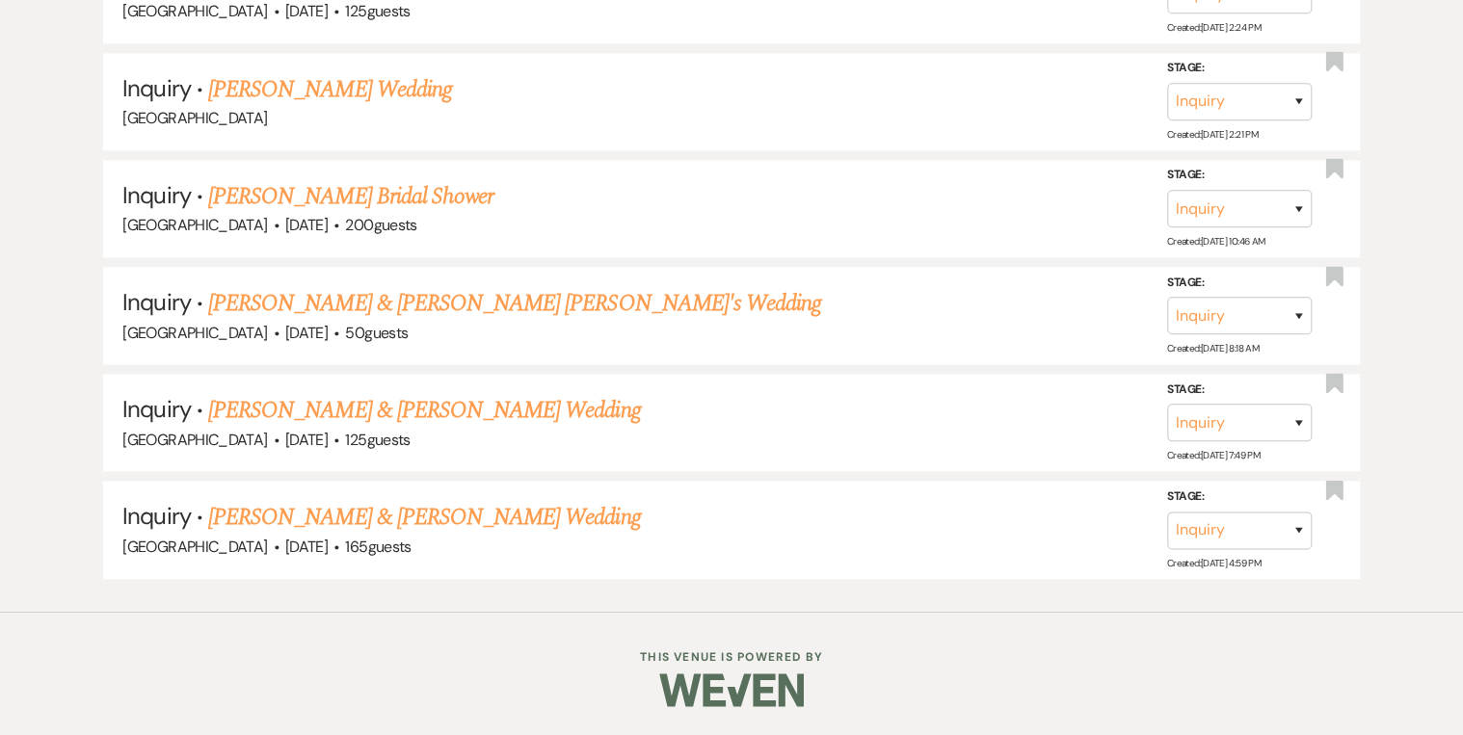
scroll to position [4850, 0]
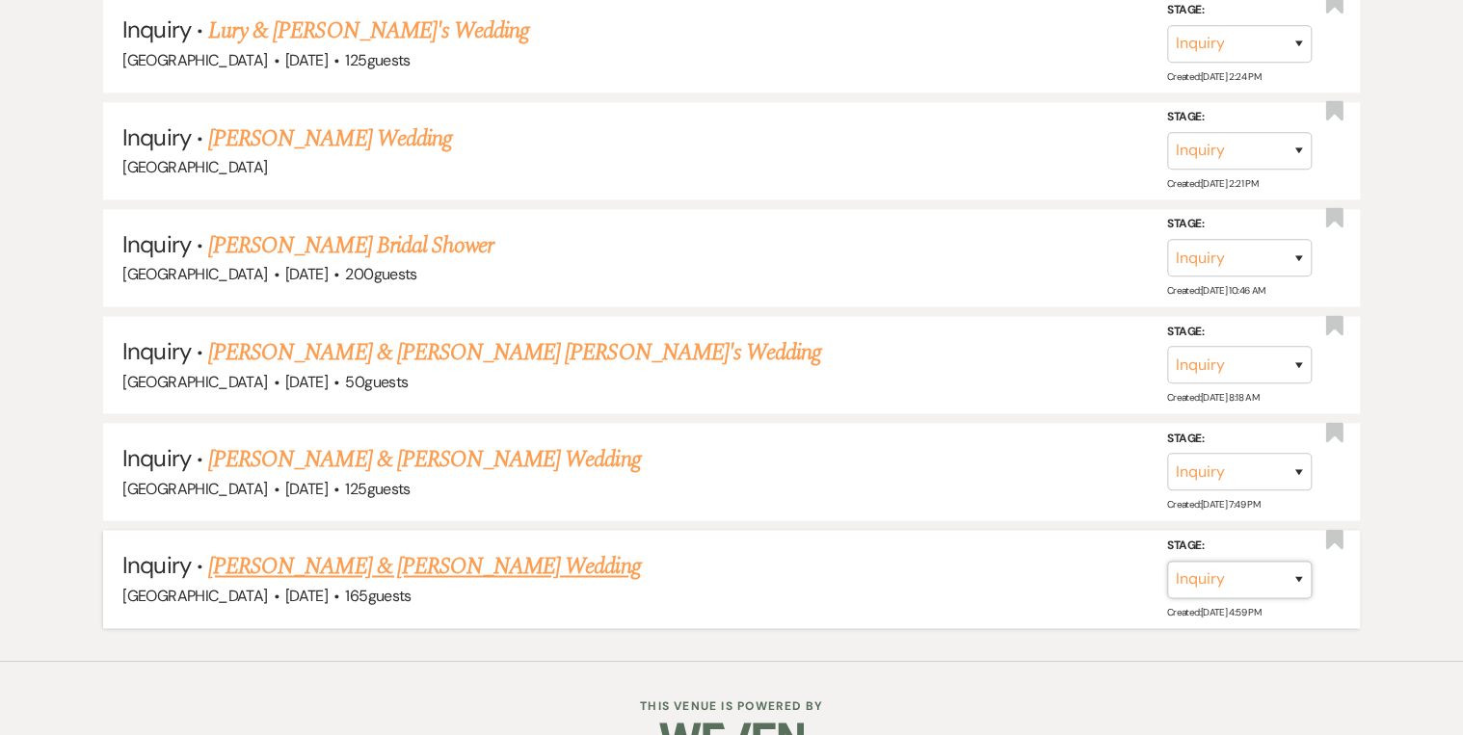
click at [1296, 560] on select "Inquiry Follow Up Tour Requested Tour Confirmed Toured Proposal Sent Booked Lost" at bounding box center [1239, 579] width 145 height 38
select select "8"
click at [1167, 560] on select "Inquiry Follow Up Tour Requested Tour Confirmed Toured Proposal Sent Booked Lost" at bounding box center [1239, 579] width 145 height 38
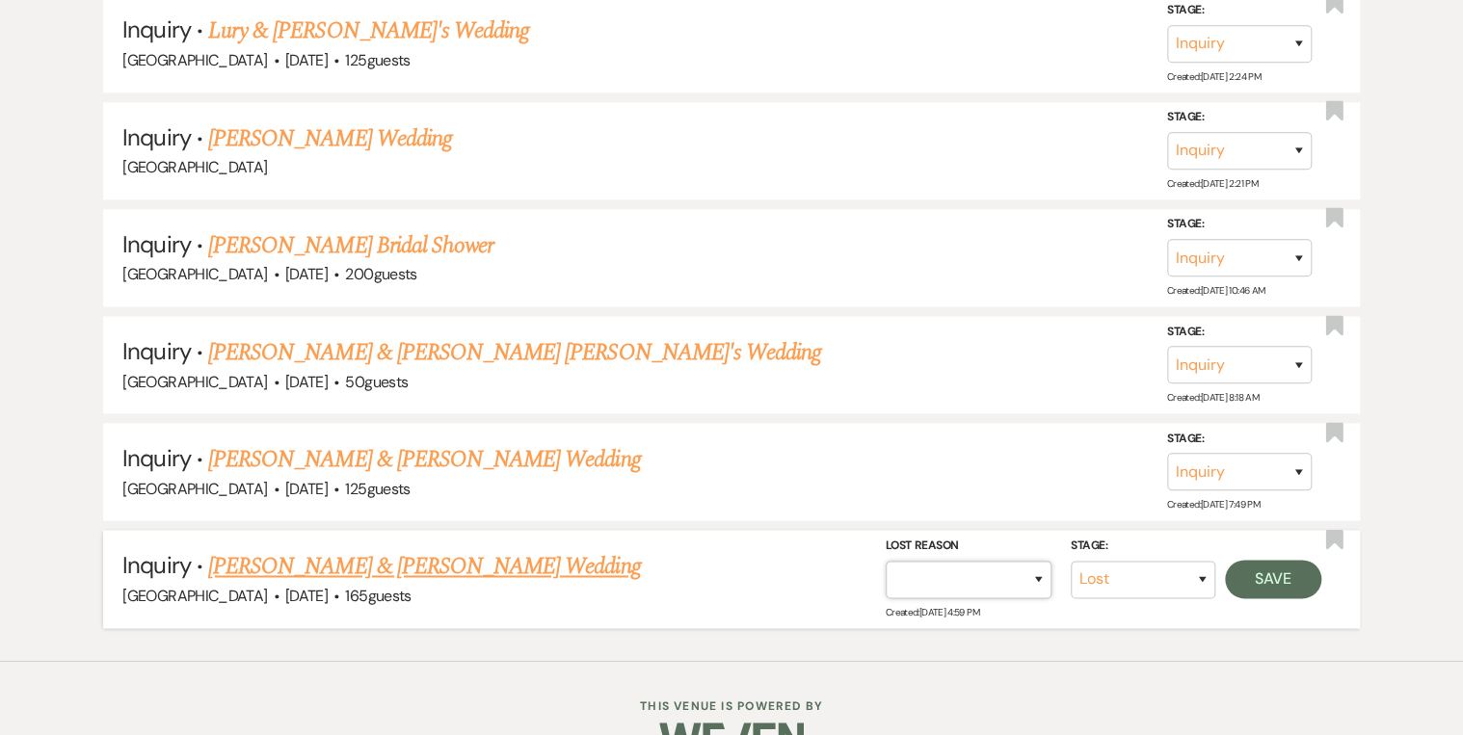
click at [1045, 560] on select "Booked Elsewhere Budget Date Unavailable No Response Not a Good Match Capacity …" at bounding box center [969, 579] width 166 height 38
select select "5"
click at [886, 560] on select "Booked Elsewhere Budget Date Unavailable No Response Not a Good Match Capacity …" at bounding box center [969, 579] width 166 height 38
click at [1285, 559] on button "Save" at bounding box center [1273, 578] width 96 height 39
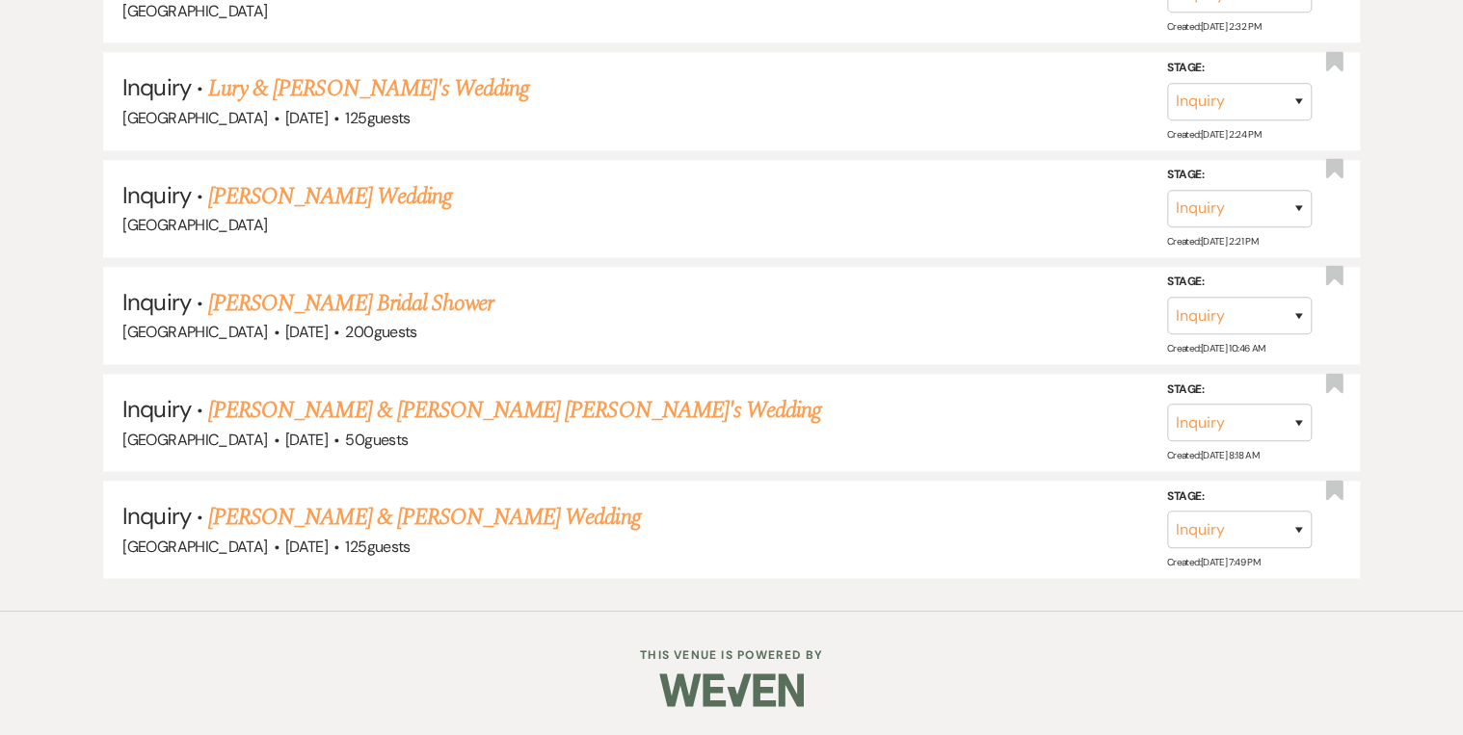
scroll to position [4745, 0]
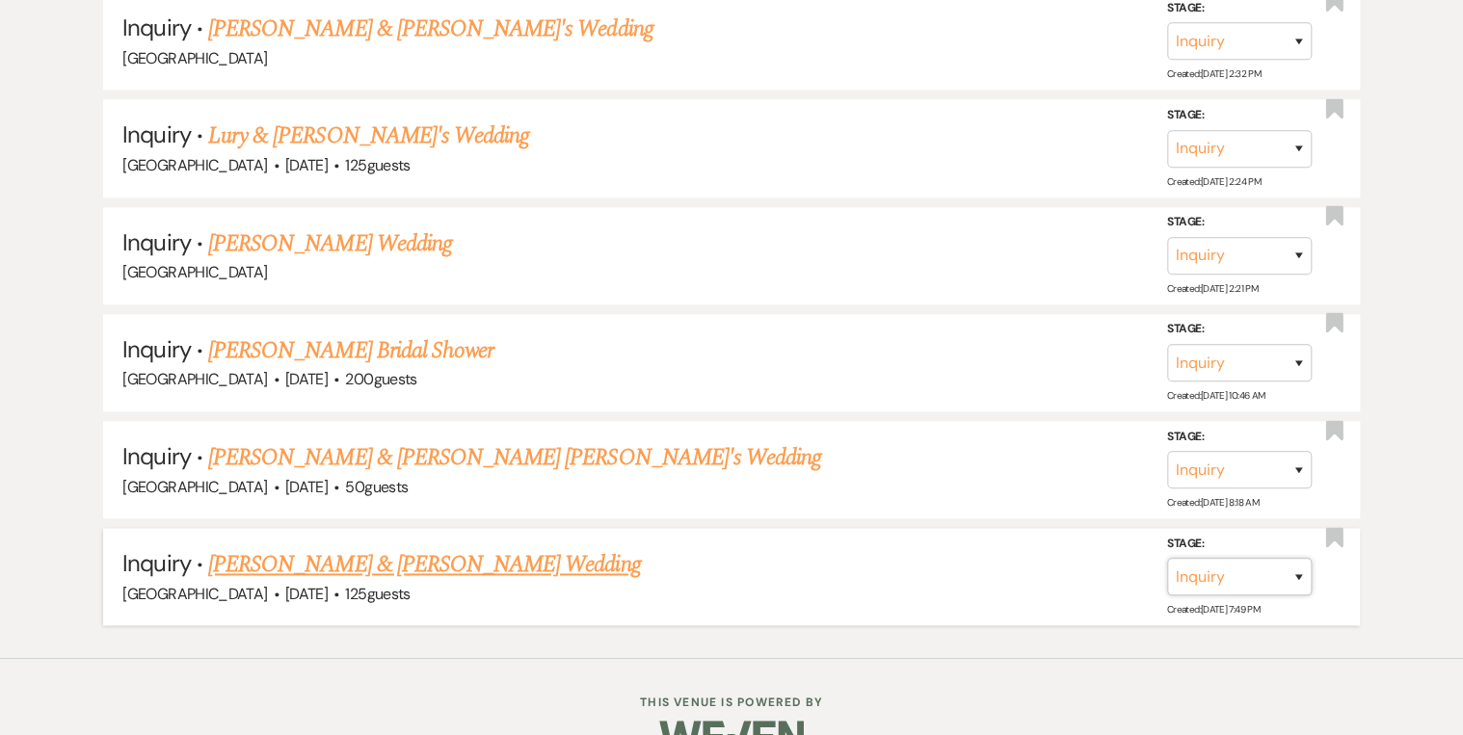
click at [1289, 558] on select "Inquiry Follow Up Tour Requested Tour Confirmed Toured Proposal Sent Booked Lost" at bounding box center [1239, 577] width 145 height 38
select select "8"
click at [1167, 558] on select "Inquiry Follow Up Tour Requested Tour Confirmed Toured Proposal Sent Booked Lost" at bounding box center [1239, 577] width 145 height 38
click at [1030, 558] on select "Booked Elsewhere Budget Date Unavailable No Response Not a Good Match Capacity …" at bounding box center [969, 577] width 166 height 38
select select "5"
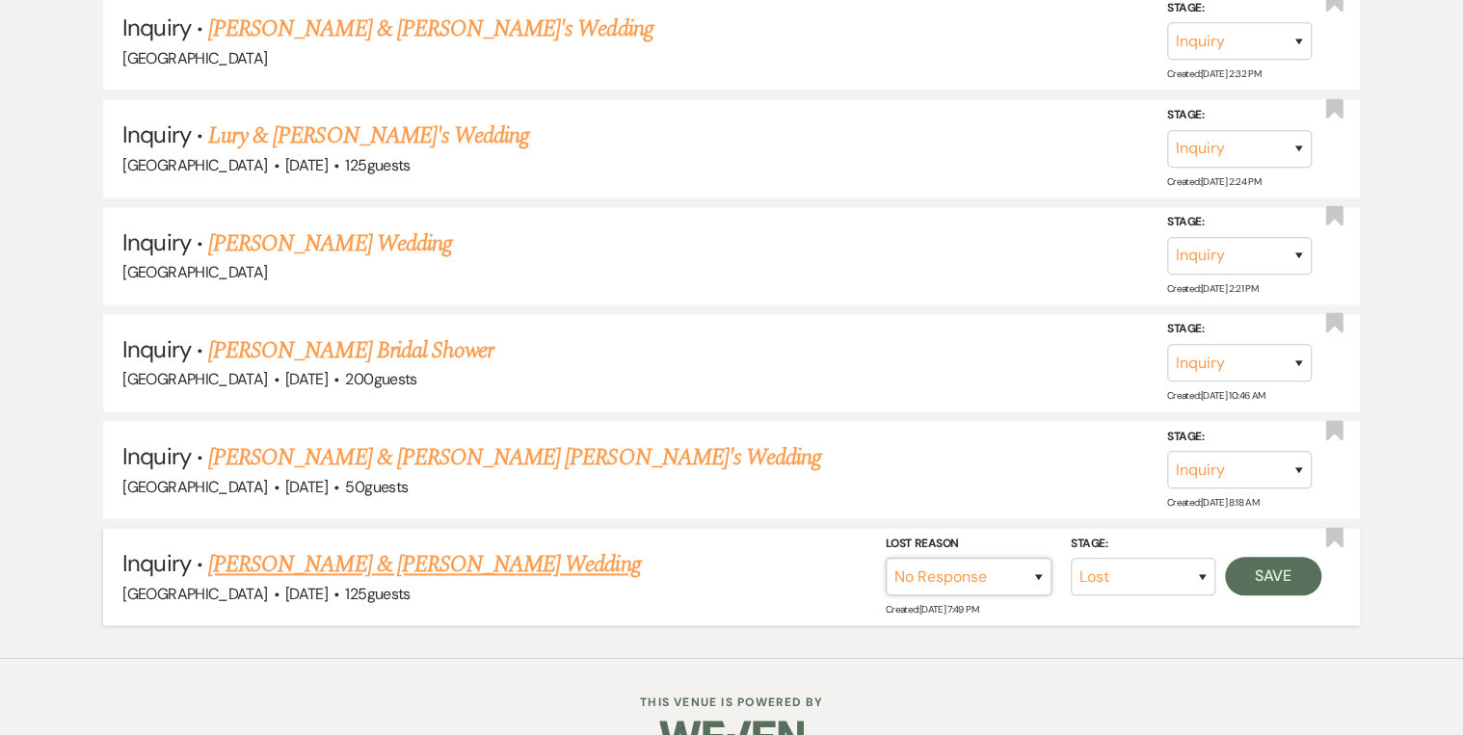
click at [886, 558] on select "Booked Elsewhere Budget Date Unavailable No Response Not a Good Match Capacity …" at bounding box center [969, 577] width 166 height 38
click at [1268, 557] on button "Save" at bounding box center [1273, 576] width 96 height 39
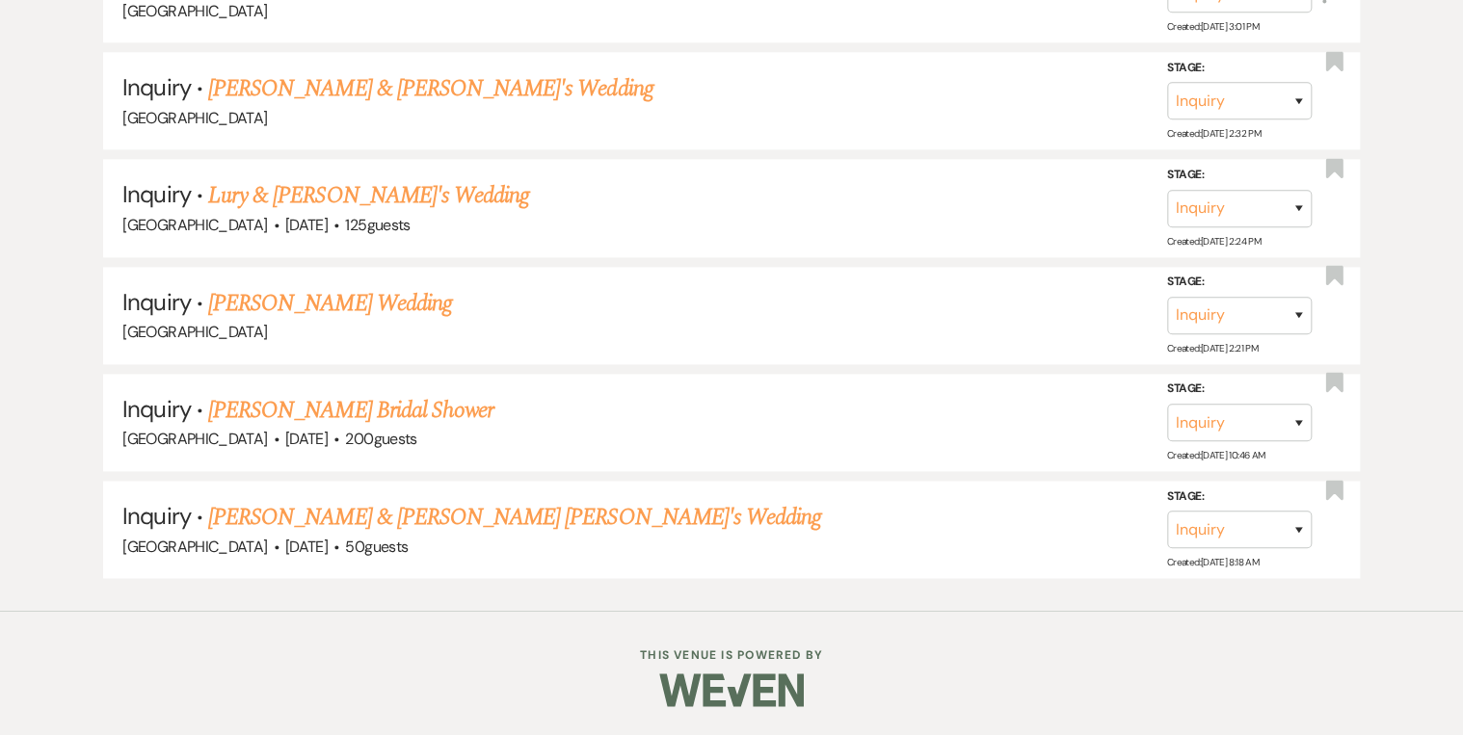
scroll to position [4638, 0]
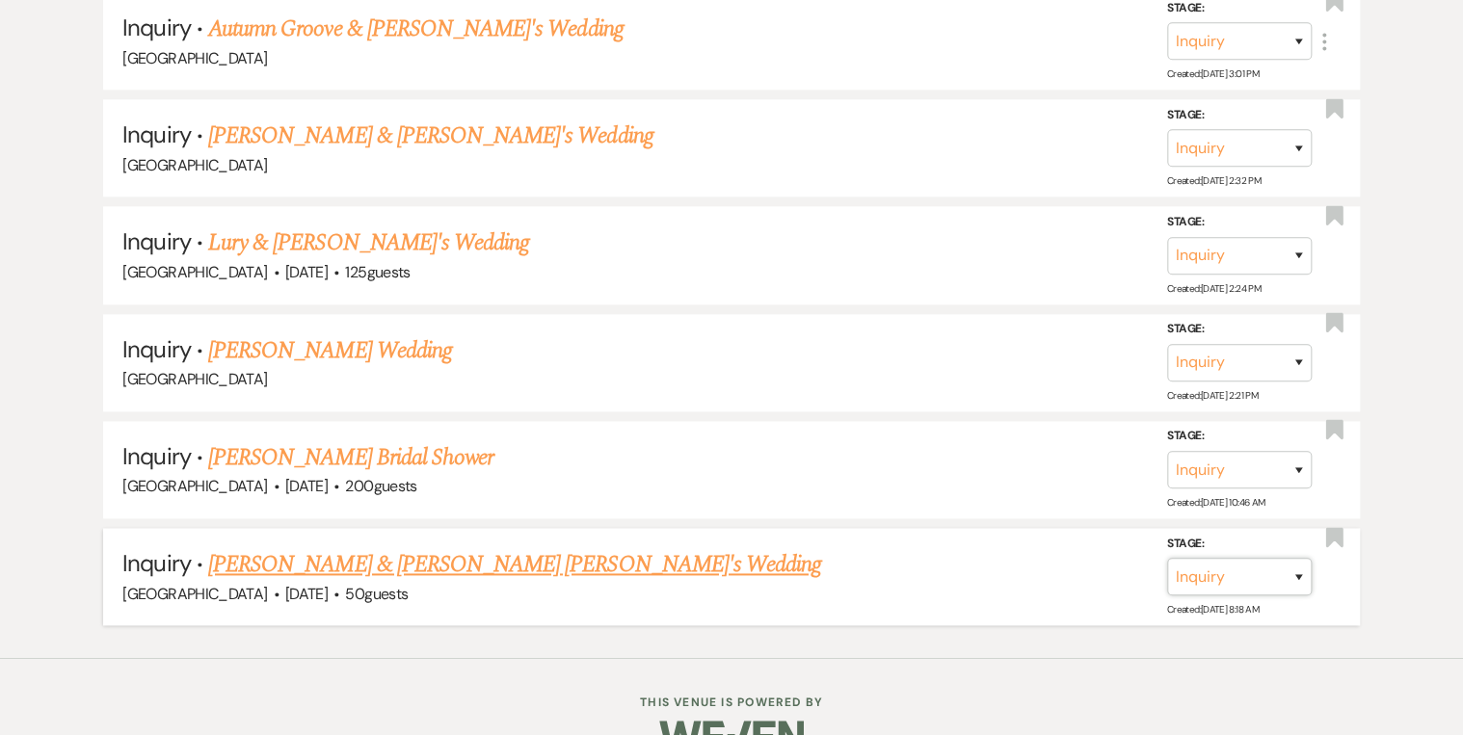
click at [1298, 558] on select "Inquiry Follow Up Tour Requested Tour Confirmed Toured Proposal Sent Booked Lost" at bounding box center [1239, 577] width 145 height 38
select select "8"
click at [1167, 558] on select "Inquiry Follow Up Tour Requested Tour Confirmed Toured Proposal Sent Booked Lost" at bounding box center [1239, 577] width 145 height 38
click at [1016, 558] on select "Booked Elsewhere Budget Date Unavailable No Response Not a Good Match Capacity …" at bounding box center [969, 577] width 166 height 38
select select "5"
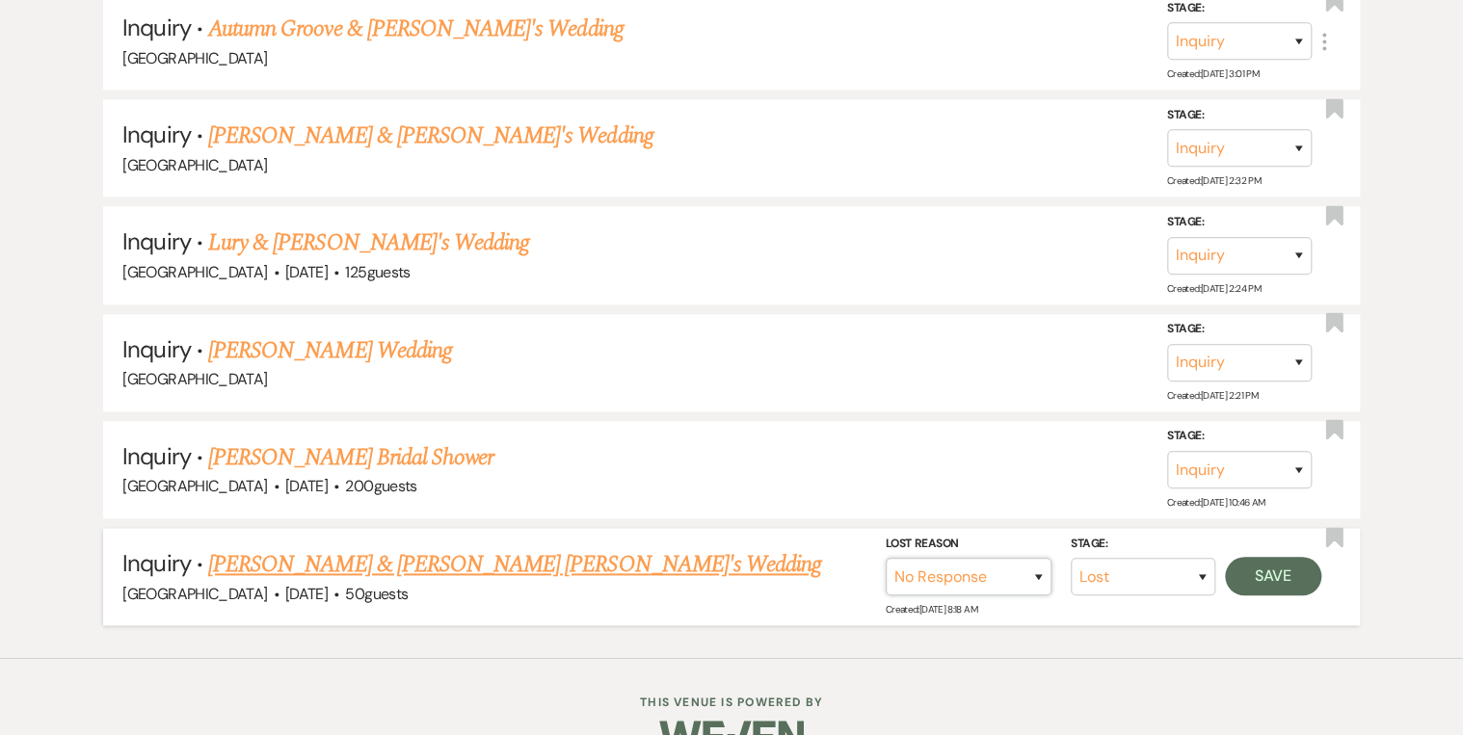
click at [886, 558] on select "Booked Elsewhere Budget Date Unavailable No Response Not a Good Match Capacity …" at bounding box center [969, 577] width 166 height 38
click at [1267, 557] on button "Save" at bounding box center [1273, 576] width 96 height 39
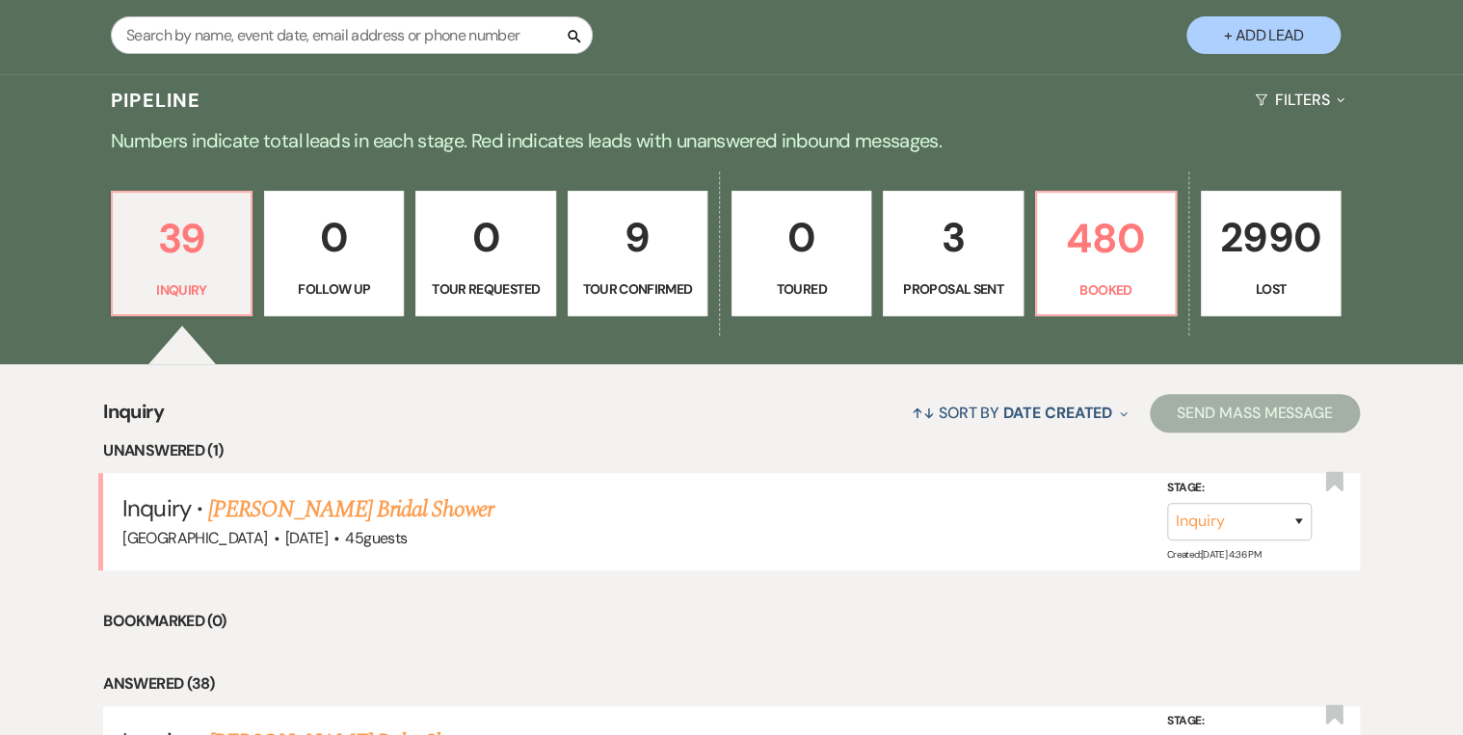
scroll to position [540, 0]
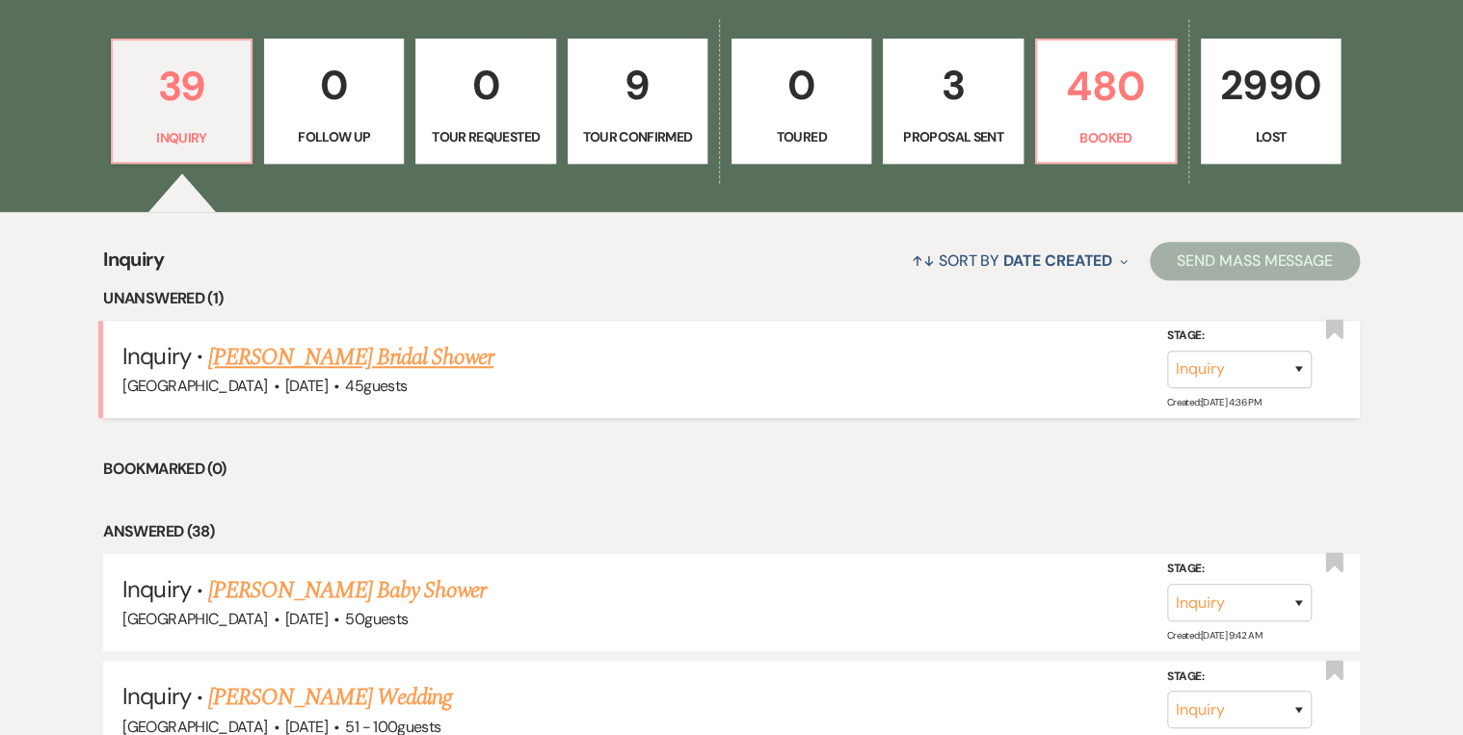
click at [293, 356] on link "[PERSON_NAME] Bridal Shower" at bounding box center [350, 357] width 285 height 35
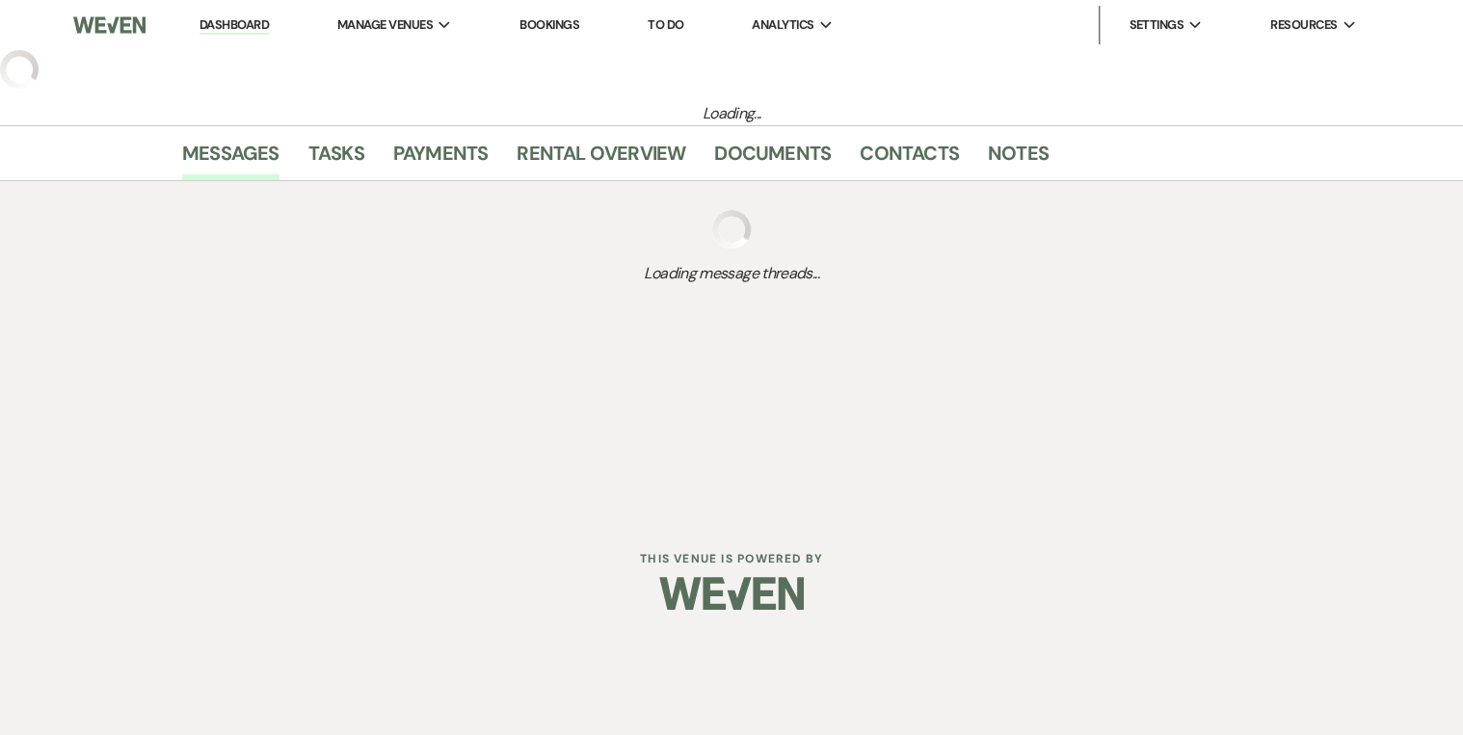
select select "5"
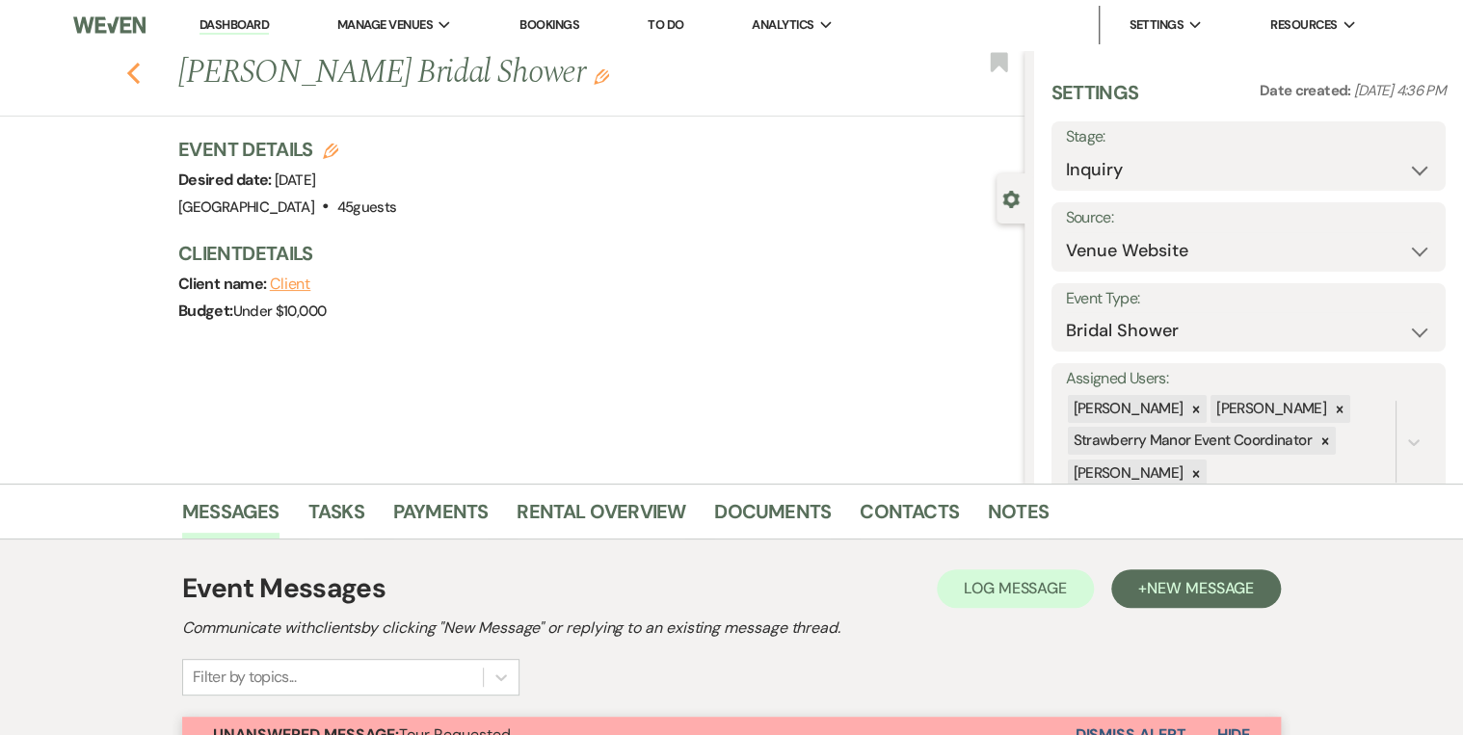
click at [139, 77] on use "button" at bounding box center [133, 73] width 13 height 21
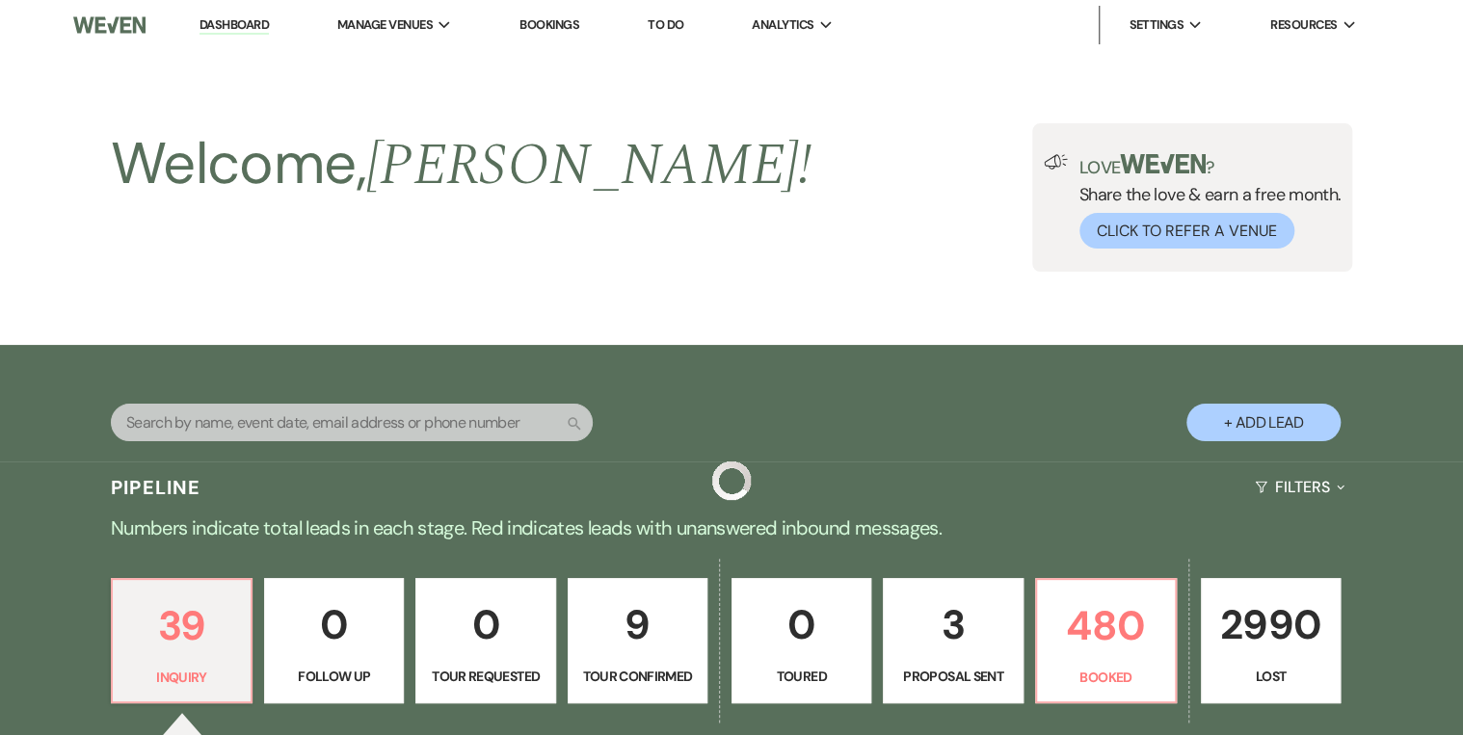
scroll to position [540, 0]
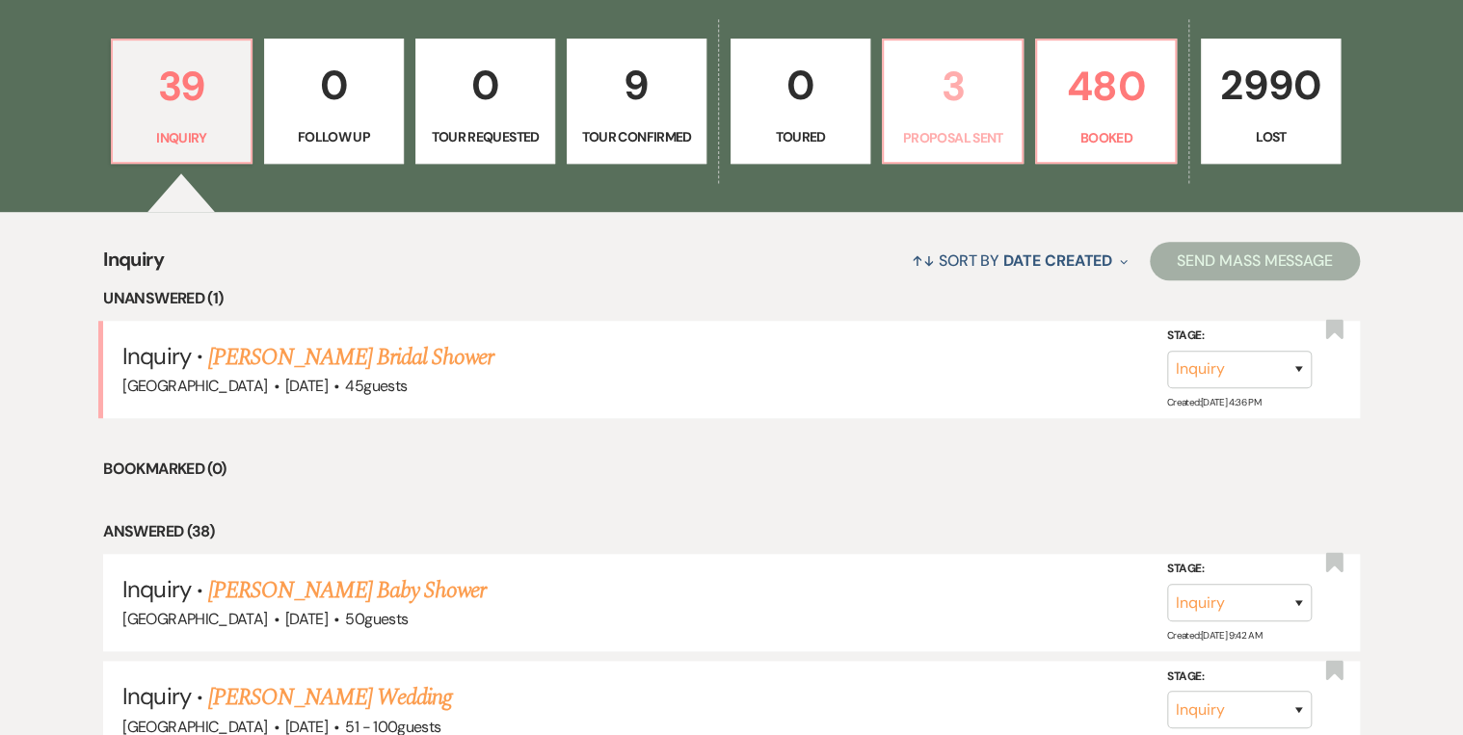
click at [962, 103] on p "3" at bounding box center [952, 86] width 115 height 65
select select "6"
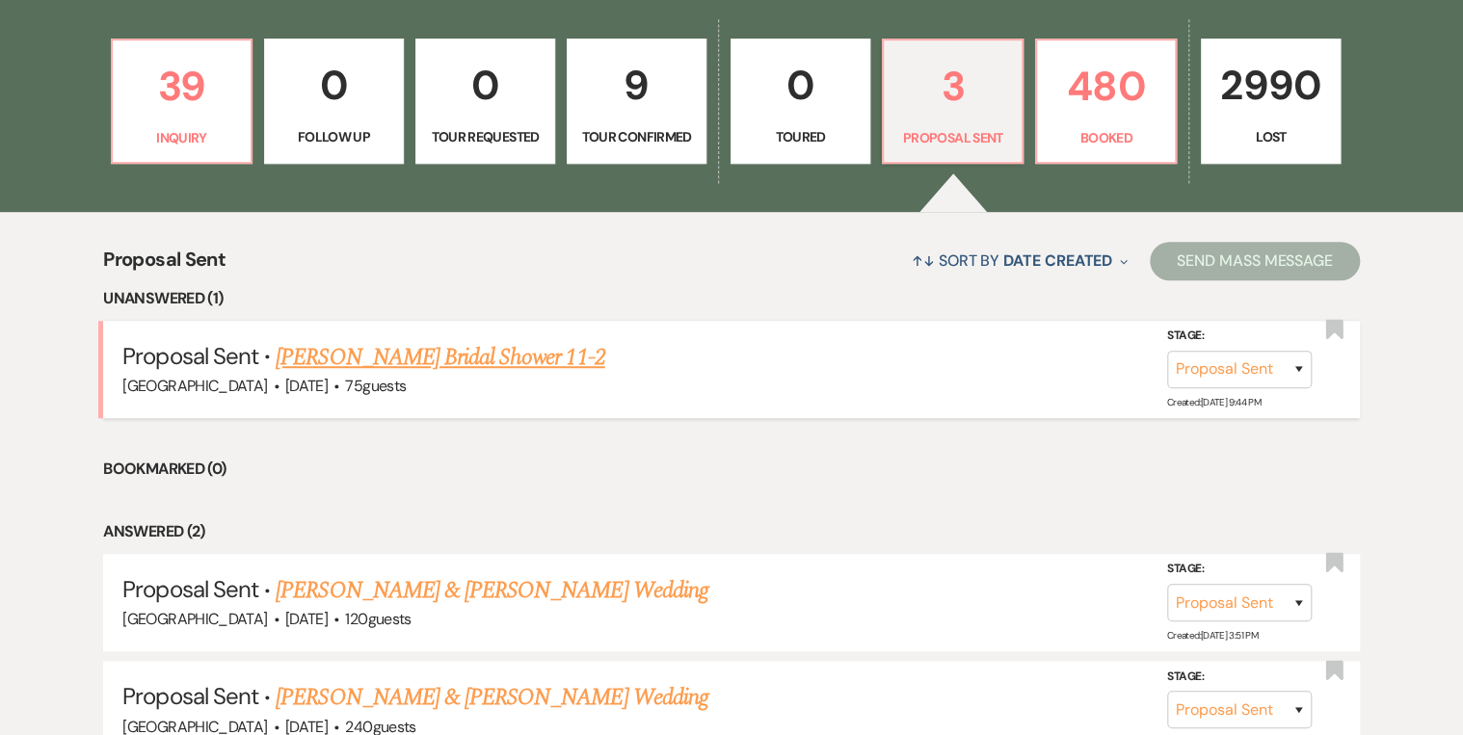
click at [469, 355] on link "[PERSON_NAME] Bridal Shower 11-2" at bounding box center [440, 357] width 329 height 35
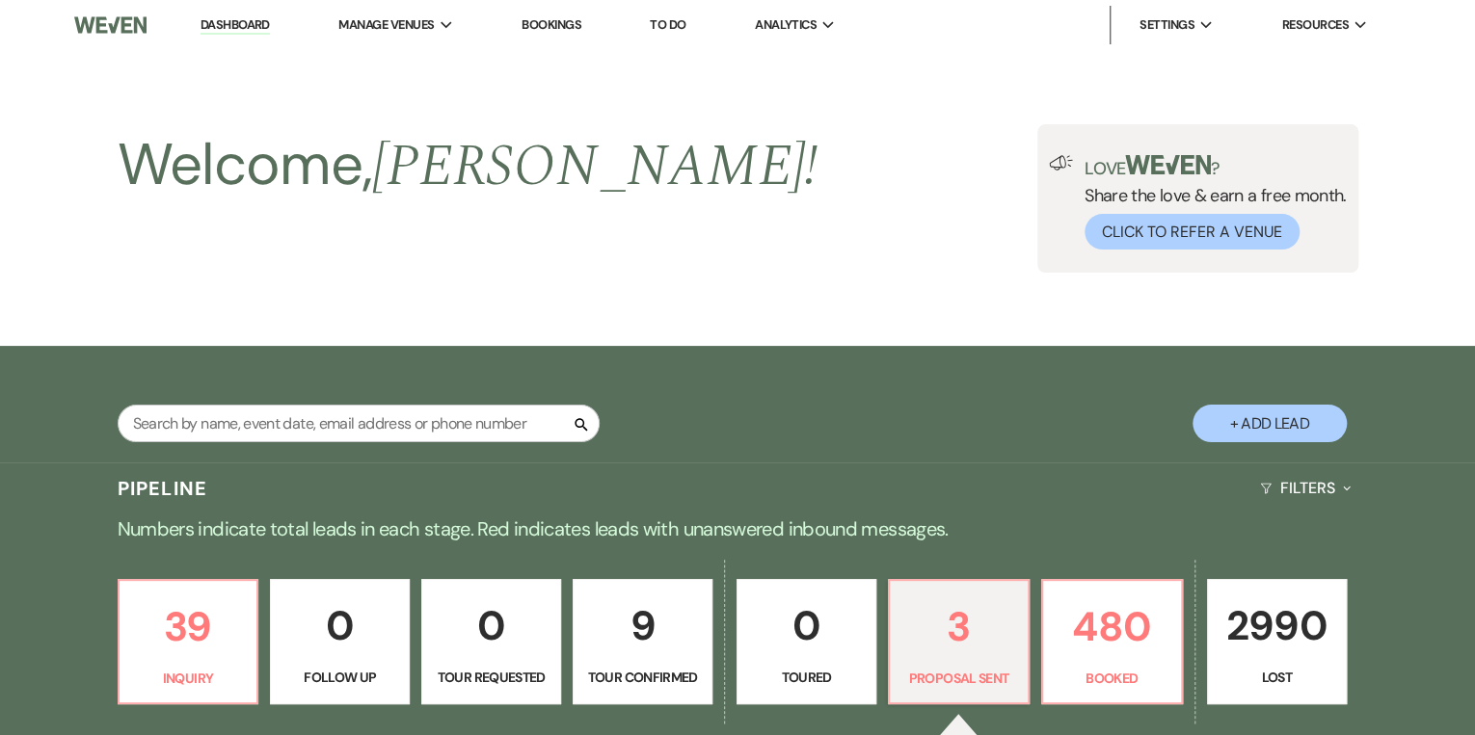
select select "6"
select select "5"
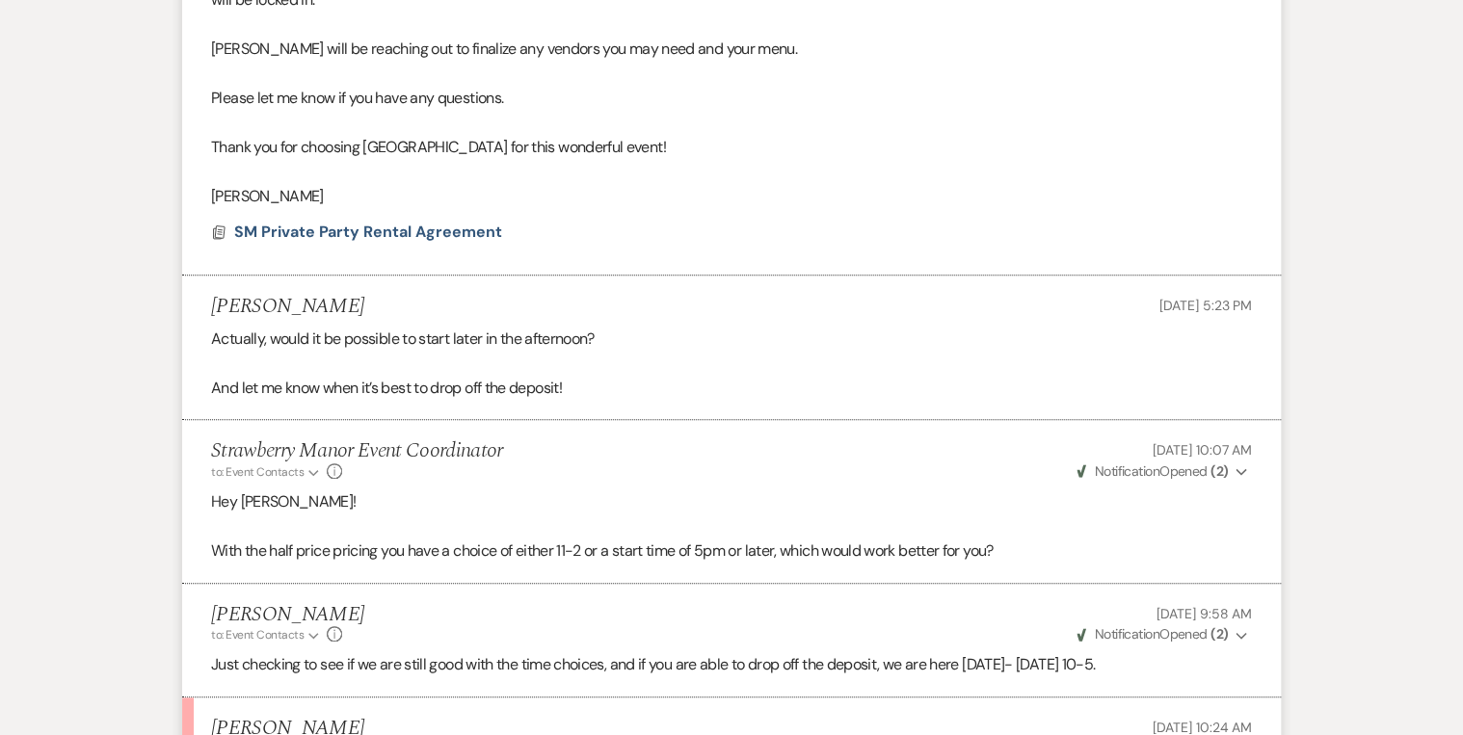
scroll to position [4628, 0]
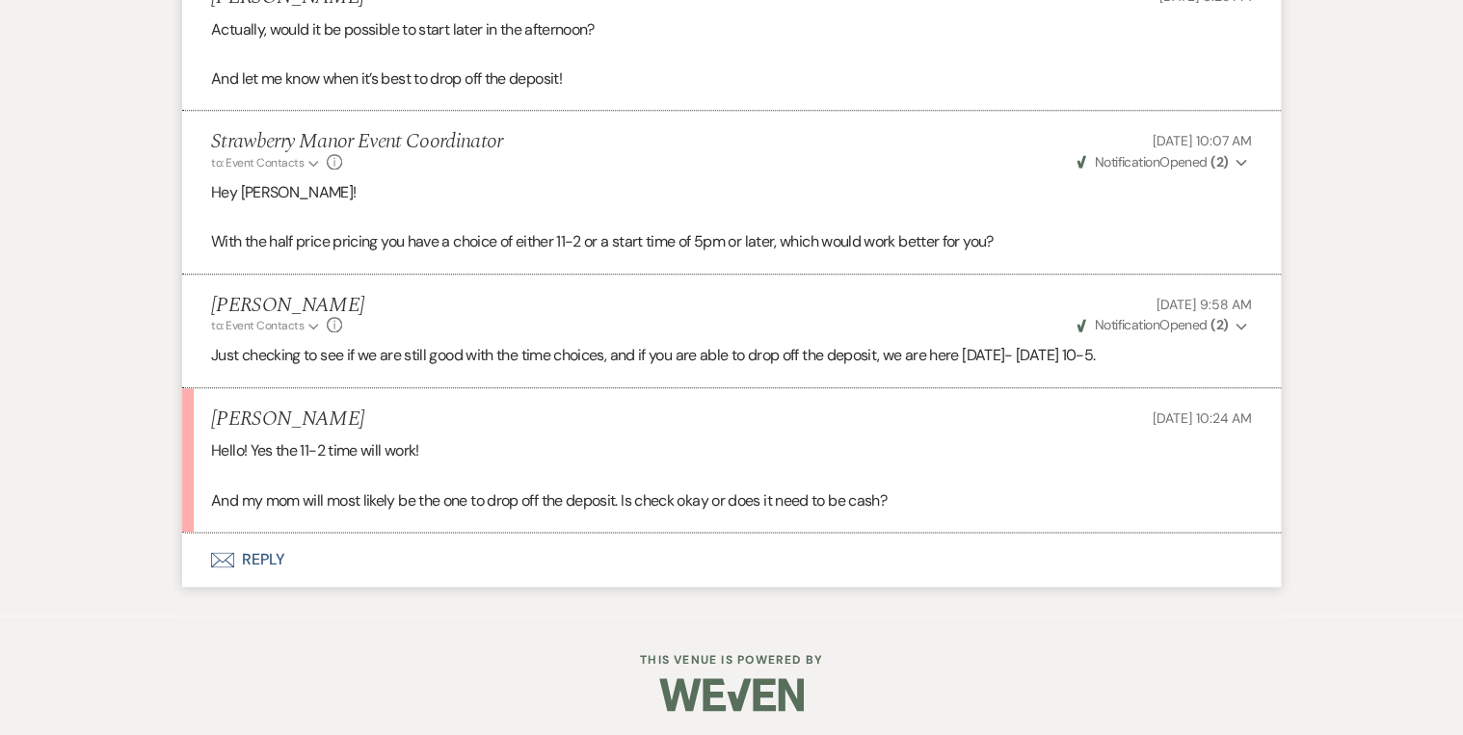
click at [258, 559] on button "Envelope Reply" at bounding box center [731, 560] width 1099 height 54
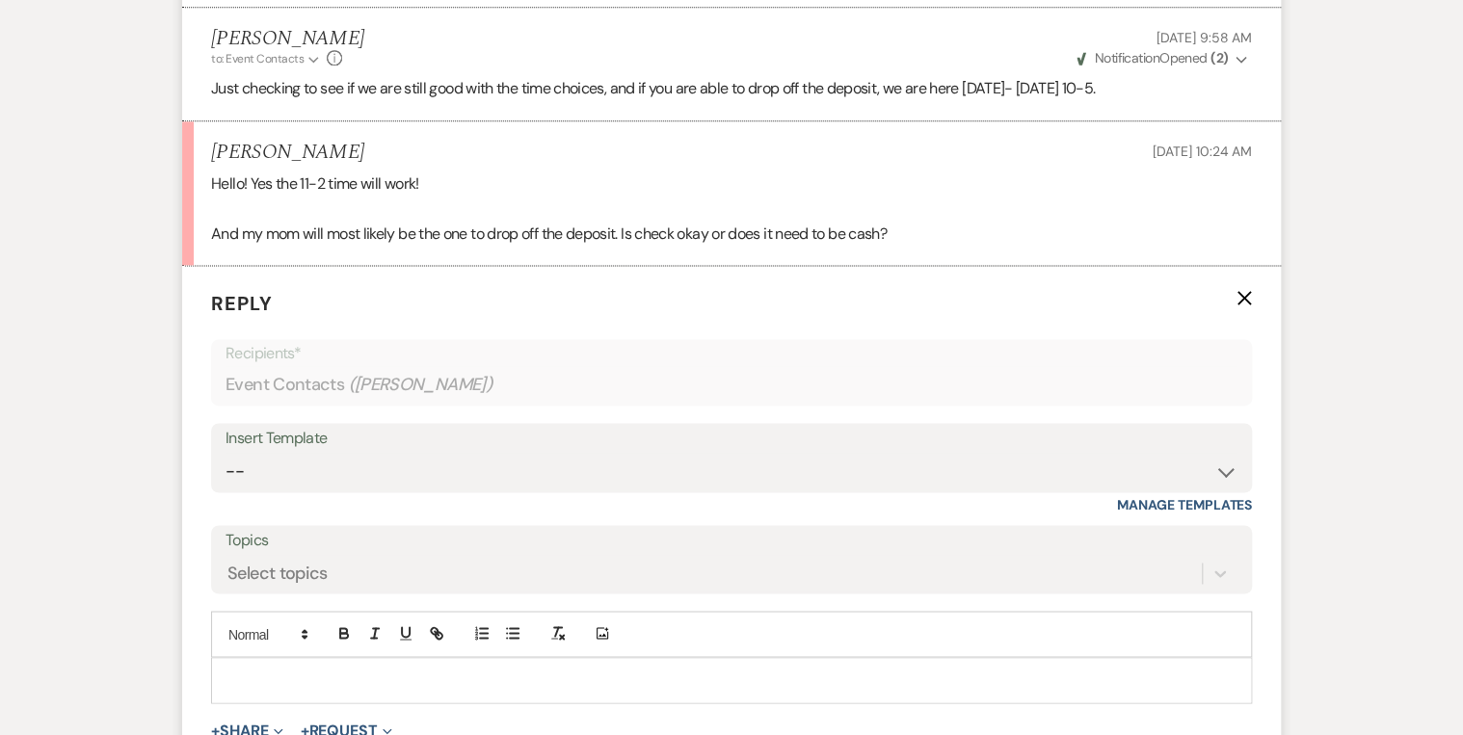
scroll to position [4988, 0]
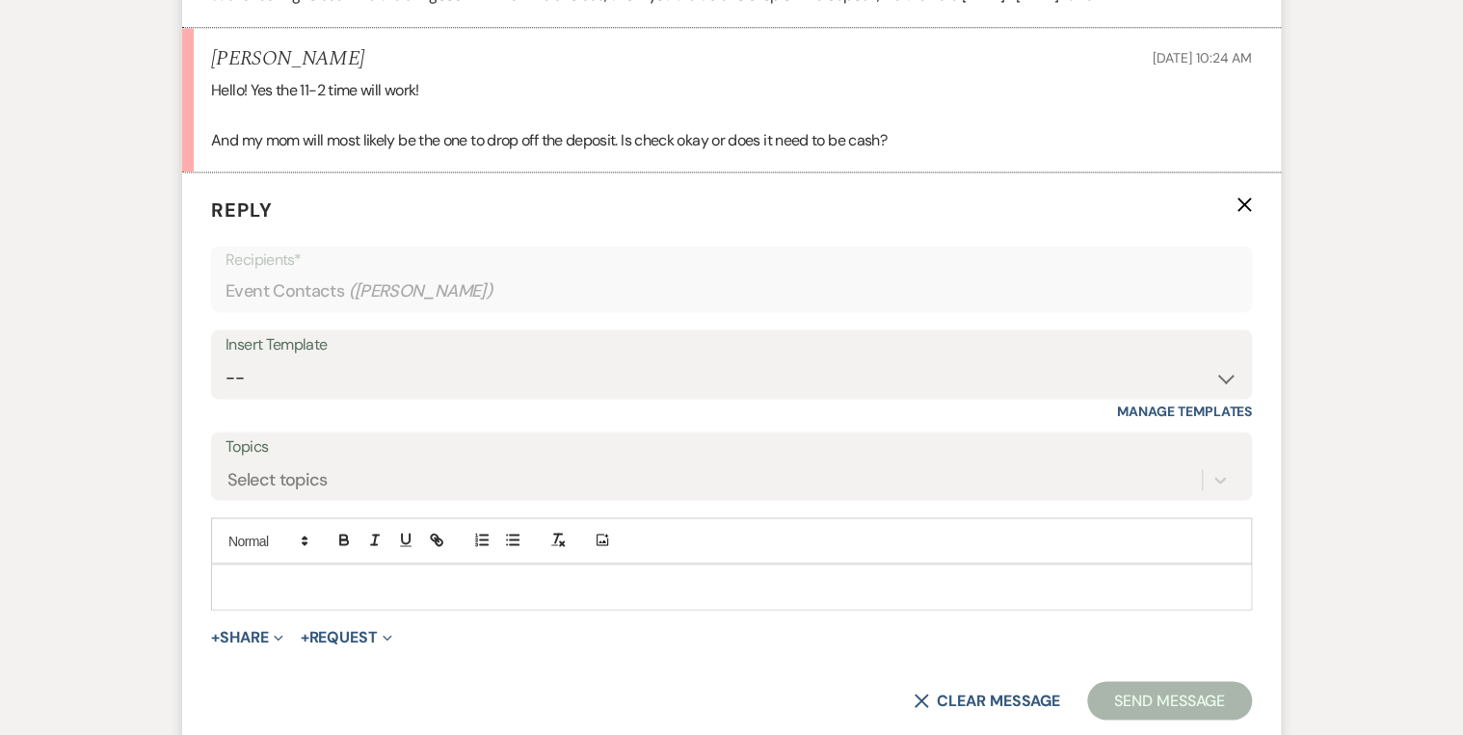
click at [339, 579] on p at bounding box center [732, 586] width 1010 height 21
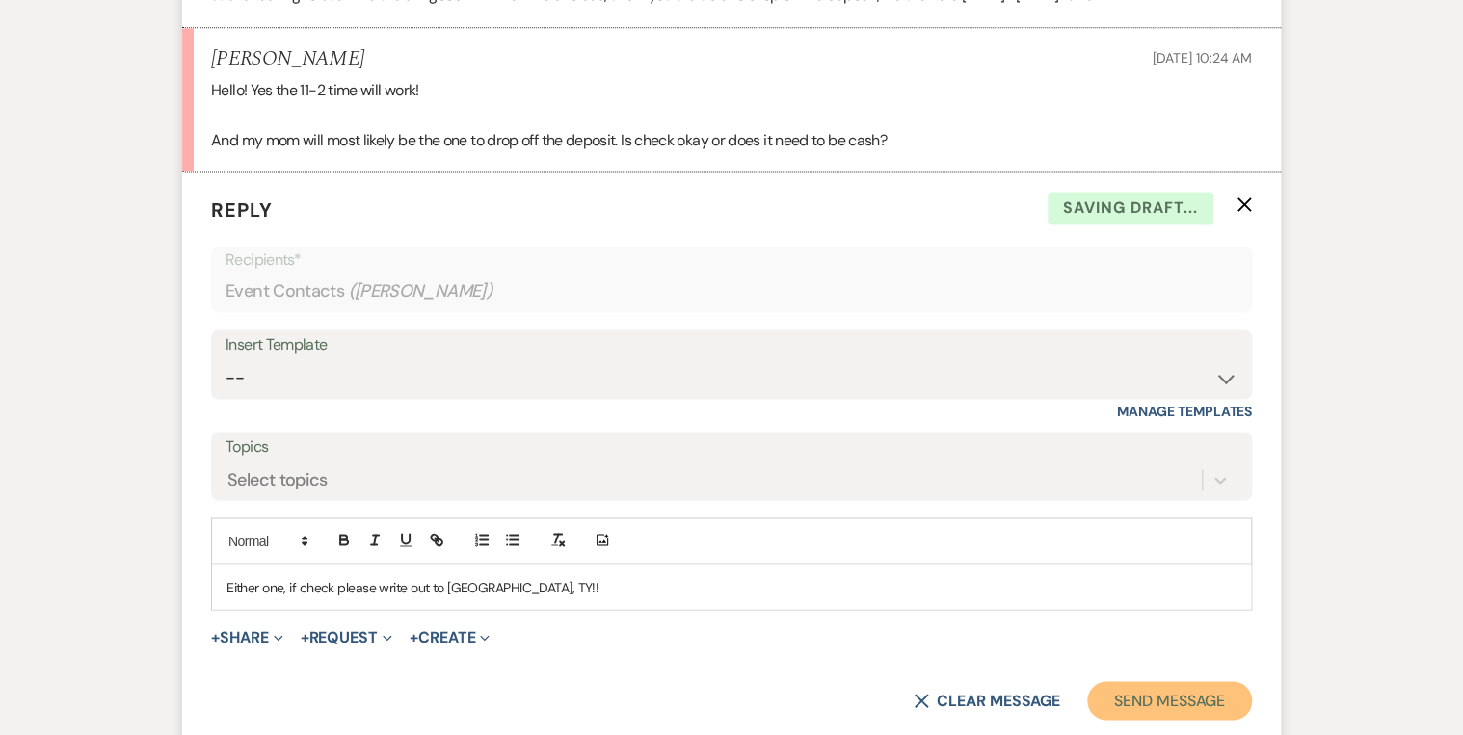
click at [1183, 695] on button "Send Message" at bounding box center [1169, 700] width 165 height 39
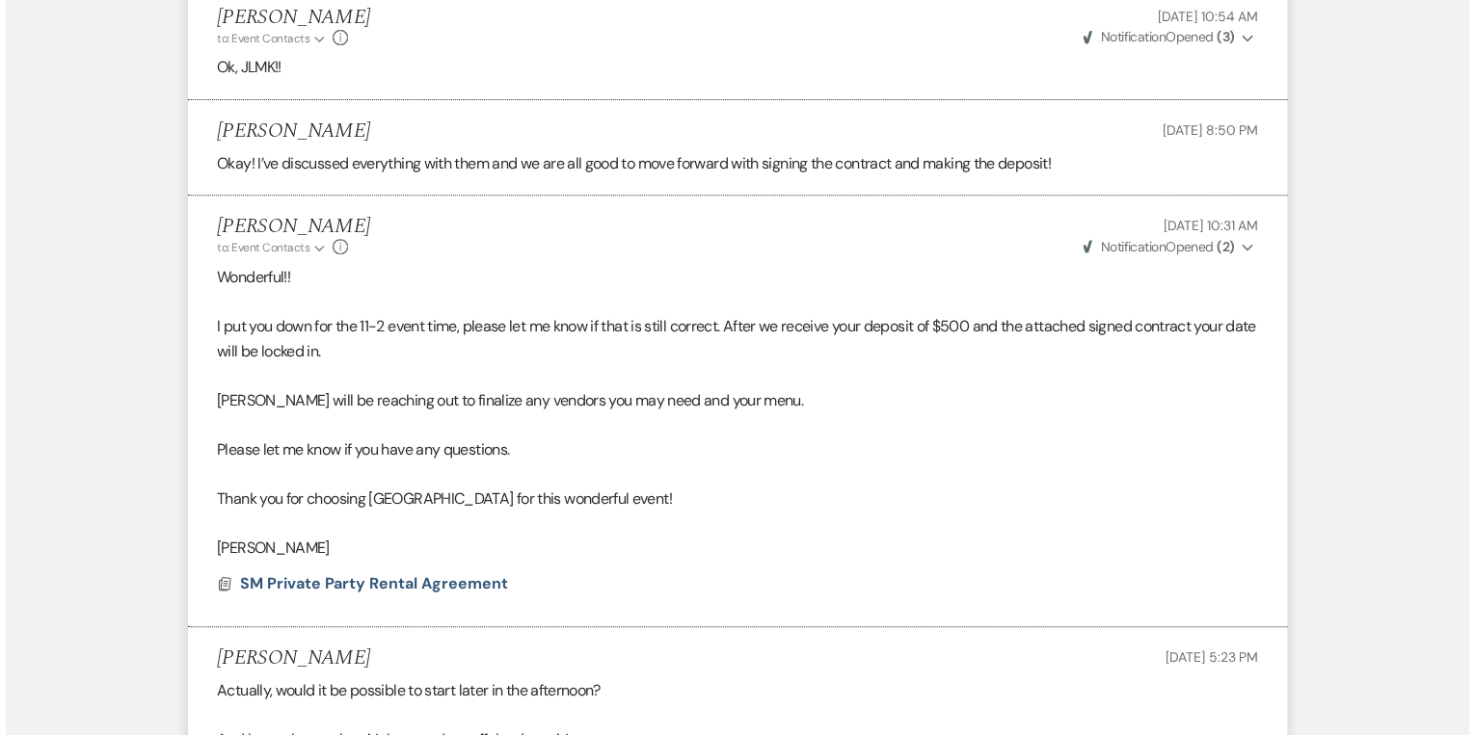
scroll to position [4202, 0]
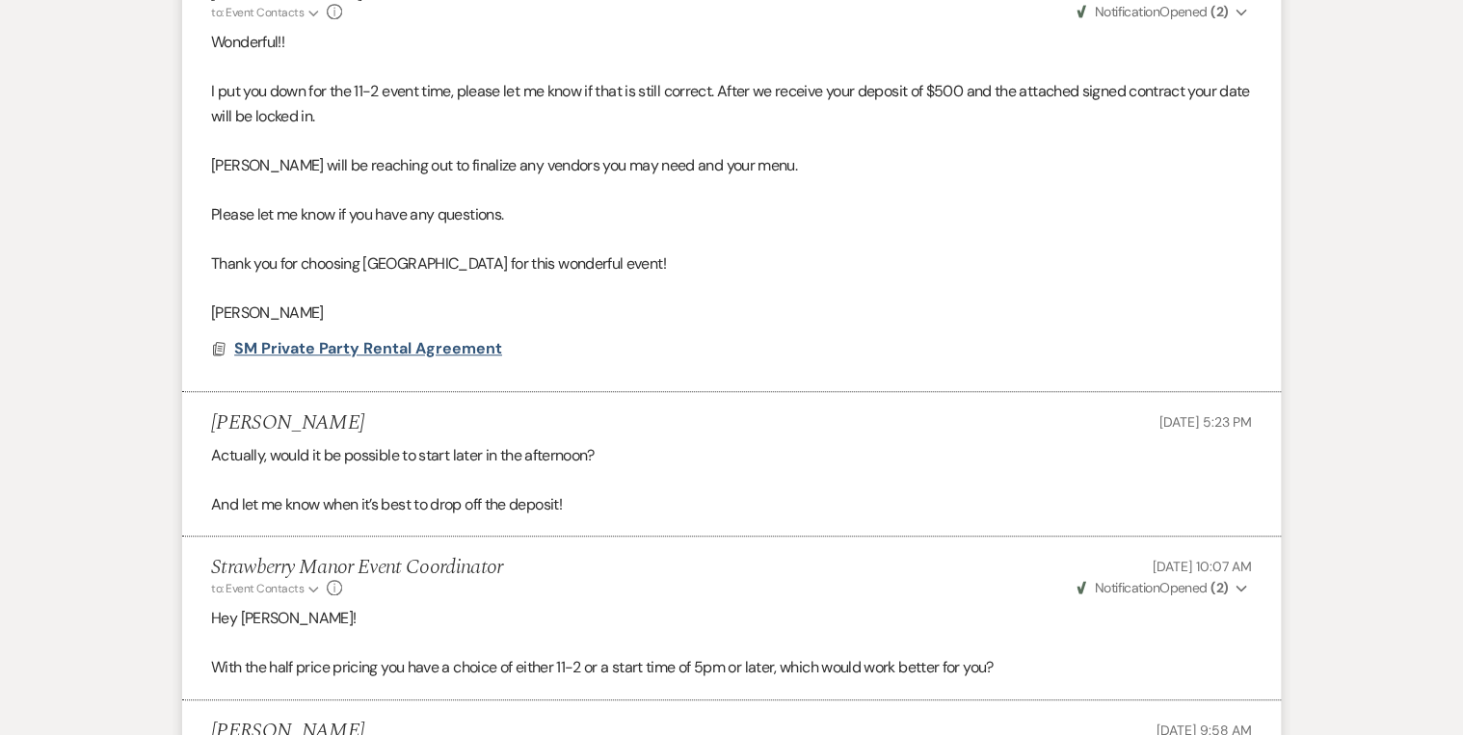
click at [387, 344] on span "SM Private Party Rental Agreement" at bounding box center [368, 348] width 268 height 20
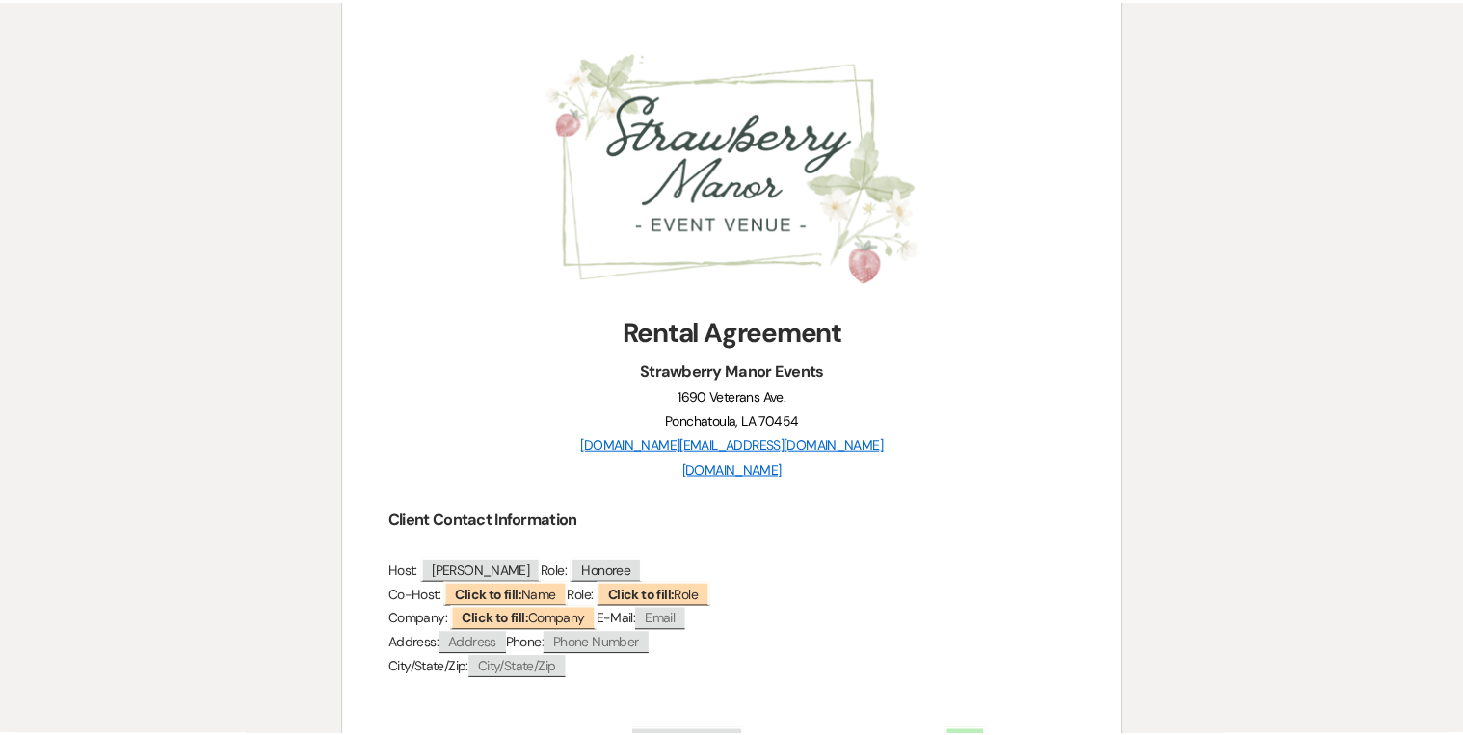
scroll to position [0, 0]
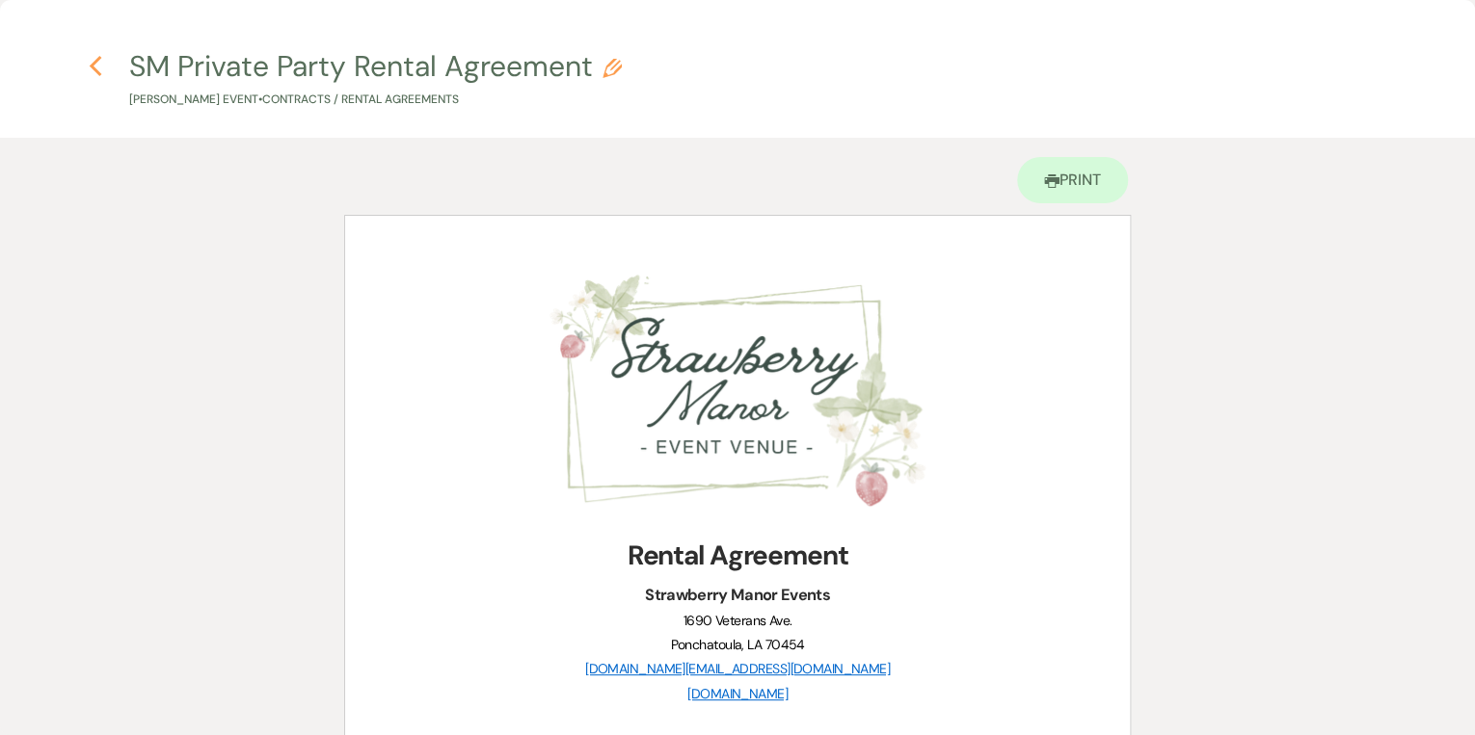
click at [93, 63] on use "button" at bounding box center [95, 66] width 13 height 21
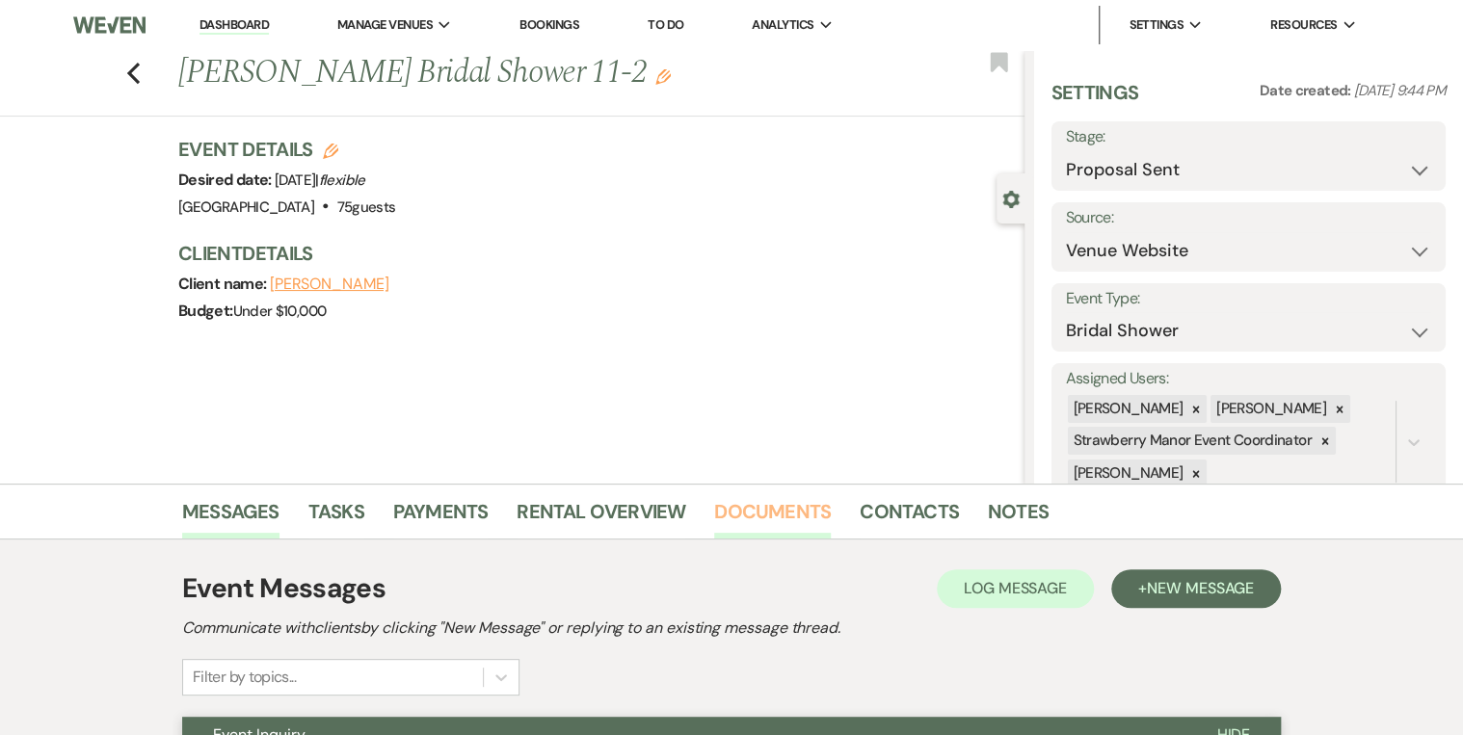
click at [760, 509] on link "Documents" at bounding box center [772, 517] width 117 height 42
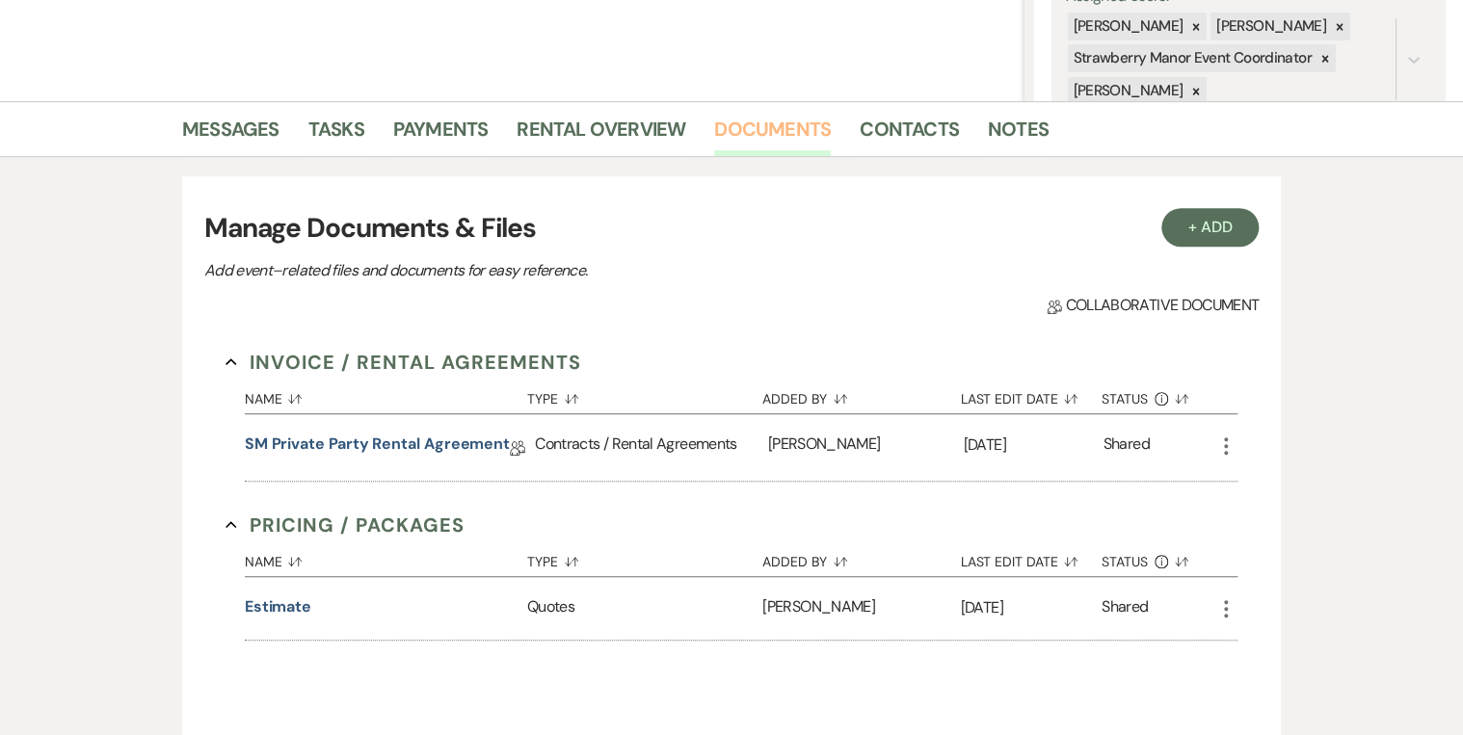
scroll to position [386, 0]
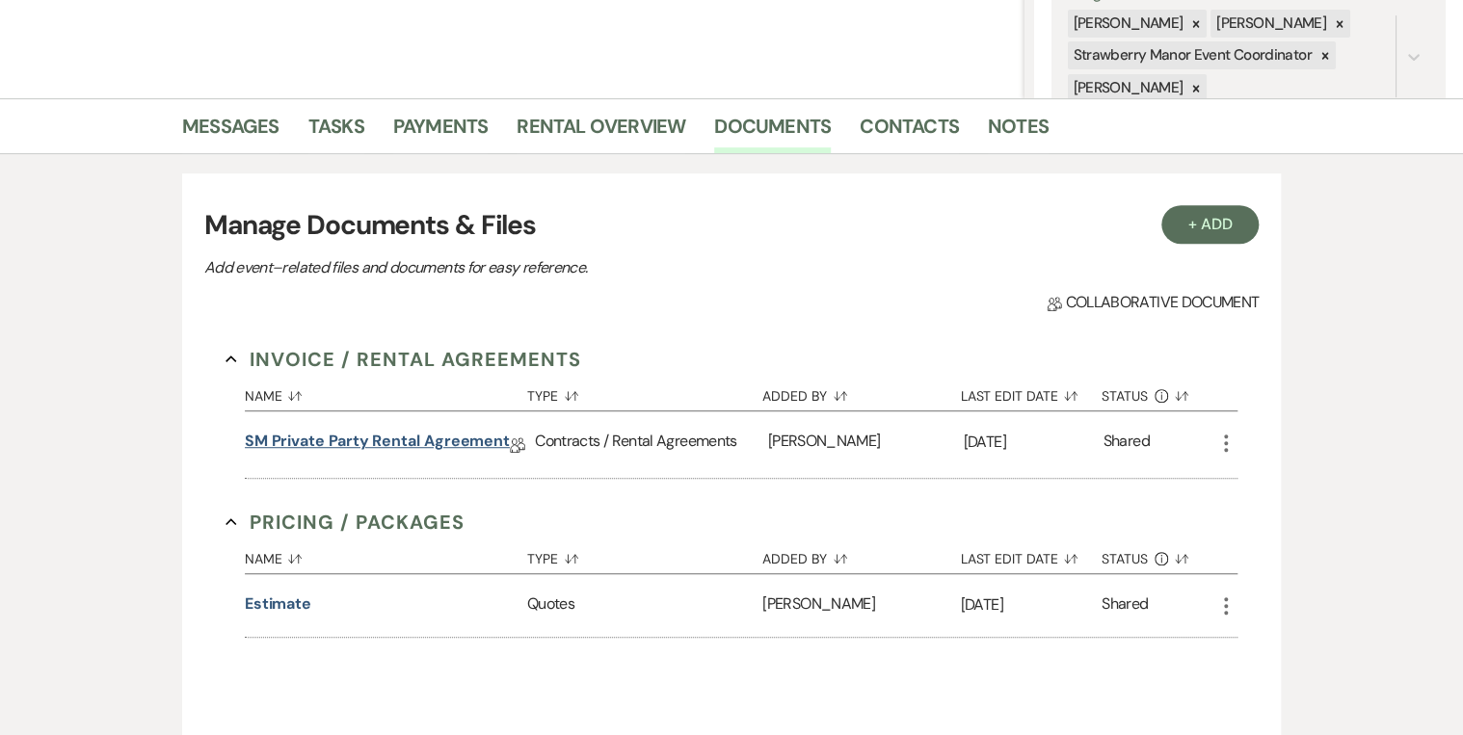
click at [420, 444] on link "SM Private Party Rental Agreement" at bounding box center [377, 445] width 265 height 30
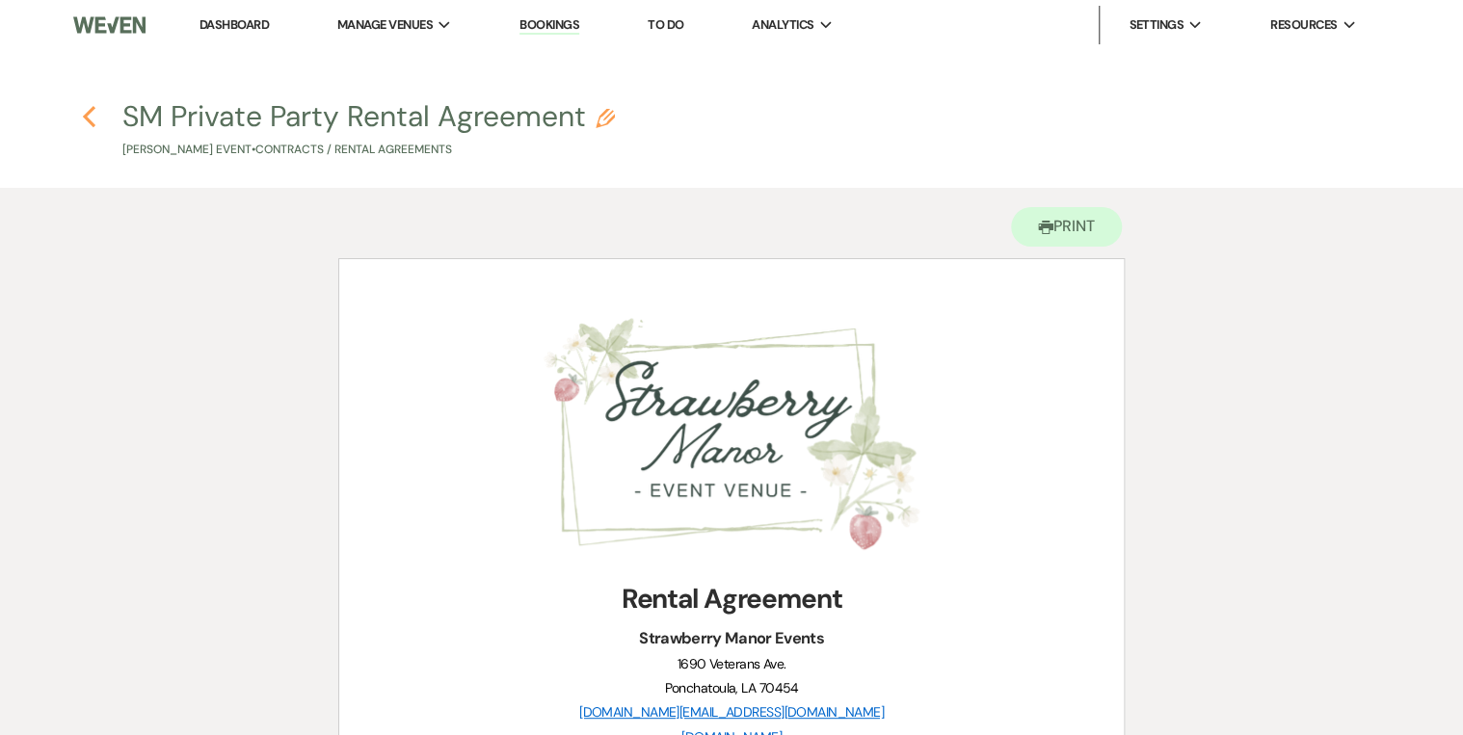
click at [84, 120] on icon "Previous" at bounding box center [89, 116] width 14 height 23
select select "6"
select select "5"
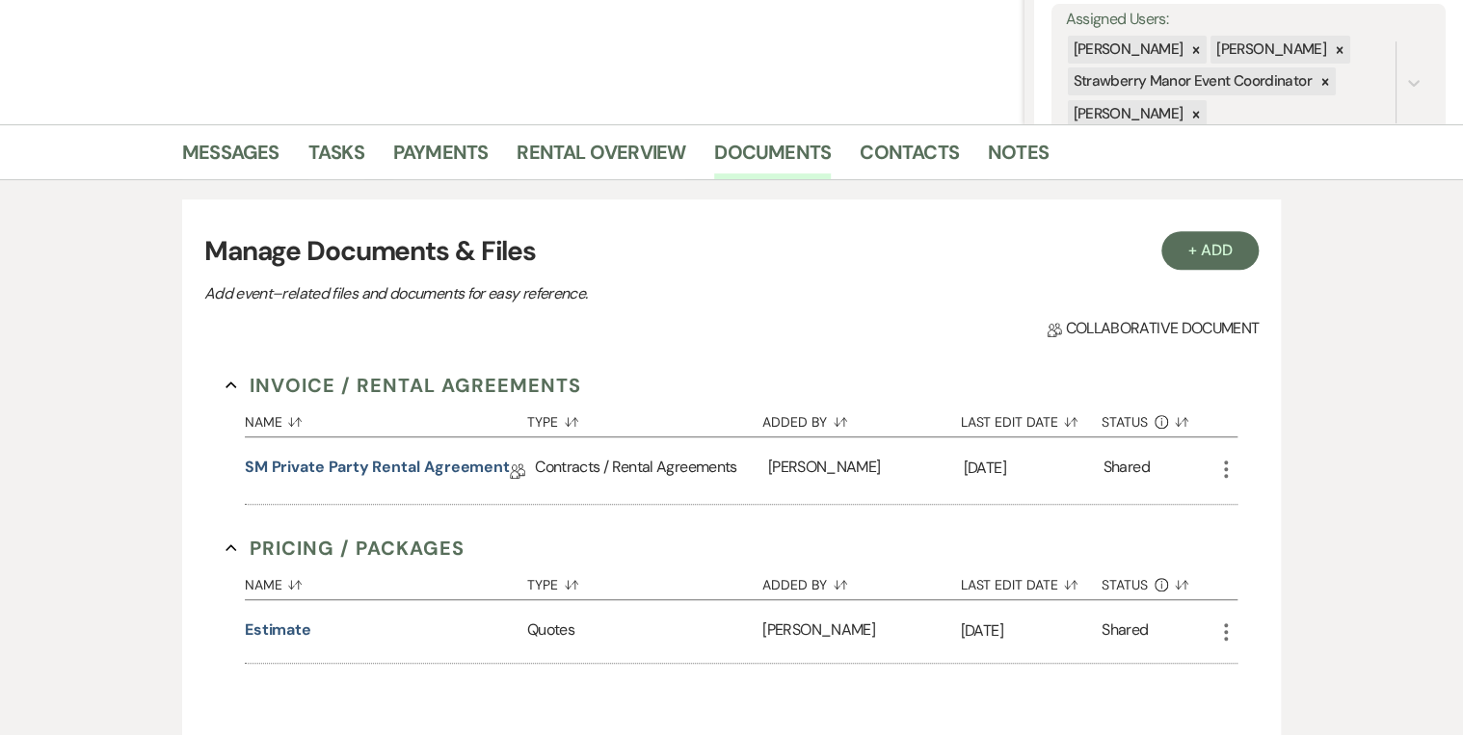
scroll to position [194, 0]
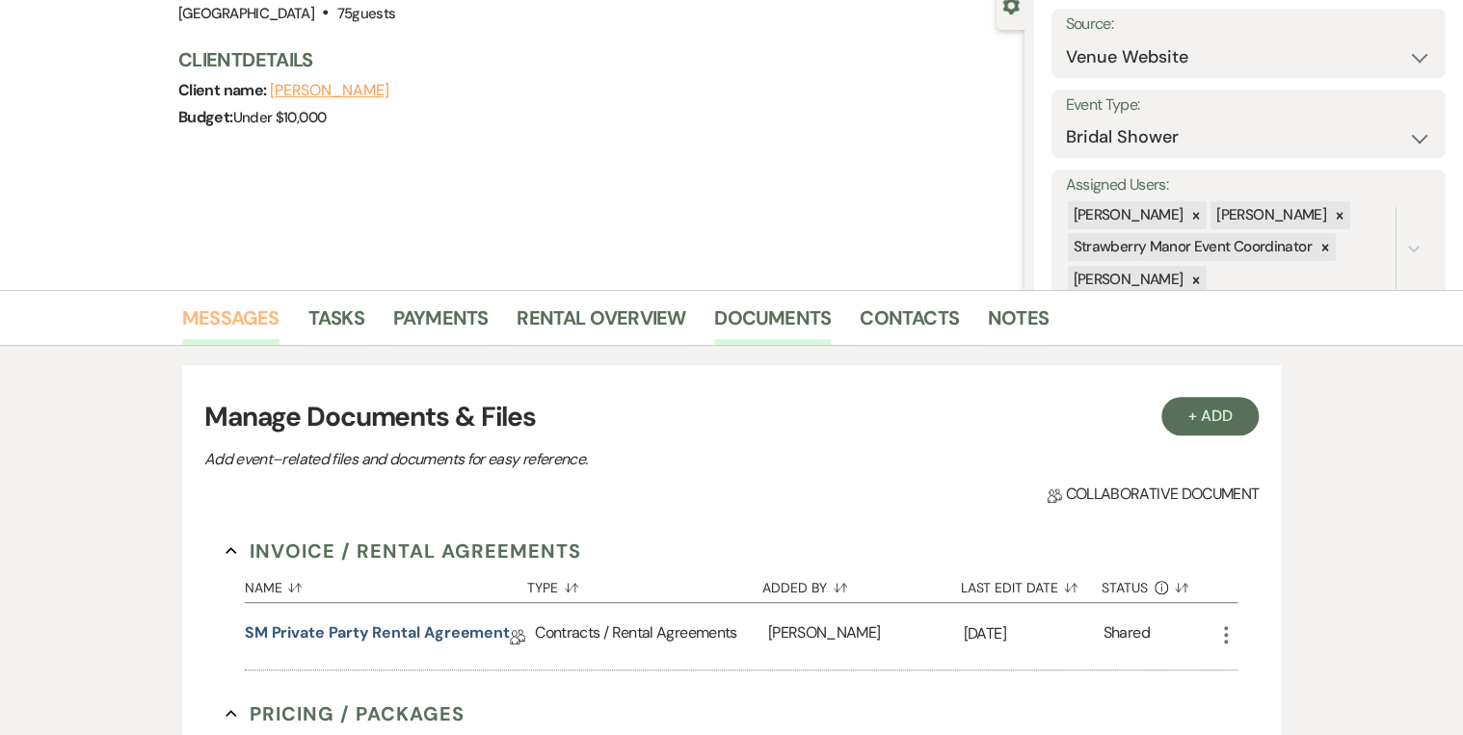
click at [260, 316] on link "Messages" at bounding box center [230, 324] width 97 height 42
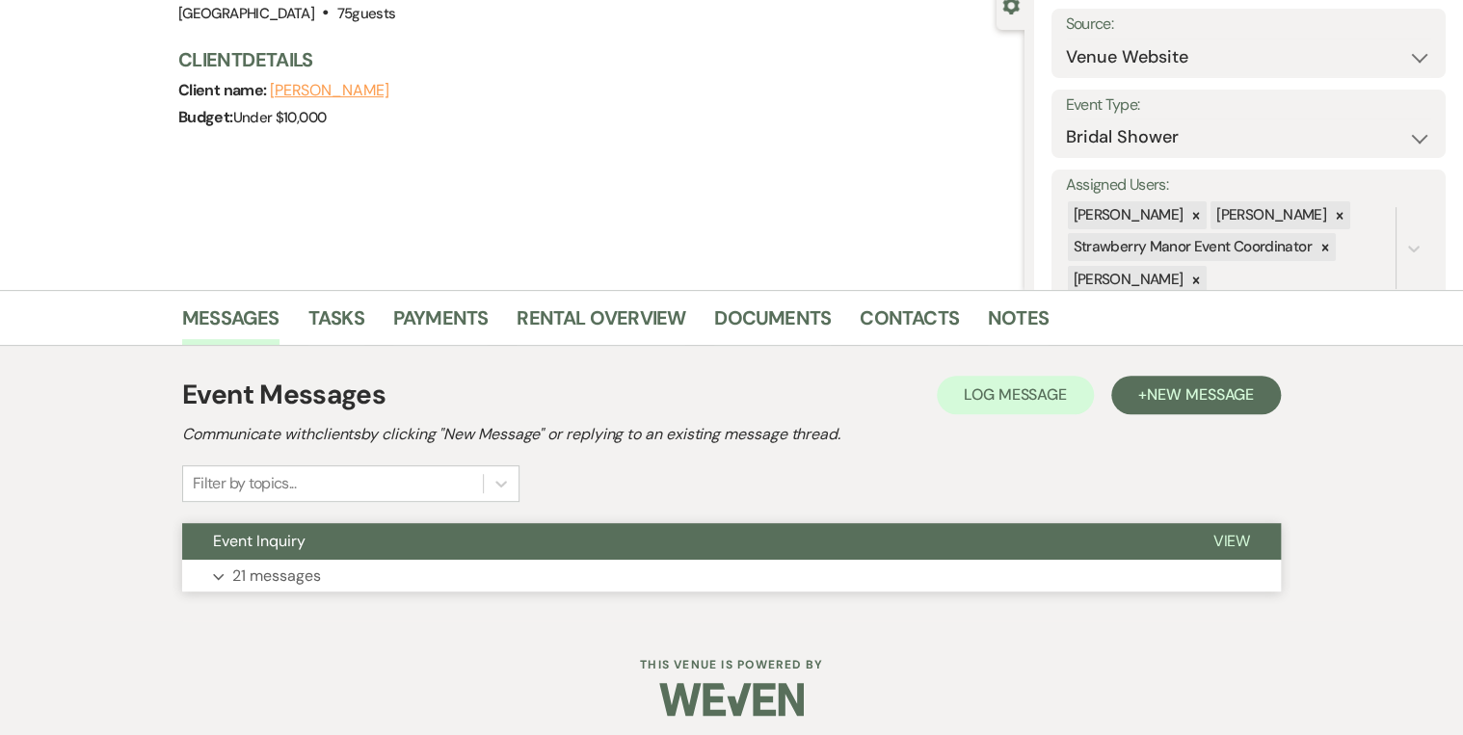
click at [1225, 533] on span "View" at bounding box center [1232, 541] width 38 height 20
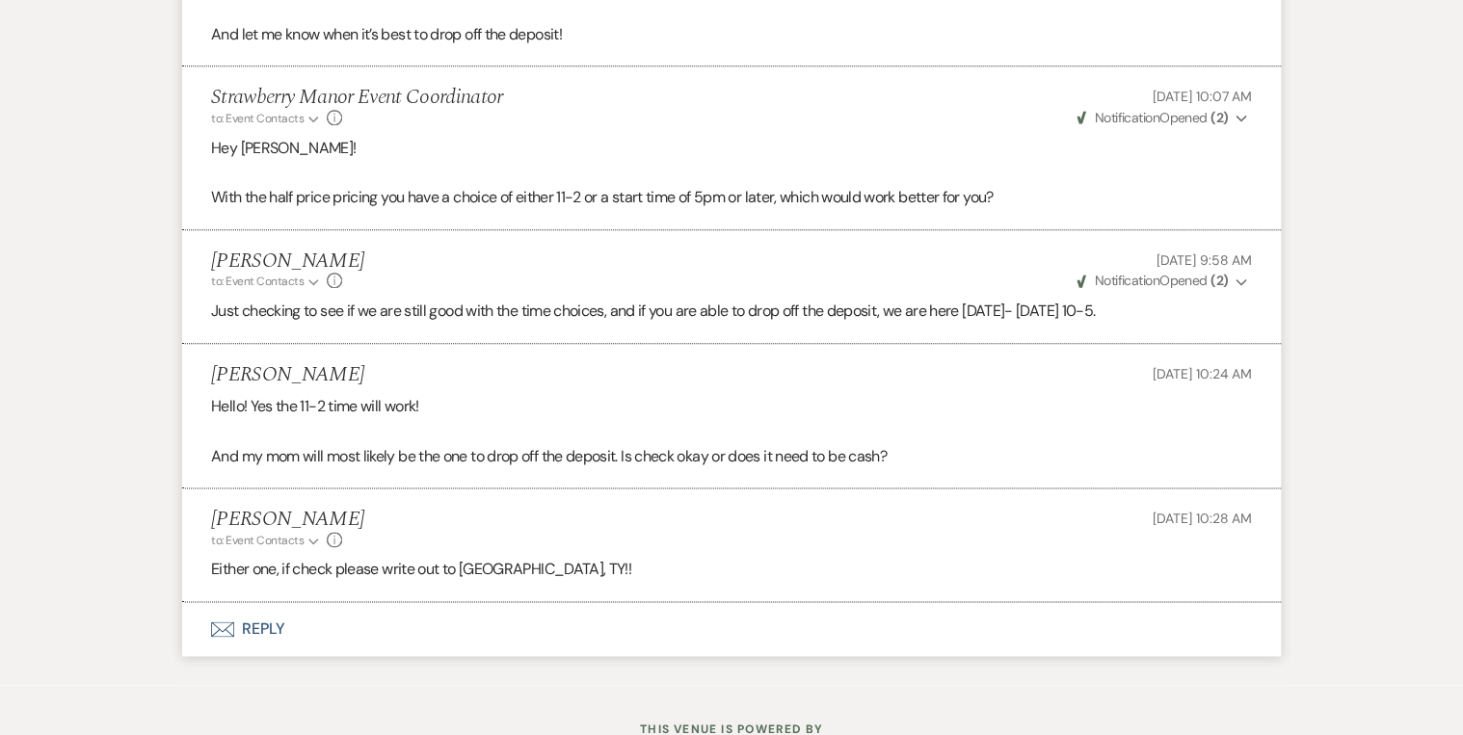
scroll to position [4741, 0]
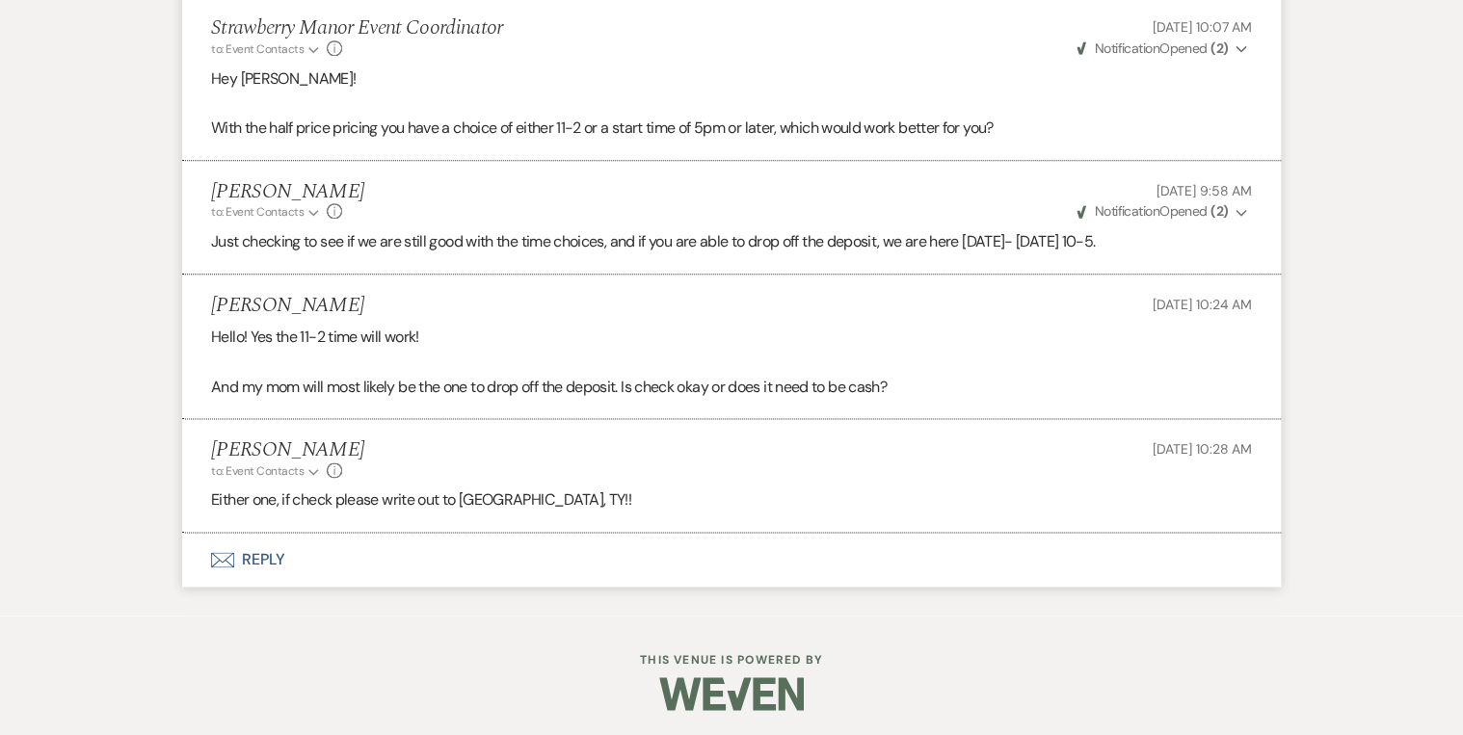
click at [253, 559] on button "Envelope Reply" at bounding box center [731, 560] width 1099 height 54
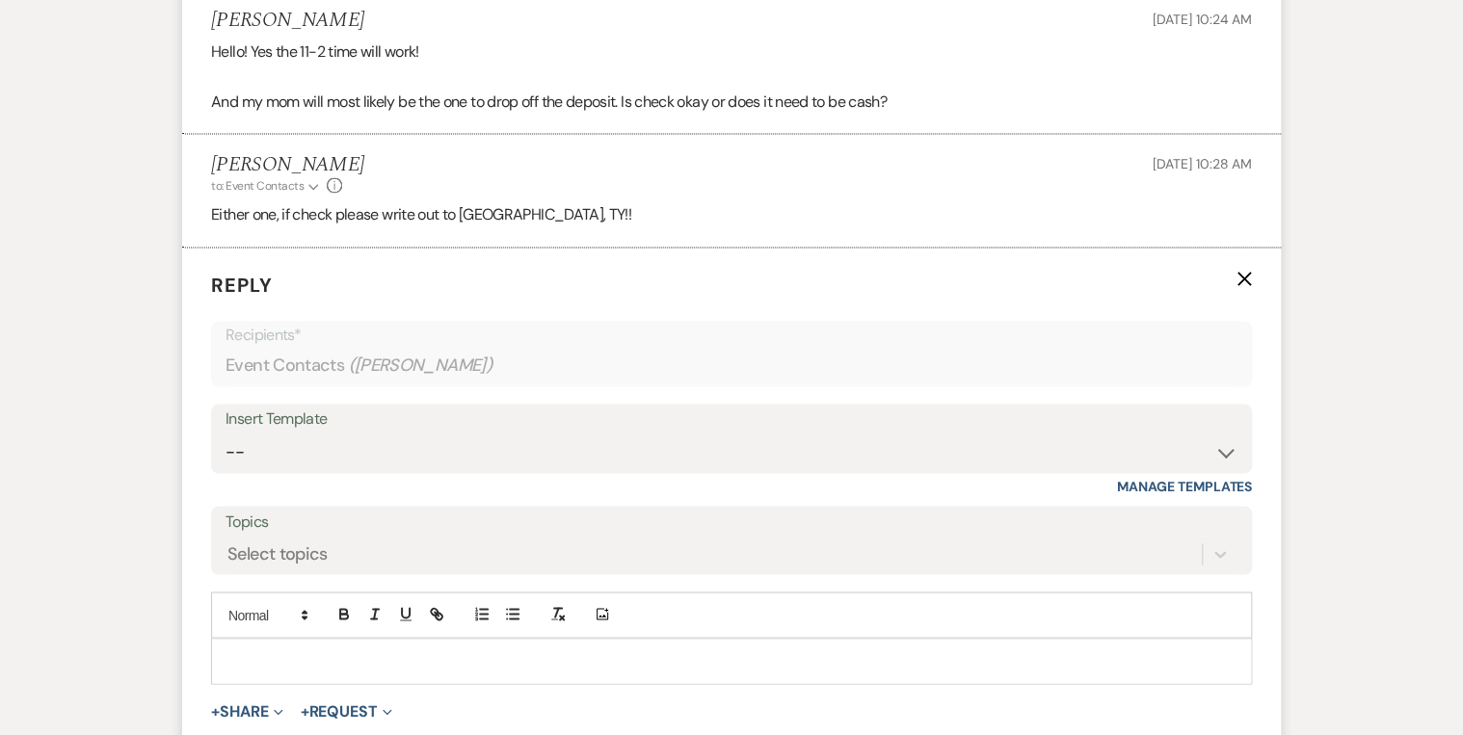
scroll to position [5187, 0]
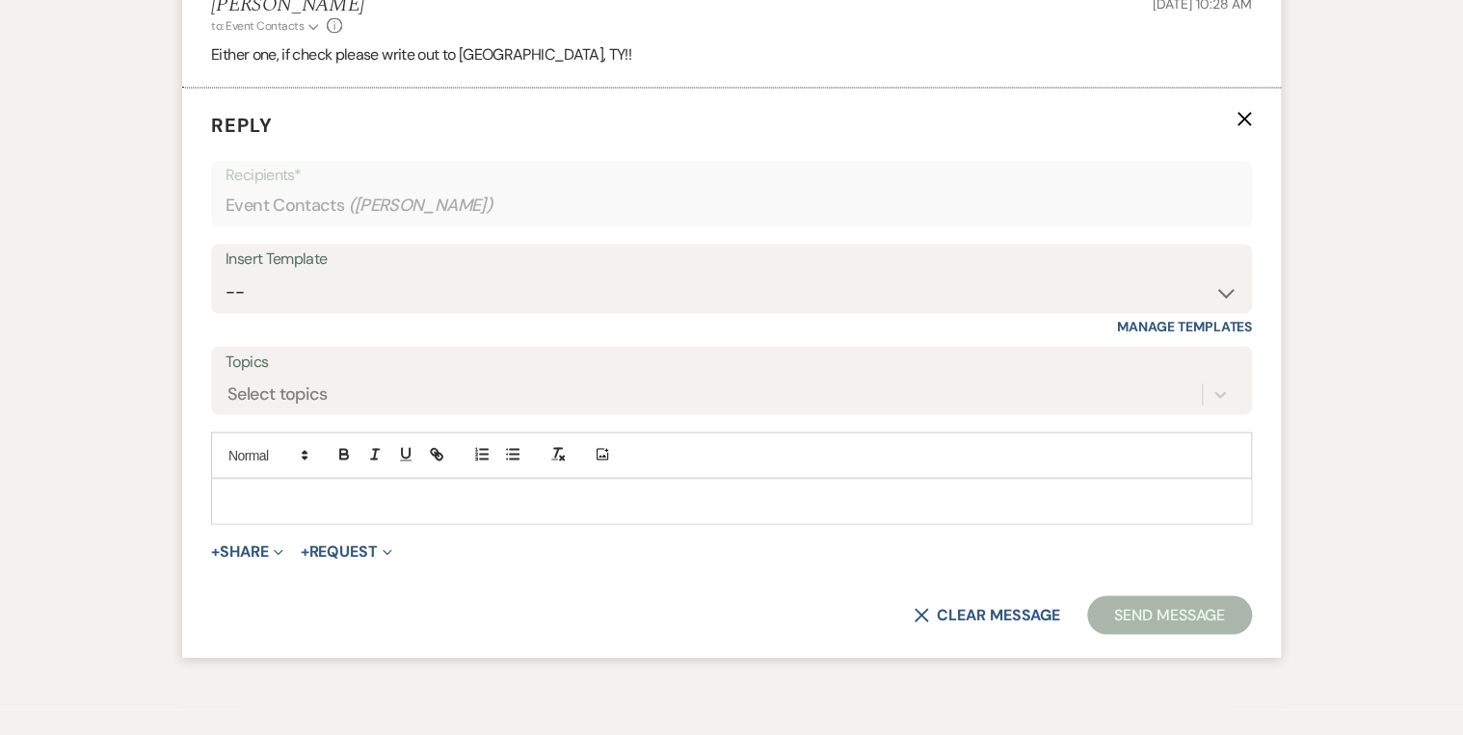
click at [268, 497] on p at bounding box center [732, 501] width 1010 height 21
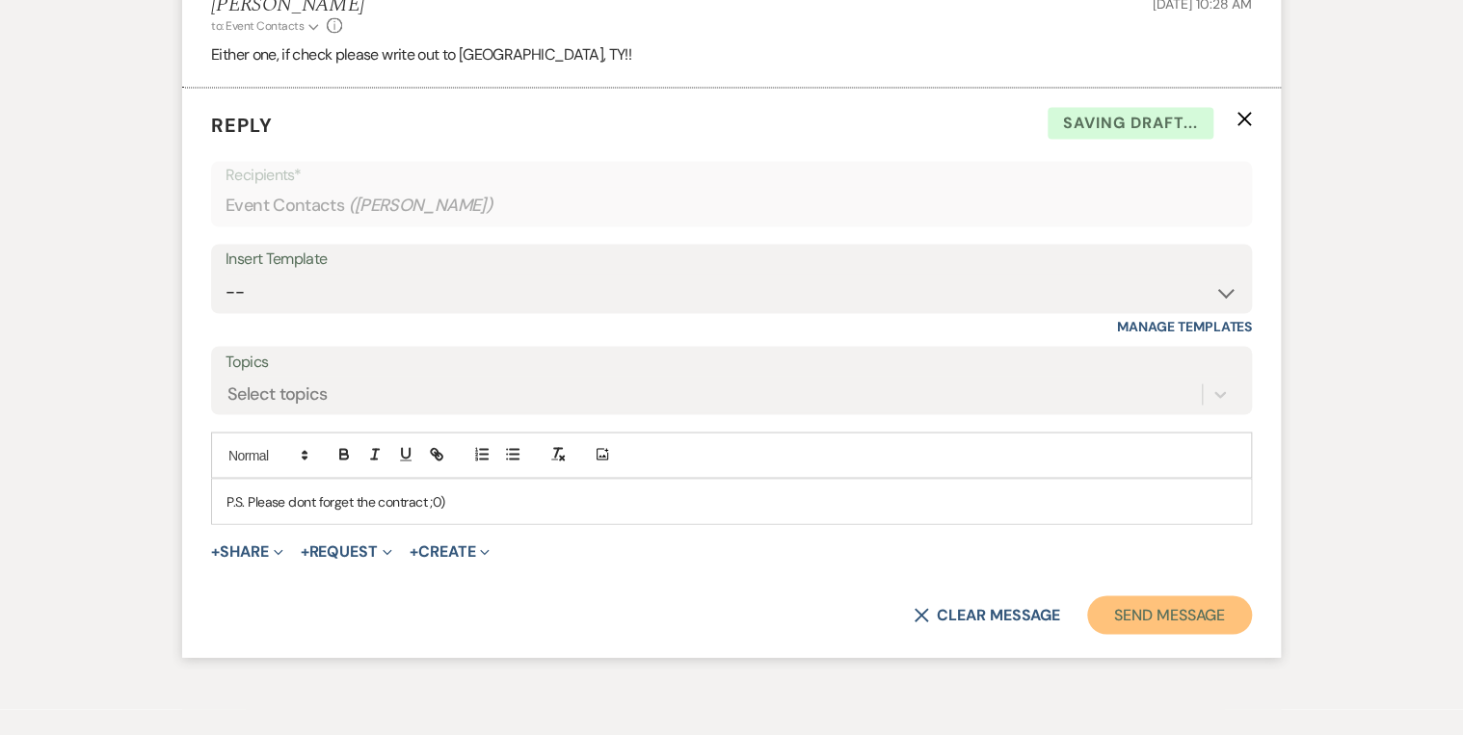
click at [1134, 613] on button "Send Message" at bounding box center [1169, 615] width 165 height 39
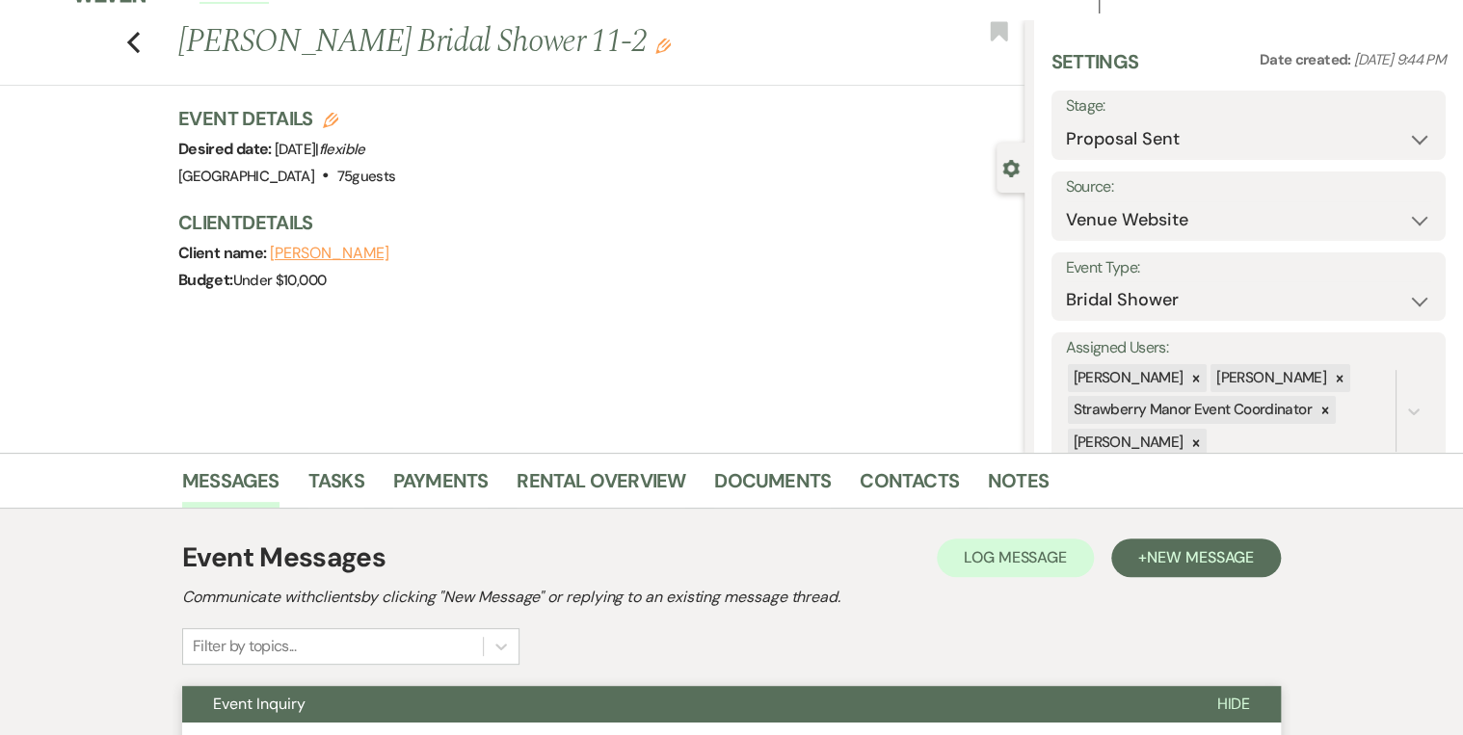
scroll to position [0, 0]
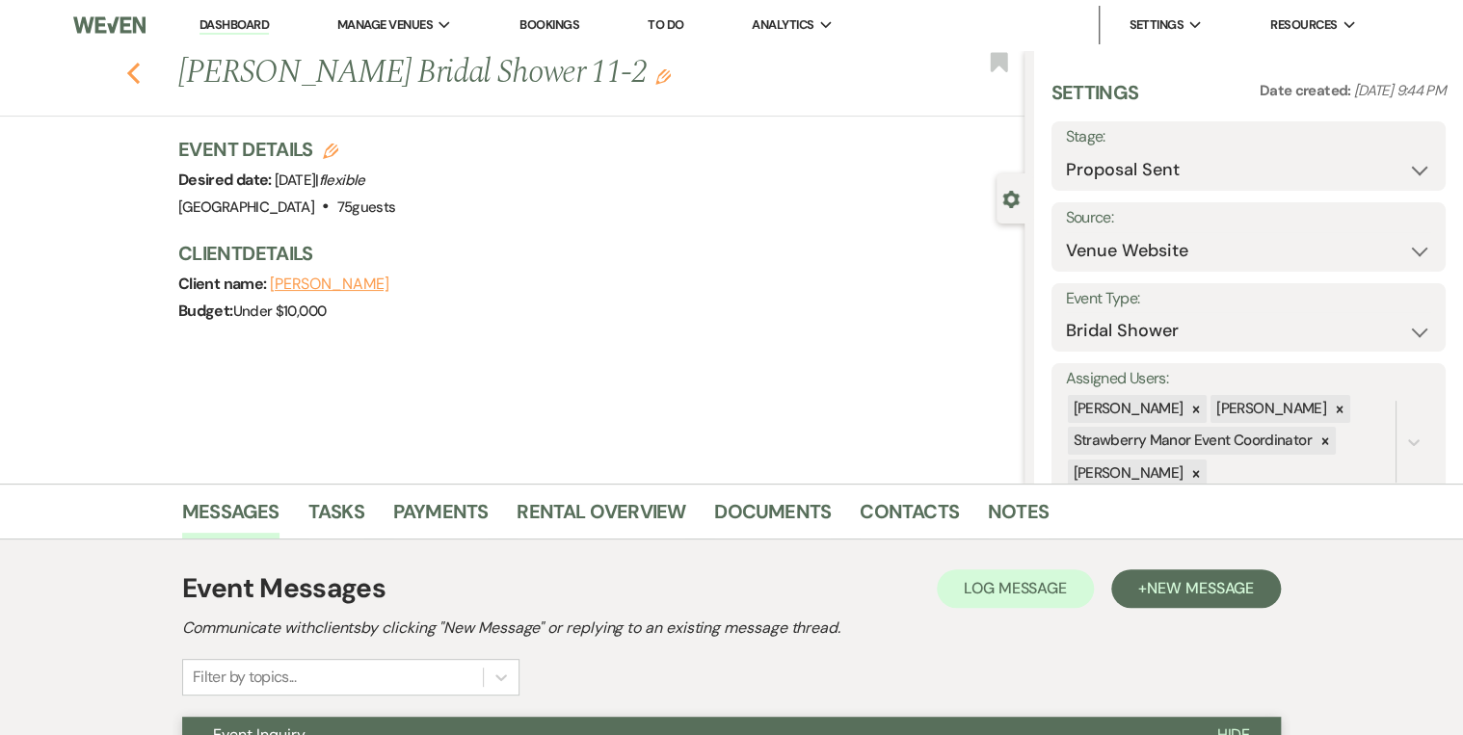
click at [140, 78] on use "button" at bounding box center [133, 73] width 13 height 21
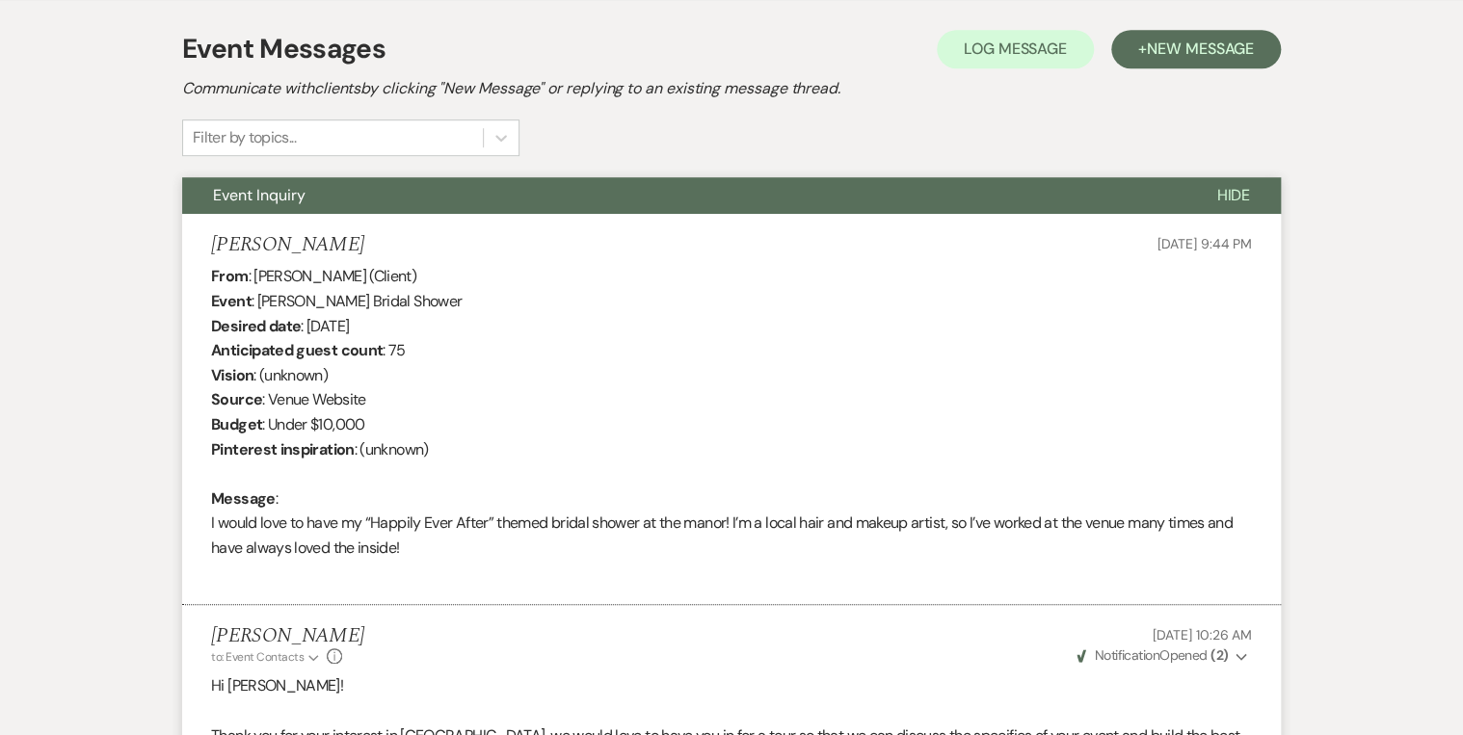
select select "6"
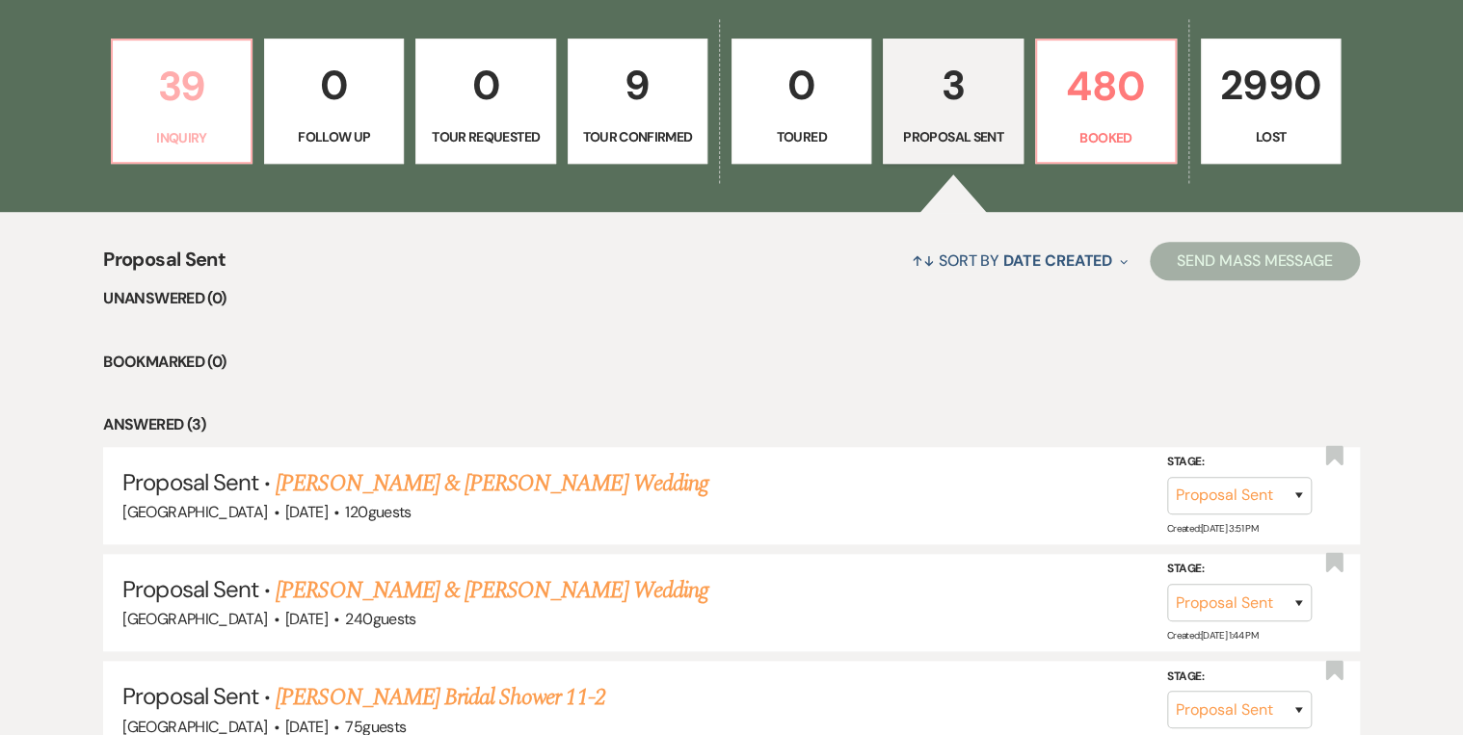
click at [160, 122] on link "39 Inquiry" at bounding box center [182, 101] width 142 height 125
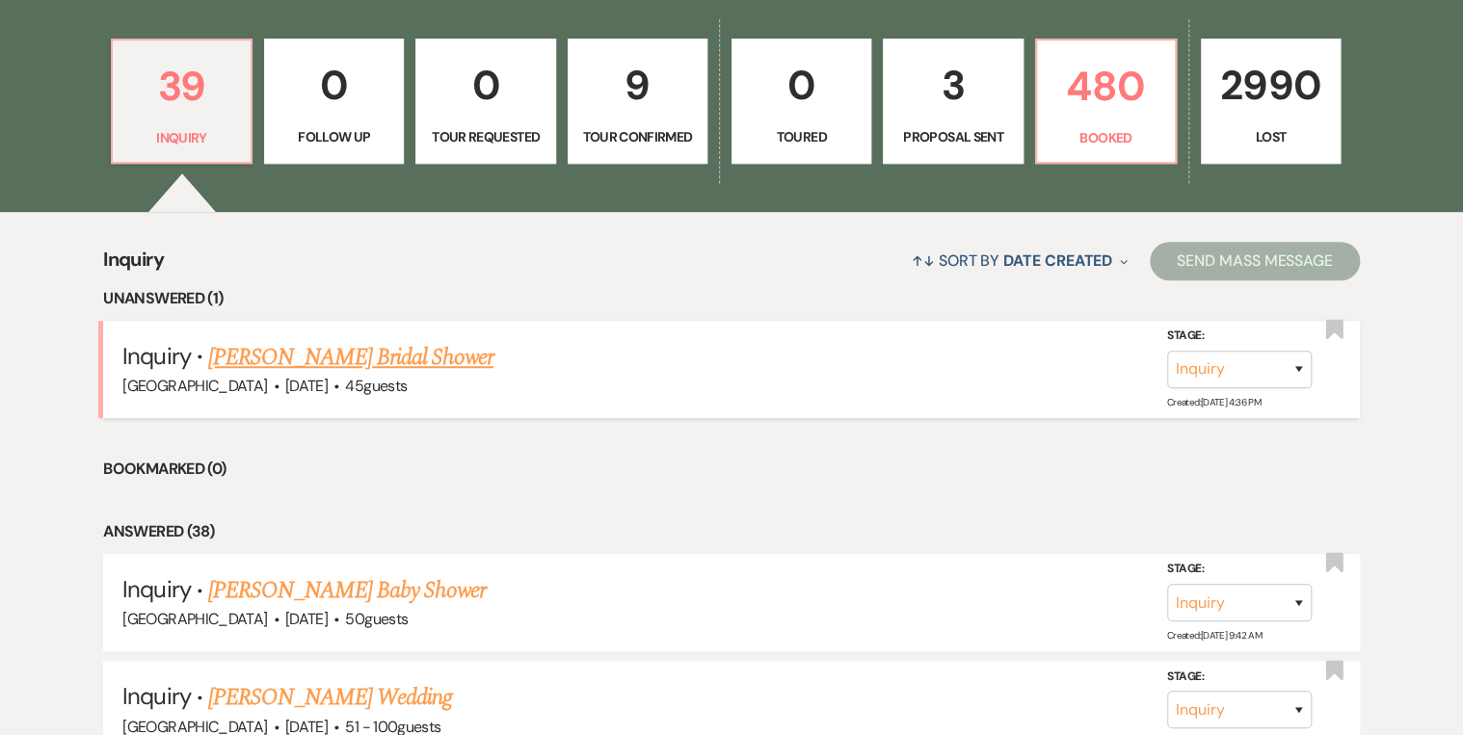
click at [357, 359] on link "[PERSON_NAME] Bridal Shower" at bounding box center [350, 357] width 285 height 35
select select "5"
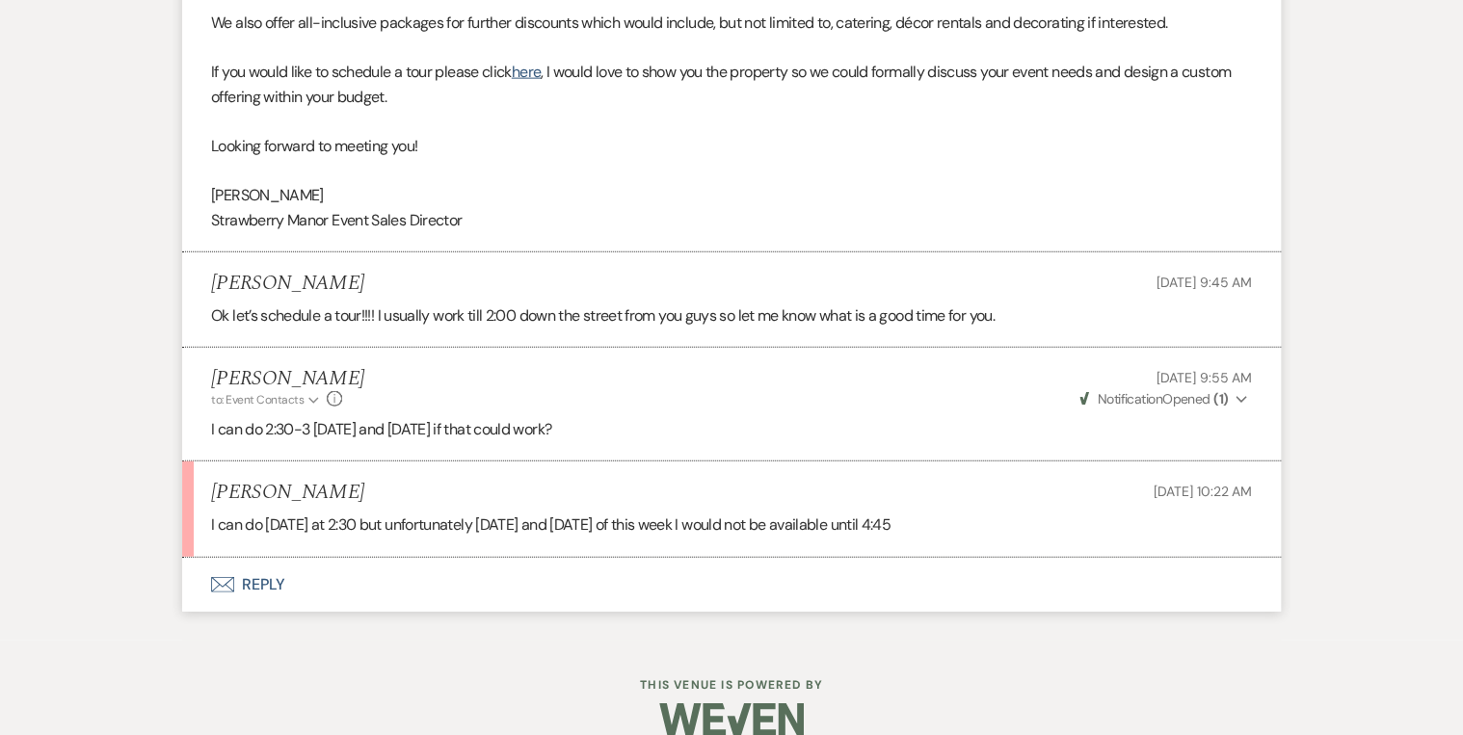
scroll to position [2217, 0]
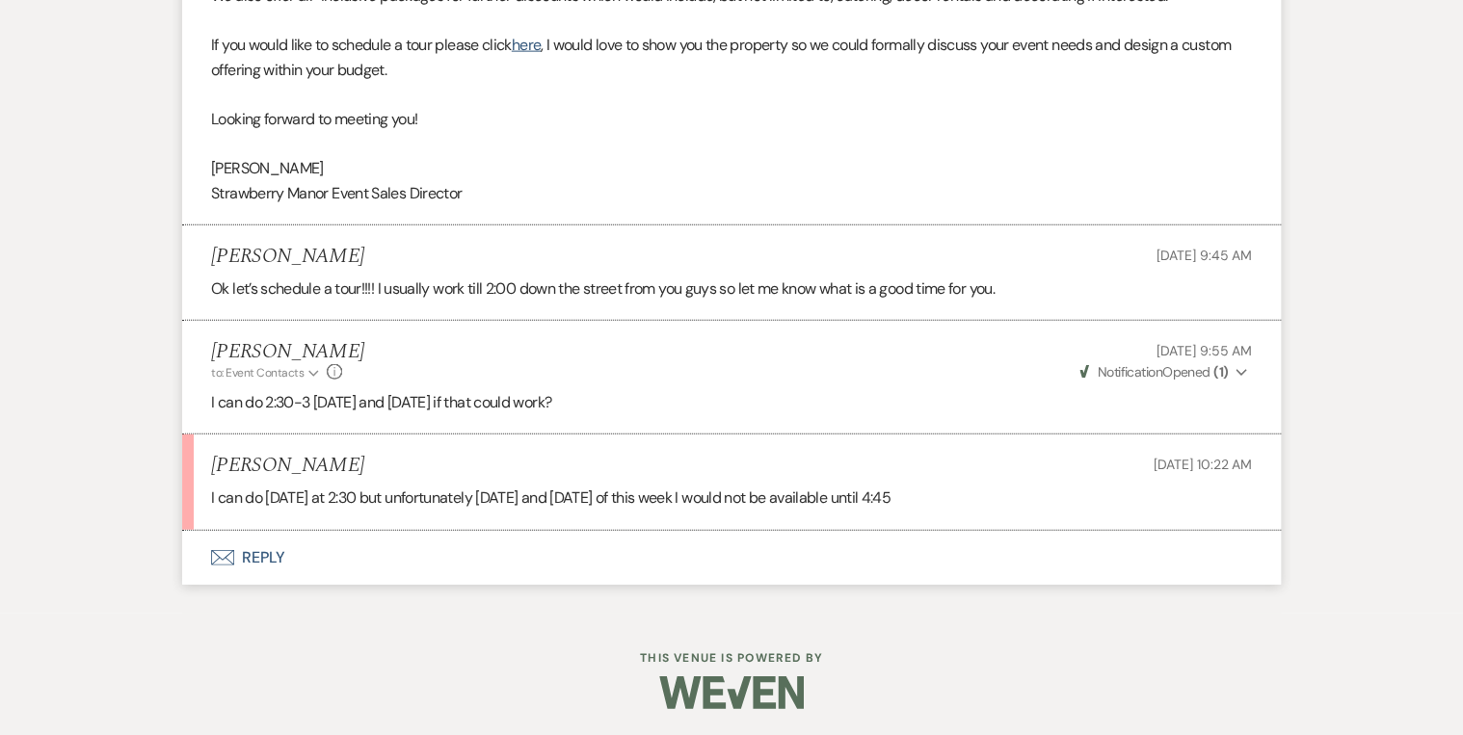
click at [268, 561] on button "Envelope Reply" at bounding box center [731, 558] width 1099 height 54
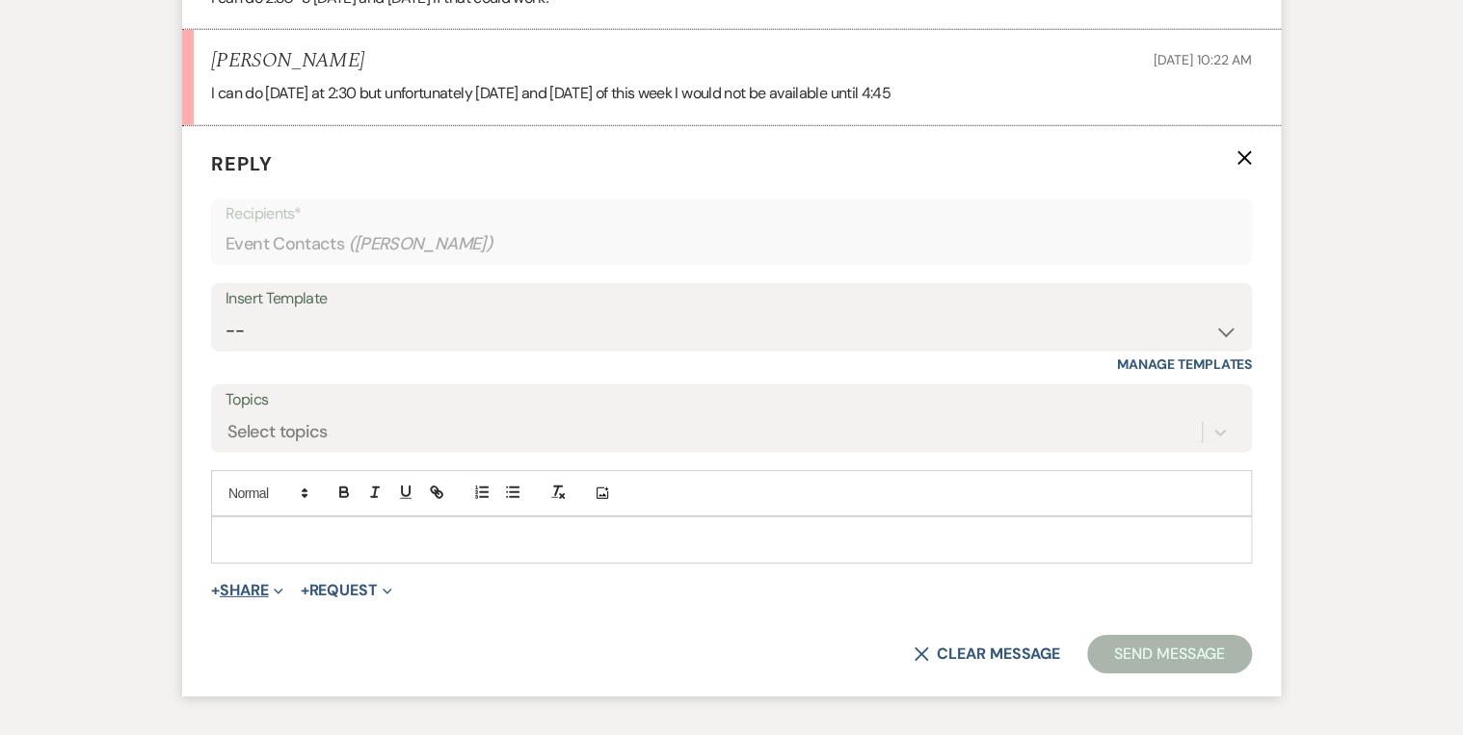
scroll to position [2662, 0]
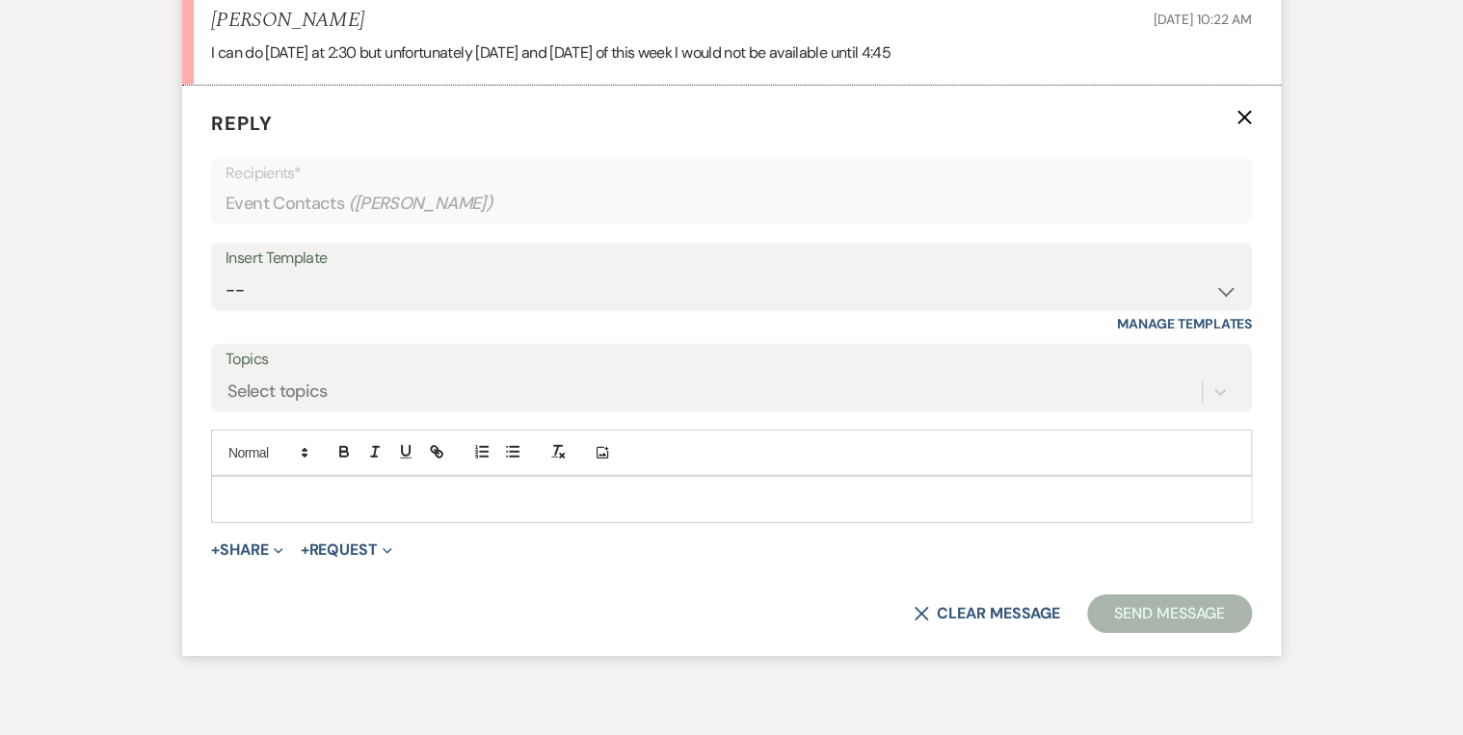
click at [306, 516] on div at bounding box center [731, 499] width 1039 height 44
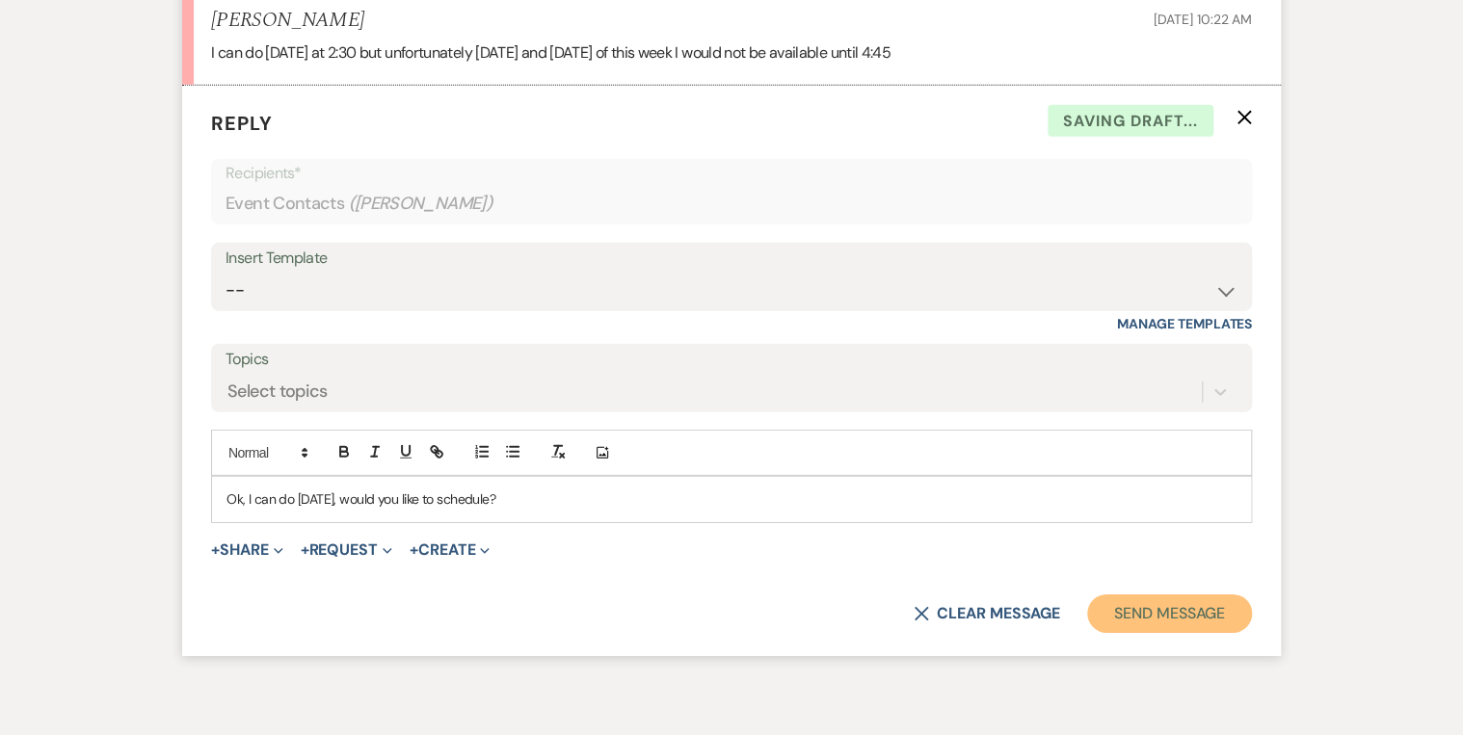
click at [1140, 608] on button "Send Message" at bounding box center [1169, 614] width 165 height 39
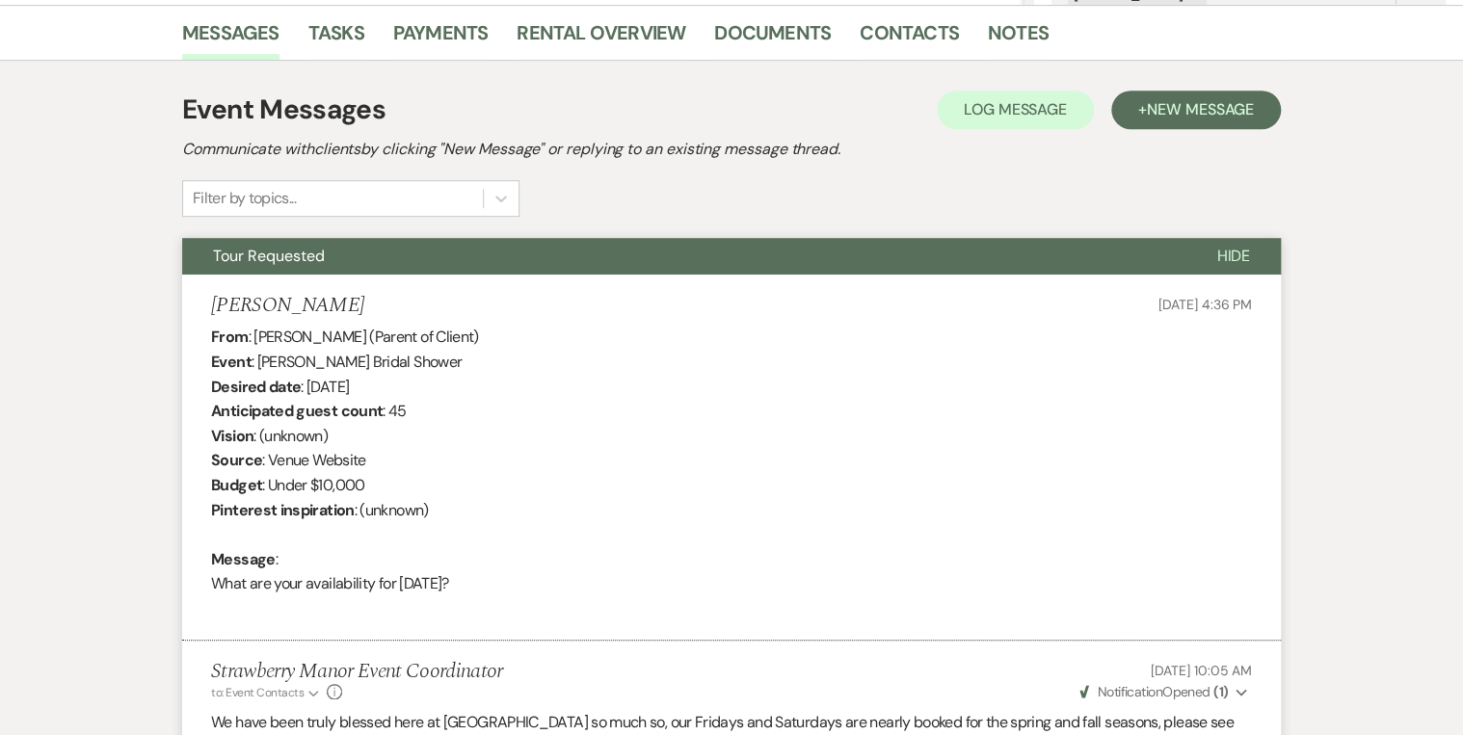
scroll to position [0, 0]
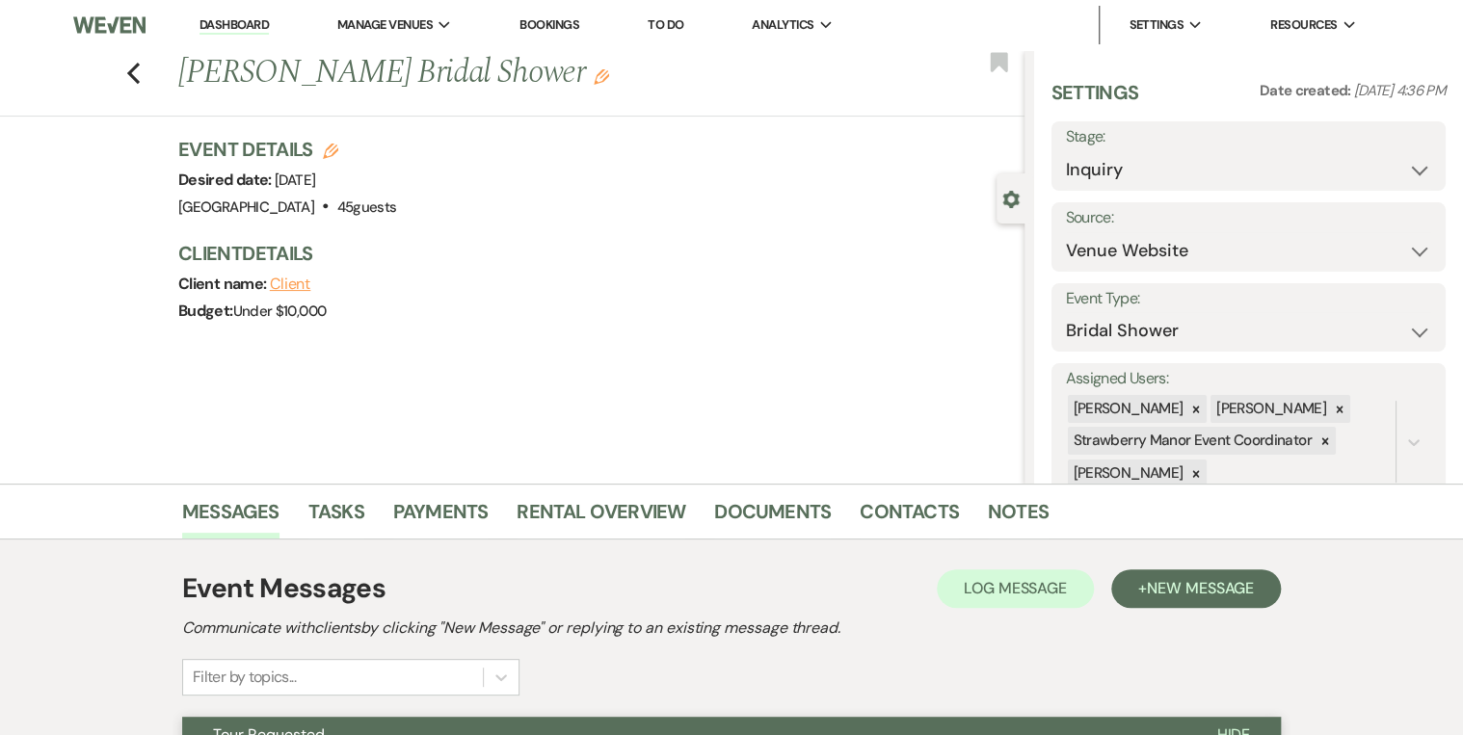
click at [254, 15] on li "Dashboard" at bounding box center [234, 25] width 89 height 39
click at [235, 24] on link "Dashboard" at bounding box center [234, 25] width 69 height 18
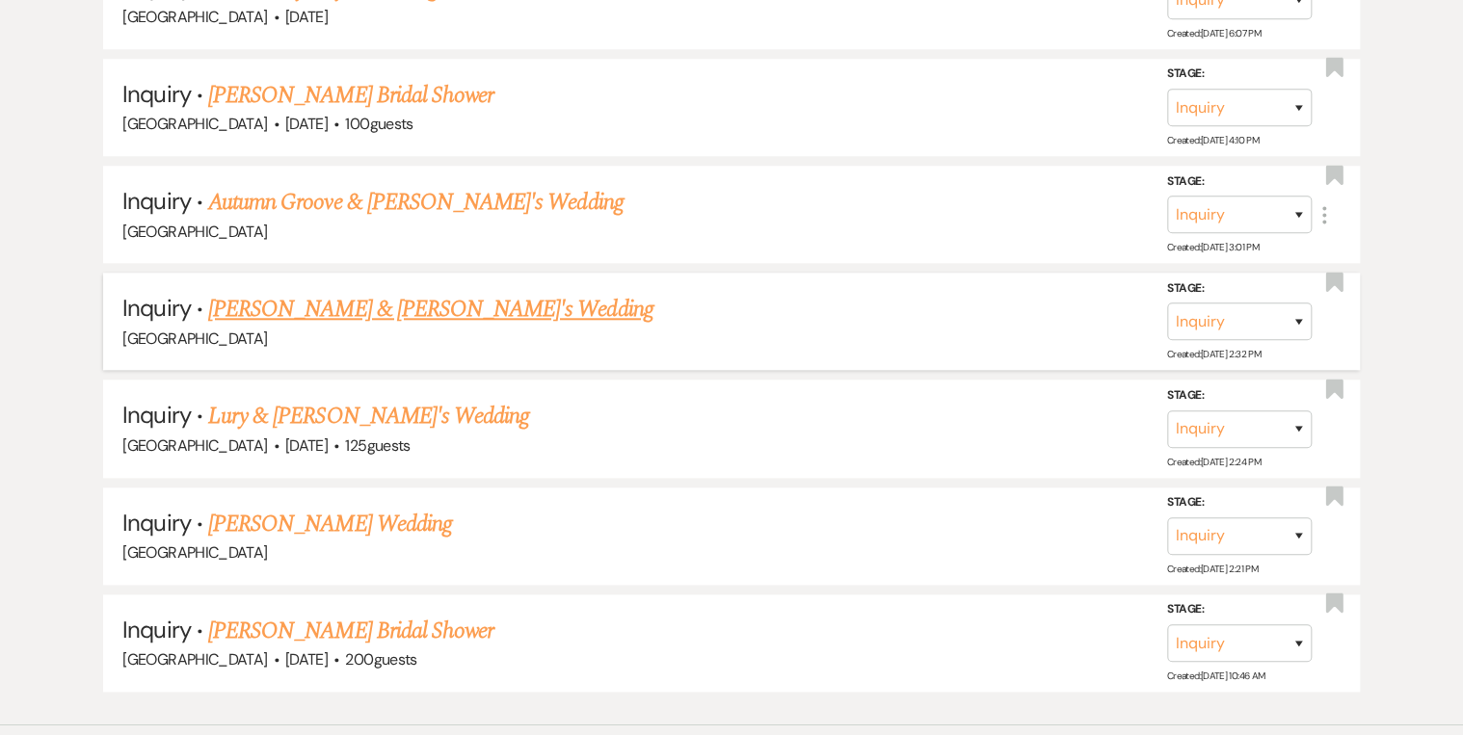
scroll to position [4533, 0]
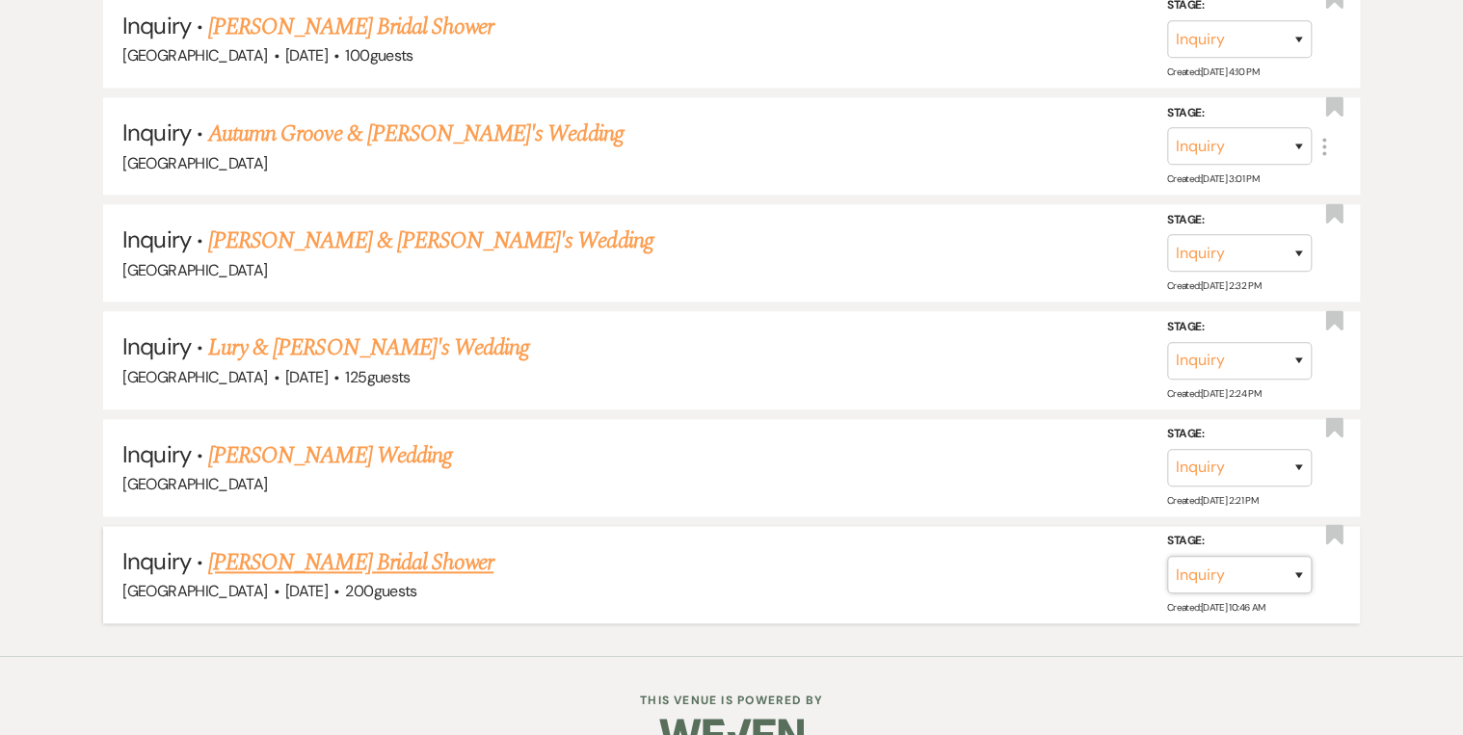
click at [1302, 556] on select "Inquiry Follow Up Tour Requested Tour Confirmed Toured Proposal Sent Booked Lost" at bounding box center [1239, 575] width 145 height 38
select select "8"
click at [1167, 556] on select "Inquiry Follow Up Tour Requested Tour Confirmed Toured Proposal Sent Booked Lost" at bounding box center [1239, 575] width 145 height 38
click at [1037, 556] on select "Booked Elsewhere Budget Date Unavailable No Response Not a Good Match Capacity …" at bounding box center [969, 575] width 166 height 38
select select "5"
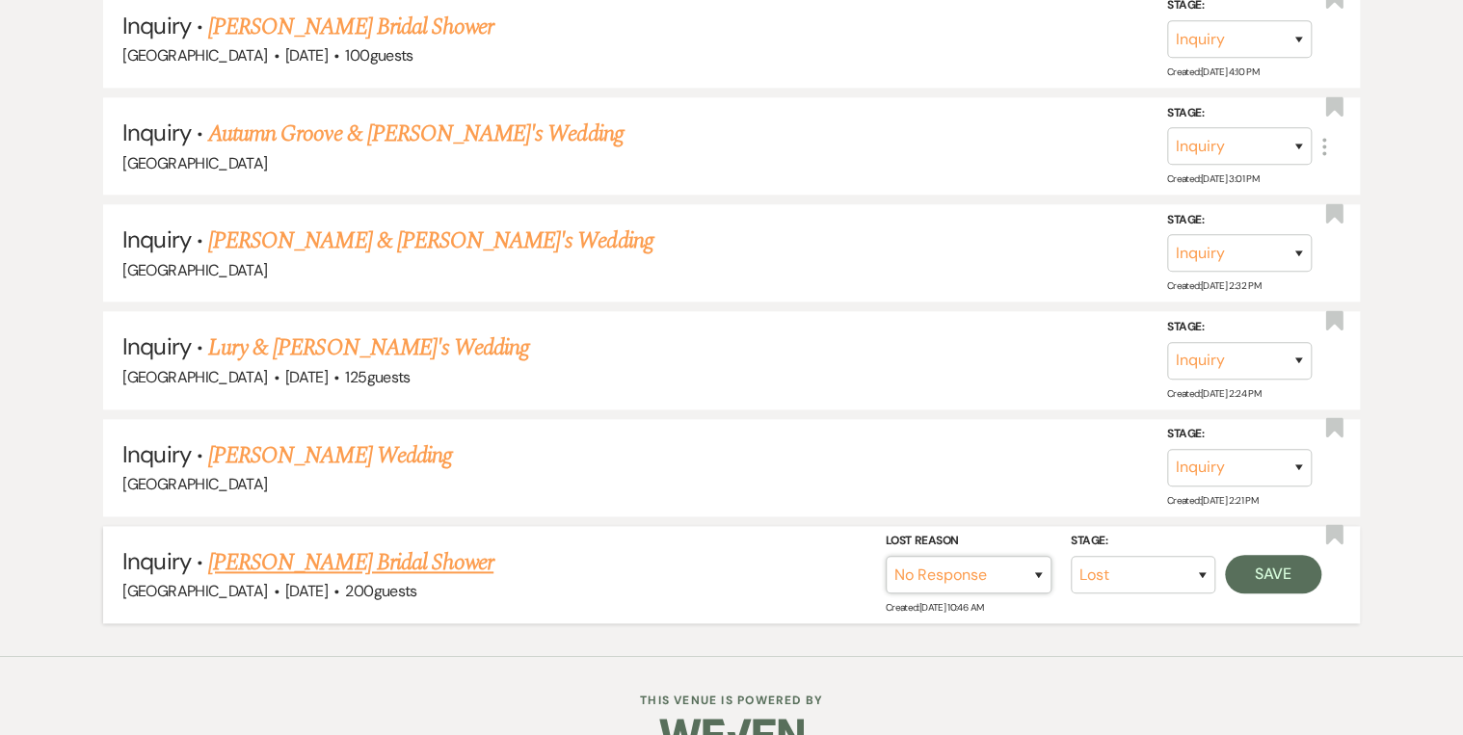
click at [886, 556] on select "Booked Elsewhere Budget Date Unavailable No Response Not a Good Match Capacity …" at bounding box center [969, 575] width 166 height 38
click at [1299, 555] on button "Save" at bounding box center [1273, 574] width 96 height 39
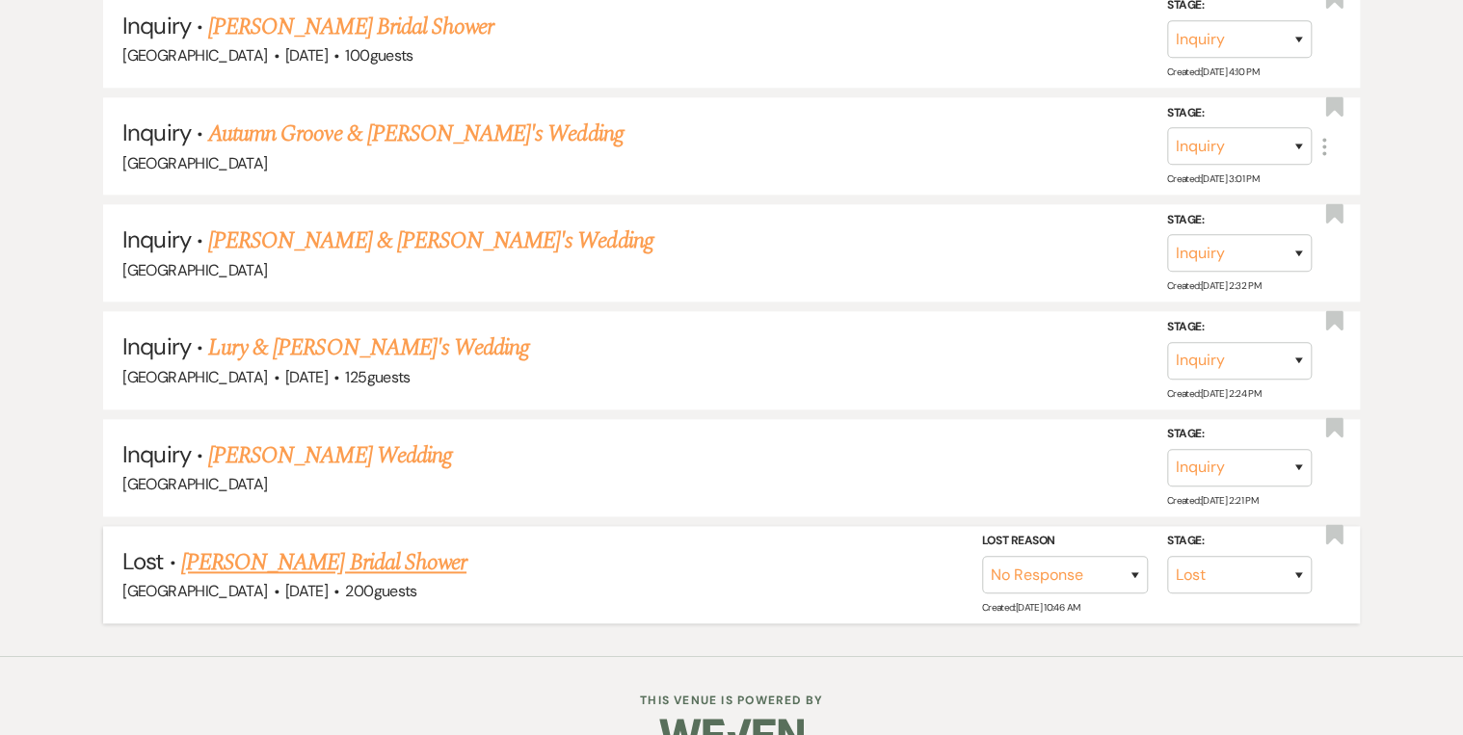
scroll to position [4426, 0]
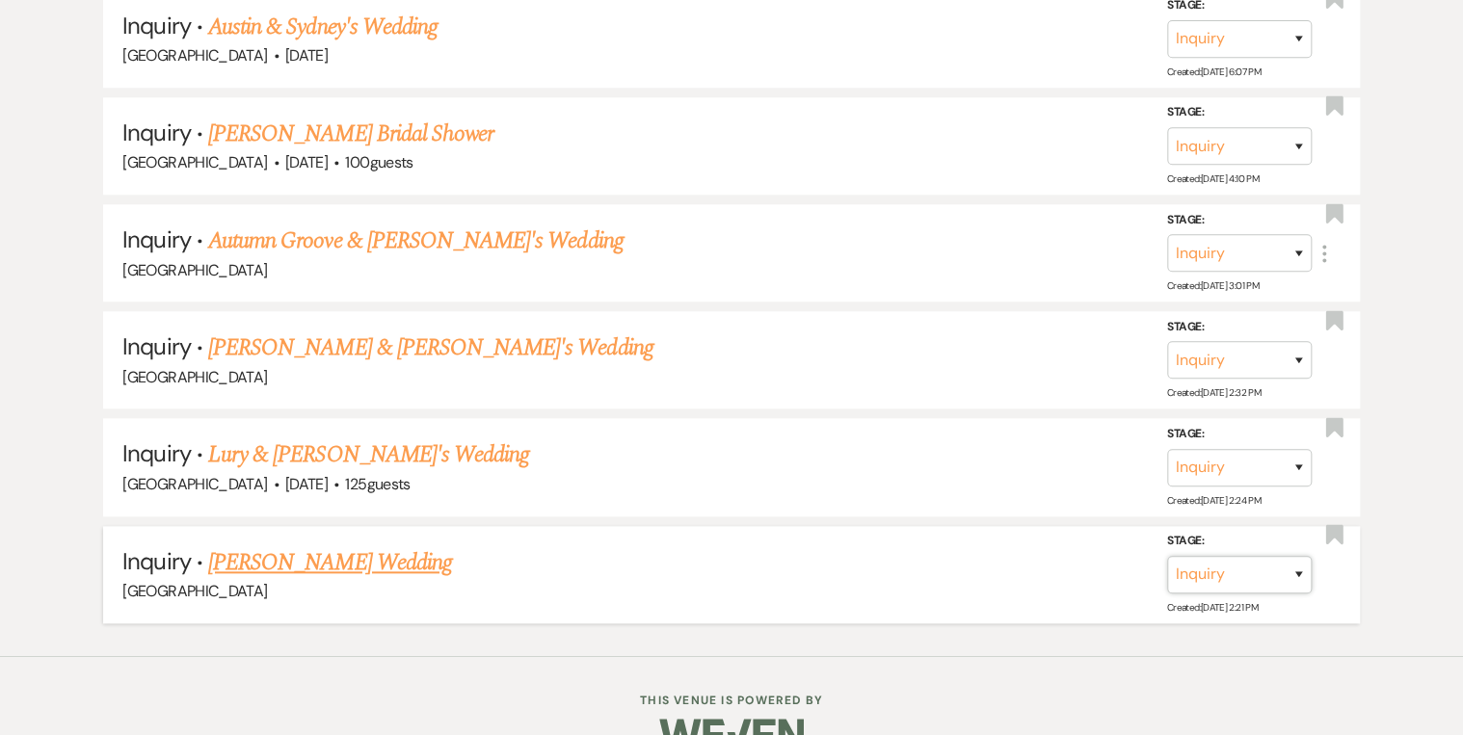
click at [1299, 556] on select "Inquiry Follow Up Tour Requested Tour Confirmed Toured Proposal Sent Booked Lost" at bounding box center [1239, 575] width 145 height 38
select select "8"
click at [1167, 556] on select "Inquiry Follow Up Tour Requested Tour Confirmed Toured Proposal Sent Booked Lost" at bounding box center [1239, 575] width 145 height 38
click at [1030, 556] on select "Booked Elsewhere Budget Date Unavailable No Response Not a Good Match Capacity …" at bounding box center [969, 575] width 166 height 38
select select "5"
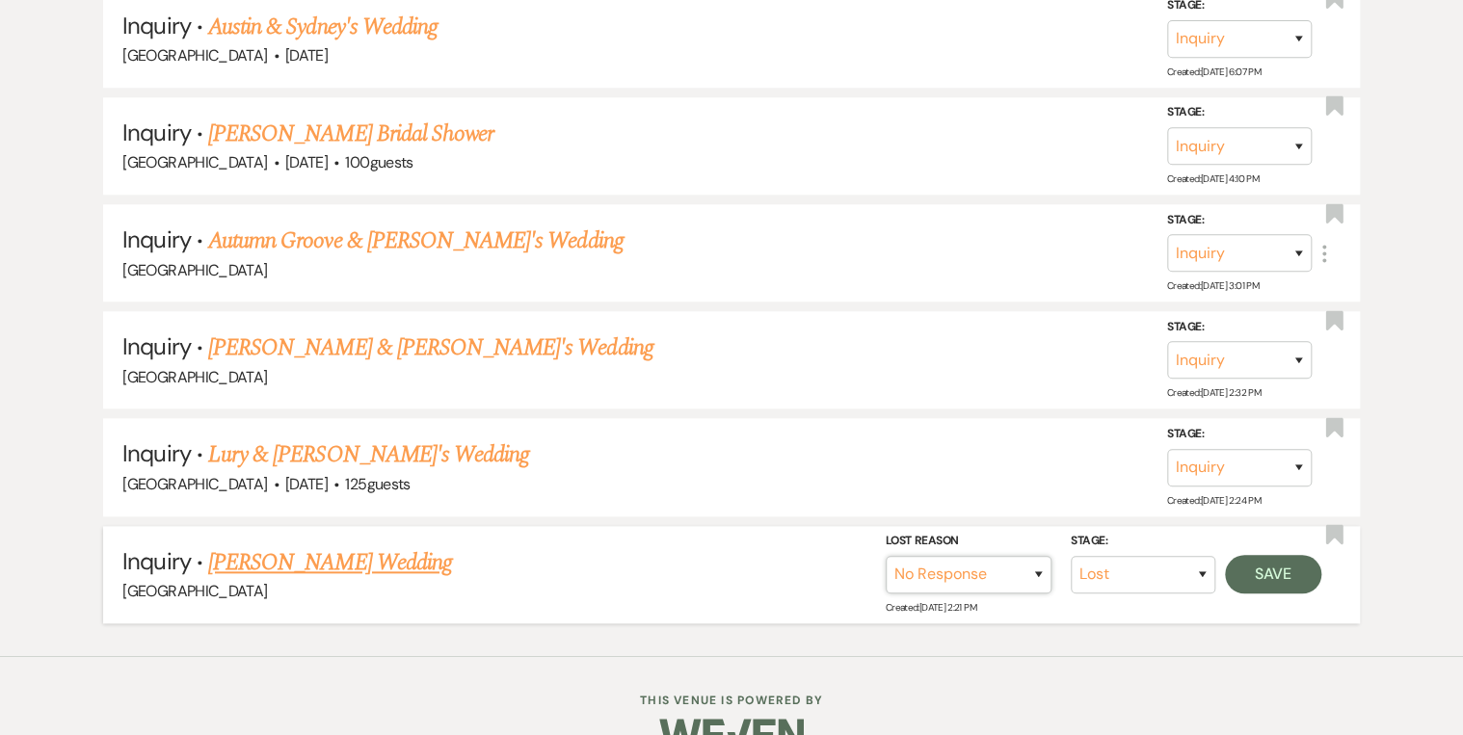
click at [886, 556] on select "Booked Elsewhere Budget Date Unavailable No Response Not a Good Match Capacity …" at bounding box center [969, 575] width 166 height 38
click at [1284, 555] on button "Save" at bounding box center [1273, 574] width 96 height 39
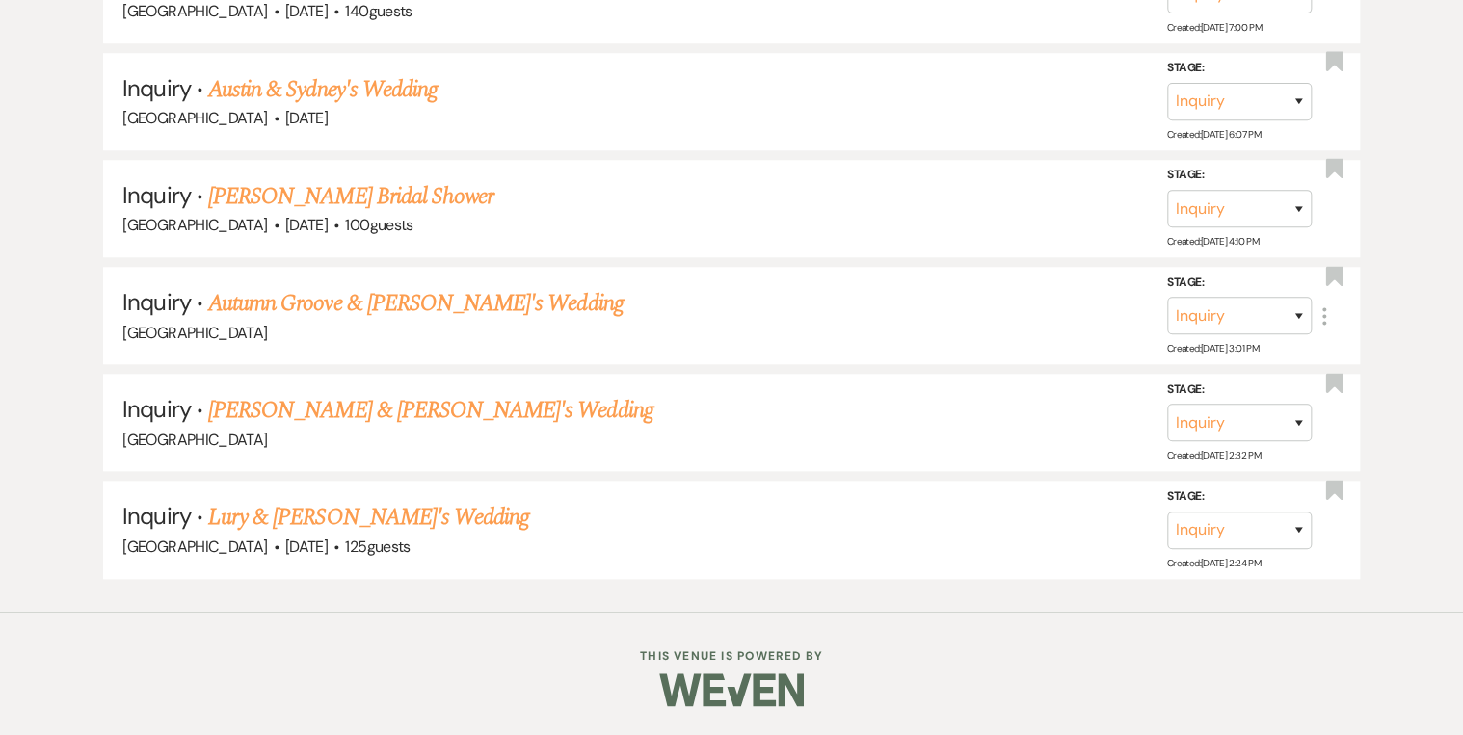
scroll to position [4321, 0]
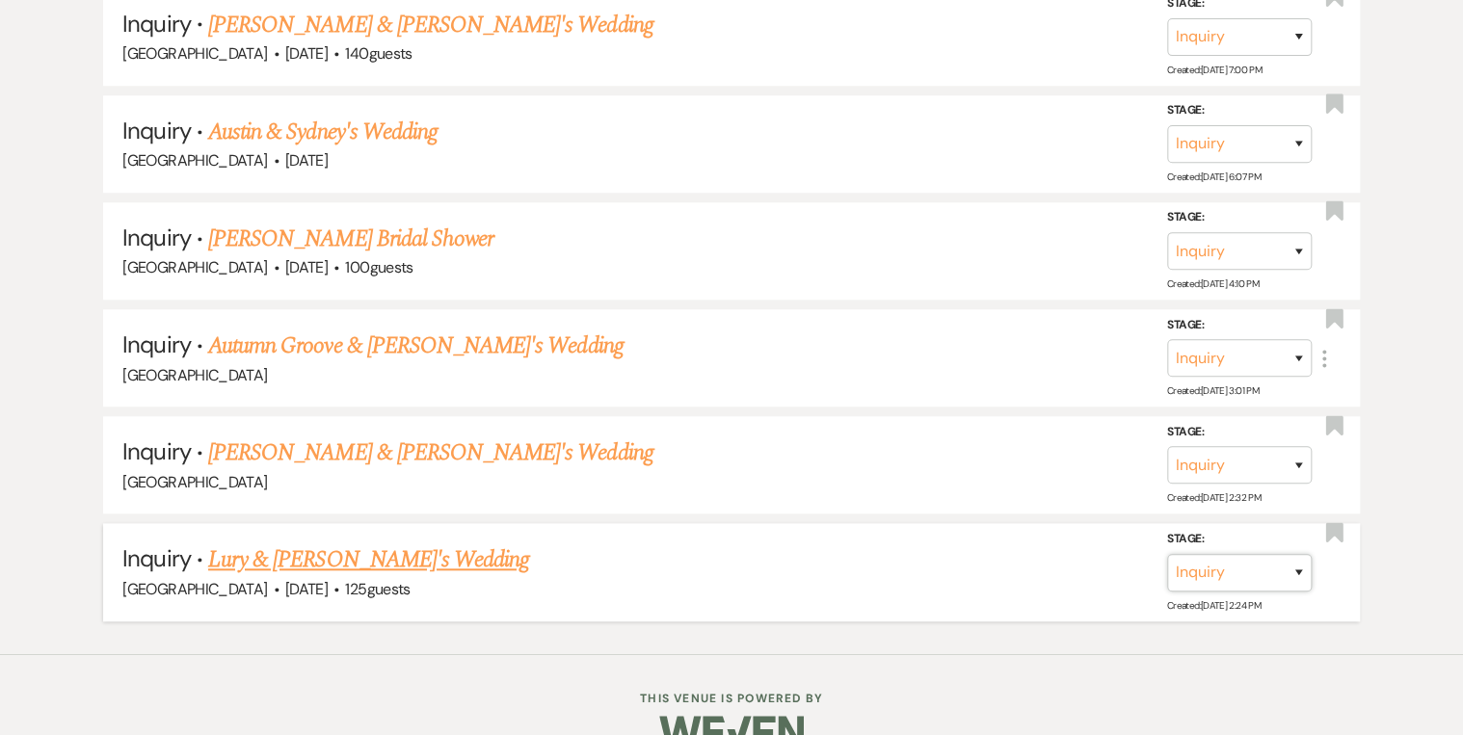
click at [1298, 554] on select "Inquiry Follow Up Tour Requested Tour Confirmed Toured Proposal Sent Booked Lost" at bounding box center [1239, 573] width 145 height 38
select select "8"
click at [1167, 554] on select "Inquiry Follow Up Tour Requested Tour Confirmed Toured Proposal Sent Booked Lost" at bounding box center [1239, 573] width 145 height 38
click at [1034, 554] on select "Booked Elsewhere Budget Date Unavailable No Response Not a Good Match Capacity …" at bounding box center [969, 573] width 166 height 38
select select "5"
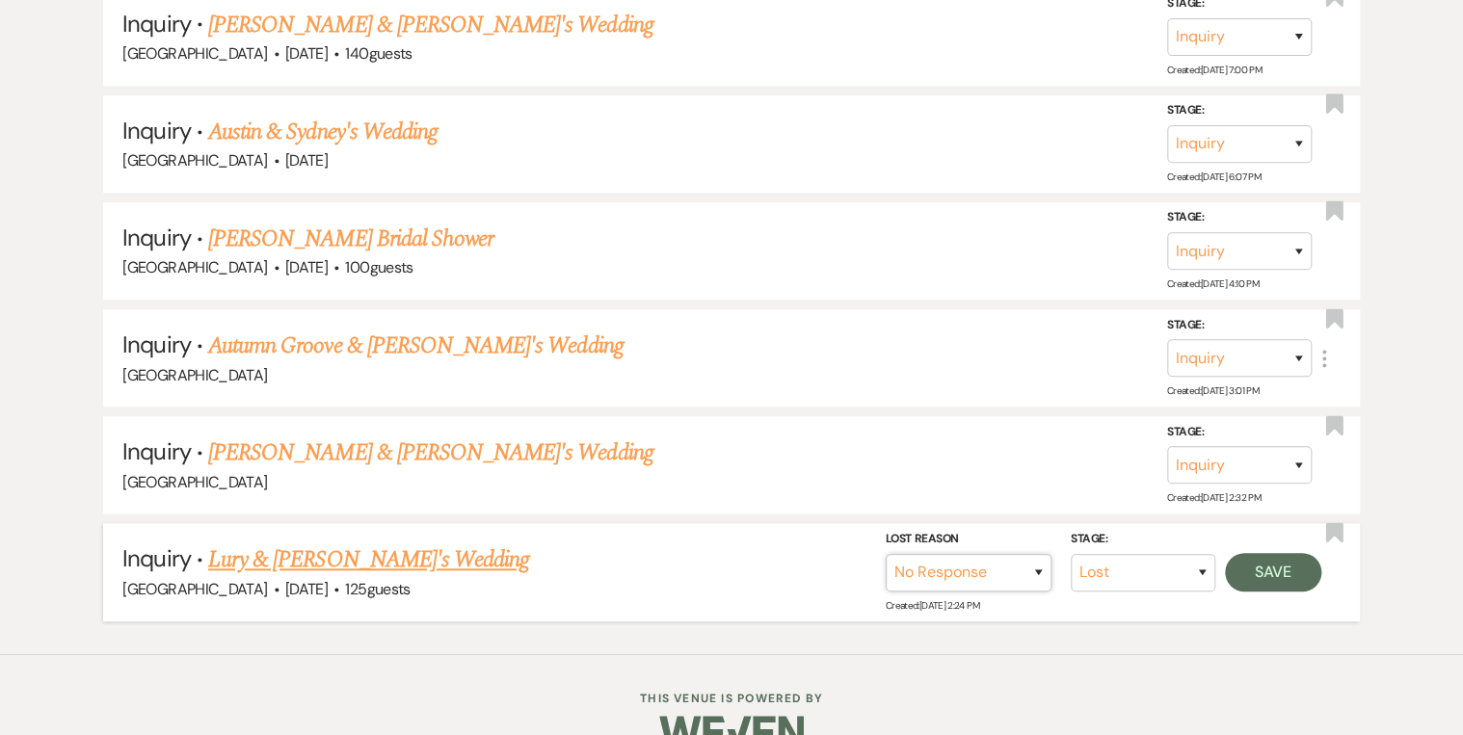
click at [886, 554] on select "Booked Elsewhere Budget Date Unavailable No Response Not a Good Match Capacity …" at bounding box center [969, 573] width 166 height 38
click at [1253, 553] on button "Save" at bounding box center [1273, 572] width 96 height 39
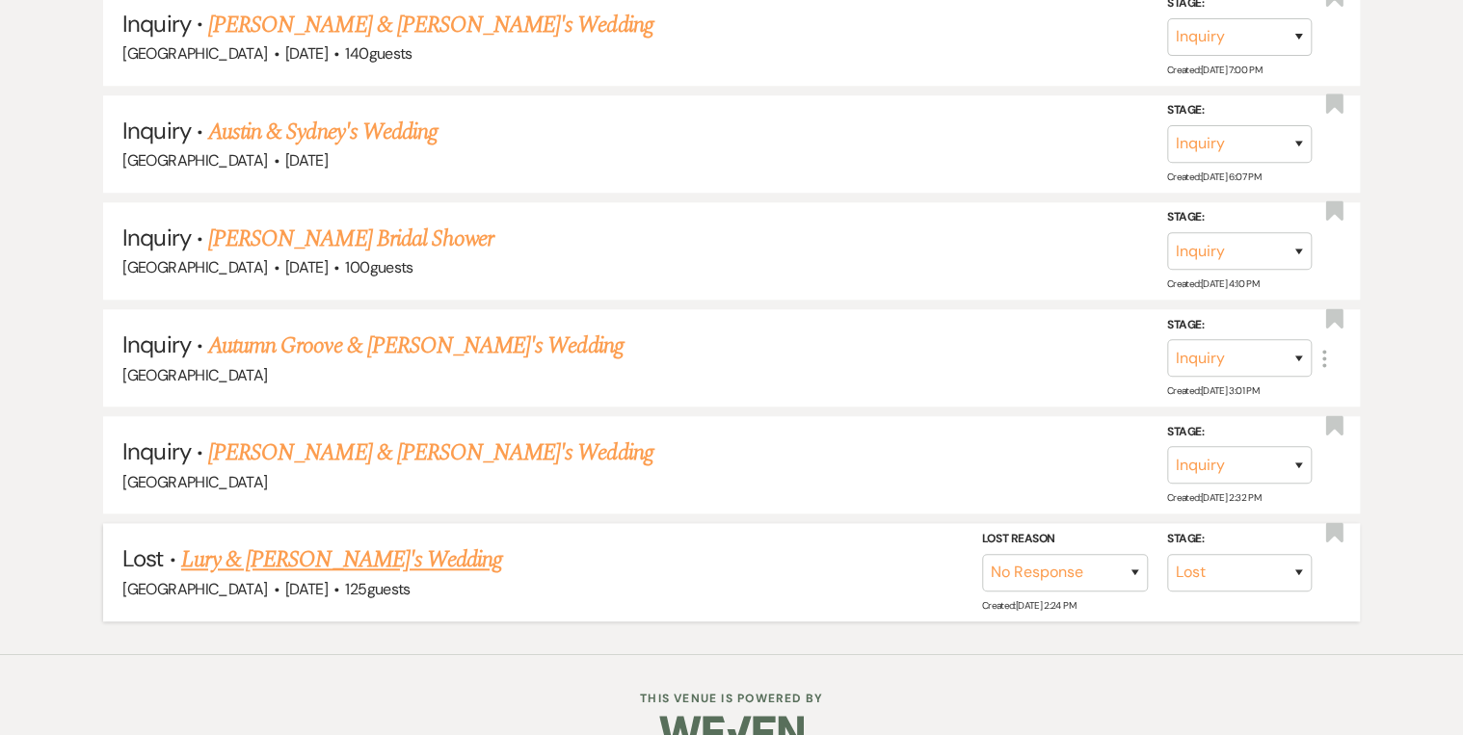
scroll to position [4214, 0]
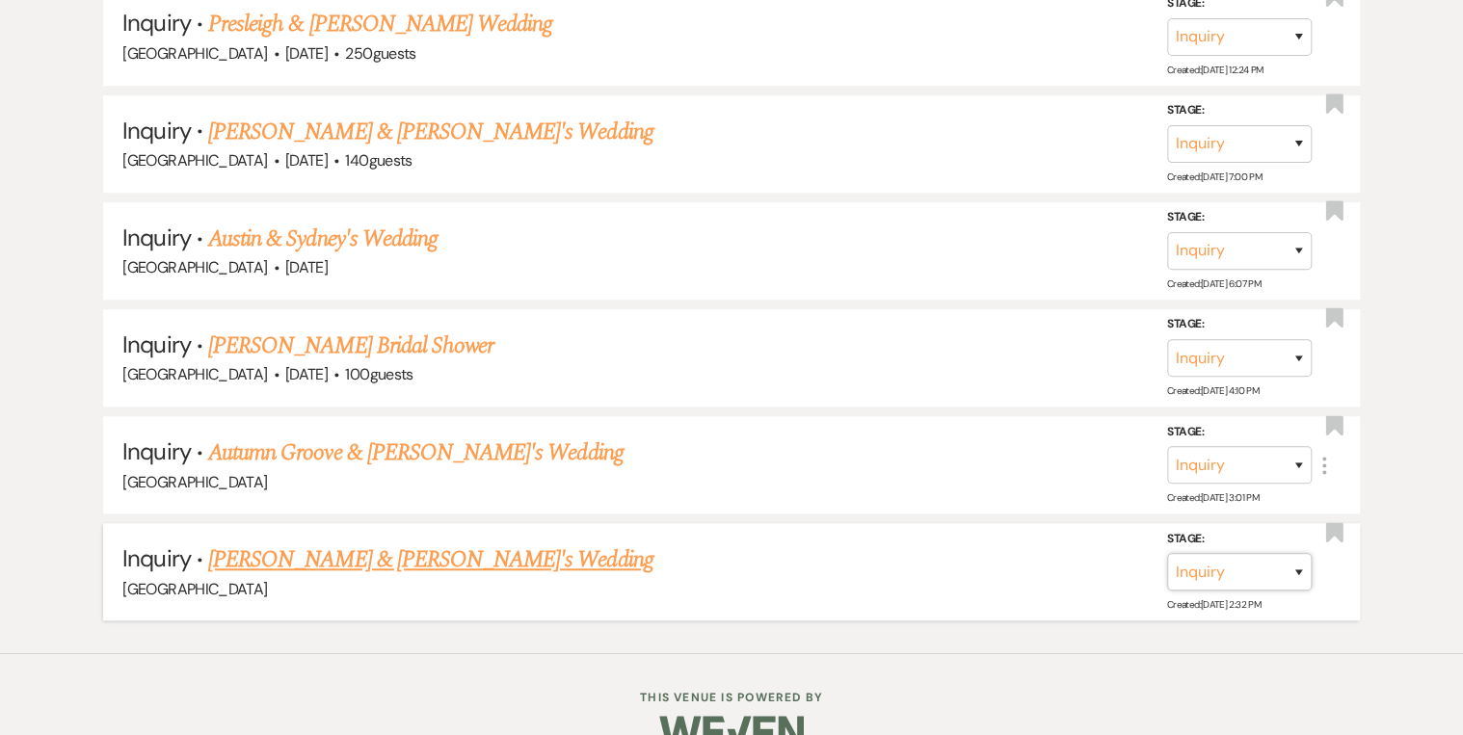
click at [1303, 553] on select "Inquiry Follow Up Tour Requested Tour Confirmed Toured Proposal Sent Booked Lost" at bounding box center [1239, 572] width 145 height 38
select select "8"
click at [1167, 553] on select "Inquiry Follow Up Tour Requested Tour Confirmed Toured Proposal Sent Booked Lost" at bounding box center [1239, 572] width 145 height 38
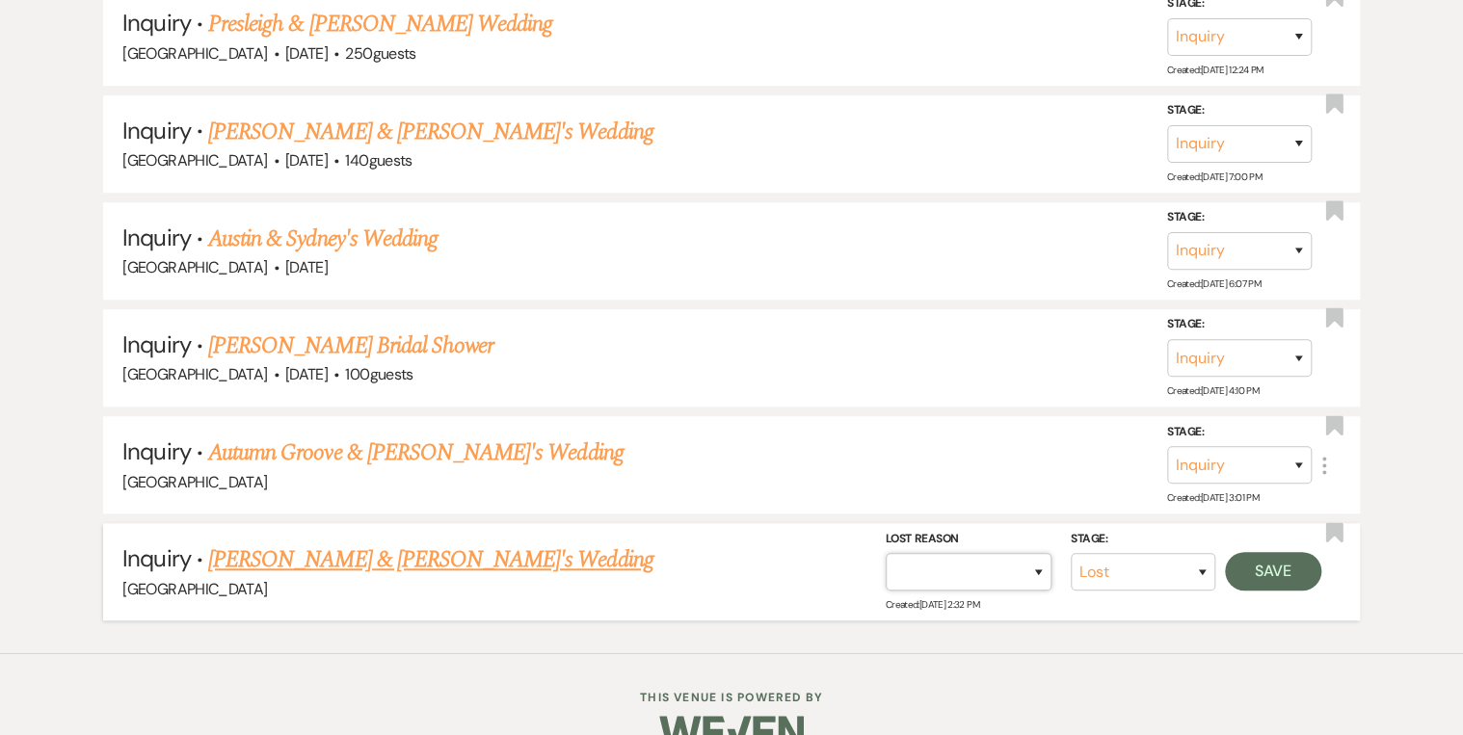
click at [1032, 553] on select "Booked Elsewhere Budget Date Unavailable No Response Not a Good Match Capacity …" at bounding box center [969, 572] width 166 height 38
select select "5"
click at [886, 553] on select "Booked Elsewhere Budget Date Unavailable No Response Not a Good Match Capacity …" at bounding box center [969, 572] width 166 height 38
click at [1291, 552] on button "Save" at bounding box center [1273, 571] width 96 height 39
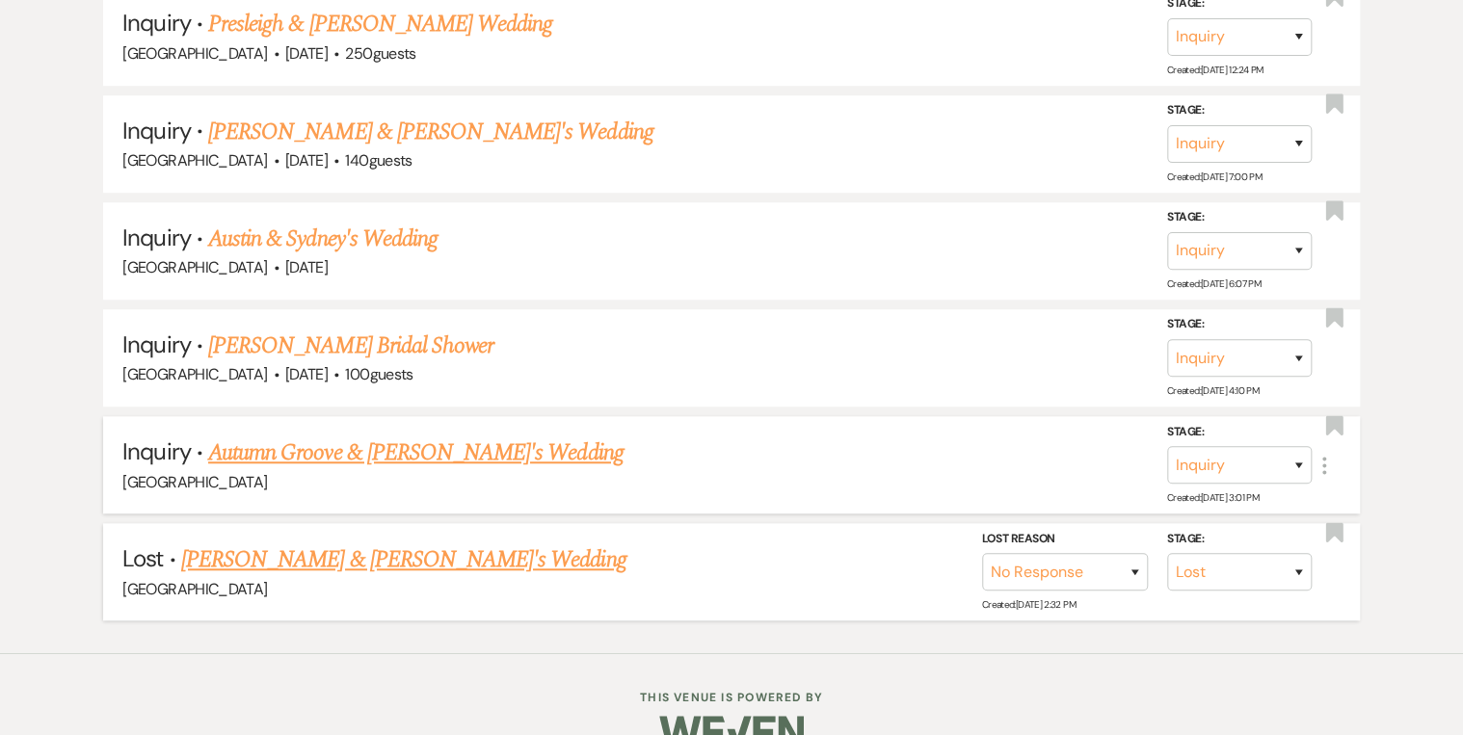
scroll to position [4109, 0]
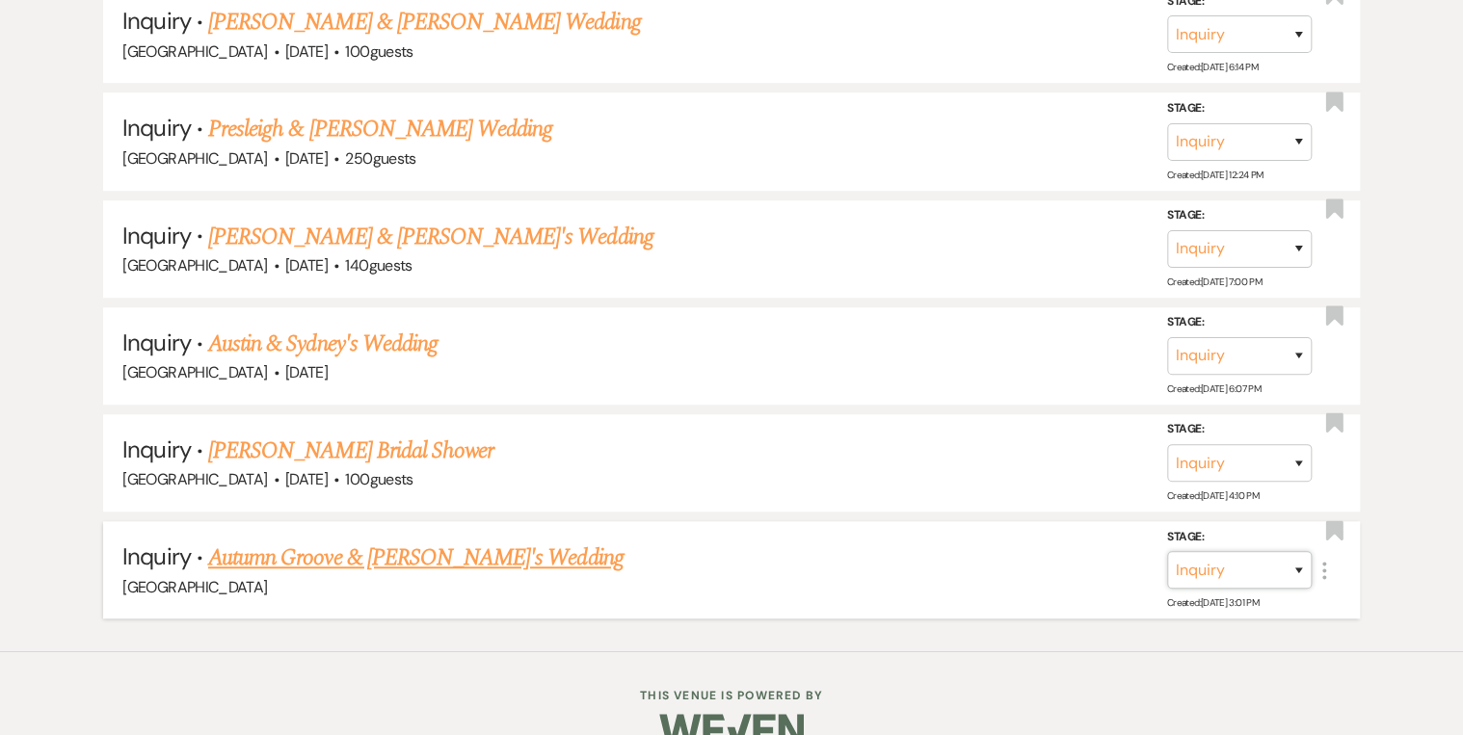
click at [1299, 551] on select "Inquiry Follow Up Tour Requested Tour Confirmed Toured Proposal Sent Booked Lost" at bounding box center [1239, 570] width 145 height 38
select select "8"
click at [1167, 551] on select "Inquiry Follow Up Tour Requested Tour Confirmed Toured Proposal Sent Booked Lost" at bounding box center [1239, 570] width 145 height 38
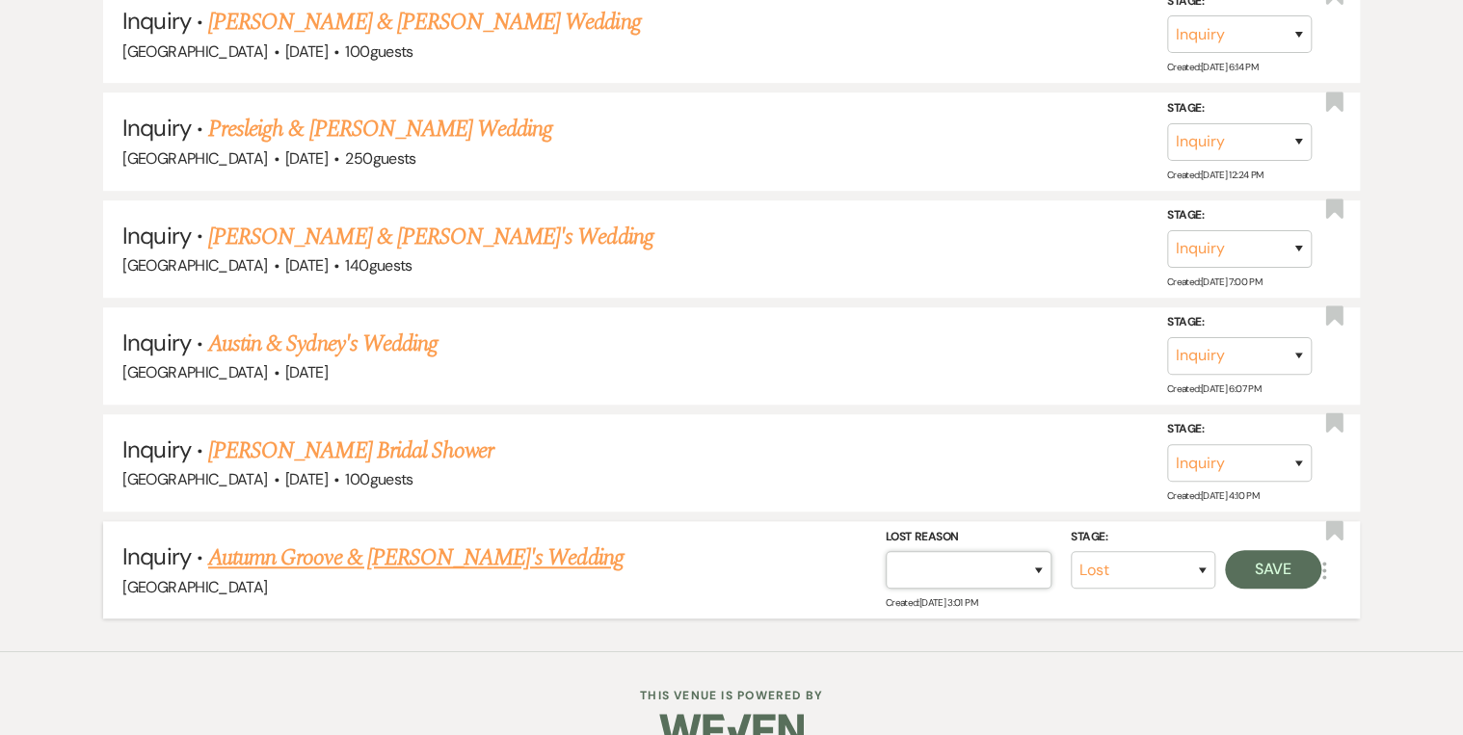
click at [1033, 551] on select "Booked Elsewhere Budget Date Unavailable No Response Not a Good Match Capacity …" at bounding box center [969, 570] width 166 height 38
select select "5"
click at [886, 551] on select "Booked Elsewhere Budget Date Unavailable No Response Not a Good Match Capacity …" at bounding box center [969, 570] width 166 height 38
click at [1270, 550] on button "Save" at bounding box center [1273, 569] width 96 height 39
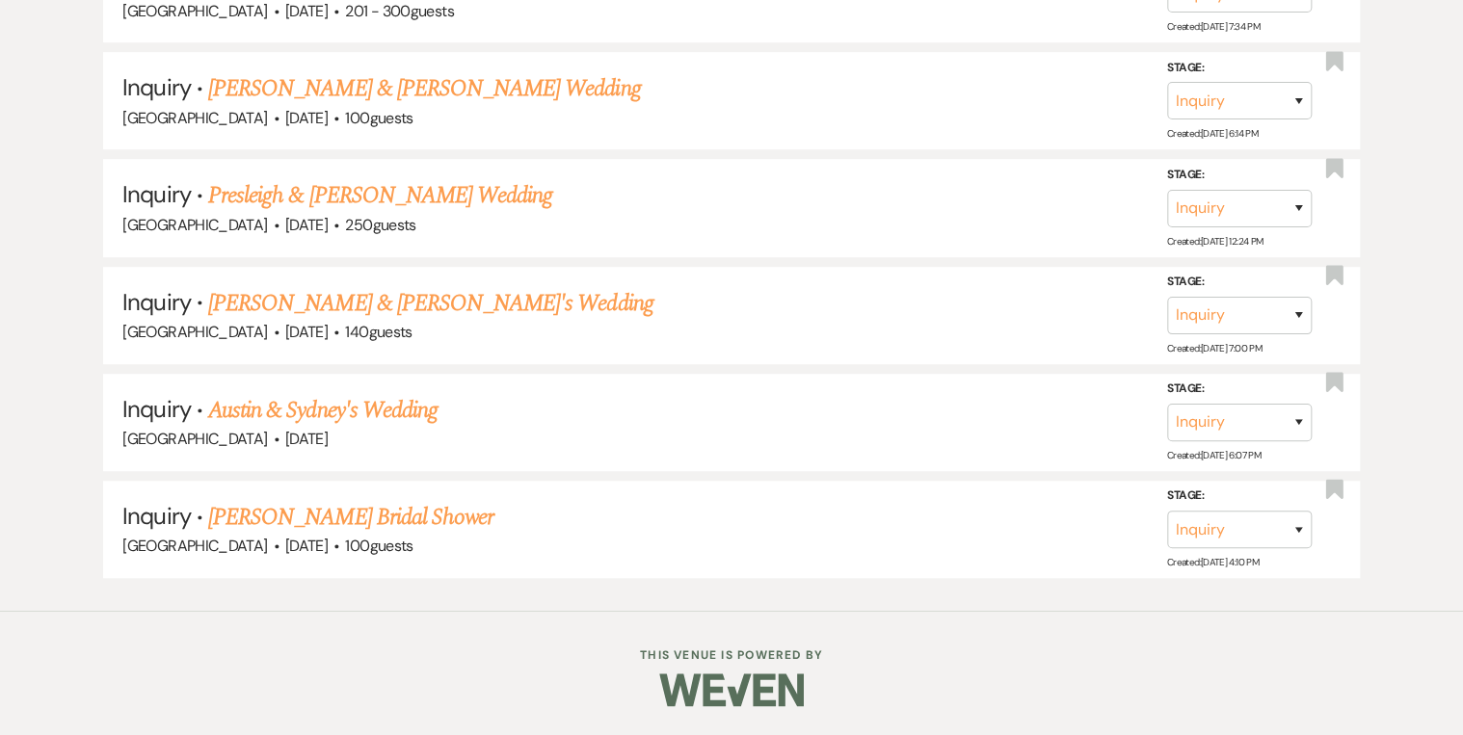
scroll to position [4002, 0]
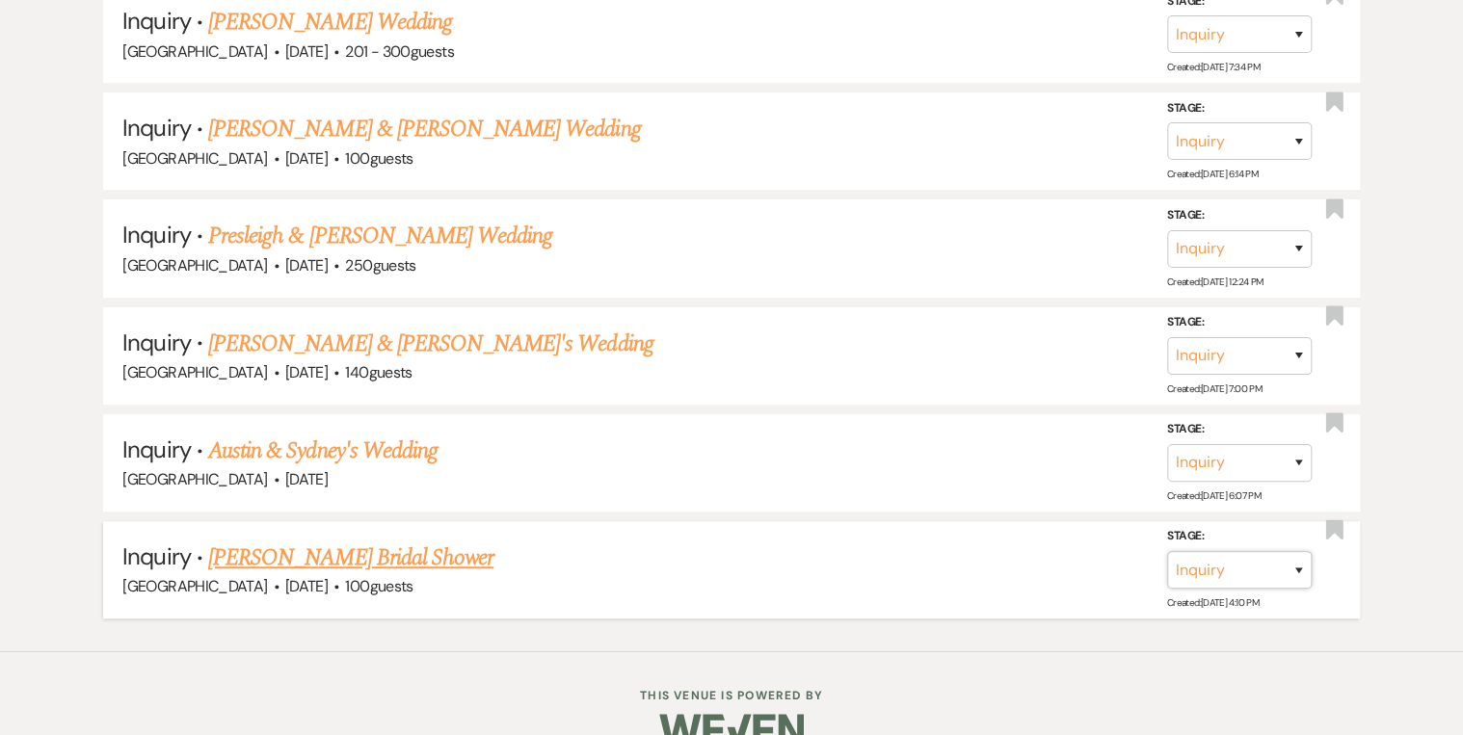
click at [1297, 551] on select "Inquiry Follow Up Tour Requested Tour Confirmed Toured Proposal Sent Booked Lost" at bounding box center [1239, 570] width 145 height 38
select select "8"
click at [1167, 551] on select "Inquiry Follow Up Tour Requested Tour Confirmed Toured Proposal Sent Booked Lost" at bounding box center [1239, 570] width 145 height 38
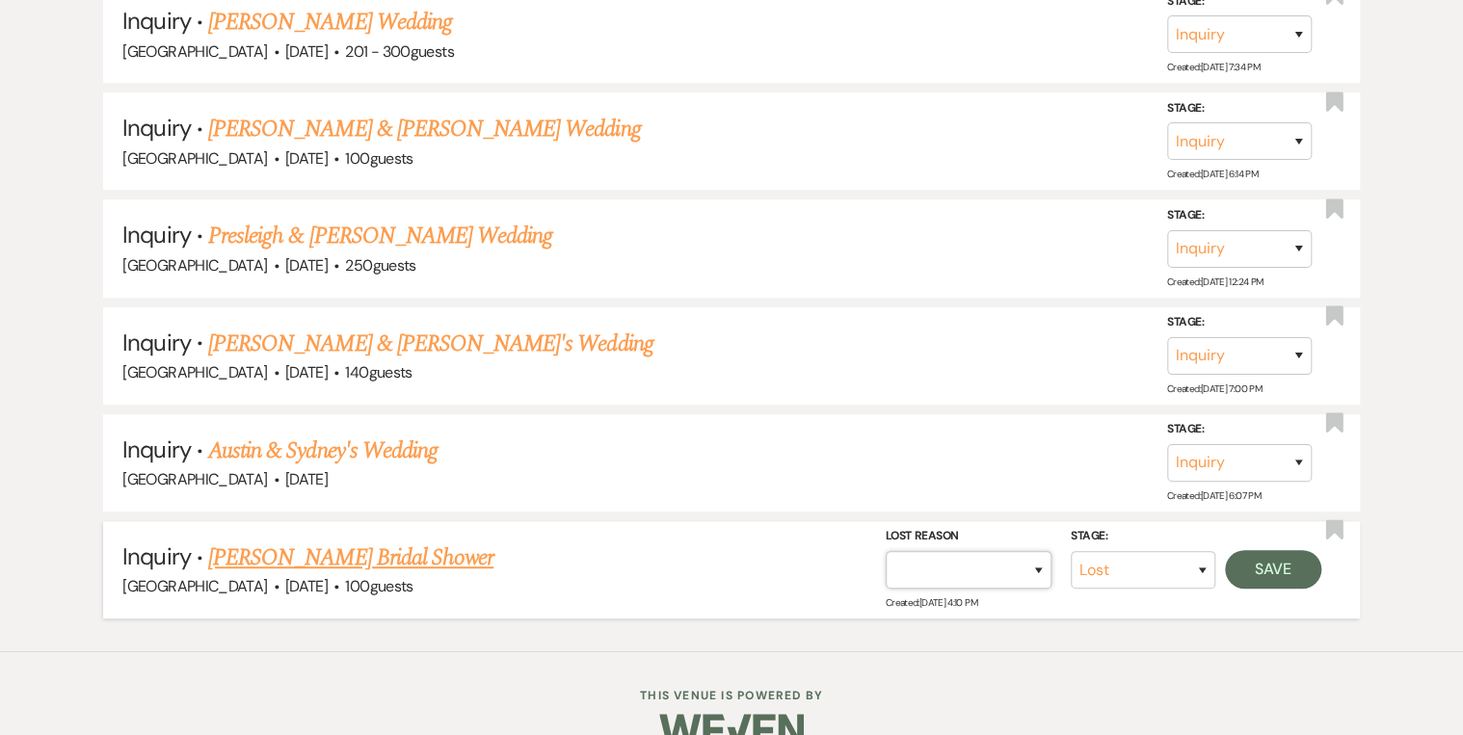
drag, startPoint x: 1038, startPoint y: 524, endPoint x: 1029, endPoint y: 512, distance: 15.2
click at [1038, 551] on select "Booked Elsewhere Budget Date Unavailable No Response Not a Good Match Capacity …" at bounding box center [969, 570] width 166 height 38
select select "5"
click at [886, 551] on select "Booked Elsewhere Budget Date Unavailable No Response Not a Good Match Capacity …" at bounding box center [969, 570] width 166 height 38
click at [1245, 550] on button "Save" at bounding box center [1273, 569] width 96 height 39
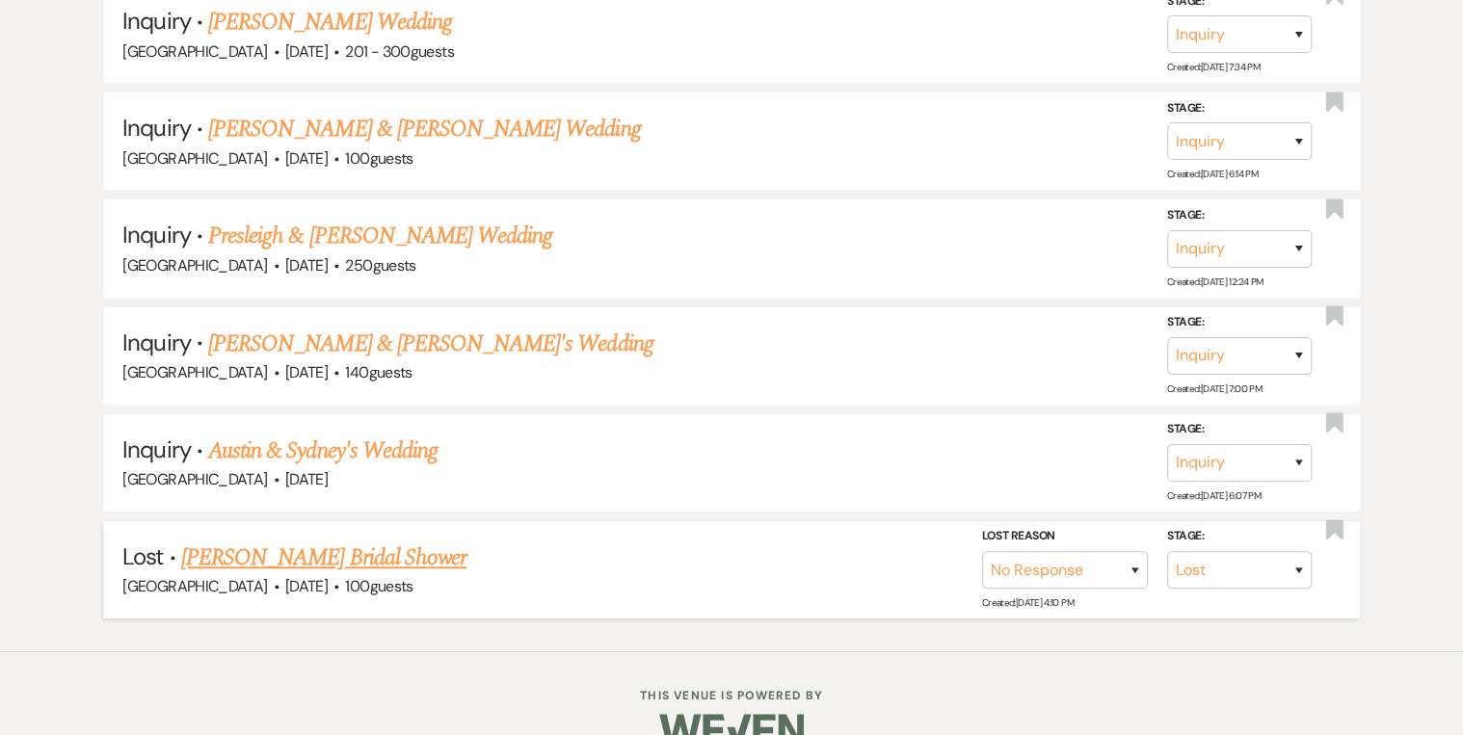
scroll to position [3897, 0]
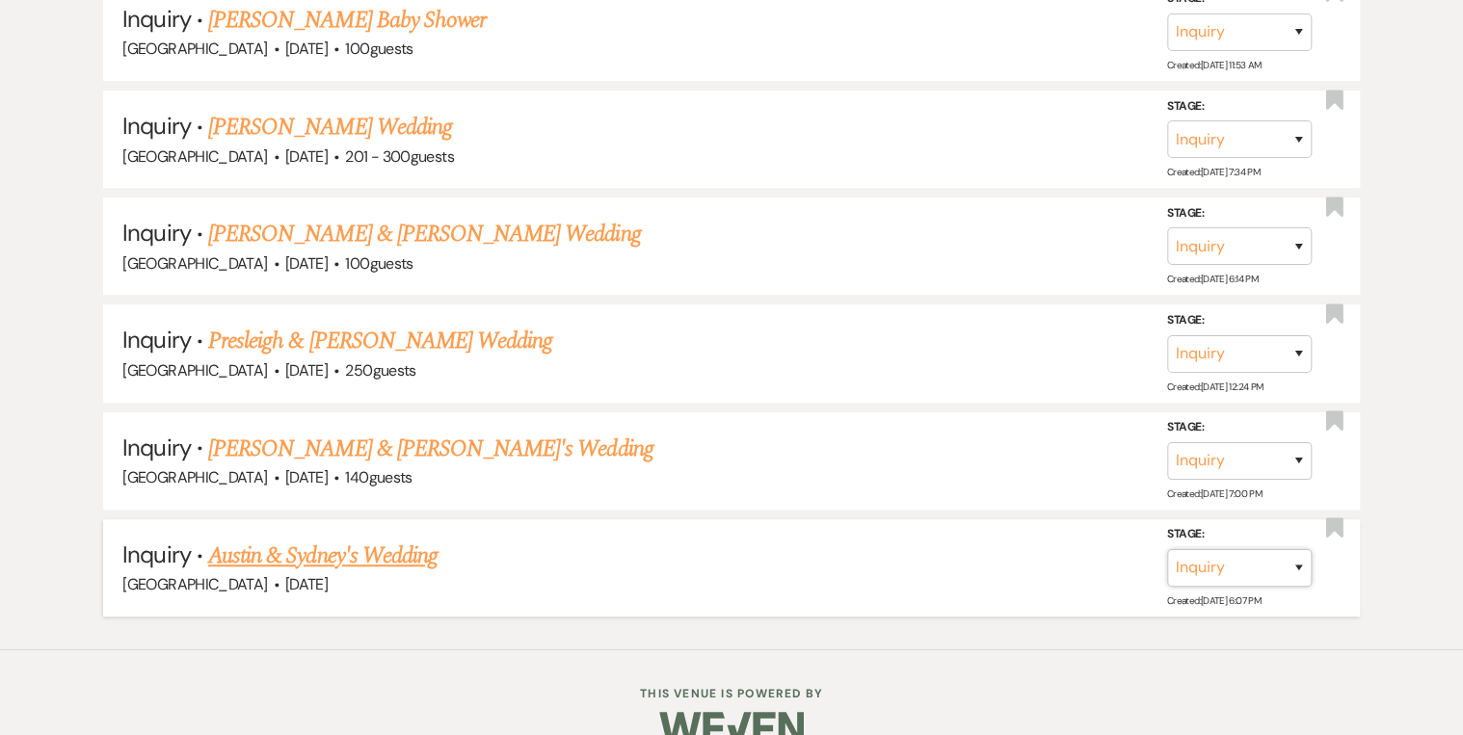
click at [1299, 549] on select "Inquiry Follow Up Tour Requested Tour Confirmed Toured Proposal Sent Booked Lost" at bounding box center [1239, 568] width 145 height 38
select select "8"
click at [1167, 549] on select "Inquiry Follow Up Tour Requested Tour Confirmed Toured Proposal Sent Booked Lost" at bounding box center [1239, 568] width 145 height 38
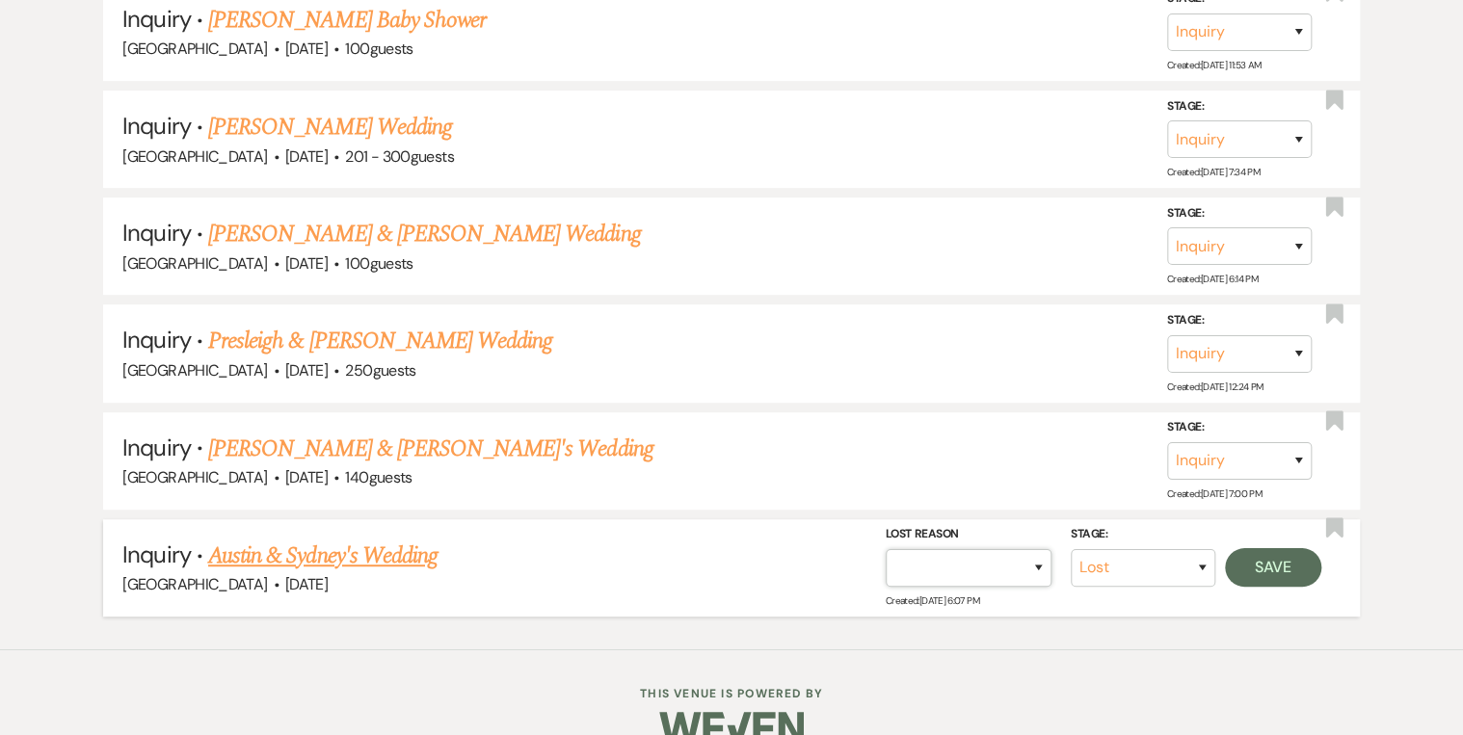
click at [1031, 549] on select "Booked Elsewhere Budget Date Unavailable No Response Not a Good Match Capacity …" at bounding box center [969, 568] width 166 height 38
select select "5"
click at [886, 549] on select "Booked Elsewhere Budget Date Unavailable No Response Not a Good Match Capacity …" at bounding box center [969, 568] width 166 height 38
click at [1252, 548] on button "Save" at bounding box center [1273, 567] width 96 height 39
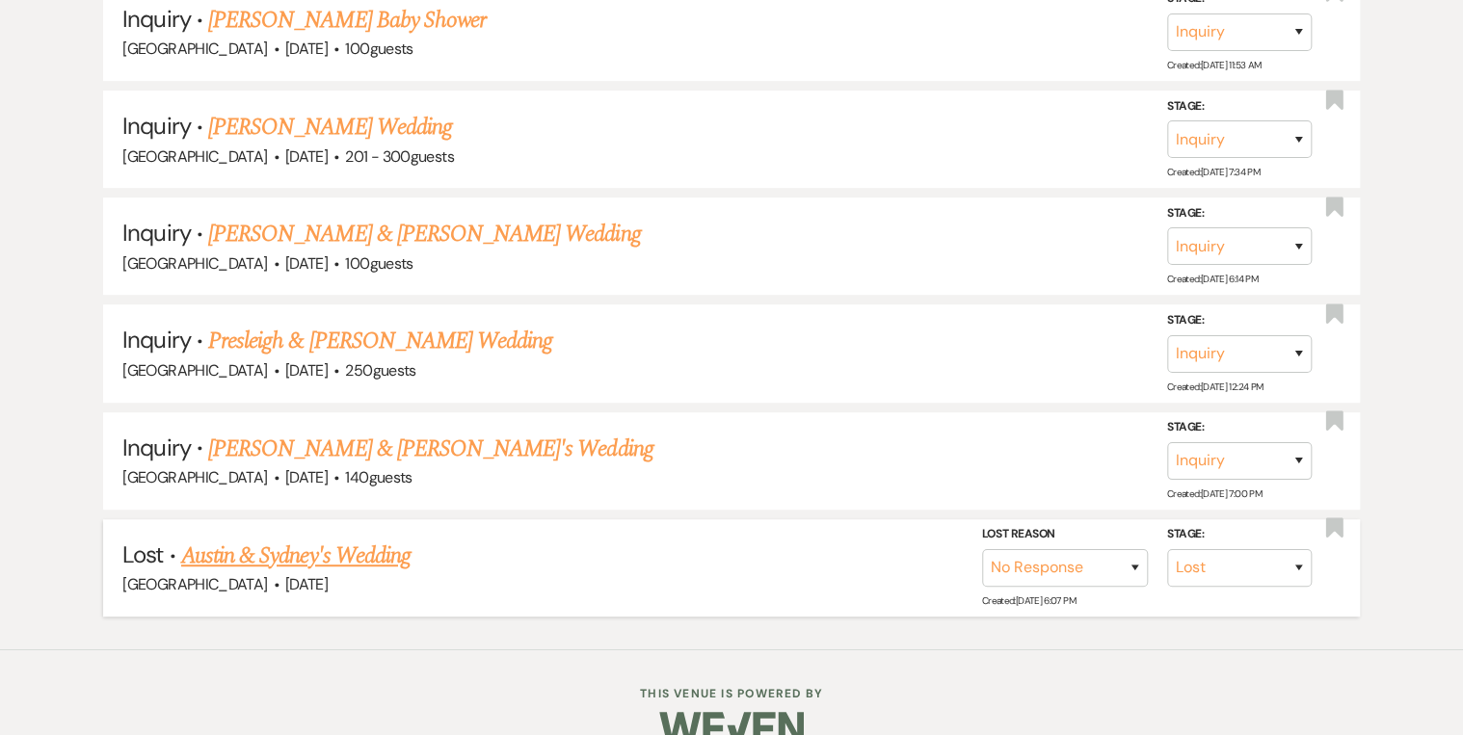
scroll to position [3790, 0]
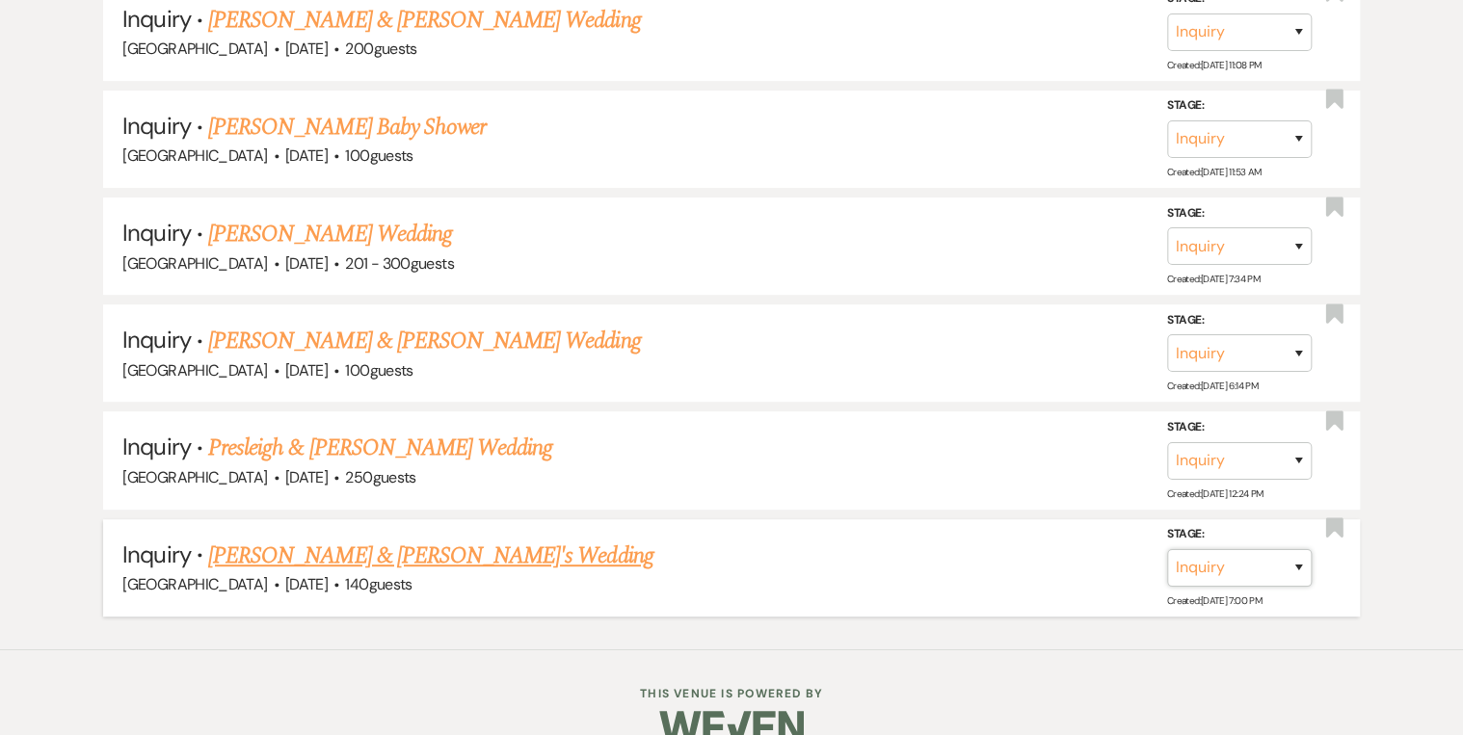
click at [1296, 549] on select "Inquiry Follow Up Tour Requested Tour Confirmed Toured Proposal Sent Booked Lost" at bounding box center [1239, 568] width 145 height 38
select select "8"
click at [1167, 549] on select "Inquiry Follow Up Tour Requested Tour Confirmed Toured Proposal Sent Booked Lost" at bounding box center [1239, 568] width 145 height 38
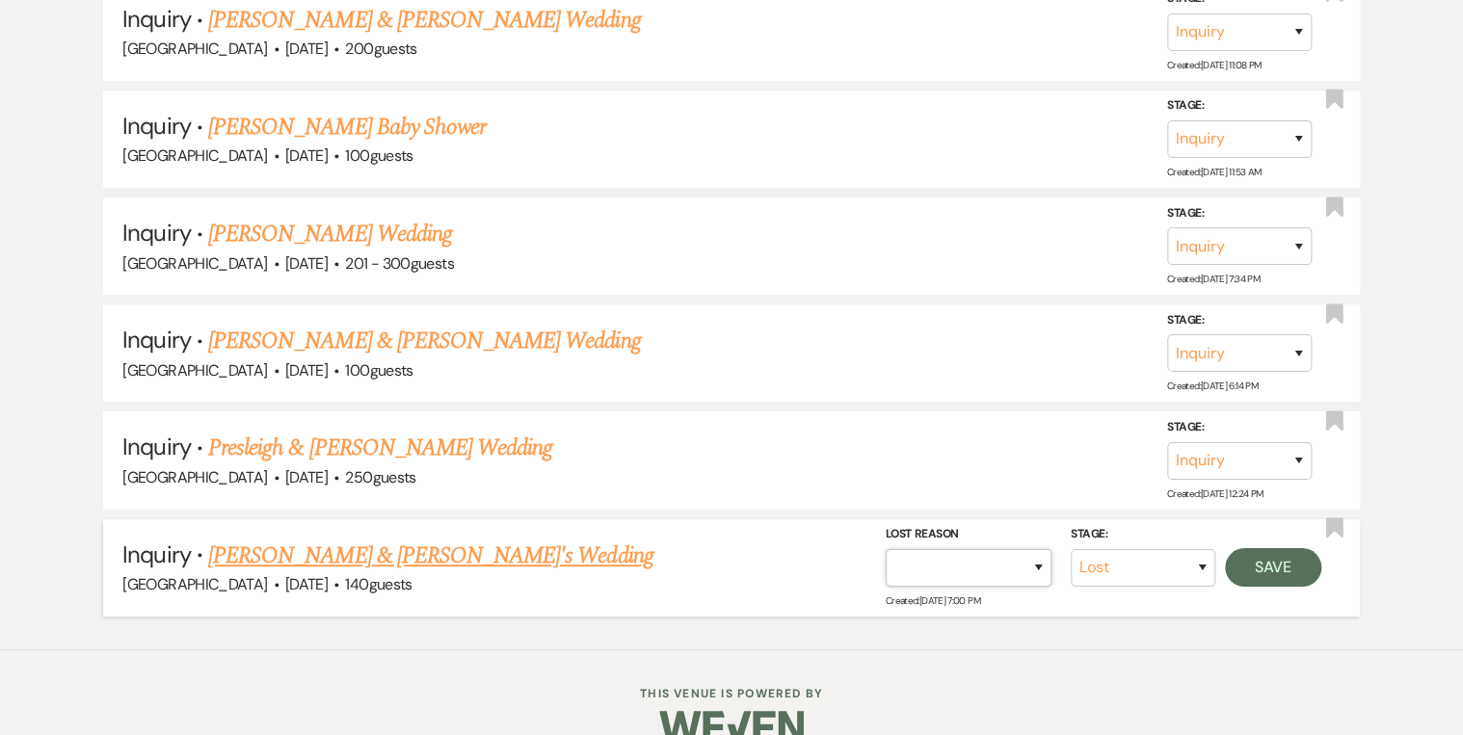
click at [1035, 549] on select "Booked Elsewhere Budget Date Unavailable No Response Not a Good Match Capacity …" at bounding box center [969, 568] width 166 height 38
select select "5"
click at [886, 549] on select "Booked Elsewhere Budget Date Unavailable No Response Not a Good Match Capacity …" at bounding box center [969, 568] width 166 height 38
click at [1272, 548] on button "Save" at bounding box center [1273, 567] width 96 height 39
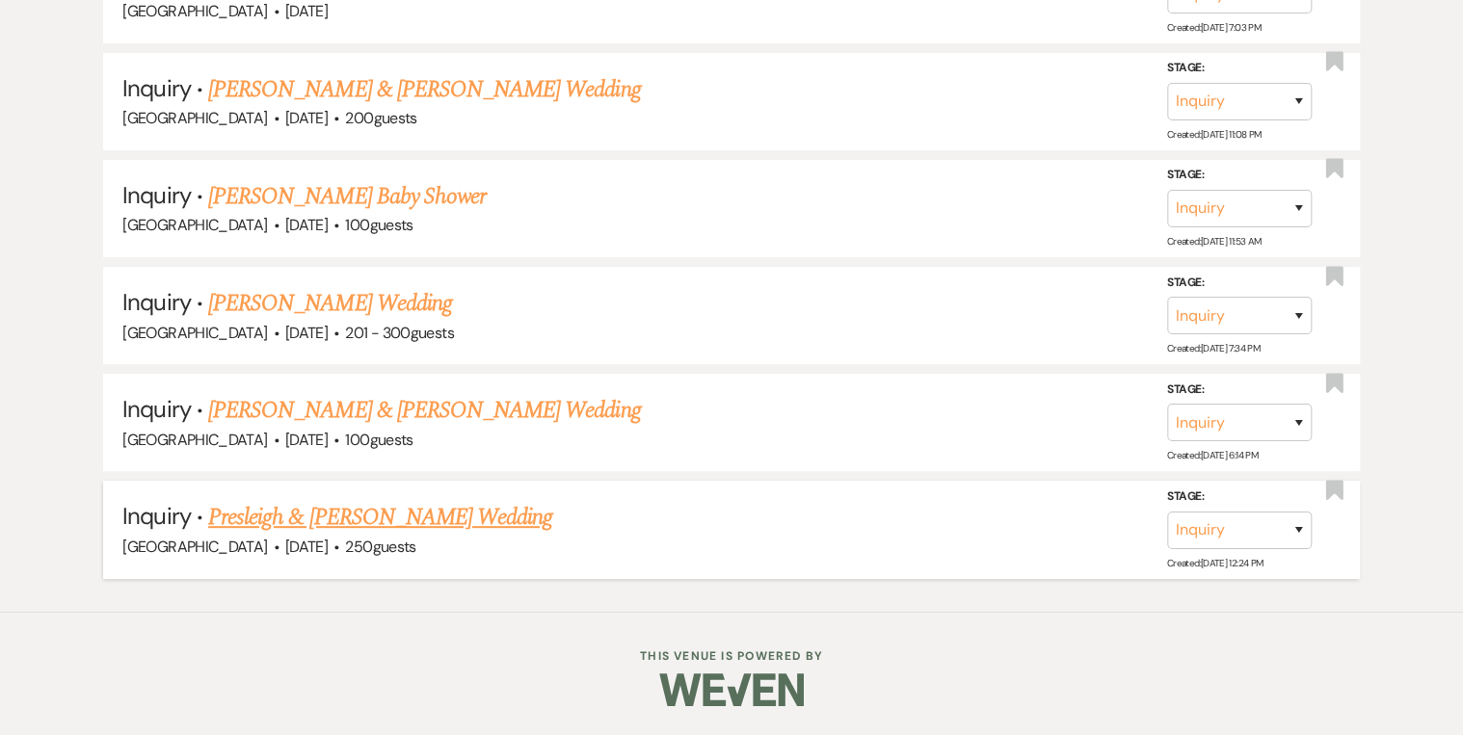
scroll to position [3685, 0]
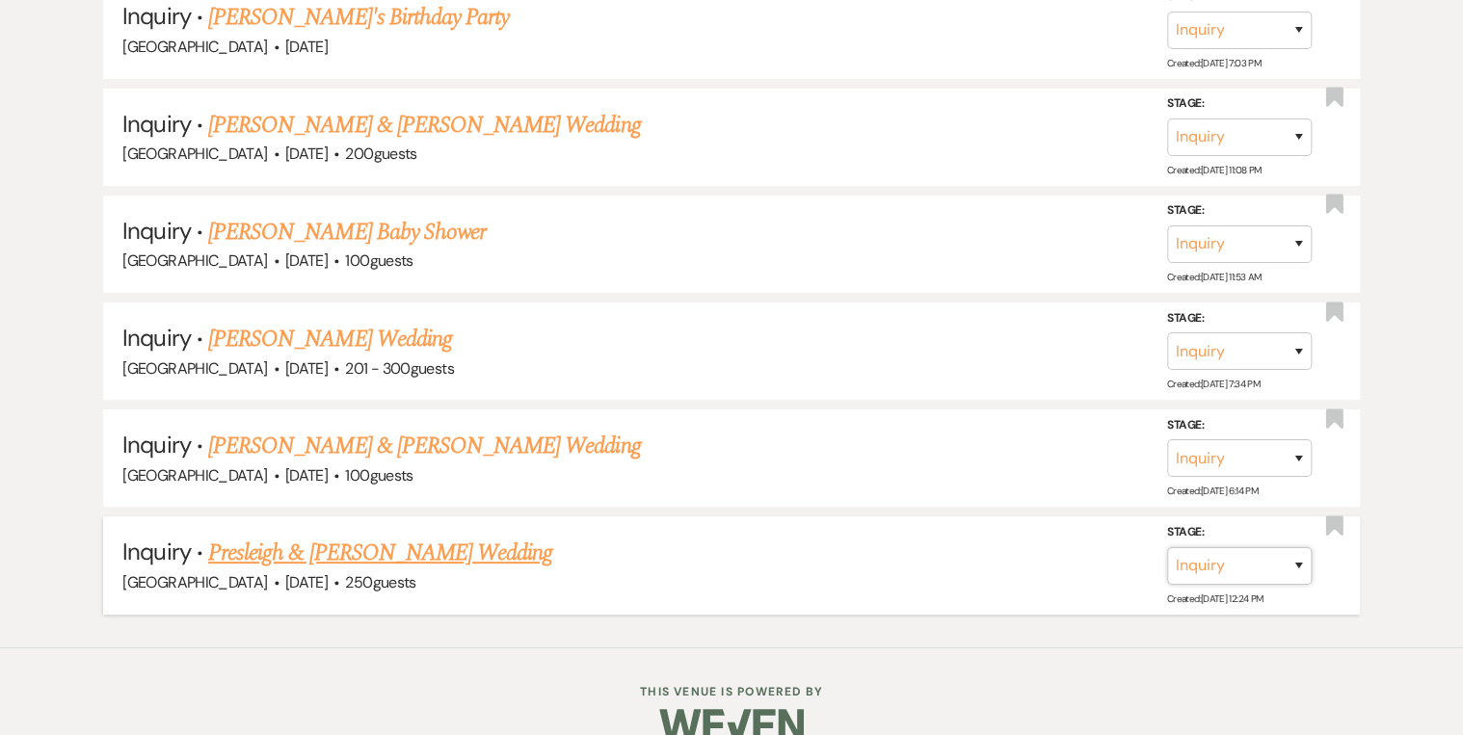
click at [1303, 547] on select "Inquiry Follow Up Tour Requested Tour Confirmed Toured Proposal Sent Booked Lost" at bounding box center [1239, 566] width 145 height 38
select select "8"
click at [1167, 547] on select "Inquiry Follow Up Tour Requested Tour Confirmed Toured Proposal Sent Booked Lost" at bounding box center [1239, 566] width 145 height 38
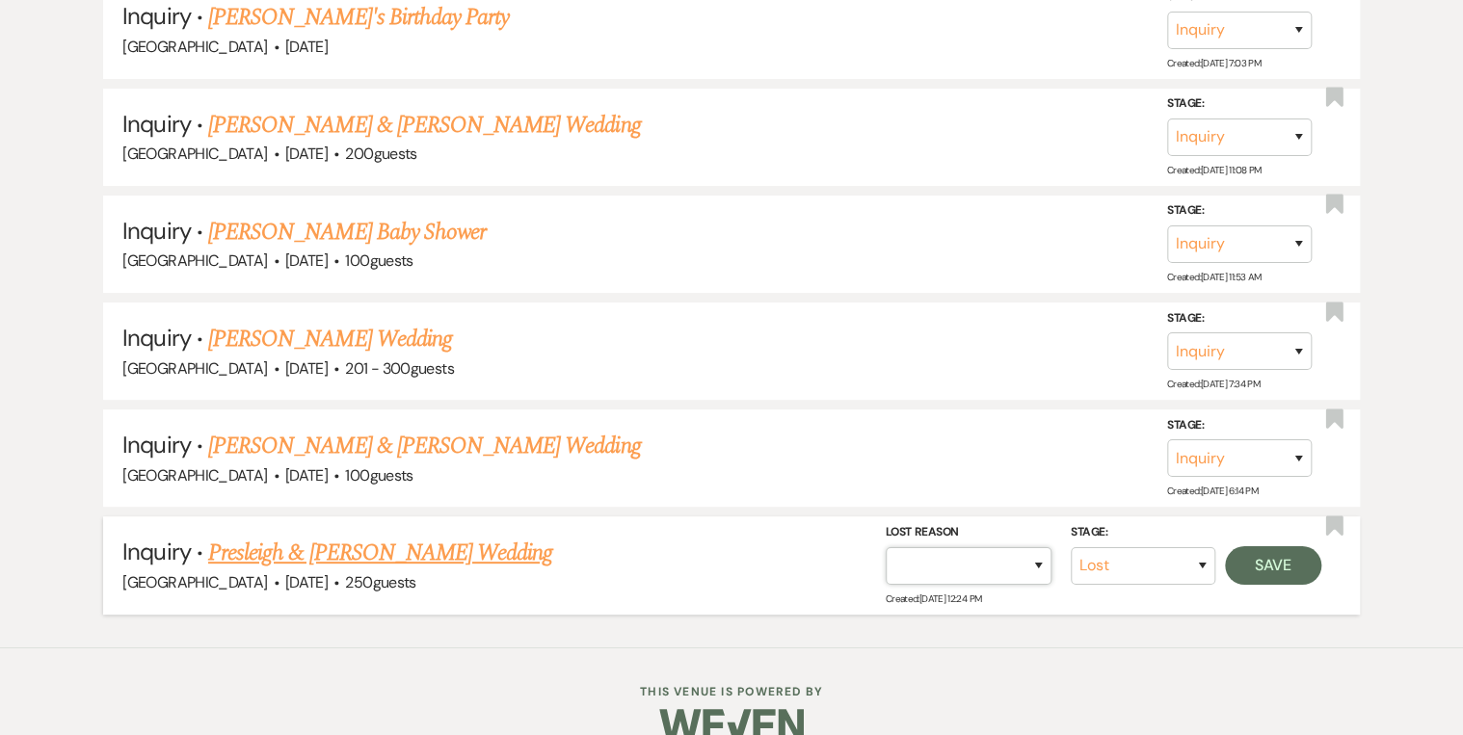
click at [1041, 547] on select "Booked Elsewhere Budget Date Unavailable No Response Not a Good Match Capacity …" at bounding box center [969, 566] width 166 height 38
select select "5"
click at [886, 547] on select "Booked Elsewhere Budget Date Unavailable No Response Not a Good Match Capacity …" at bounding box center [969, 566] width 166 height 38
click at [1249, 546] on button "Save" at bounding box center [1273, 565] width 96 height 39
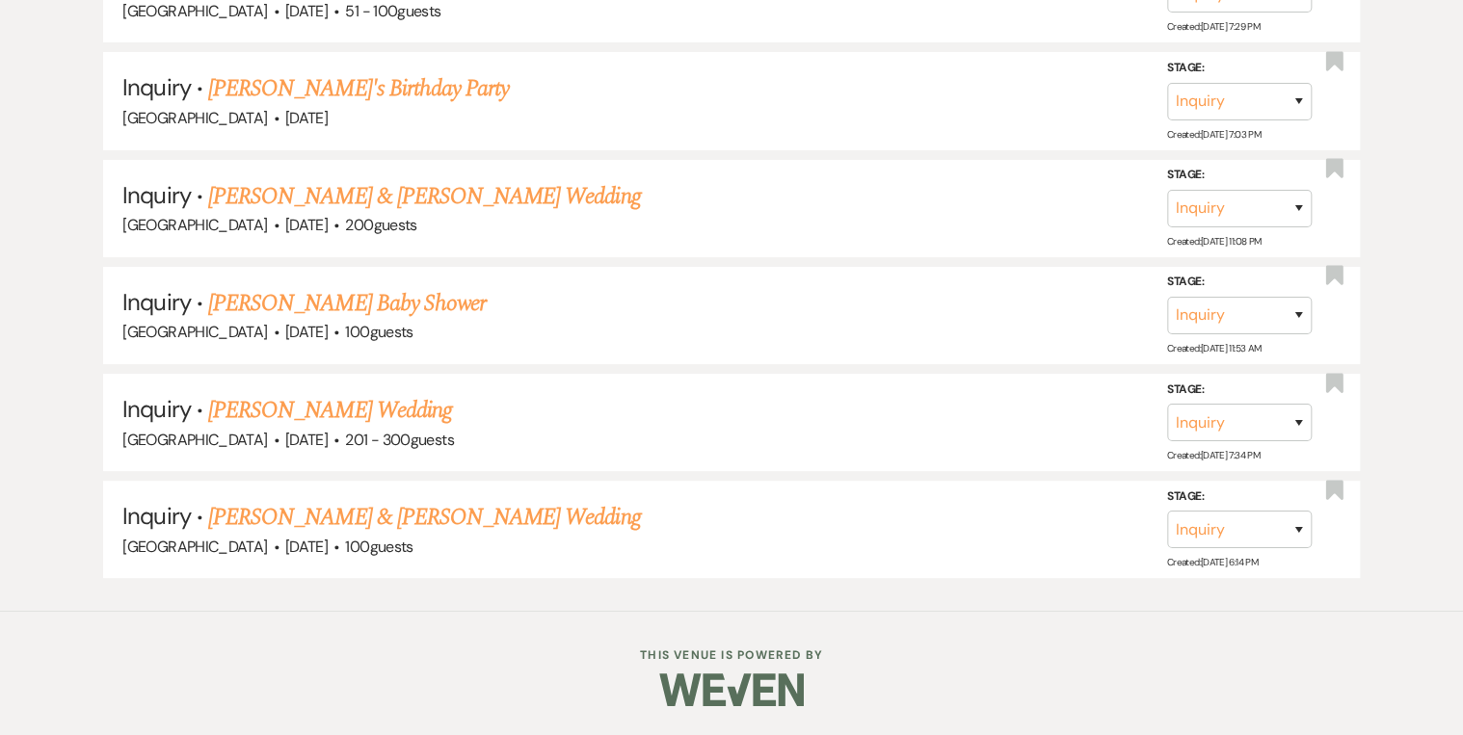
scroll to position [3578, 0]
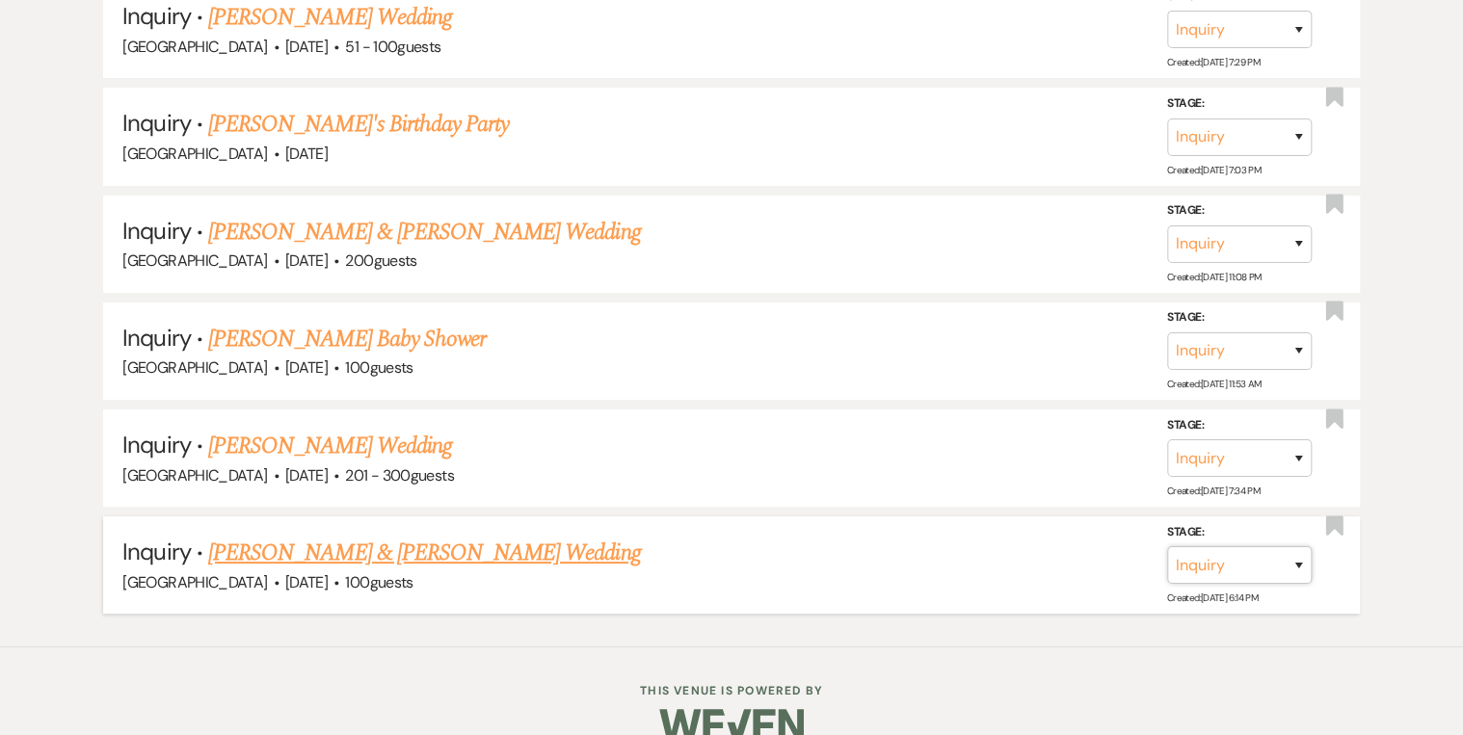
click at [1293, 547] on select "Inquiry Follow Up Tour Requested Tour Confirmed Toured Proposal Sent Booked Lost" at bounding box center [1239, 566] width 145 height 38
select select "8"
click at [1167, 547] on select "Inquiry Follow Up Tour Requested Tour Confirmed Toured Proposal Sent Booked Lost" at bounding box center [1239, 566] width 145 height 38
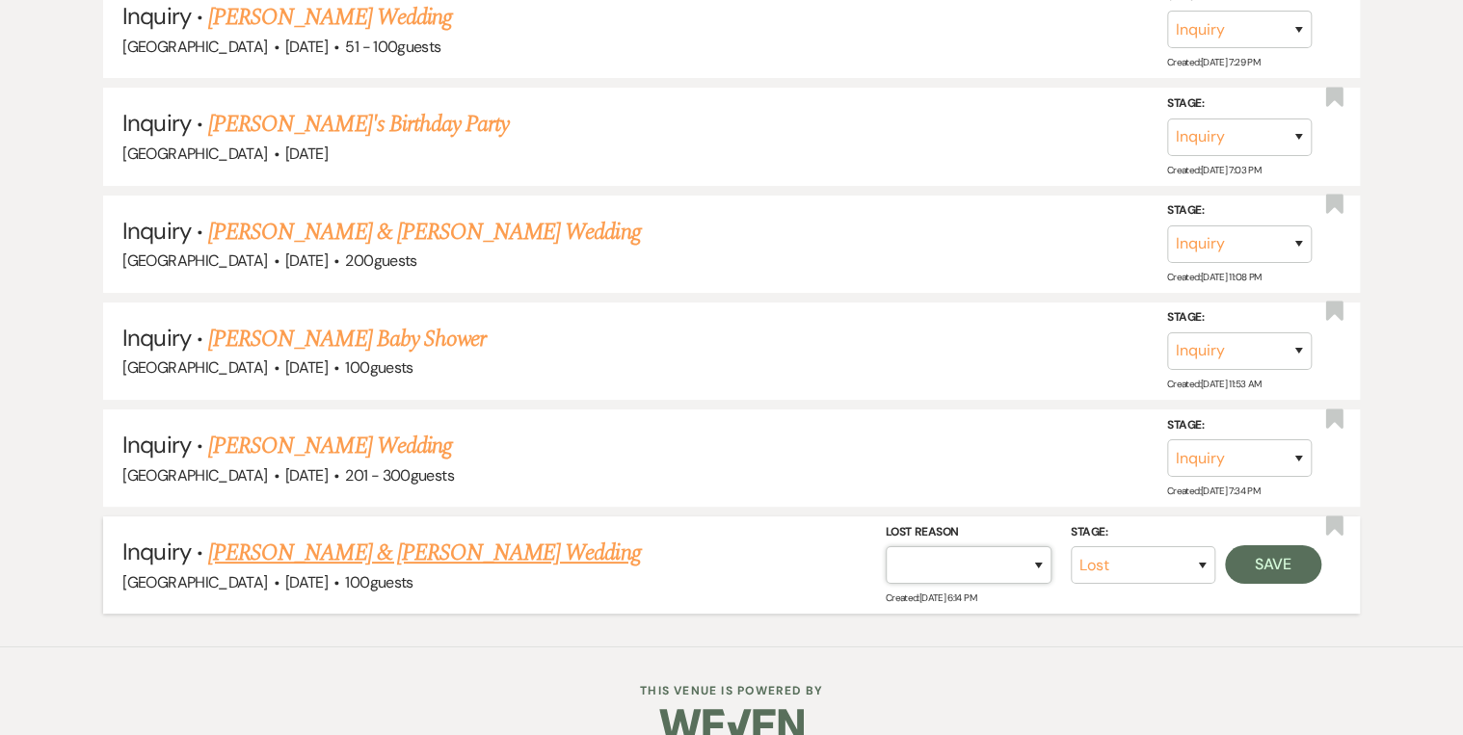
click at [1042, 547] on select "Booked Elsewhere Budget Date Unavailable No Response Not a Good Match Capacity …" at bounding box center [969, 566] width 166 height 38
select select "5"
click at [886, 547] on select "Booked Elsewhere Budget Date Unavailable No Response Not a Good Match Capacity …" at bounding box center [969, 566] width 166 height 38
click at [1292, 546] on button "Save" at bounding box center [1273, 565] width 96 height 39
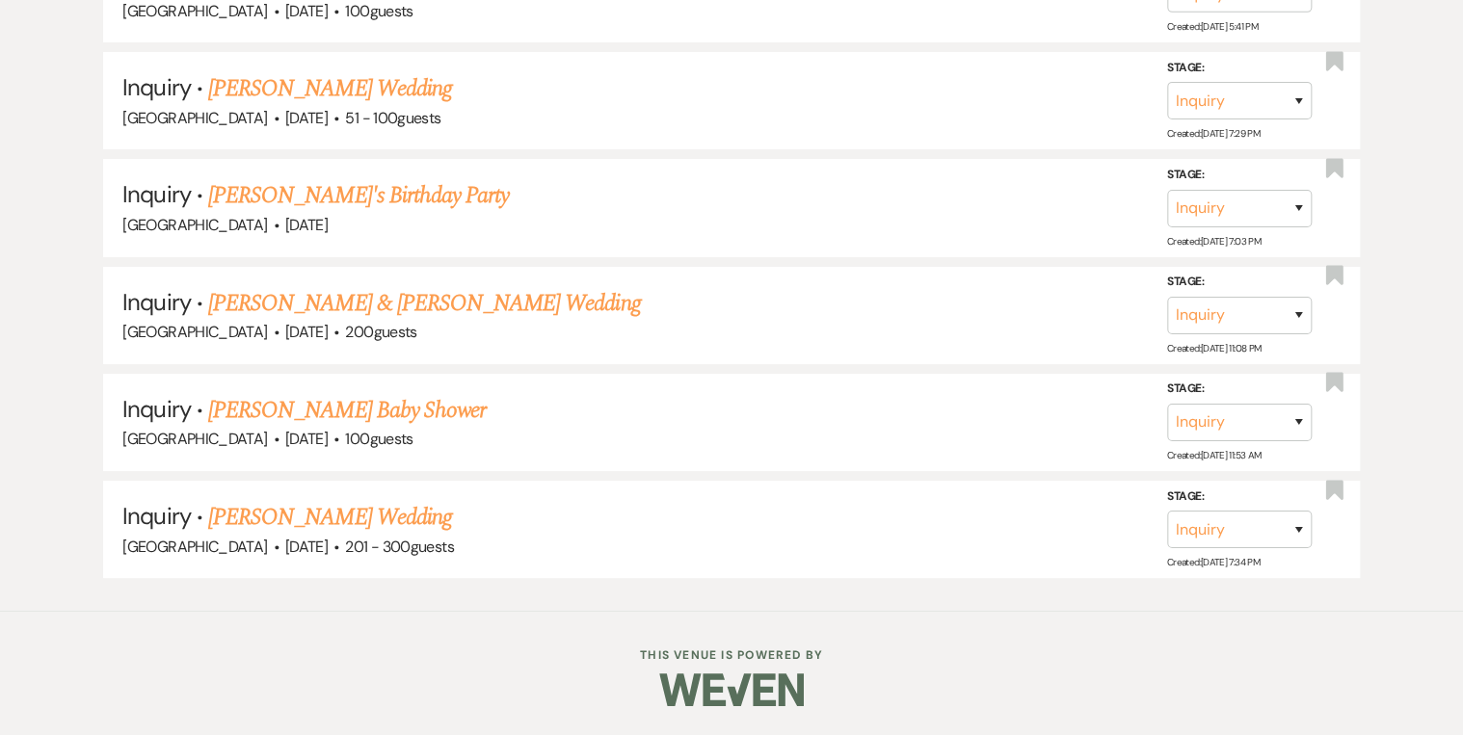
scroll to position [3473, 0]
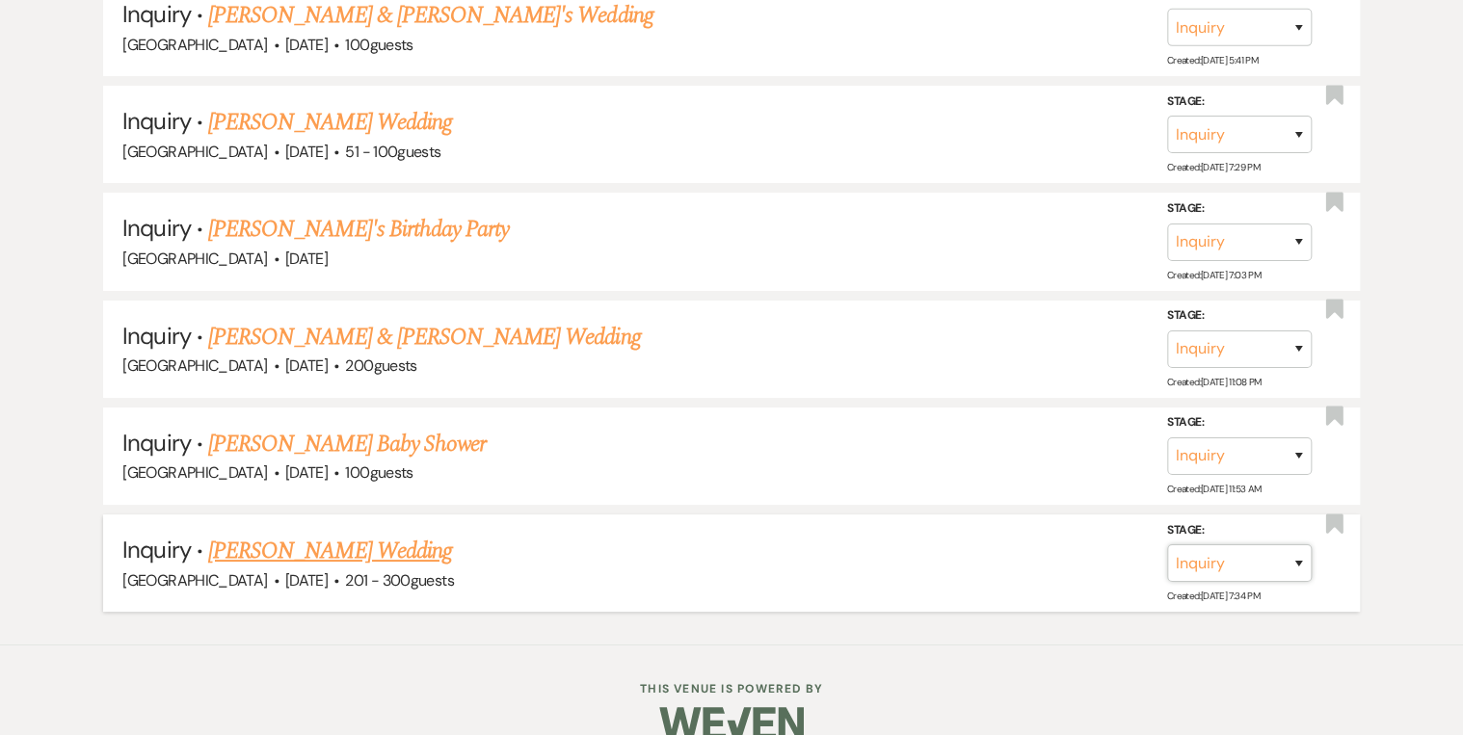
click at [1293, 545] on select "Inquiry Follow Up Tour Requested Tour Confirmed Toured Proposal Sent Booked Lost" at bounding box center [1239, 564] width 145 height 38
select select "8"
click at [1167, 545] on select "Inquiry Follow Up Tour Requested Tour Confirmed Toured Proposal Sent Booked Lost" at bounding box center [1239, 564] width 145 height 38
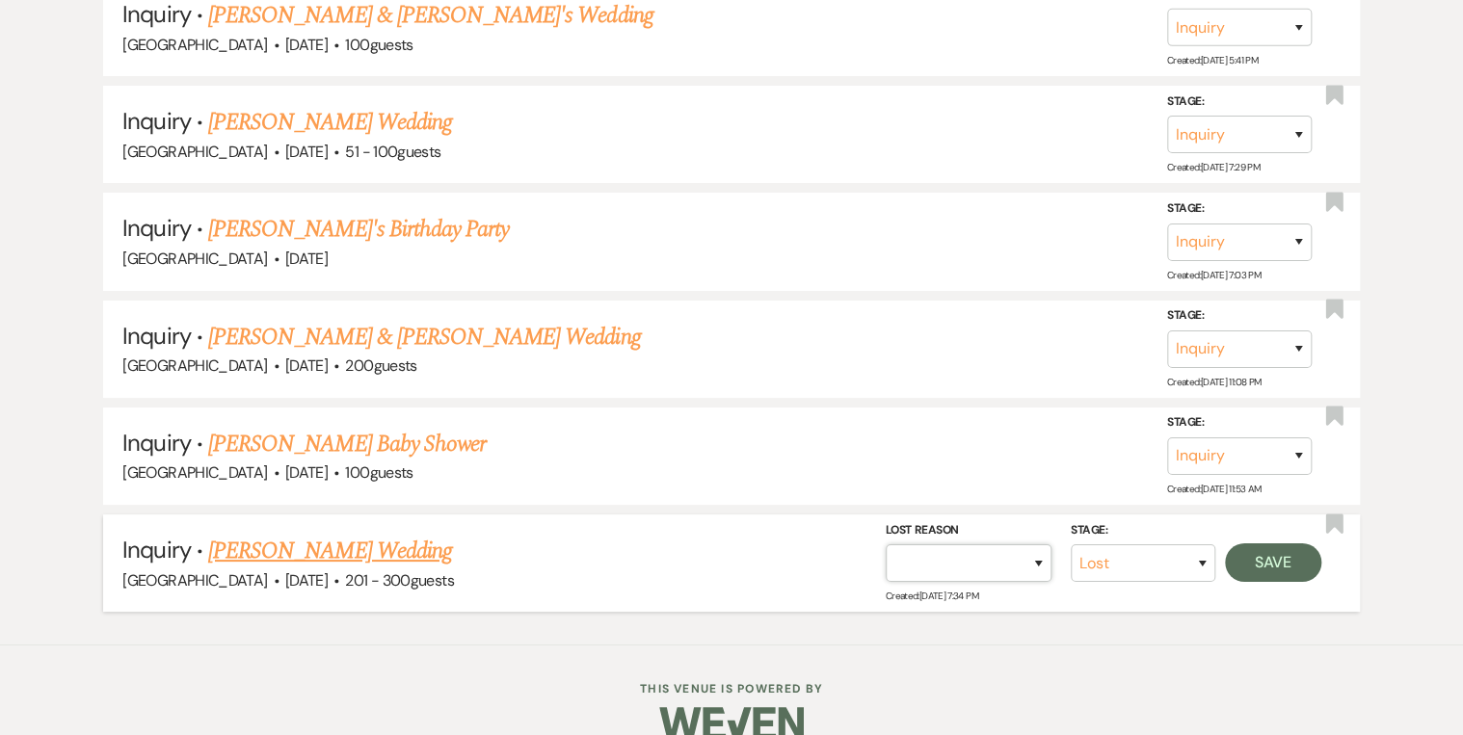
click at [1041, 545] on select "Booked Elsewhere Budget Date Unavailable No Response Not a Good Match Capacity …" at bounding box center [969, 564] width 166 height 38
select select "5"
click at [886, 545] on select "Booked Elsewhere Budget Date Unavailable No Response Not a Good Match Capacity …" at bounding box center [969, 564] width 166 height 38
click at [1242, 544] on button "Save" at bounding box center [1273, 563] width 96 height 39
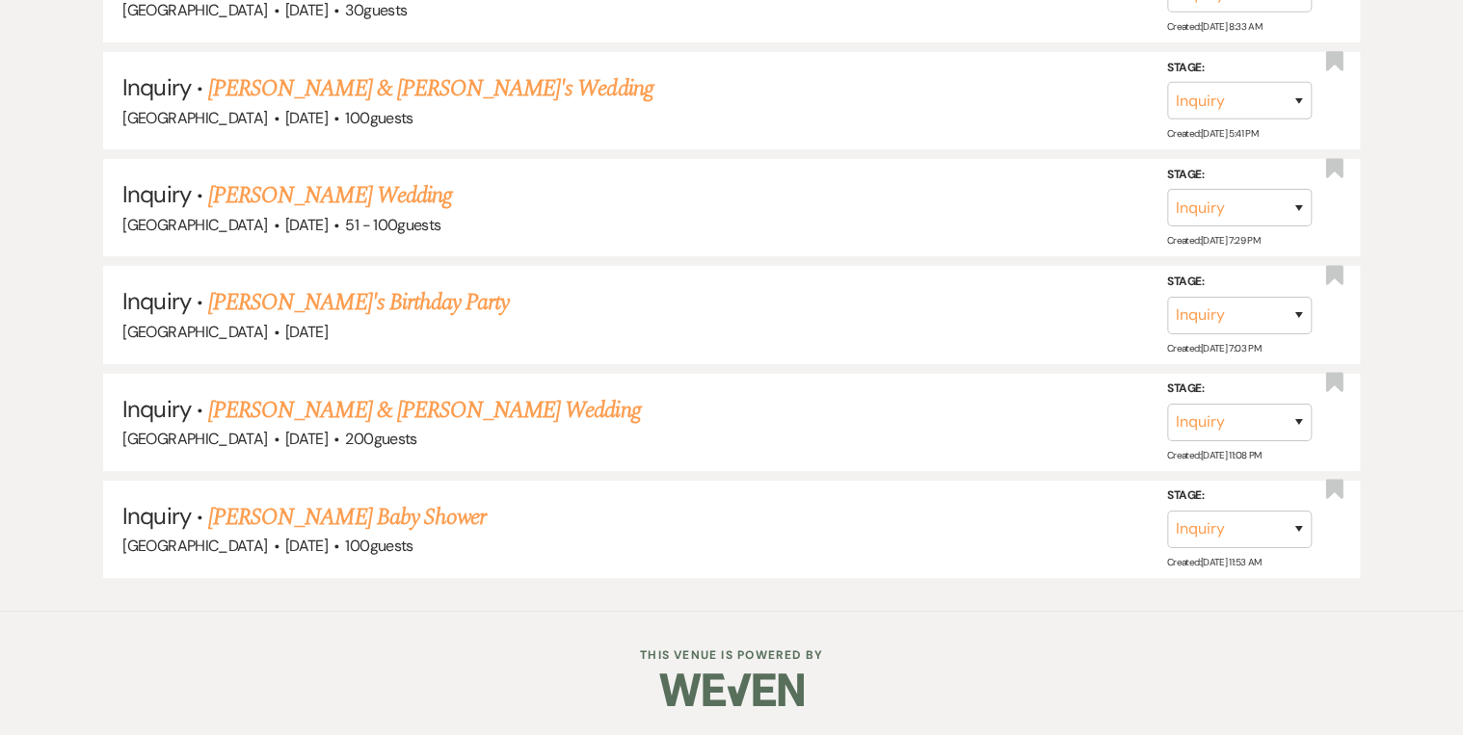
scroll to position [3366, 0]
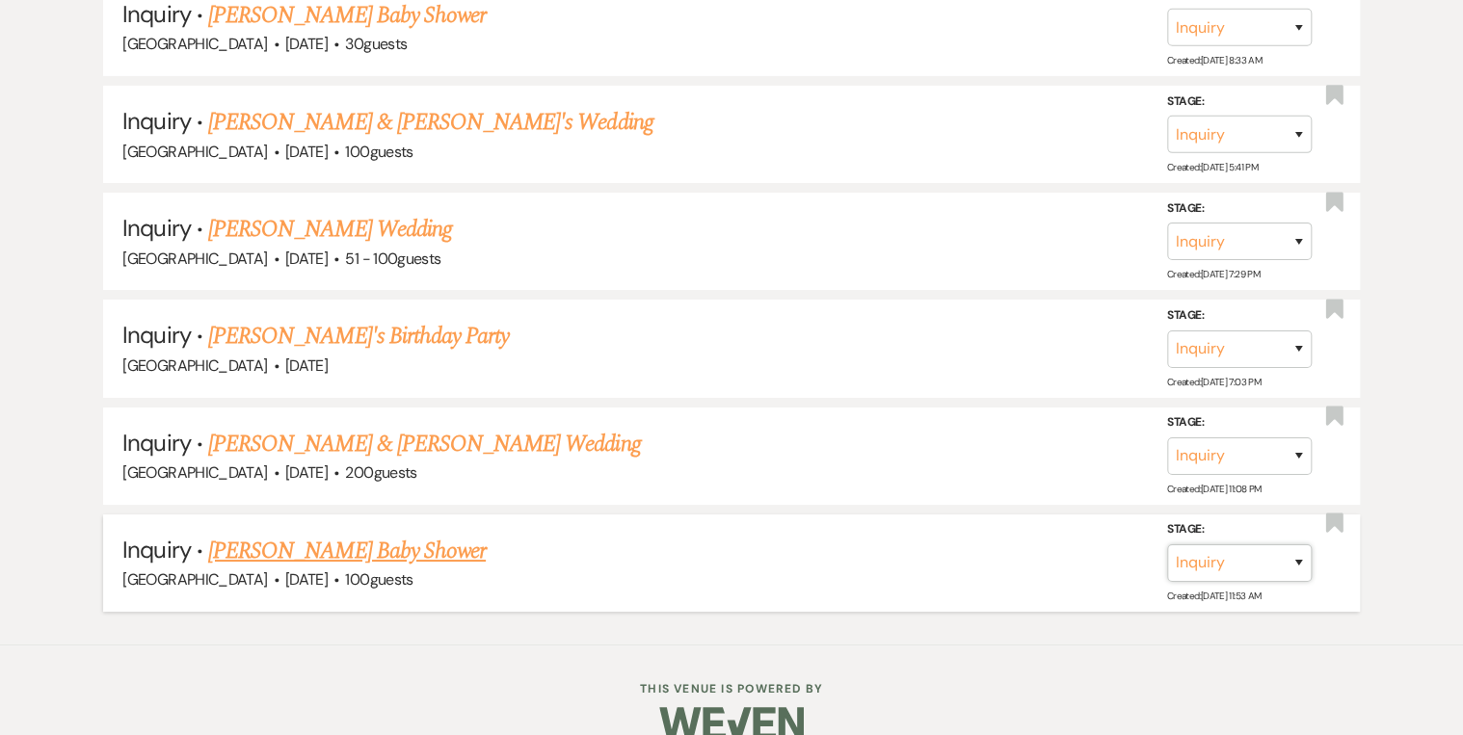
click at [1292, 545] on select "Inquiry Follow Up Tour Requested Tour Confirmed Toured Proposal Sent Booked Lost" at bounding box center [1239, 564] width 145 height 38
select select "8"
click at [1167, 545] on select "Inquiry Follow Up Tour Requested Tour Confirmed Toured Proposal Sent Booked Lost" at bounding box center [1239, 564] width 145 height 38
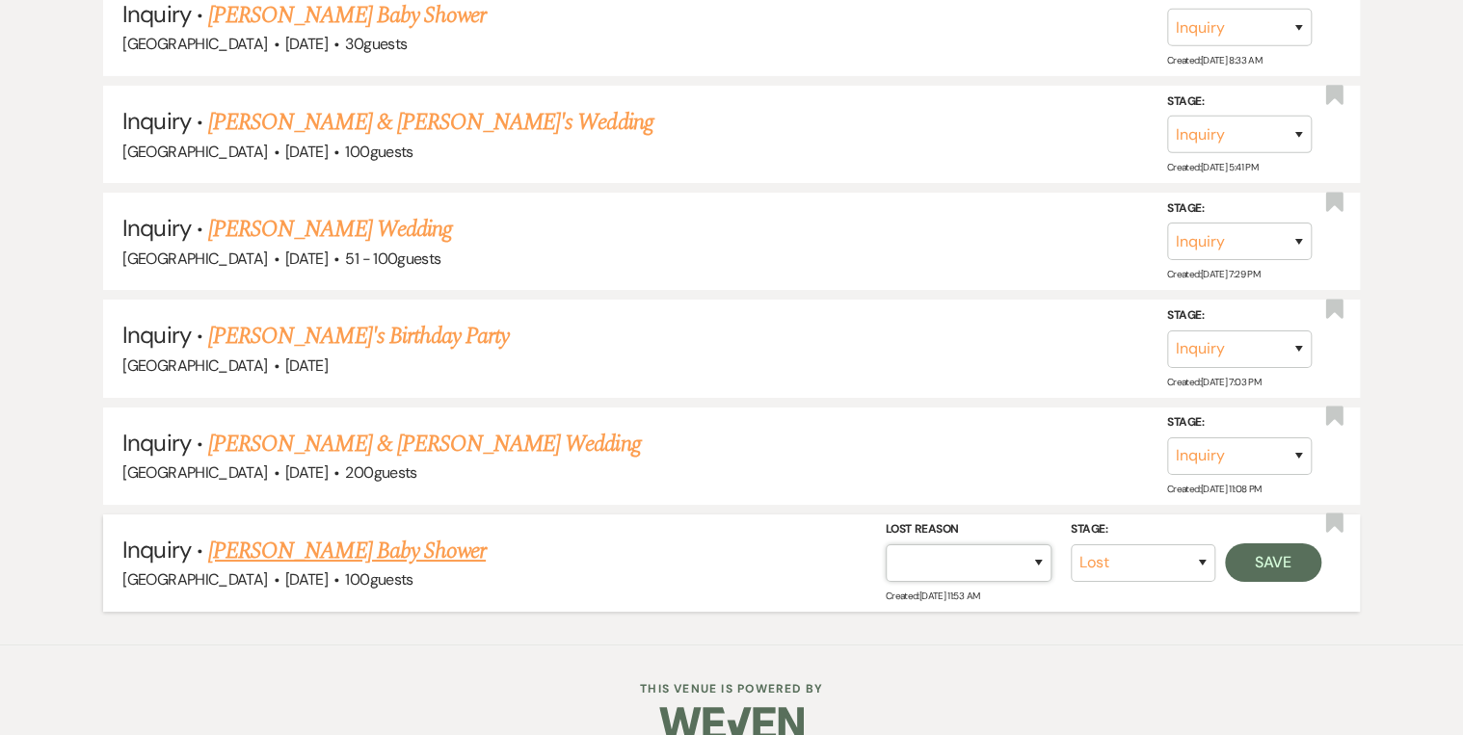
click at [1032, 545] on select "Booked Elsewhere Budget Date Unavailable No Response Not a Good Match Capacity …" at bounding box center [969, 564] width 166 height 38
select select "5"
click at [886, 545] on select "Booked Elsewhere Budget Date Unavailable No Response Not a Good Match Capacity …" at bounding box center [969, 564] width 166 height 38
click at [1237, 544] on button "Save" at bounding box center [1273, 563] width 96 height 39
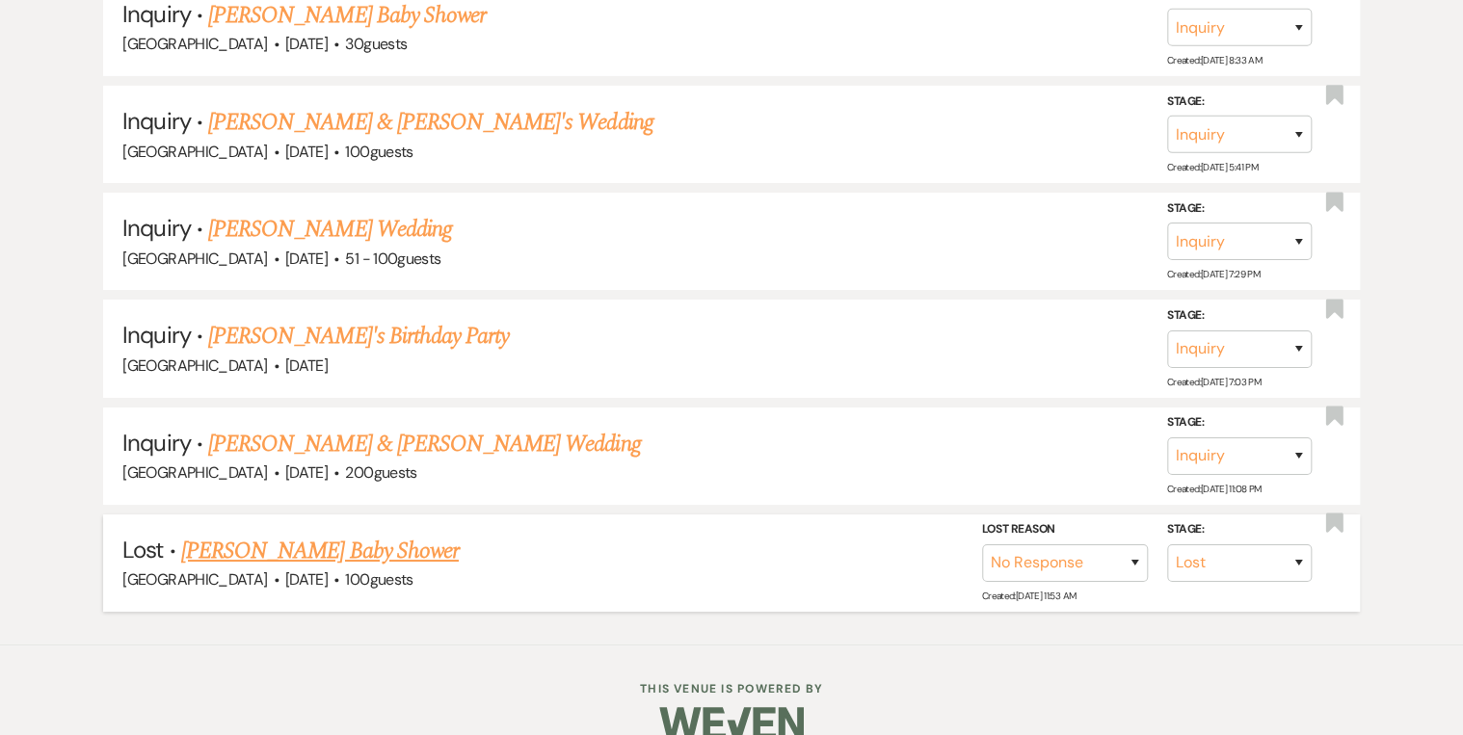
scroll to position [3261, 0]
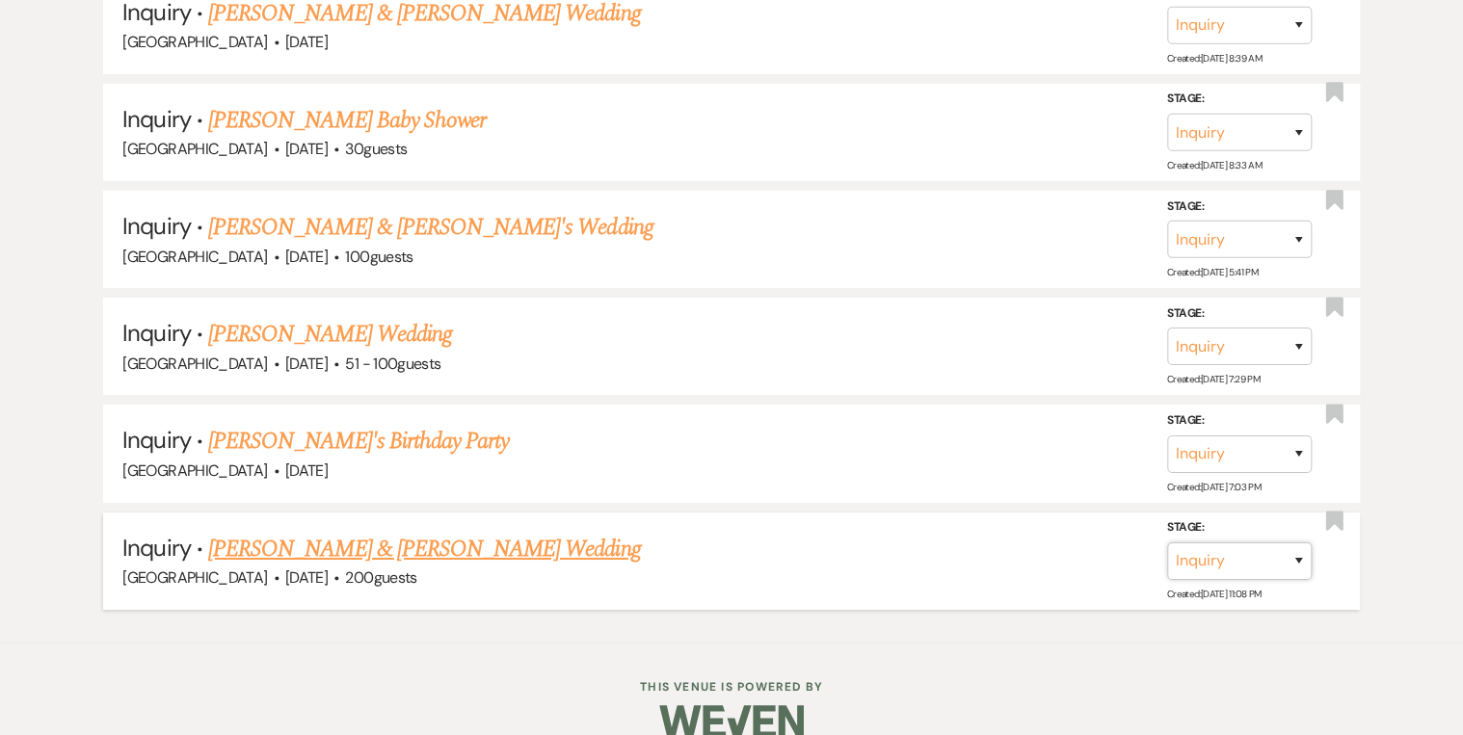
click at [1296, 543] on select "Inquiry Follow Up Tour Requested Tour Confirmed Toured Proposal Sent Booked Lost" at bounding box center [1239, 562] width 145 height 38
select select "8"
click at [1167, 543] on select "Inquiry Follow Up Tour Requested Tour Confirmed Toured Proposal Sent Booked Lost" at bounding box center [1239, 562] width 145 height 38
click at [1045, 543] on select "Booked Elsewhere Budget Date Unavailable No Response Not a Good Match Capacity …" at bounding box center [969, 562] width 166 height 38
select select "5"
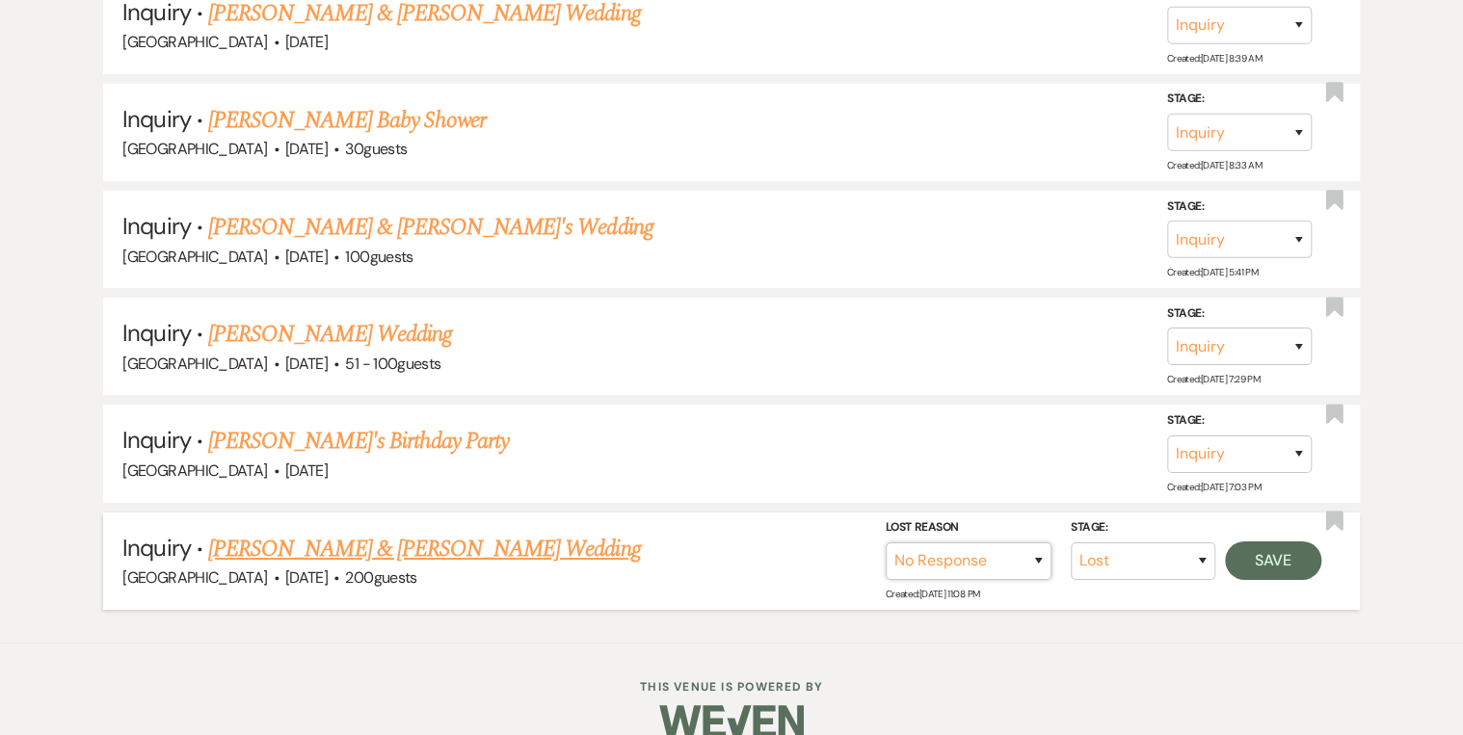
click at [886, 543] on select "Booked Elsewhere Budget Date Unavailable No Response Not a Good Match Capacity …" at bounding box center [969, 562] width 166 height 38
click at [1265, 544] on button "Save" at bounding box center [1273, 561] width 96 height 39
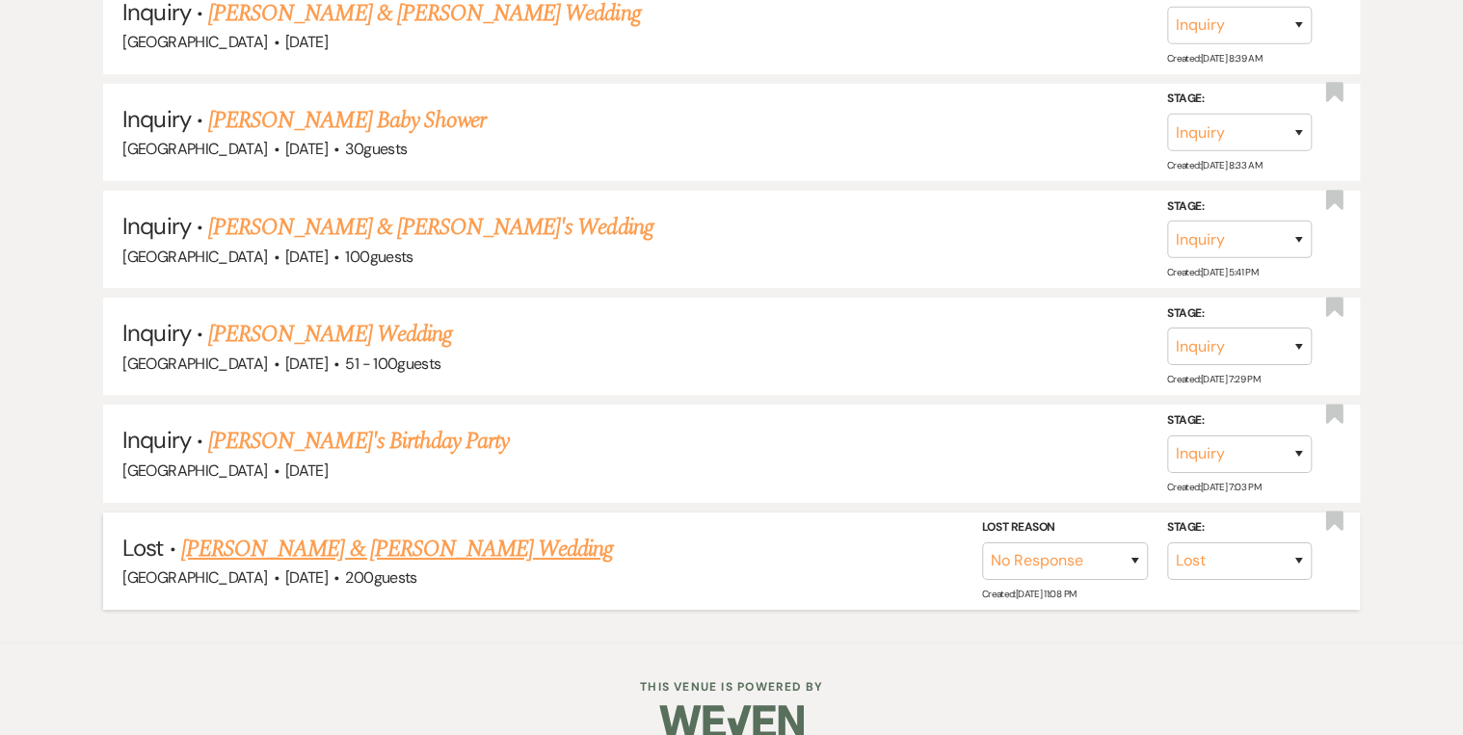
scroll to position [3154, 0]
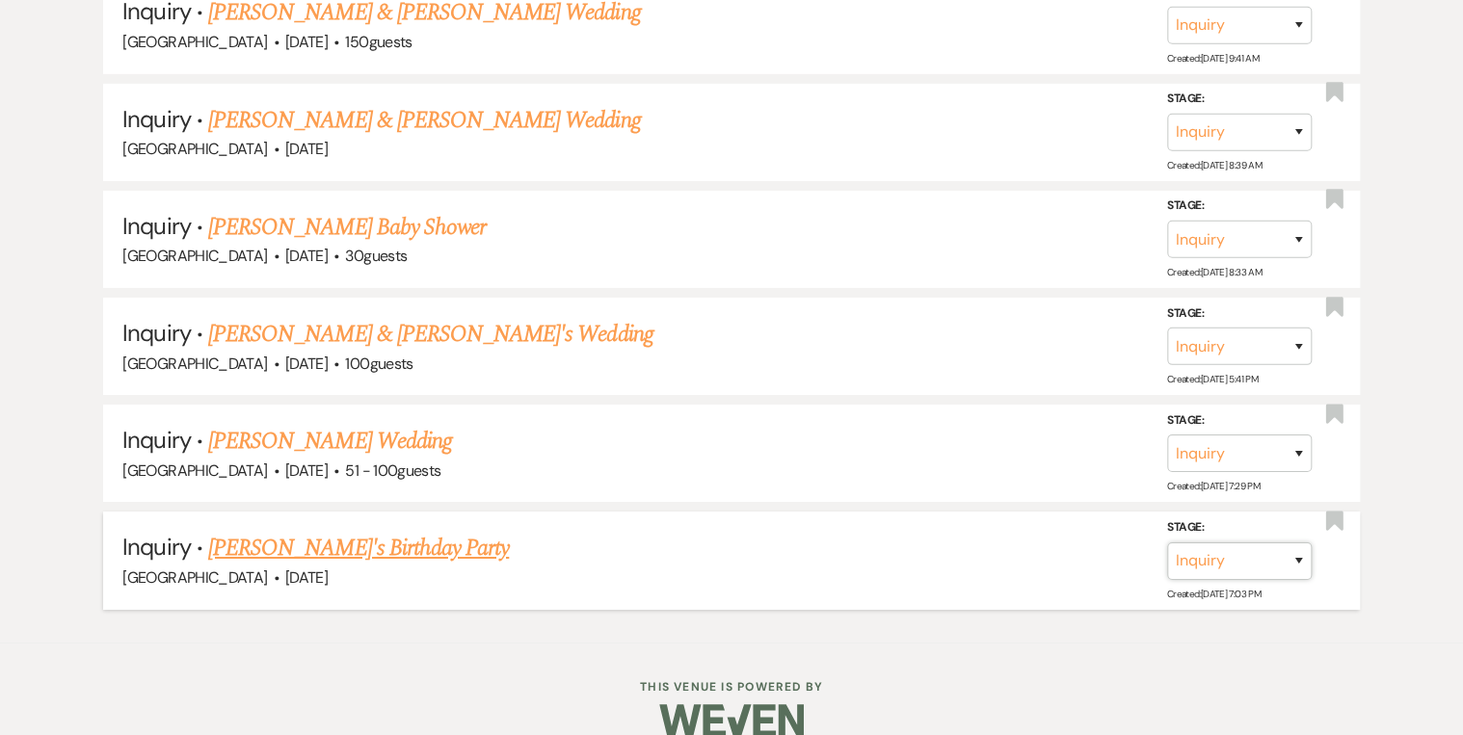
click at [1301, 542] on select "Inquiry Follow Up Tour Requested Tour Confirmed Toured Proposal Sent Booked Lost" at bounding box center [1239, 561] width 145 height 38
select select "8"
click at [1167, 542] on select "Inquiry Follow Up Tour Requested Tour Confirmed Toured Proposal Sent Booked Lost" at bounding box center [1239, 561] width 145 height 38
drag, startPoint x: 1041, startPoint y: 528, endPoint x: 1034, endPoint y: 509, distance: 20.4
click at [1041, 542] on select "Booked Elsewhere Budget Date Unavailable No Response Not a Good Match Capacity …" at bounding box center [969, 561] width 166 height 38
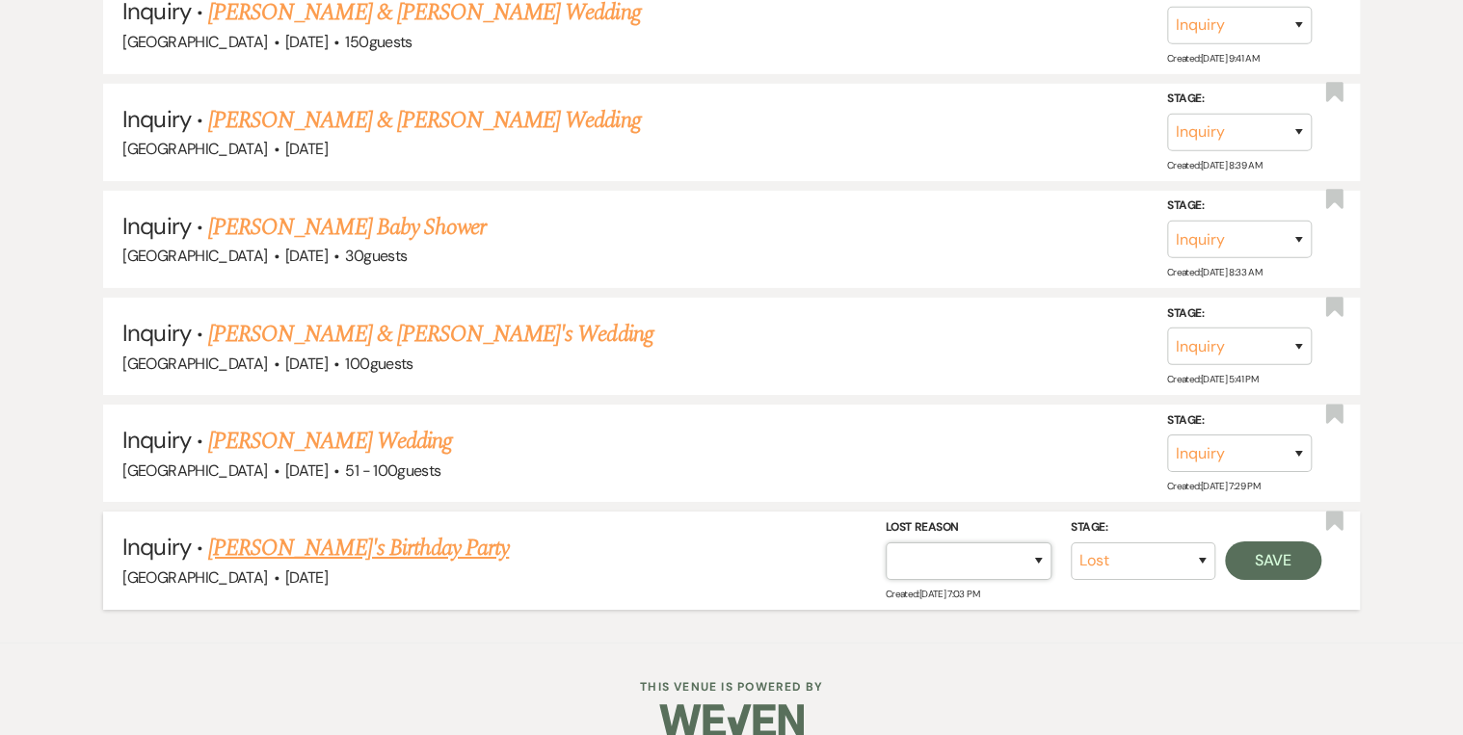
select select "5"
click at [886, 542] on select "Booked Elsewhere Budget Date Unavailable No Response Not a Good Match Capacity …" at bounding box center [969, 561] width 166 height 38
click at [1261, 541] on button "Save" at bounding box center [1273, 560] width 96 height 39
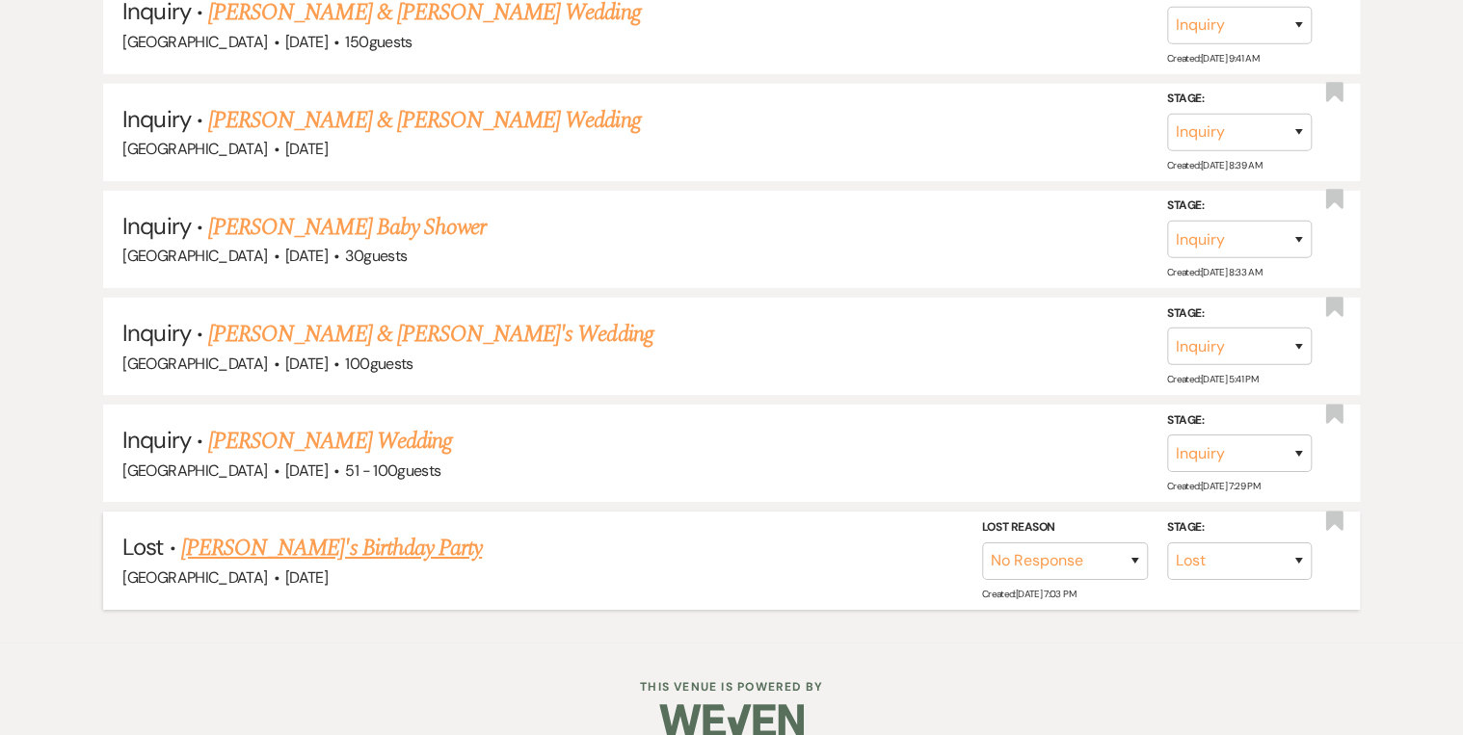
scroll to position [3049, 0]
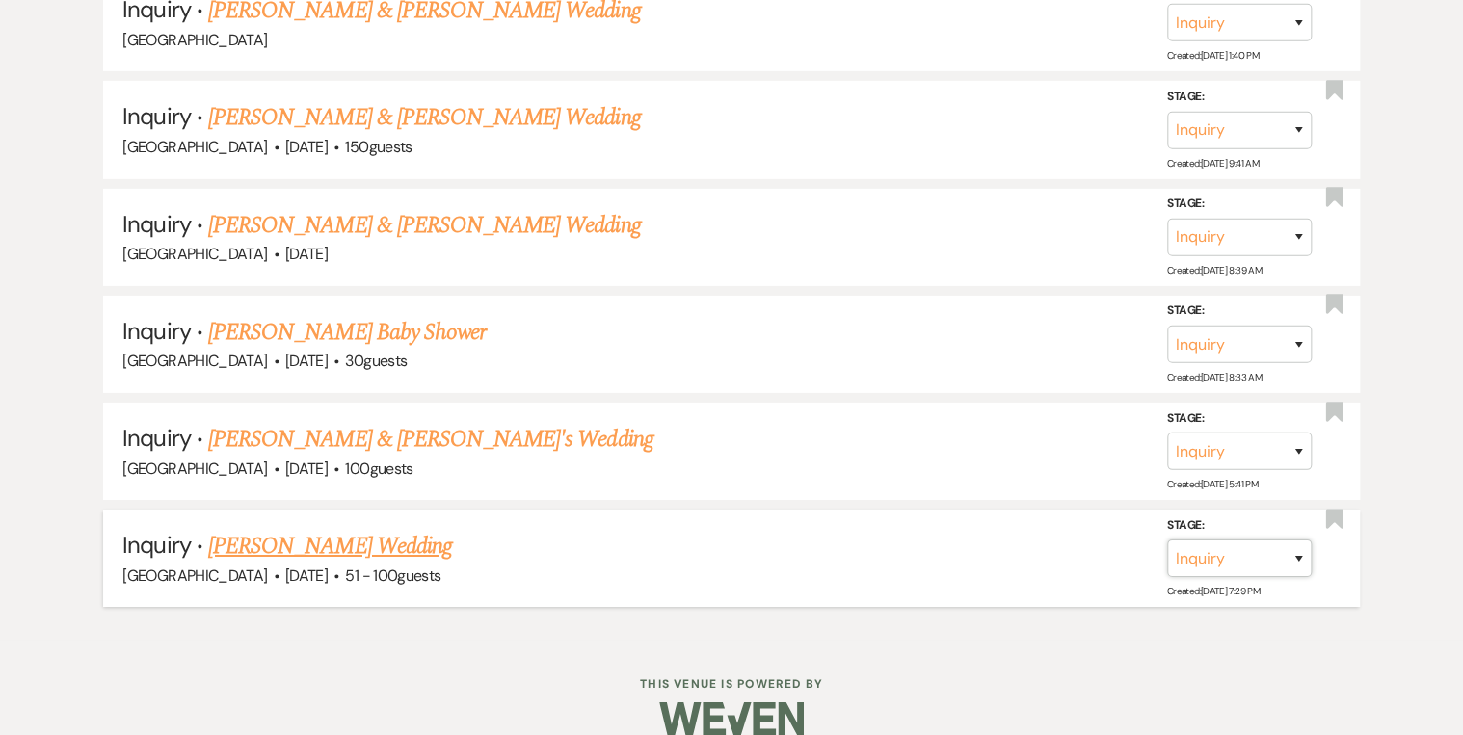
click at [1296, 540] on select "Inquiry Follow Up Tour Requested Tour Confirmed Toured Proposal Sent Booked Lost" at bounding box center [1239, 559] width 145 height 38
select select "8"
click at [1167, 540] on select "Inquiry Follow Up Tour Requested Tour Confirmed Toured Proposal Sent Booked Lost" at bounding box center [1239, 559] width 145 height 38
click at [1036, 540] on select "Booked Elsewhere Budget Date Unavailable No Response Not a Good Match Capacity …" at bounding box center [969, 559] width 166 height 38
select select "5"
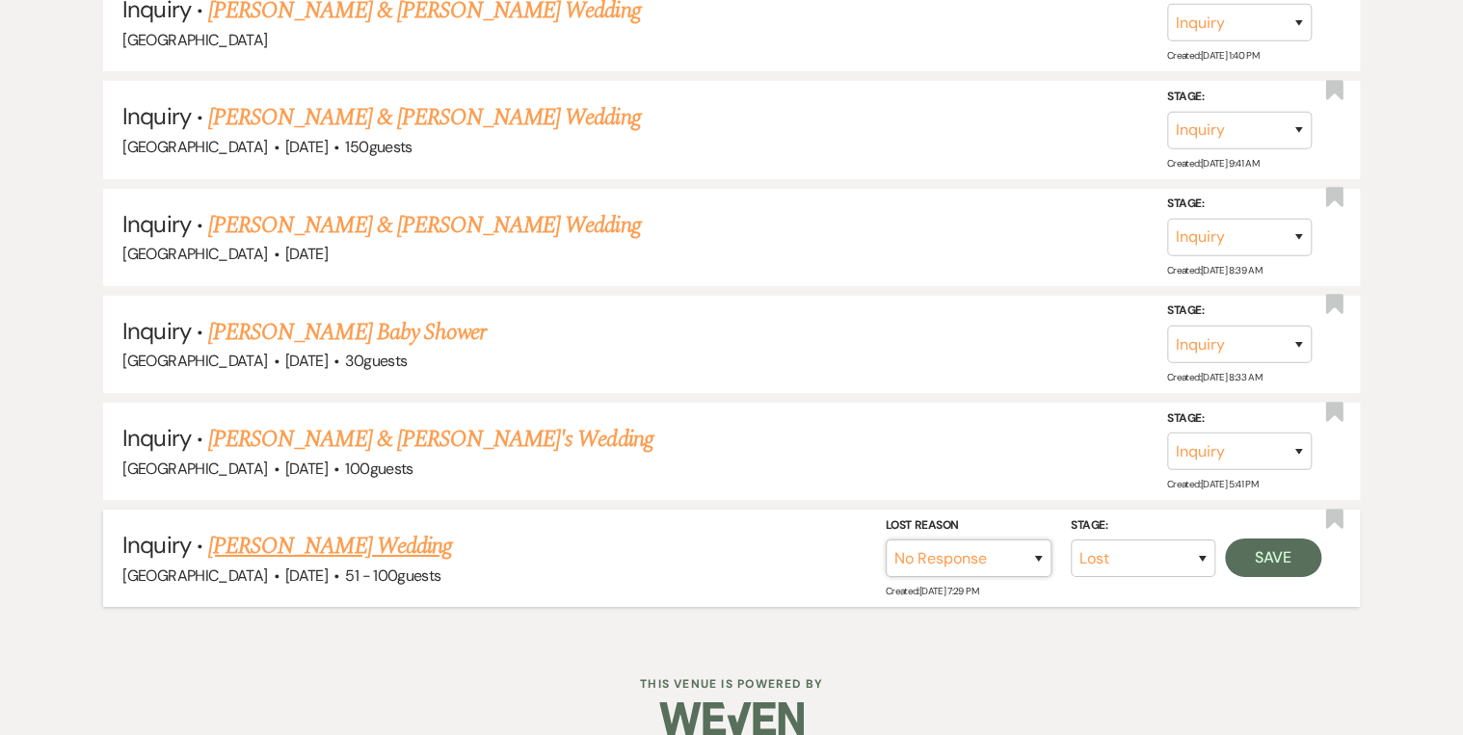
click at [886, 540] on select "Booked Elsewhere Budget Date Unavailable No Response Not a Good Match Capacity …" at bounding box center [969, 559] width 166 height 38
click at [1257, 539] on button "Save" at bounding box center [1273, 558] width 96 height 39
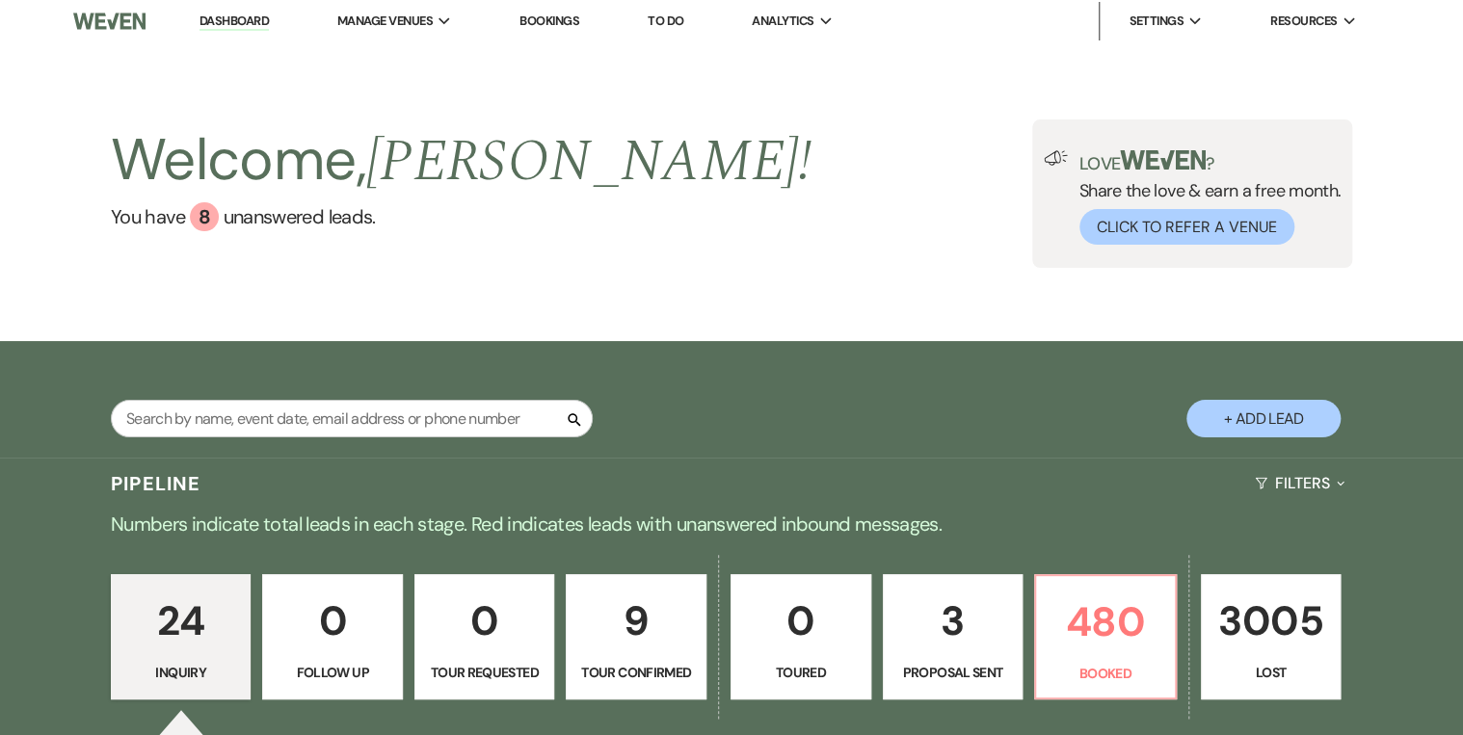
scroll to position [0, 0]
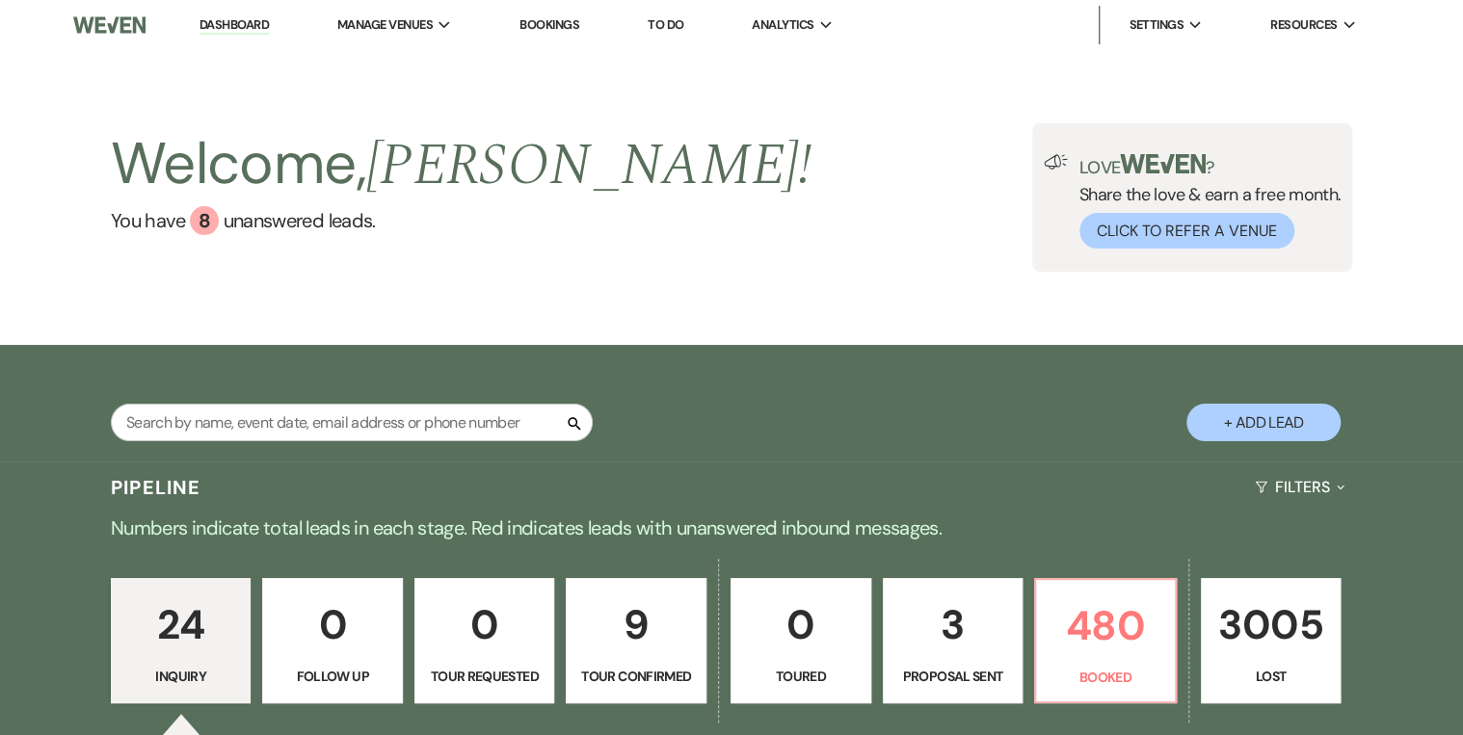
drag, startPoint x: 227, startPoint y: 30, endPoint x: 285, endPoint y: 50, distance: 62.2
click at [227, 30] on link "Dashboard" at bounding box center [234, 25] width 69 height 18
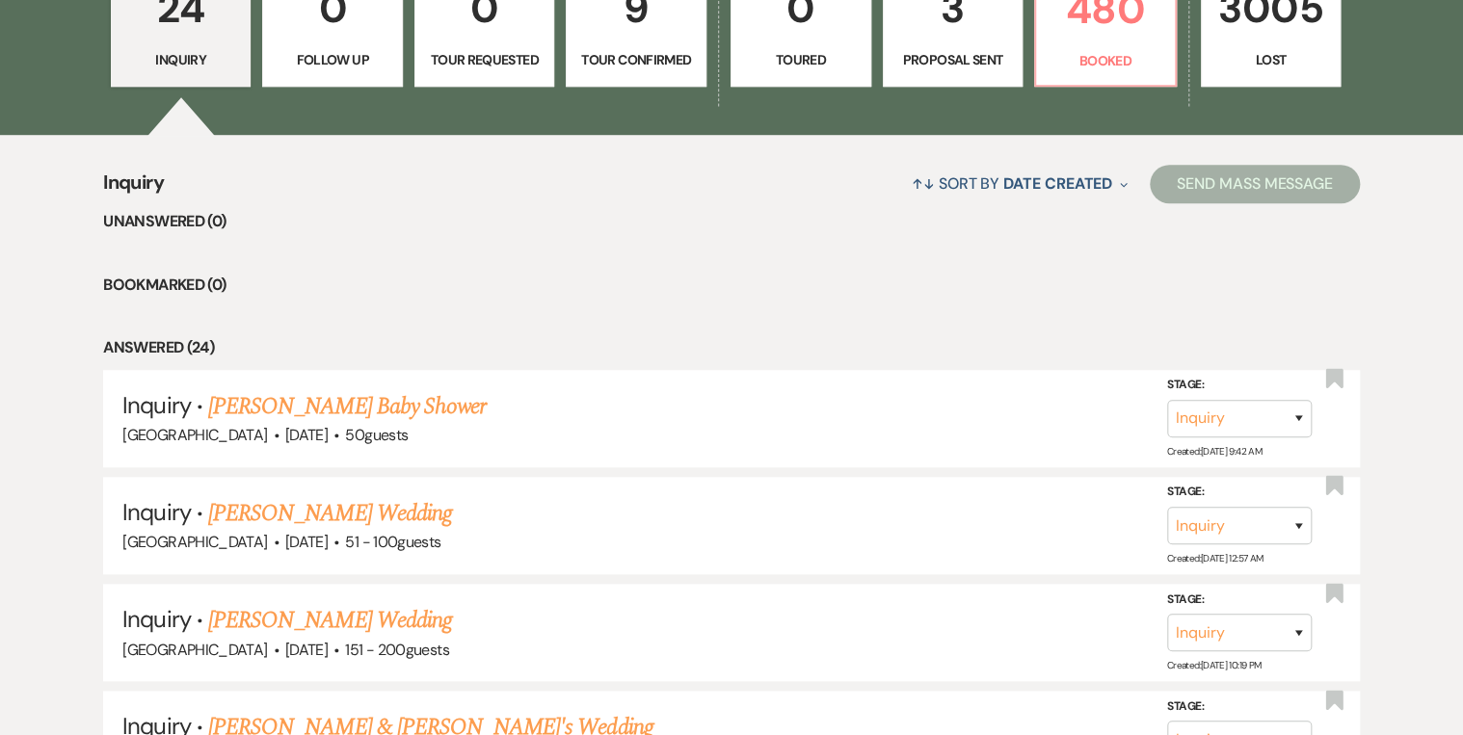
scroll to position [231, 0]
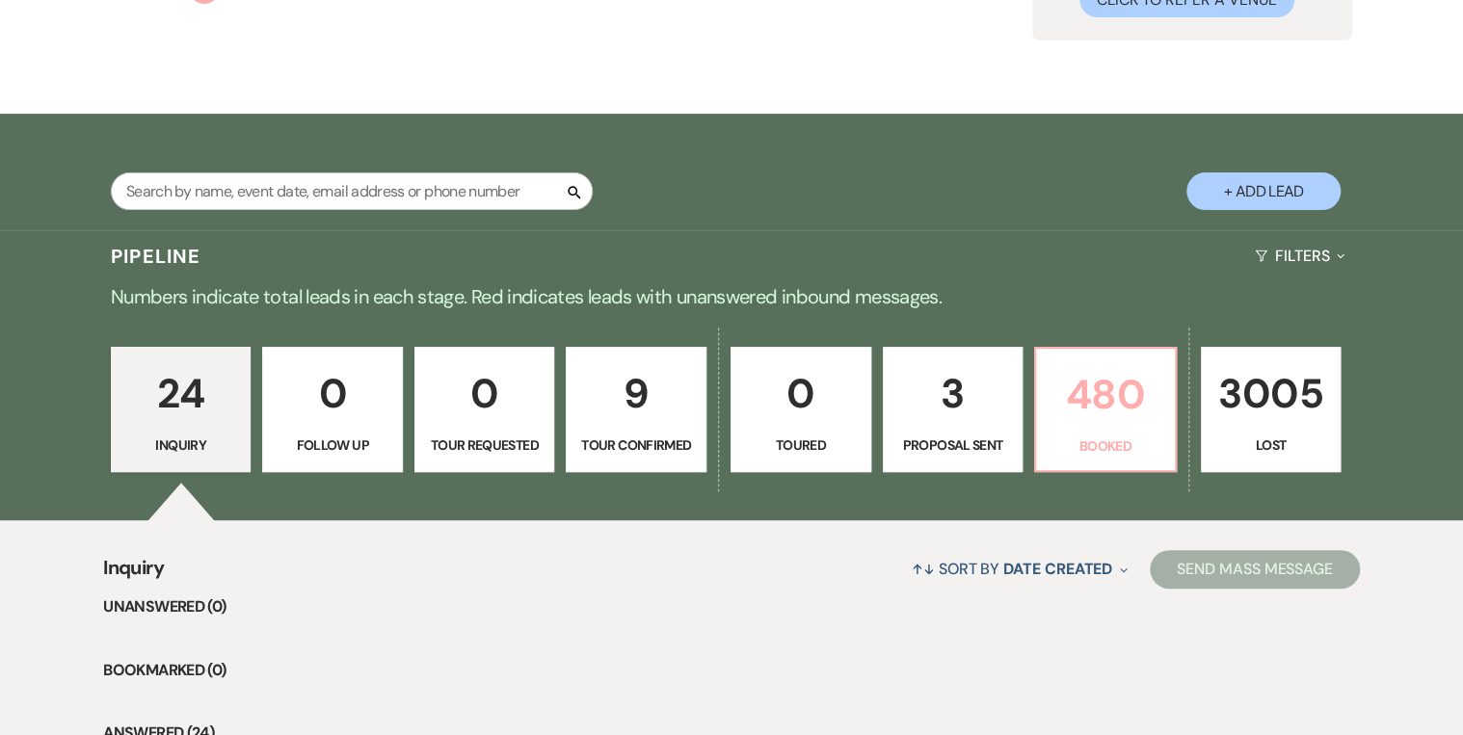
click at [1112, 442] on p "Booked" at bounding box center [1106, 446] width 116 height 21
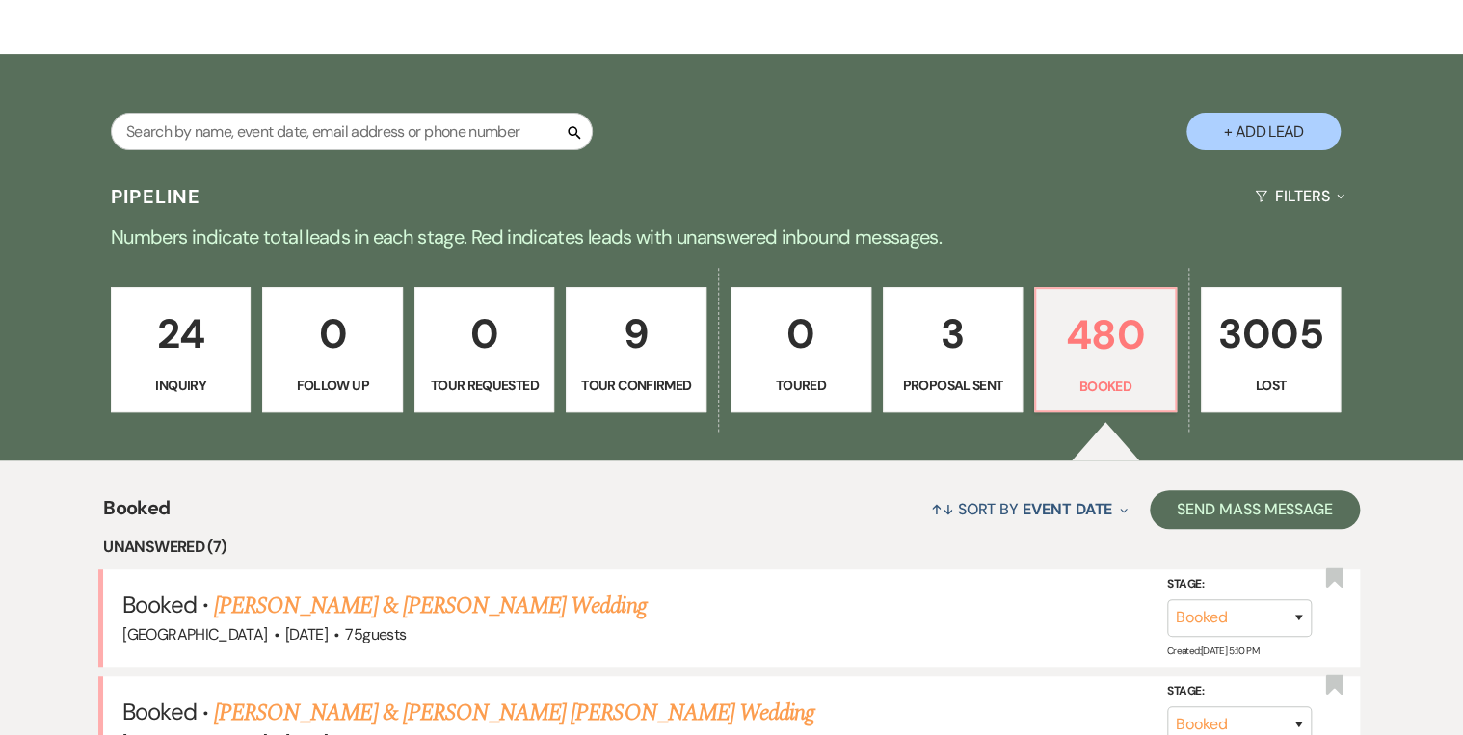
scroll to position [231, 0]
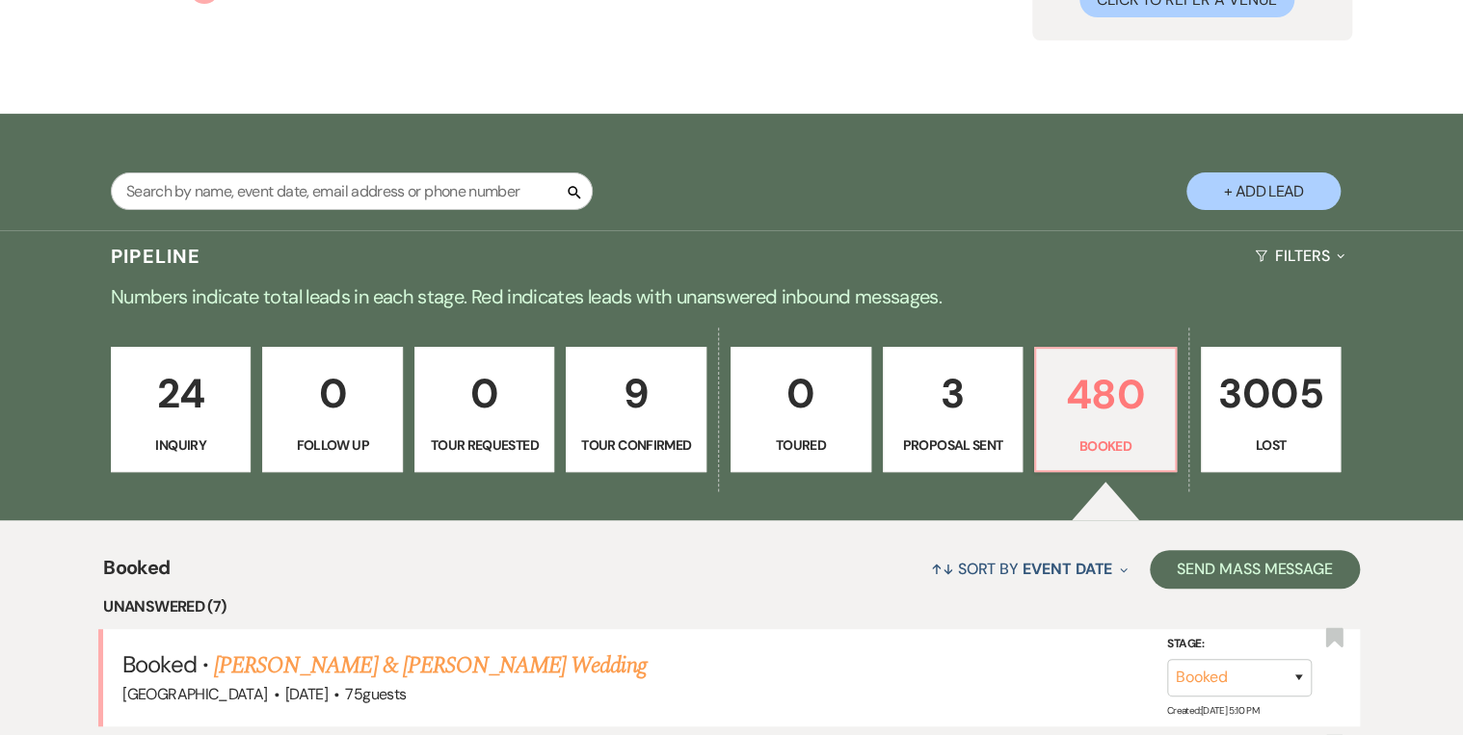
drag, startPoint x: 720, startPoint y: 166, endPoint x: 746, endPoint y: 164, distance: 26.1
click at [721, 166] on div "Search + Add Lead" at bounding box center [732, 174] width 1388 height 103
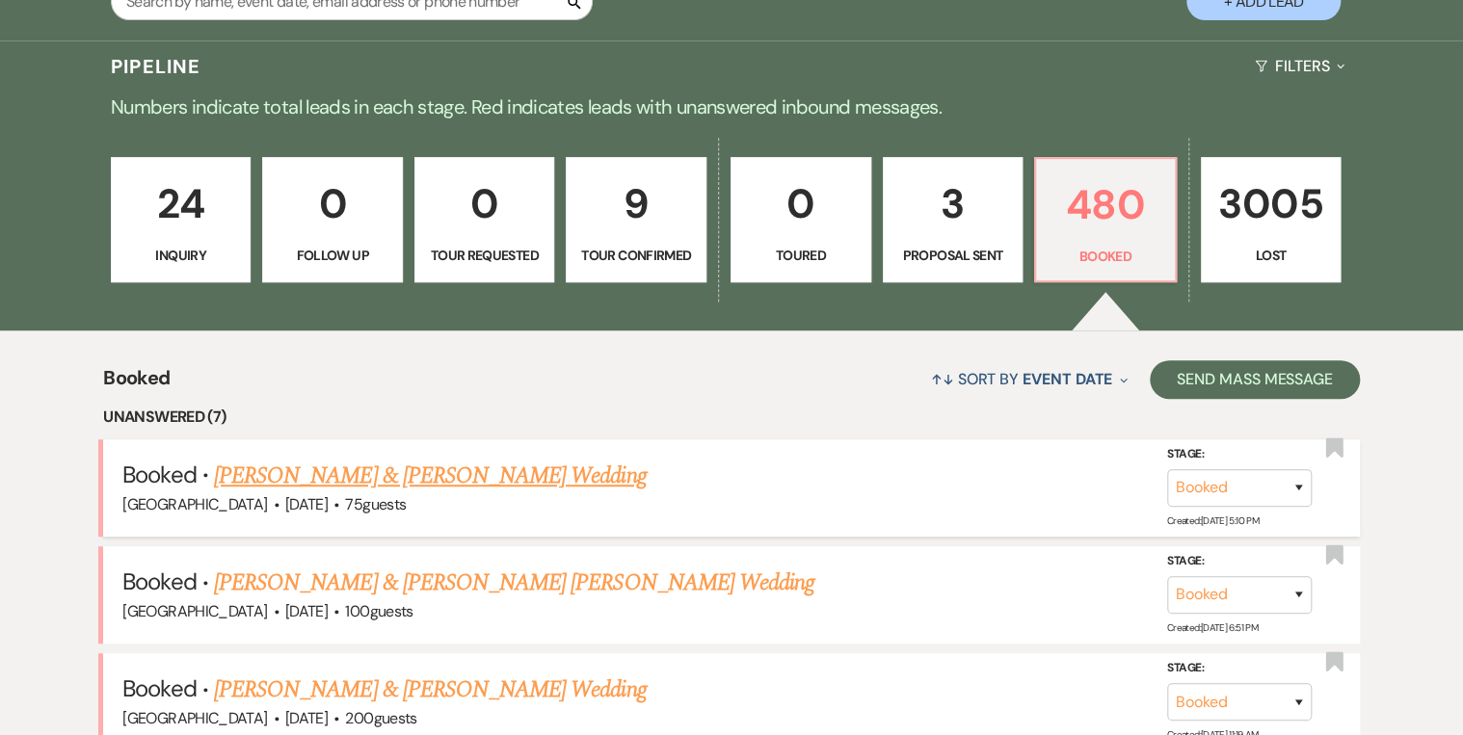
scroll to position [540, 0]
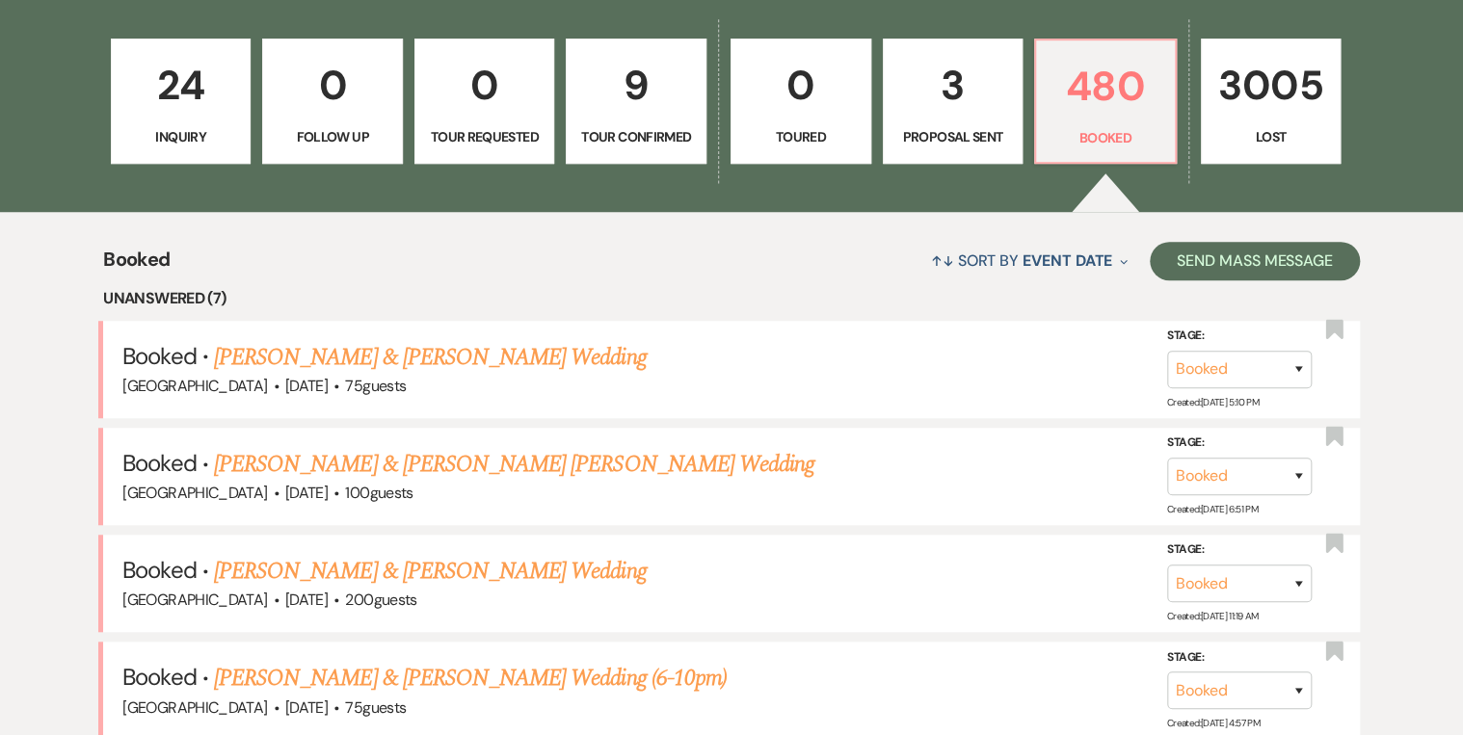
click at [185, 131] on p "Inquiry" at bounding box center [181, 136] width 116 height 21
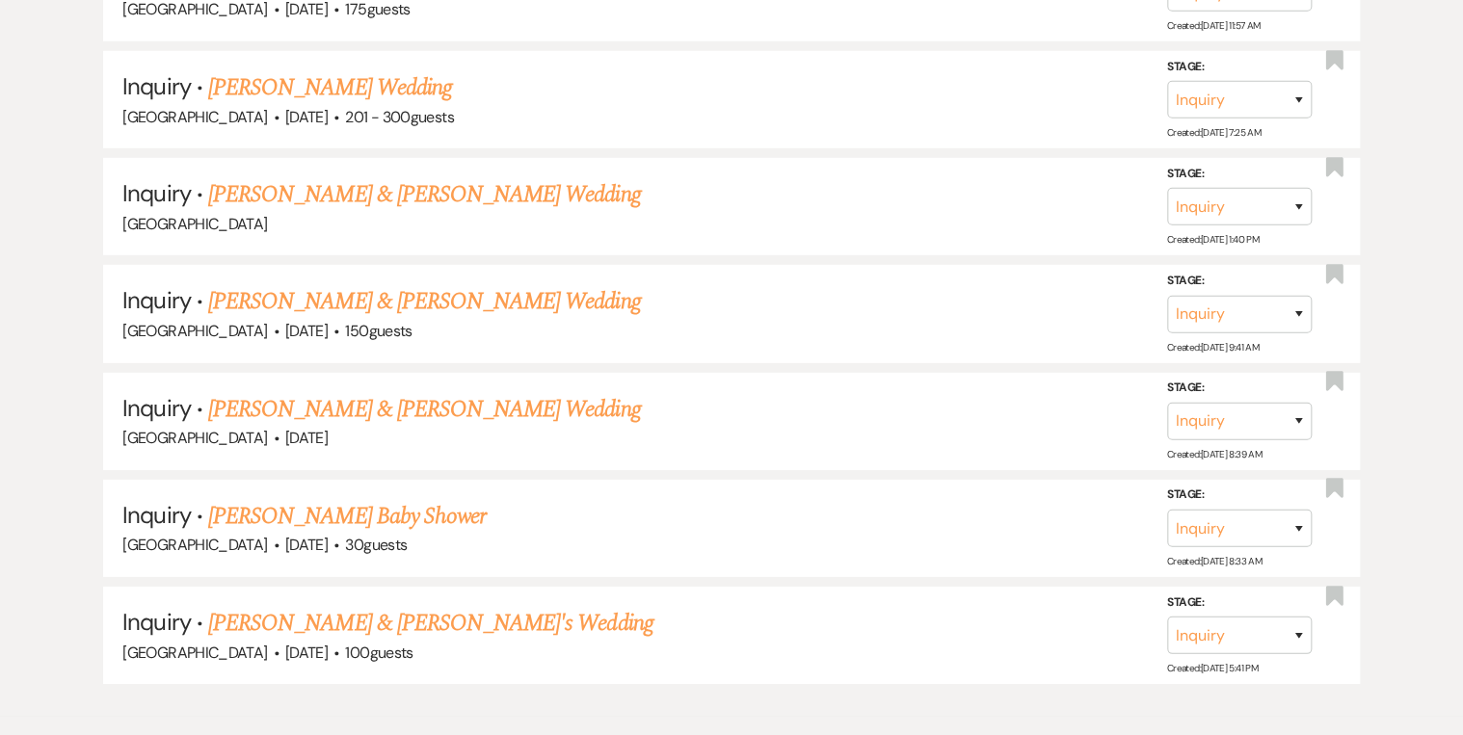
scroll to position [2942, 0]
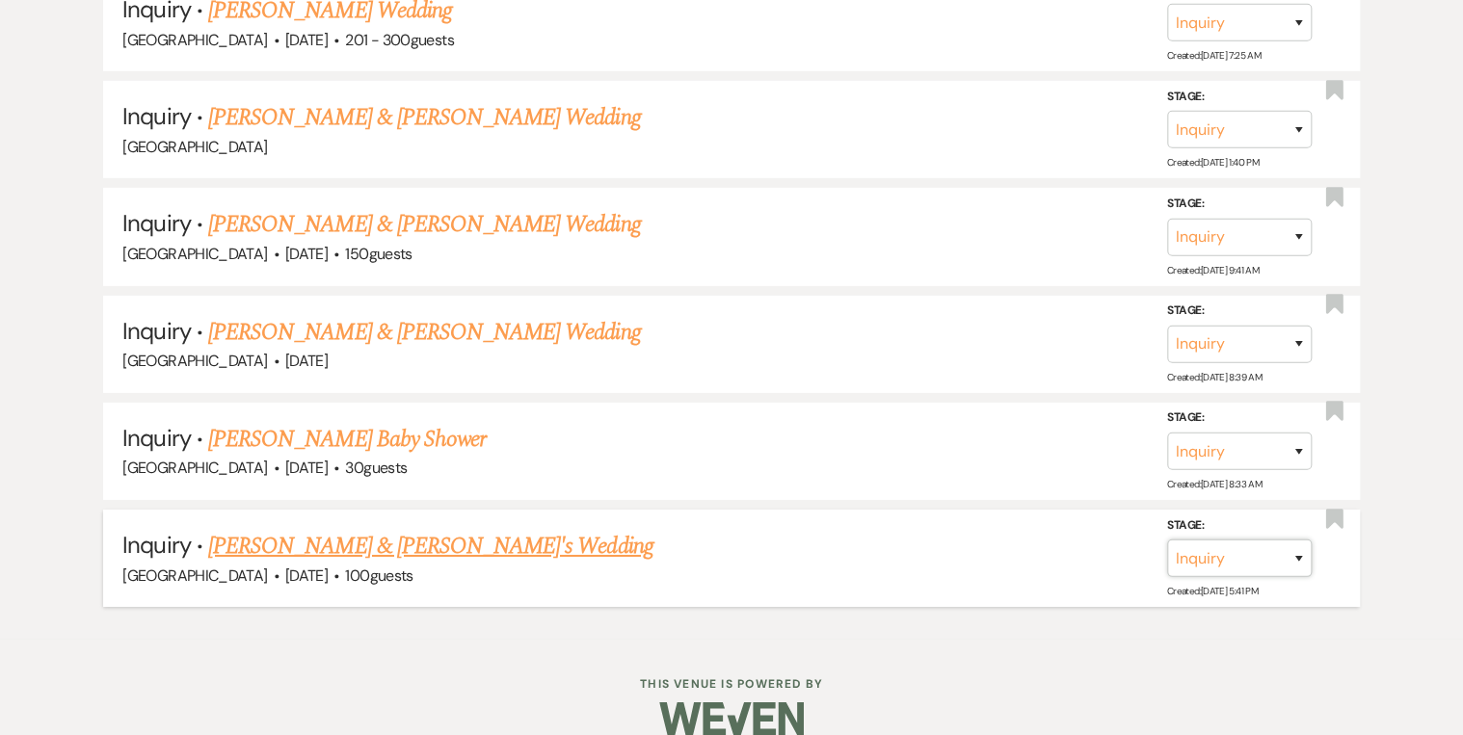
click at [1300, 540] on select "Inquiry Follow Up Tour Requested Tour Confirmed Toured Proposal Sent Booked Lost" at bounding box center [1239, 559] width 145 height 38
select select "8"
click at [1167, 540] on select "Inquiry Follow Up Tour Requested Tour Confirmed Toured Proposal Sent Booked Lost" at bounding box center [1239, 559] width 145 height 38
click at [1033, 540] on select "Booked Elsewhere Budget Date Unavailable No Response Not a Good Match Capacity …" at bounding box center [969, 559] width 166 height 38
select select "5"
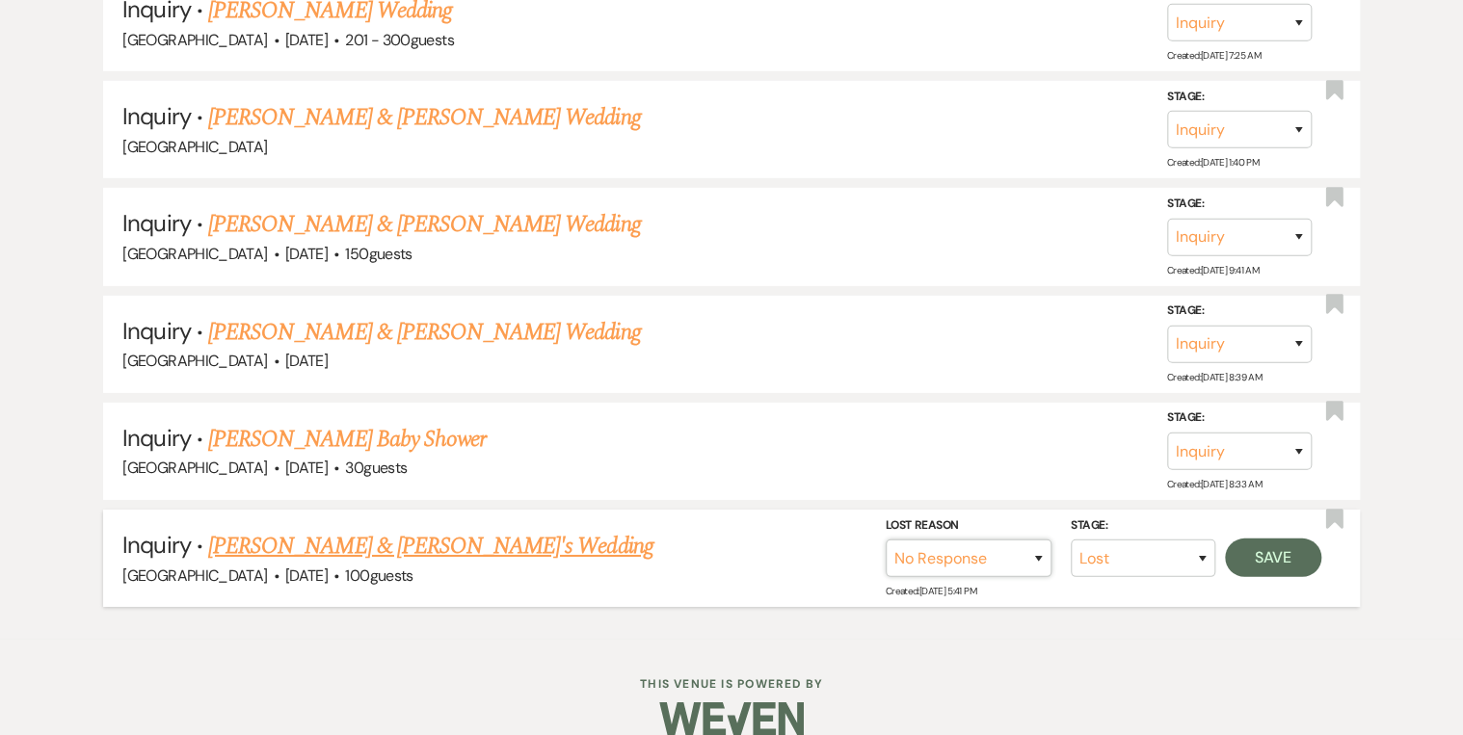
click at [886, 540] on select "Booked Elsewhere Budget Date Unavailable No Response Not a Good Match Capacity …" at bounding box center [969, 559] width 166 height 38
click at [1264, 539] on button "Save" at bounding box center [1273, 558] width 96 height 39
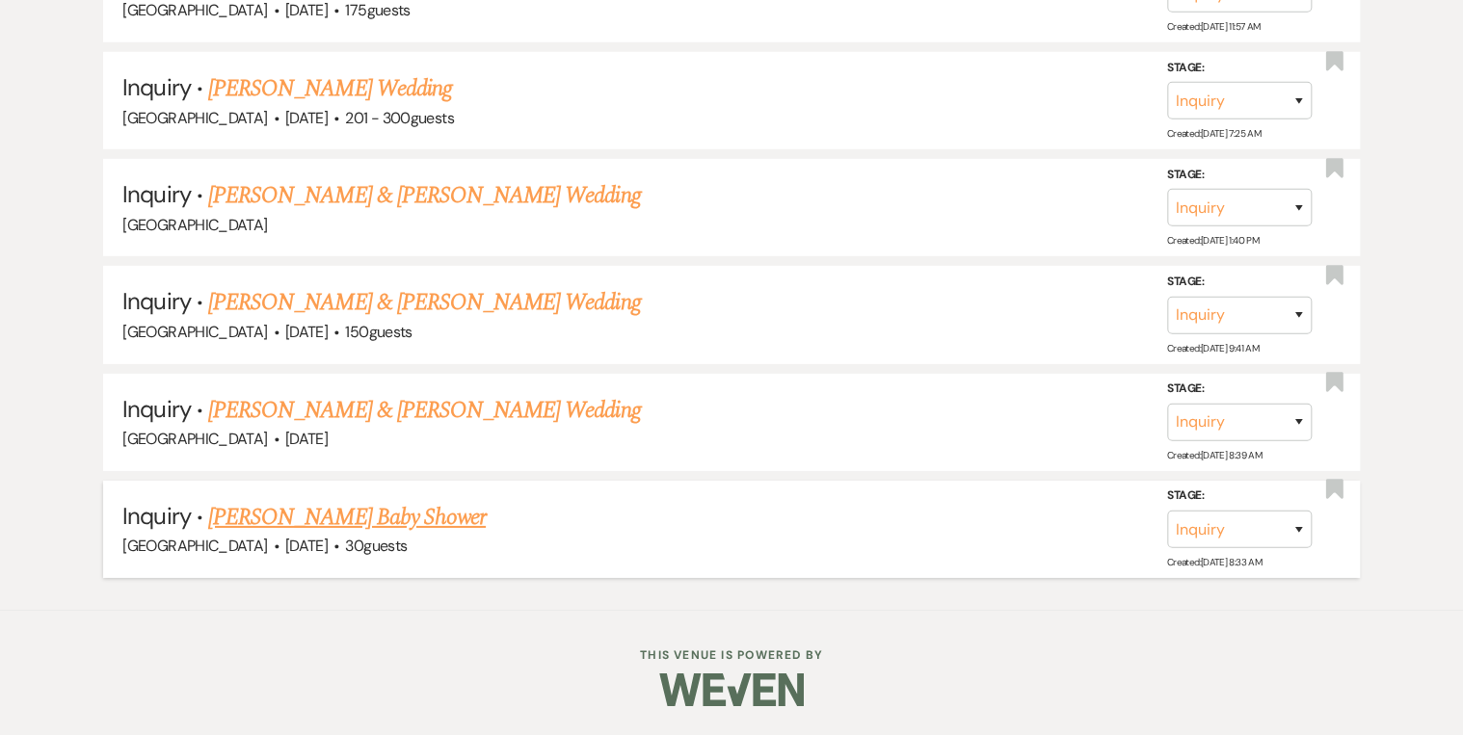
scroll to position [2837, 0]
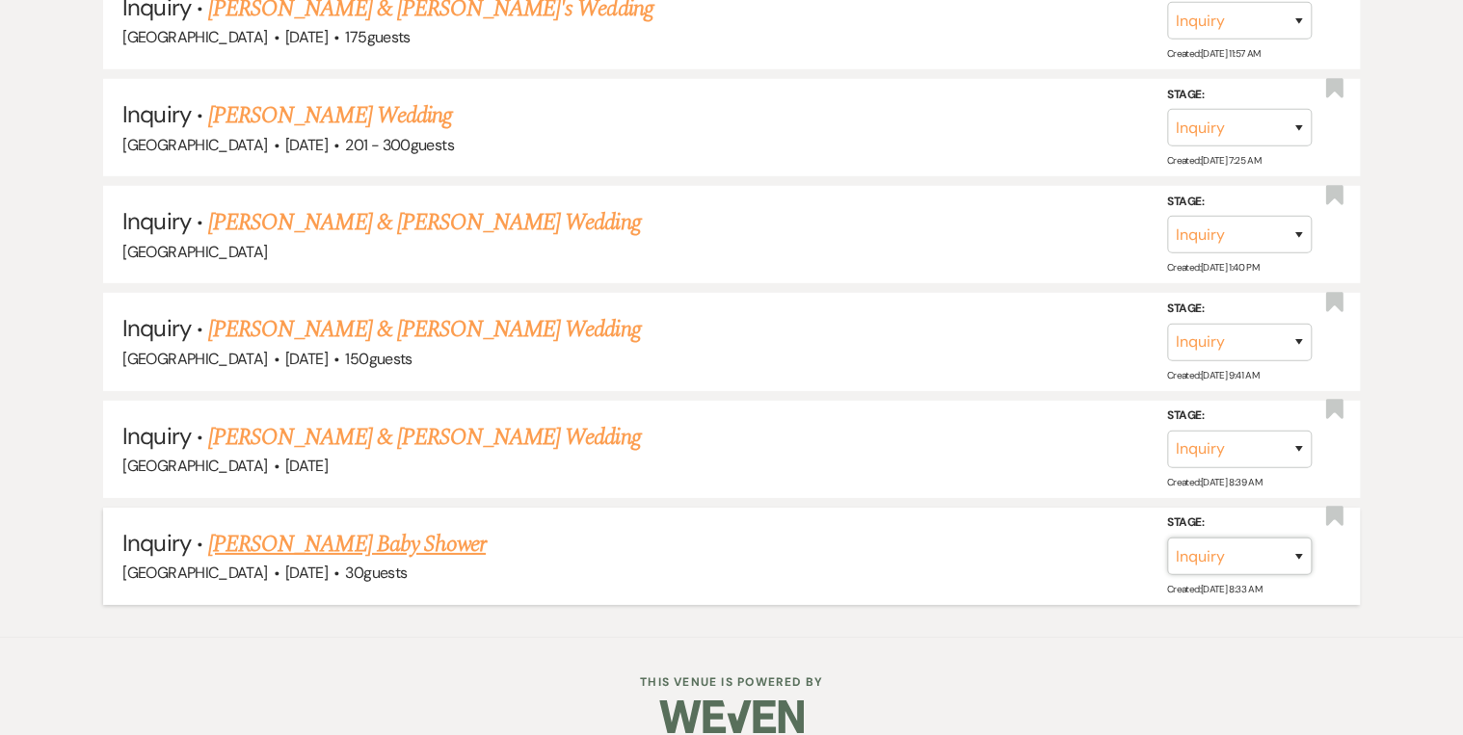
click at [1298, 538] on select "Inquiry Follow Up Tour Requested Tour Confirmed Toured Proposal Sent Booked Lost" at bounding box center [1239, 557] width 145 height 38
select select "8"
click at [1167, 538] on select "Inquiry Follow Up Tour Requested Tour Confirmed Toured Proposal Sent Booked Lost" at bounding box center [1239, 557] width 145 height 38
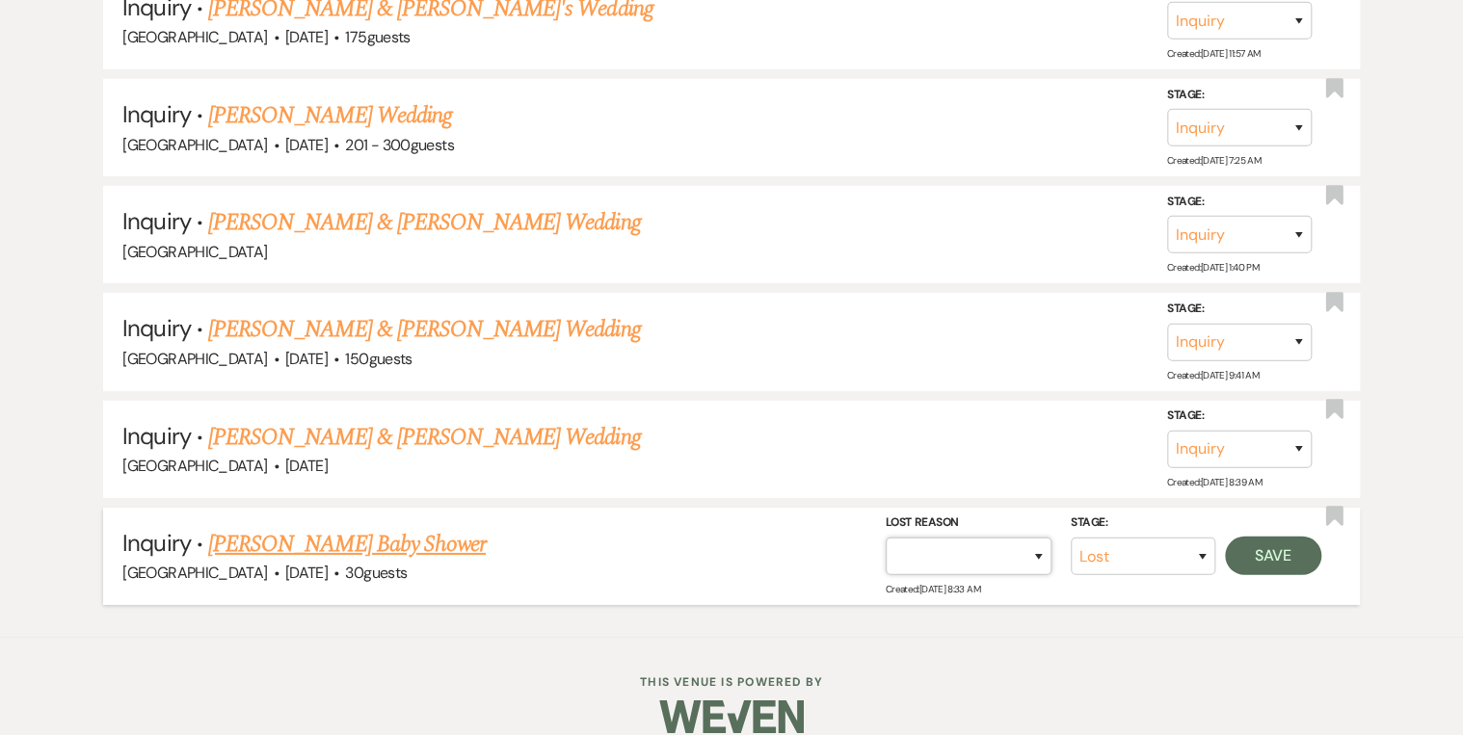
click at [1039, 538] on select "Booked Elsewhere Budget Date Unavailable No Response Not a Good Match Capacity …" at bounding box center [969, 557] width 166 height 38
select select "5"
click at [886, 538] on select "Booked Elsewhere Budget Date Unavailable No Response Not a Good Match Capacity …" at bounding box center [969, 557] width 166 height 38
click at [1302, 537] on button "Save" at bounding box center [1273, 556] width 96 height 39
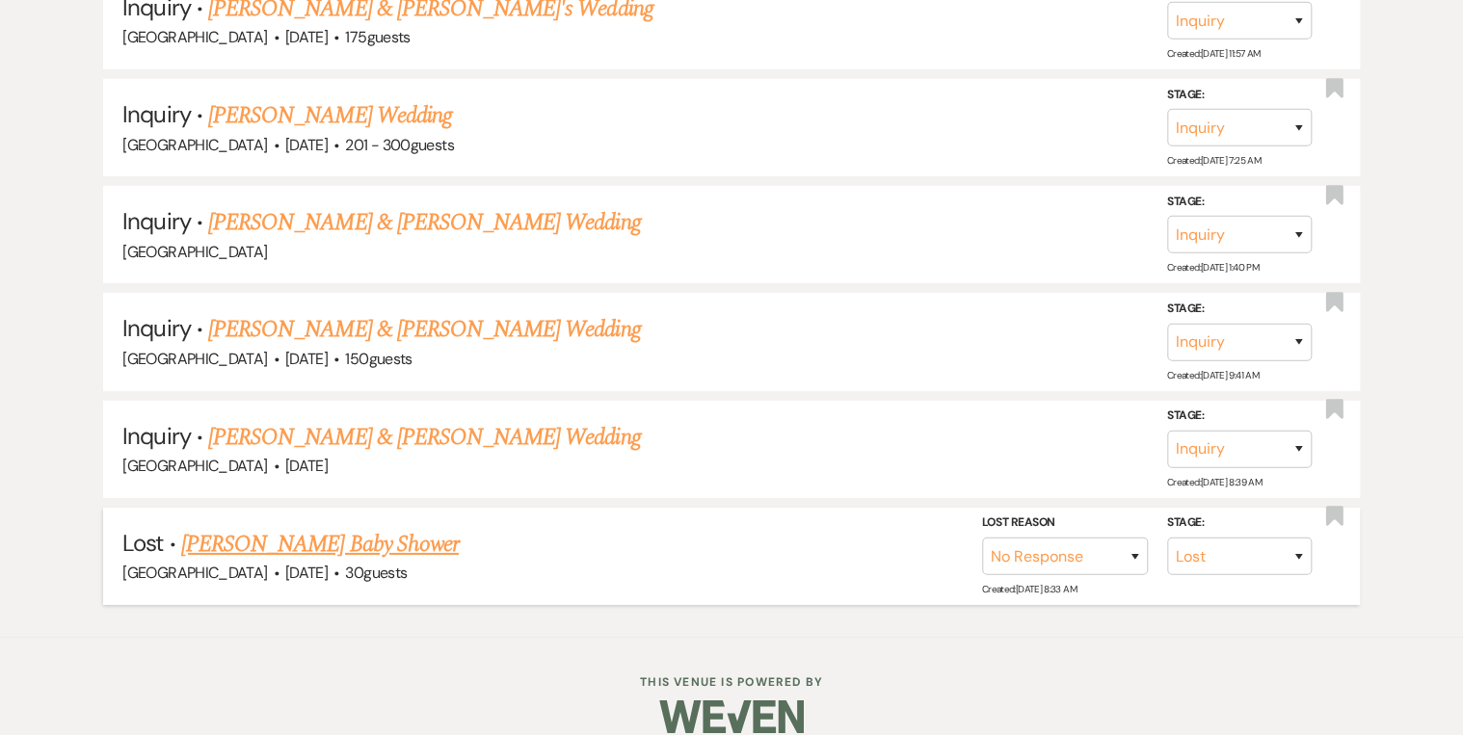
scroll to position [2730, 0]
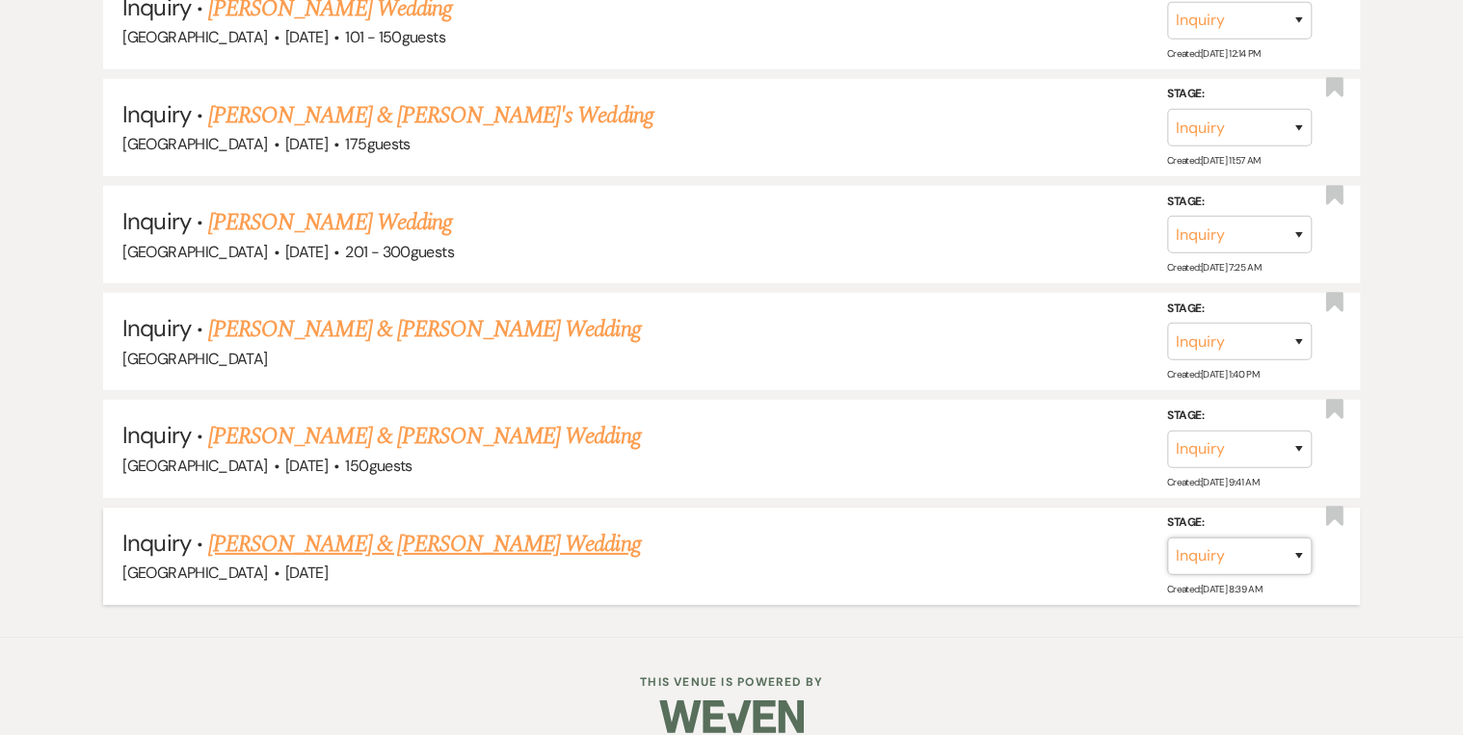
click at [1301, 538] on select "Inquiry Follow Up Tour Requested Tour Confirmed Toured Proposal Sent Booked Lost" at bounding box center [1239, 557] width 145 height 38
select select "8"
click at [1167, 538] on select "Inquiry Follow Up Tour Requested Tour Confirmed Toured Proposal Sent Booked Lost" at bounding box center [1239, 557] width 145 height 38
click at [1035, 538] on select "Booked Elsewhere Budget Date Unavailable No Response Not a Good Match Capacity …" at bounding box center [969, 557] width 166 height 38
select select "5"
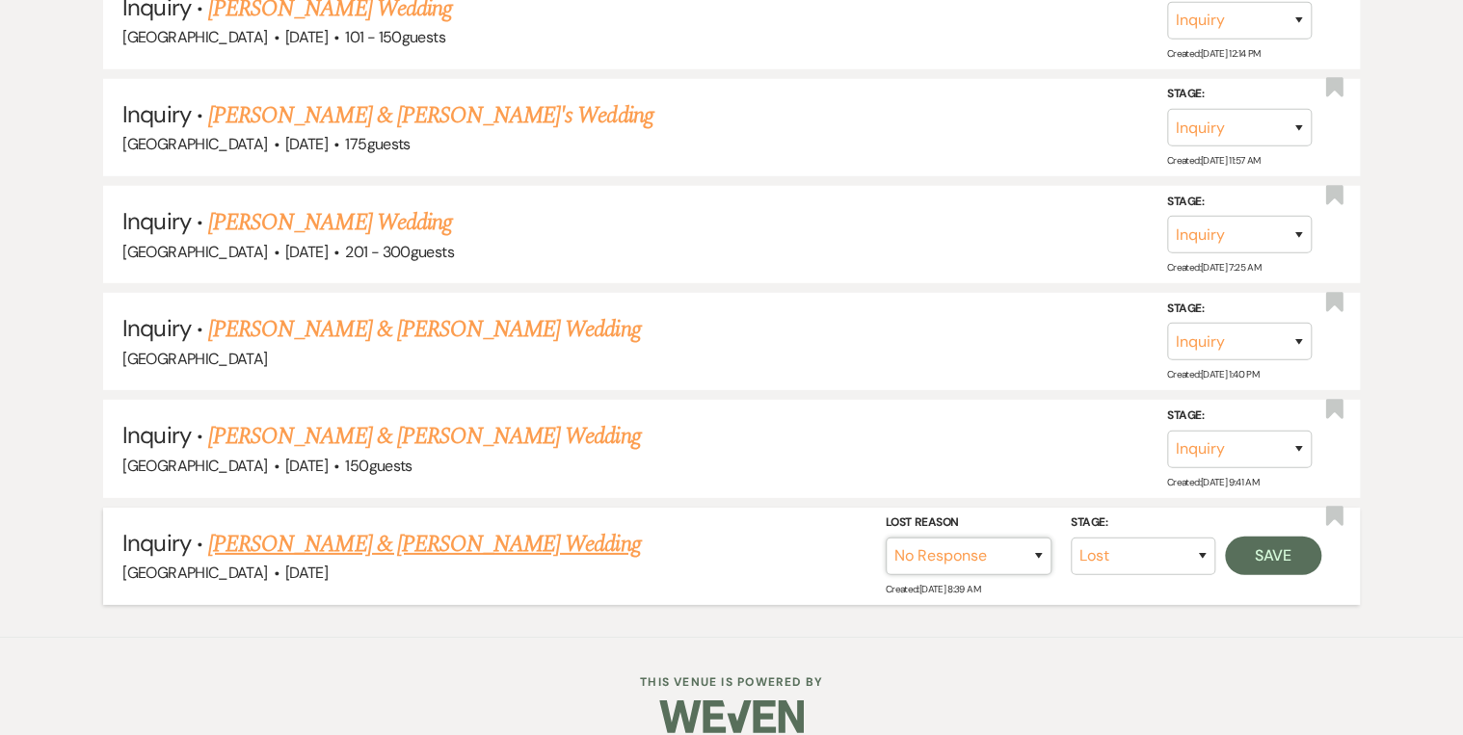
click at [886, 538] on select "Booked Elsewhere Budget Date Unavailable No Response Not a Good Match Capacity …" at bounding box center [969, 557] width 166 height 38
click at [1269, 537] on button "Save" at bounding box center [1273, 556] width 96 height 39
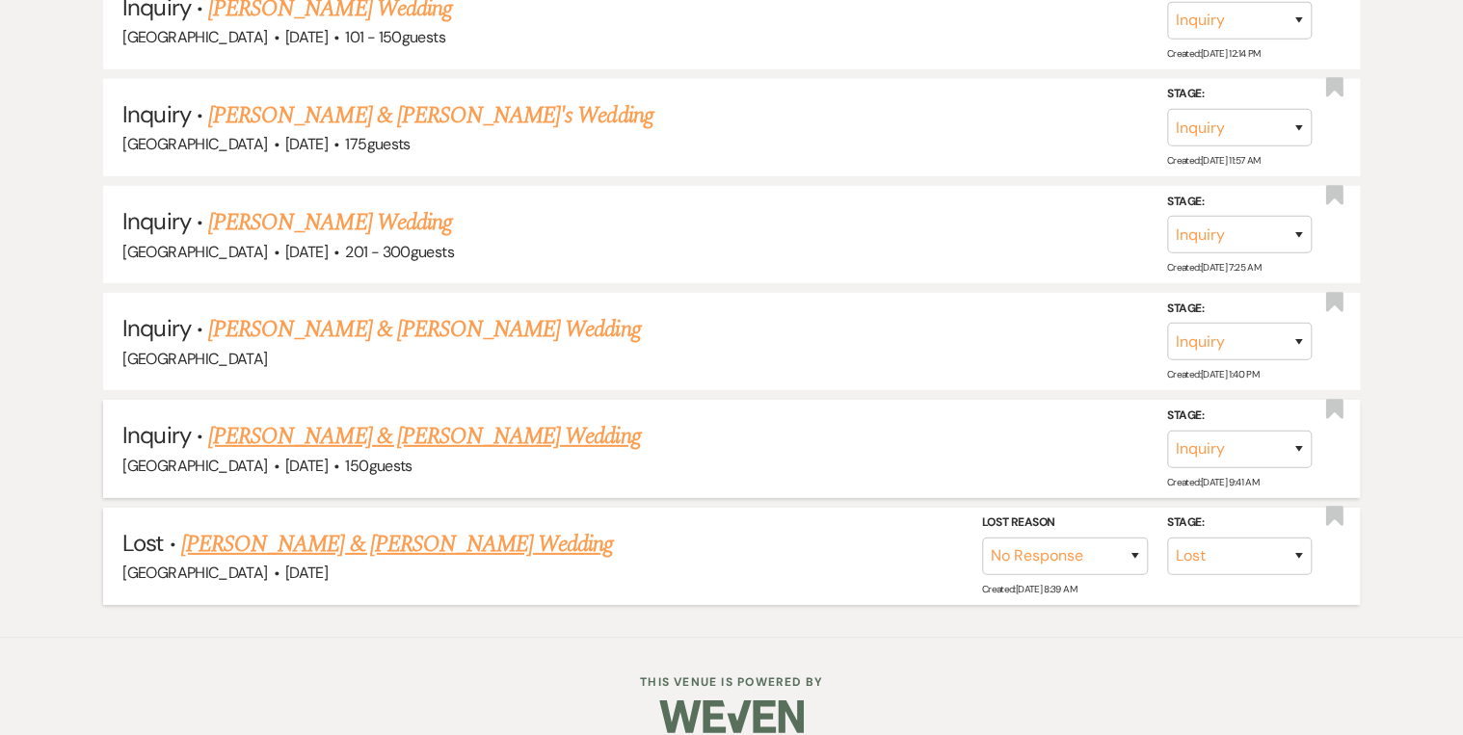
scroll to position [2625, 0]
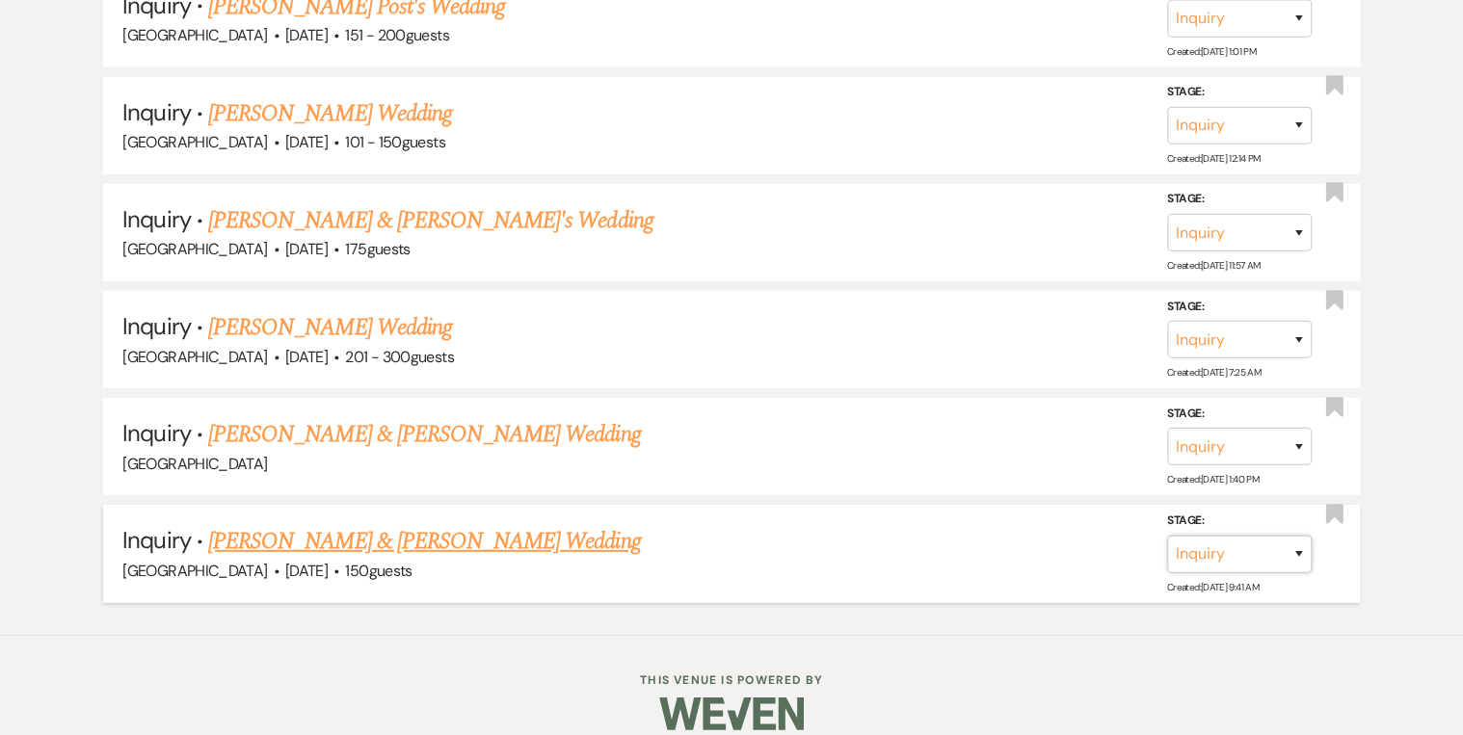
click at [1299, 536] on select "Inquiry Follow Up Tour Requested Tour Confirmed Toured Proposal Sent Booked Lost" at bounding box center [1239, 555] width 145 height 38
select select "8"
click at [1167, 536] on select "Inquiry Follow Up Tour Requested Tour Confirmed Toured Proposal Sent Booked Lost" at bounding box center [1239, 555] width 145 height 38
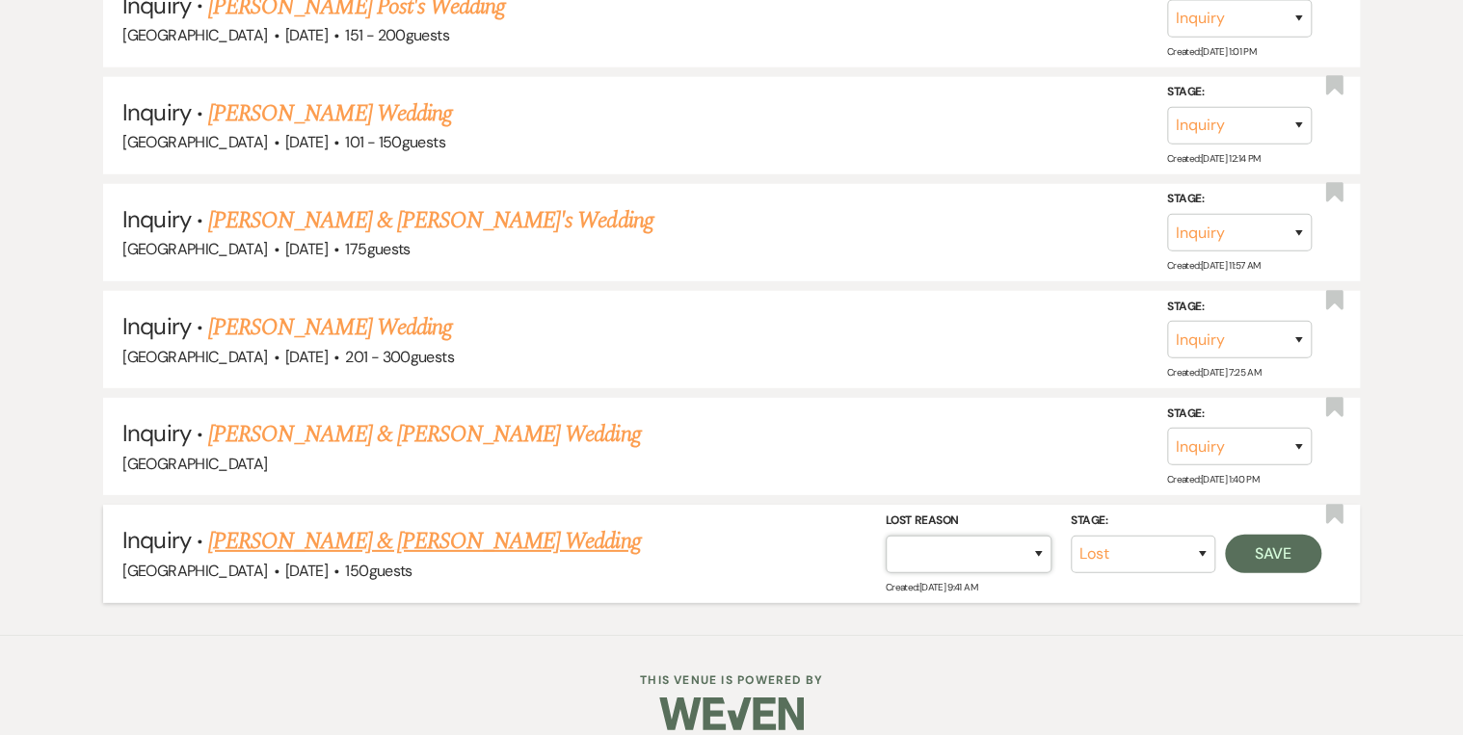
click at [1014, 536] on select "Booked Elsewhere Budget Date Unavailable No Response Not a Good Match Capacity …" at bounding box center [969, 555] width 166 height 38
select select "5"
click at [886, 536] on select "Booked Elsewhere Budget Date Unavailable No Response Not a Good Match Capacity …" at bounding box center [969, 555] width 166 height 38
click at [1299, 535] on button "Save" at bounding box center [1273, 554] width 96 height 39
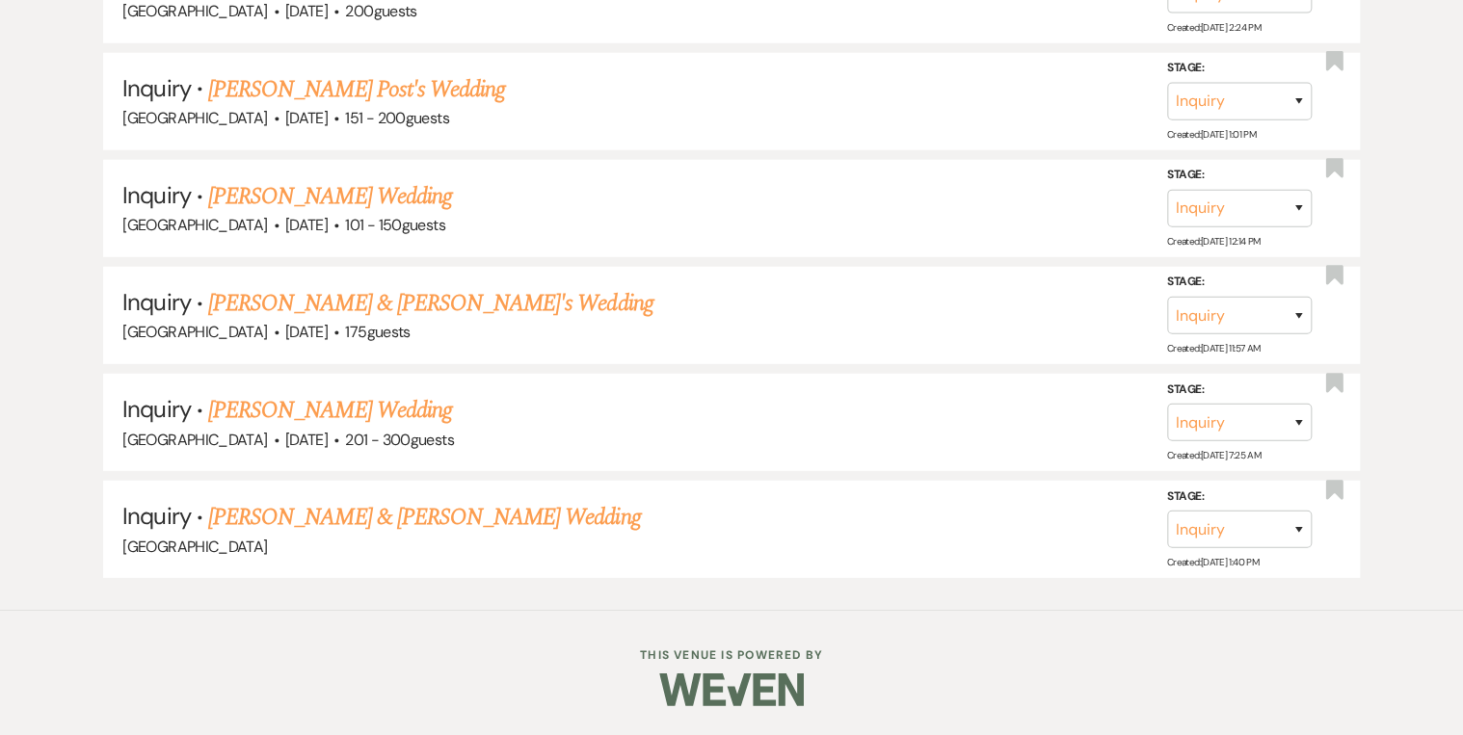
scroll to position [2518, 0]
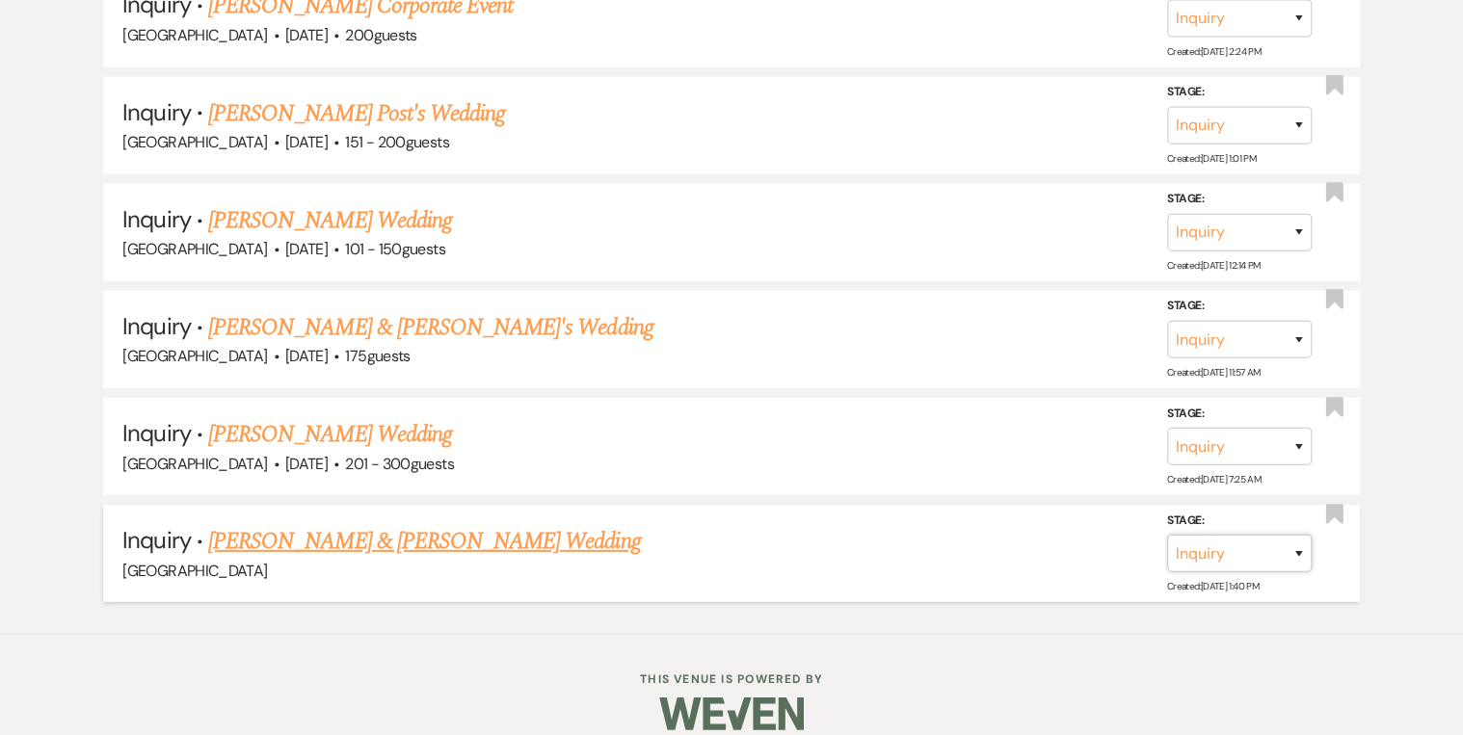
click at [1299, 535] on select "Inquiry Follow Up Tour Requested Tour Confirmed Toured Proposal Sent Booked Lost" at bounding box center [1239, 554] width 145 height 38
select select "8"
click at [1167, 535] on select "Inquiry Follow Up Tour Requested Tour Confirmed Toured Proposal Sent Booked Lost" at bounding box center [1239, 554] width 145 height 38
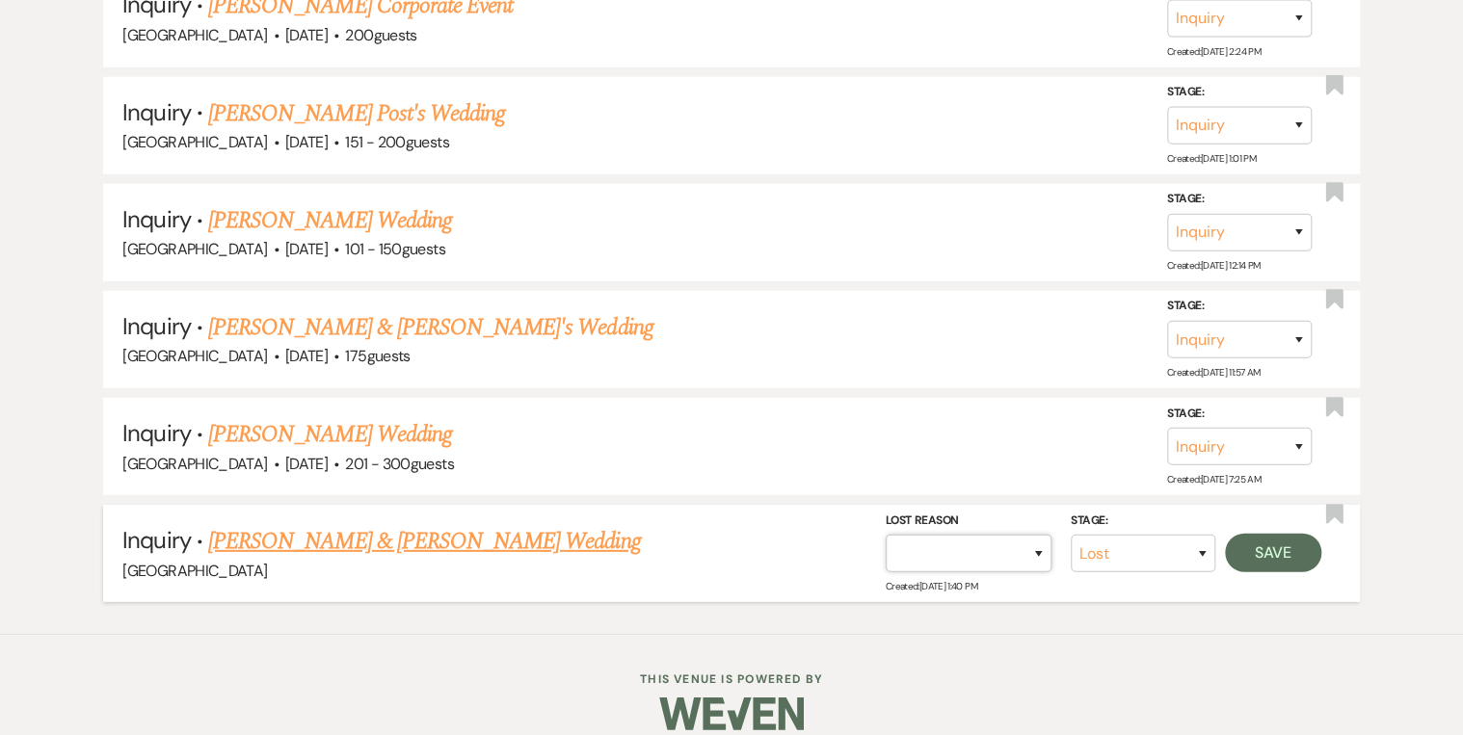
drag, startPoint x: 1037, startPoint y: 530, endPoint x: 1026, endPoint y: 509, distance: 24.2
click at [1037, 535] on select "Booked Elsewhere Budget Date Unavailable No Response Not a Good Match Capacity …" at bounding box center [969, 554] width 166 height 38
select select "5"
click at [886, 535] on select "Booked Elsewhere Budget Date Unavailable No Response Not a Good Match Capacity …" at bounding box center [969, 554] width 166 height 38
click at [1285, 540] on button "Save" at bounding box center [1273, 553] width 96 height 39
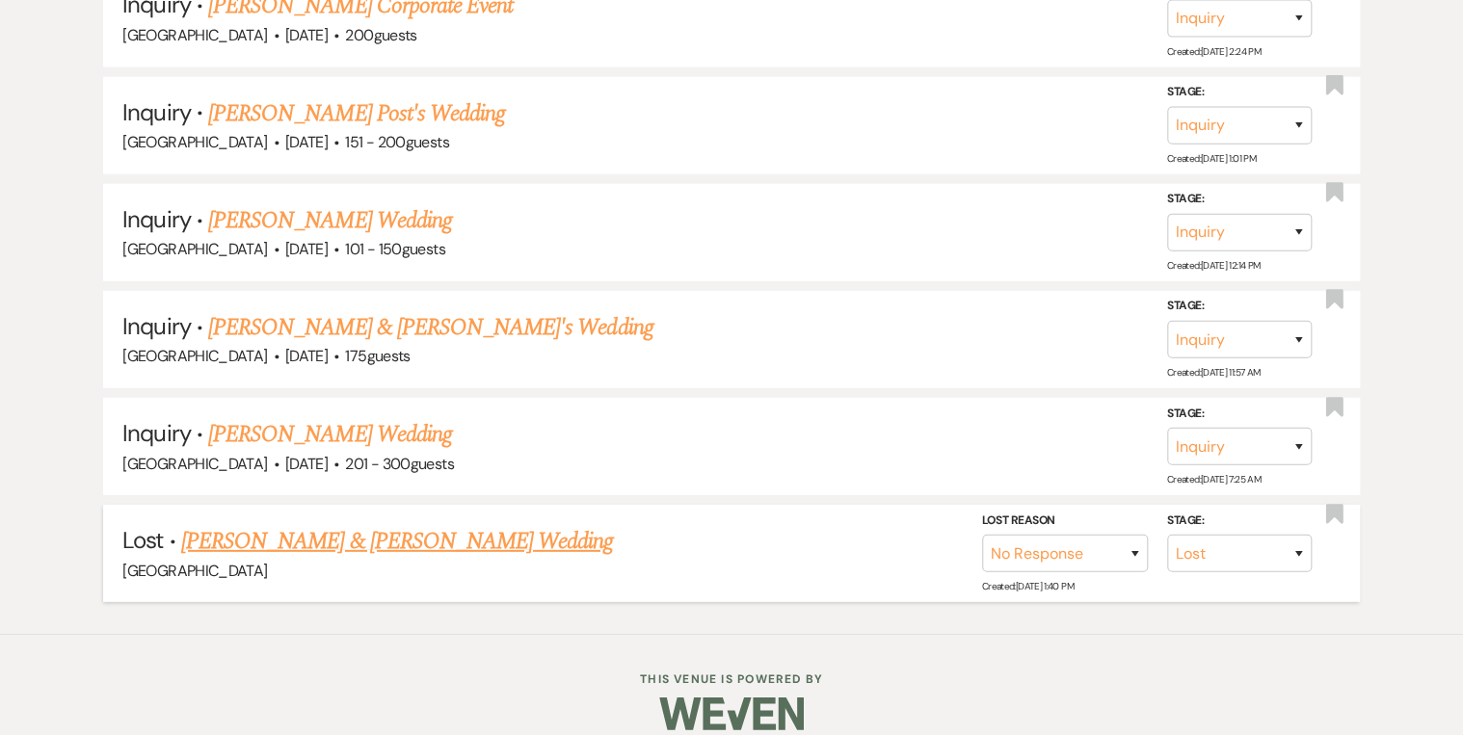
scroll to position [2413, 0]
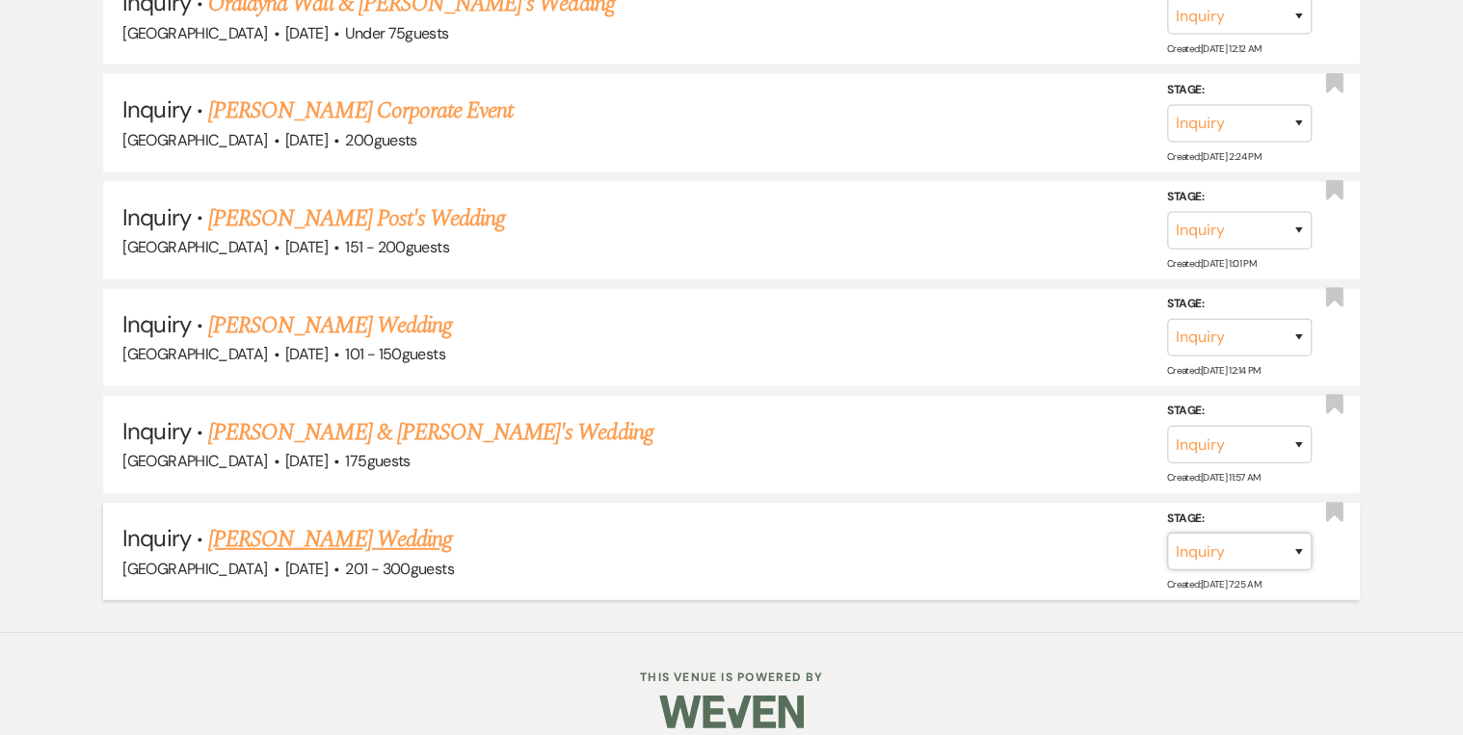
click at [1304, 533] on select "Inquiry Follow Up Tour Requested Tour Confirmed Toured Proposal Sent Booked Lost" at bounding box center [1239, 552] width 145 height 38
select select "8"
click at [1167, 533] on select "Inquiry Follow Up Tour Requested Tour Confirmed Toured Proposal Sent Booked Lost" at bounding box center [1239, 552] width 145 height 38
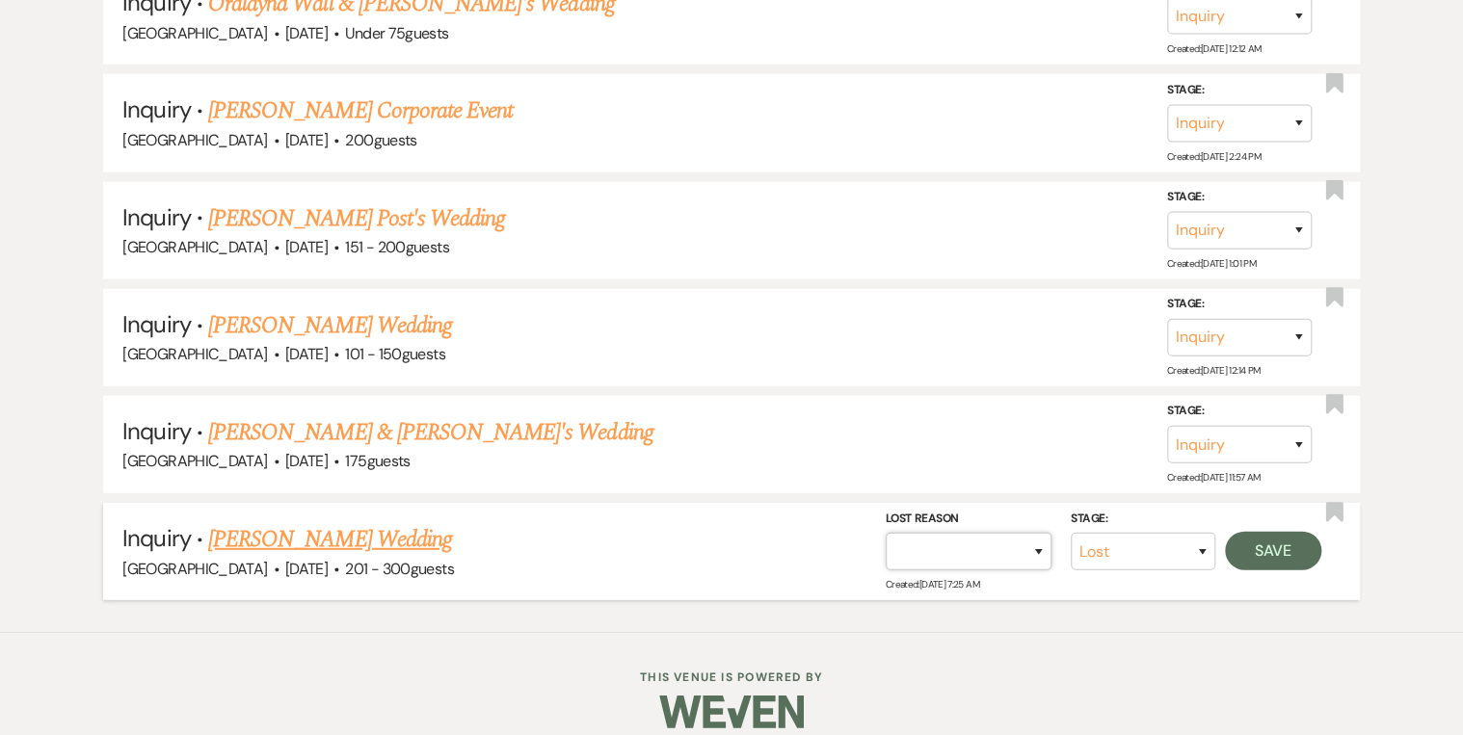
click at [1040, 534] on select "Booked Elsewhere Budget Date Unavailable No Response Not a Good Match Capacity …" at bounding box center [969, 552] width 166 height 38
select select "5"
click at [886, 533] on select "Booked Elsewhere Budget Date Unavailable No Response Not a Good Match Capacity …" at bounding box center [969, 552] width 166 height 38
click at [1259, 532] on button "Save" at bounding box center [1273, 551] width 96 height 39
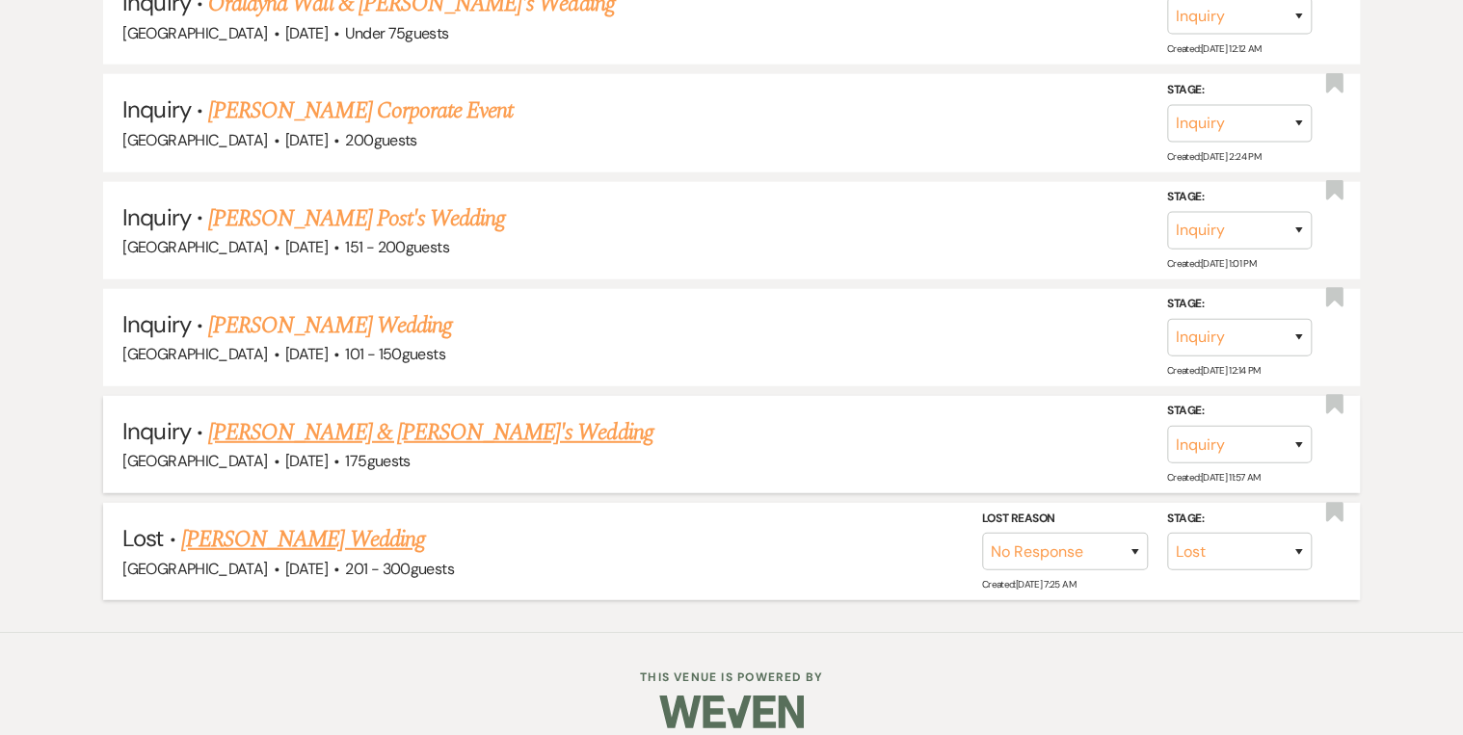
scroll to position [2306, 0]
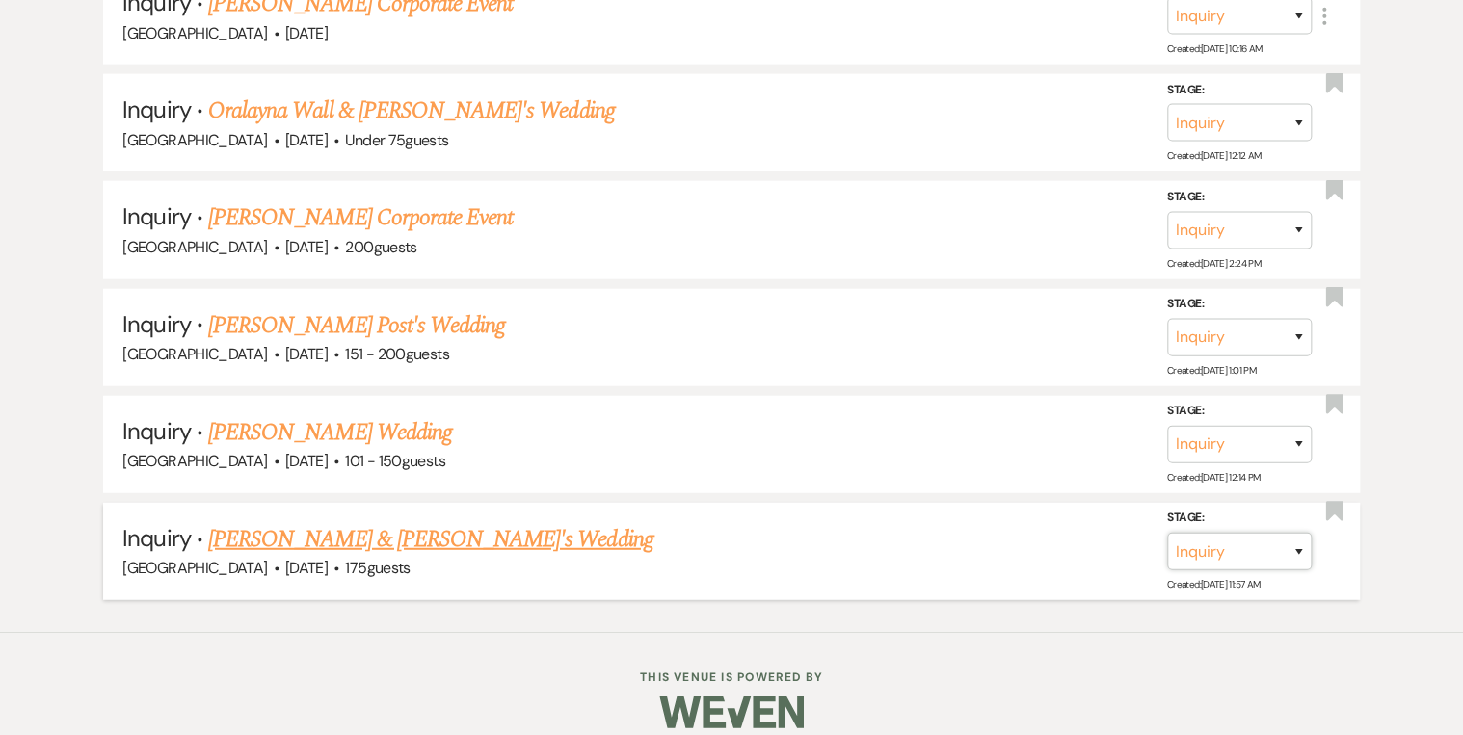
click at [1303, 537] on select "Inquiry Follow Up Tour Requested Tour Confirmed Toured Proposal Sent Booked Lost" at bounding box center [1239, 552] width 145 height 38
select select "8"
click at [1167, 533] on select "Inquiry Follow Up Tour Requested Tour Confirmed Toured Proposal Sent Booked Lost" at bounding box center [1239, 552] width 145 height 38
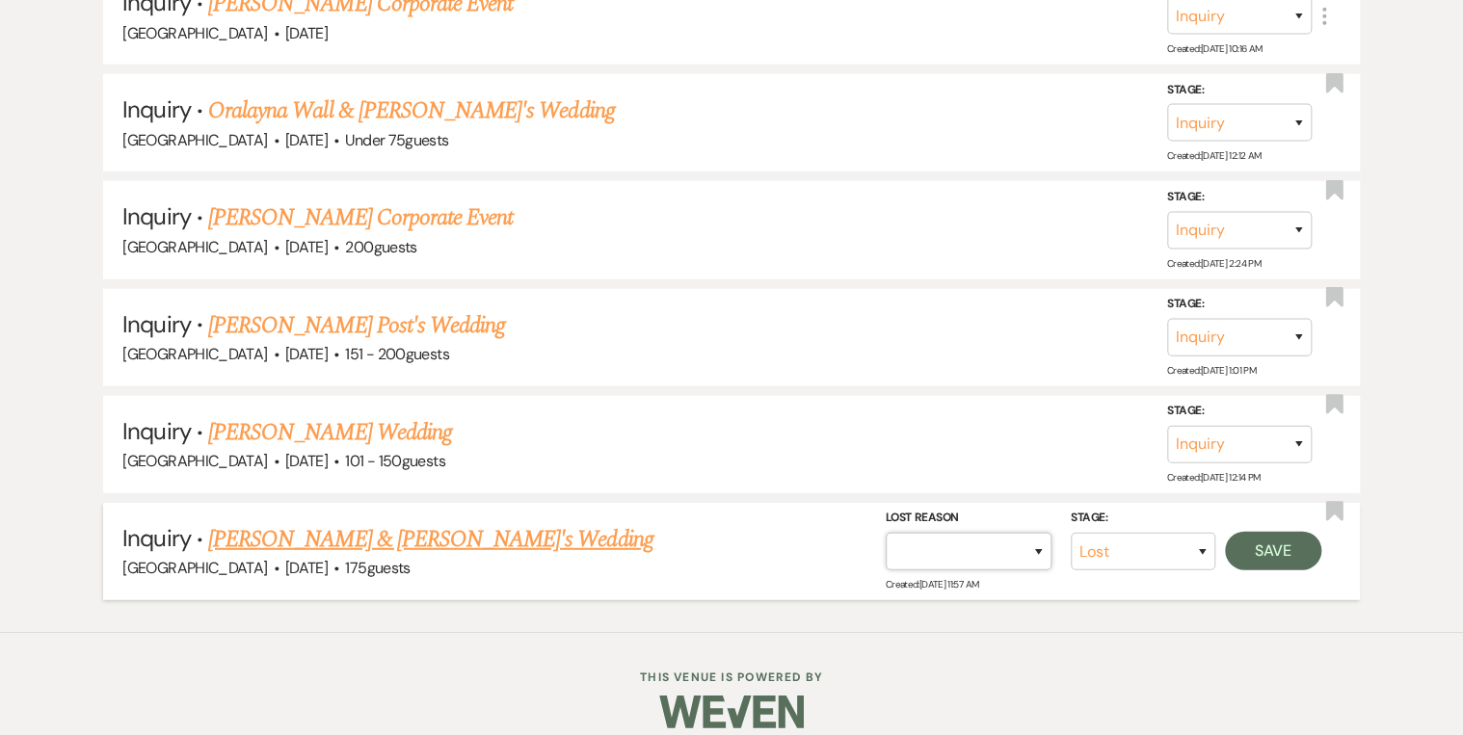
click at [1024, 547] on select "Booked Elsewhere Budget Date Unavailable No Response Not a Good Match Capacity …" at bounding box center [969, 552] width 166 height 38
select select "5"
click at [886, 533] on select "Booked Elsewhere Budget Date Unavailable No Response Not a Good Match Capacity …" at bounding box center [969, 552] width 166 height 38
click at [1268, 540] on button "Save" at bounding box center [1273, 551] width 96 height 39
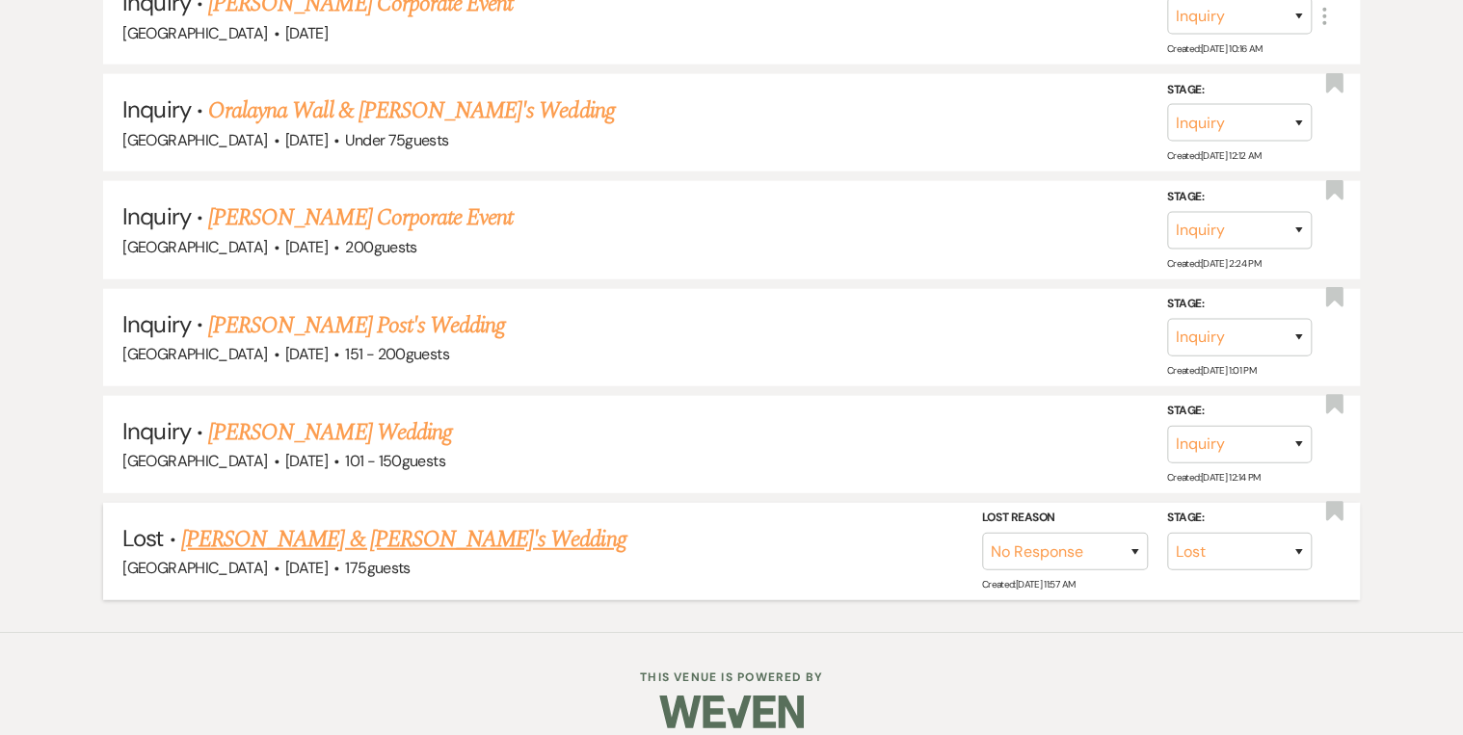
scroll to position [2201, 0]
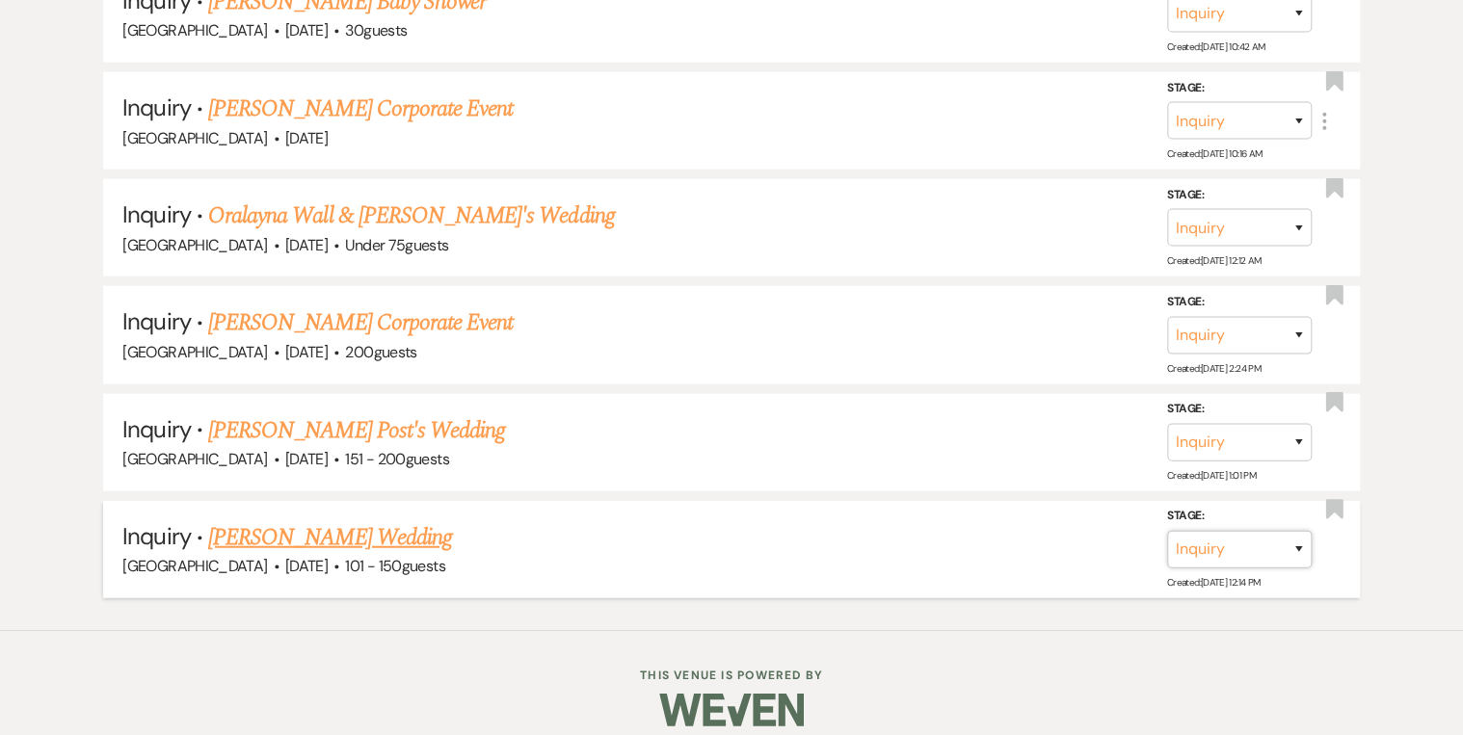
click at [1297, 533] on select "Inquiry Follow Up Tour Requested Tour Confirmed Toured Proposal Sent Booked Lost" at bounding box center [1239, 550] width 145 height 38
select select "8"
click at [1167, 531] on select "Inquiry Follow Up Tour Requested Tour Confirmed Toured Proposal Sent Booked Lost" at bounding box center [1239, 550] width 145 height 38
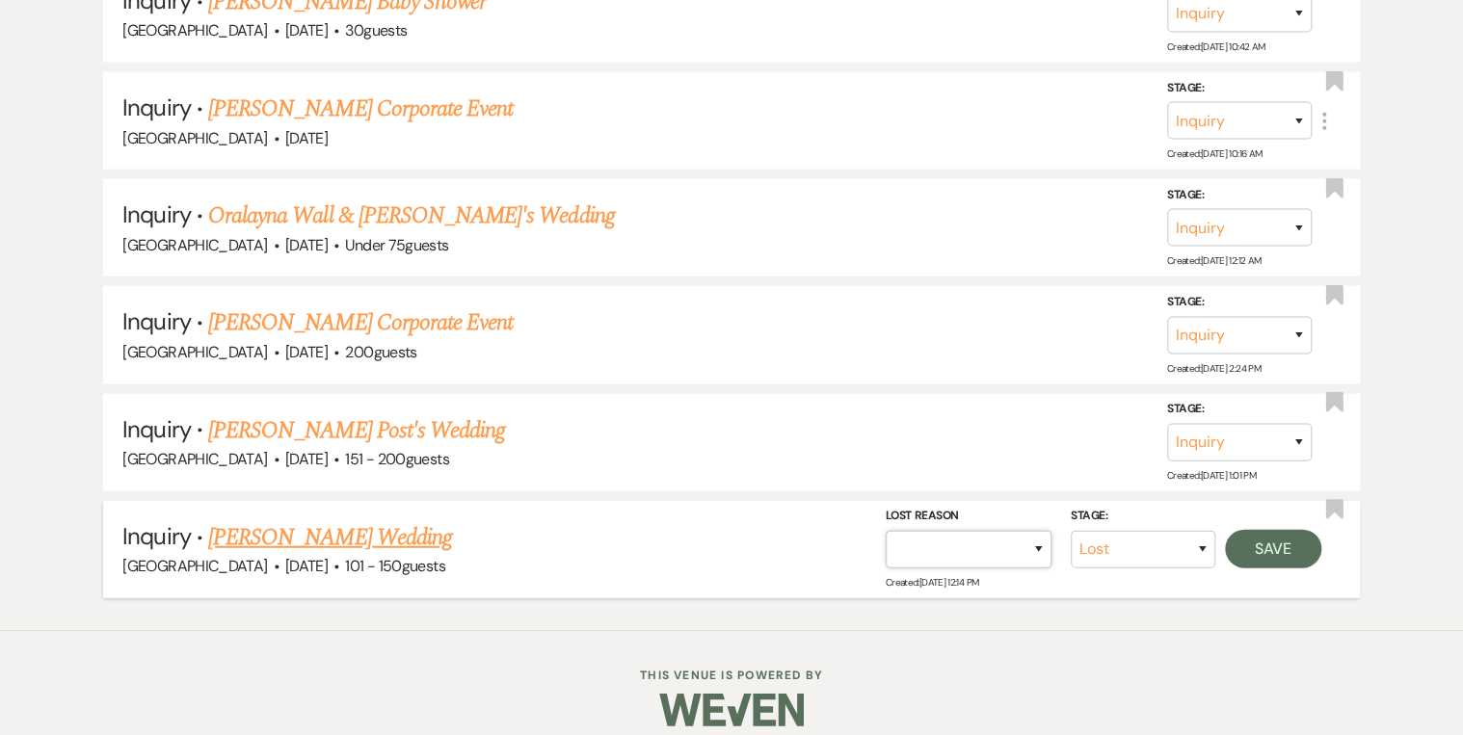
click at [1033, 531] on select "Booked Elsewhere Budget Date Unavailable No Response Not a Good Match Capacity …" at bounding box center [969, 550] width 166 height 38
select select "5"
click at [886, 531] on select "Booked Elsewhere Budget Date Unavailable No Response Not a Good Match Capacity …" at bounding box center [969, 550] width 166 height 38
click at [1285, 530] on button "Save" at bounding box center [1273, 549] width 96 height 39
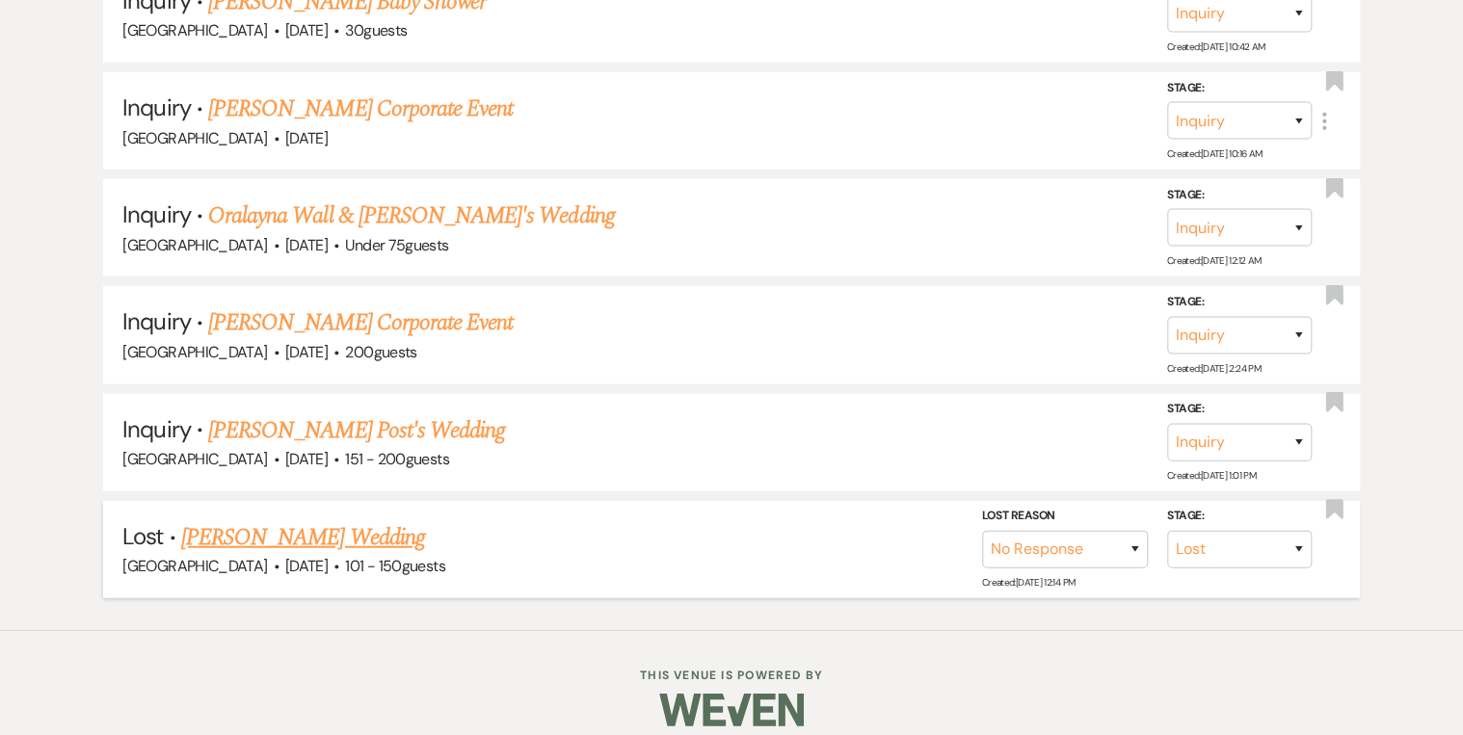
scroll to position [2094, 0]
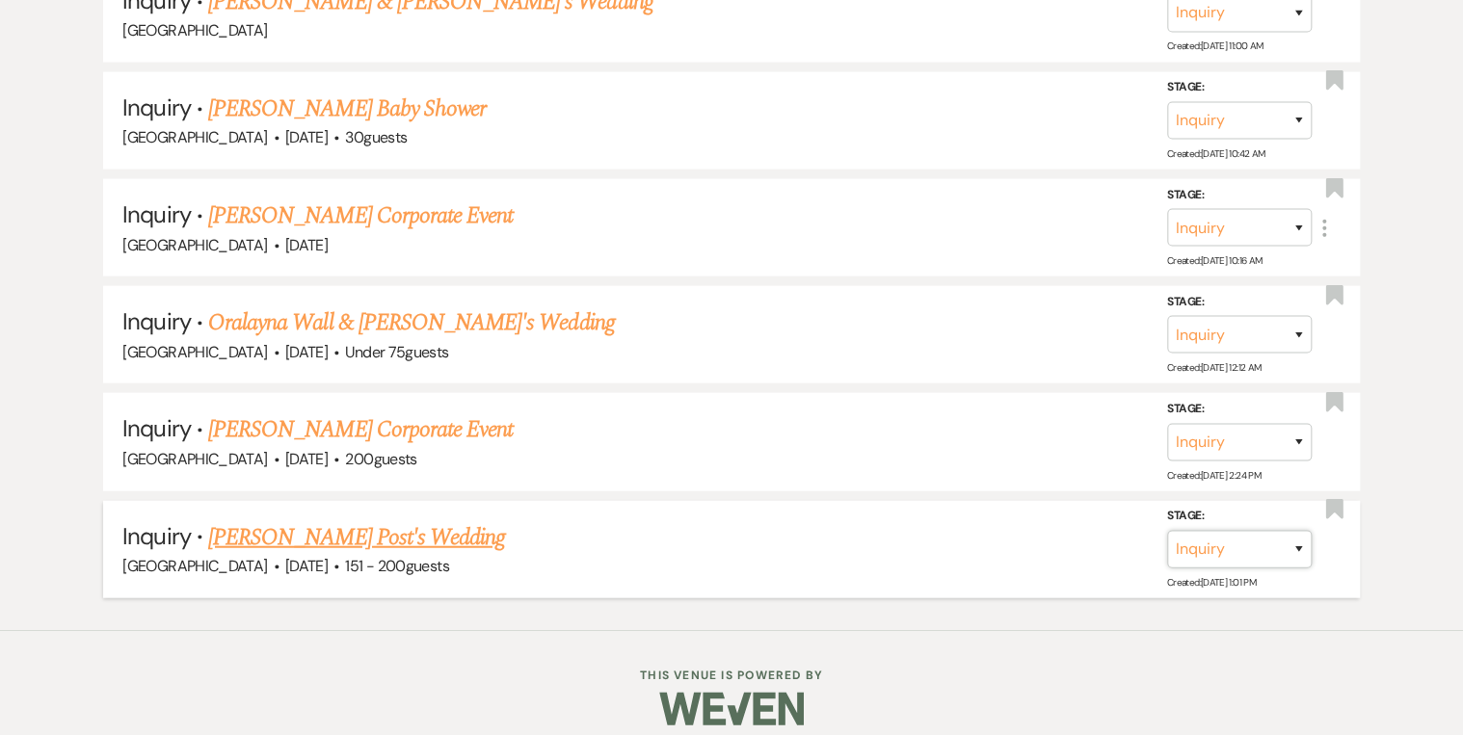
click at [1285, 531] on select "Inquiry Follow Up Tour Requested Tour Confirmed Toured Proposal Sent Booked Lost" at bounding box center [1239, 550] width 145 height 38
select select "8"
click at [1167, 531] on select "Inquiry Follow Up Tour Requested Tour Confirmed Toured Proposal Sent Booked Lost" at bounding box center [1239, 550] width 145 height 38
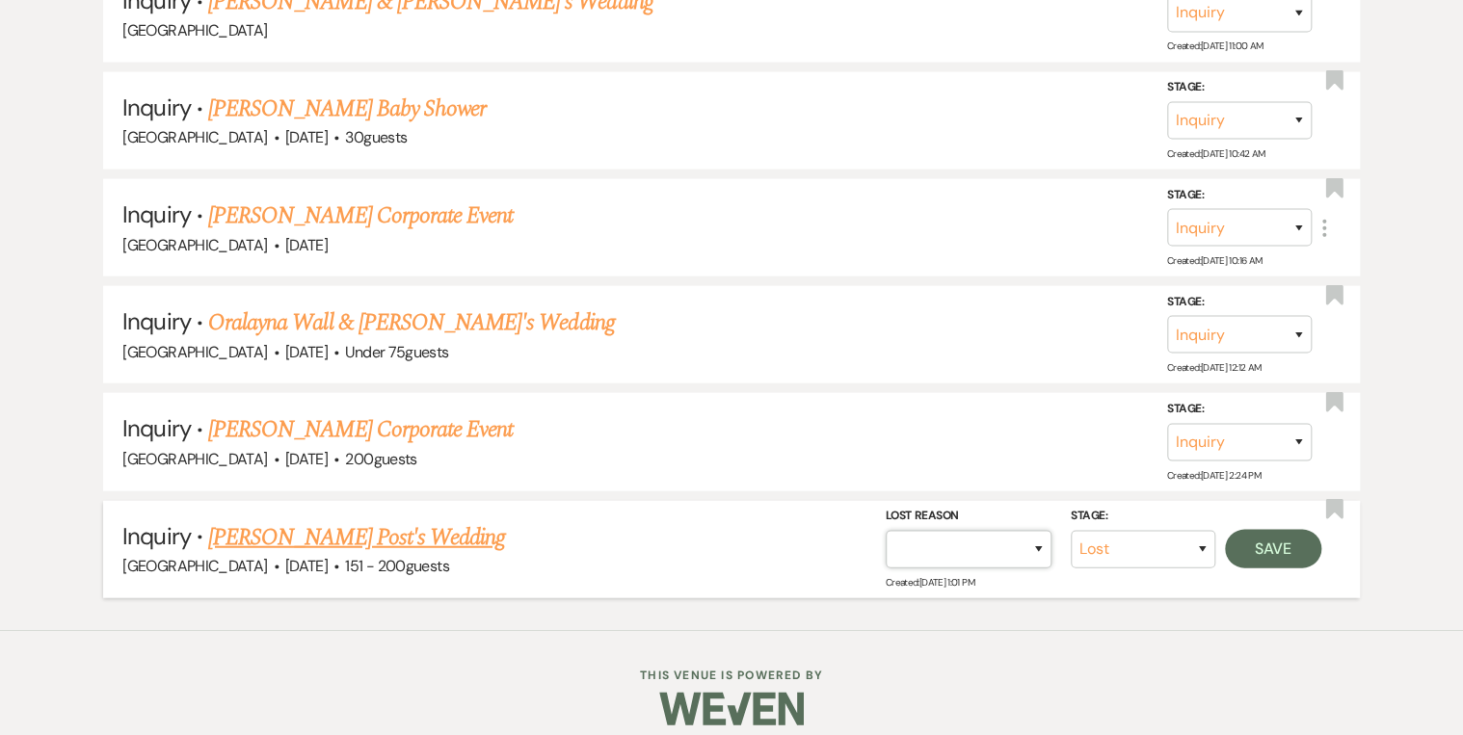
click at [1017, 536] on select "Booked Elsewhere Budget Date Unavailable No Response Not a Good Match Capacity …" at bounding box center [969, 550] width 166 height 38
select select "5"
click at [886, 531] on select "Booked Elsewhere Budget Date Unavailable No Response Not a Good Match Capacity …" at bounding box center [969, 550] width 166 height 38
click at [1245, 530] on button "Save" at bounding box center [1273, 549] width 96 height 39
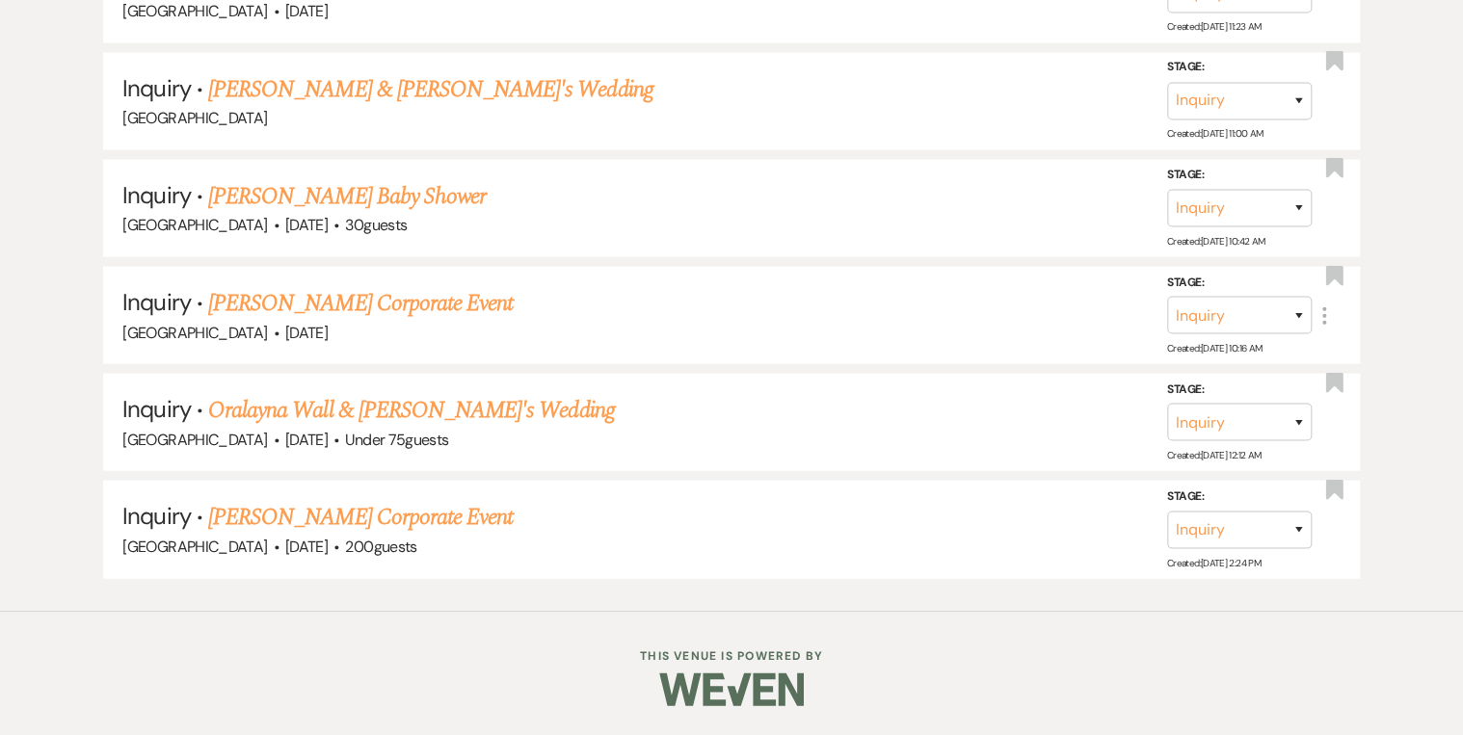
scroll to position [1988, 0]
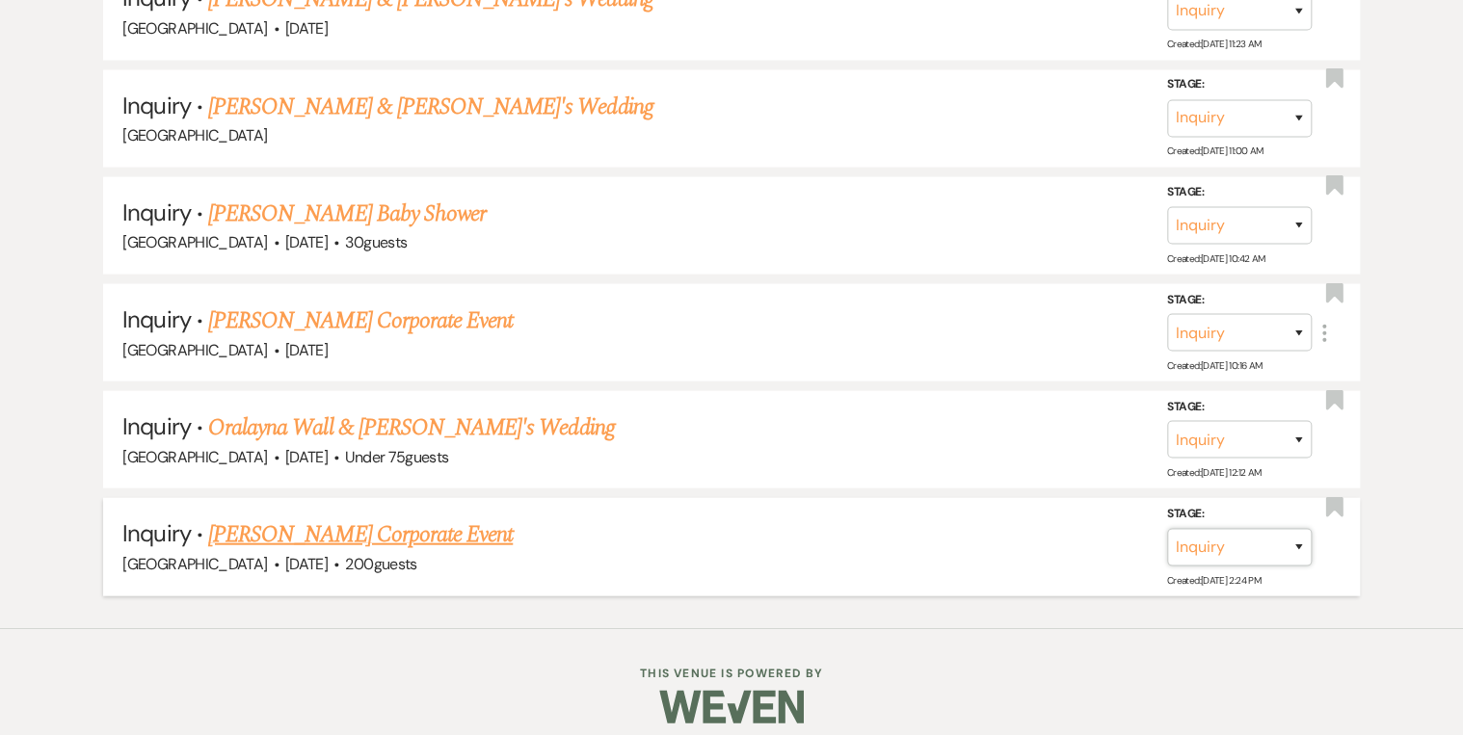
click at [1293, 528] on select "Inquiry Follow Up Tour Requested Tour Confirmed Toured Proposal Sent Booked Lost" at bounding box center [1239, 547] width 145 height 38
select select "8"
click at [1167, 528] on select "Inquiry Follow Up Tour Requested Tour Confirmed Toured Proposal Sent Booked Lost" at bounding box center [1239, 547] width 145 height 38
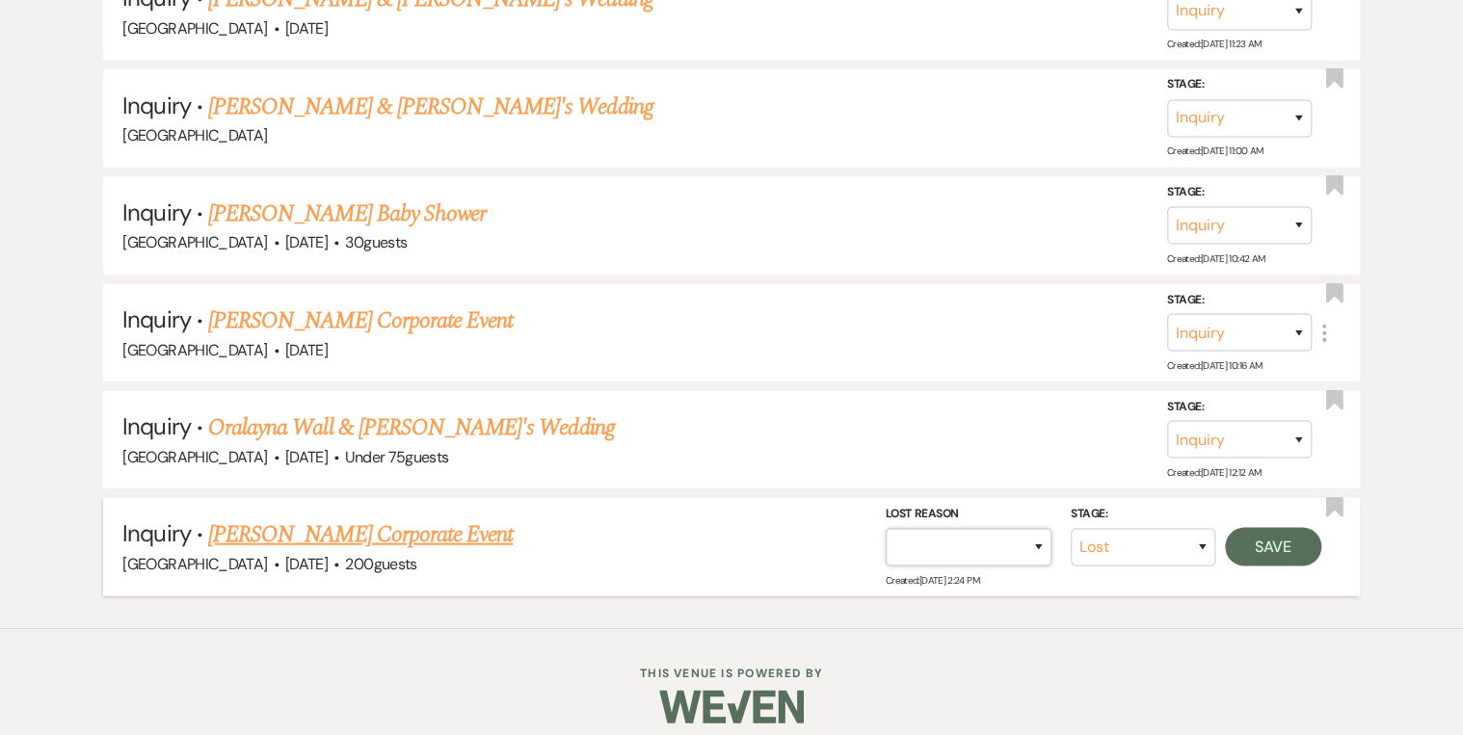
click at [1037, 540] on select "Booked Elsewhere Budget Date Unavailable No Response Not a Good Match Capacity …" at bounding box center [969, 547] width 166 height 38
select select "5"
click at [886, 528] on select "Booked Elsewhere Budget Date Unavailable No Response Not a Good Match Capacity …" at bounding box center [969, 547] width 166 height 38
click at [1234, 540] on button "Save" at bounding box center [1273, 546] width 96 height 39
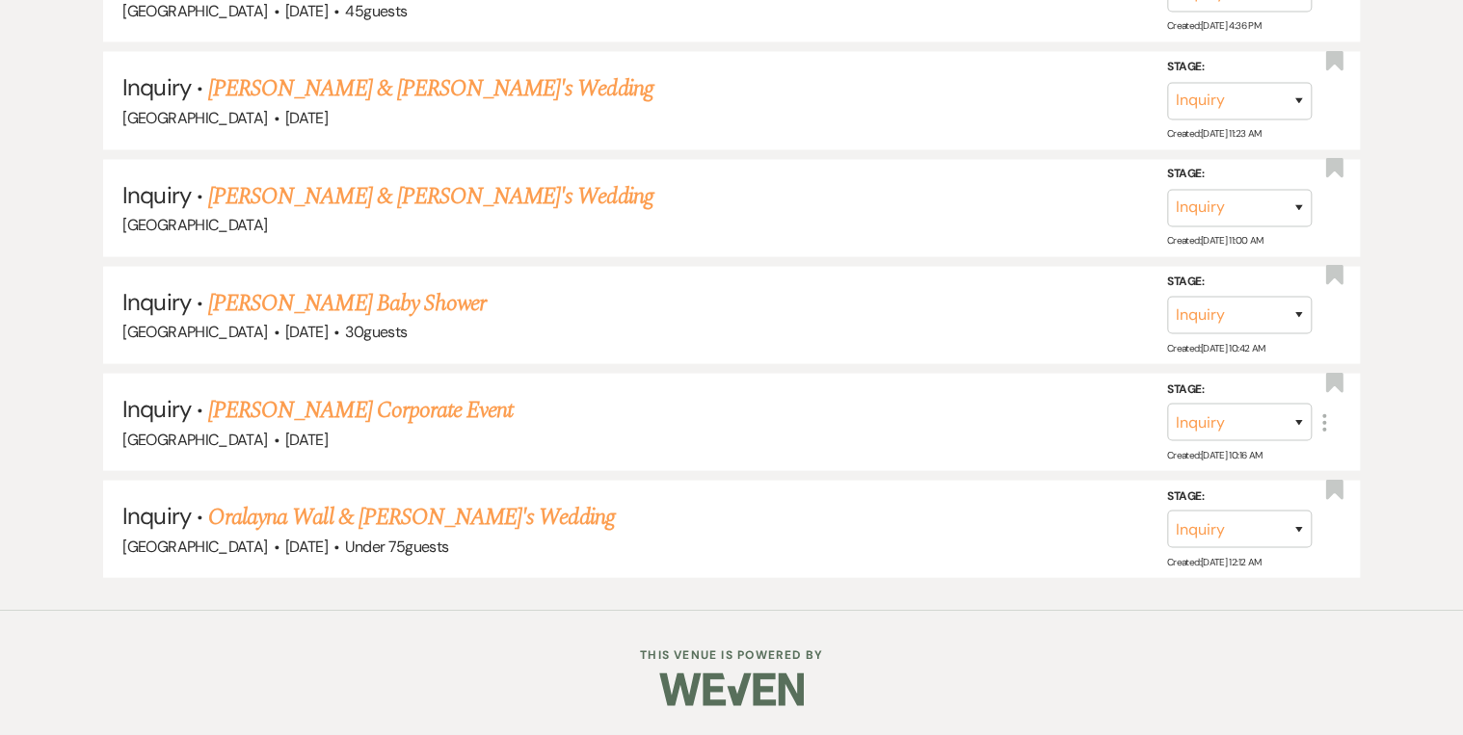
scroll to position [1882, 0]
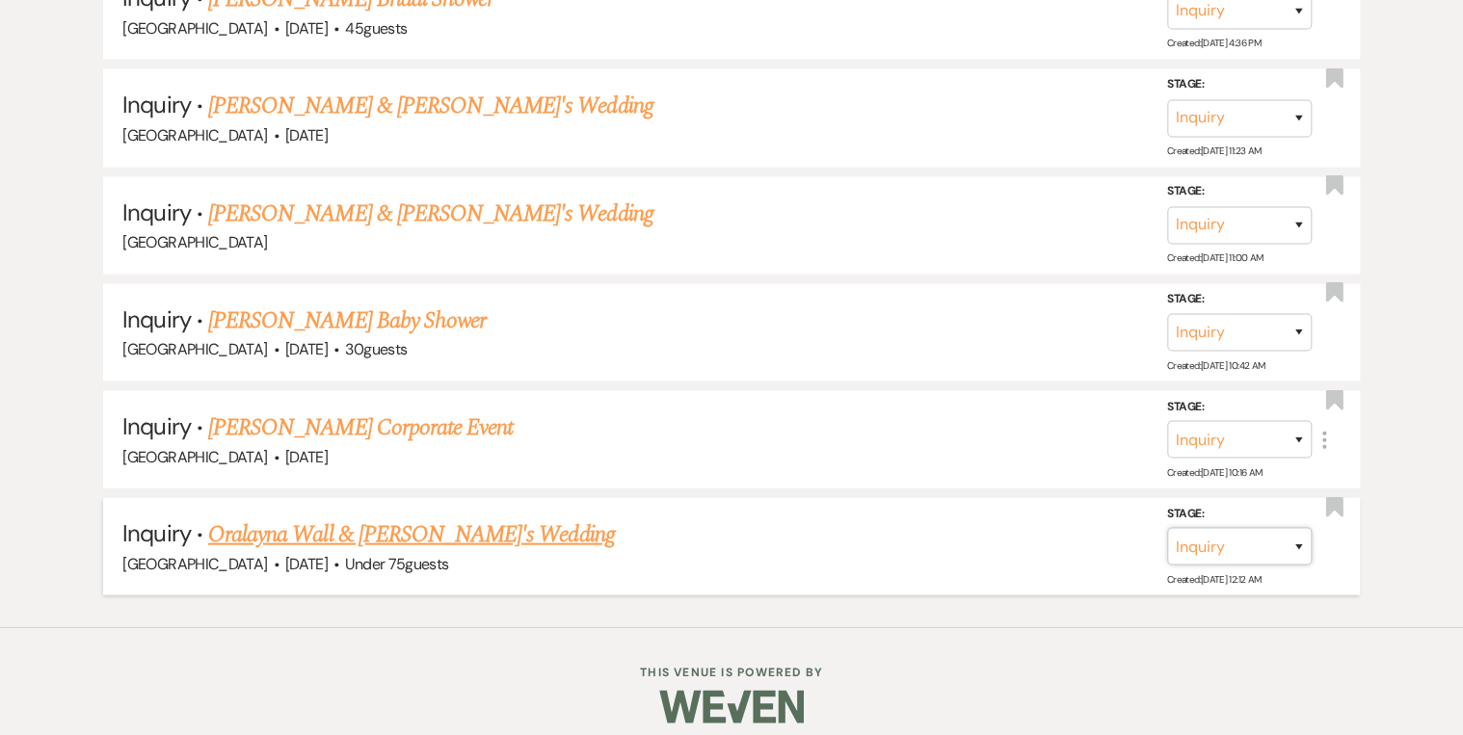
click at [1303, 529] on select "Inquiry Follow Up Tour Requested Tour Confirmed Toured Proposal Sent Booked Lost" at bounding box center [1239, 547] width 145 height 38
select select "8"
click at [1167, 528] on select "Inquiry Follow Up Tour Requested Tour Confirmed Toured Proposal Sent Booked Lost" at bounding box center [1239, 547] width 145 height 38
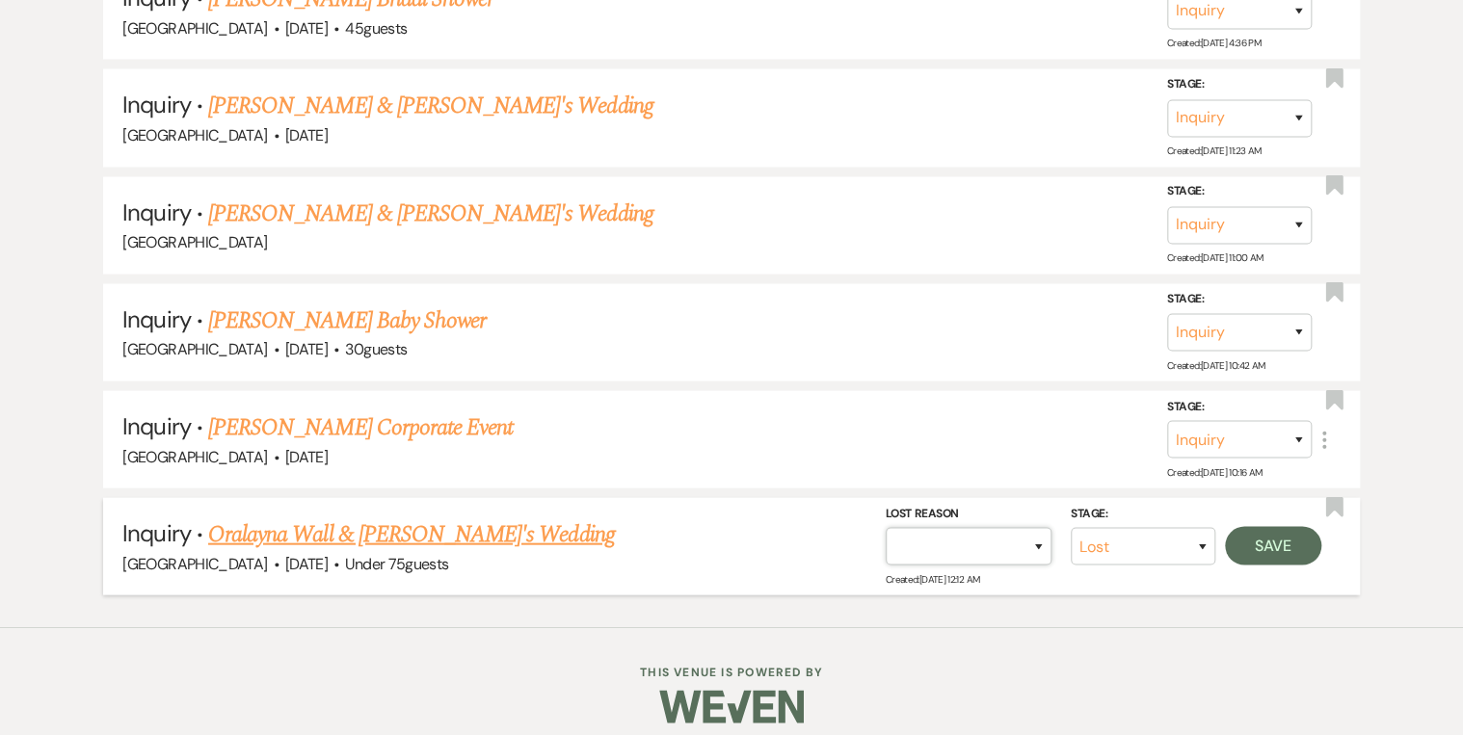
click at [1025, 530] on select "Booked Elsewhere Budget Date Unavailable No Response Not a Good Match Capacity …" at bounding box center [969, 547] width 166 height 38
select select "5"
click at [886, 528] on select "Booked Elsewhere Budget Date Unavailable No Response Not a Good Match Capacity …" at bounding box center [969, 547] width 166 height 38
click at [1296, 532] on button "Save" at bounding box center [1273, 546] width 96 height 39
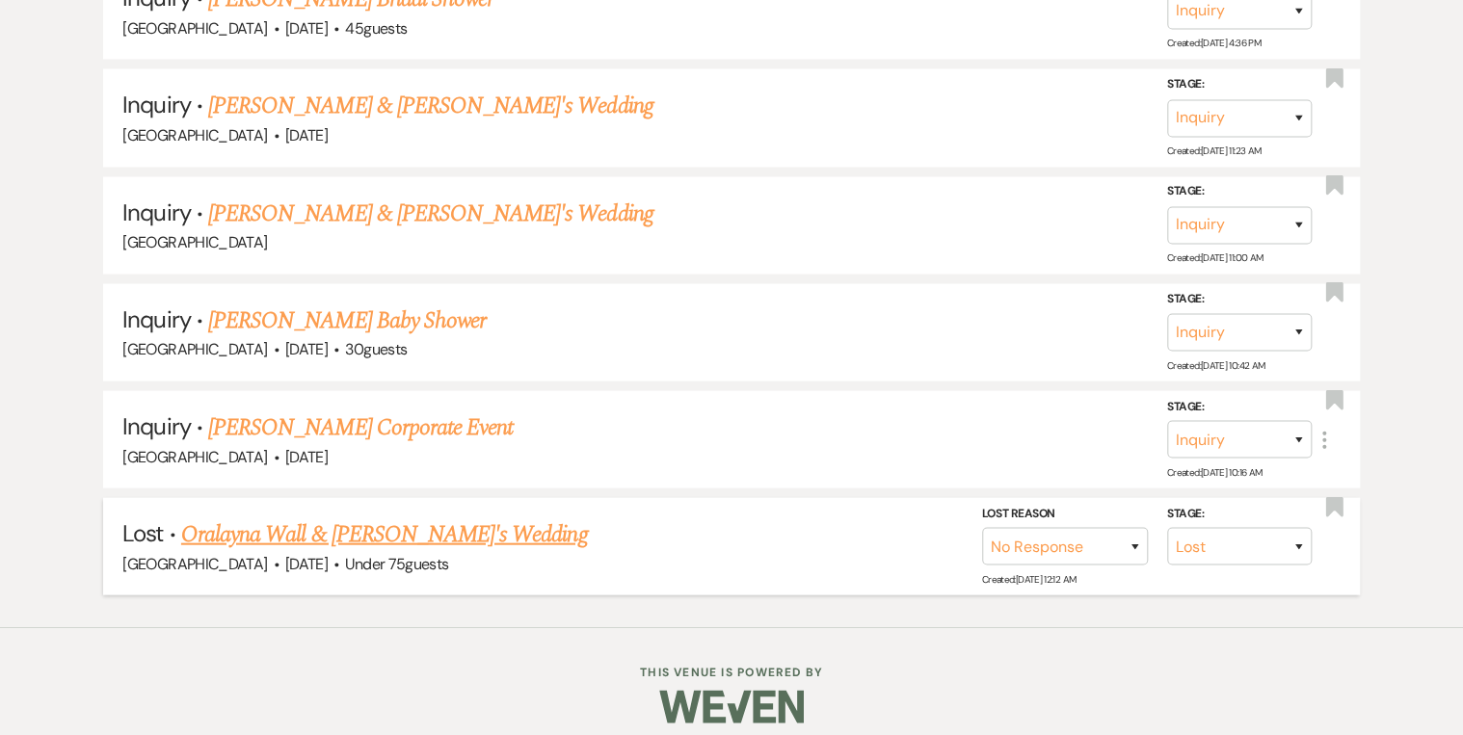
scroll to position [1776, 0]
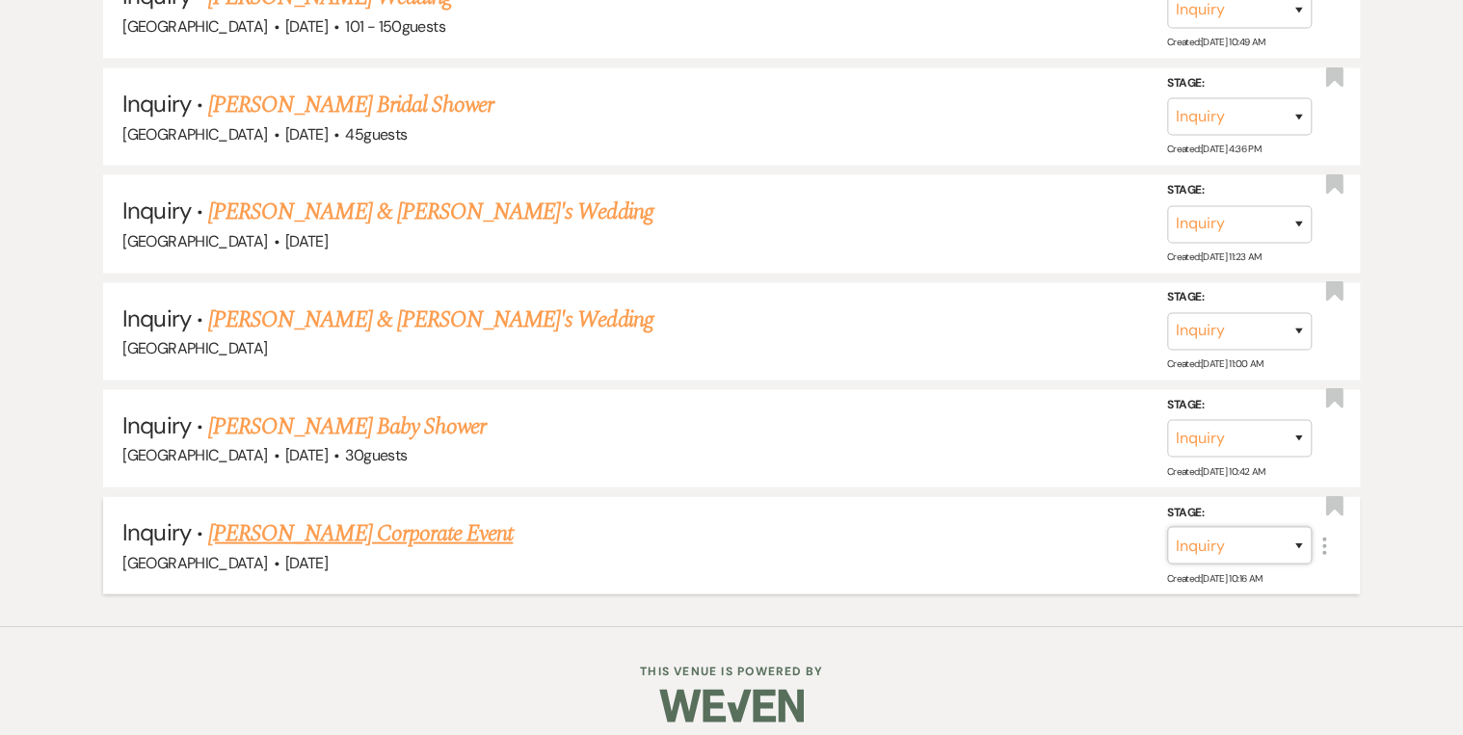
click at [1296, 532] on select "Inquiry Follow Up Tour Requested Tour Confirmed Toured Proposal Sent Booked Lost" at bounding box center [1239, 545] width 145 height 38
select select "8"
click at [1167, 526] on select "Inquiry Follow Up Tour Requested Tour Confirmed Toured Proposal Sent Booked Lost" at bounding box center [1239, 545] width 145 height 38
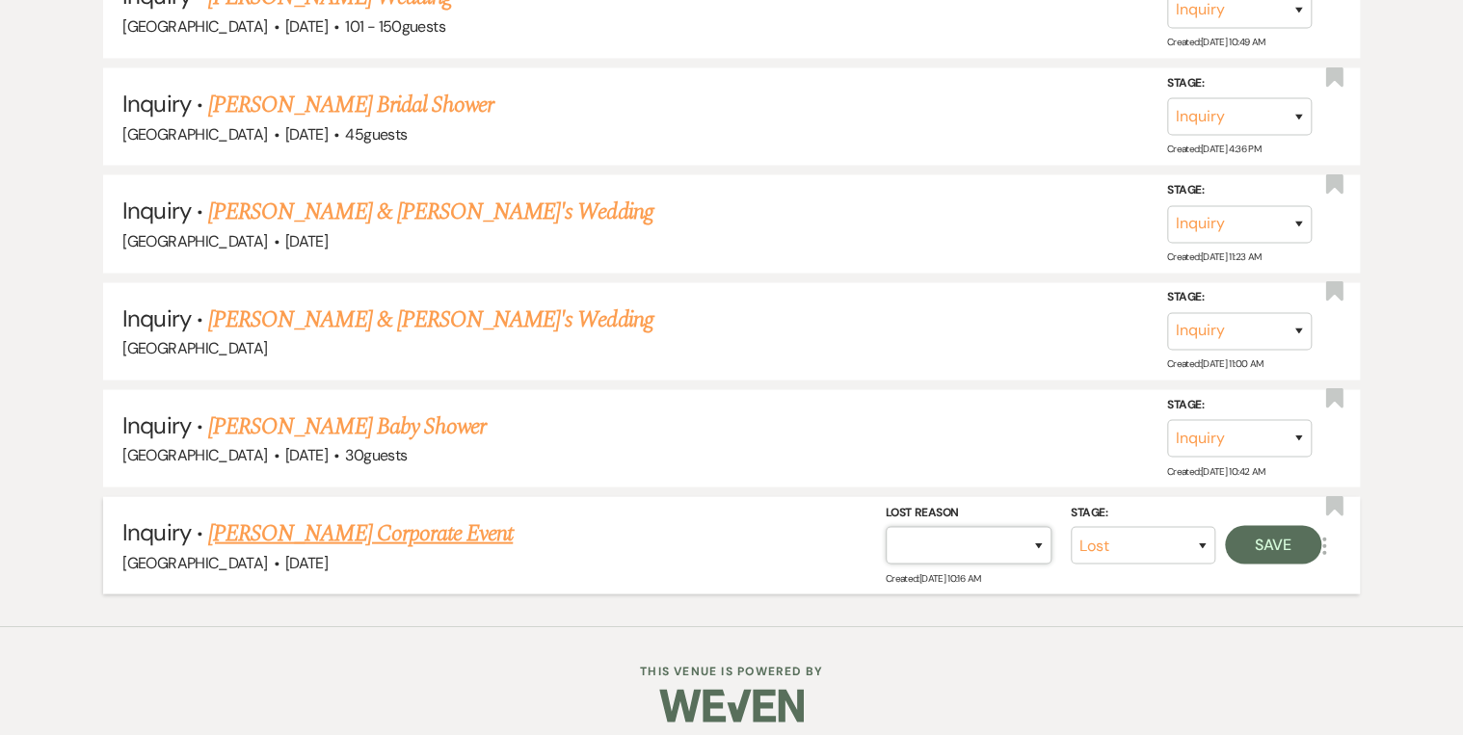
click at [1037, 540] on select "Booked Elsewhere Budget Date Unavailable No Response Not a Good Match Capacity …" at bounding box center [969, 545] width 166 height 38
select select "5"
click at [886, 526] on select "Booked Elsewhere Budget Date Unavailable No Response Not a Good Match Capacity …" at bounding box center [969, 545] width 166 height 38
click at [1233, 528] on button "Save" at bounding box center [1273, 544] width 96 height 39
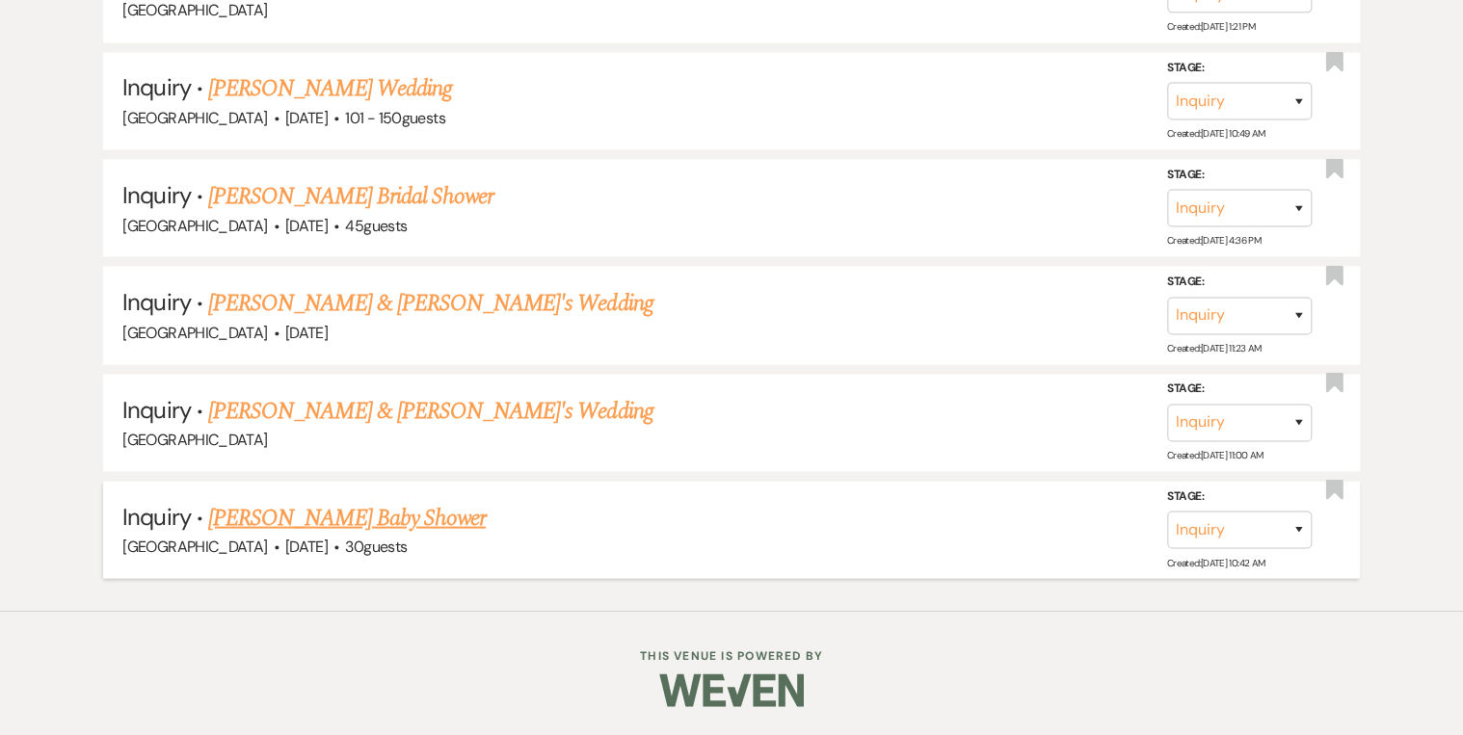
scroll to position [1669, 0]
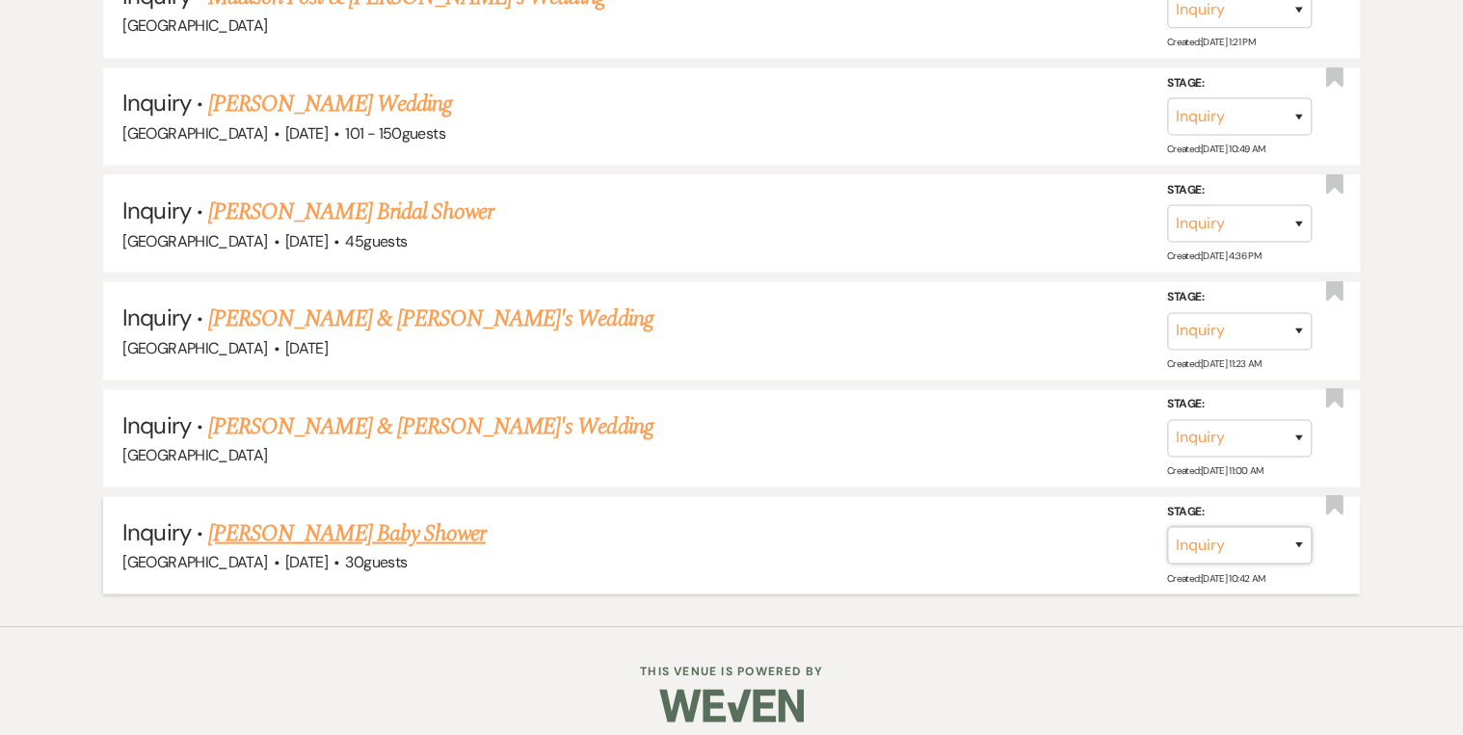
click at [1286, 531] on select "Inquiry Follow Up Tour Requested Tour Confirmed Toured Proposal Sent Booked Lost" at bounding box center [1239, 545] width 145 height 38
select select "8"
click at [1167, 526] on select "Inquiry Follow Up Tour Requested Tour Confirmed Toured Proposal Sent Booked Lost" at bounding box center [1239, 545] width 145 height 38
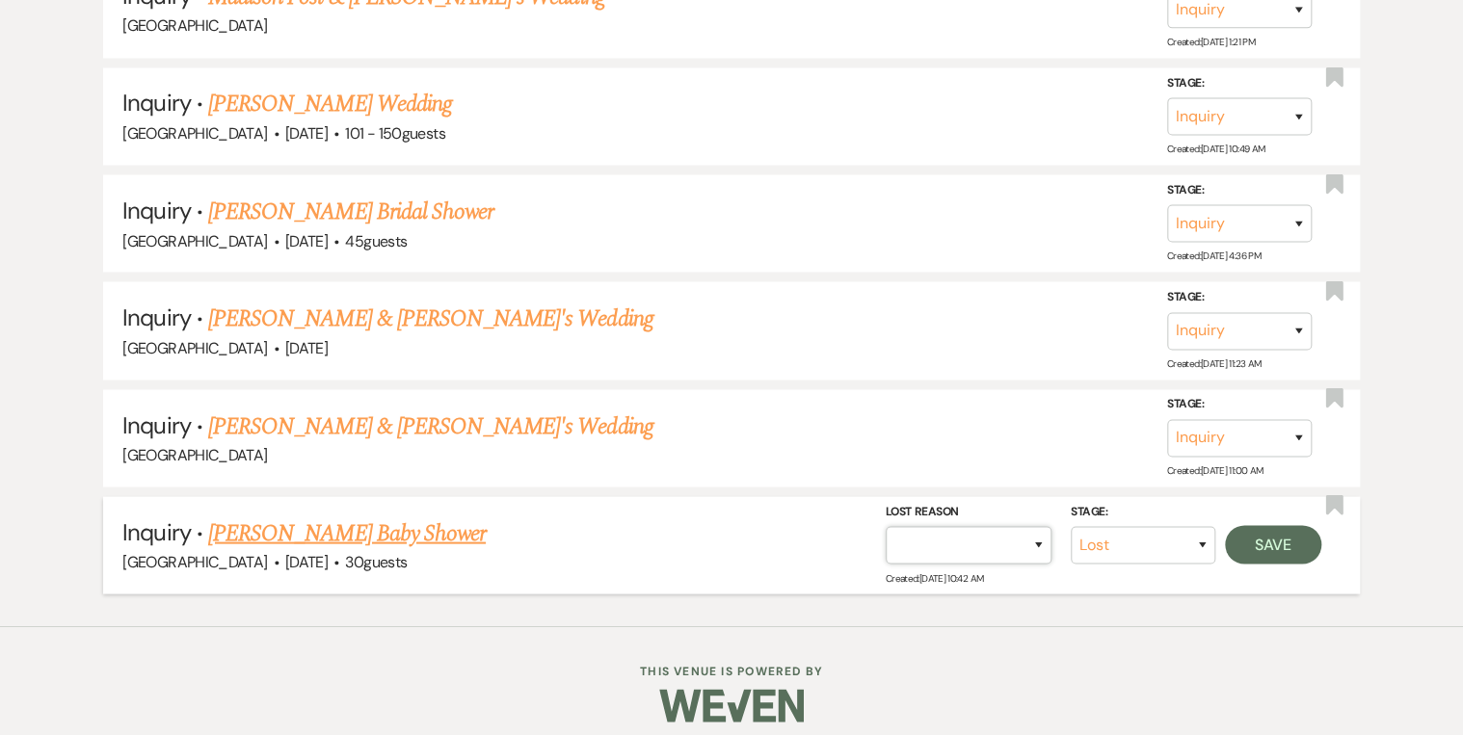
click at [1029, 536] on select "Booked Elsewhere Budget Date Unavailable No Response Not a Good Match Capacity …" at bounding box center [969, 545] width 166 height 38
select select "5"
click at [886, 526] on select "Booked Elsewhere Budget Date Unavailable No Response Not a Good Match Capacity …" at bounding box center [969, 545] width 166 height 38
click at [1270, 535] on button "Save" at bounding box center [1273, 544] width 96 height 39
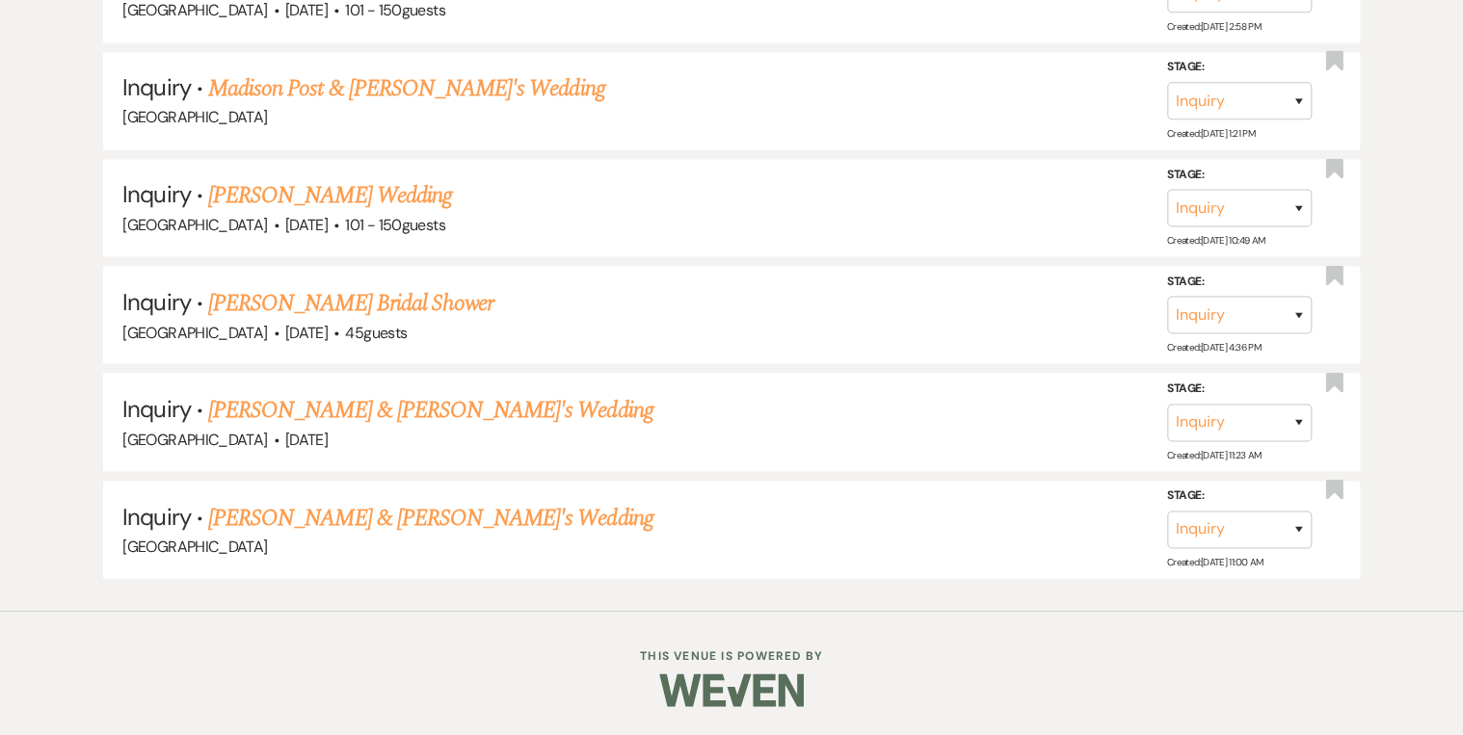
scroll to position [1564, 0]
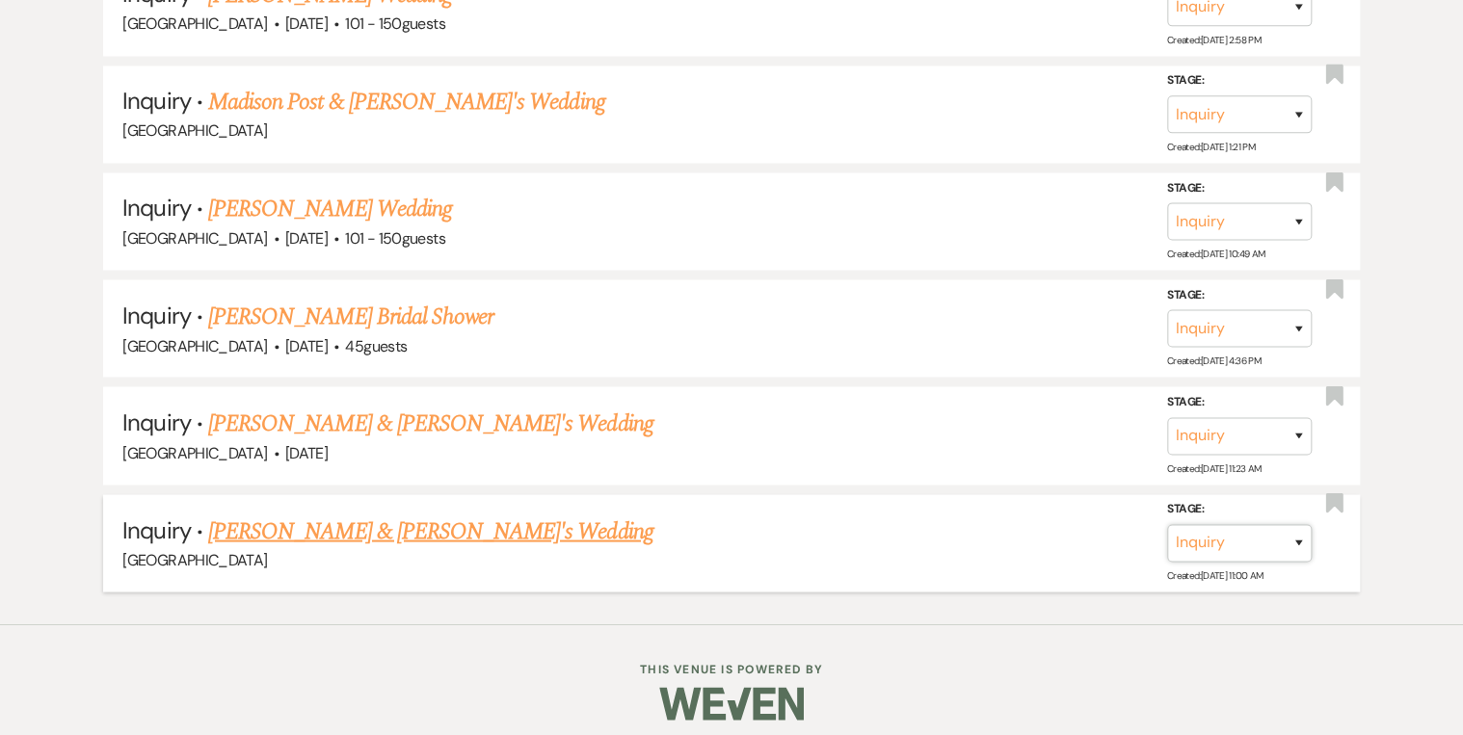
click at [1297, 533] on select "Inquiry Follow Up Tour Requested Tour Confirmed Toured Proposal Sent Booked Lost" at bounding box center [1239, 543] width 145 height 38
select select "8"
click at [1167, 524] on select "Inquiry Follow Up Tour Requested Tour Confirmed Toured Proposal Sent Booked Lost" at bounding box center [1239, 543] width 145 height 38
click at [1041, 528] on select "Booked Elsewhere Budget Date Unavailable No Response Not a Good Match Capacity …" at bounding box center [969, 543] width 166 height 38
select select "5"
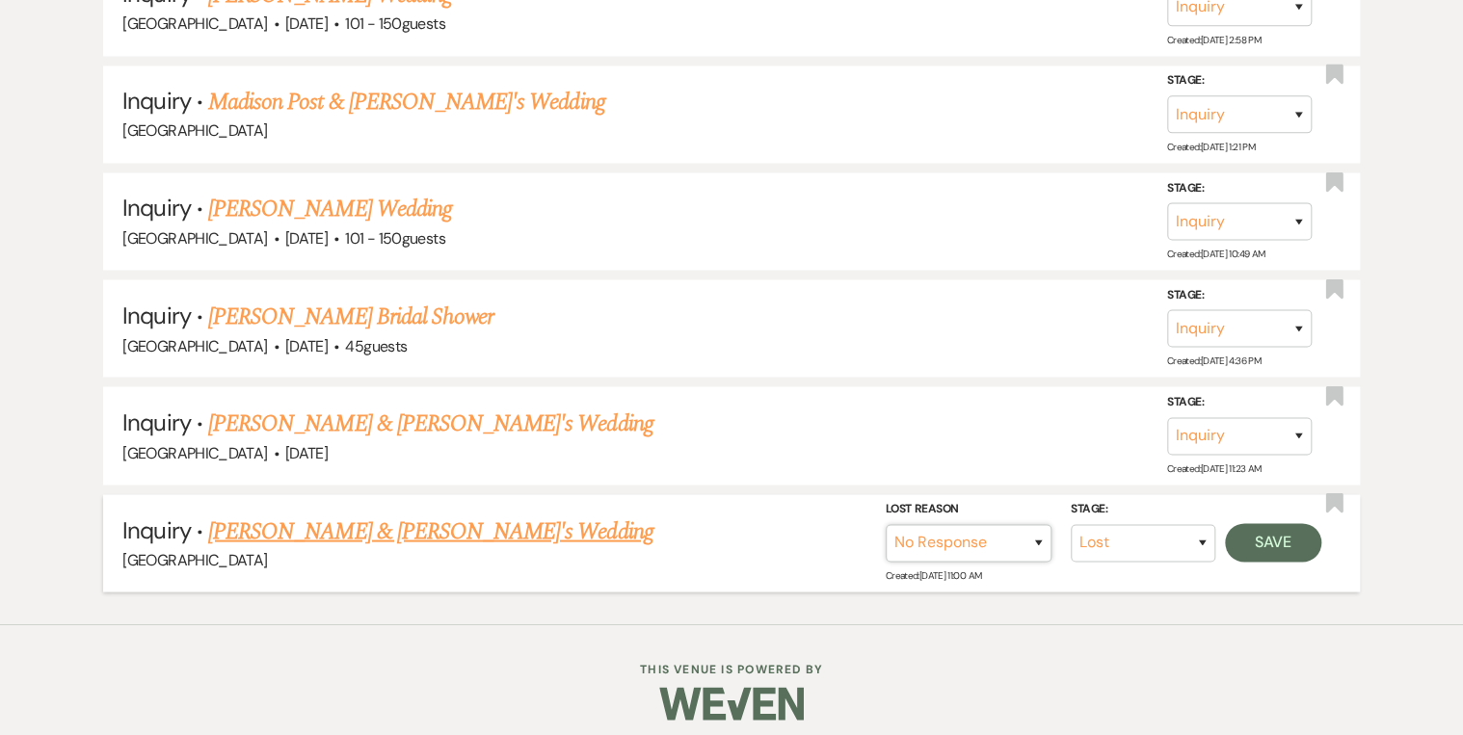
click at [886, 524] on select "Booked Elsewhere Budget Date Unavailable No Response Not a Good Match Capacity …" at bounding box center [969, 543] width 166 height 38
click at [1266, 532] on button "Save" at bounding box center [1273, 542] width 96 height 39
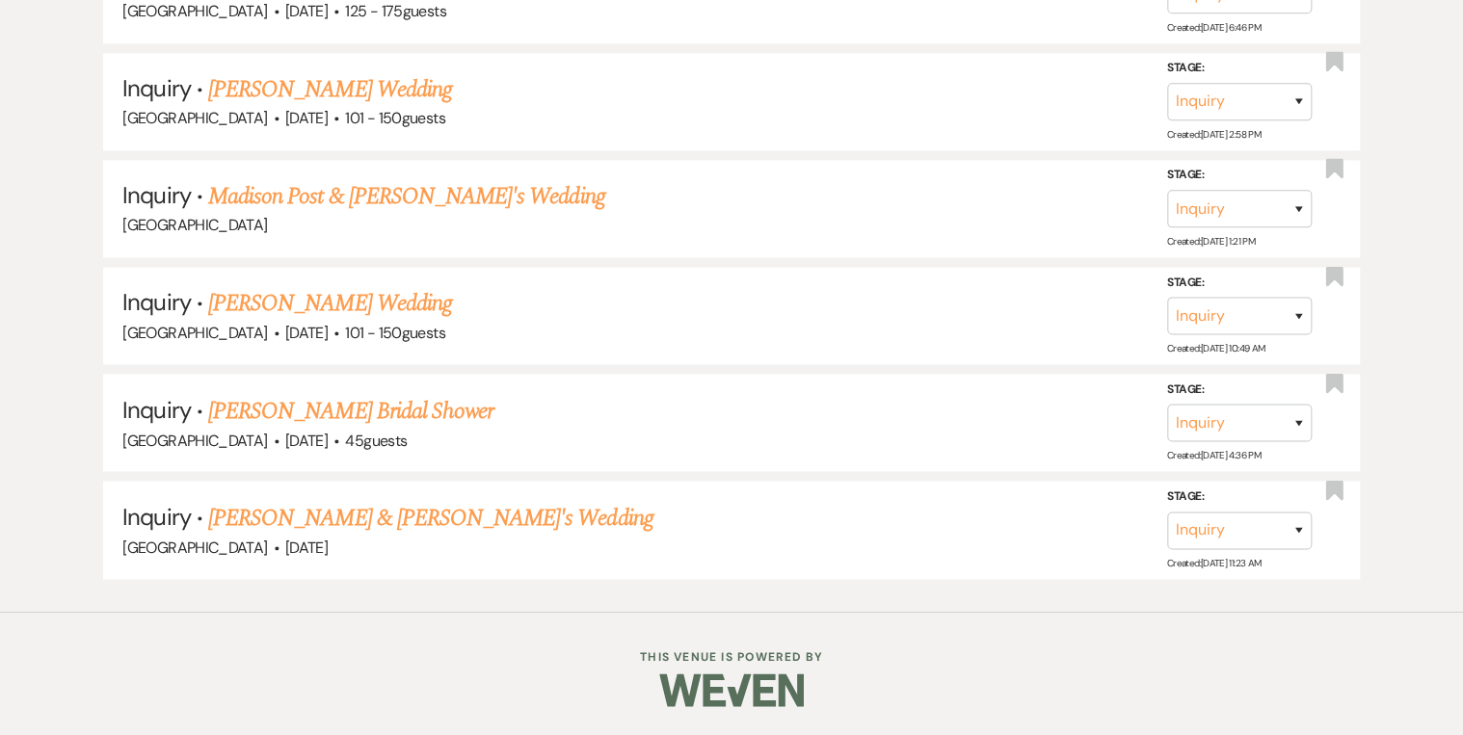
scroll to position [1457, 0]
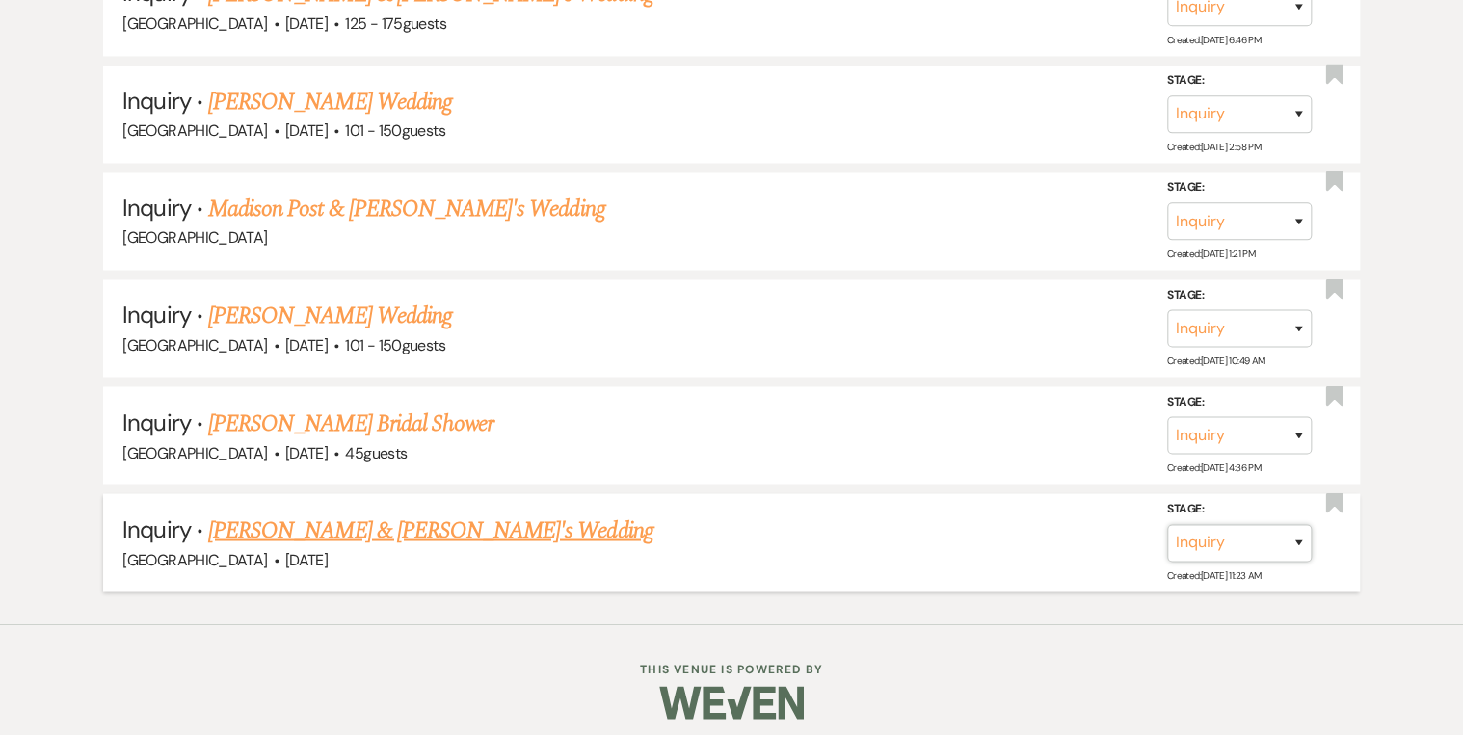
click at [1298, 528] on select "Inquiry Follow Up Tour Requested Tour Confirmed Toured Proposal Sent Booked Lost" at bounding box center [1239, 542] width 145 height 38
select select "8"
click at [1167, 523] on select "Inquiry Follow Up Tour Requested Tour Confirmed Toured Proposal Sent Booked Lost" at bounding box center [1239, 542] width 145 height 38
drag, startPoint x: 1037, startPoint y: 526, endPoint x: 1035, endPoint y: 517, distance: 9.8
click at [1037, 526] on select "Booked Elsewhere Budget Date Unavailable No Response Not a Good Match Capacity …" at bounding box center [969, 542] width 166 height 38
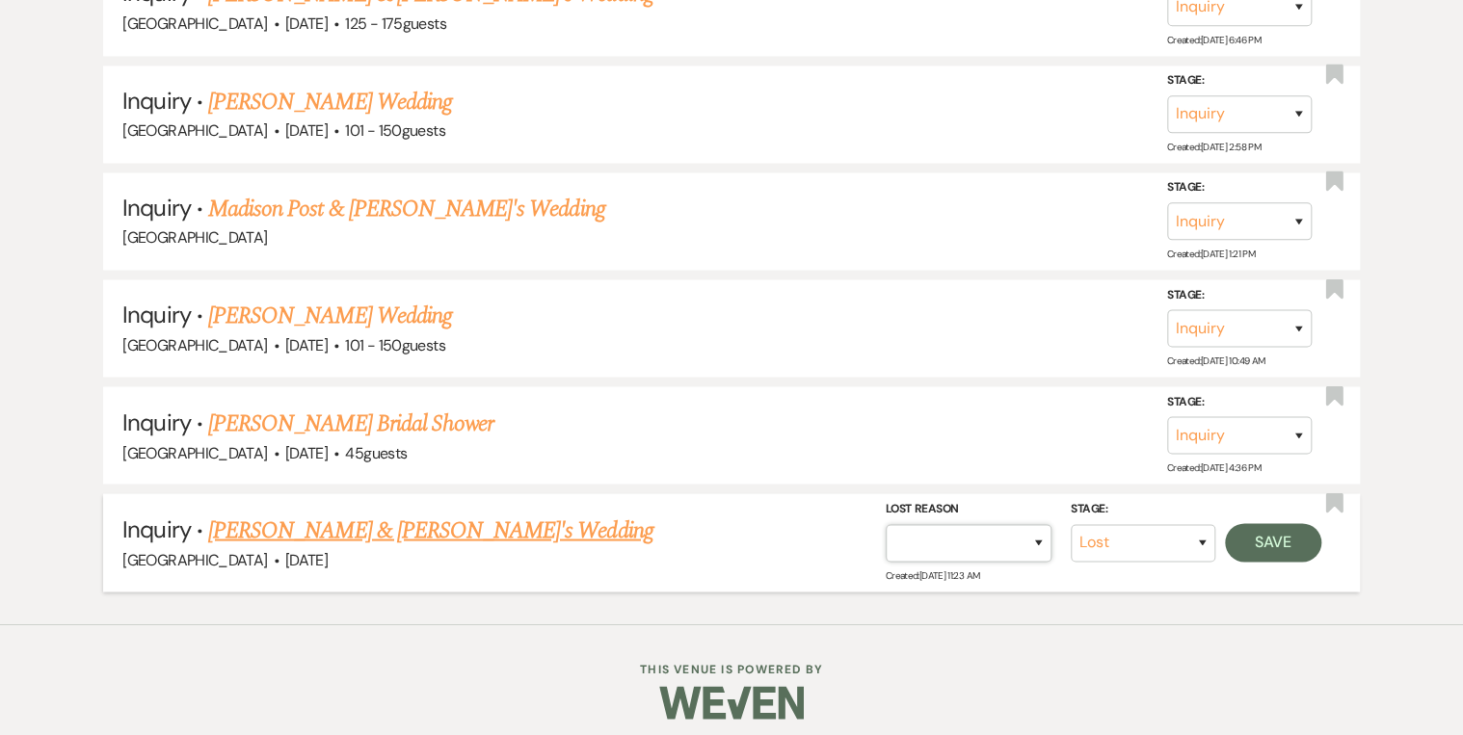
select select "5"
click at [886, 523] on select "Booked Elsewhere Budget Date Unavailable No Response Not a Good Match Capacity …" at bounding box center [969, 542] width 166 height 38
click at [1268, 524] on button "Save" at bounding box center [1273, 541] width 96 height 39
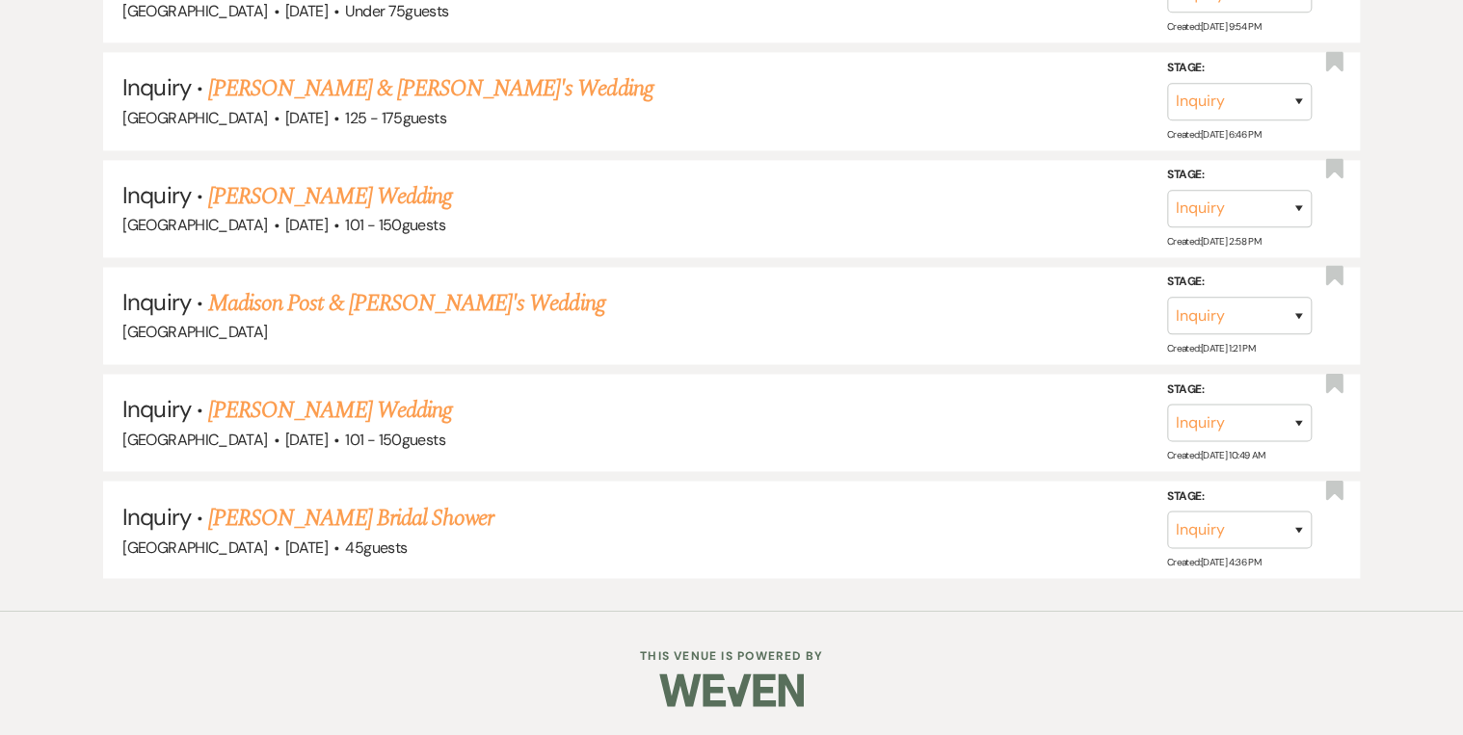
scroll to position [1352, 0]
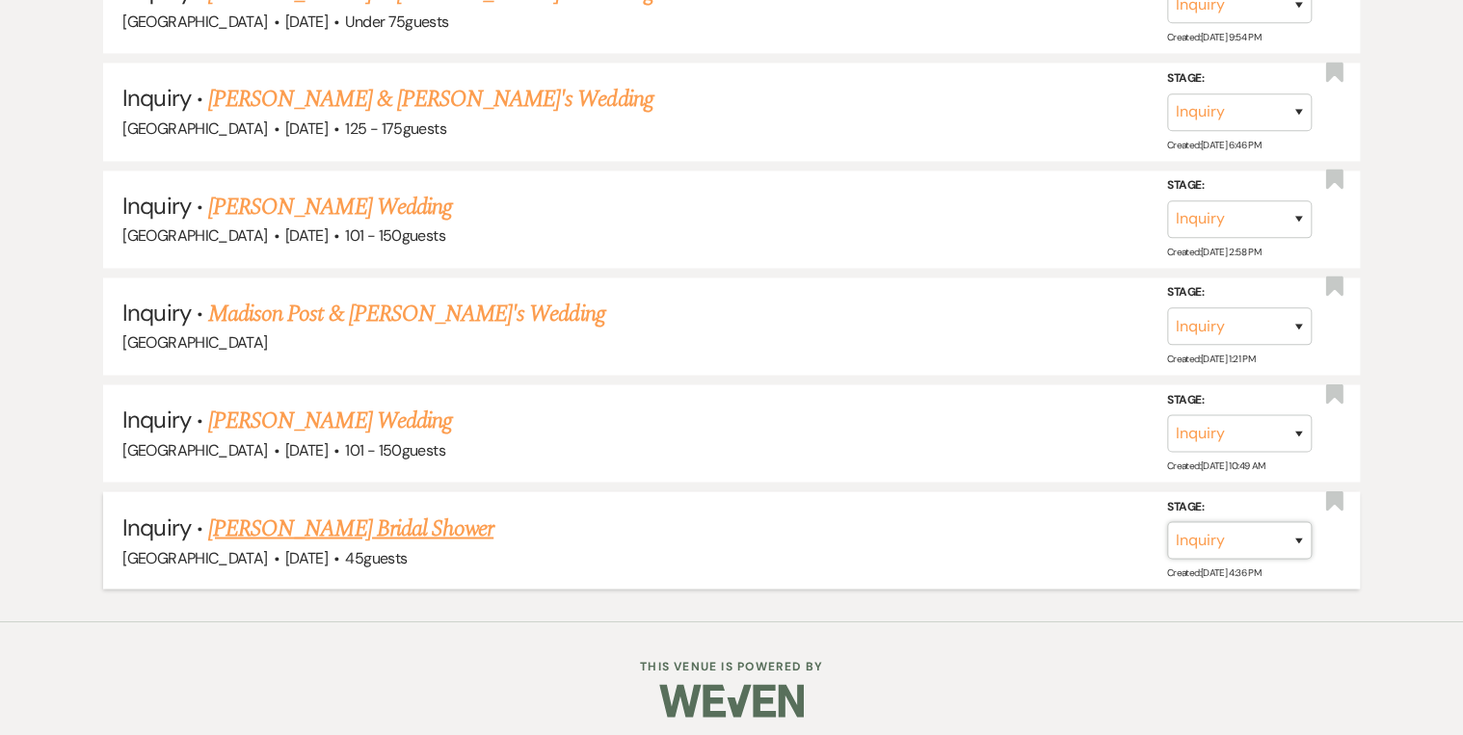
click at [1298, 534] on select "Inquiry Follow Up Tour Requested Tour Confirmed Toured Proposal Sent Booked Lost" at bounding box center [1239, 540] width 145 height 38
select select "8"
click at [1167, 521] on select "Inquiry Follow Up Tour Requested Tour Confirmed Toured Proposal Sent Booked Lost" at bounding box center [1239, 540] width 145 height 38
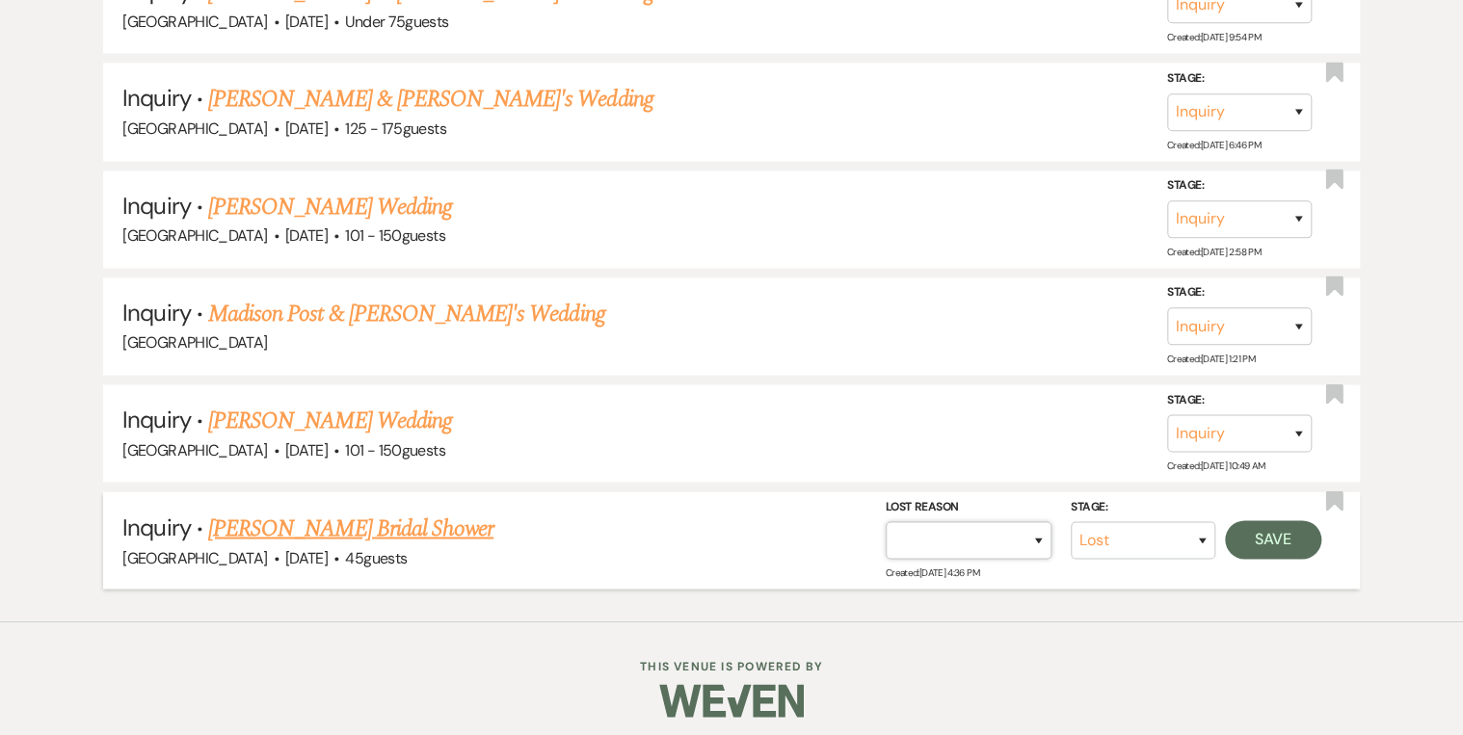
click at [1038, 528] on select "Booked Elsewhere Budget Date Unavailable No Response Not a Good Match Capacity …" at bounding box center [969, 540] width 166 height 38
select select "5"
click at [886, 521] on select "Booked Elsewhere Budget Date Unavailable No Response Not a Good Match Capacity …" at bounding box center [969, 540] width 166 height 38
click at [1296, 523] on button "Save" at bounding box center [1273, 539] width 96 height 39
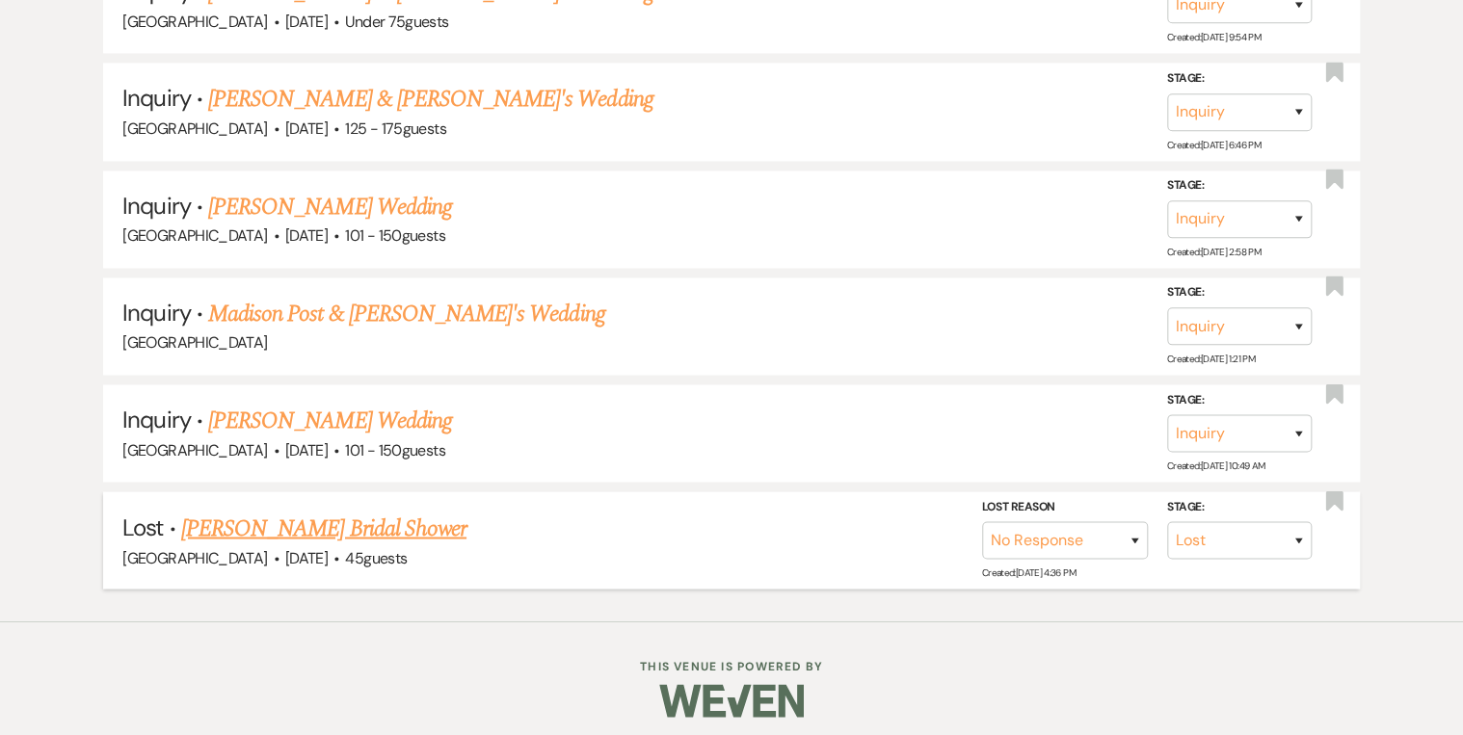
scroll to position [1245, 0]
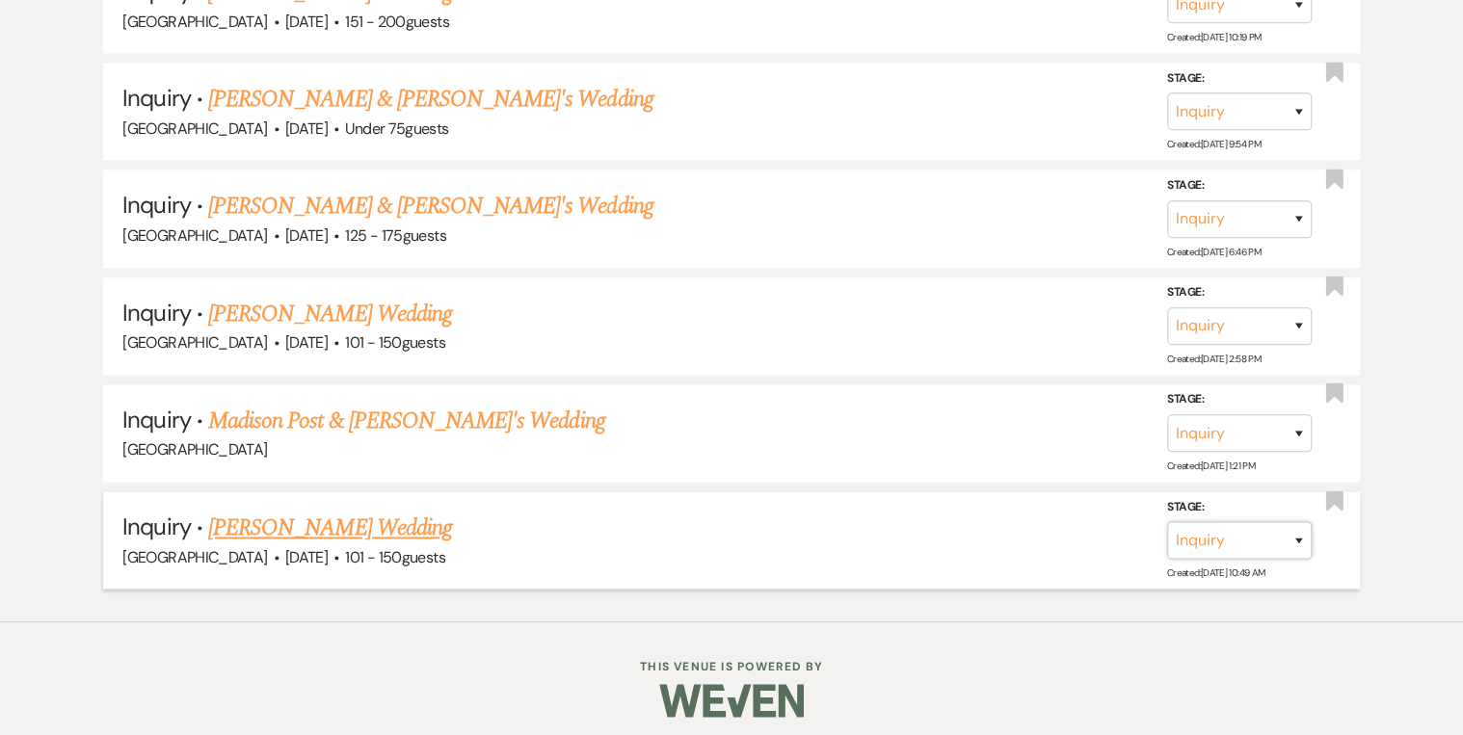
click at [1296, 523] on select "Inquiry Follow Up Tour Requested Tour Confirmed Toured Proposal Sent Booked Lost" at bounding box center [1239, 540] width 145 height 38
select select "8"
click at [1167, 521] on select "Inquiry Follow Up Tour Requested Tour Confirmed Toured Proposal Sent Booked Lost" at bounding box center [1239, 540] width 145 height 38
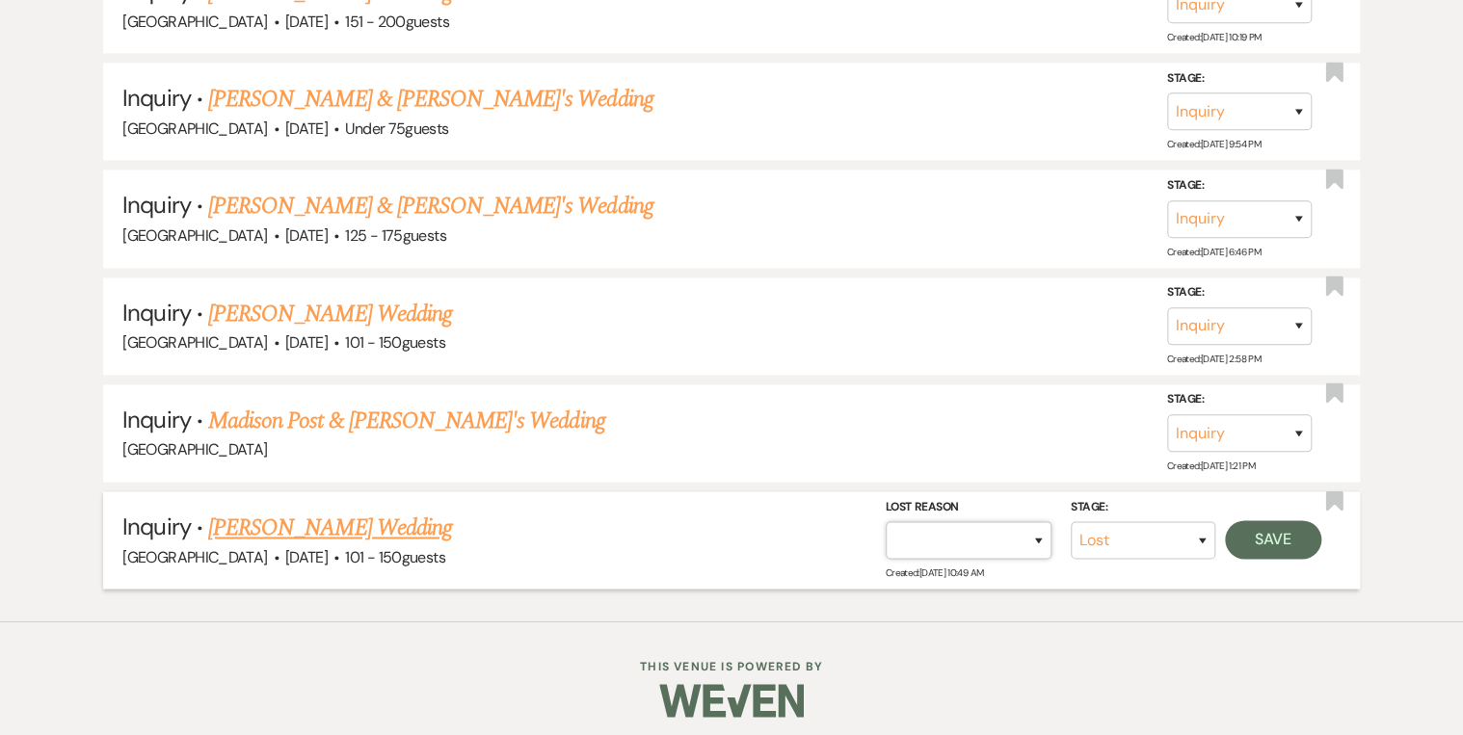
drag, startPoint x: 1041, startPoint y: 532, endPoint x: 1035, endPoint y: 509, distance: 23.8
click at [1041, 532] on select "Booked Elsewhere Budget Date Unavailable No Response Not a Good Match Capacity …" at bounding box center [969, 540] width 166 height 38
select select "5"
click at [886, 521] on select "Booked Elsewhere Budget Date Unavailable No Response Not a Good Match Capacity …" at bounding box center [969, 540] width 166 height 38
click at [1267, 520] on button "Save" at bounding box center [1273, 539] width 96 height 39
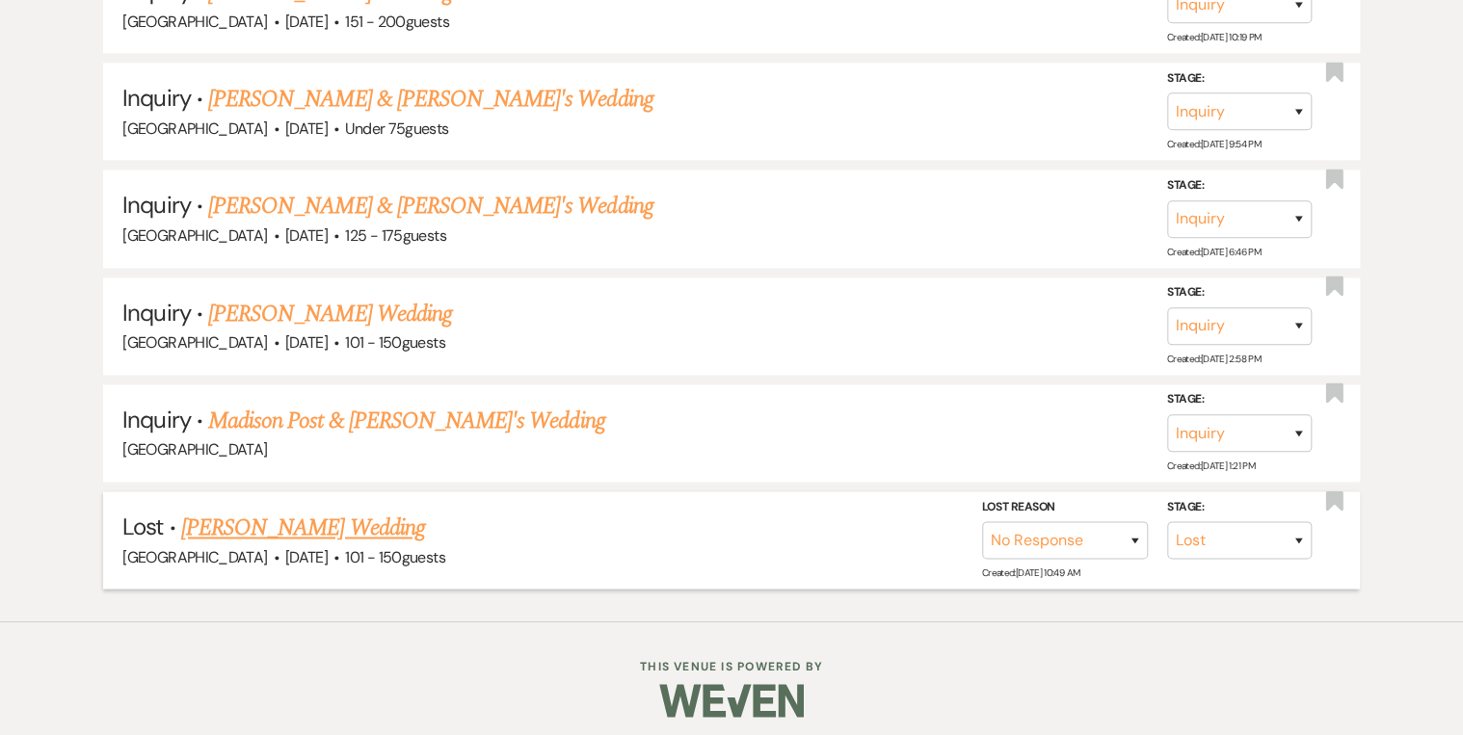
scroll to position [1140, 0]
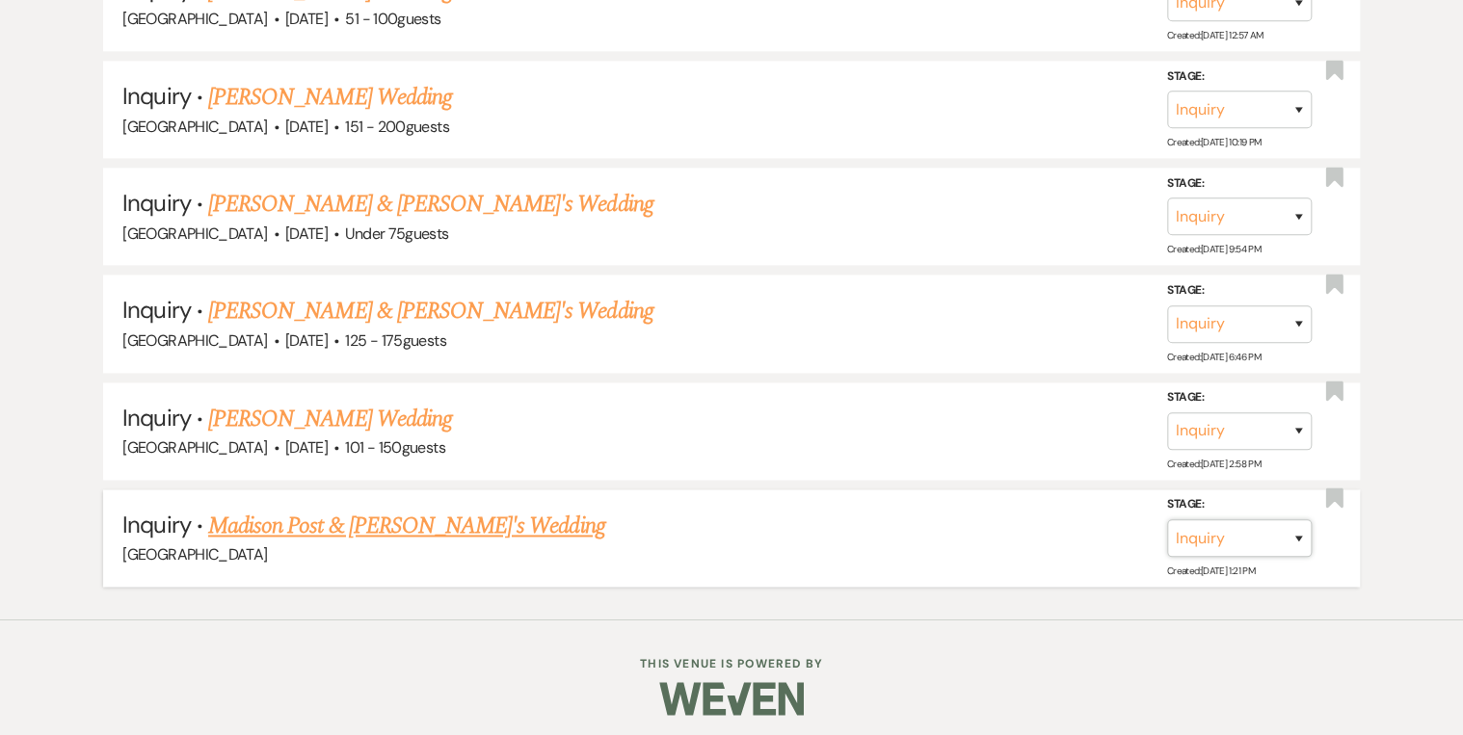
click at [1303, 532] on select "Inquiry Follow Up Tour Requested Tour Confirmed Toured Proposal Sent Booked Lost" at bounding box center [1239, 539] width 145 height 38
select select "8"
click at [1167, 520] on select "Inquiry Follow Up Tour Requested Tour Confirmed Toured Proposal Sent Booked Lost" at bounding box center [1239, 539] width 145 height 38
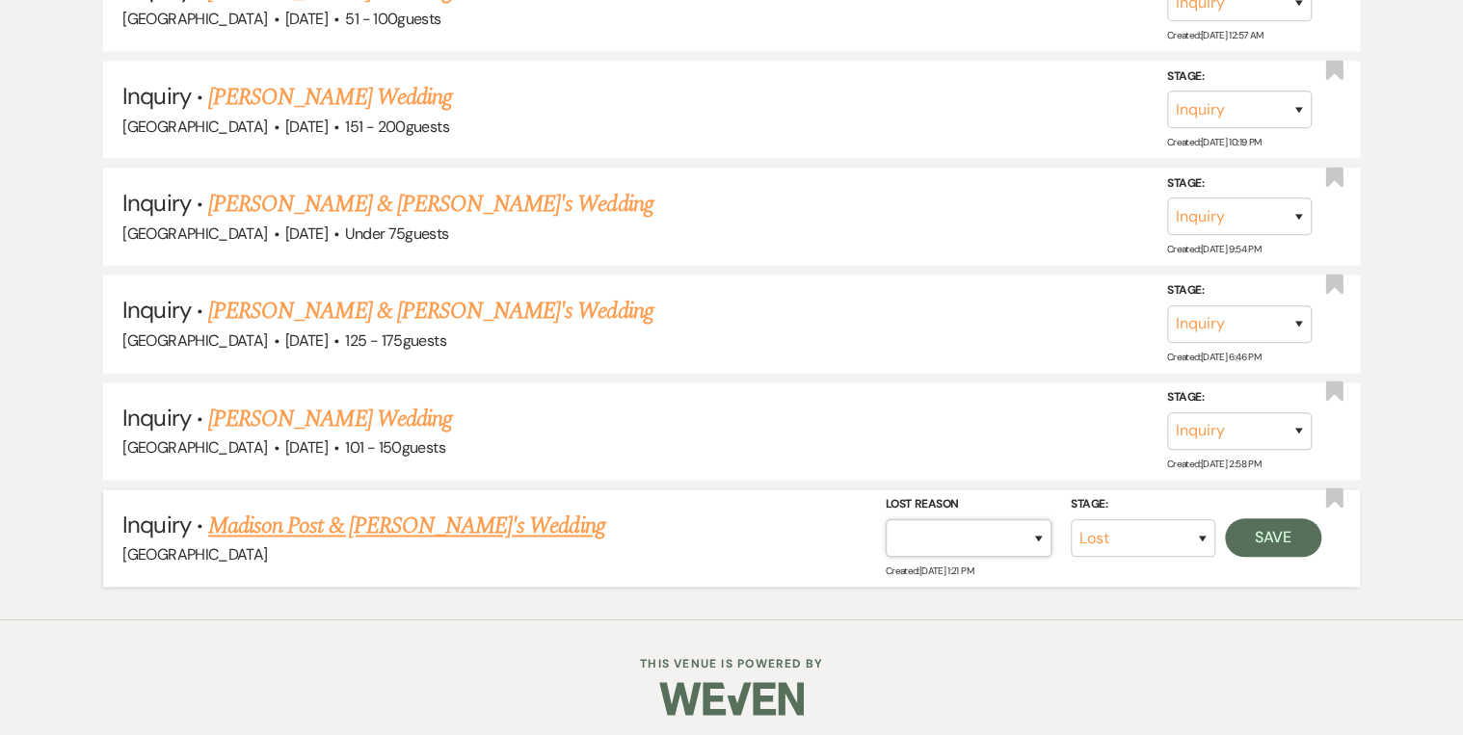
drag, startPoint x: 1041, startPoint y: 534, endPoint x: 1035, endPoint y: 525, distance: 10.4
click at [1041, 534] on select "Booked Elsewhere Budget Date Unavailable No Response Not a Good Match Capacity …" at bounding box center [969, 539] width 166 height 38
select select "5"
click at [886, 520] on select "Booked Elsewhere Budget Date Unavailable No Response Not a Good Match Capacity …" at bounding box center [969, 539] width 166 height 38
click at [1272, 536] on button "Save" at bounding box center [1273, 538] width 96 height 39
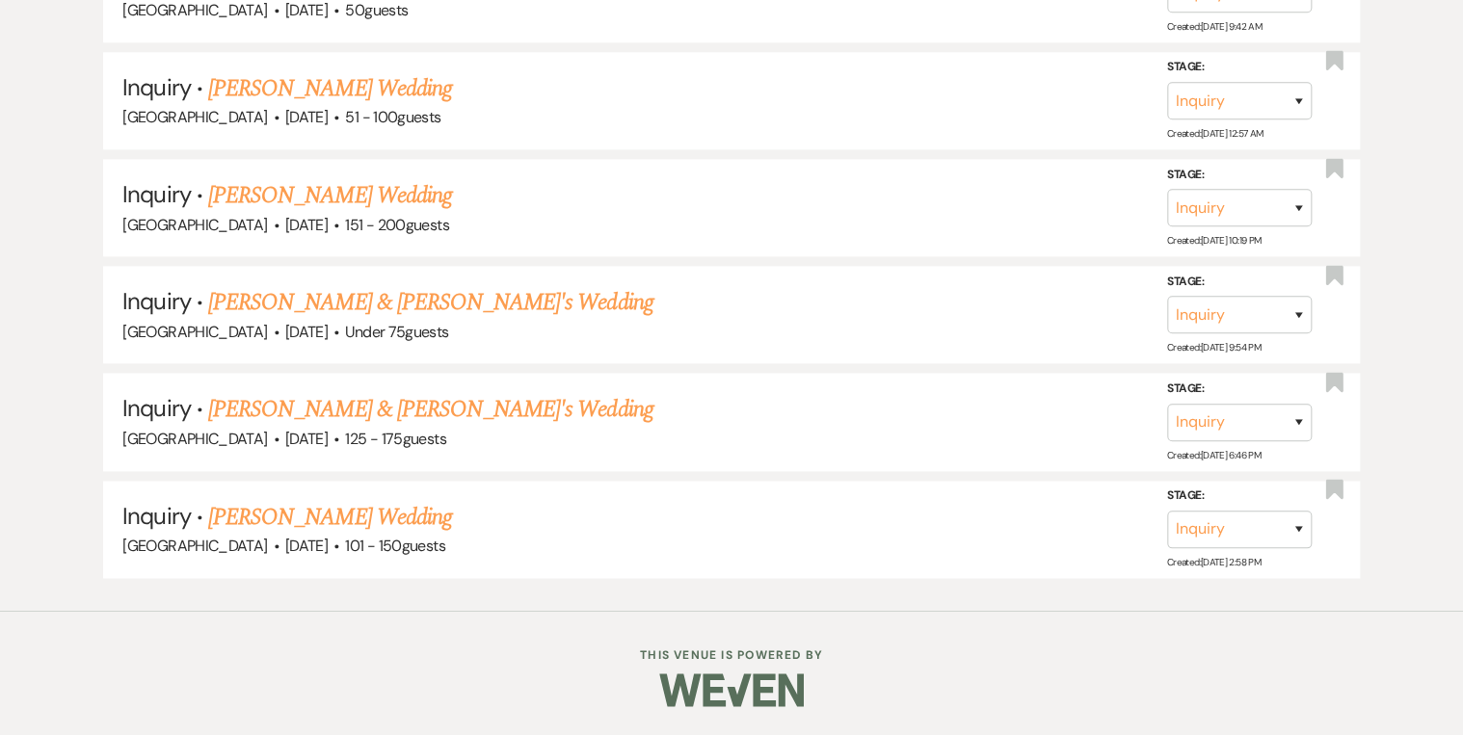
scroll to position [1033, 0]
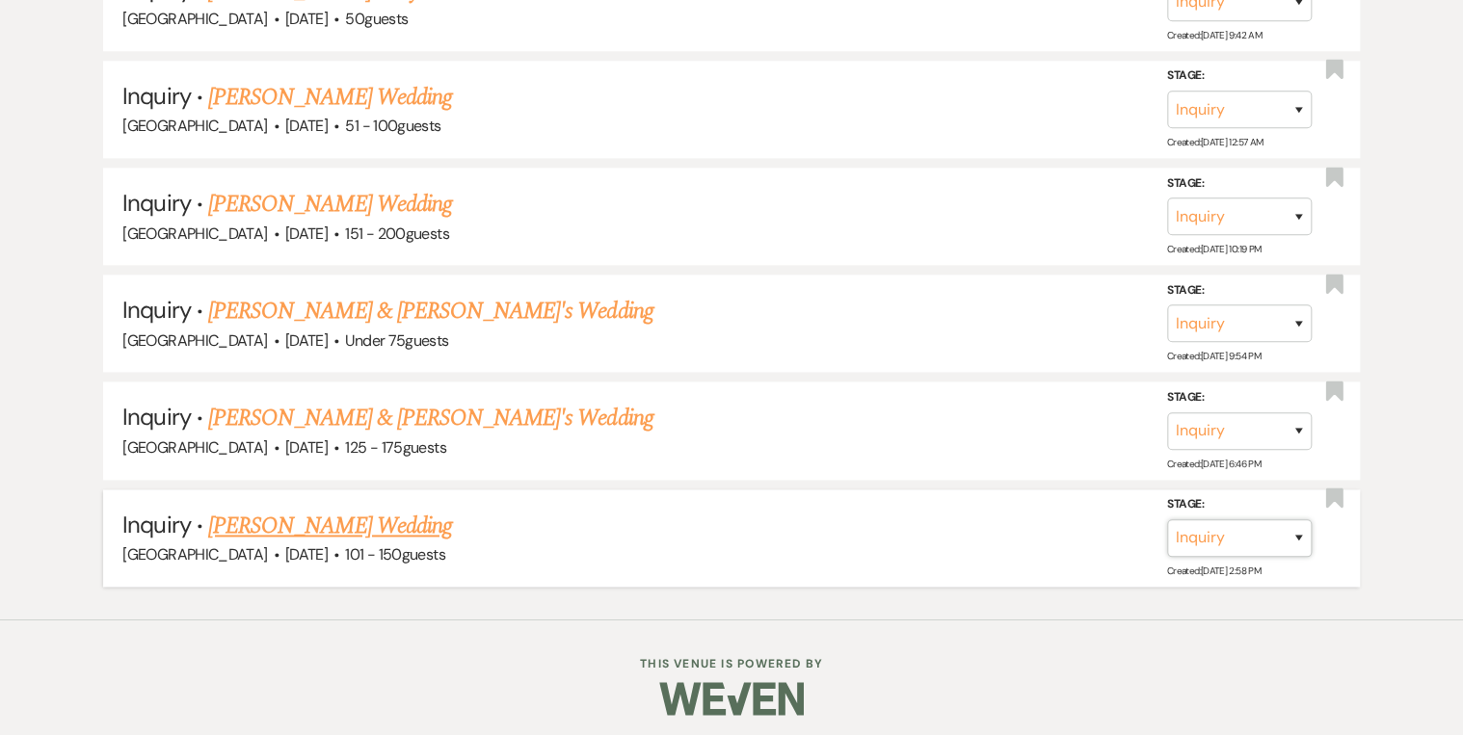
click at [1300, 531] on select "Inquiry Follow Up Tour Requested Tour Confirmed Toured Proposal Sent Booked Lost" at bounding box center [1239, 539] width 145 height 38
select select "8"
click at [1167, 520] on select "Inquiry Follow Up Tour Requested Tour Confirmed Toured Proposal Sent Booked Lost" at bounding box center [1239, 539] width 145 height 38
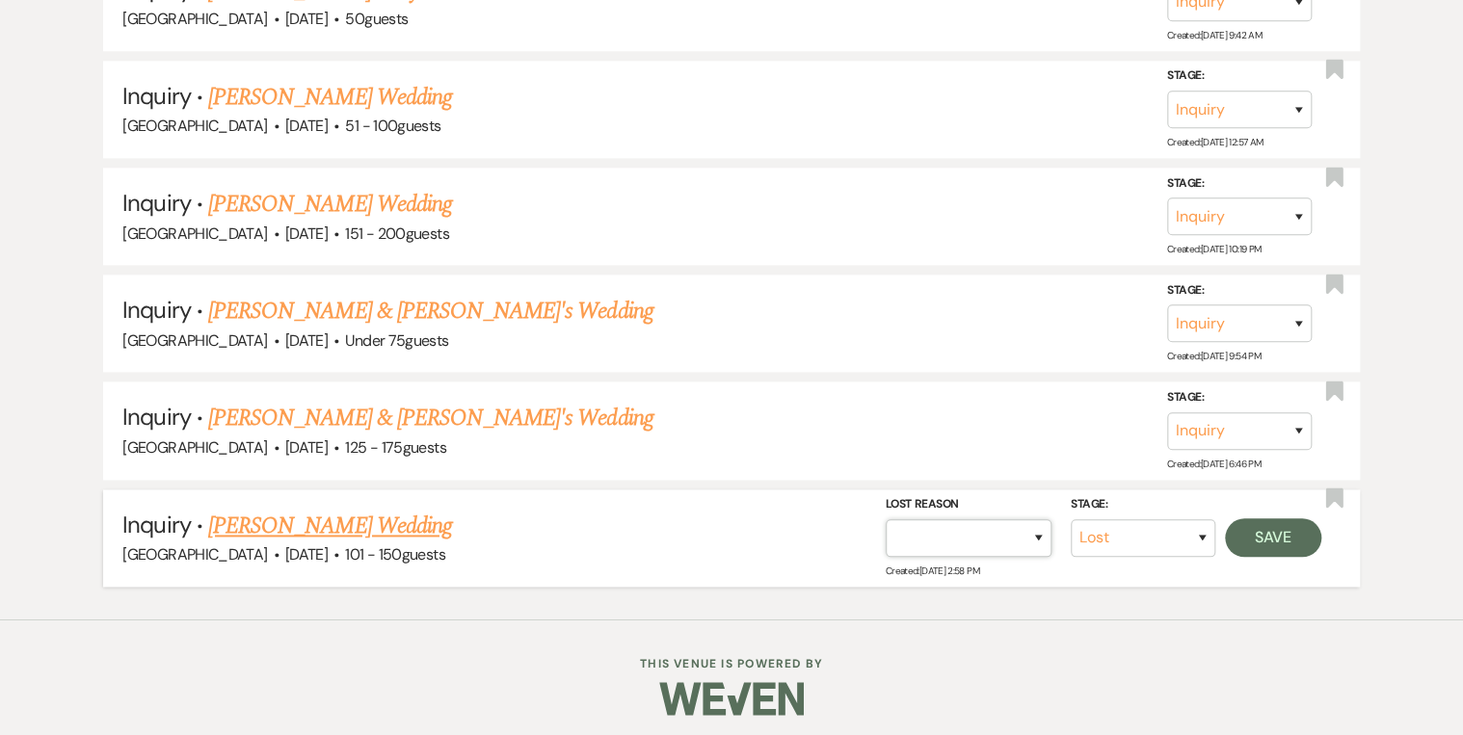
click at [1029, 539] on select "Booked Elsewhere Budget Date Unavailable No Response Not a Good Match Capacity …" at bounding box center [969, 539] width 166 height 38
select select "5"
click at [886, 520] on select "Booked Elsewhere Budget Date Unavailable No Response Not a Good Match Capacity …" at bounding box center [969, 539] width 166 height 38
click at [1284, 521] on button "Save" at bounding box center [1273, 538] width 96 height 39
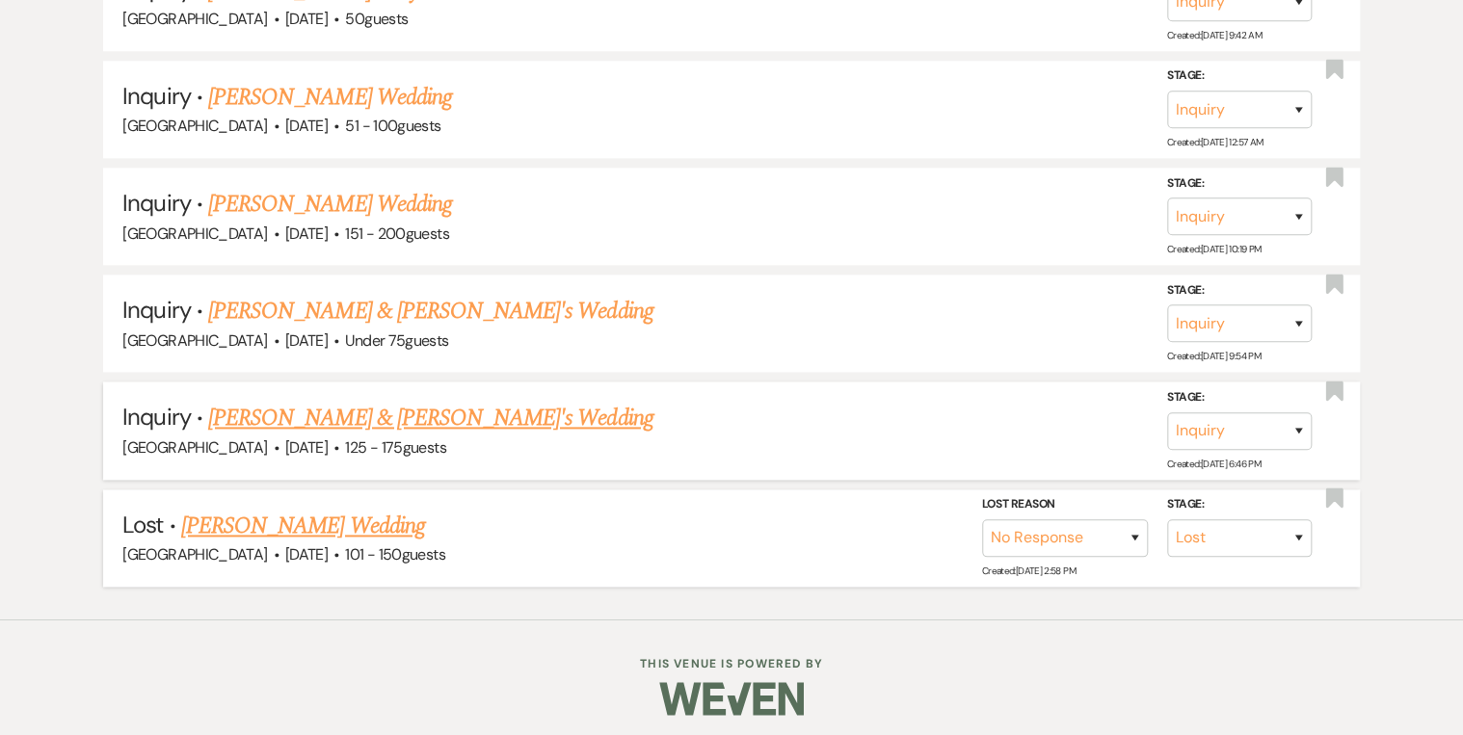
scroll to position [928, 0]
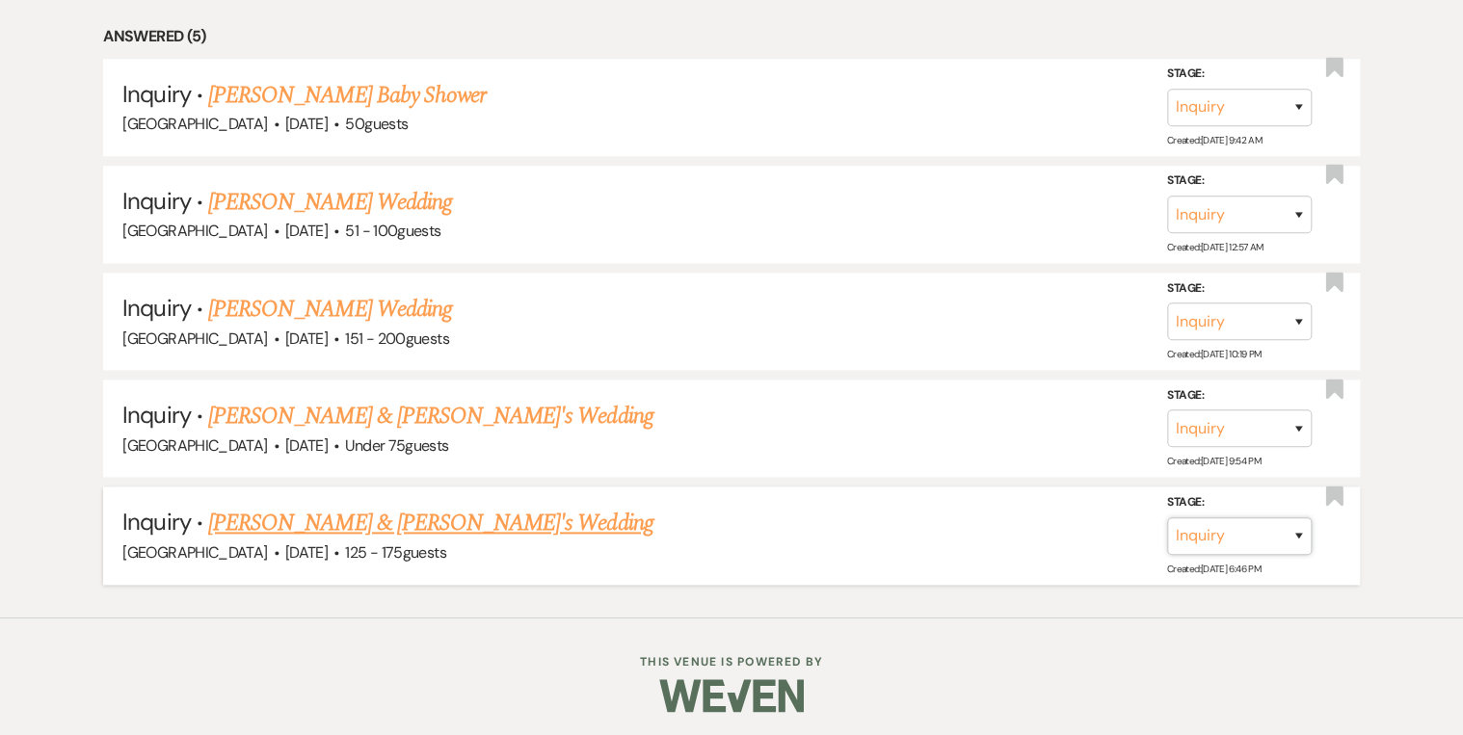
click at [1295, 532] on select "Inquiry Follow Up Tour Requested Tour Confirmed Toured Proposal Sent Booked Lost" at bounding box center [1239, 537] width 145 height 38
select select "8"
click at [1167, 518] on select "Inquiry Follow Up Tour Requested Tour Confirmed Toured Proposal Sent Booked Lost" at bounding box center [1239, 537] width 145 height 38
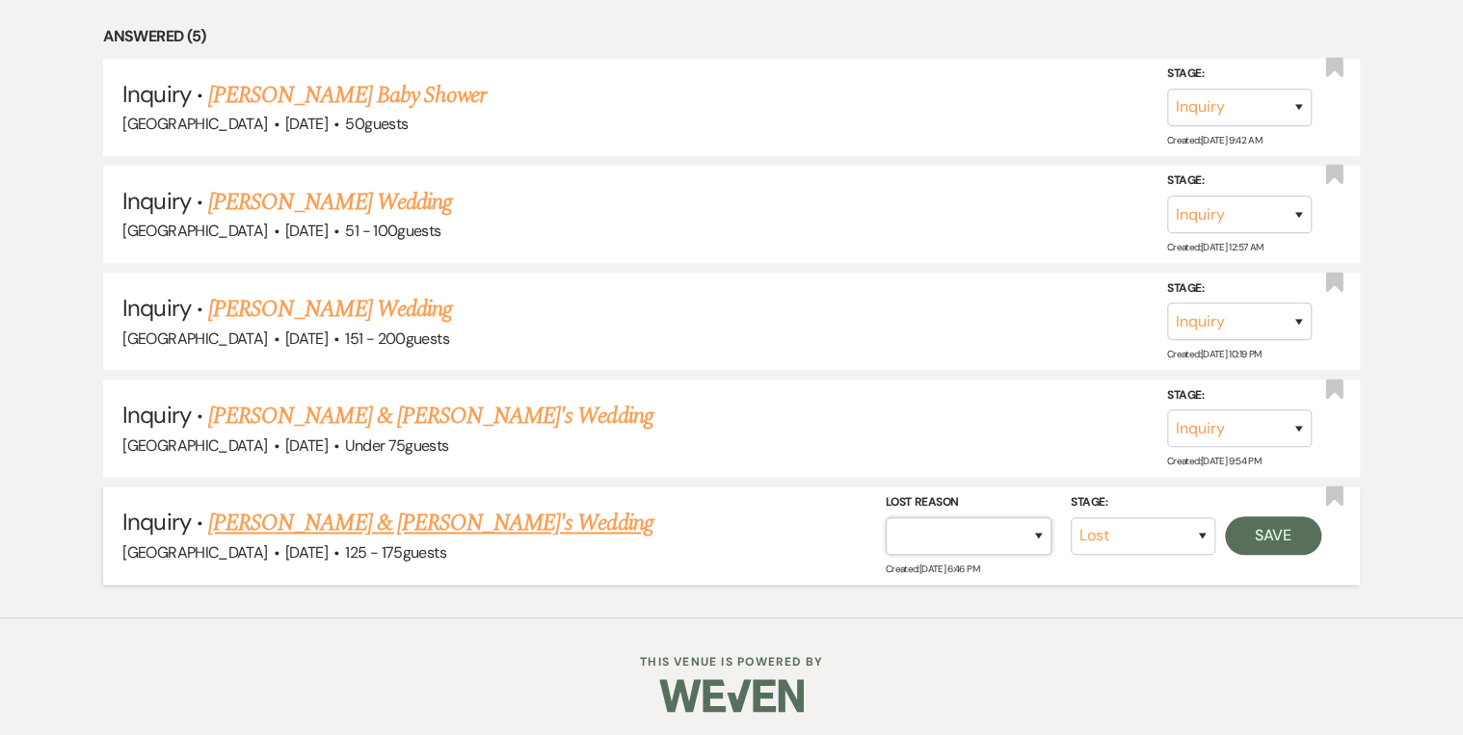
click at [1047, 532] on select "Booked Elsewhere Budget Date Unavailable No Response Not a Good Match Capacity …" at bounding box center [969, 537] width 166 height 38
select select "5"
click at [886, 518] on select "Booked Elsewhere Budget Date Unavailable No Response Not a Good Match Capacity …" at bounding box center [969, 537] width 166 height 38
click at [1244, 539] on button "Save" at bounding box center [1273, 536] width 96 height 39
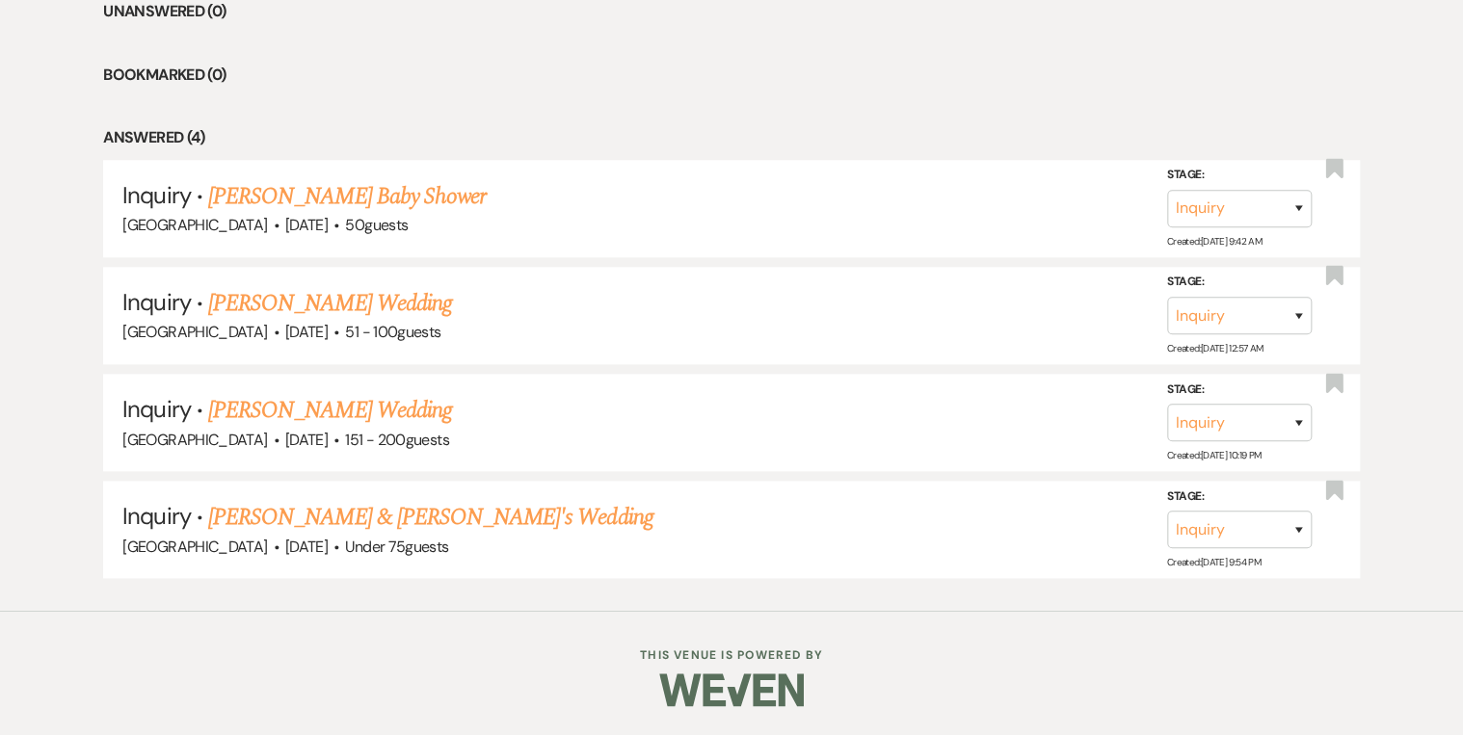
scroll to position [821, 0]
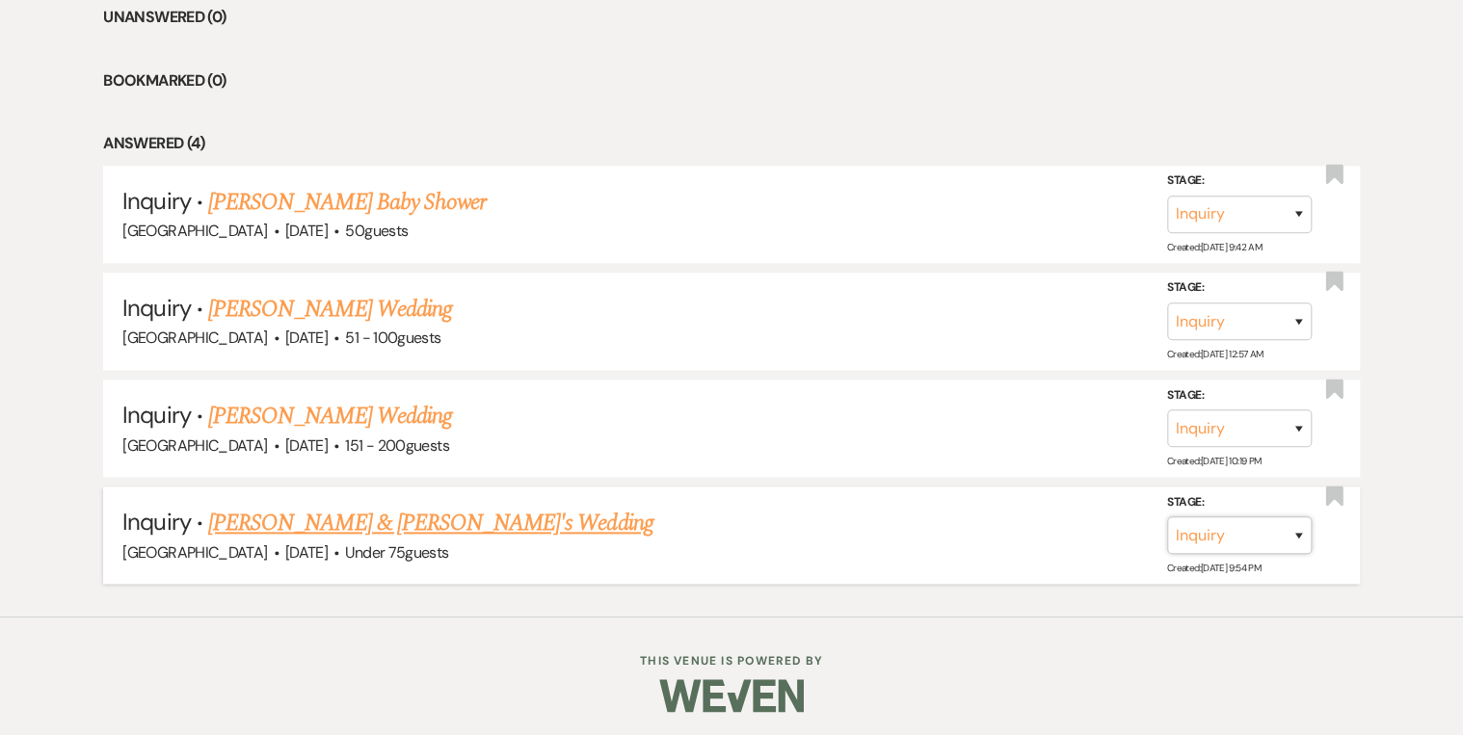
click at [1301, 533] on select "Inquiry Follow Up Tour Requested Tour Confirmed Toured Proposal Sent Booked Lost" at bounding box center [1239, 536] width 145 height 38
select select "8"
click at [1167, 517] on select "Inquiry Follow Up Tour Requested Tour Confirmed Toured Proposal Sent Booked Lost" at bounding box center [1239, 536] width 145 height 38
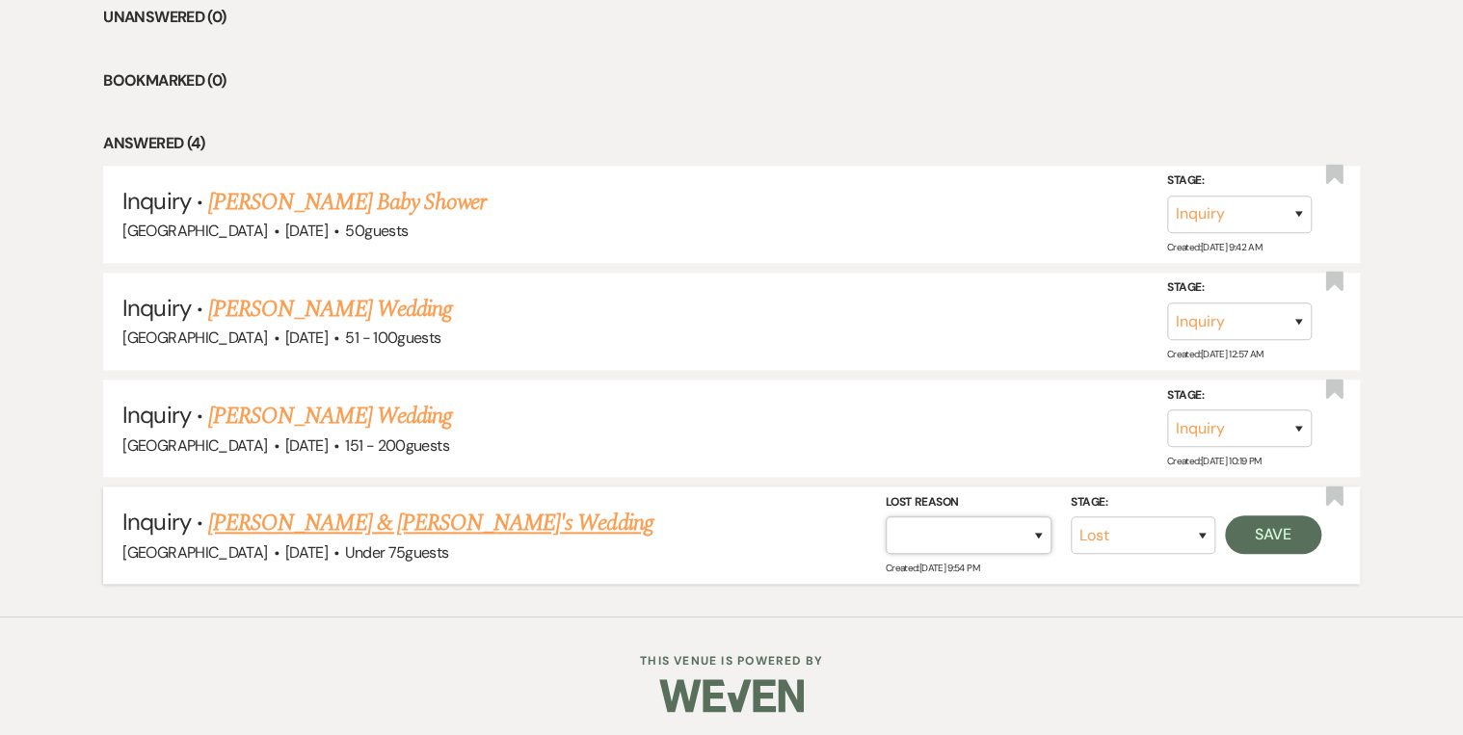
drag, startPoint x: 1029, startPoint y: 528, endPoint x: 1027, endPoint y: 518, distance: 11.0
click at [1029, 528] on select "Booked Elsewhere Budget Date Unavailable No Response Not a Good Match Capacity …" at bounding box center [969, 536] width 166 height 38
select select "5"
click at [886, 517] on select "Booked Elsewhere Budget Date Unavailable No Response Not a Good Match Capacity …" at bounding box center [969, 536] width 166 height 38
click at [1268, 540] on button "Save" at bounding box center [1273, 535] width 96 height 39
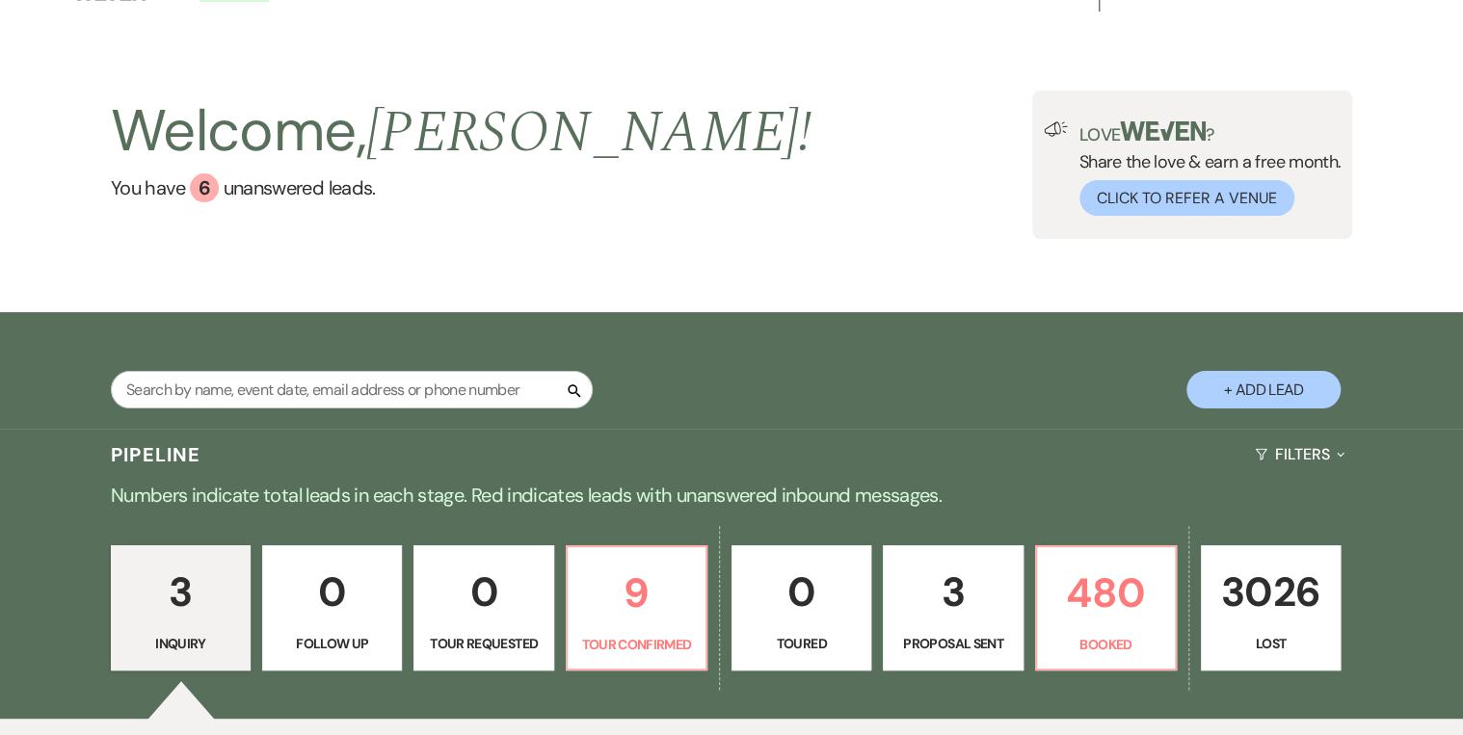
scroll to position [22, 0]
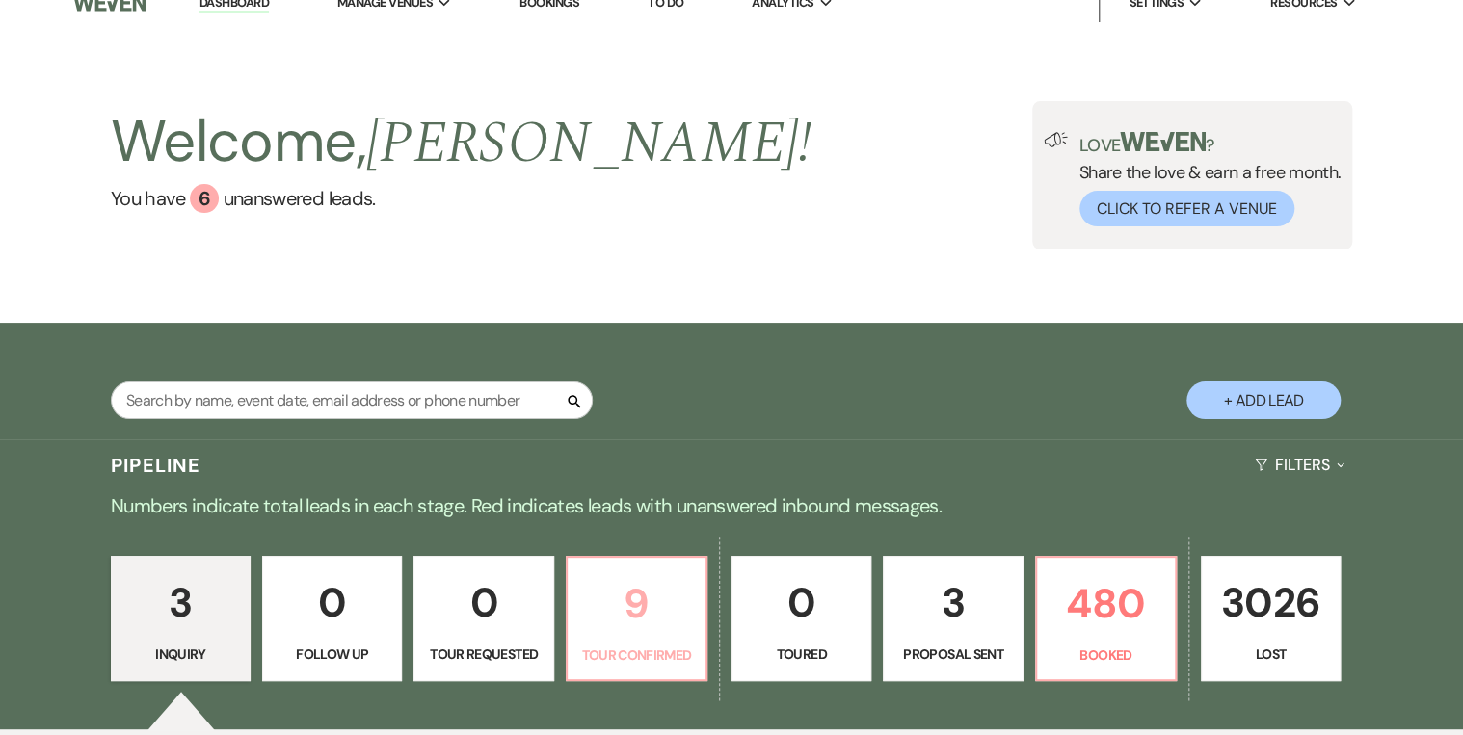
click at [643, 592] on p "9" at bounding box center [636, 604] width 115 height 65
select select "4"
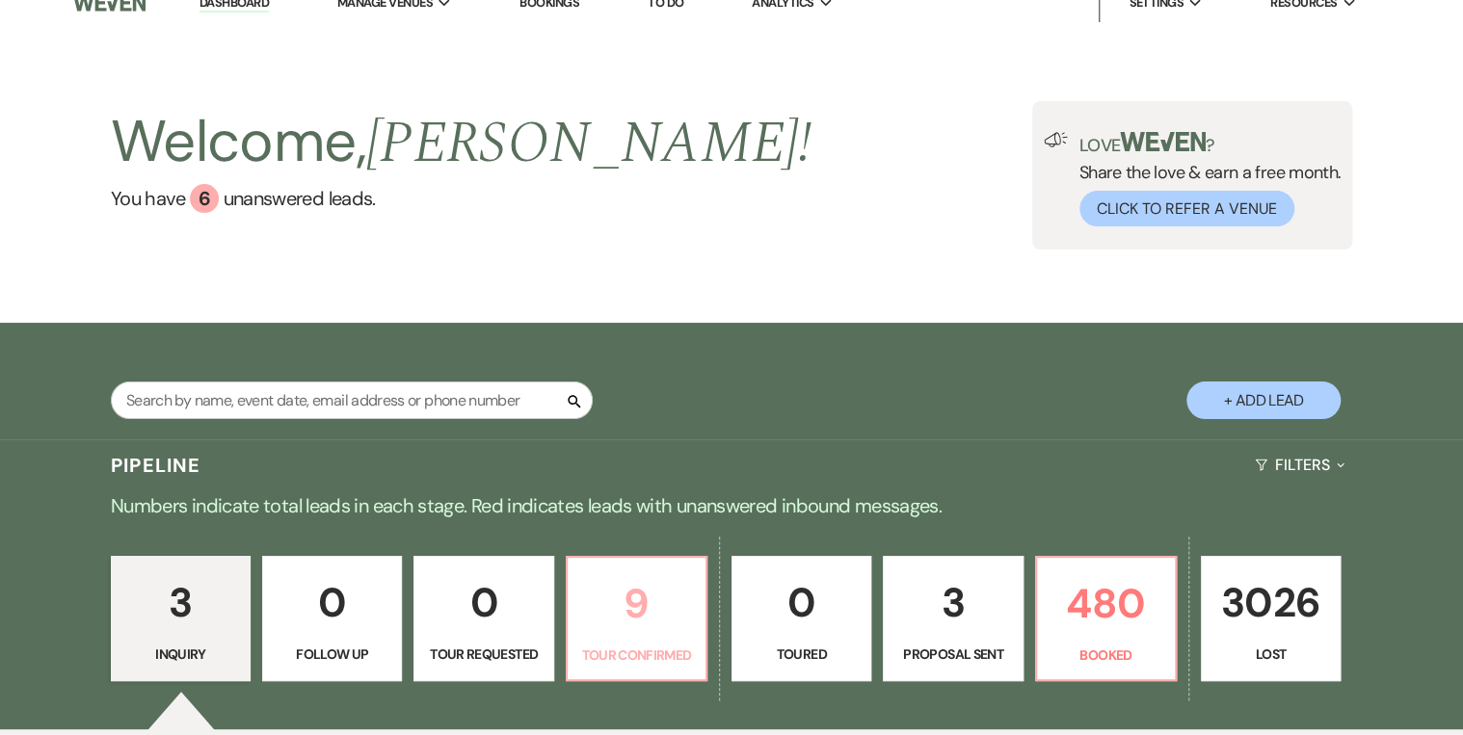
select select "4"
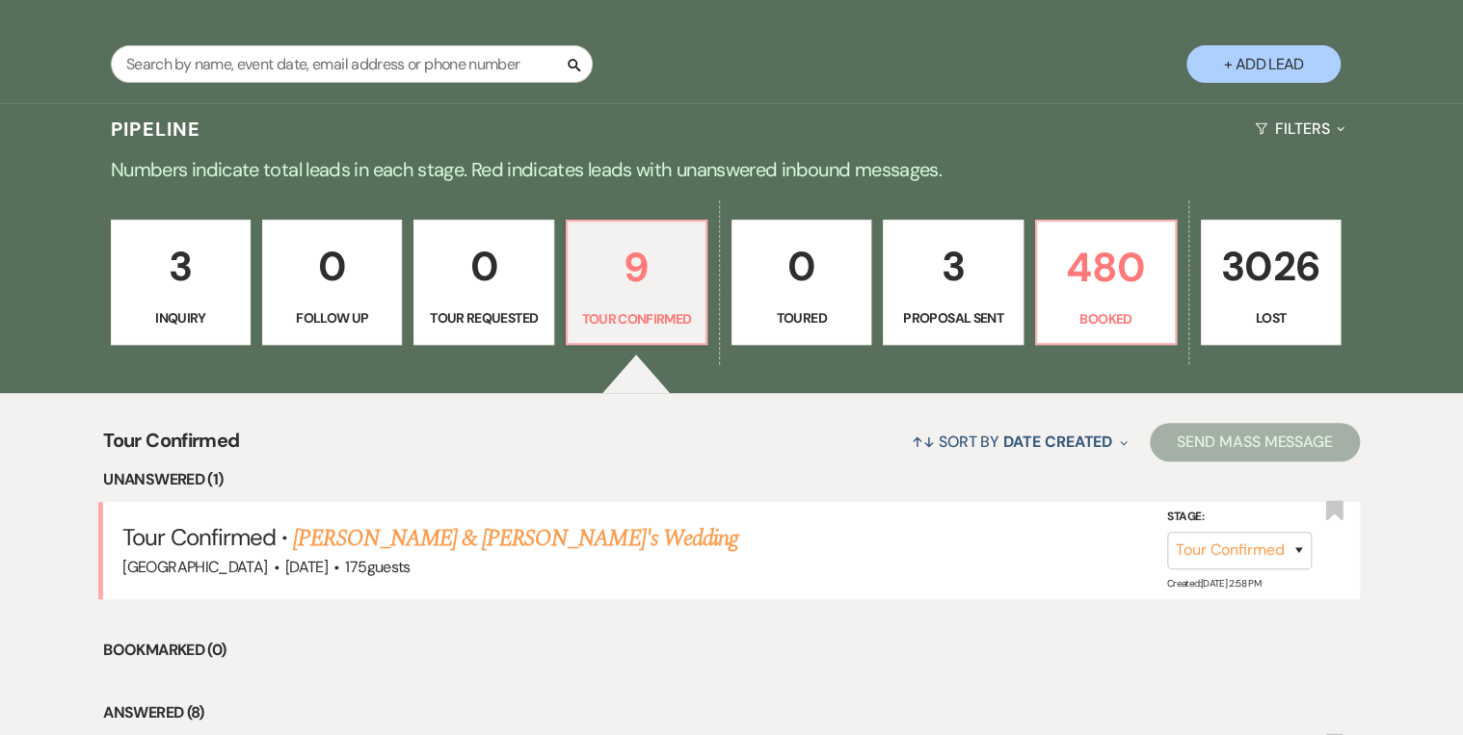
scroll to position [408, 0]
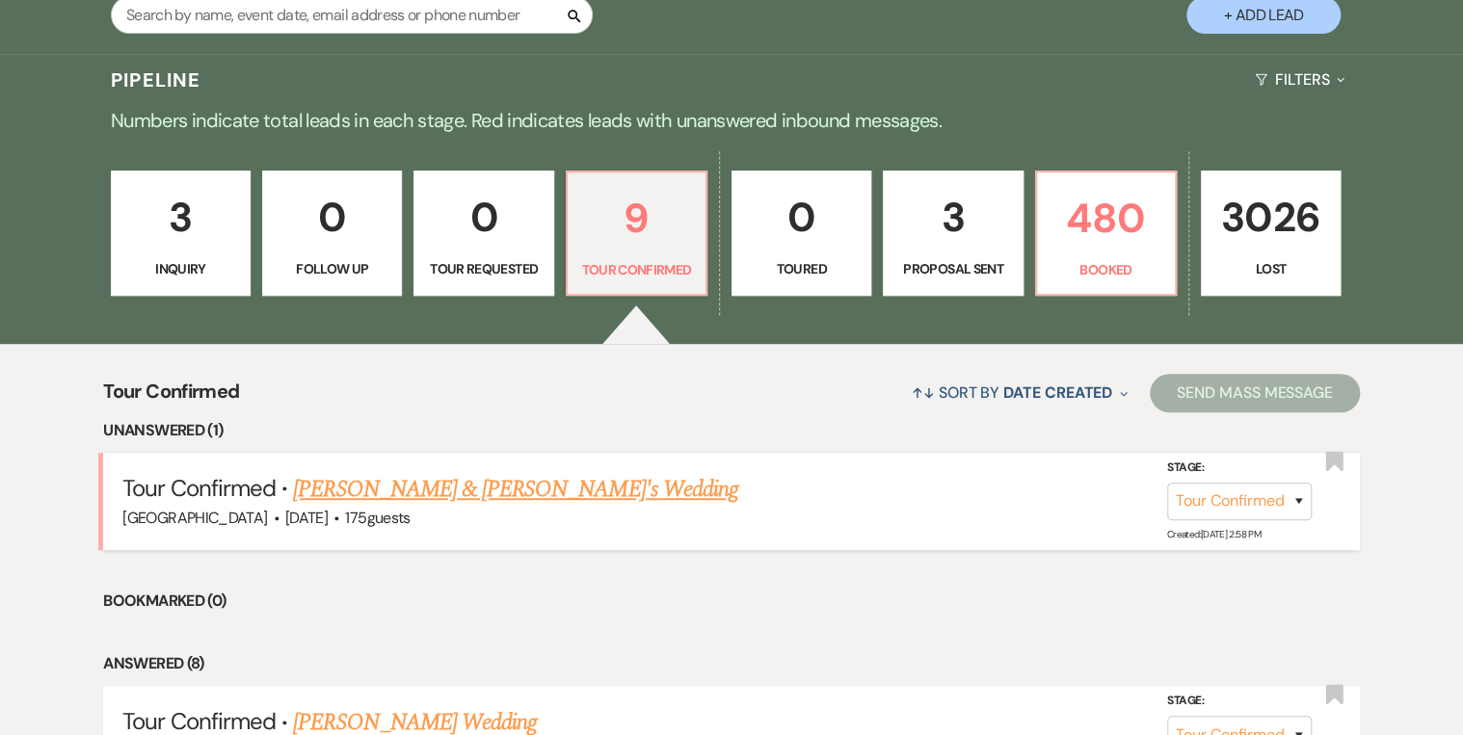
click at [448, 488] on link "[PERSON_NAME] & [PERSON_NAME]'s Wedding" at bounding box center [515, 489] width 445 height 35
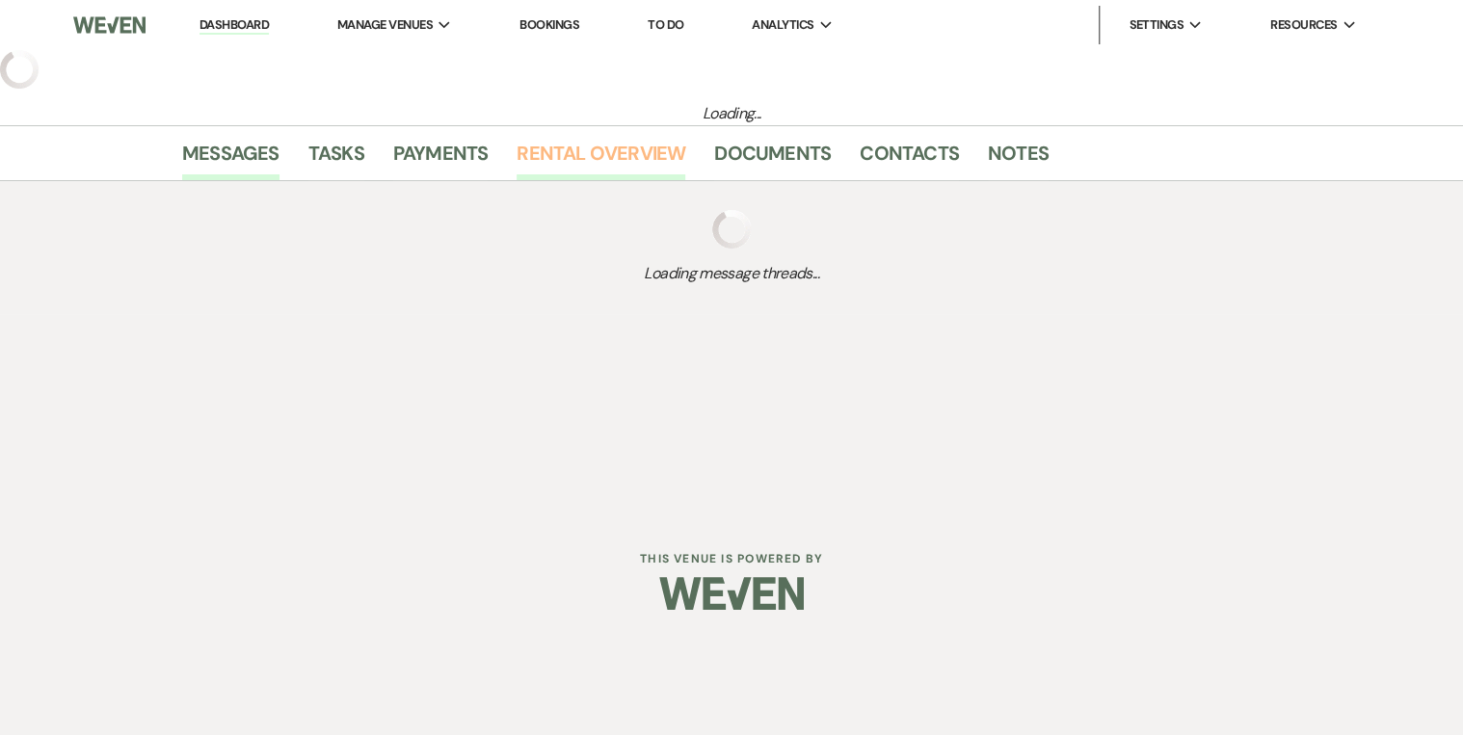
select select "4"
select select "3"
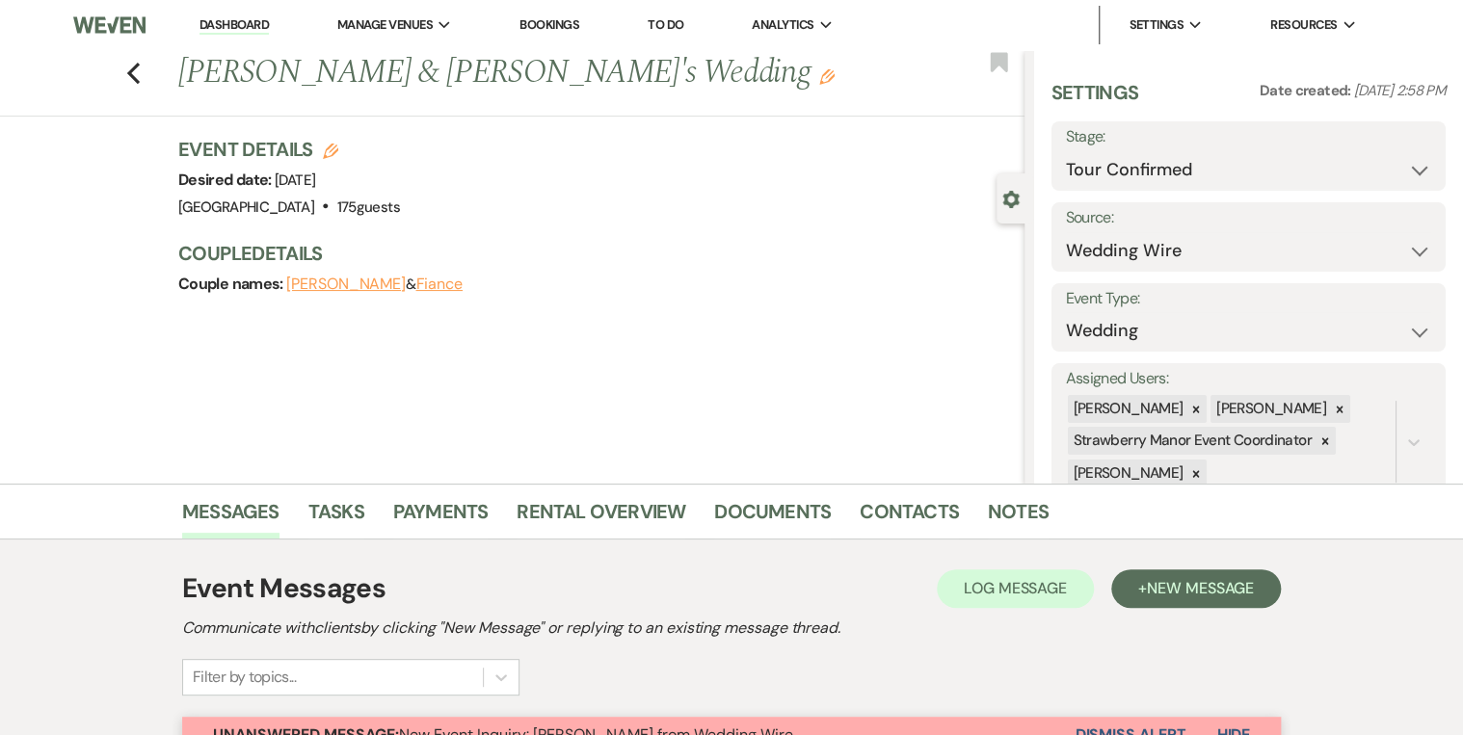
scroll to position [231, 0]
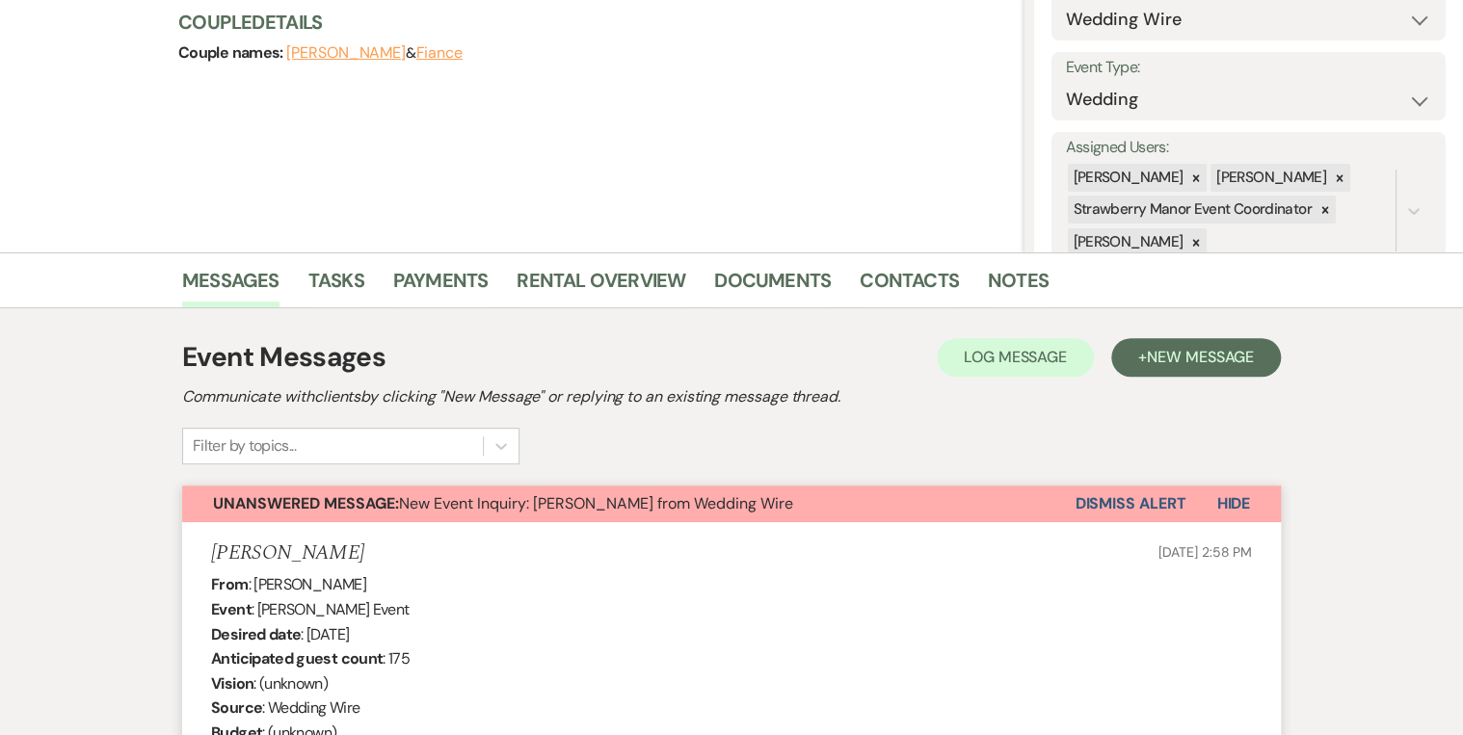
click at [1137, 503] on button "Dismiss Alert" at bounding box center [1130, 504] width 111 height 37
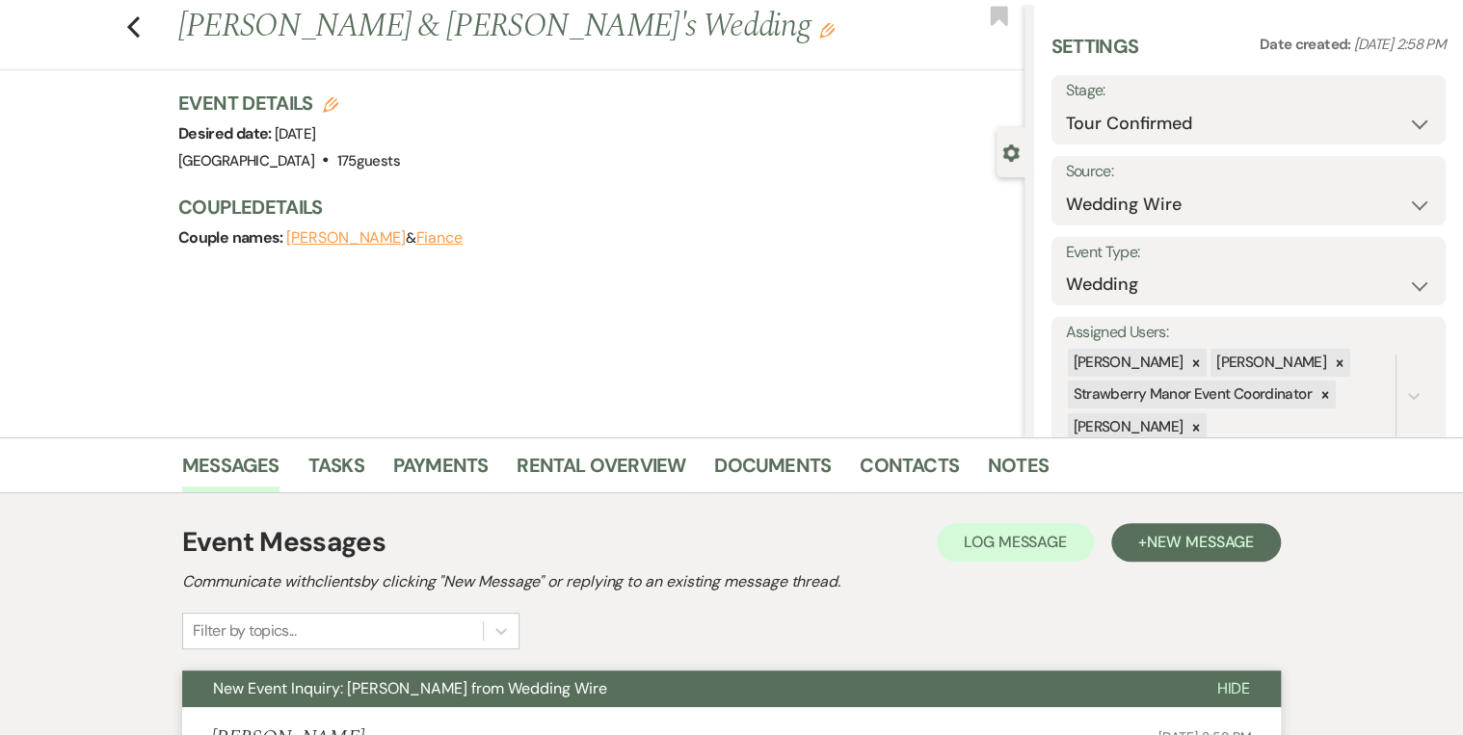
scroll to position [0, 0]
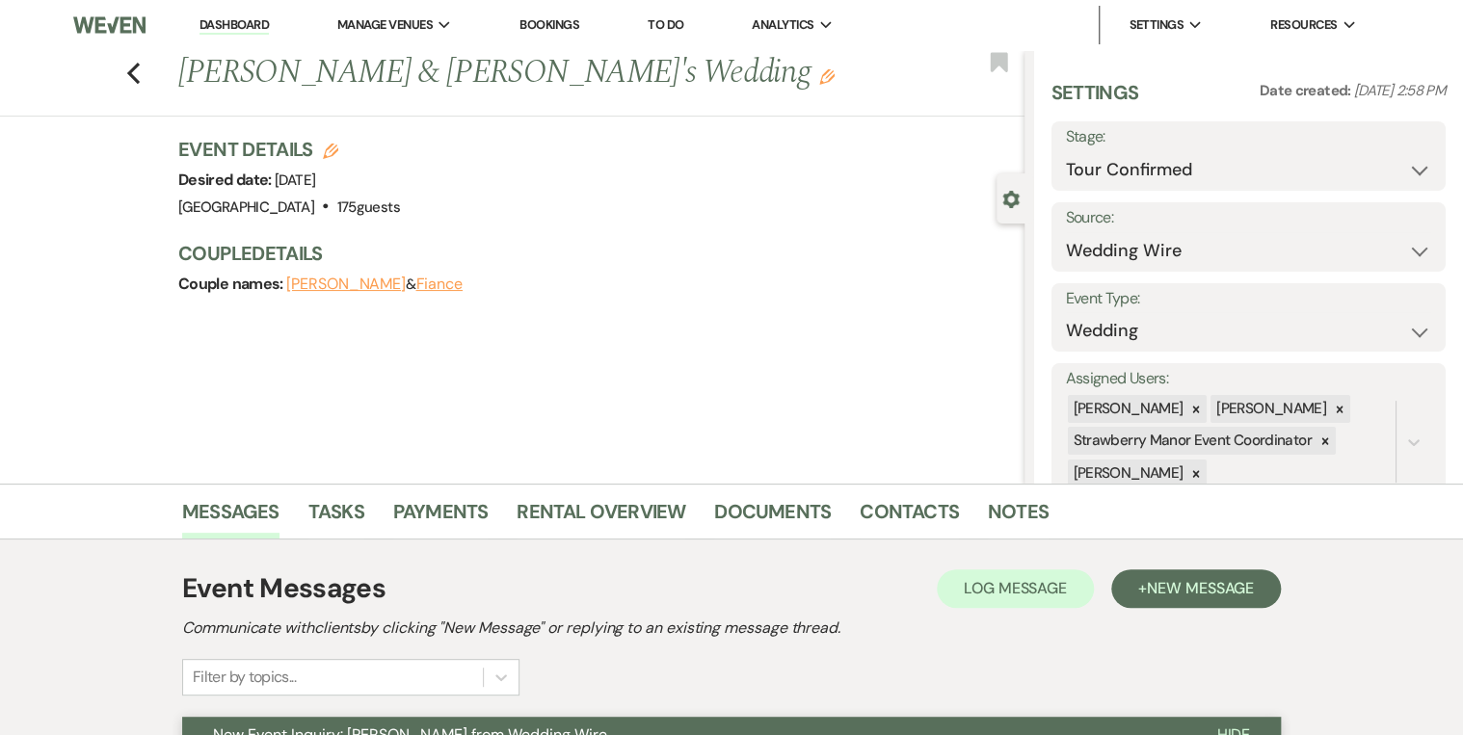
click at [204, 25] on link "Dashboard" at bounding box center [234, 25] width 69 height 18
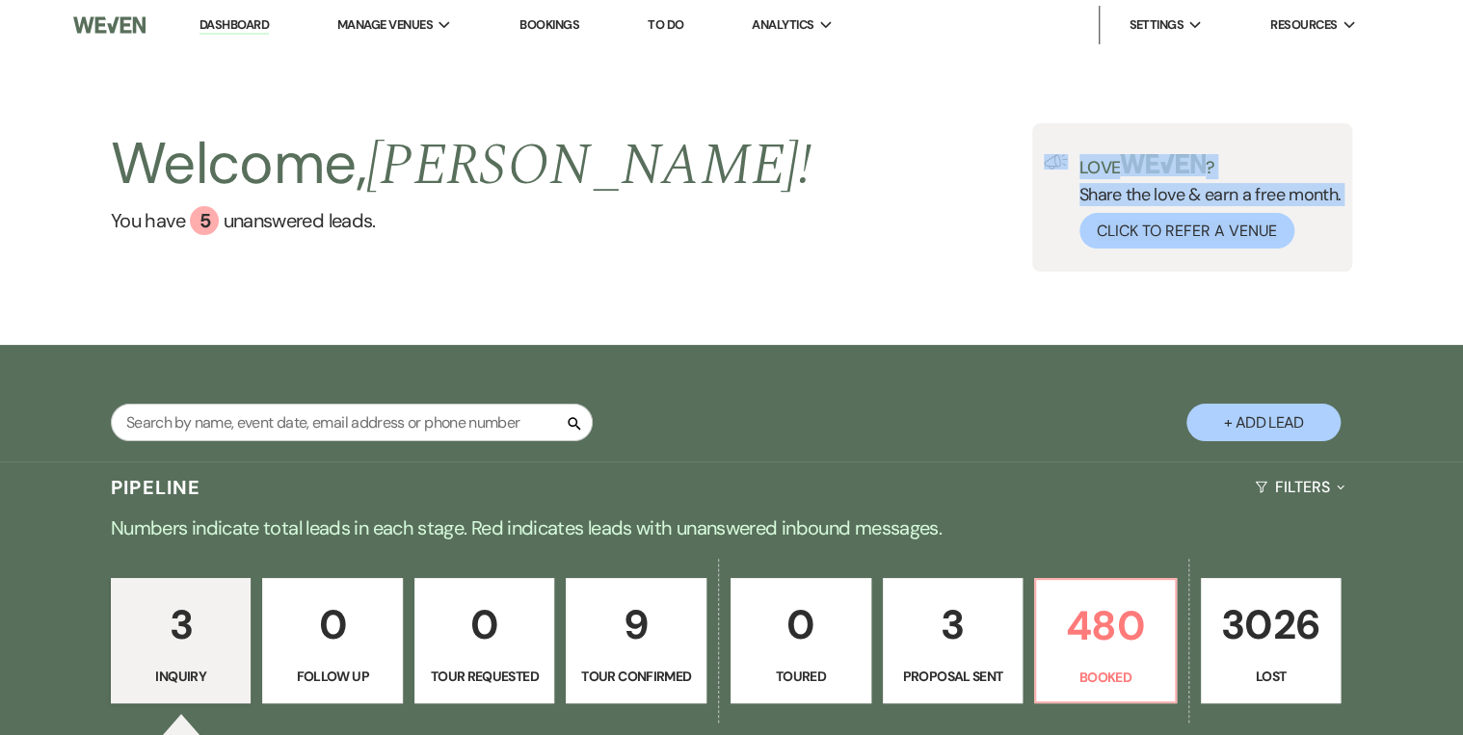
drag, startPoint x: 764, startPoint y: 299, endPoint x: 780, endPoint y: 374, distance: 76.7
click at [780, 374] on main "Welcome, [PERSON_NAME] ! You have 5 unanswered lead s . Love ? Share the love &…" at bounding box center [731, 690] width 1463 height 1281
click at [228, 416] on input "text" at bounding box center [352, 423] width 482 height 38
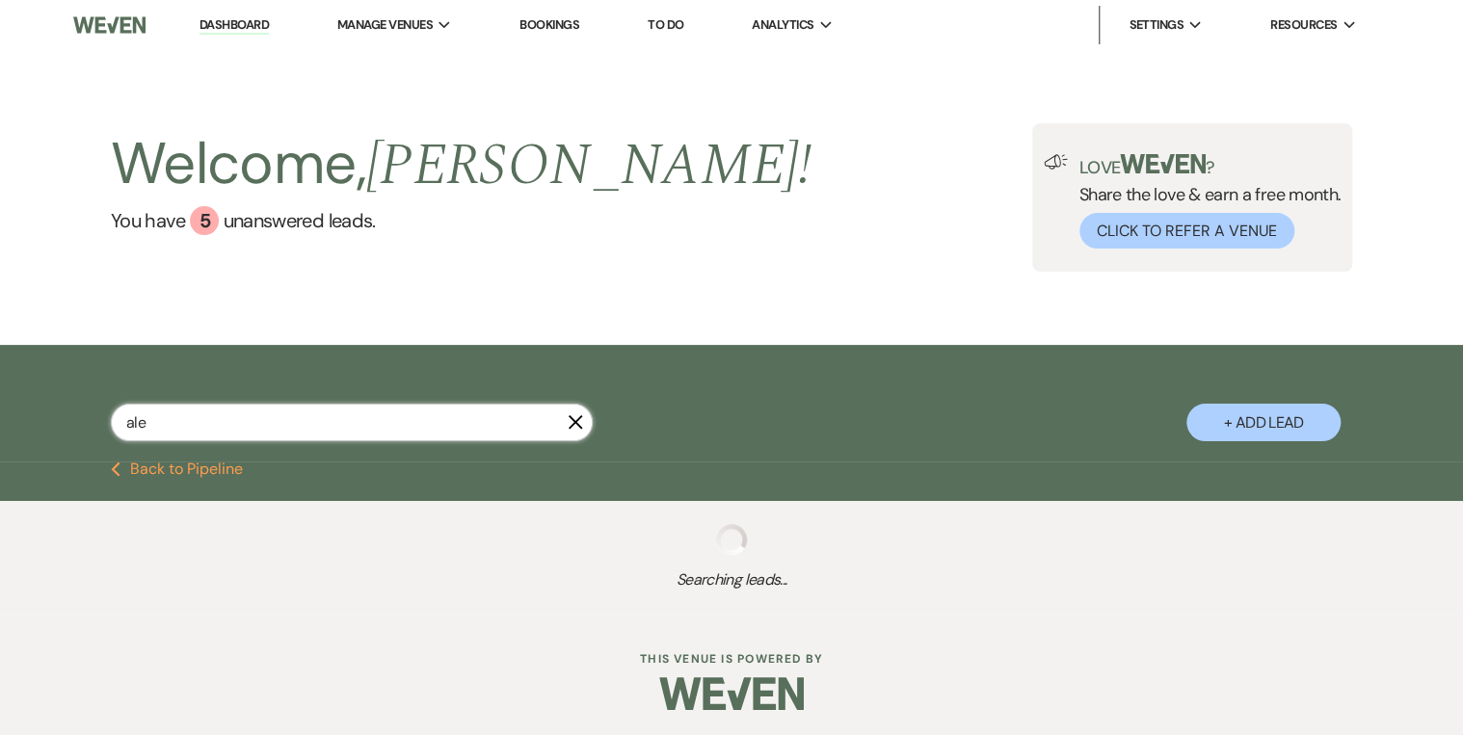
type input "alem"
select select "8"
select select "5"
select select "8"
select select "5"
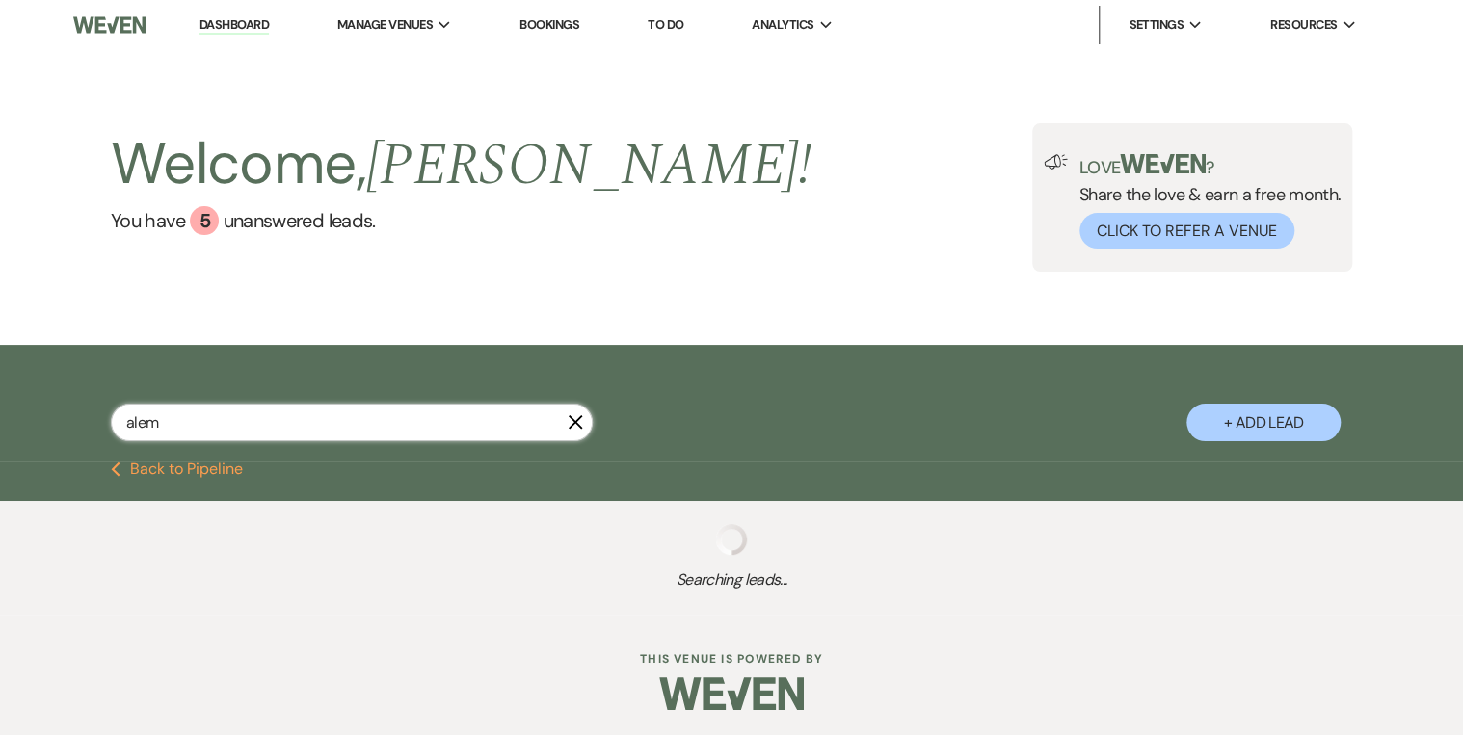
select select "8"
select select "4"
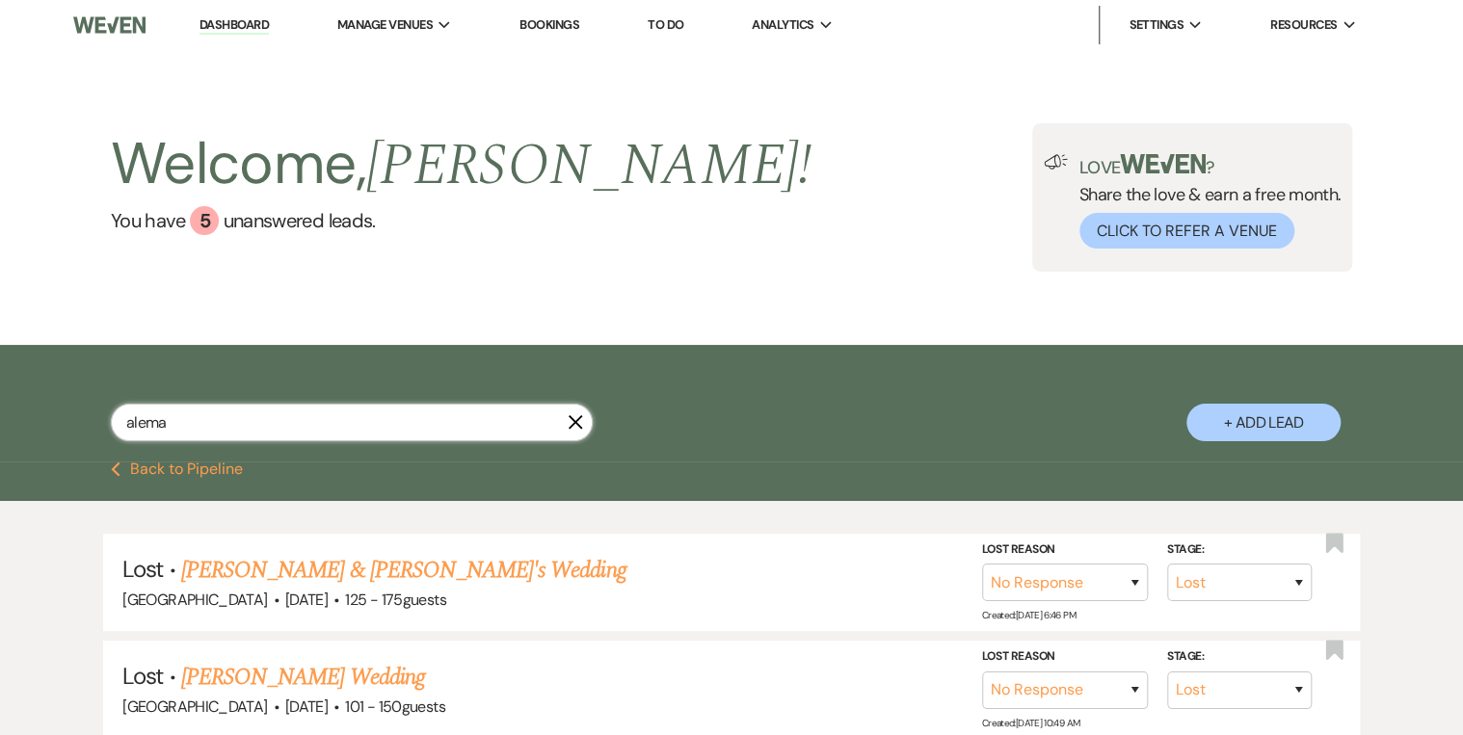
type input "[PERSON_NAME]"
select select "8"
select select "5"
select select "8"
select select "5"
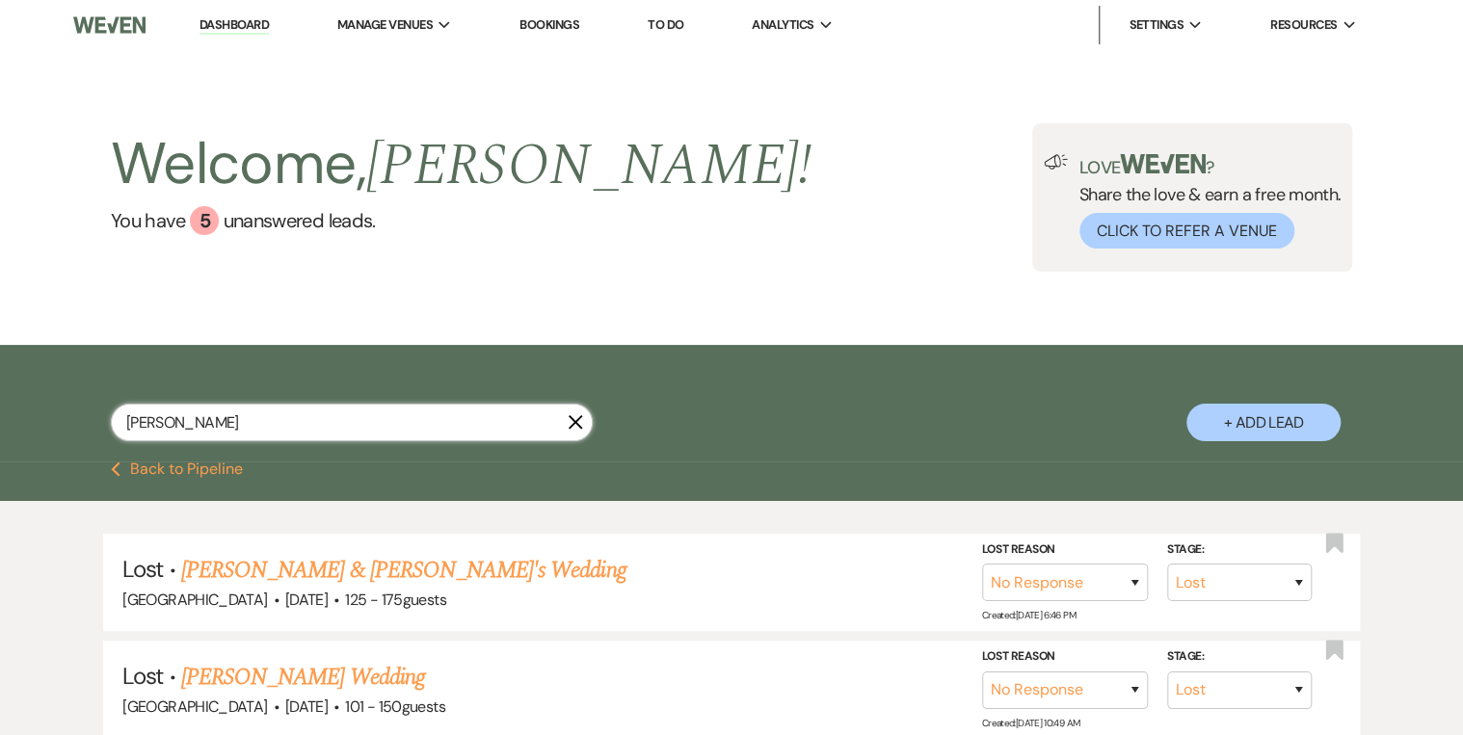
select select "8"
select select "4"
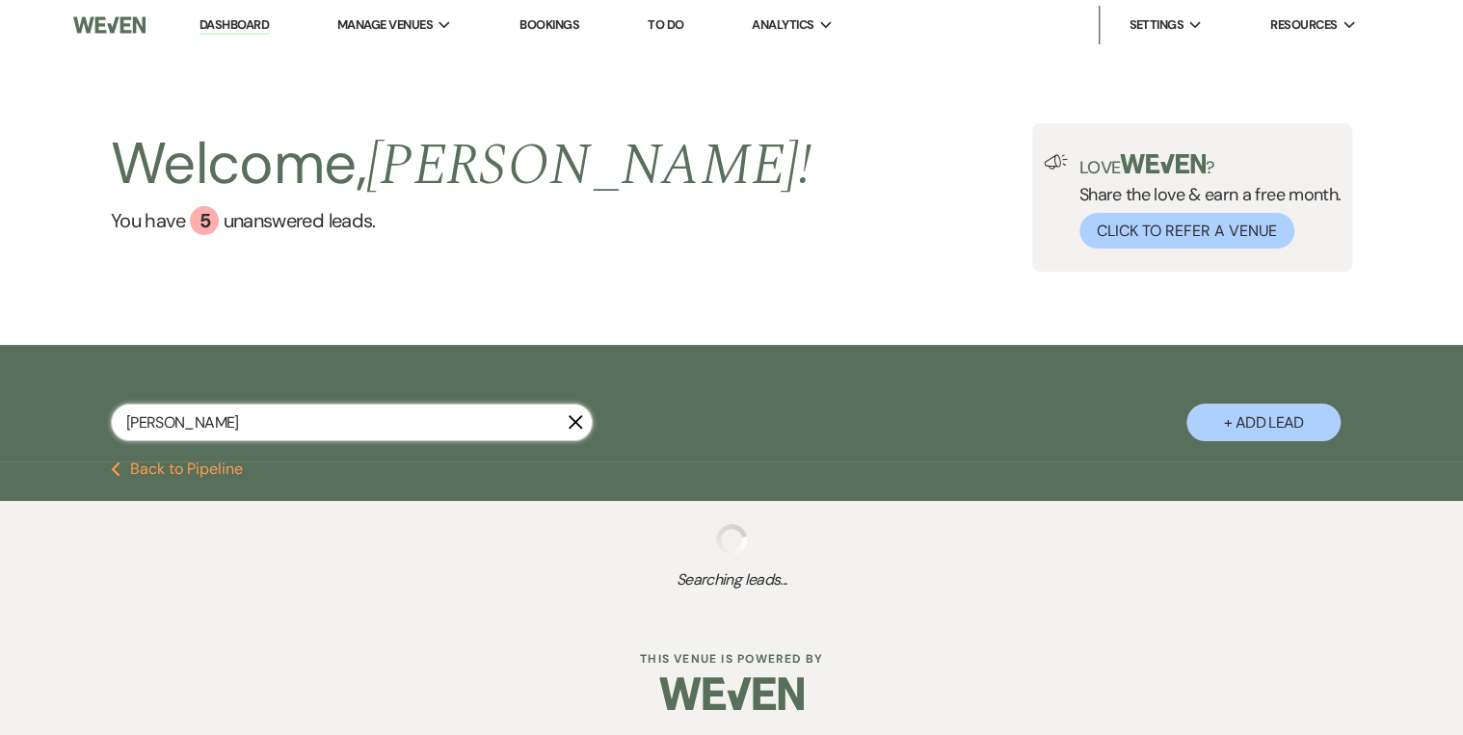
select select "8"
select select "5"
select select "8"
select select "5"
select select "8"
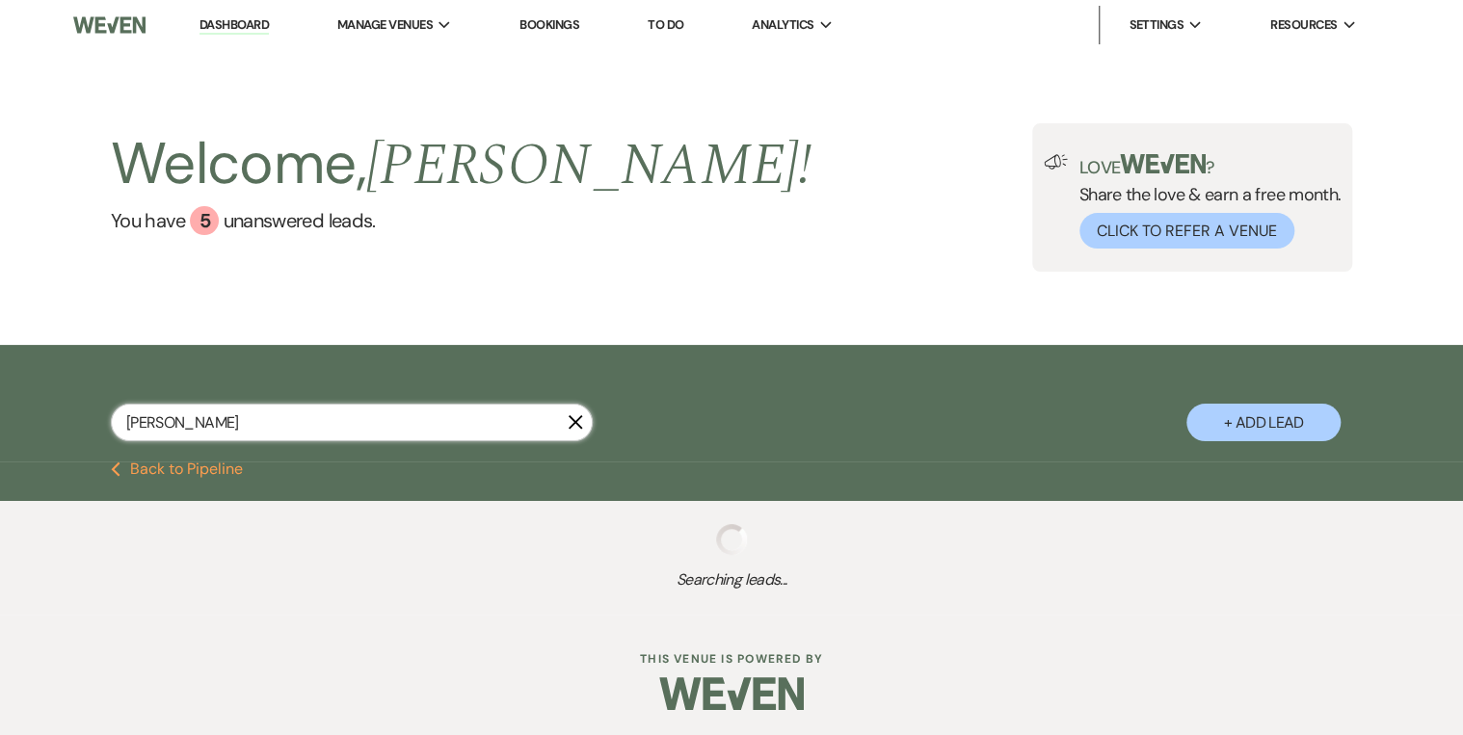
select select "4"
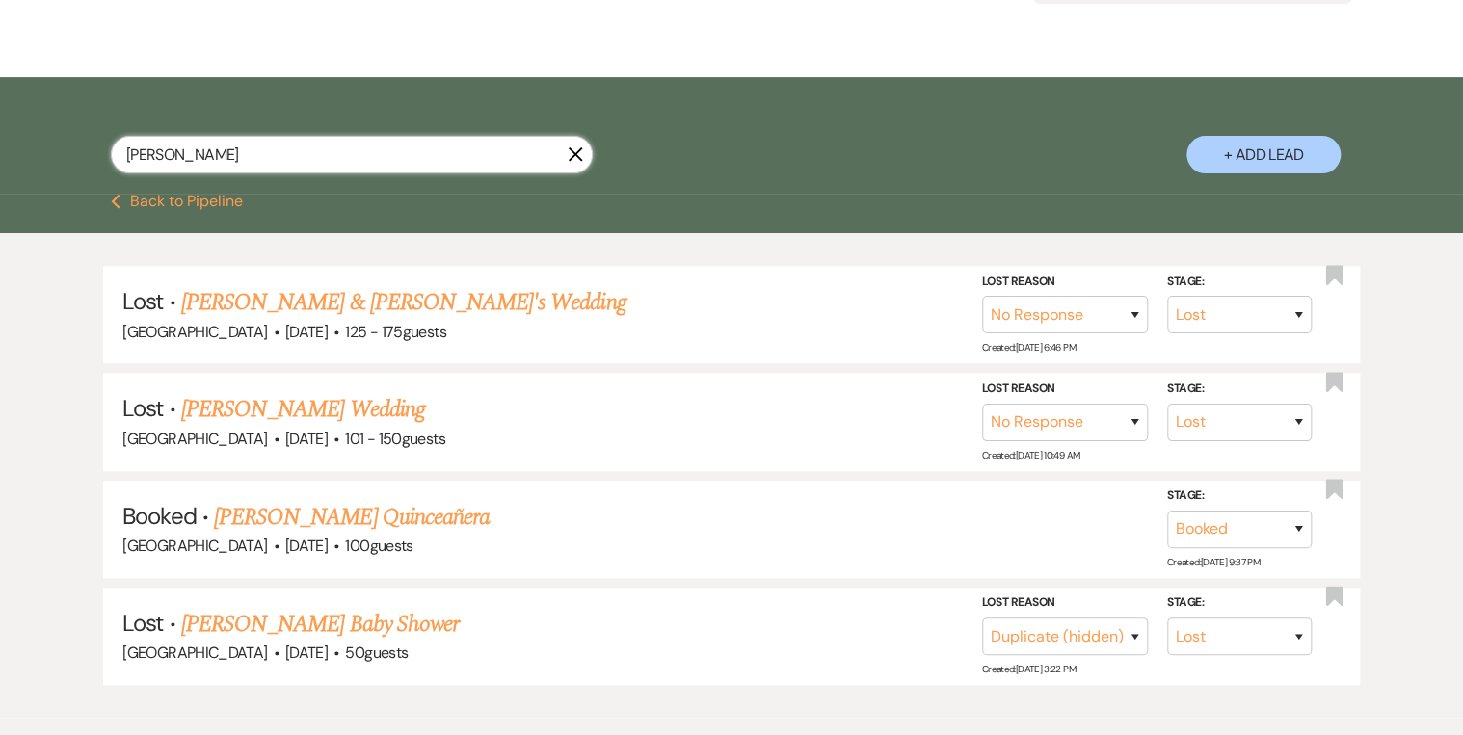
scroll to position [308, 0]
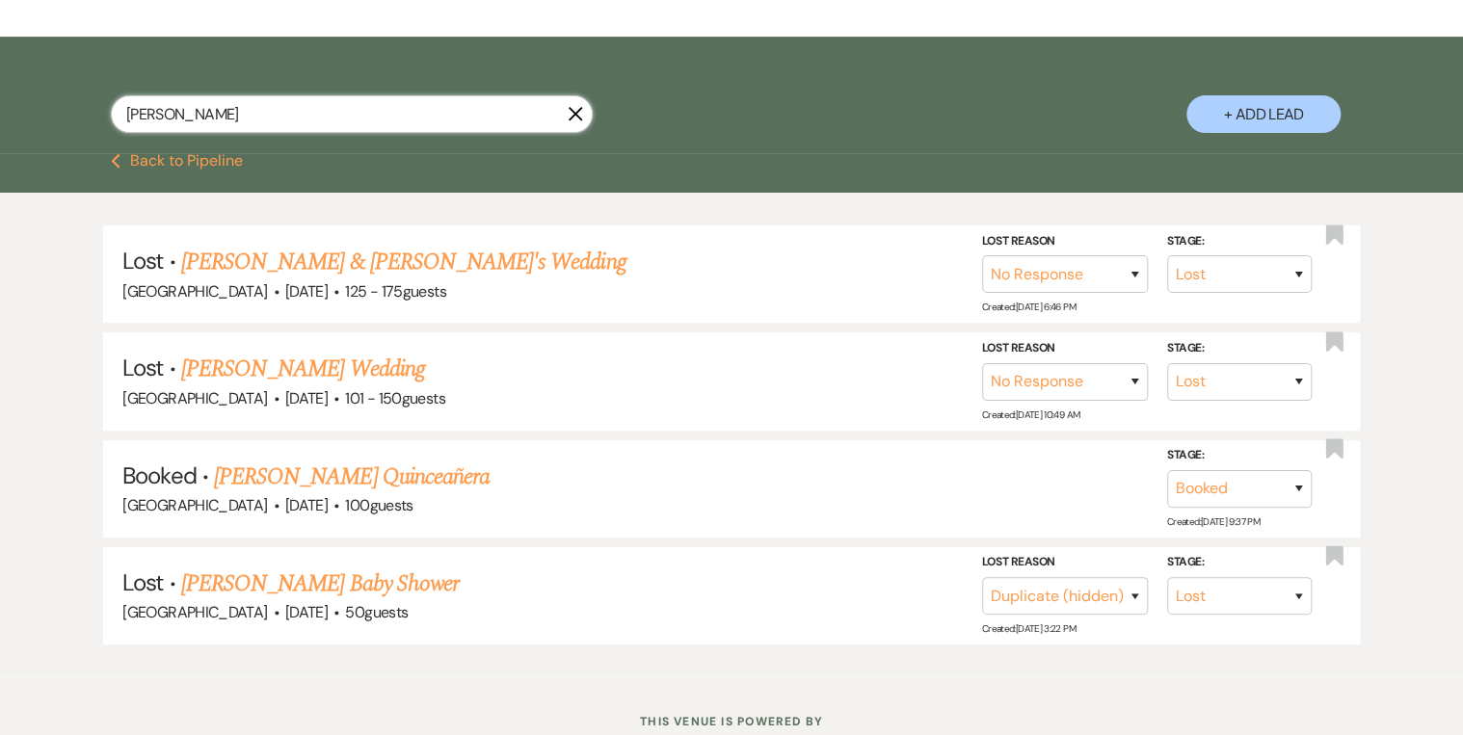
type input "[PERSON_NAME]"
click at [711, 81] on div "[PERSON_NAME] X + Add Lead" at bounding box center [732, 97] width 1388 height 103
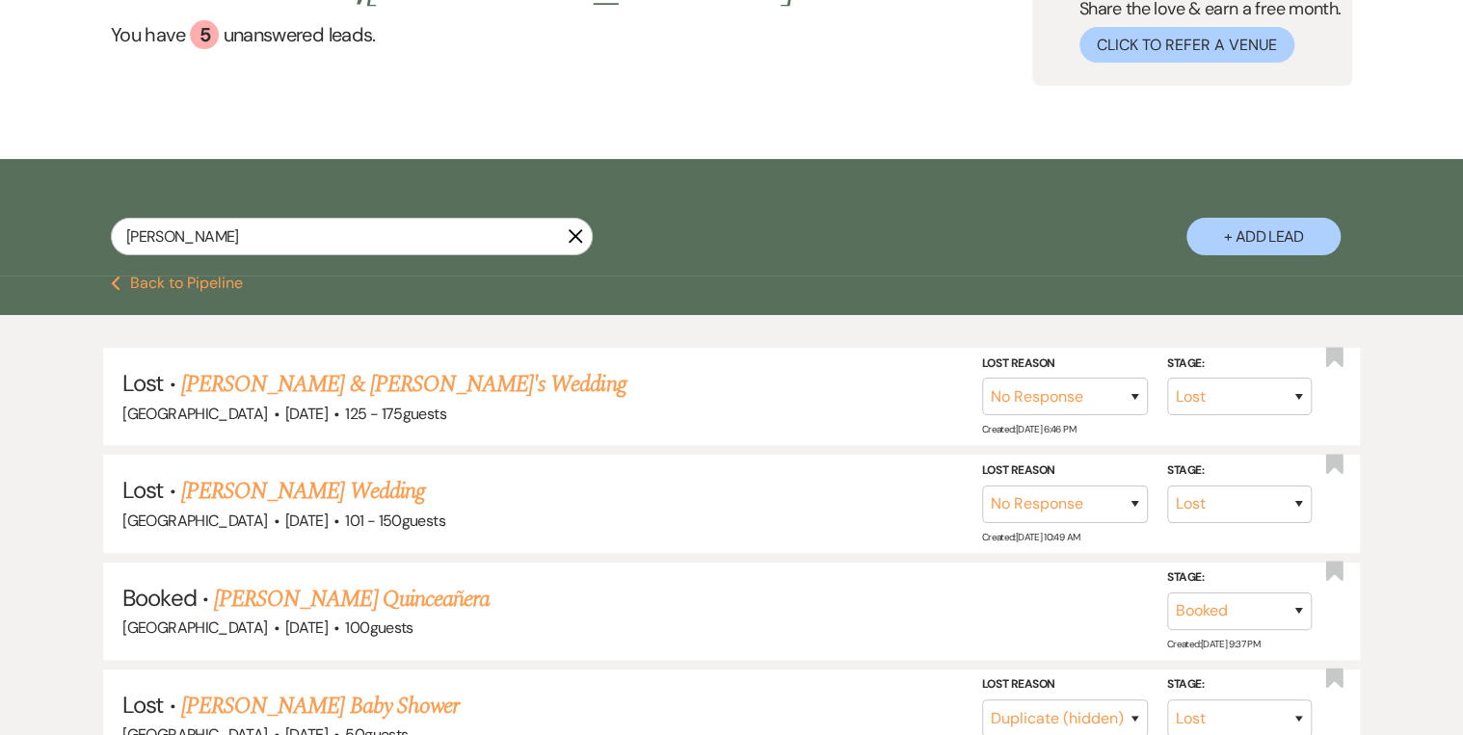
scroll to position [0, 0]
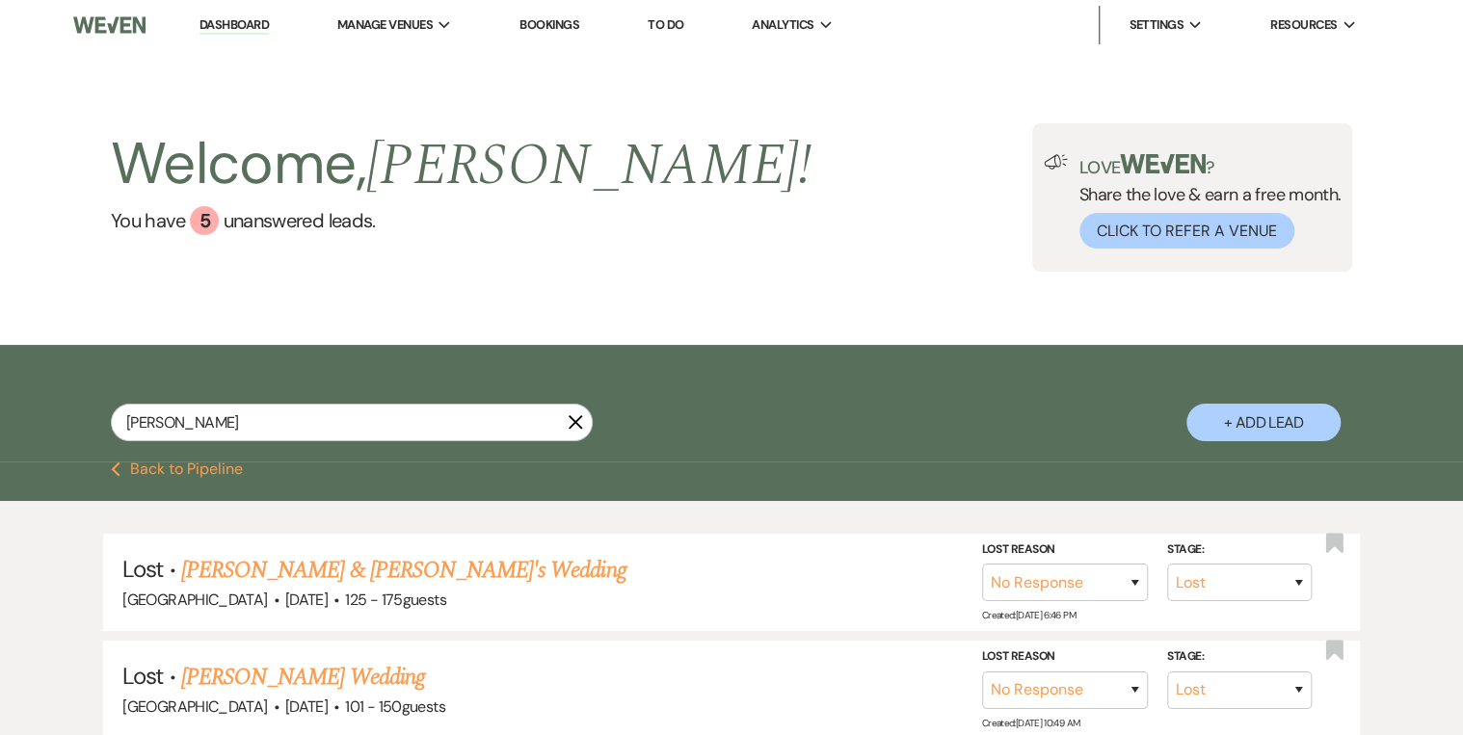
click at [240, 28] on link "Dashboard" at bounding box center [234, 25] width 69 height 18
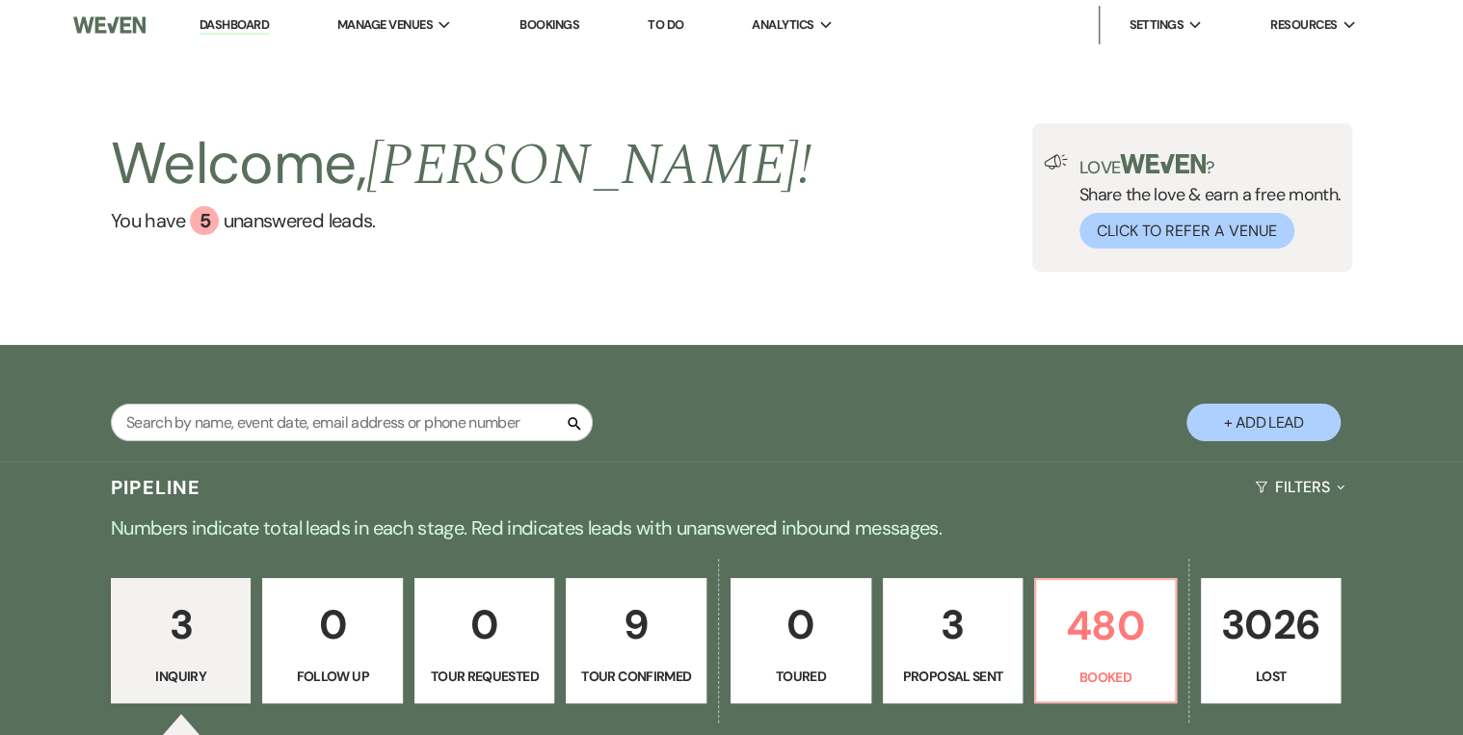
drag, startPoint x: 692, startPoint y: 172, endPoint x: 746, endPoint y: 210, distance: 66.3
click at [690, 172] on div "Welcome, [PERSON_NAME] ! You have 5 unanswered lead s . Love ? Share the love &…" at bounding box center [732, 197] width 1388 height 148
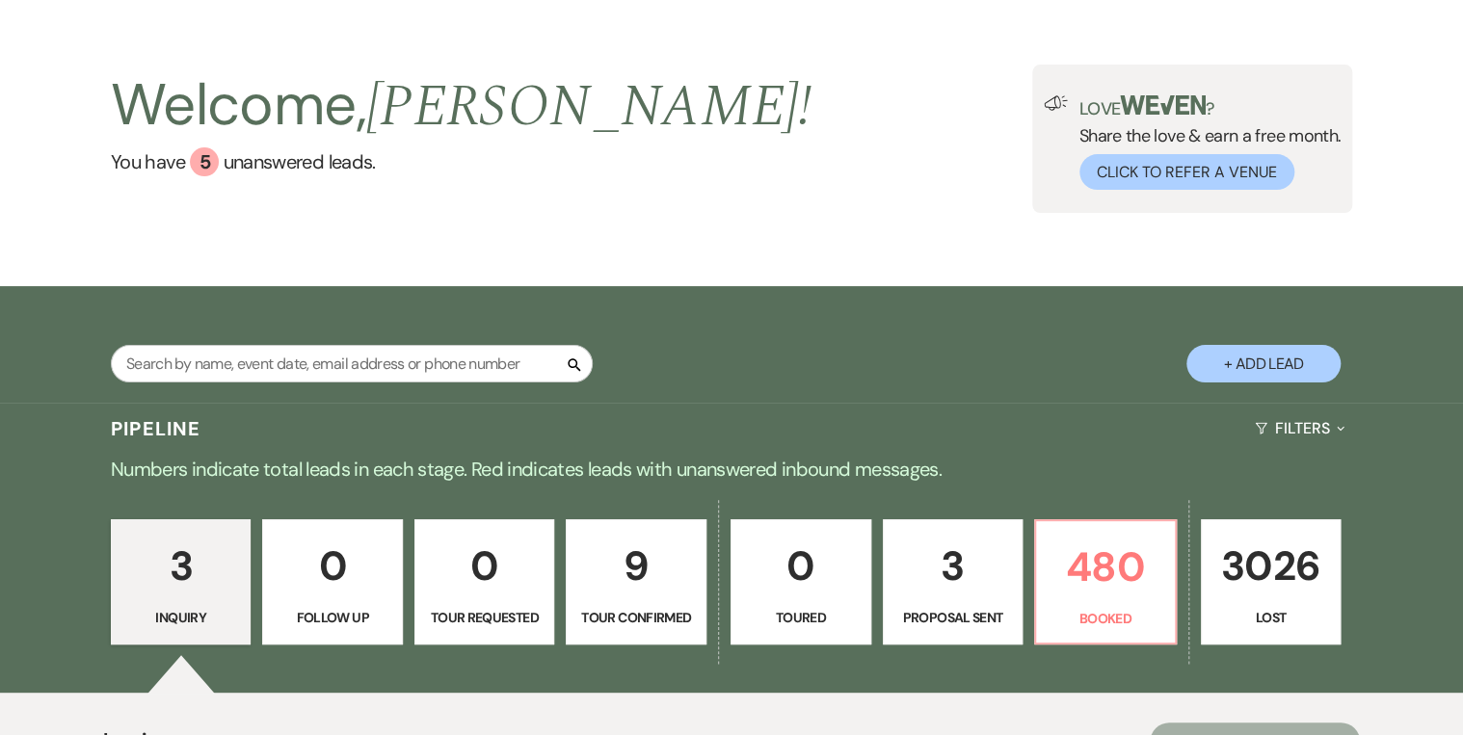
scroll to position [154, 0]
